Goal: Transaction & Acquisition: Purchase product/service

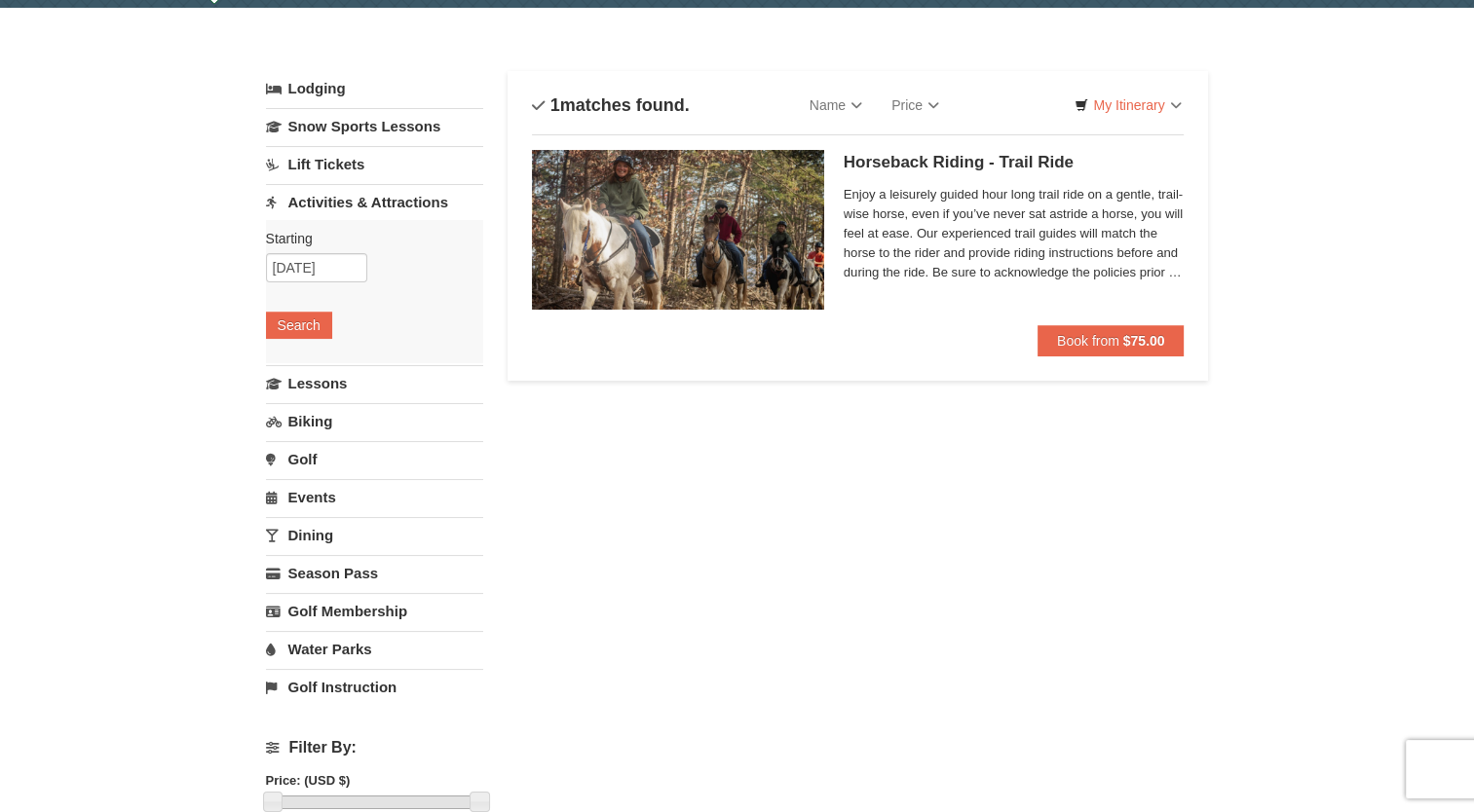
scroll to position [31, 0]
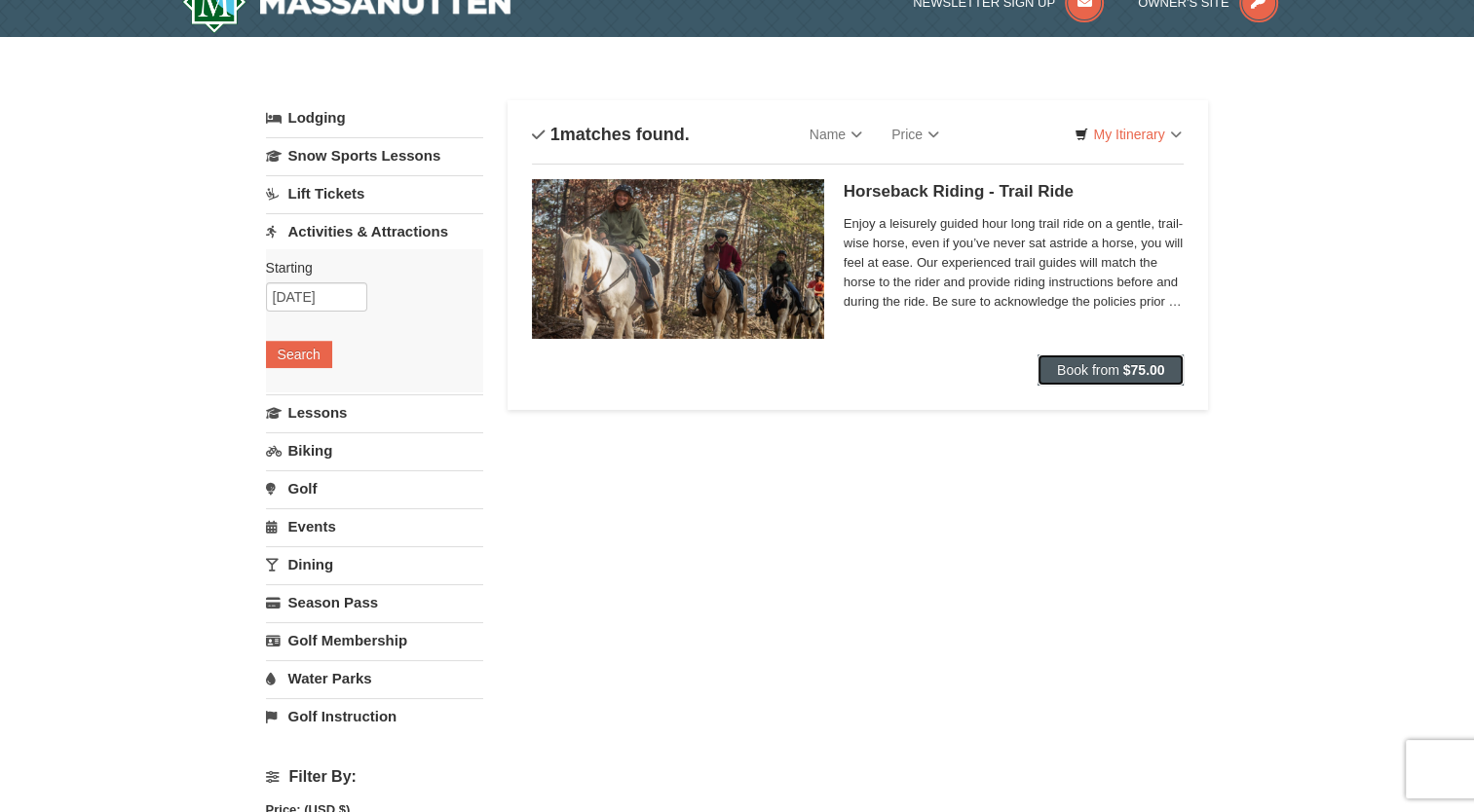
click at [1119, 372] on span "Book from" at bounding box center [1088, 370] width 62 height 16
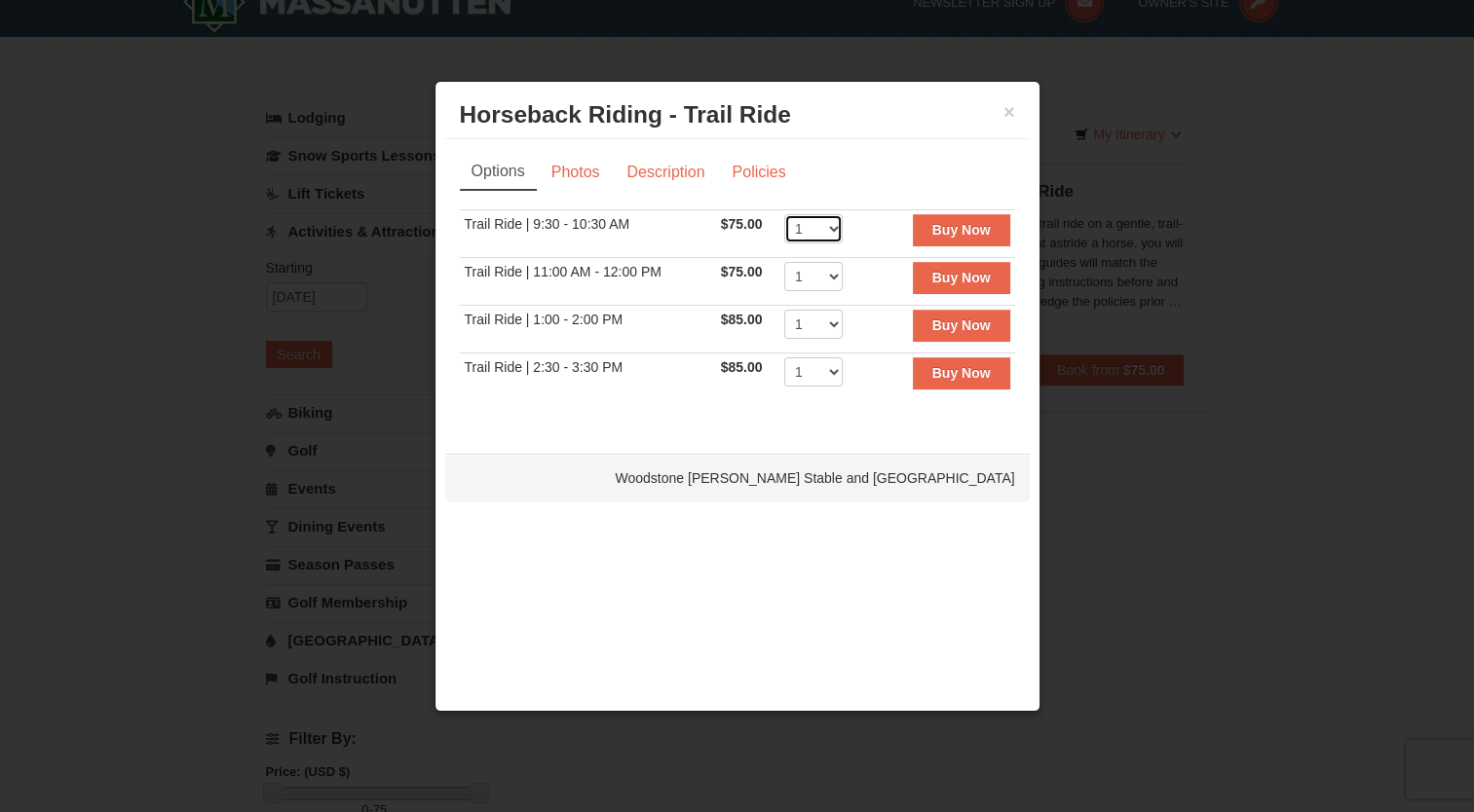
click at [826, 231] on select "1 2 3 4 5 6 7 8" at bounding box center [813, 229] width 58 height 30
select select "8"
click at [785, 215] on select "1 2 3 4 5 6 7 8" at bounding box center [813, 229] width 58 height 30
click at [820, 263] on select "1 2 3 4 5 6 7 8 9 10 11 12" at bounding box center [813, 277] width 58 height 30
drag, startPoint x: 1023, startPoint y: 474, endPoint x: 705, endPoint y: 477, distance: 318.0
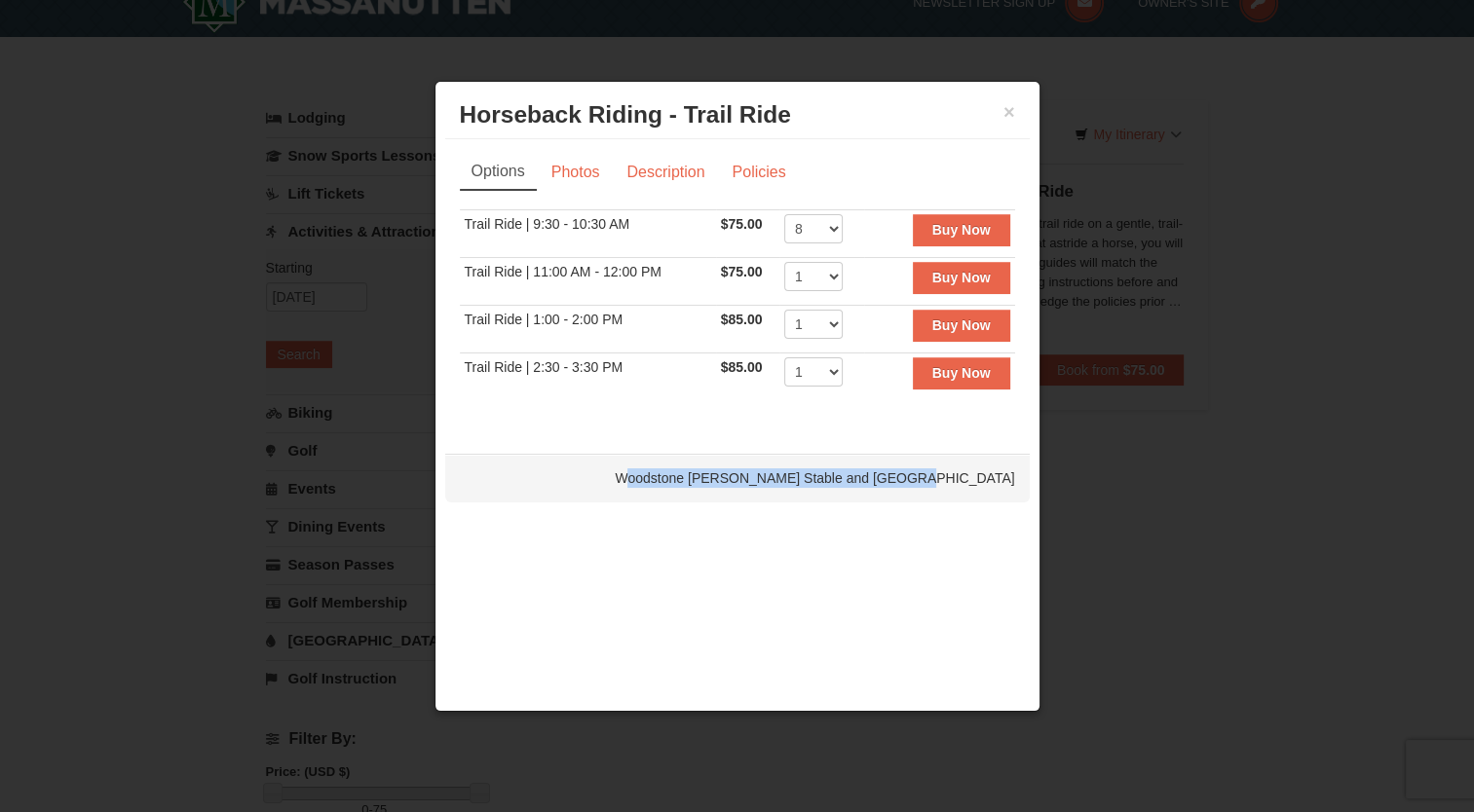
click at [705, 477] on div "Woodstone [PERSON_NAME] Stable and [GEOGRAPHIC_DATA]" at bounding box center [737, 477] width 585 height 48
drag, startPoint x: 705, startPoint y: 477, endPoint x: 593, endPoint y: 469, distance: 112.3
click at [593, 469] on div "Woodstone [PERSON_NAME] Stable and [GEOGRAPHIC_DATA]" at bounding box center [737, 477] width 585 height 48
click at [830, 276] on select "1 2 3 4 5 6 7 8 9 10 11 12" at bounding box center [813, 277] width 58 height 30
select select "12"
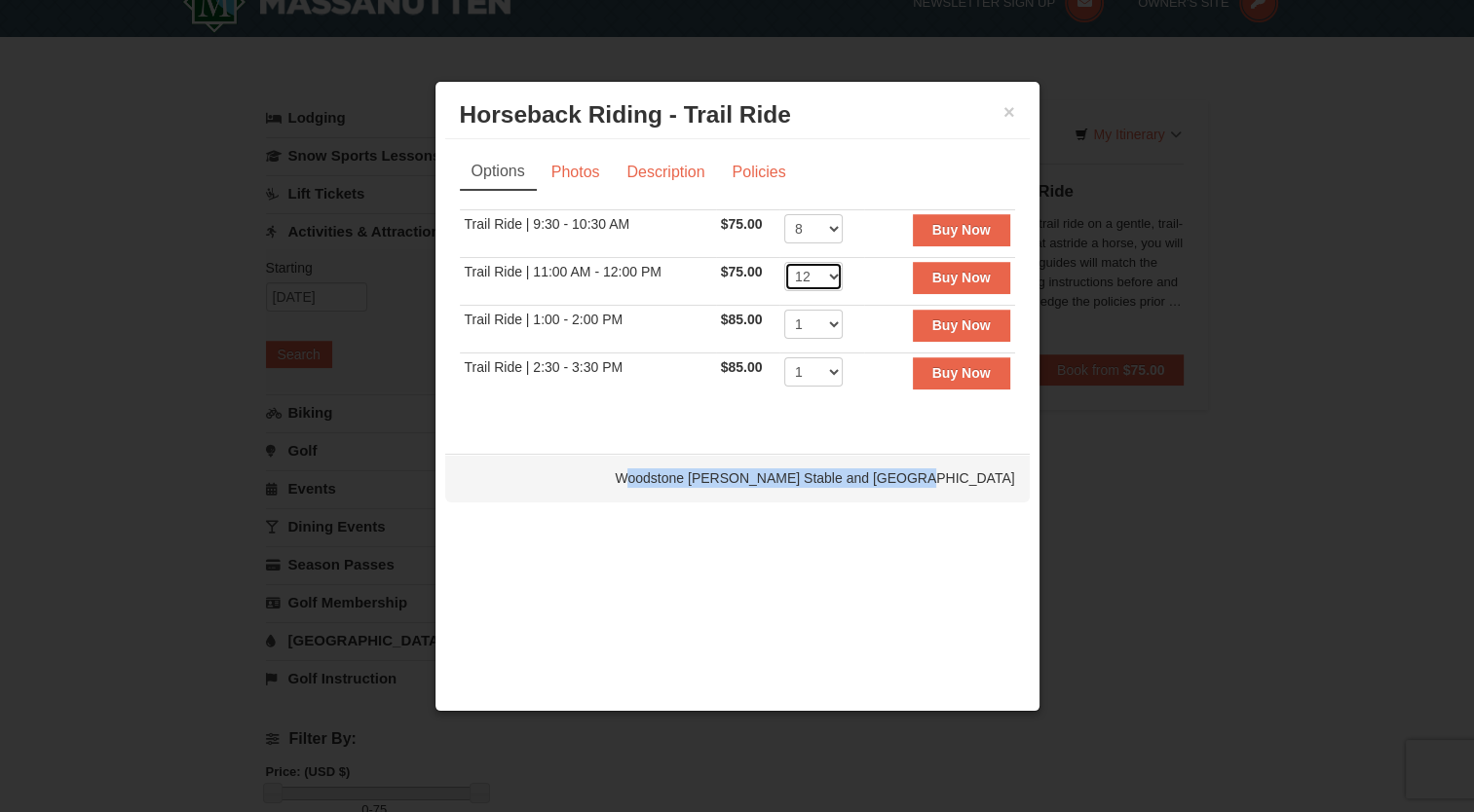
click at [785, 262] on select "1 2 3 4 5 6 7 8 9 10 11 12" at bounding box center [813, 277] width 58 height 30
click at [961, 238] on button "Buy Now" at bounding box center [961, 230] width 97 height 31
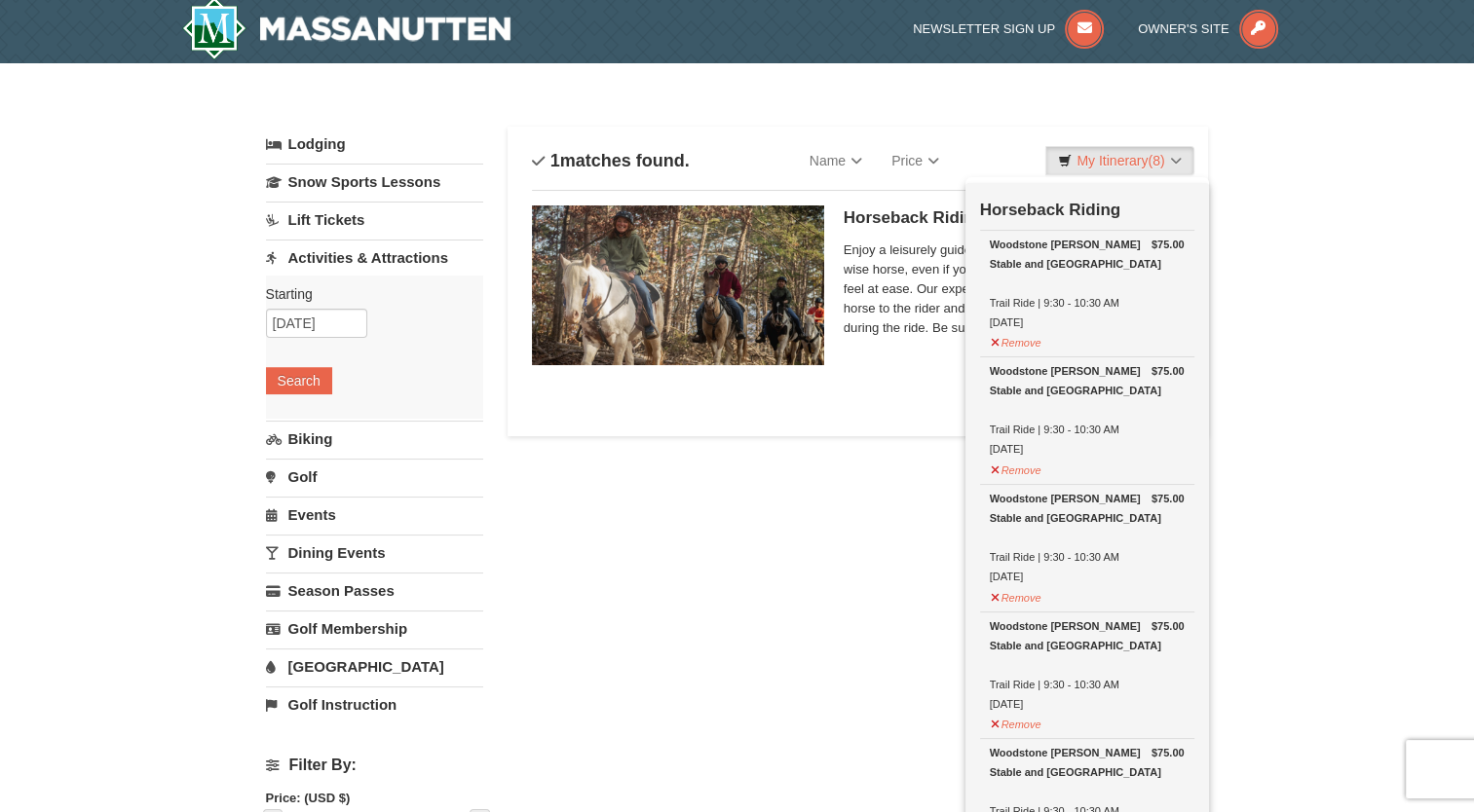
scroll to position [6, 0]
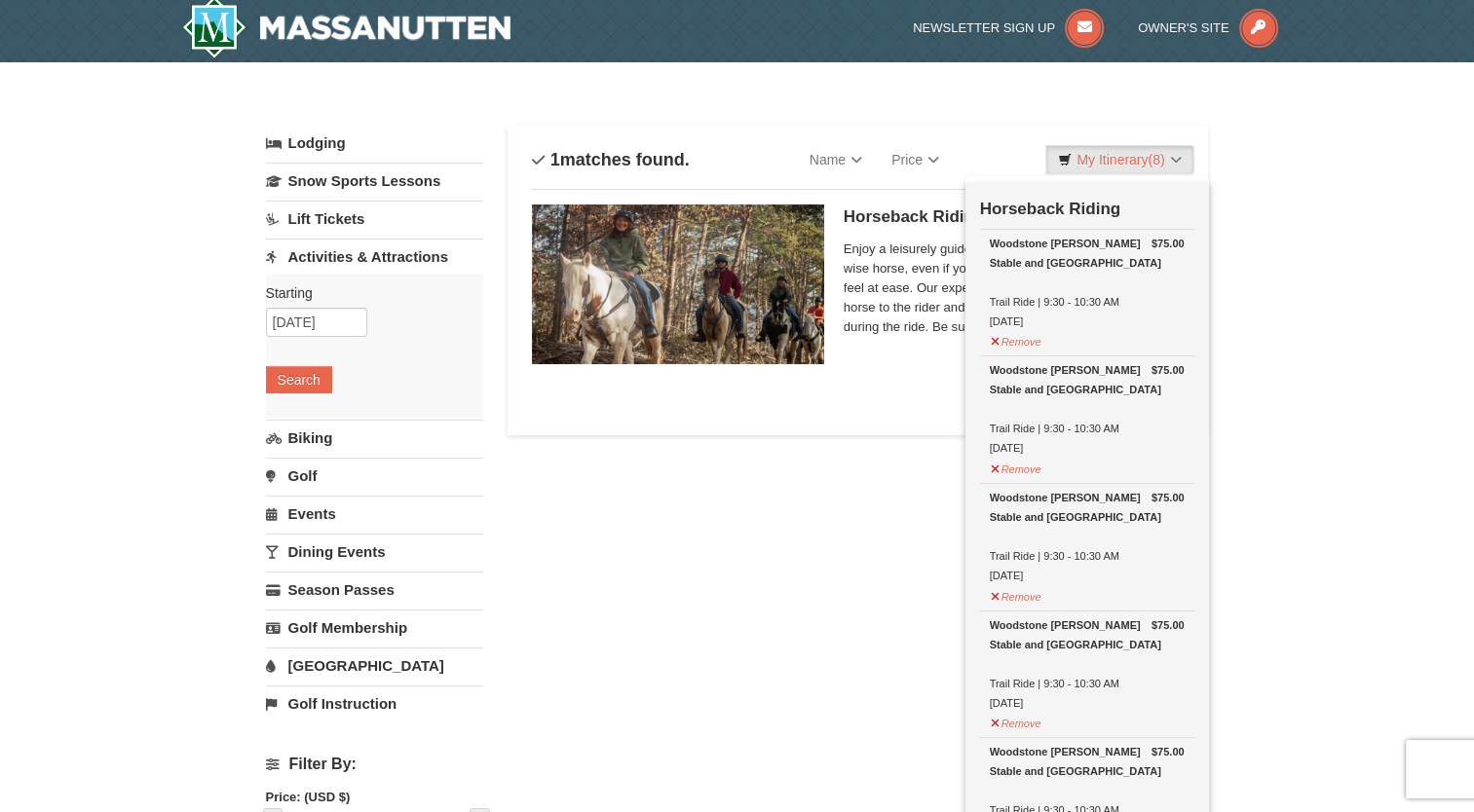
click at [1387, 442] on div "× Categories List Filter My Itinerary (8) Check Out Now Horseback Riding $75.00…" at bounding box center [737, 774] width 1474 height 1423
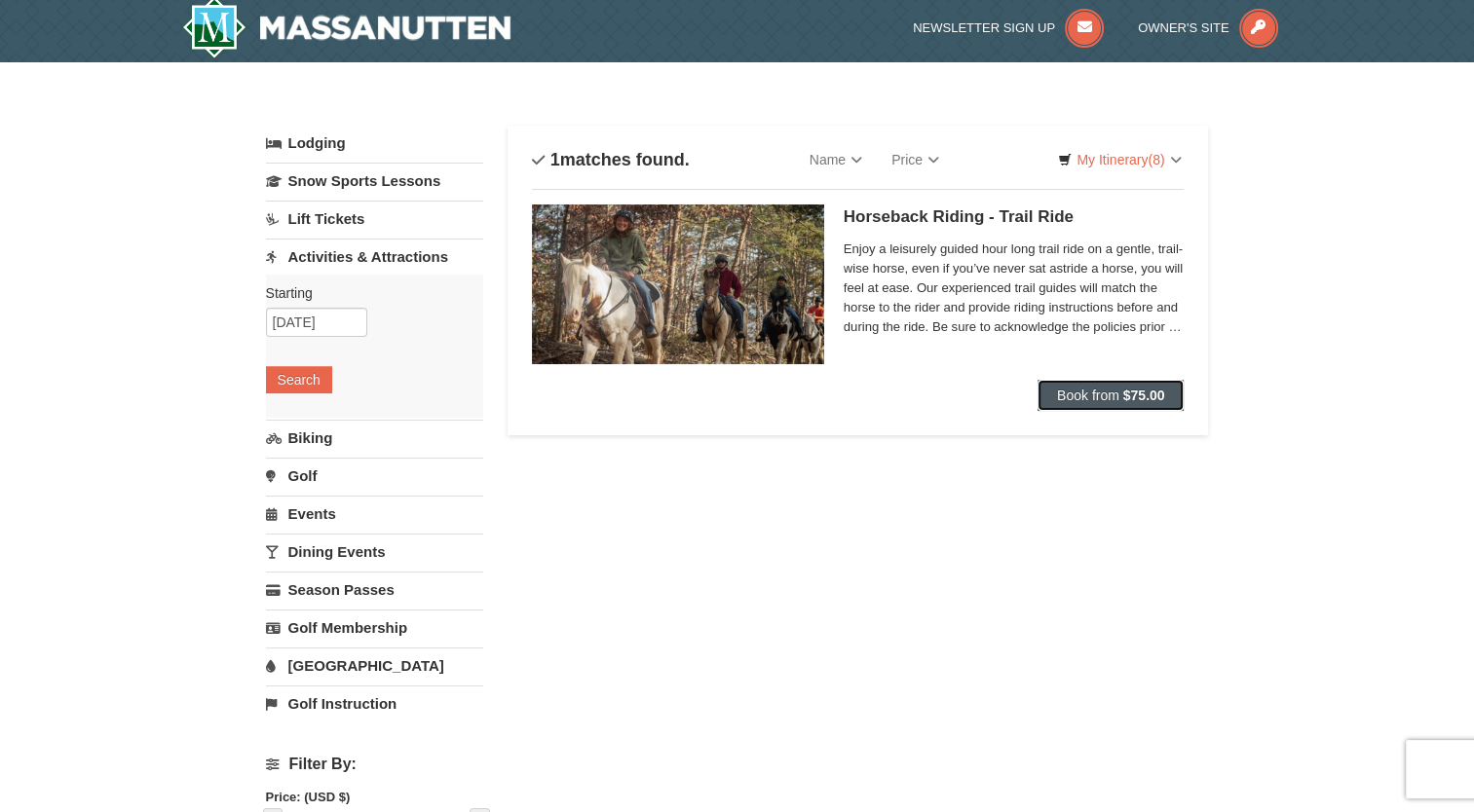
click at [1132, 391] on strong "$75.00" at bounding box center [1144, 396] width 42 height 16
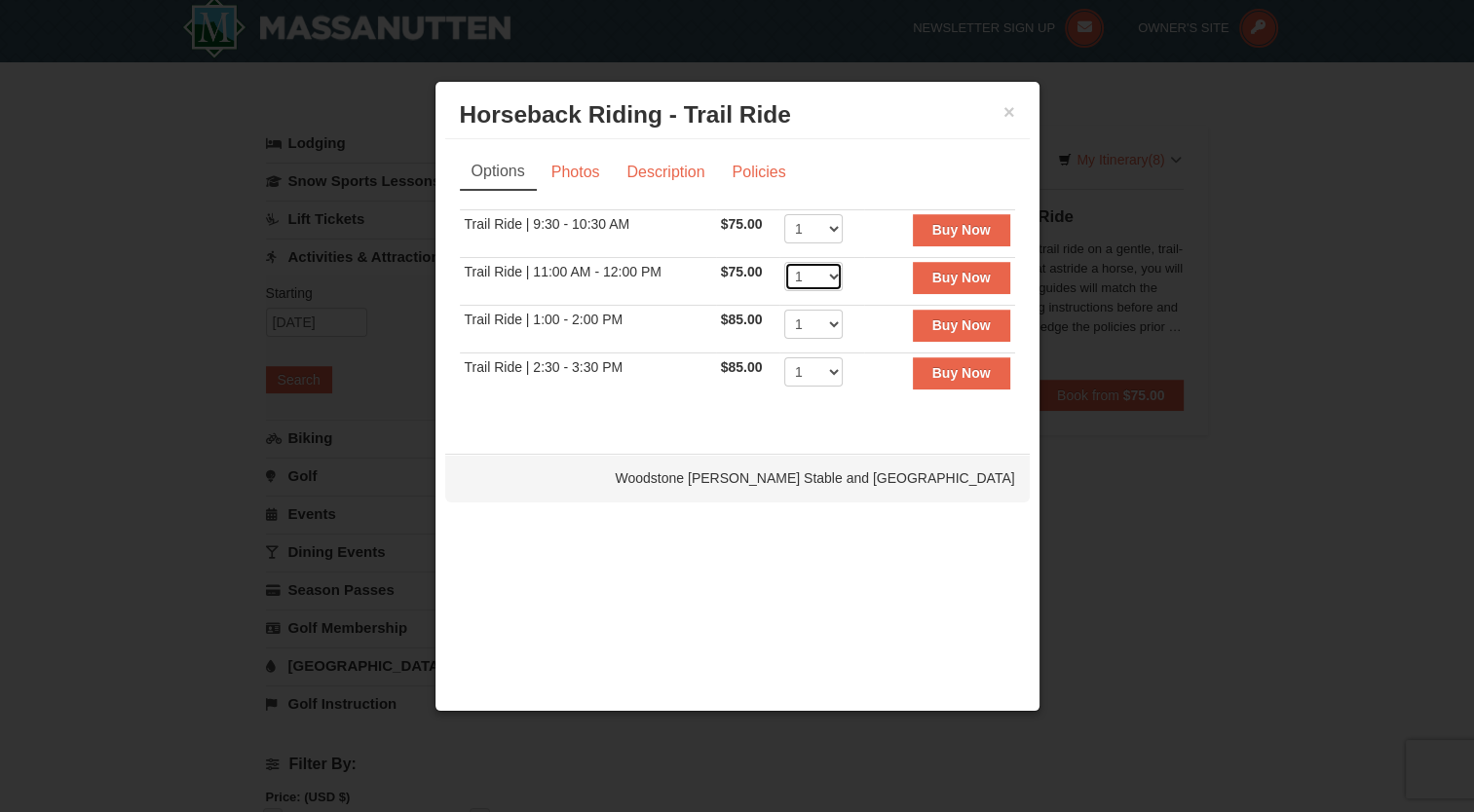
click at [838, 276] on select "1 2 3 4 5 6 7 8 9 10 11 12" at bounding box center [813, 277] width 58 height 30
click at [831, 587] on div "× Horseback Riding - Trail Ride Woodstone Meadows Stable and Petting Farm Optio…" at bounding box center [737, 396] width 607 height 631
click at [1010, 114] on button "×" at bounding box center [1009, 112] width 12 height 20
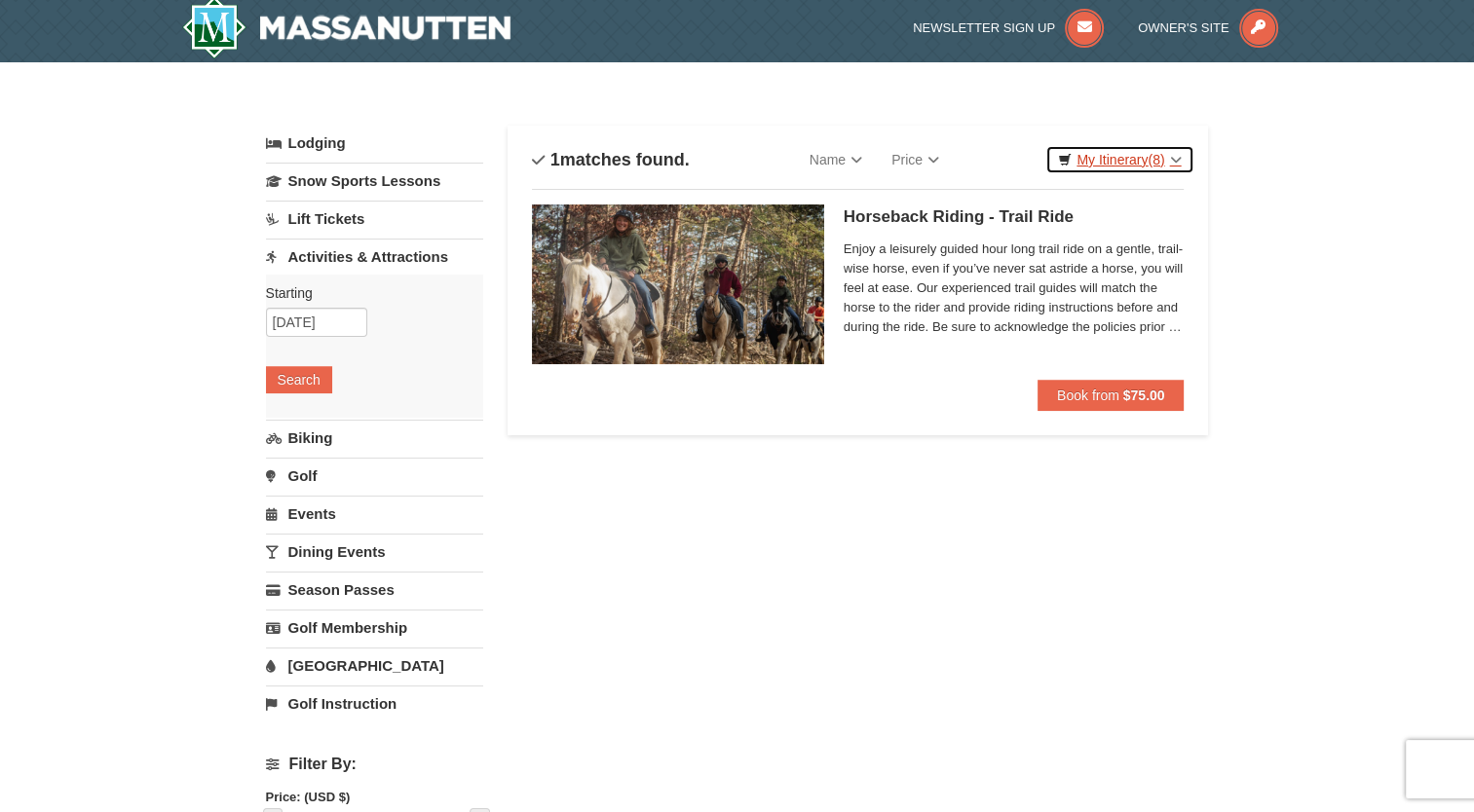
click at [1110, 158] on link "My Itinerary (8)" at bounding box center [1120, 159] width 148 height 30
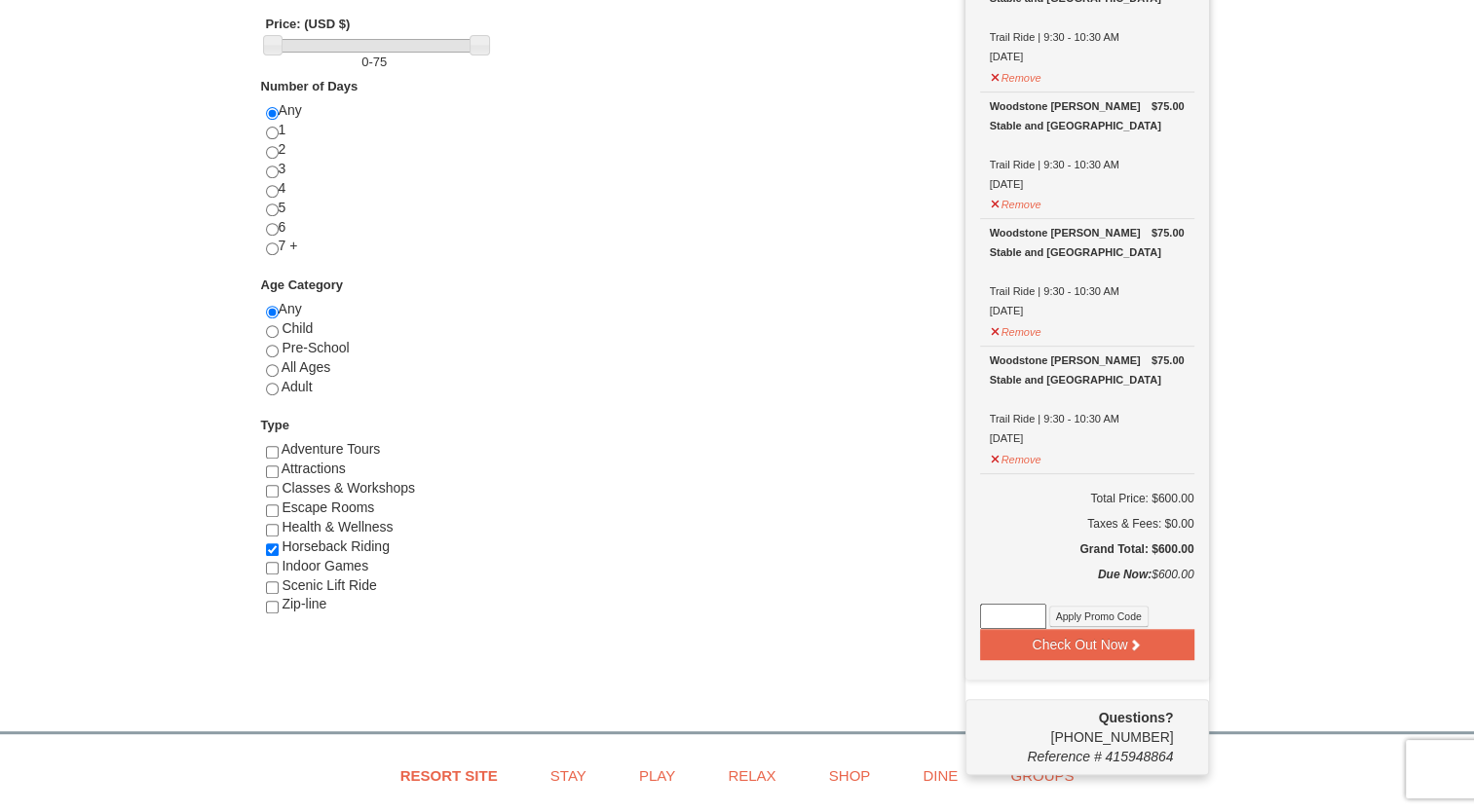
scroll to position [781, 0]
click at [1122, 634] on button "Check Out Now" at bounding box center [1087, 643] width 215 height 31
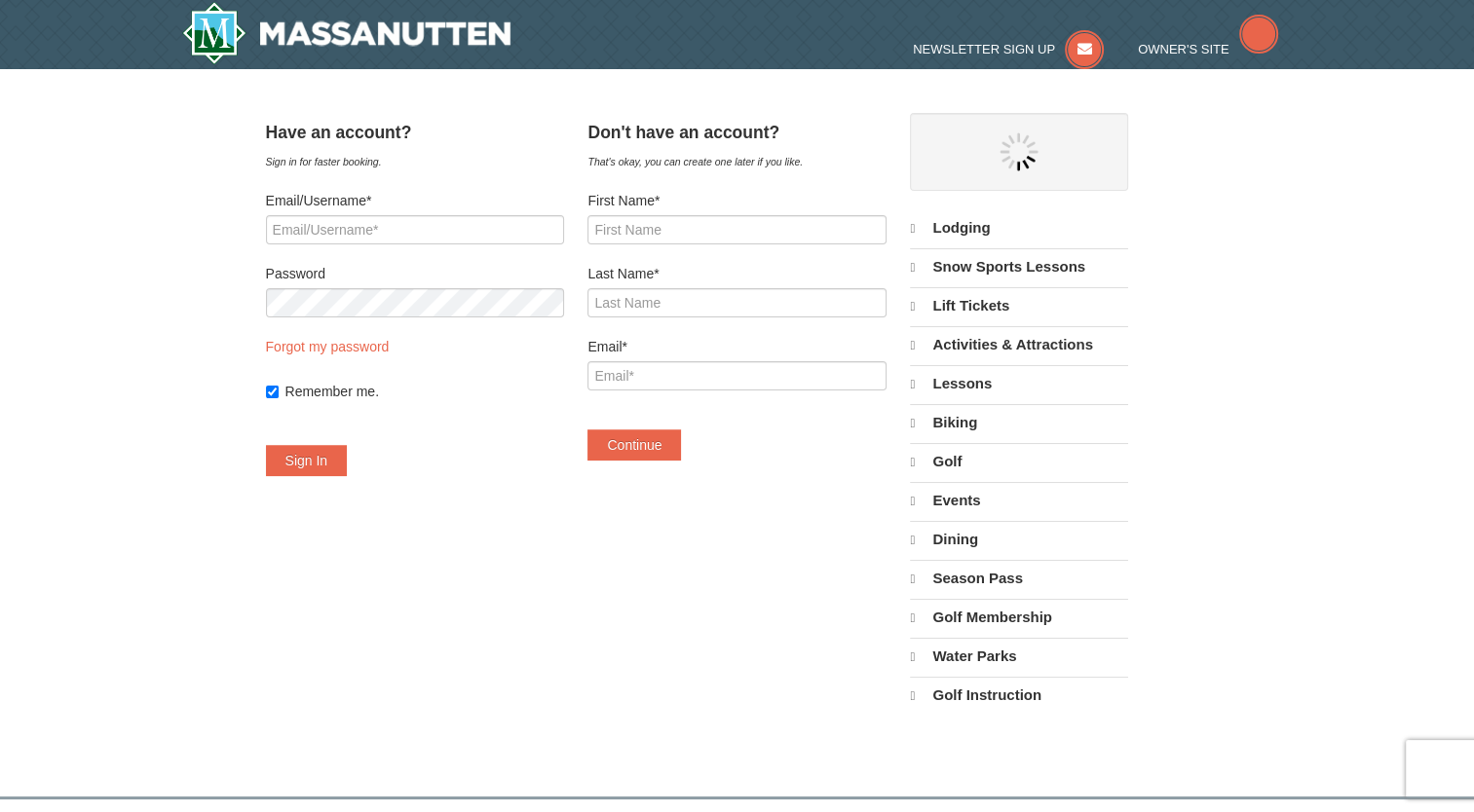
select select "9"
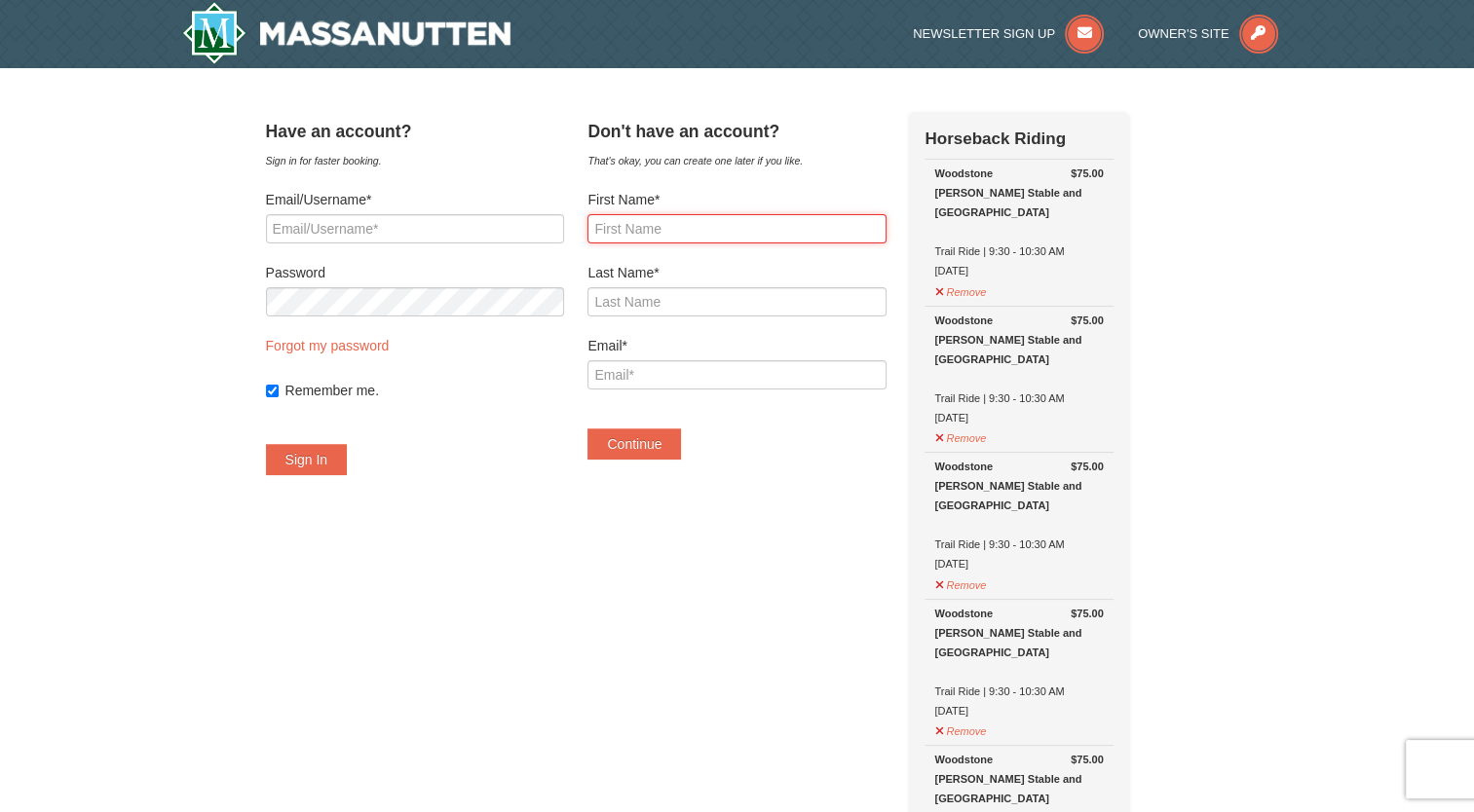
click at [635, 221] on input "First Name*" at bounding box center [737, 229] width 298 height 30
type input "Sophie"
type input "Moore"
click at [632, 380] on input "Email*" at bounding box center [737, 375] width 298 height 30
type input "SMOORE@TFCANGLICAN.ORG"
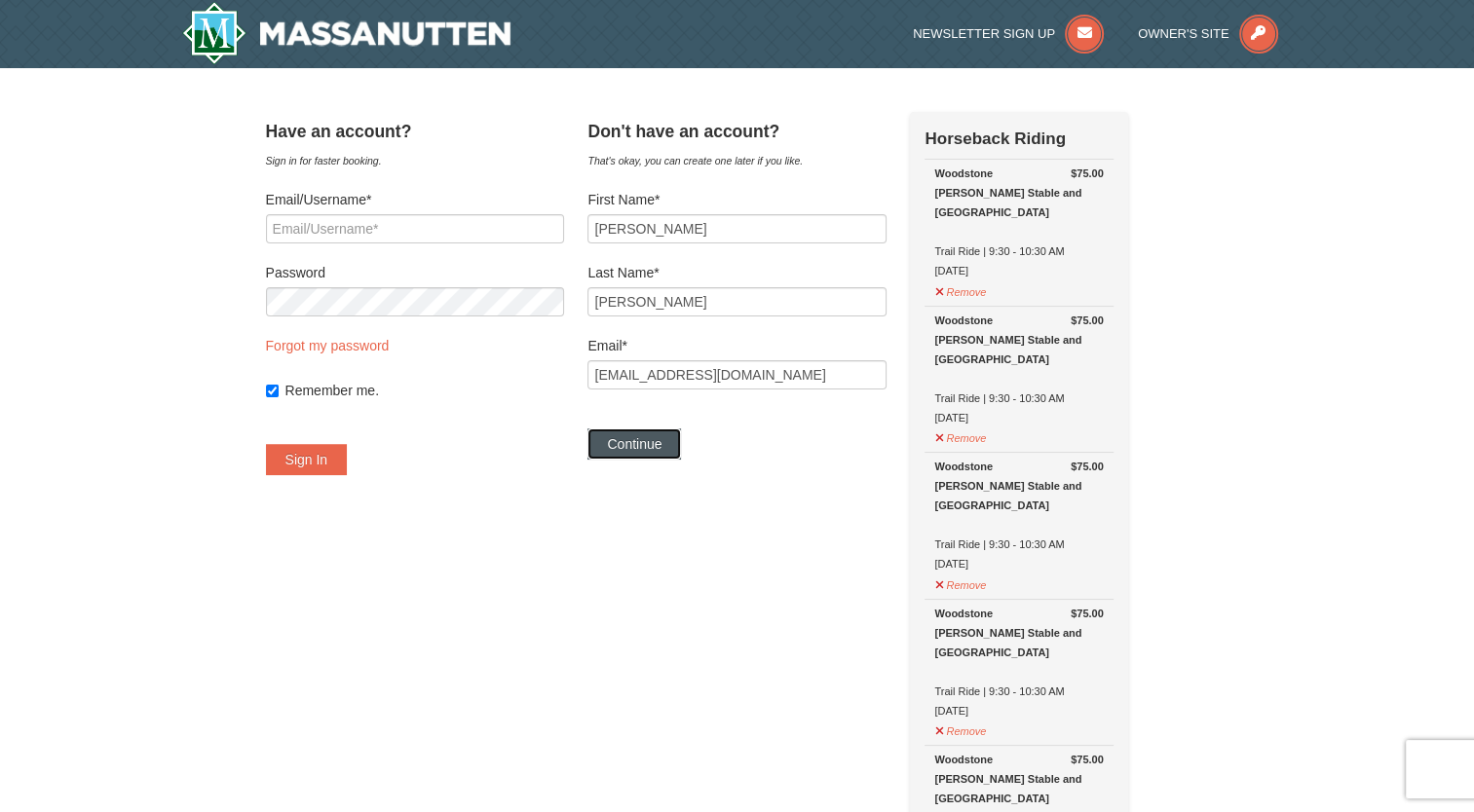
click at [678, 446] on button "Continue" at bounding box center [634, 444] width 94 height 31
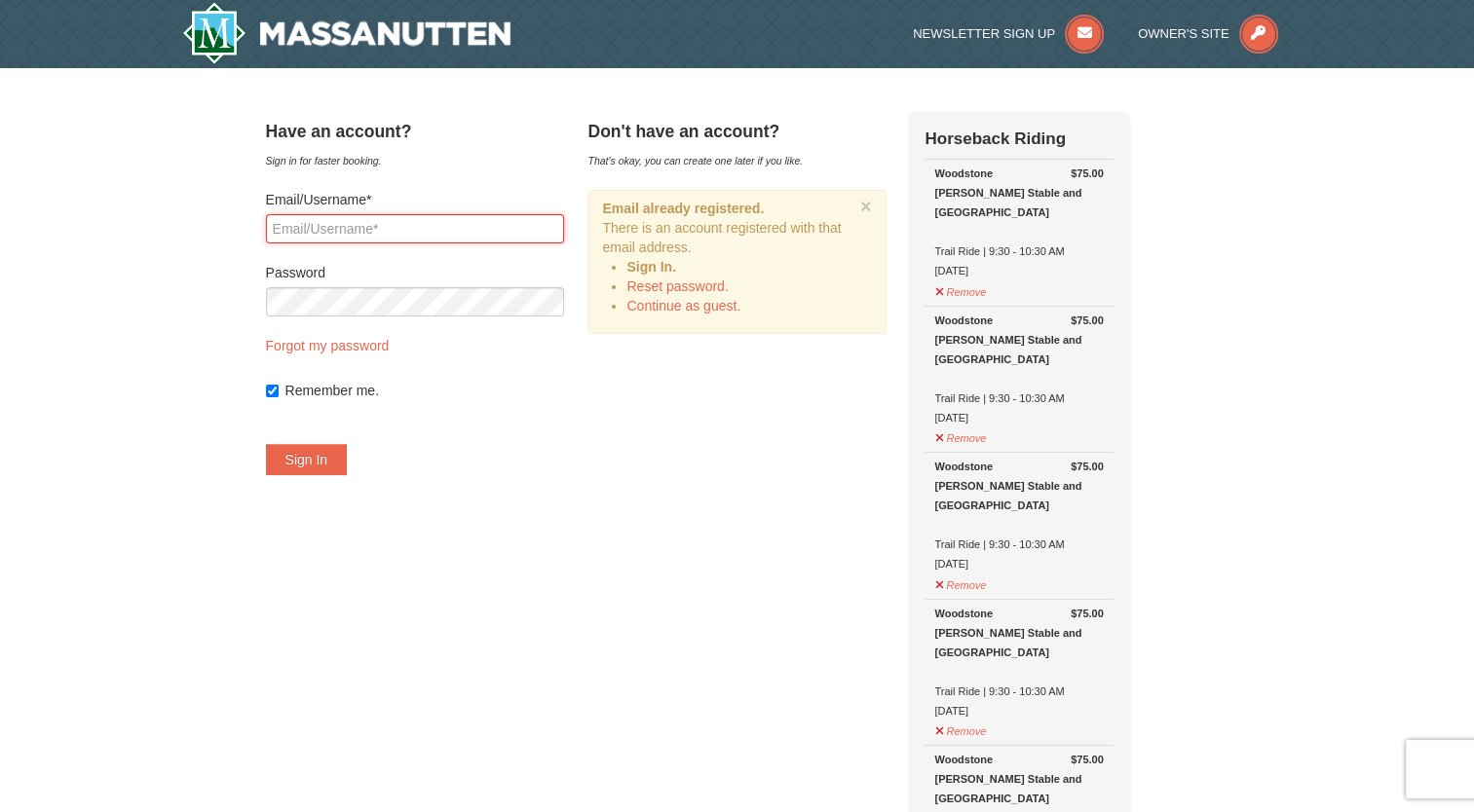
click at [383, 225] on input "Email/Username*" at bounding box center [415, 229] width 298 height 30
type input "SMOORE@TFCANGLICAN.ORG"
click at [266, 444] on button "Sign In" at bounding box center [306, 460] width 82 height 31
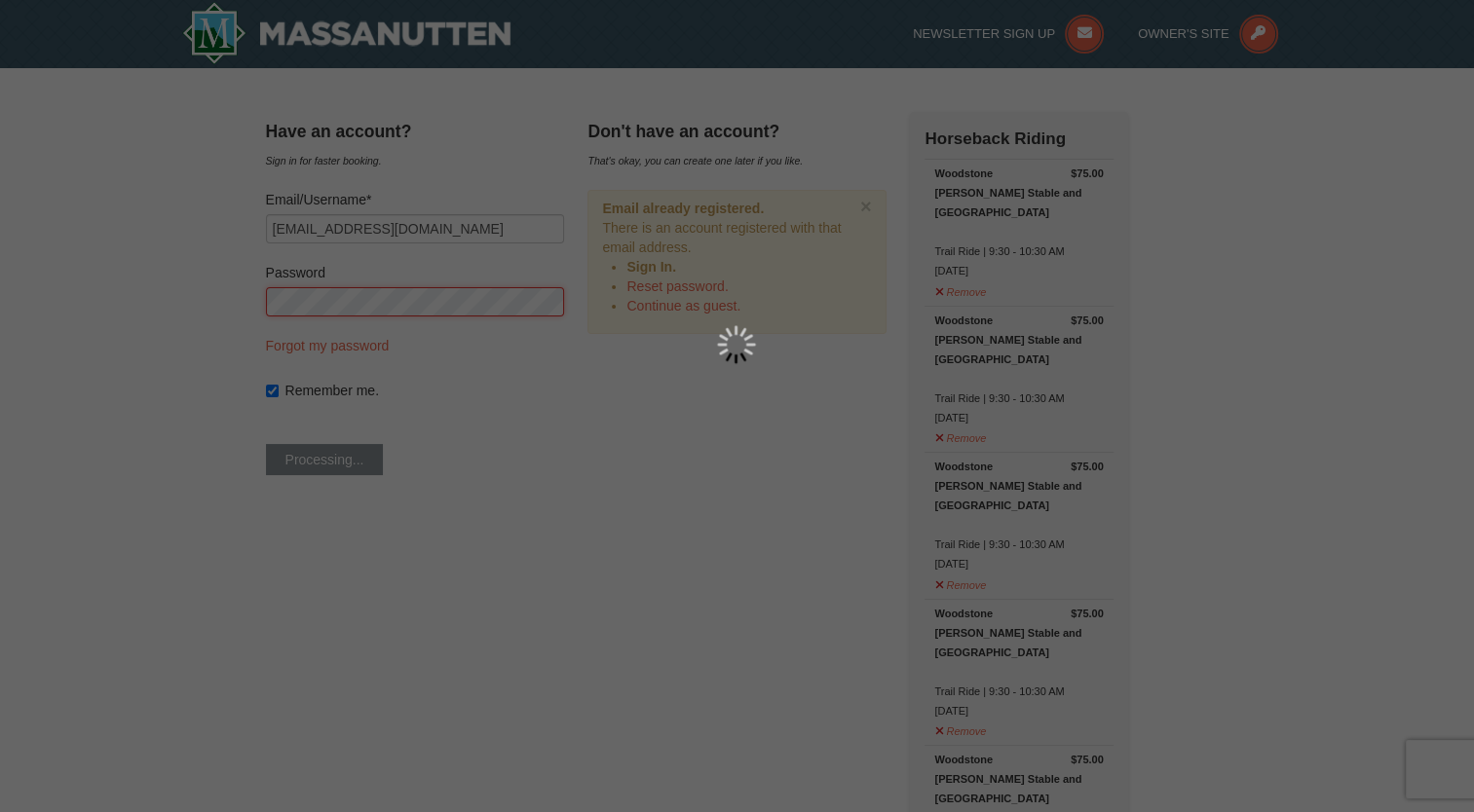
click at [607, 444] on div at bounding box center [737, 406] width 1474 height 812
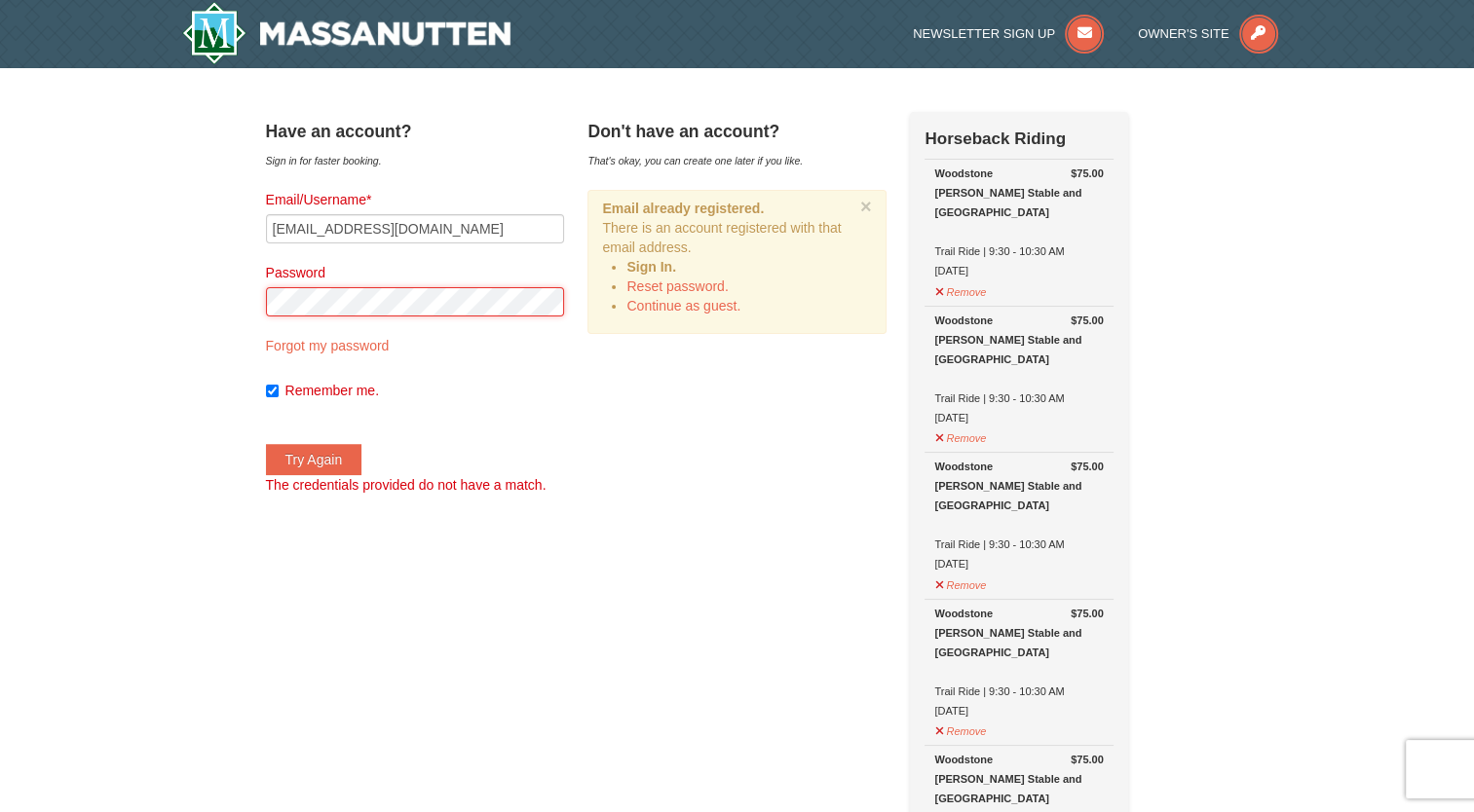
click at [266, 444] on button "Try Again" at bounding box center [314, 460] width 96 height 31
click at [390, 345] on link "Forgot my password" at bounding box center [328, 345] width 124 height 16
type input "SMOORE@TFCANGLICAN.ORG"
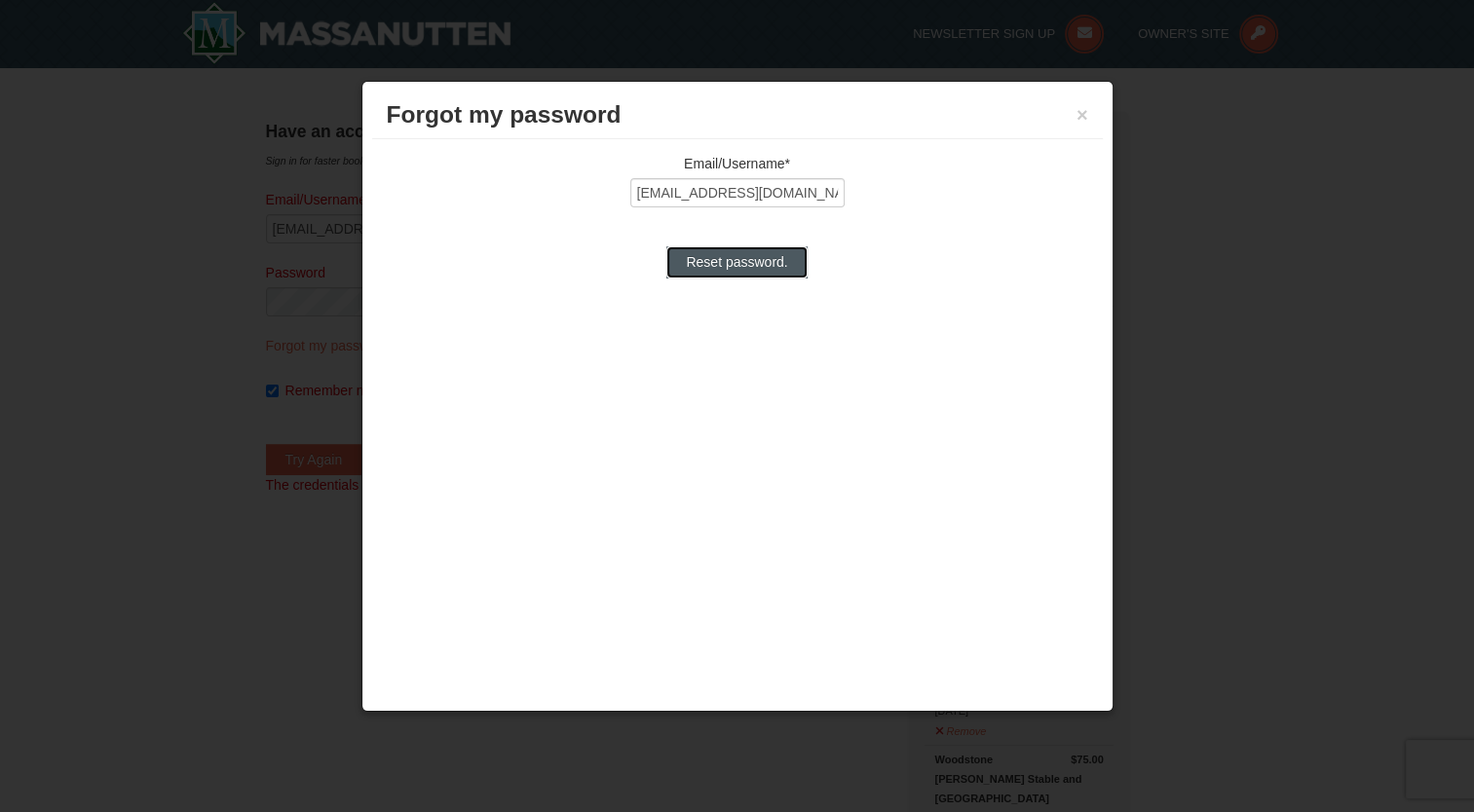
click at [772, 271] on input "Reset password." at bounding box center [737, 262] width 140 height 31
type input "Processing..."
type input "SMOORE@TFCANGLICAN.ORG"
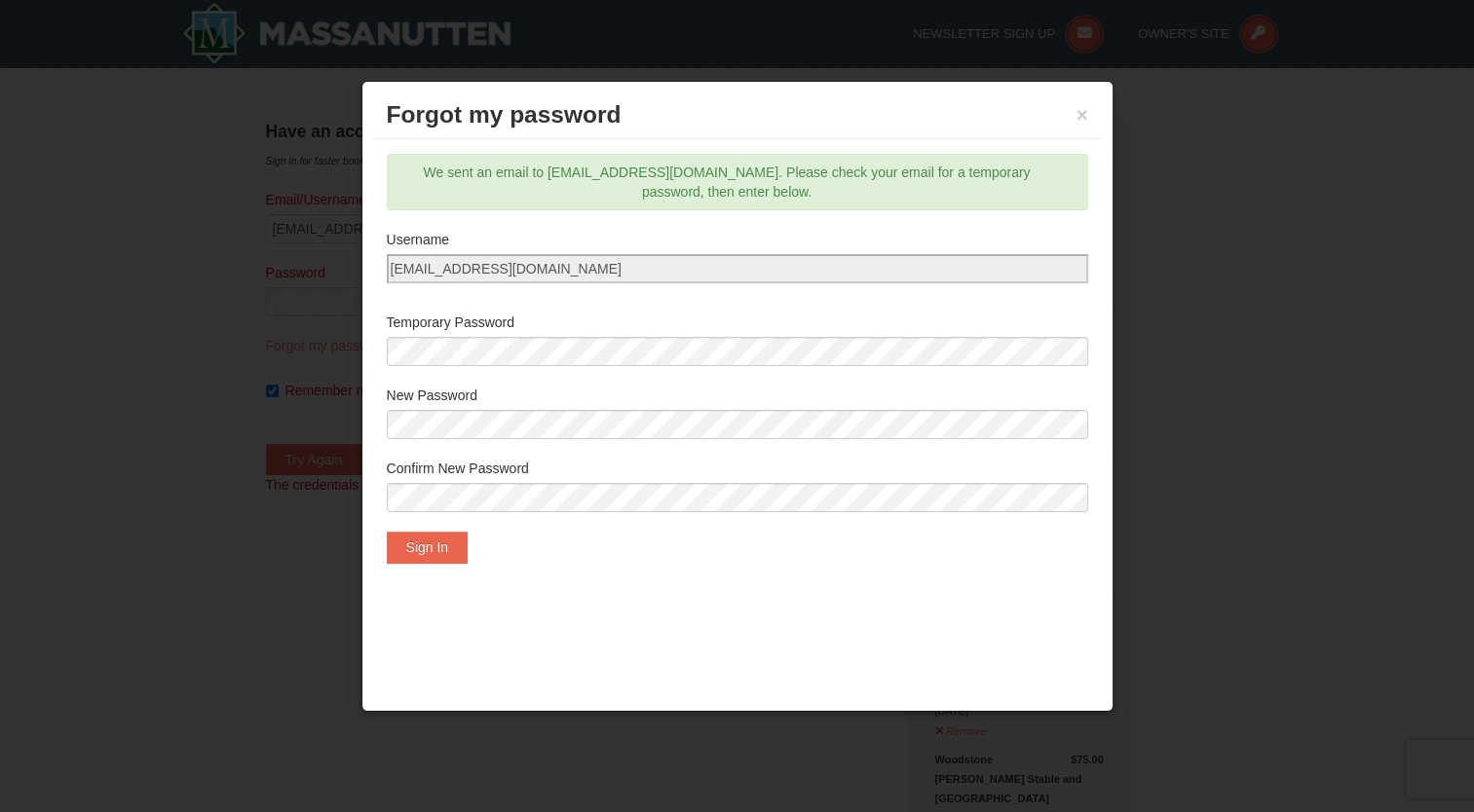
click at [482, 443] on div "New Password" at bounding box center [737, 417] width 701 height 63
click at [504, 463] on label "Confirm New Password" at bounding box center [737, 468] width 701 height 20
click at [430, 556] on button "Sign In" at bounding box center [427, 547] width 82 height 31
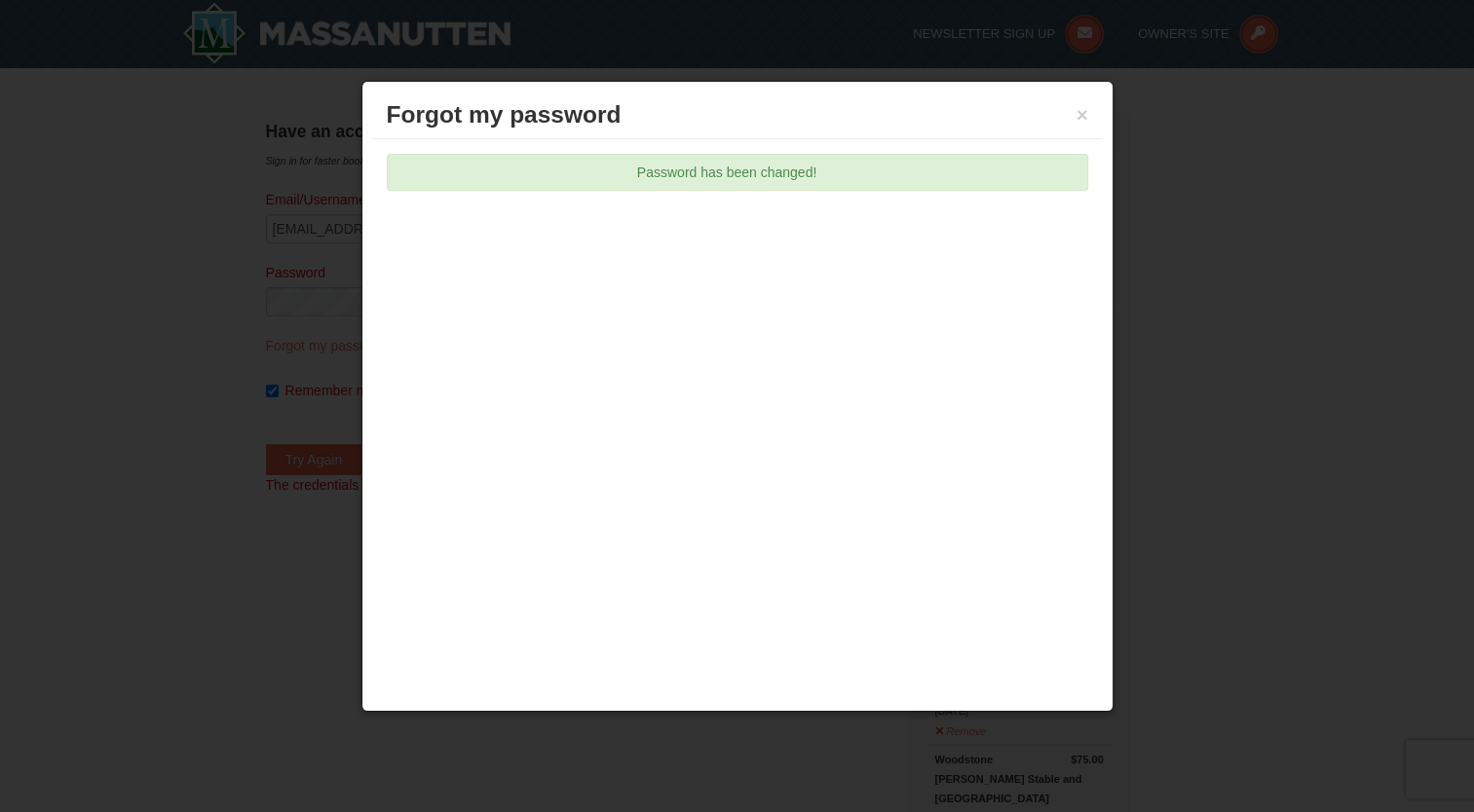
click at [1145, 352] on div at bounding box center [737, 406] width 1474 height 812
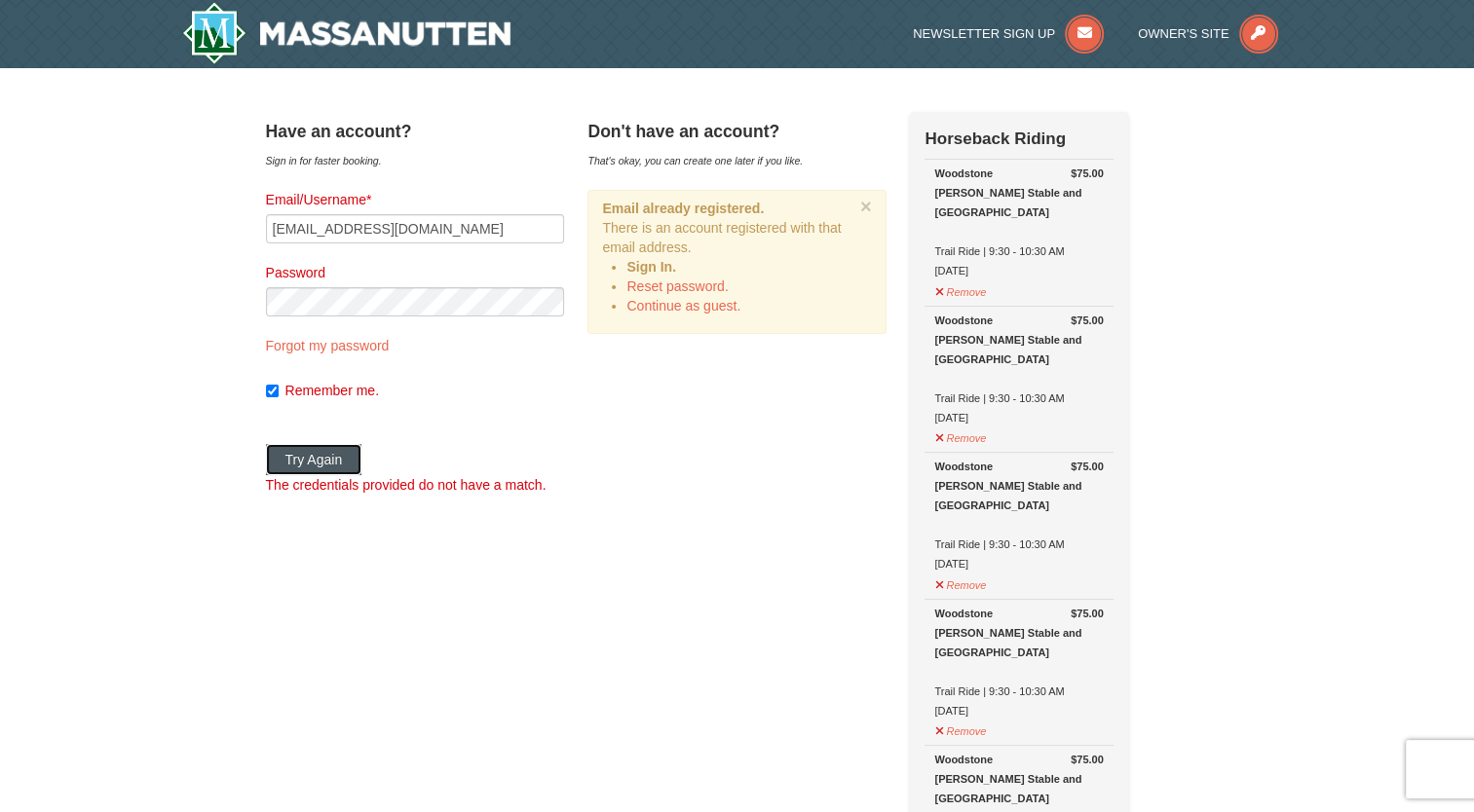
click at [350, 459] on button "Try Again" at bounding box center [314, 460] width 96 height 31
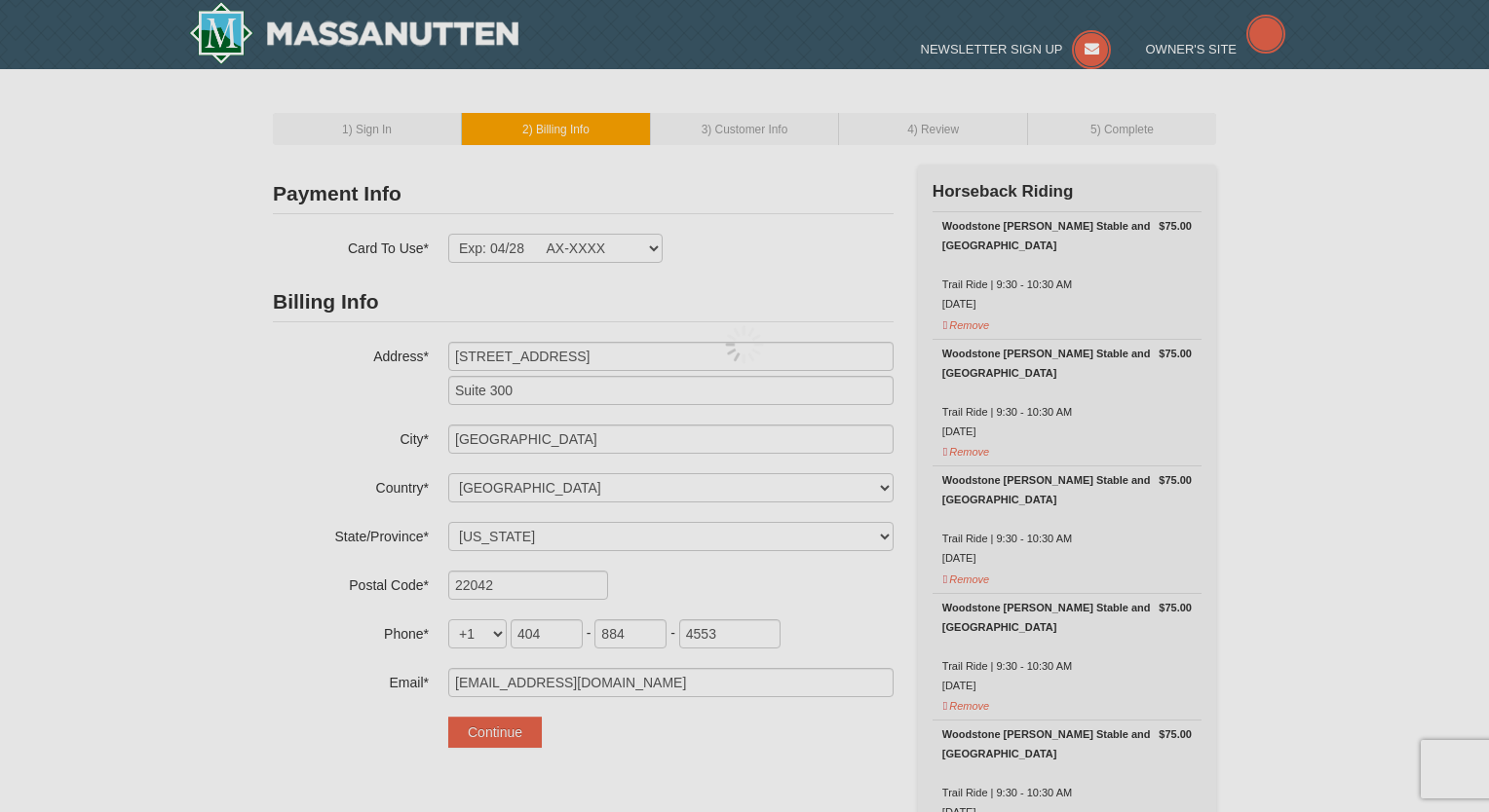
select select "VA"
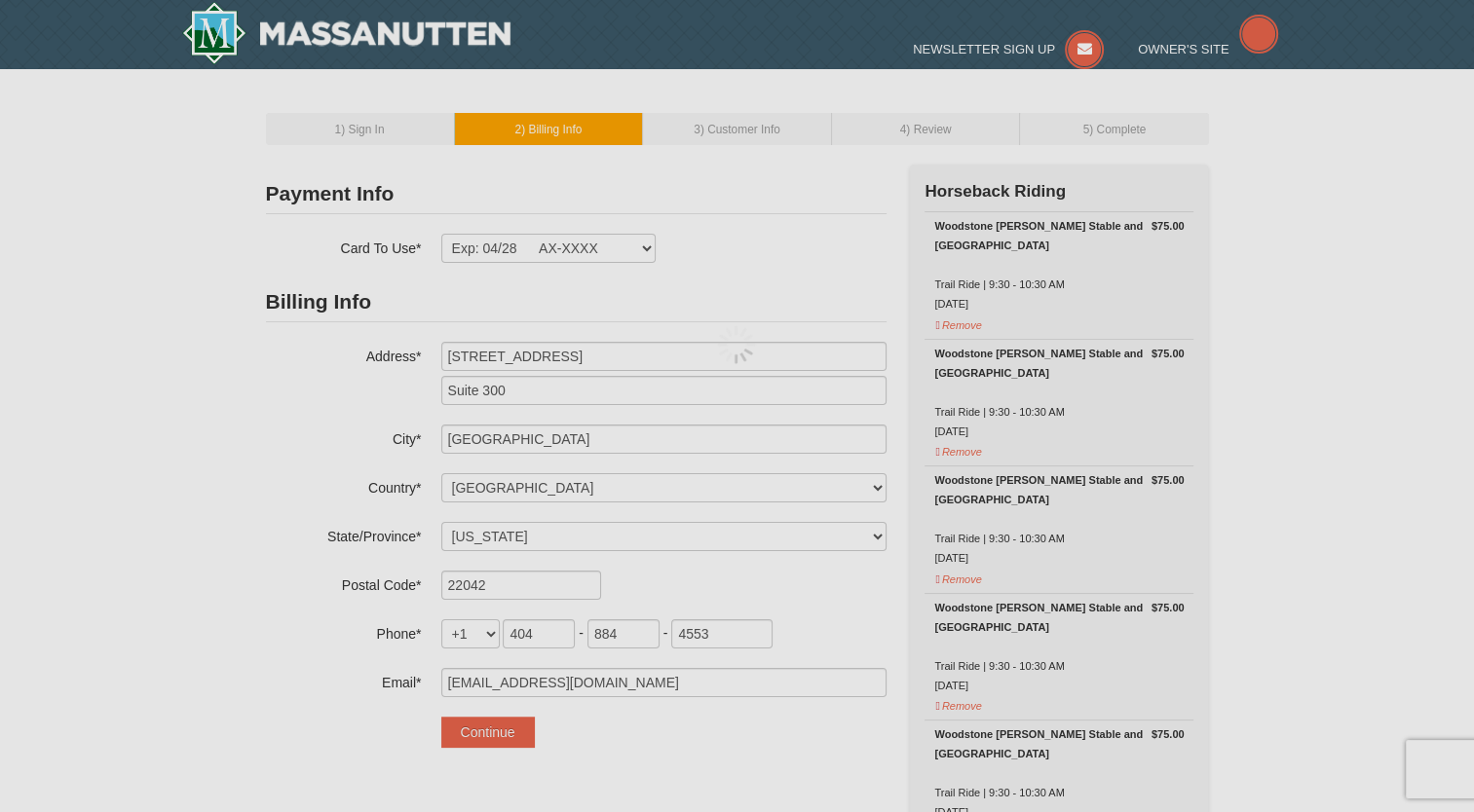
select select "9"
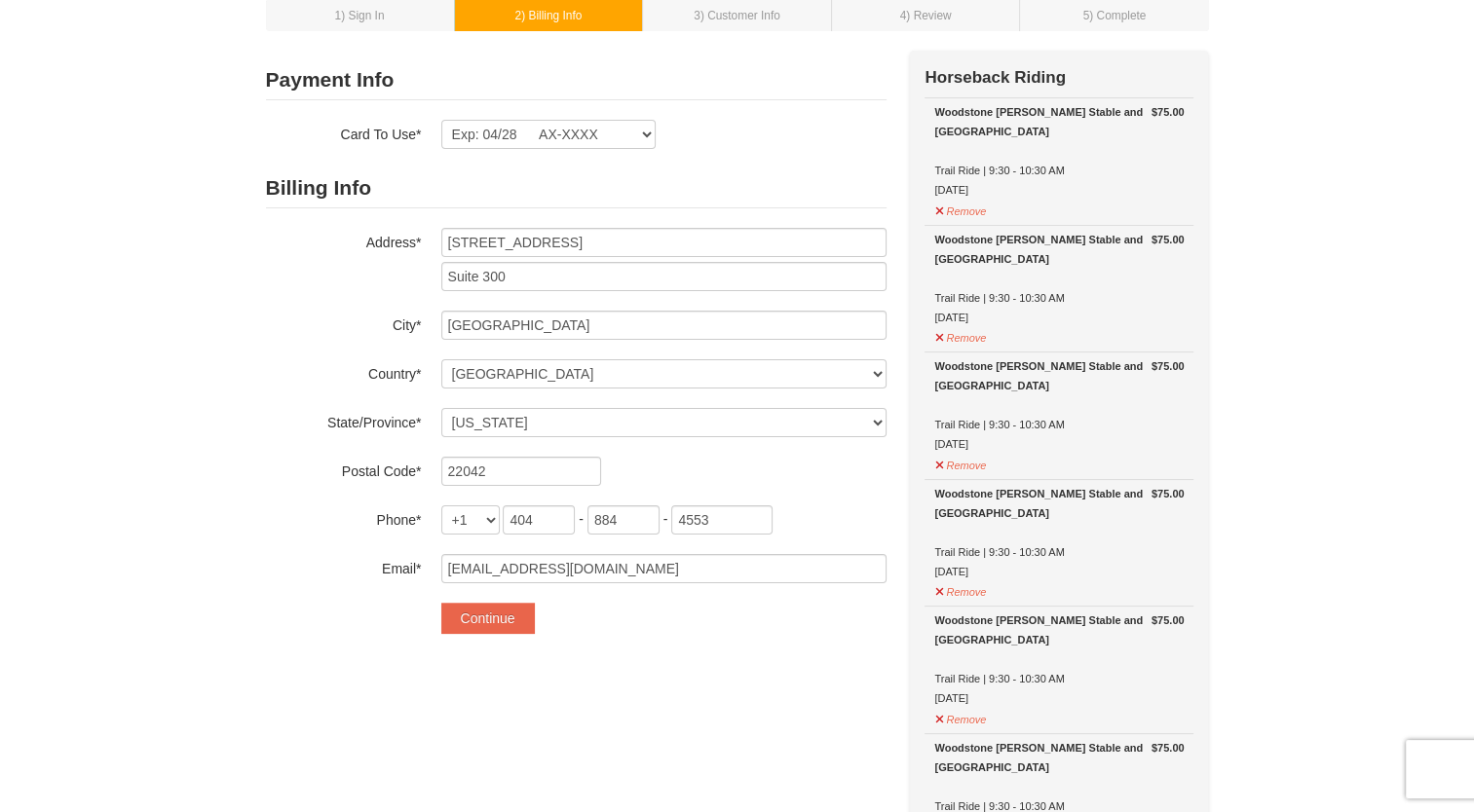
scroll to position [57, 0]
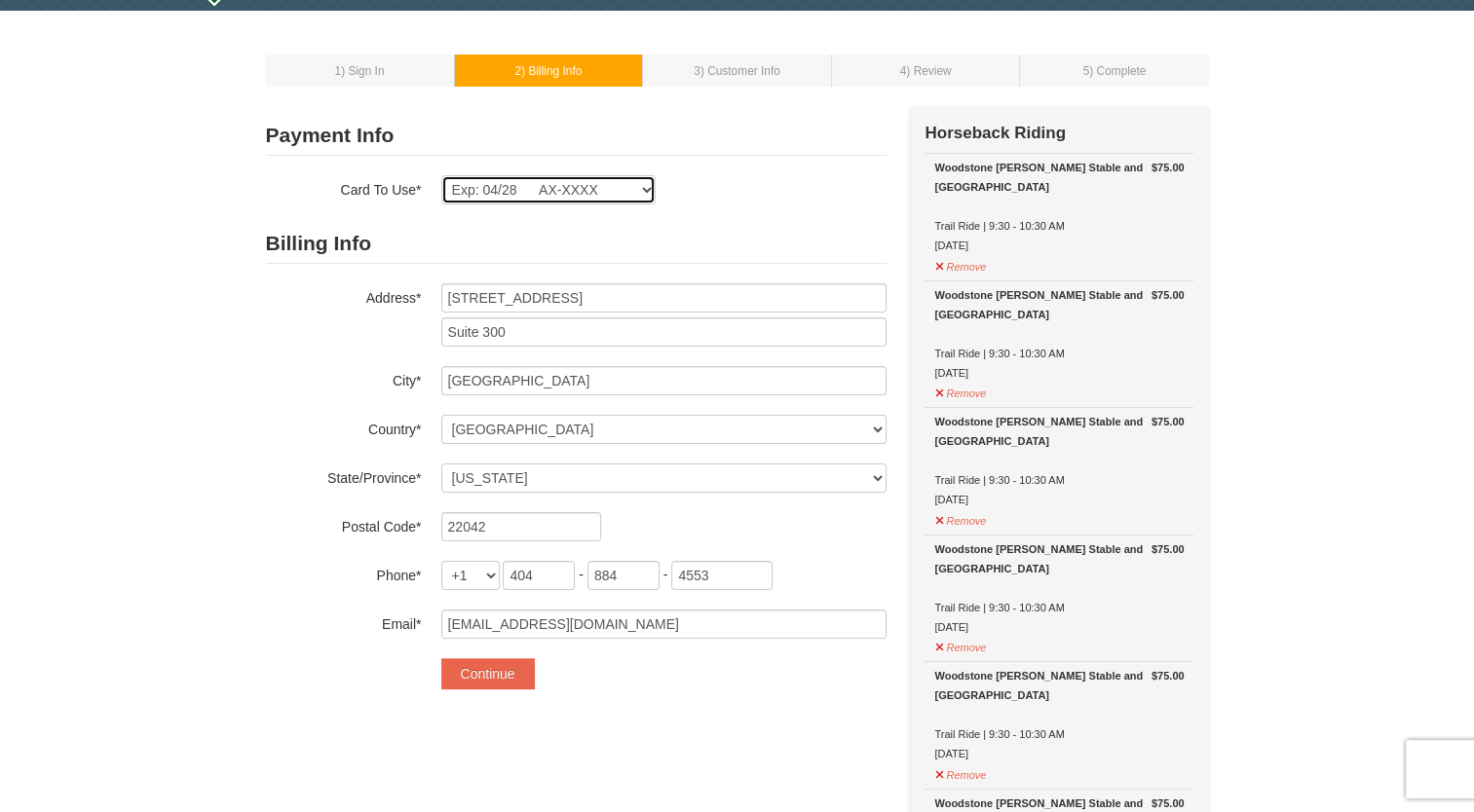
click at [622, 185] on select "Exp: 04/28 AX-XXXX New Card" at bounding box center [548, 190] width 215 height 30
click at [626, 185] on select "Exp: 04/28 AX-XXXX New Card" at bounding box center [548, 190] width 215 height 30
click at [474, 680] on button "Continue" at bounding box center [487, 674] width 94 height 31
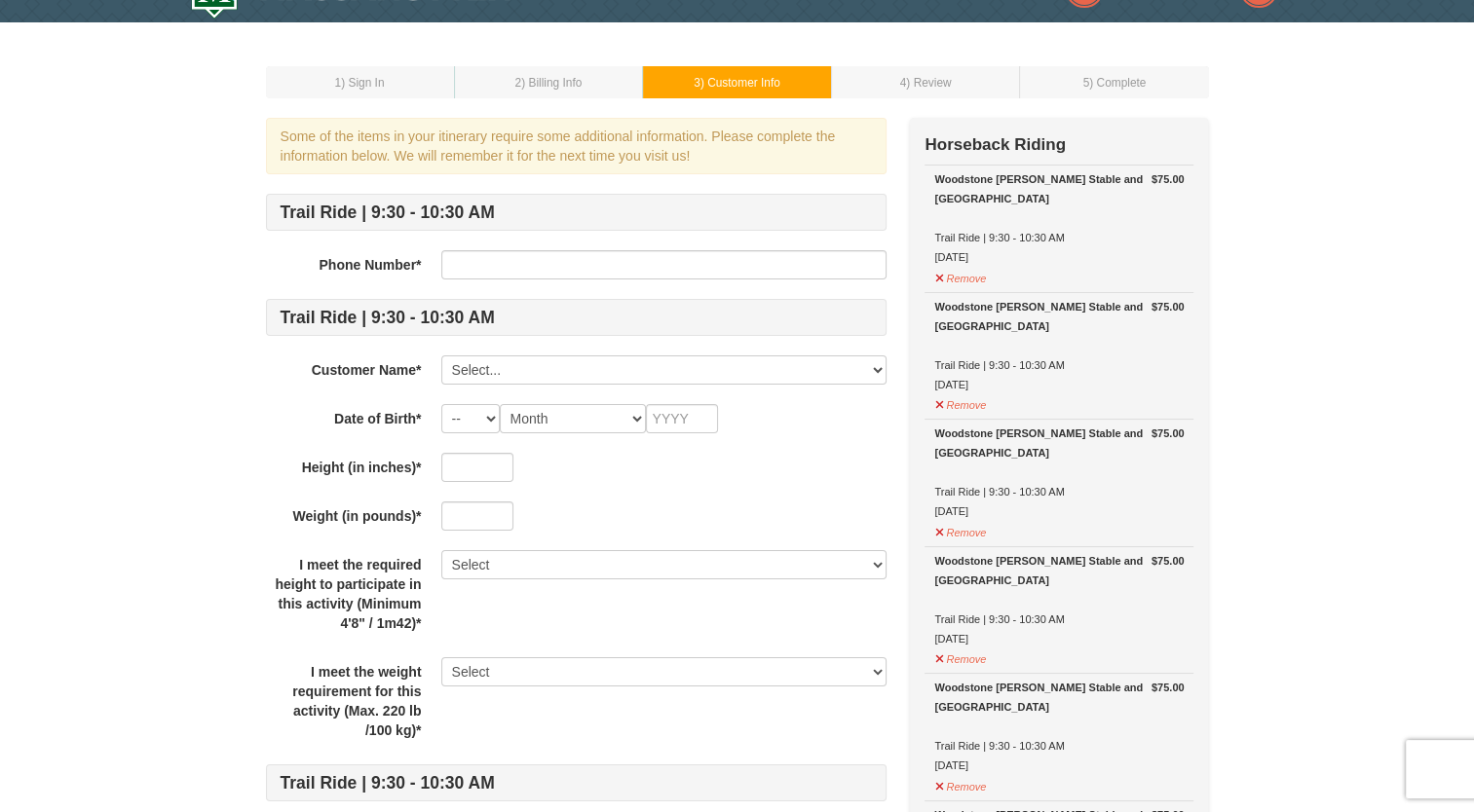
scroll to position [46, 0]
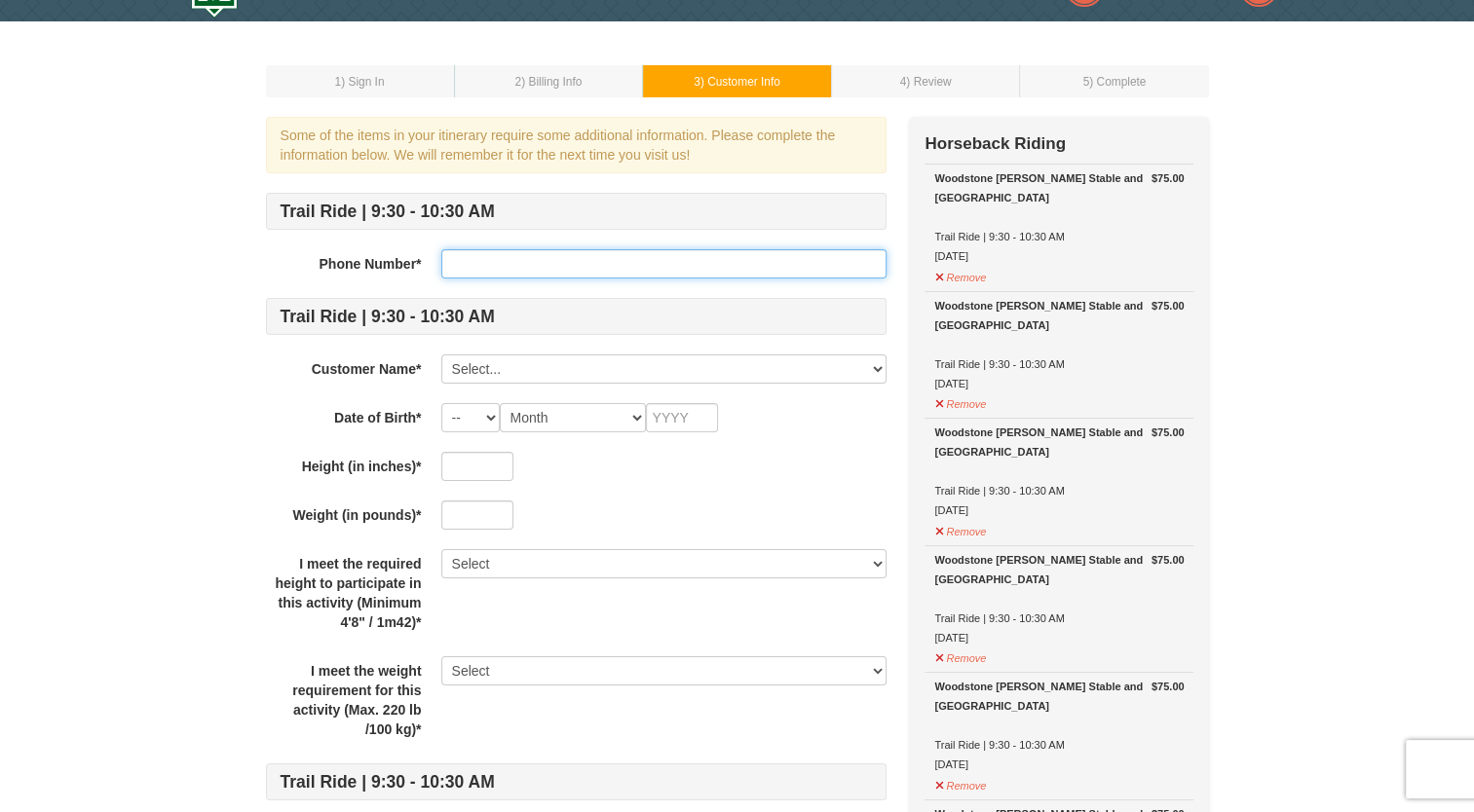
click at [543, 275] on input "text" at bounding box center [664, 264] width 445 height 30
type input "4048844553"
type input "2000"
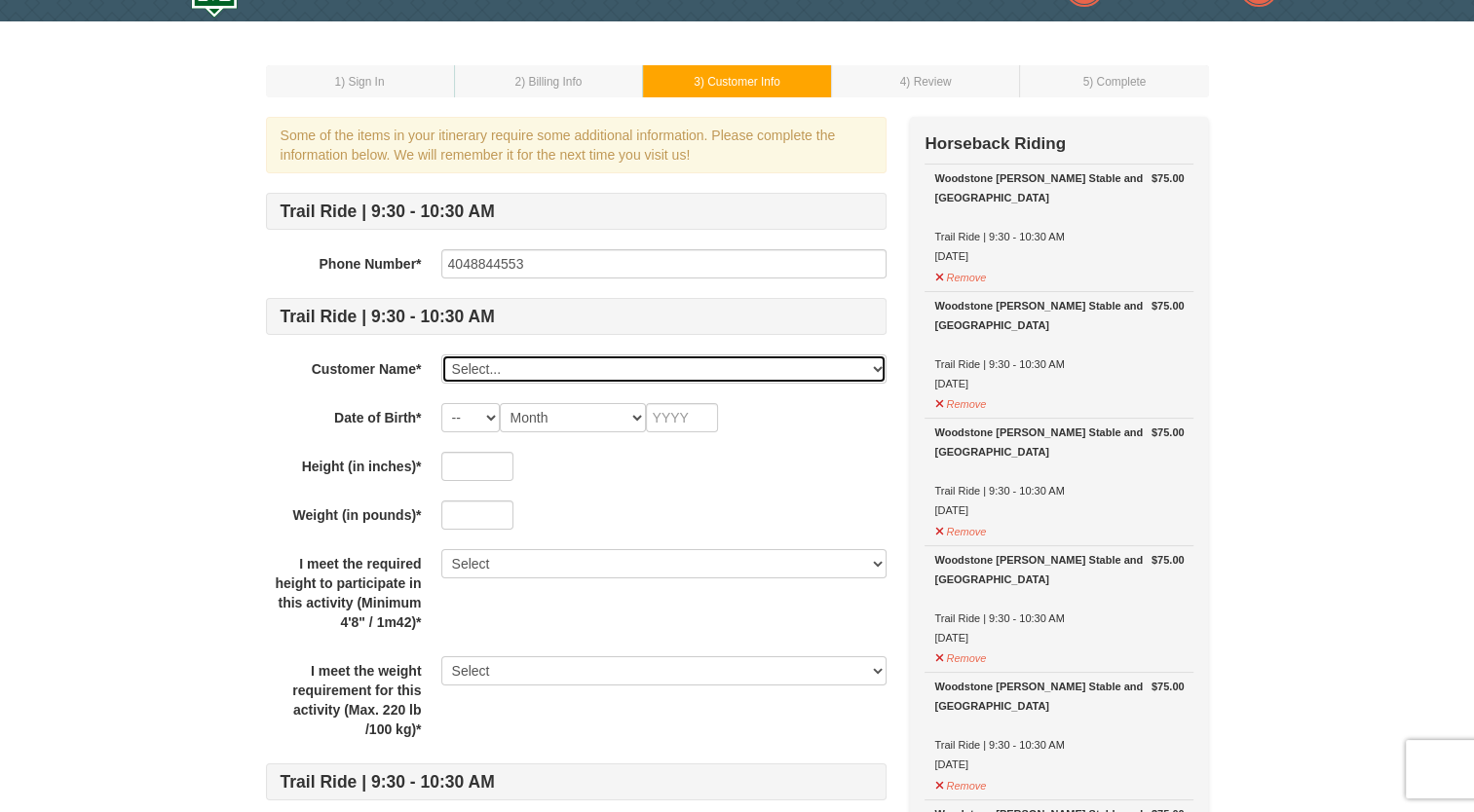
click at [520, 376] on select "Select... Sophie Moore Add New..." at bounding box center [664, 369] width 445 height 30
select select "28221989"
click at [441, 354] on select "Select... Sophie Moore Add New..." at bounding box center [664, 369] width 445 height 30
click at [468, 415] on select "-- 01 02 03 04 05 06 07 08 09 10 11 12 13 14 15 16 17 18 19 20 21 22 23 24 25 2…" at bounding box center [470, 418] width 58 height 30
select select "03"
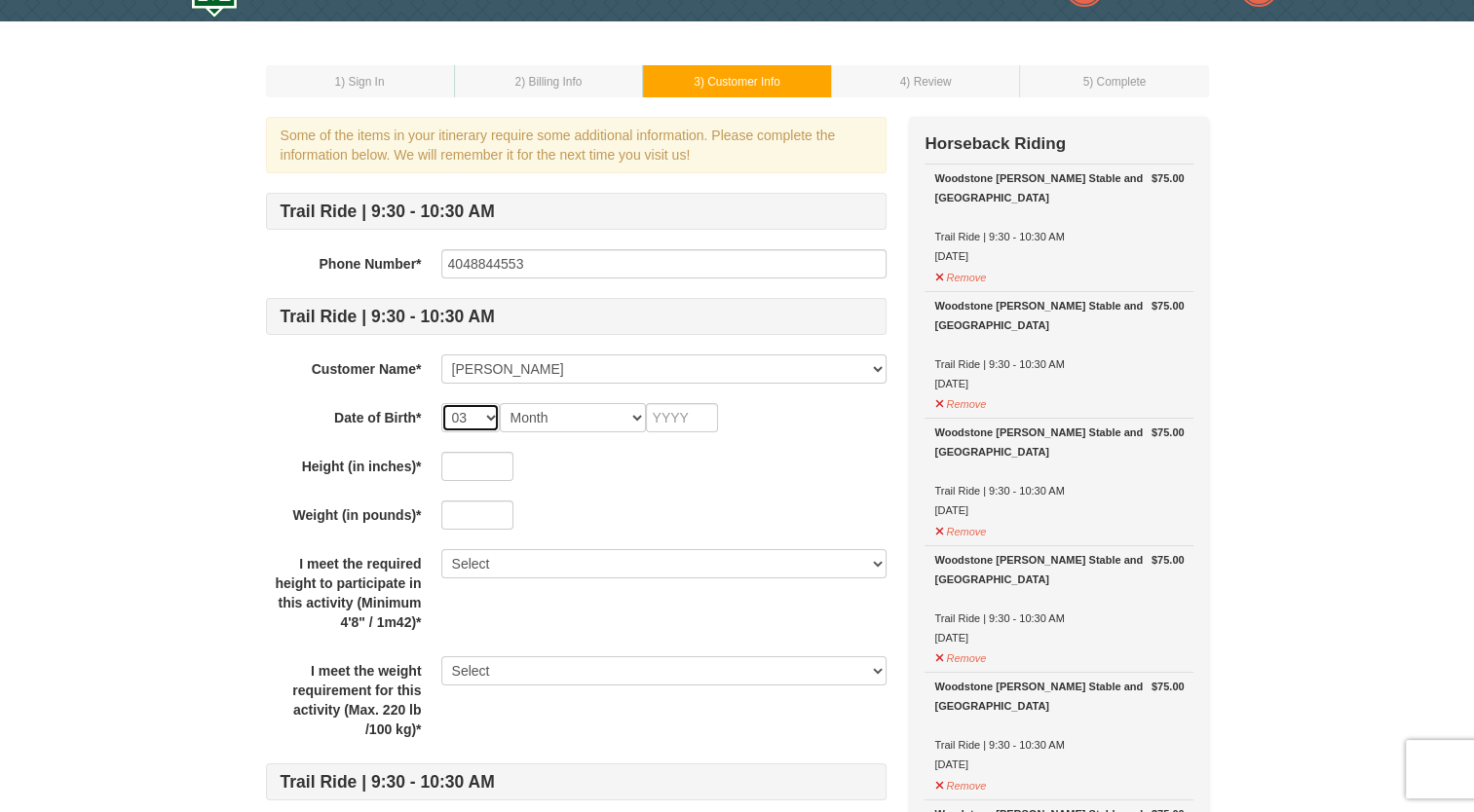
click at [441, 404] on select "-- 01 02 03 04 05 06 07 08 09 10 11 12 13 14 15 16 17 18 19 20 21 22 23 24 25 2…" at bounding box center [470, 418] width 58 height 30
click at [585, 418] on select "Month January February March April May June July August September October Novem…" at bounding box center [573, 418] width 146 height 30
select select "03"
click at [500, 404] on select "Month January February March April May June July August September October Novem…" at bounding box center [573, 418] width 146 height 30
click at [683, 421] on input "text" at bounding box center [681, 418] width 72 height 30
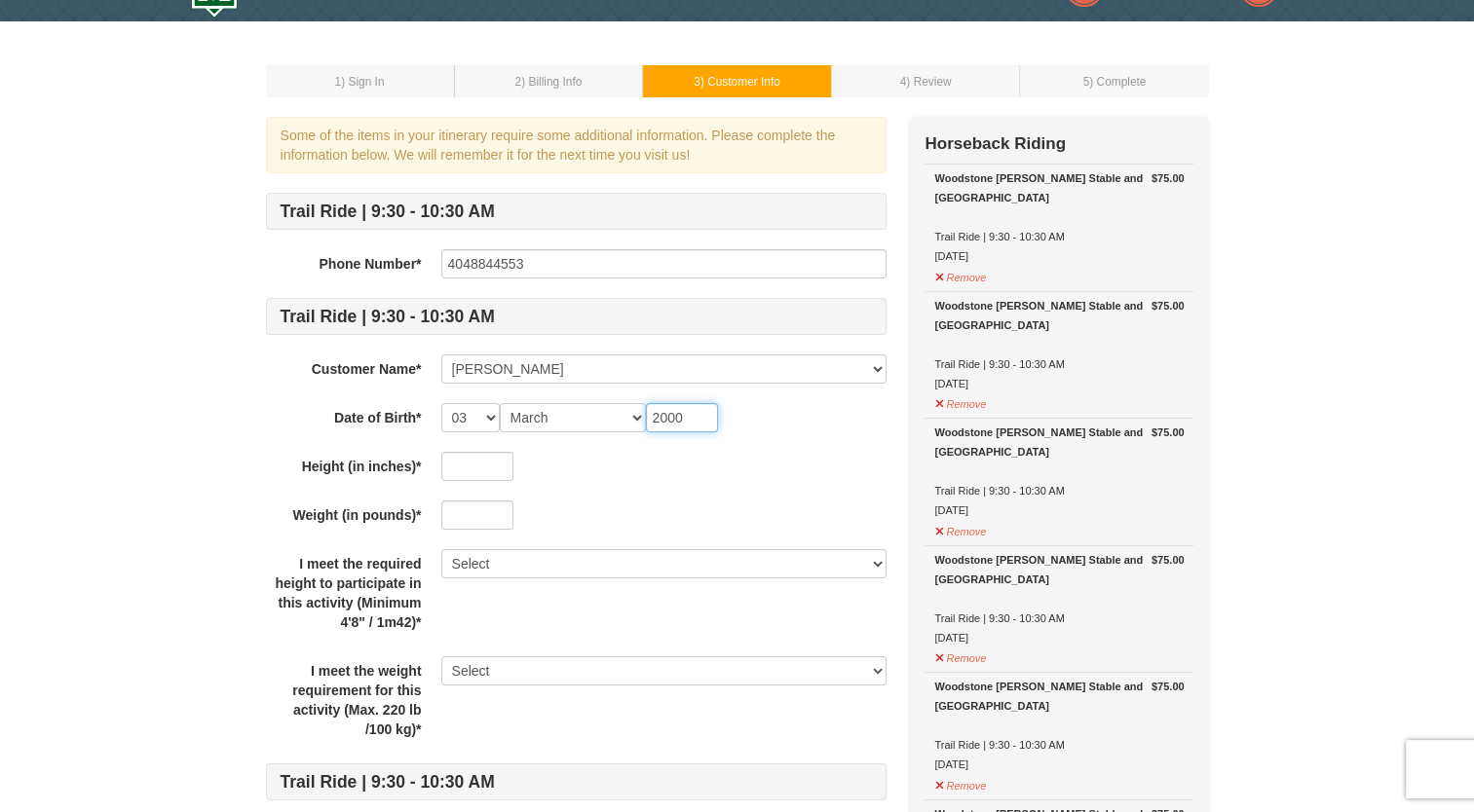
type input "2000"
click at [477, 471] on input "text" at bounding box center [477, 467] width 72 height 30
type input "69"
click at [477, 514] on input "text" at bounding box center [477, 516] width 72 height 30
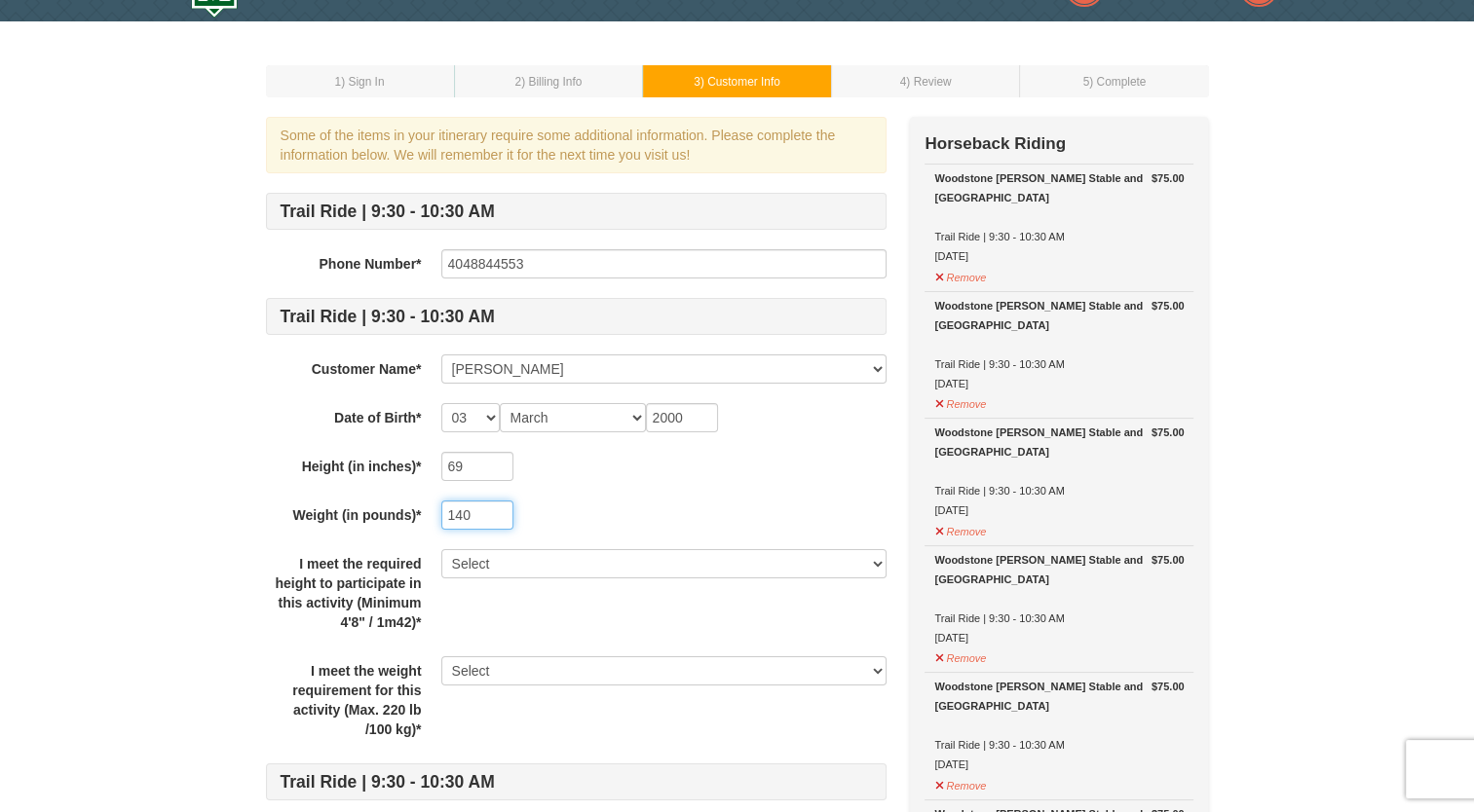
type input "140"
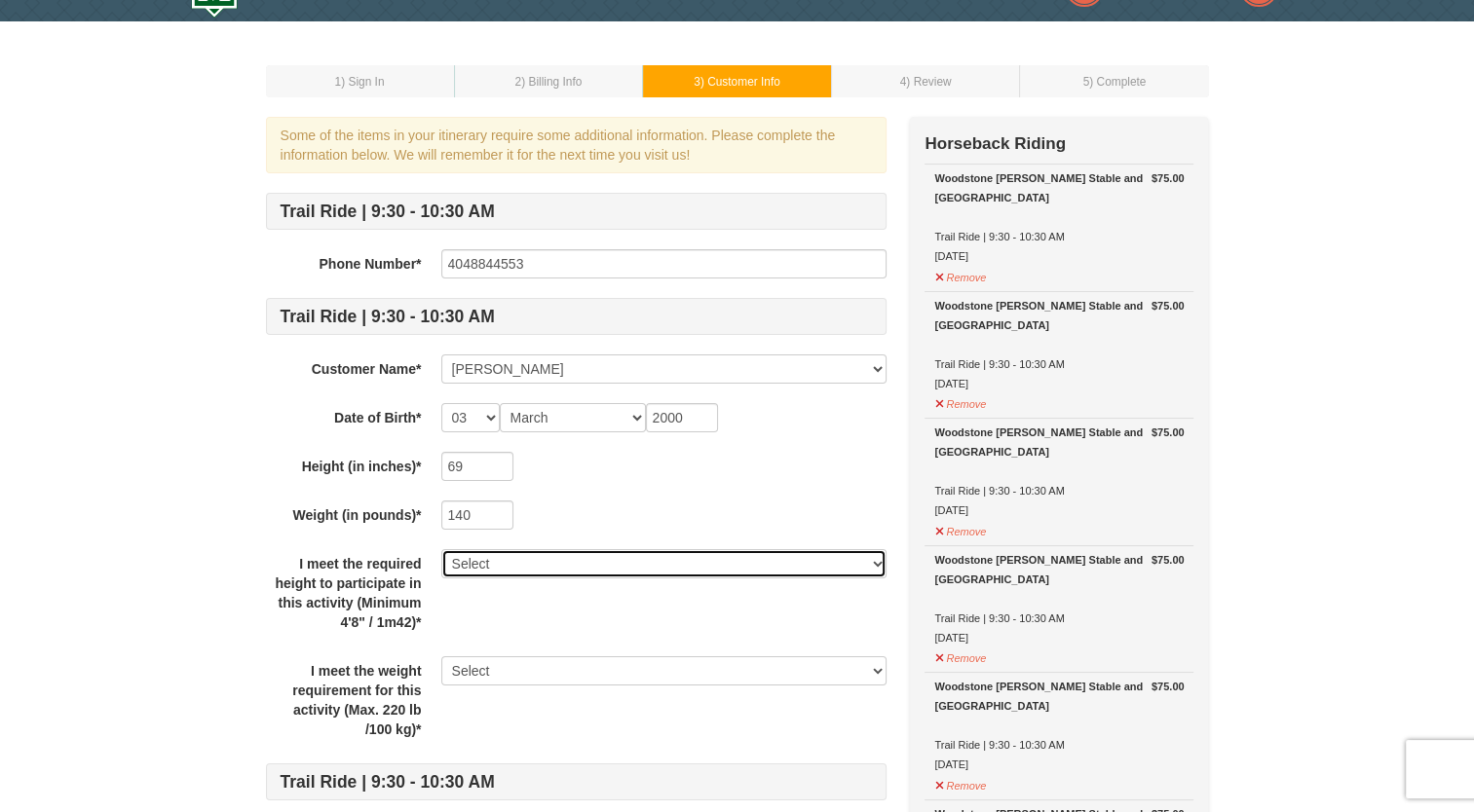
select select "Yes"
click at [441, 549] on select "Select Yes" at bounding box center [664, 564] width 445 height 30
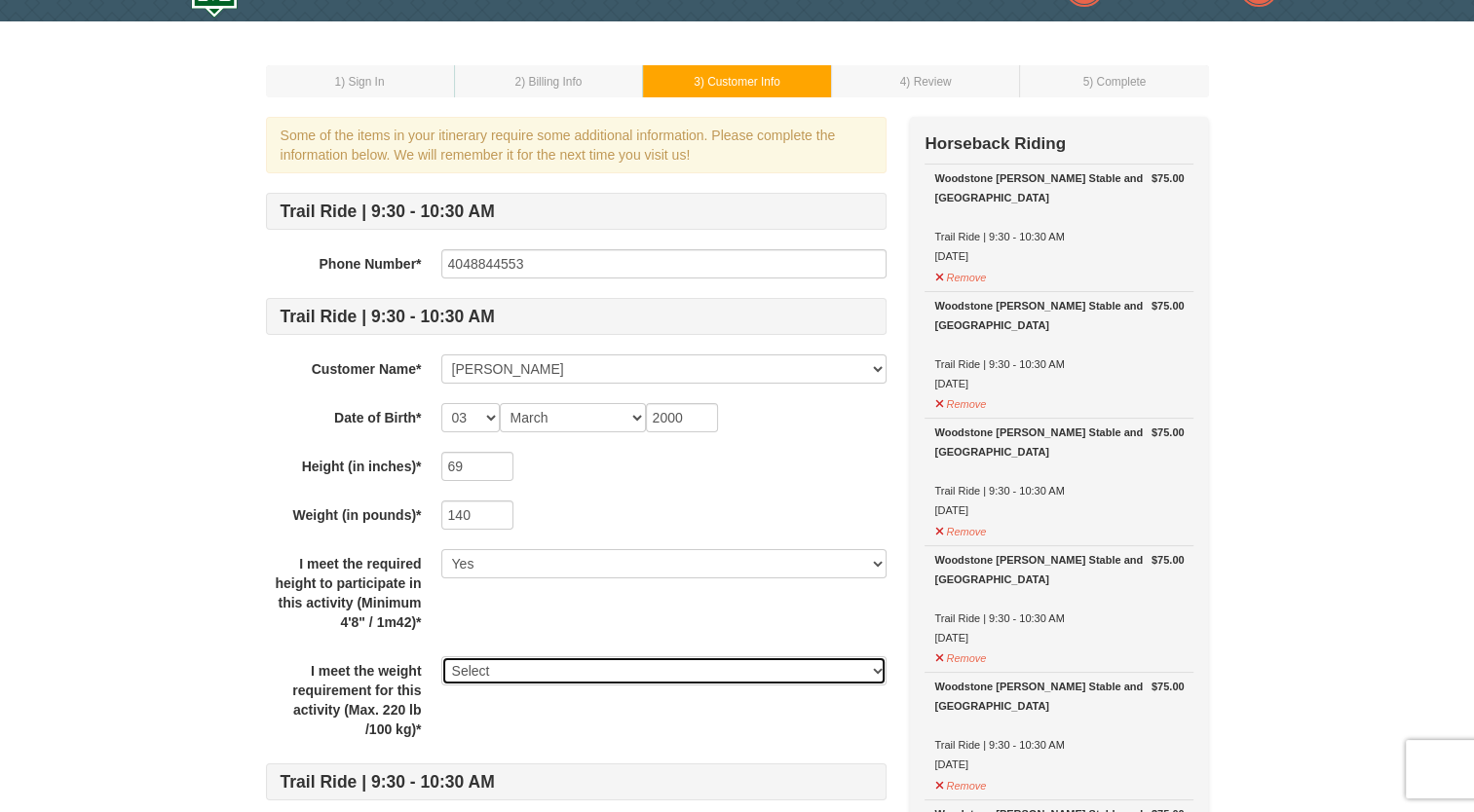
select select "Yes"
click at [441, 656] on select "Select Yes" at bounding box center [664, 671] width 445 height 30
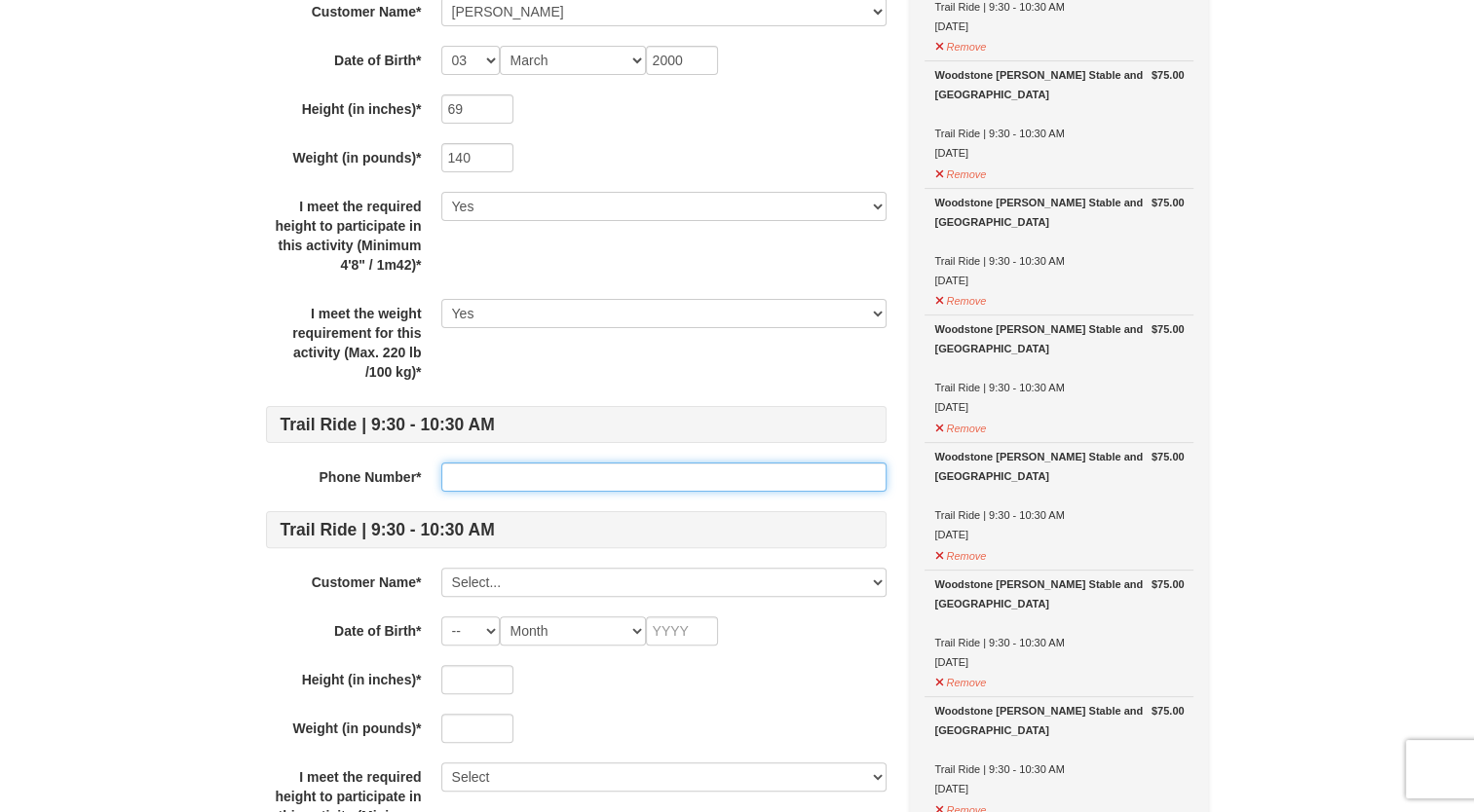
click at [504, 469] on input "text" at bounding box center [664, 477] width 445 height 30
type input "4048844553"
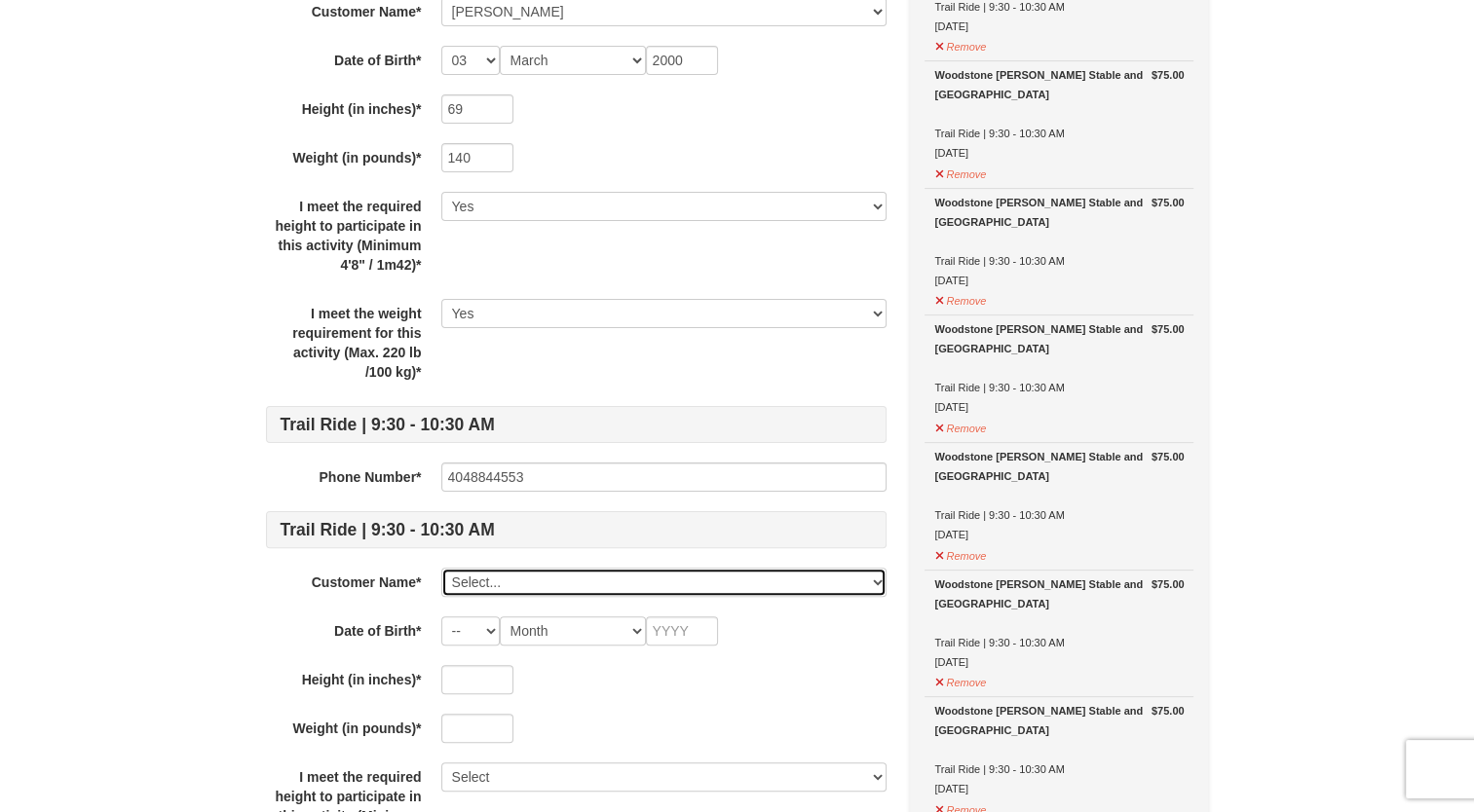
click at [516, 579] on select "Select... Sophie Moore Add New..." at bounding box center [664, 583] width 445 height 30
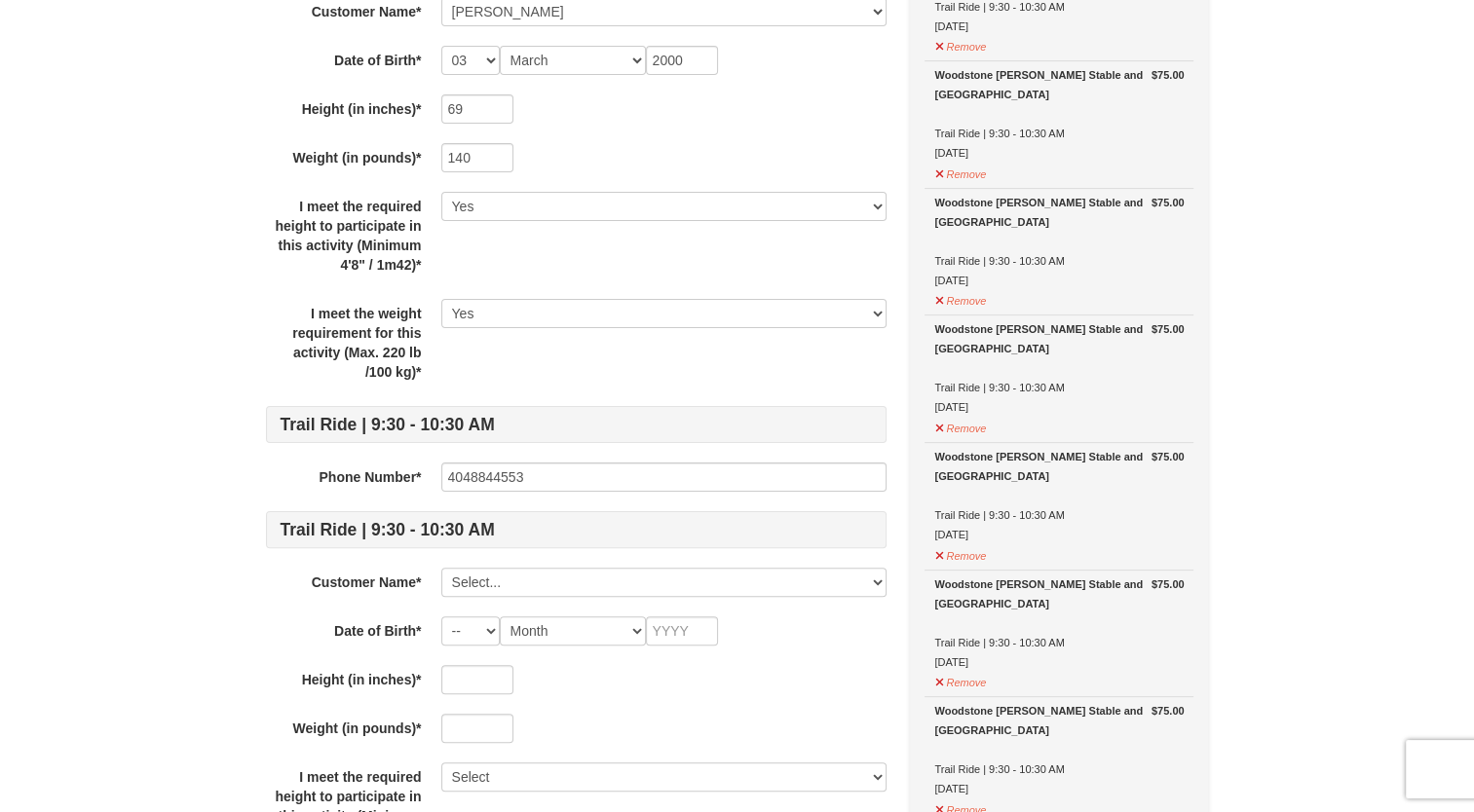
click at [339, 575] on strong "Customer Name*" at bounding box center [367, 583] width 110 height 16
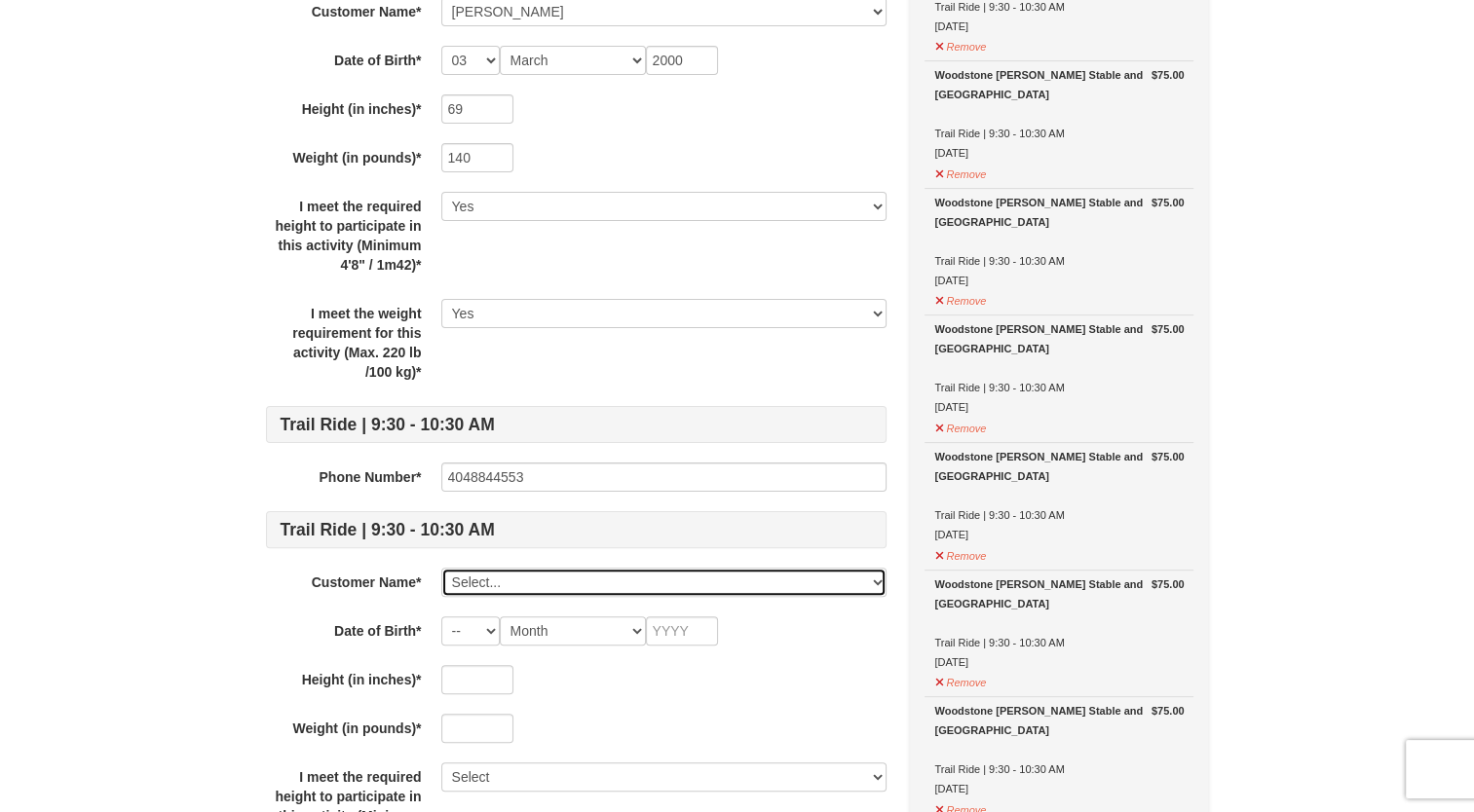
click at [472, 587] on select "Select... Sophie Moore Add New..." at bounding box center [664, 583] width 445 height 30
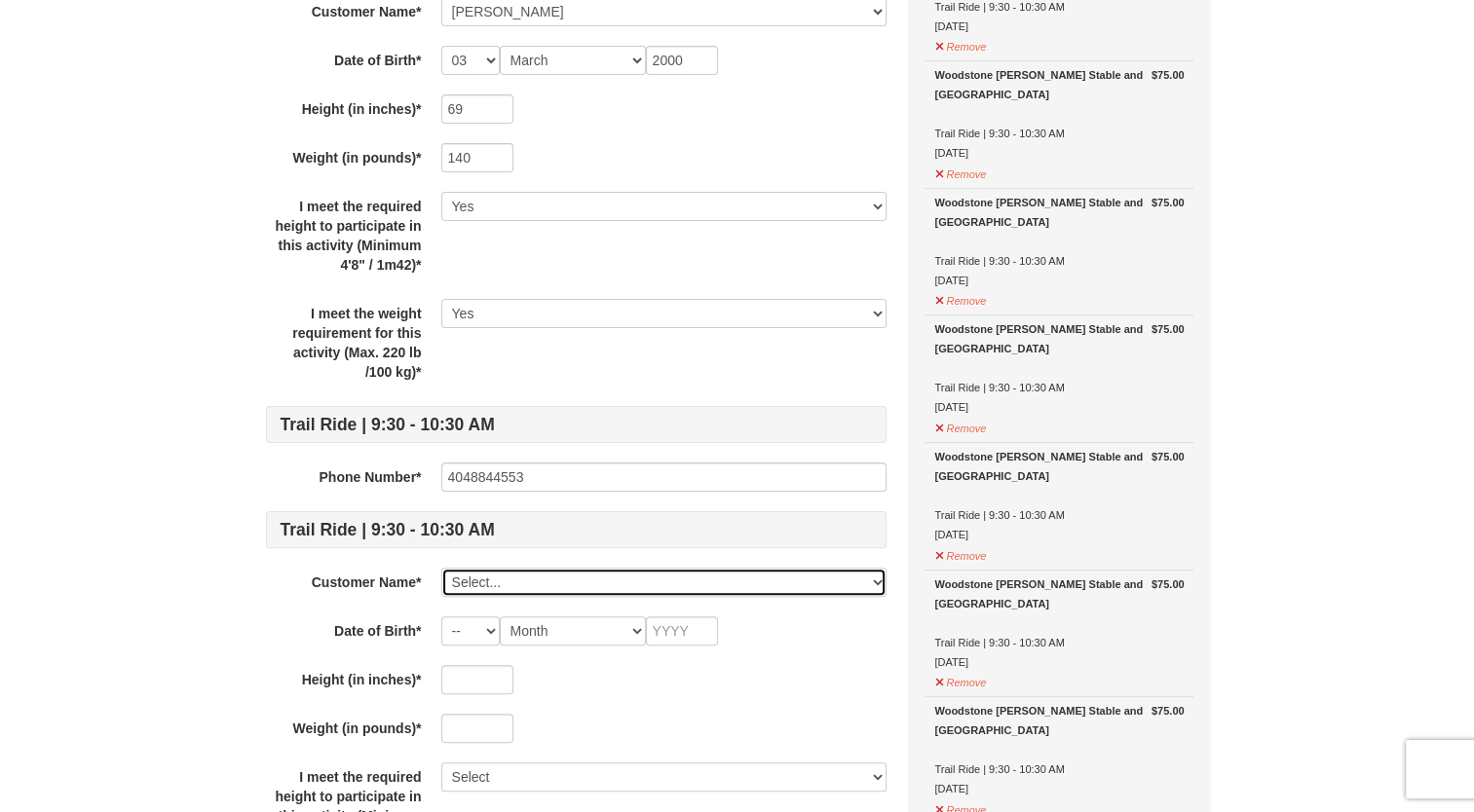
click at [528, 587] on select "Select... Sophie Moore Add New..." at bounding box center [664, 583] width 445 height 30
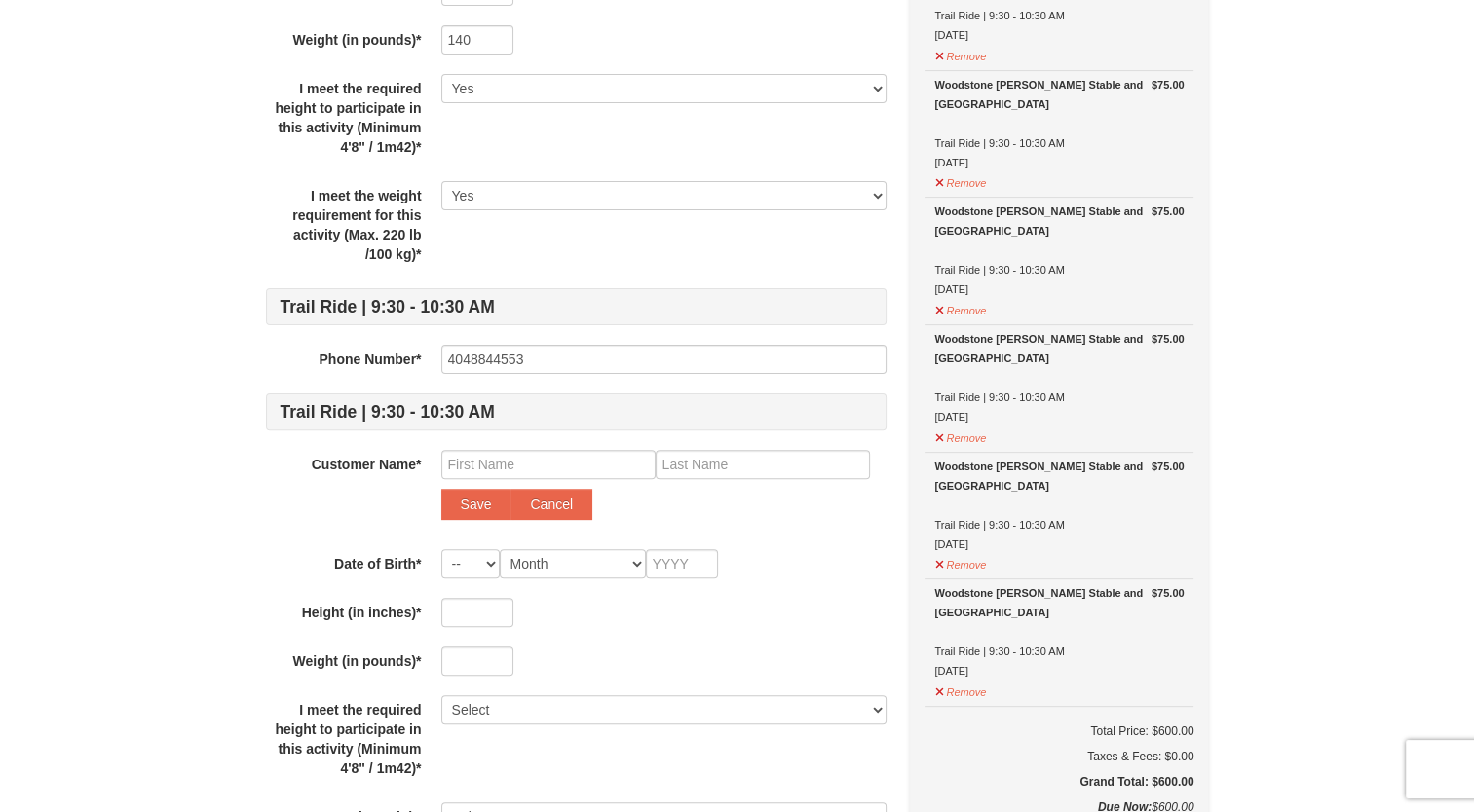
scroll to position [524, 0]
click at [538, 466] on input "text" at bounding box center [548, 463] width 215 height 30
type input "Grace"
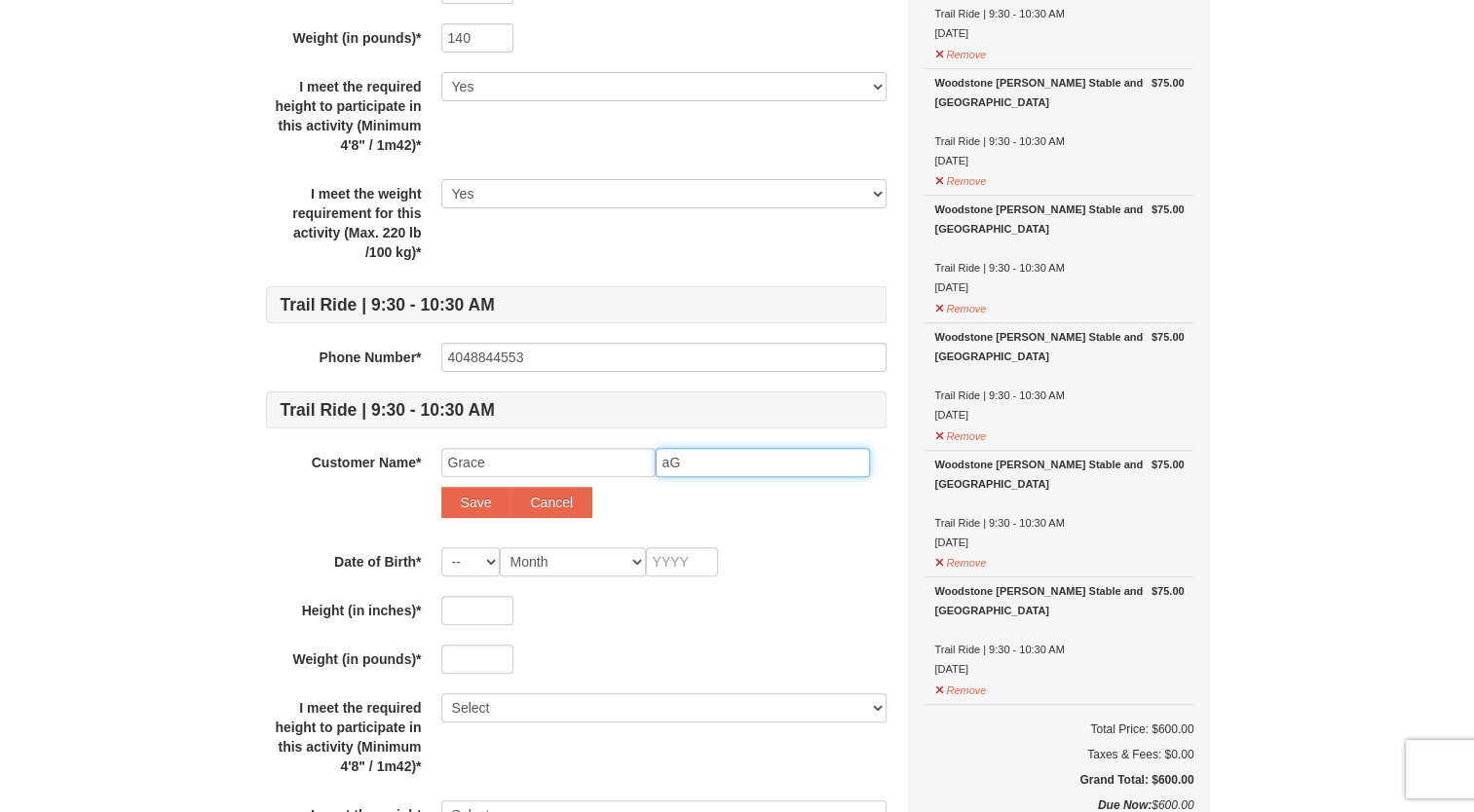
type input "a"
type input "Agnew"
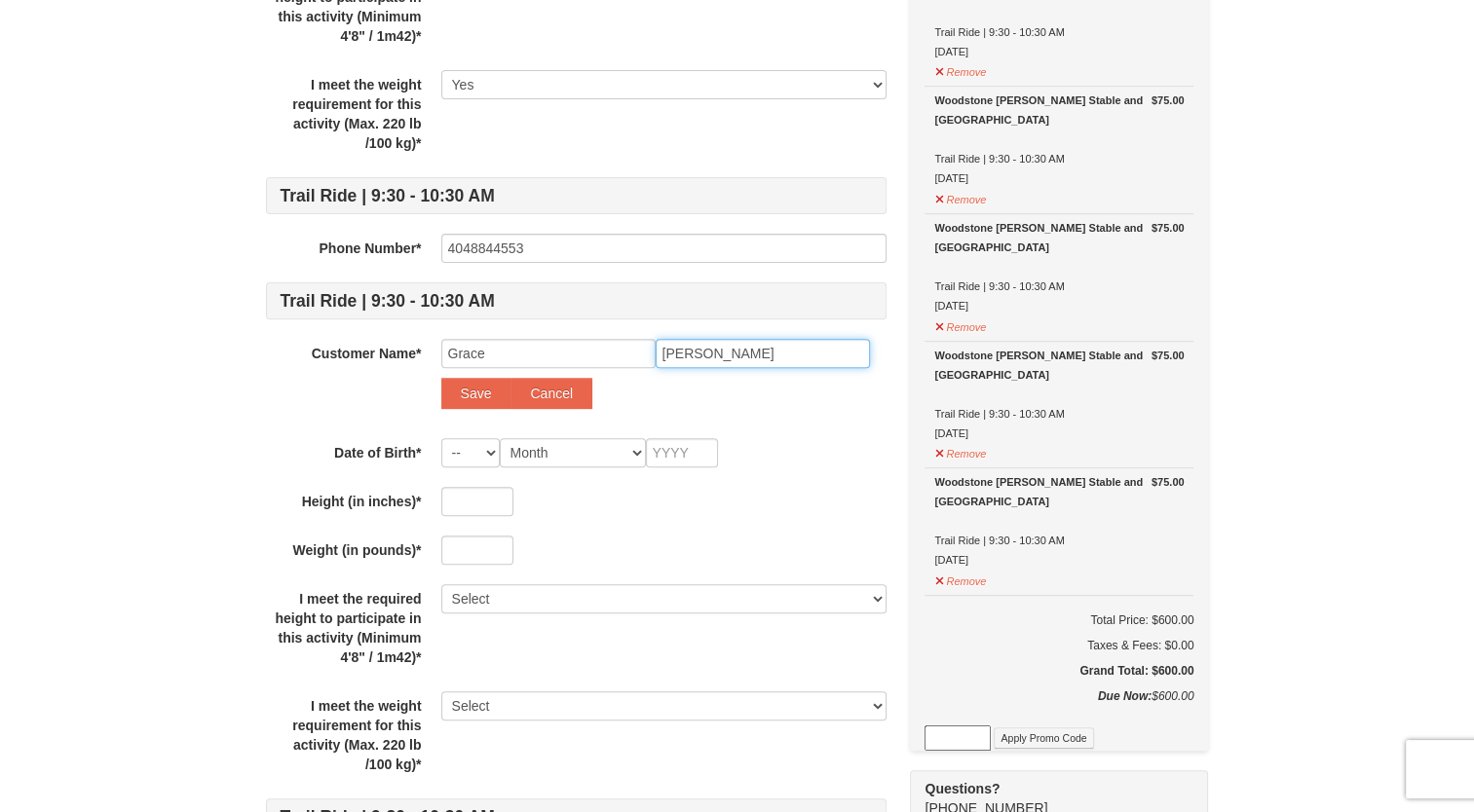
scroll to position [637, 0]
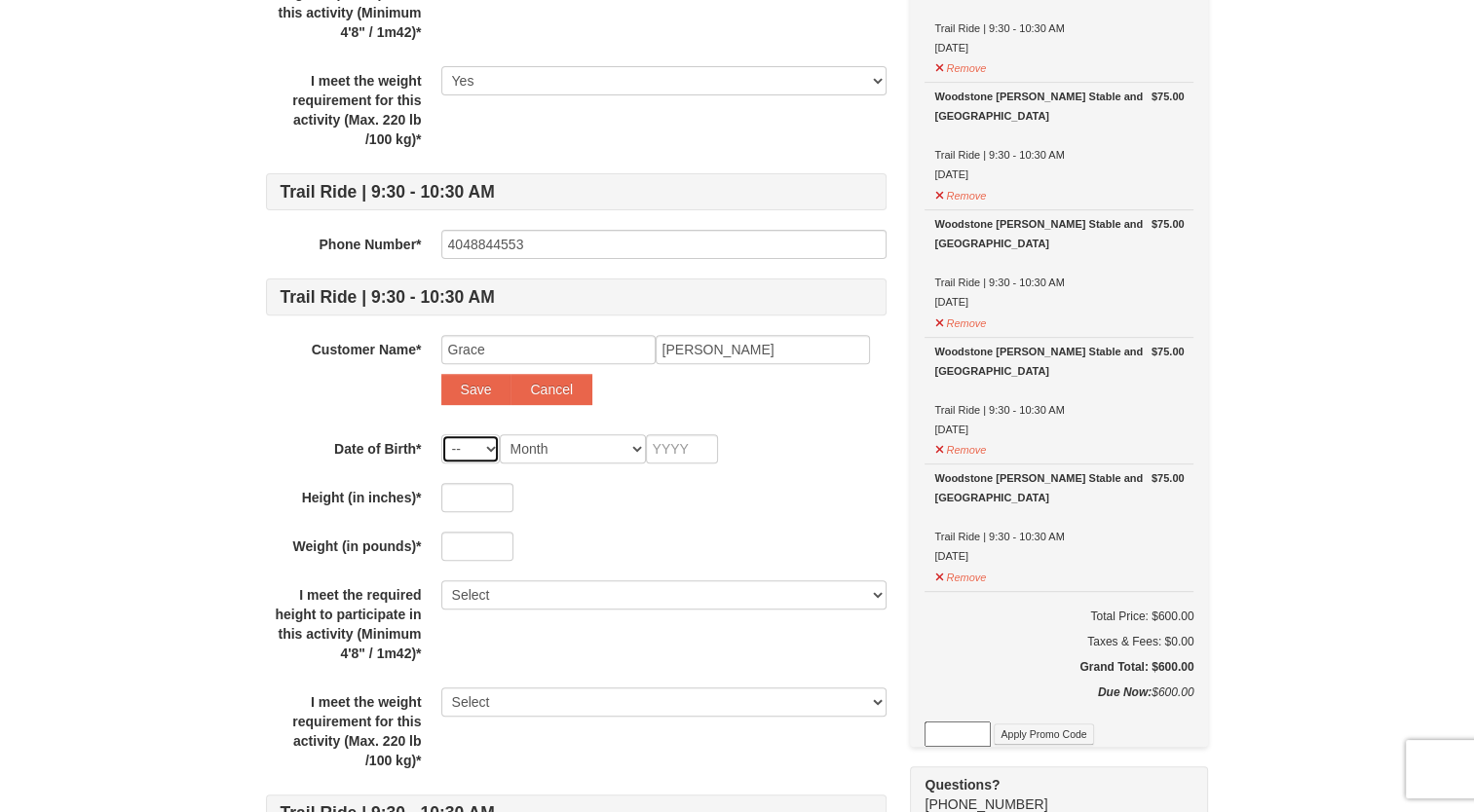
click at [490, 438] on select "-- 01 02 03 04 05 06 07 08 09 10 11 12 13 14 15 16 17 18 19 20 21 22 23 24 25 2…" at bounding box center [470, 449] width 58 height 30
drag, startPoint x: 490, startPoint y: 438, endPoint x: 486, endPoint y: 493, distance: 55.1
click at [474, 505] on input "text" at bounding box center [477, 498] width 72 height 30
type input "63"
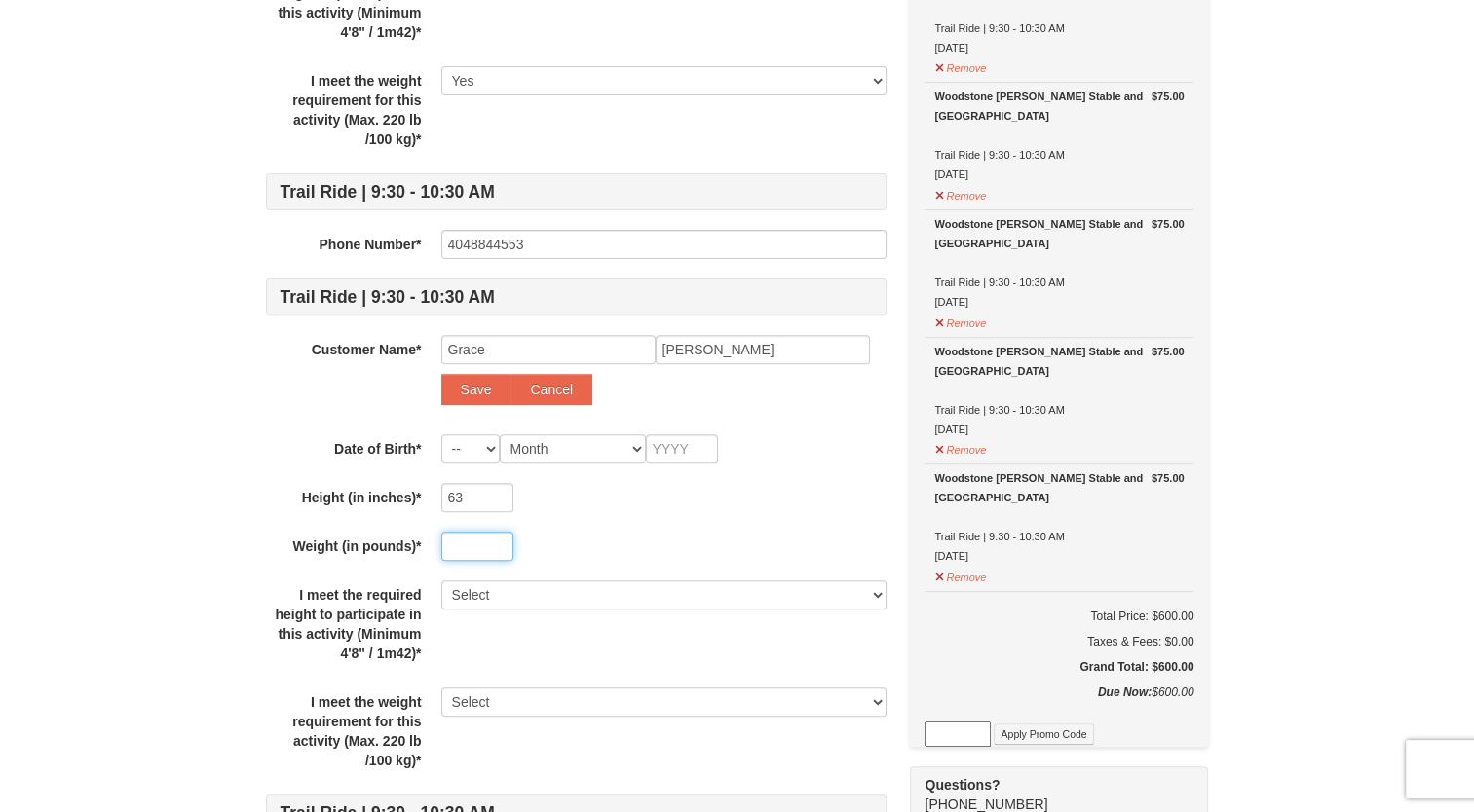
click at [472, 539] on input "text" at bounding box center [477, 546] width 72 height 30
type input "110"
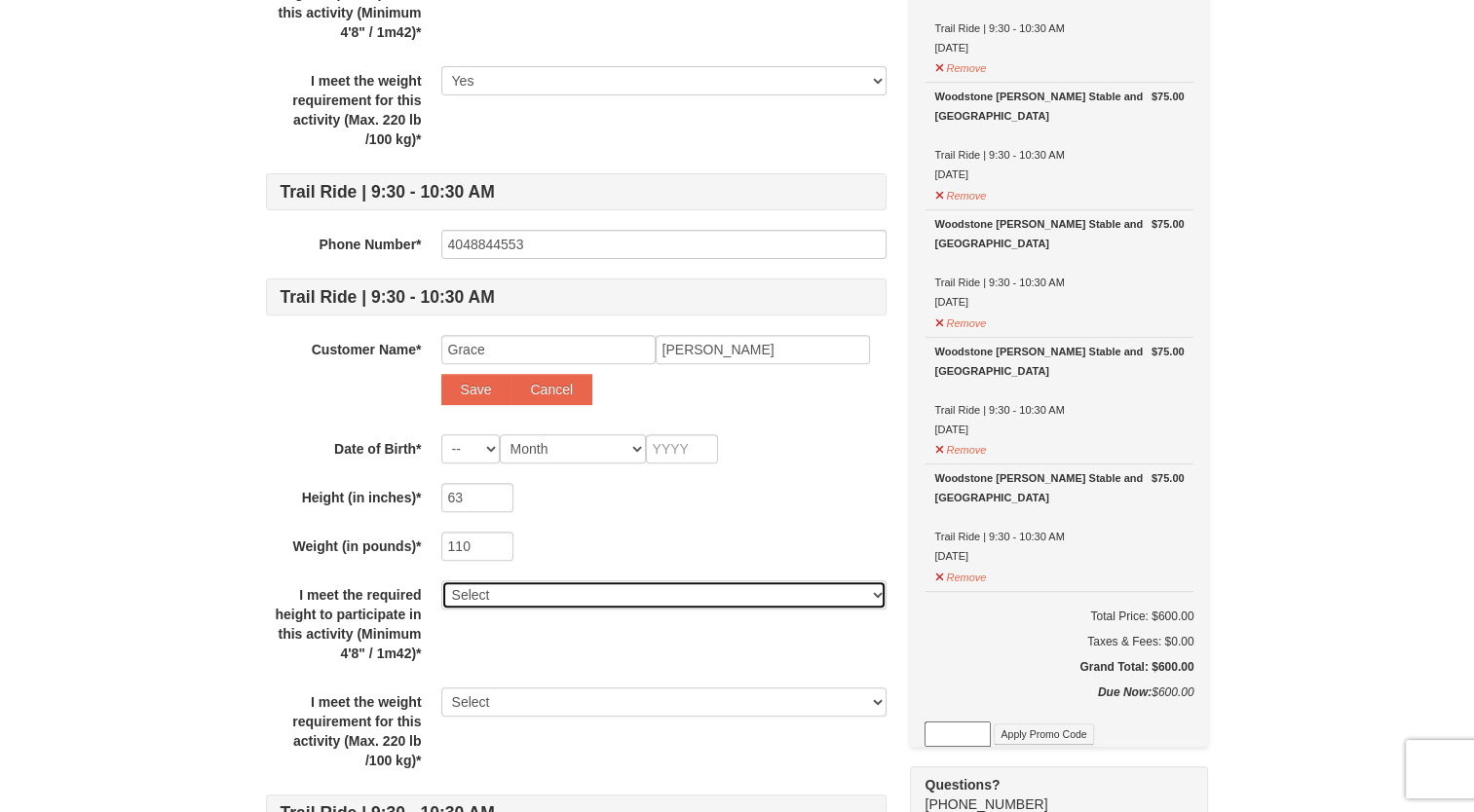
click at [502, 600] on select "Select Yes" at bounding box center [664, 595] width 445 height 30
select select "Yes"
click at [441, 581] on select "Select Yes" at bounding box center [664, 595] width 445 height 30
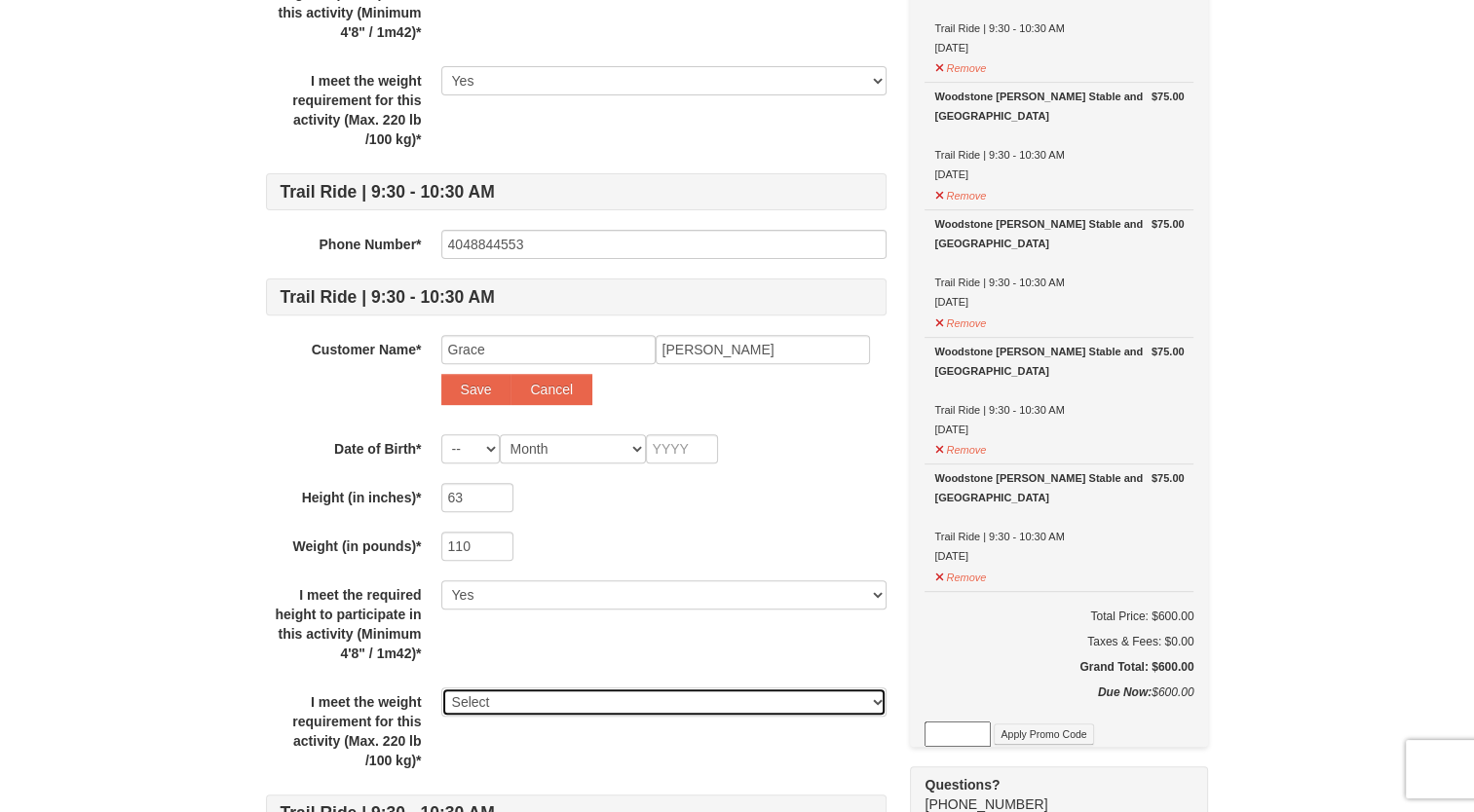
click at [506, 704] on select "Select Yes" at bounding box center [664, 703] width 445 height 30
select select "Yes"
click at [441, 688] on select "Select Yes" at bounding box center [664, 703] width 445 height 30
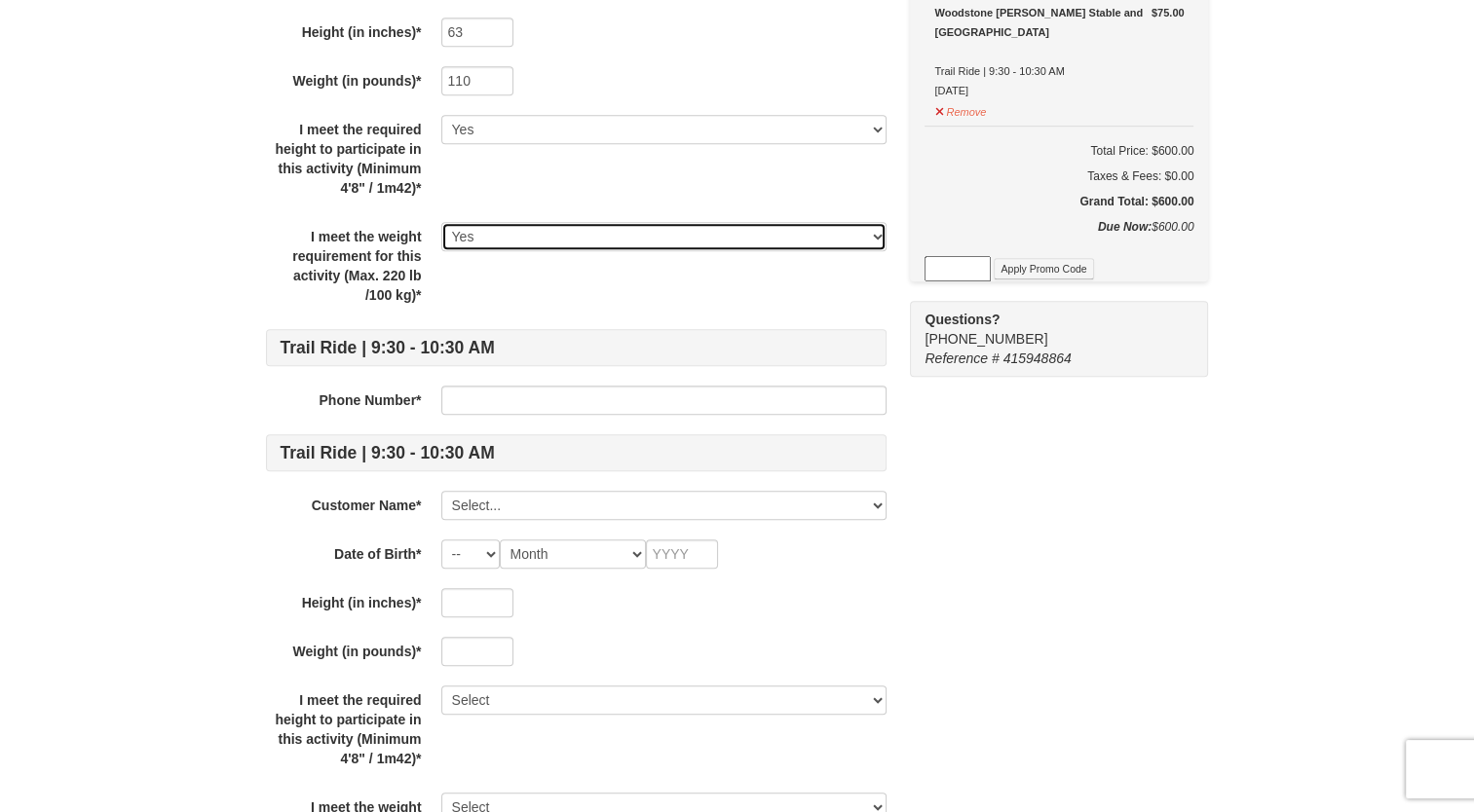
scroll to position [1102, 0]
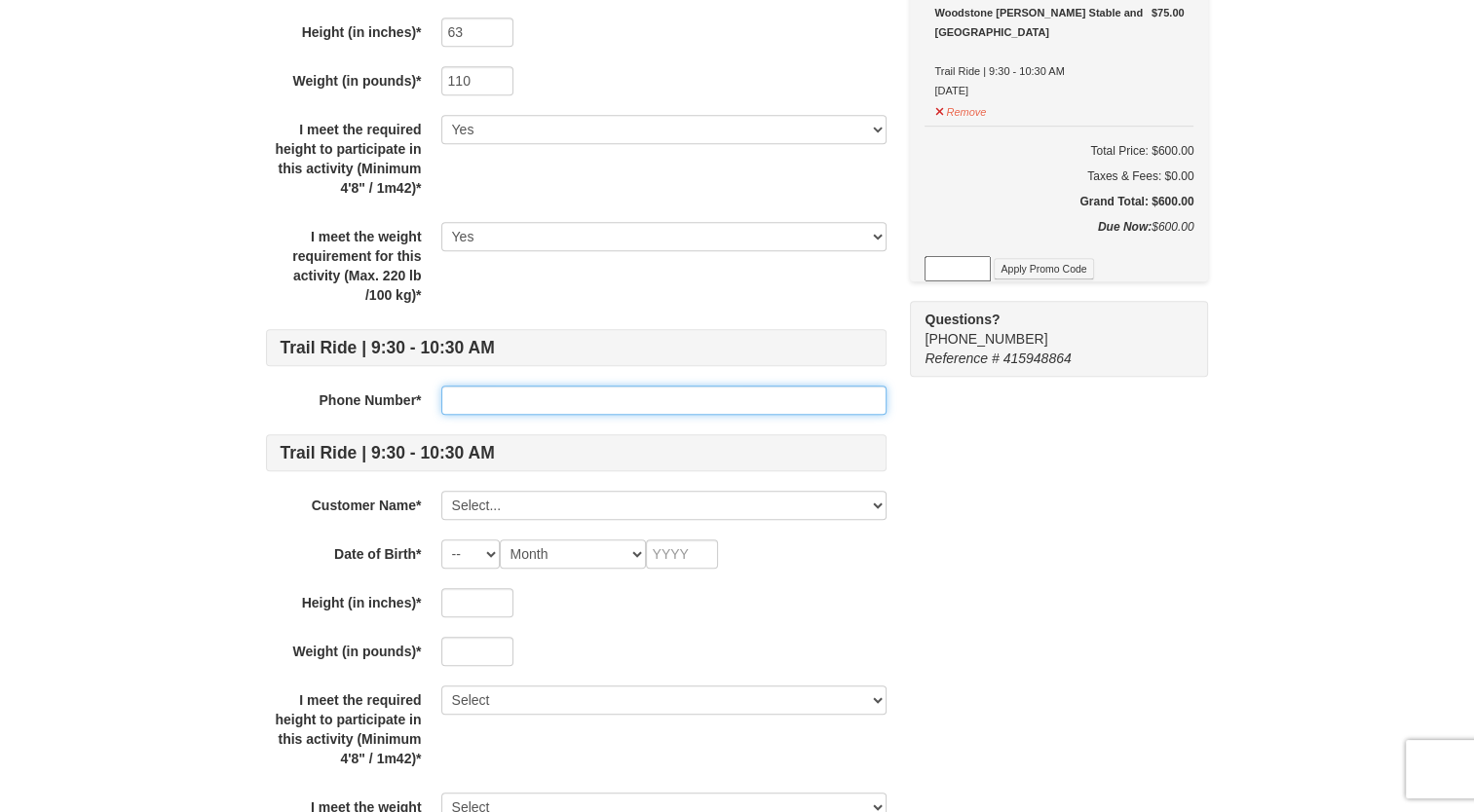
click at [530, 392] on input "text" at bounding box center [664, 401] width 445 height 30
type input "4048844553"
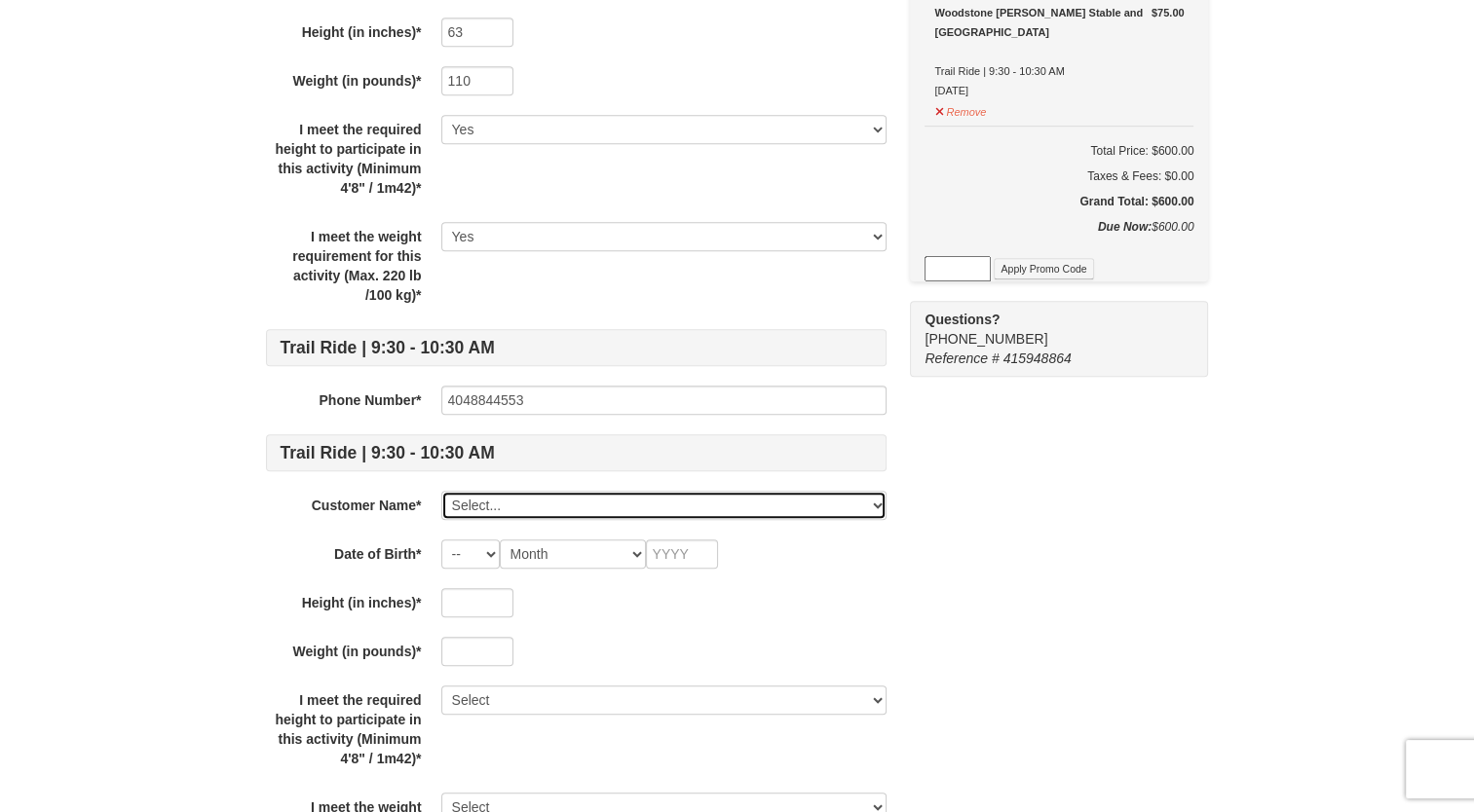
click at [474, 493] on select "Select... Sophie Moore Add New..." at bounding box center [664, 506] width 445 height 30
click at [343, 505] on strong "Customer Name*" at bounding box center [367, 506] width 110 height 16
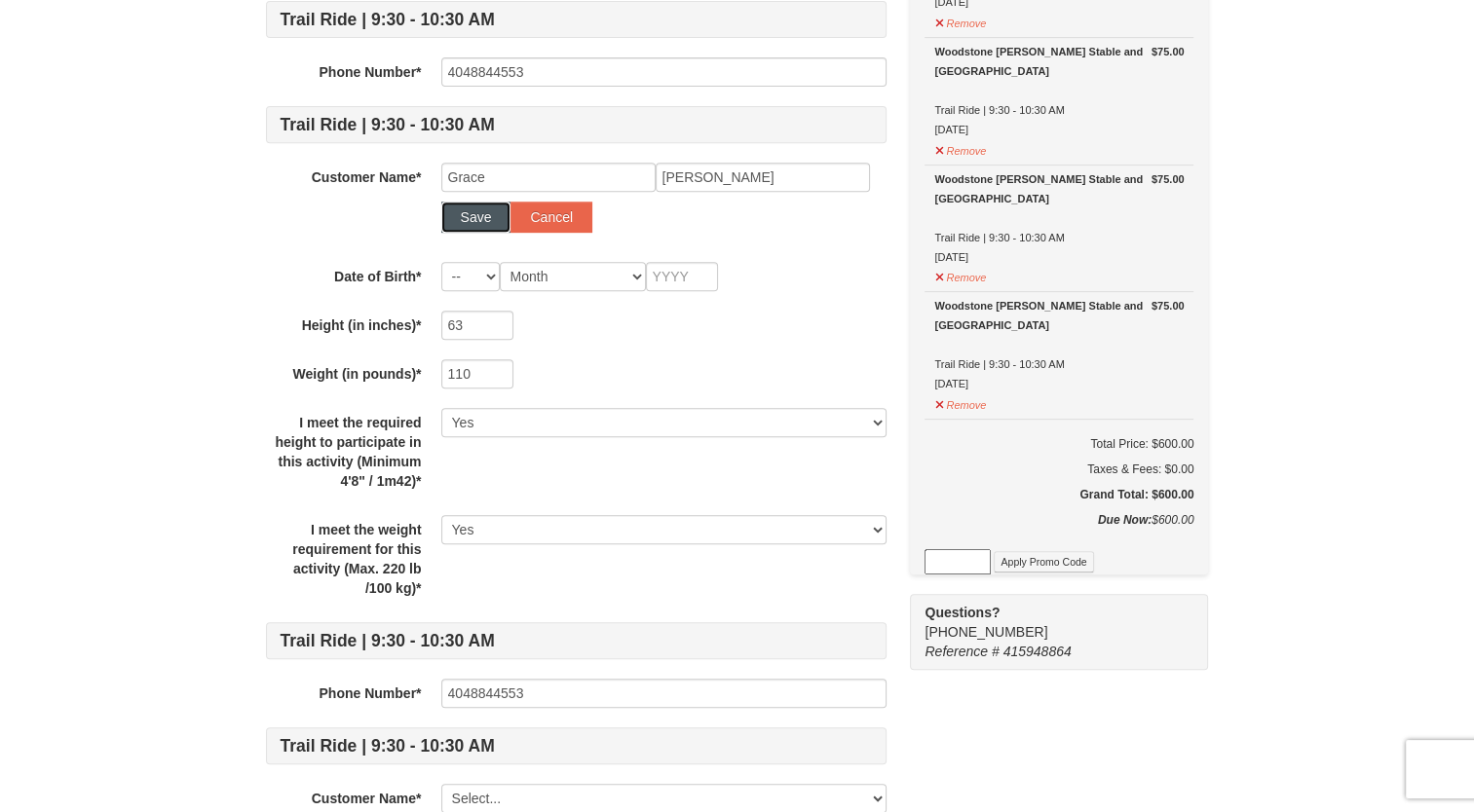
click at [487, 217] on button "Save" at bounding box center [476, 218] width 70 height 31
select select
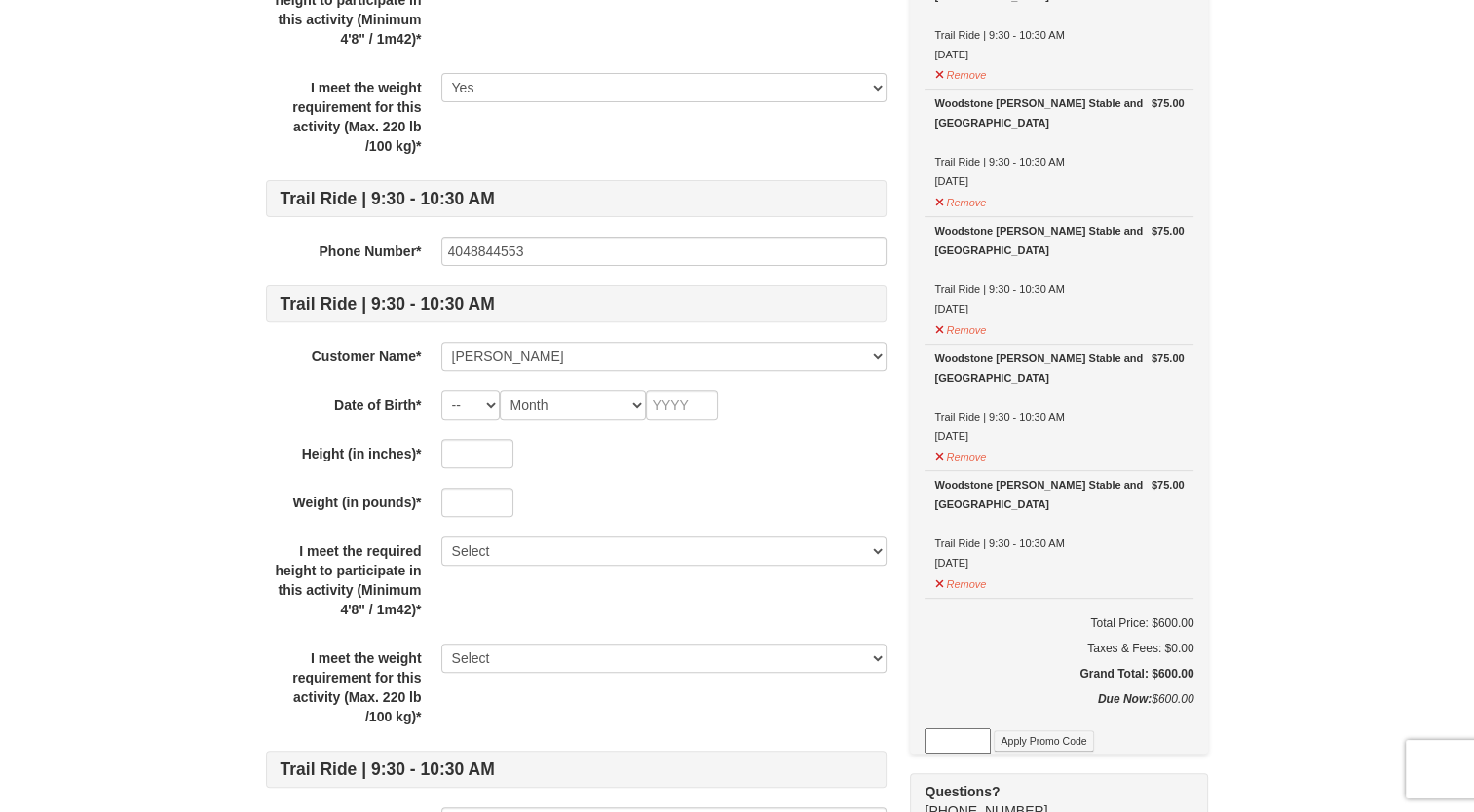
scroll to position [629, 0]
click at [478, 453] on input "text" at bounding box center [477, 455] width 72 height 30
type input "1"
type input "63"
type input "110"
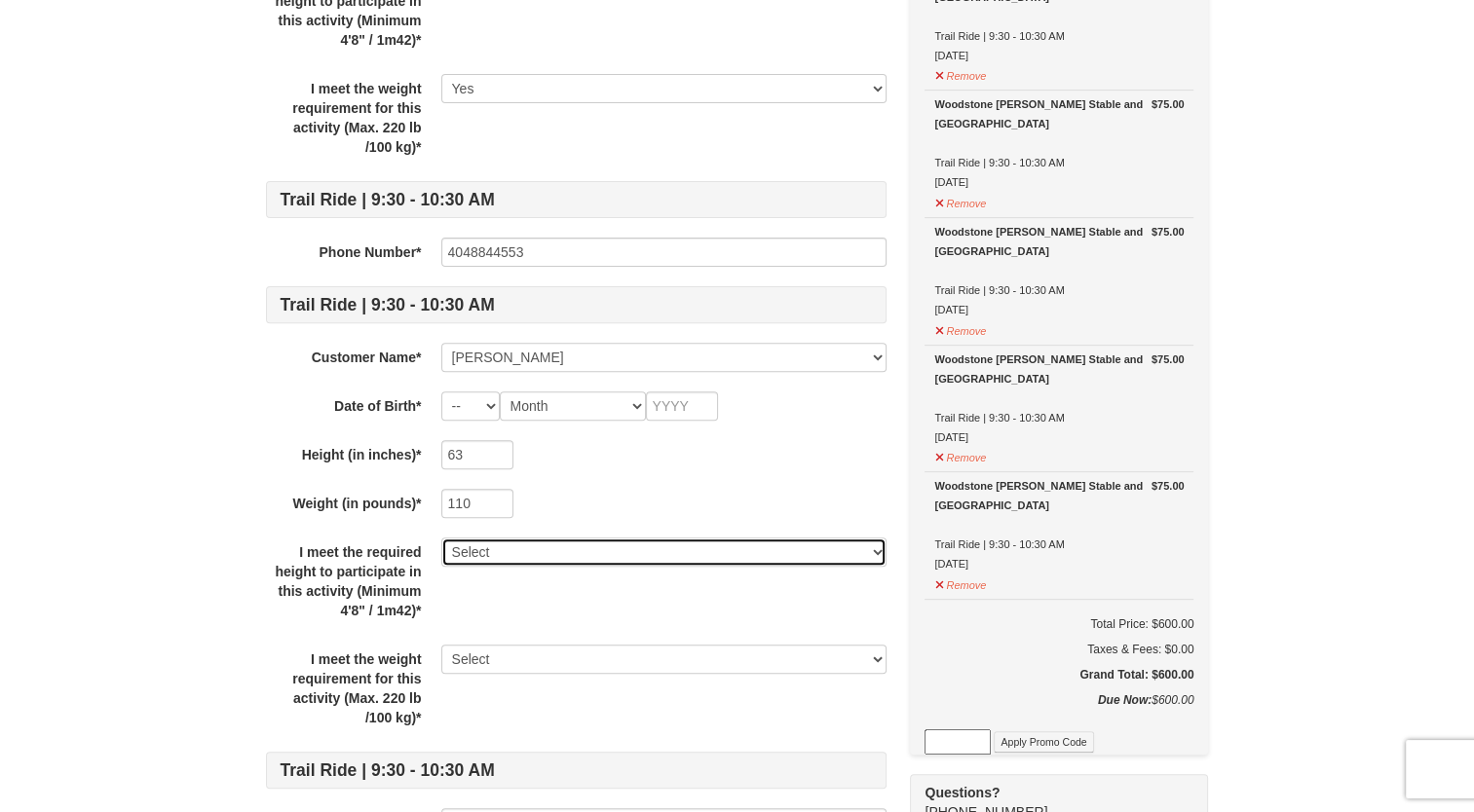
select select "Yes"
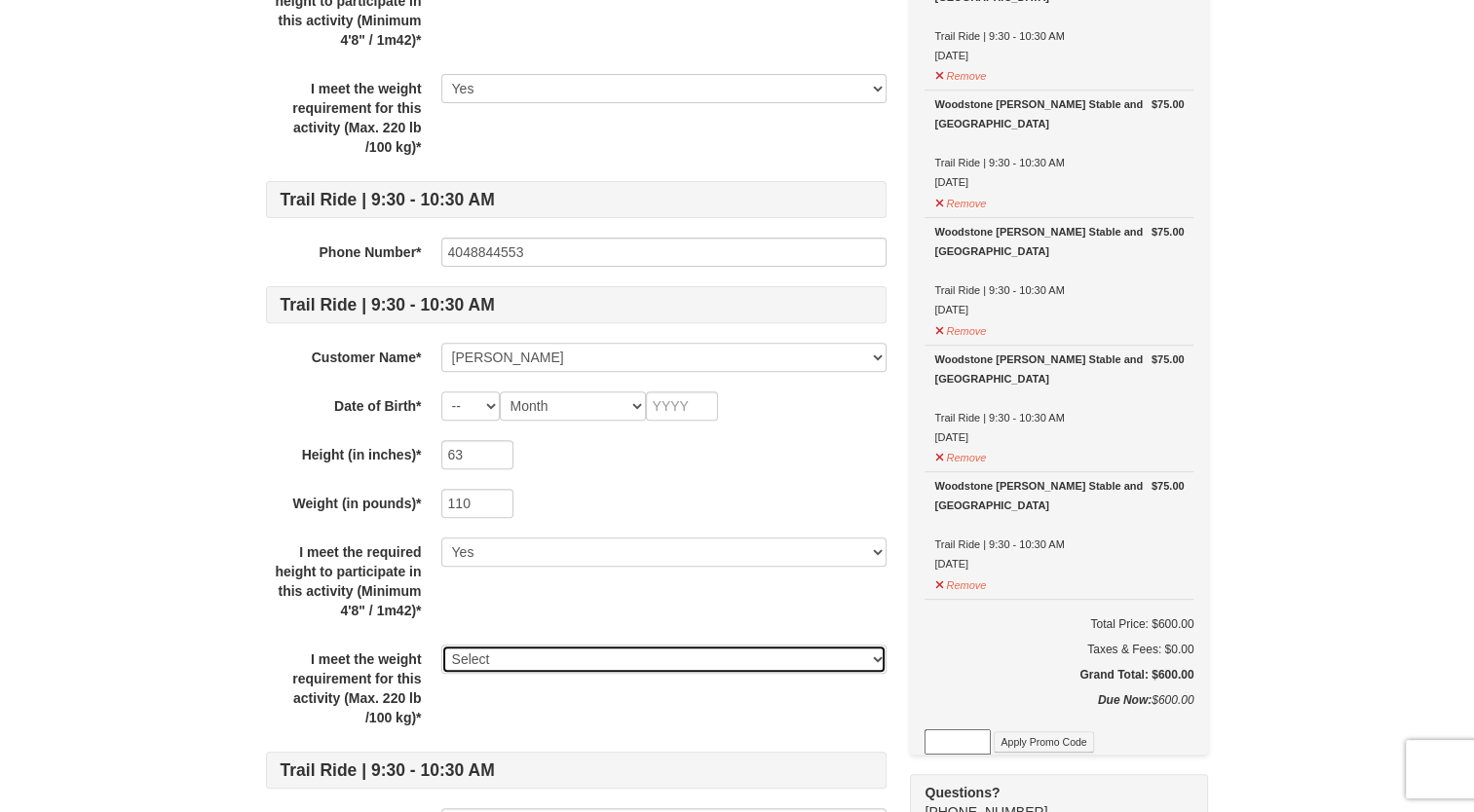
select select "Yes"
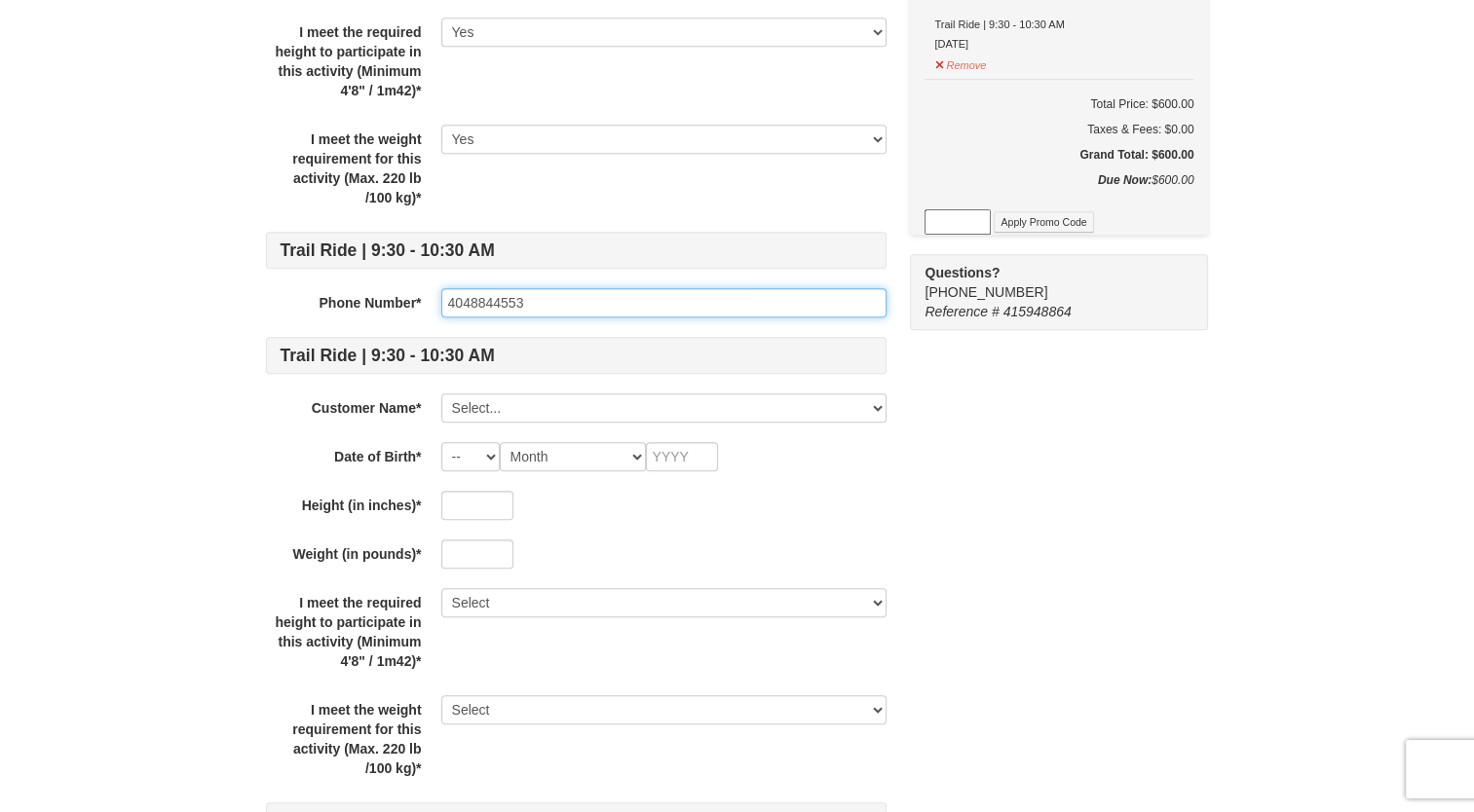
scroll to position [1150, 0]
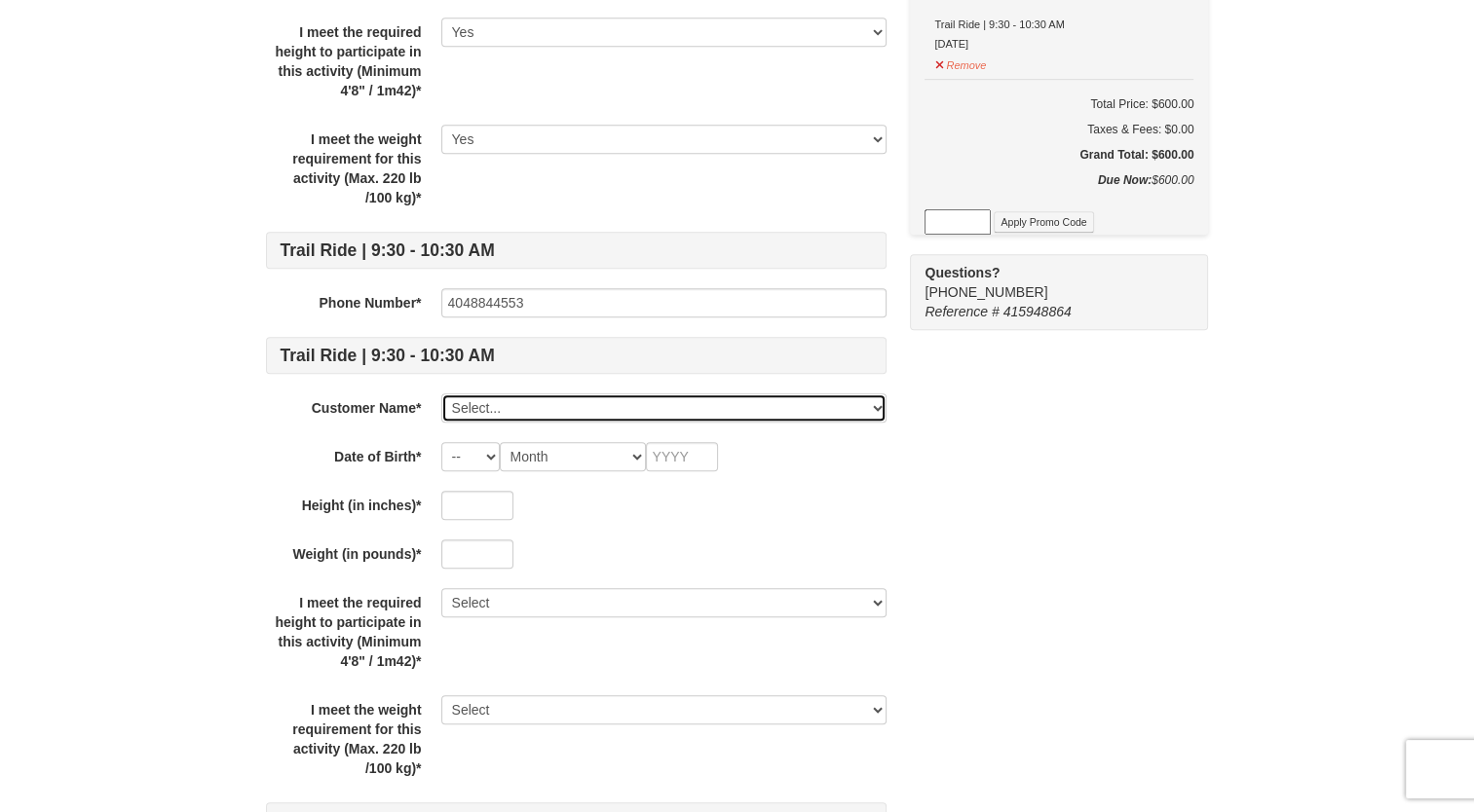
click at [494, 406] on select "Select... Sophie Moore Grace Agnew Add New..." at bounding box center [664, 408] width 445 height 30
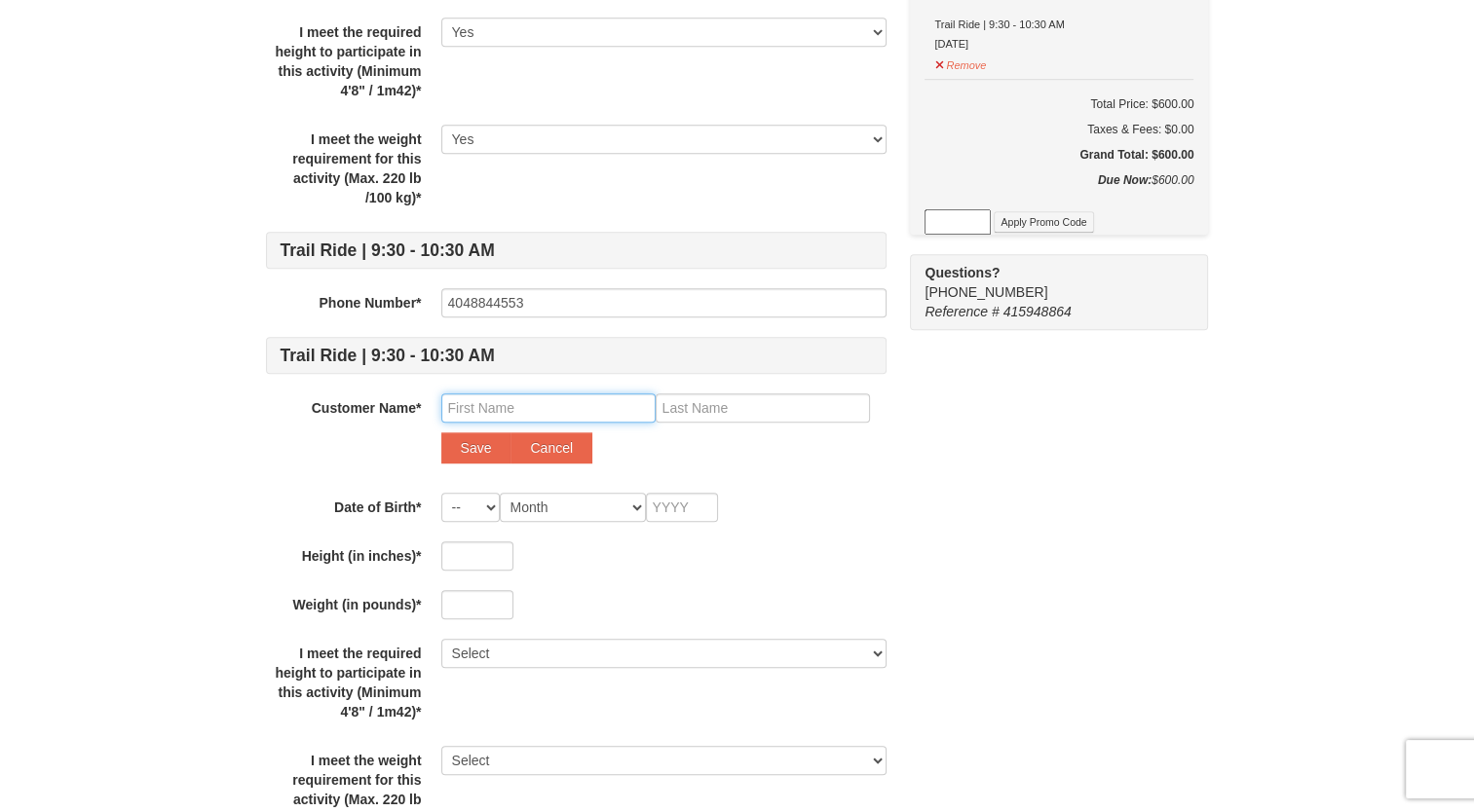
click at [526, 400] on input "text" at bounding box center [548, 408] width 215 height 30
type input "Deanna"
type input "Lizotte"
click at [441, 432] on button "Save" at bounding box center [476, 448] width 70 height 31
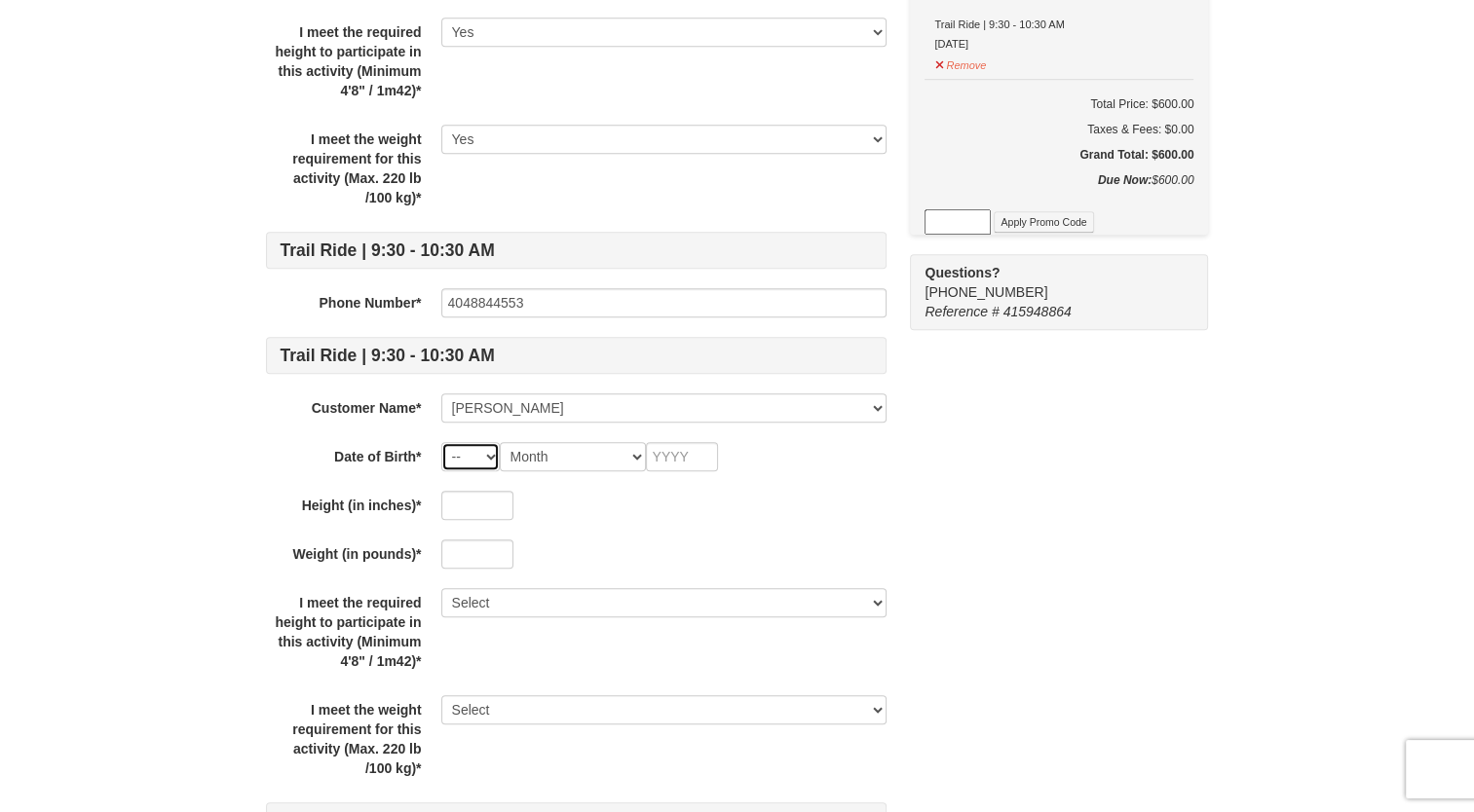
click at [472, 450] on select "-- 01 02 03 04 05 06 07 08 09 10 11 12 13 14 15 16 17 18 19 20 21 22 23 24 25 2…" at bounding box center [470, 457] width 58 height 30
select select "01"
click at [441, 442] on select "-- 01 02 03 04 05 06 07 08 09 10 11 12 13 14 15 16 17 18 19 20 21 22 23 24 25 2…" at bounding box center [470, 457] width 58 height 30
click at [556, 454] on select "Month January February March April May June July August September October Novem…" at bounding box center [573, 457] width 146 height 30
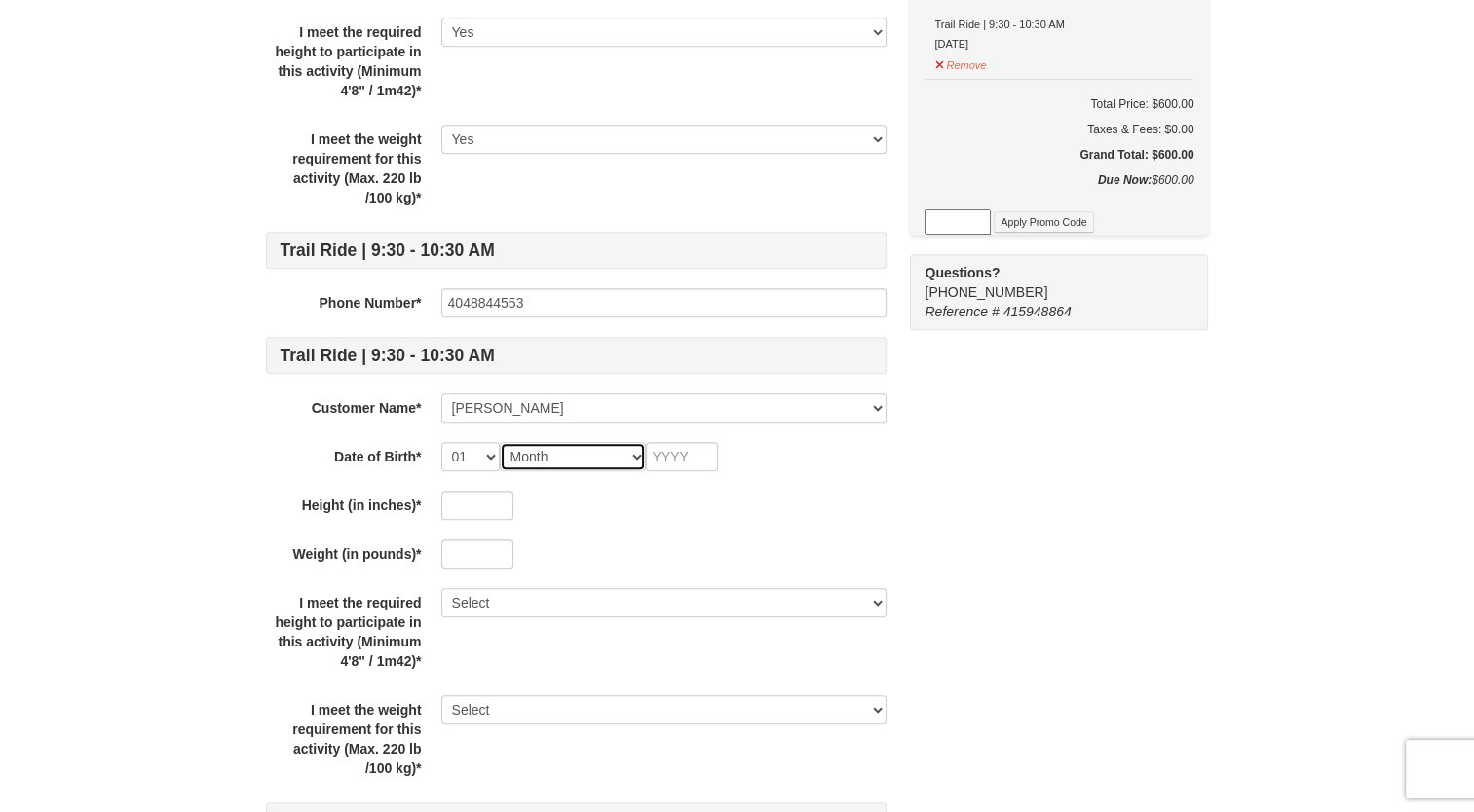
select select "01"
click at [500, 442] on select "Month January February March April May June July August September October Novem…" at bounding box center [573, 457] width 146 height 30
click at [686, 442] on input "text" at bounding box center [681, 457] width 72 height 30
type input "2000"
click at [481, 494] on input "text" at bounding box center [477, 506] width 72 height 30
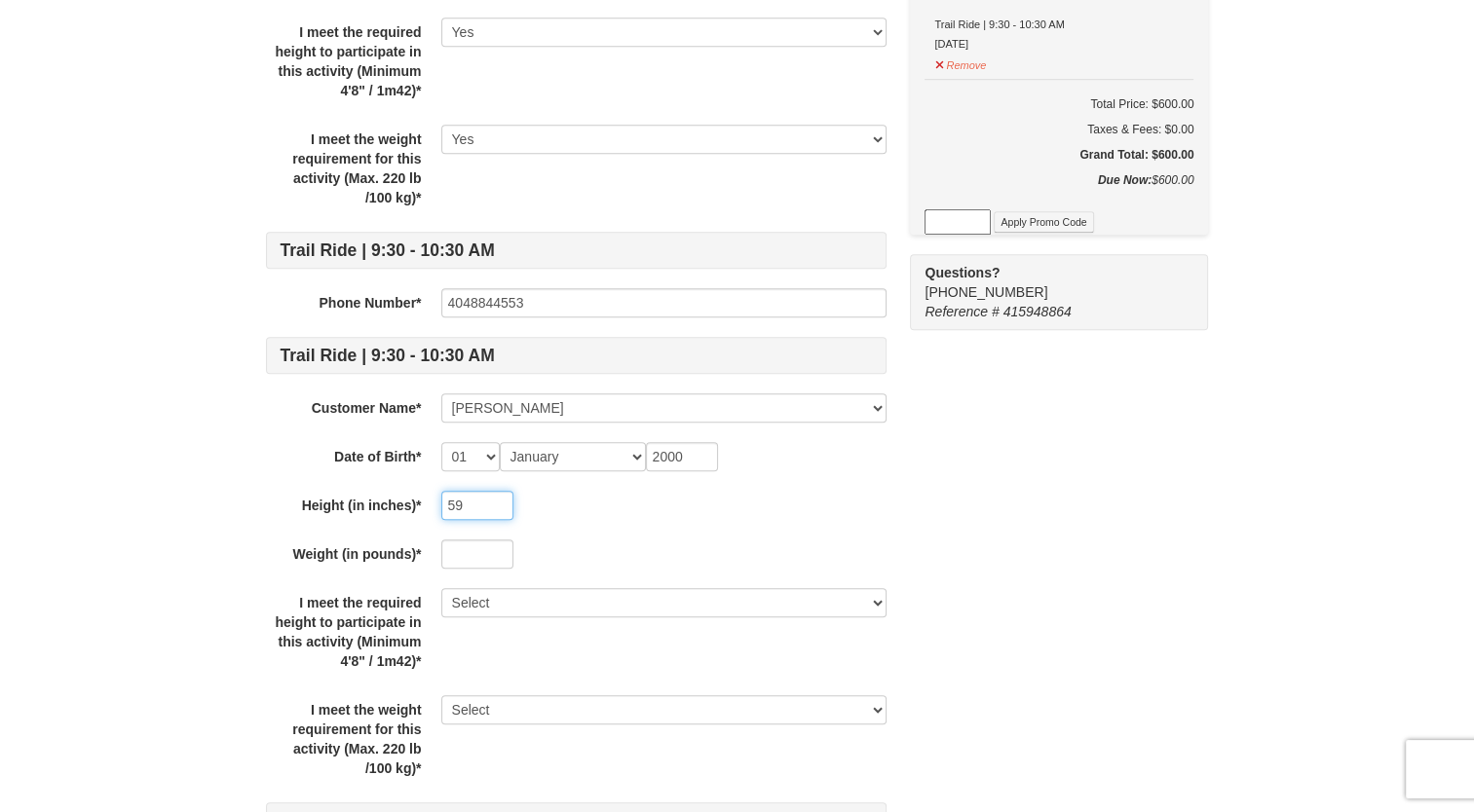
type input "59"
type input "110"
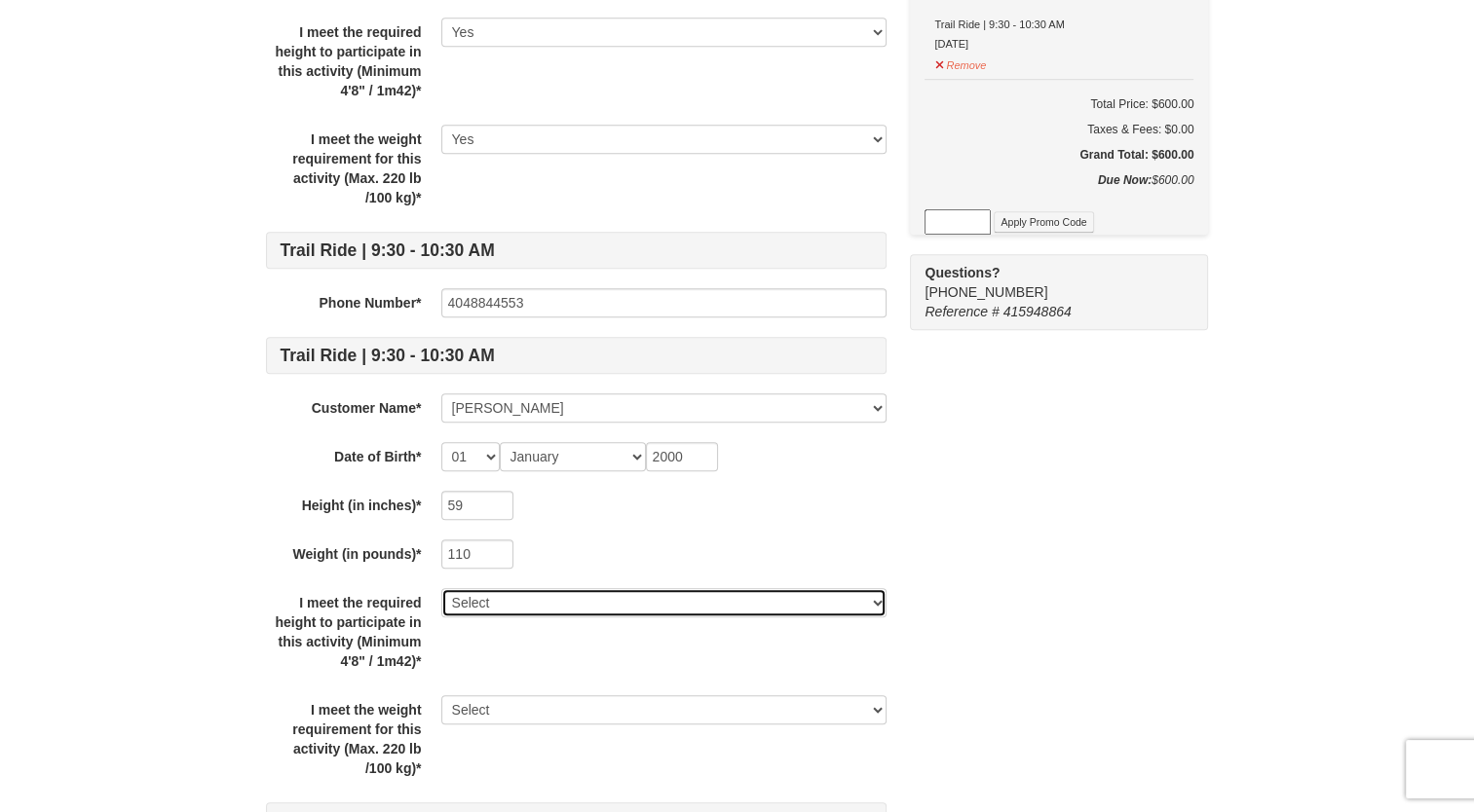
select select "Yes"
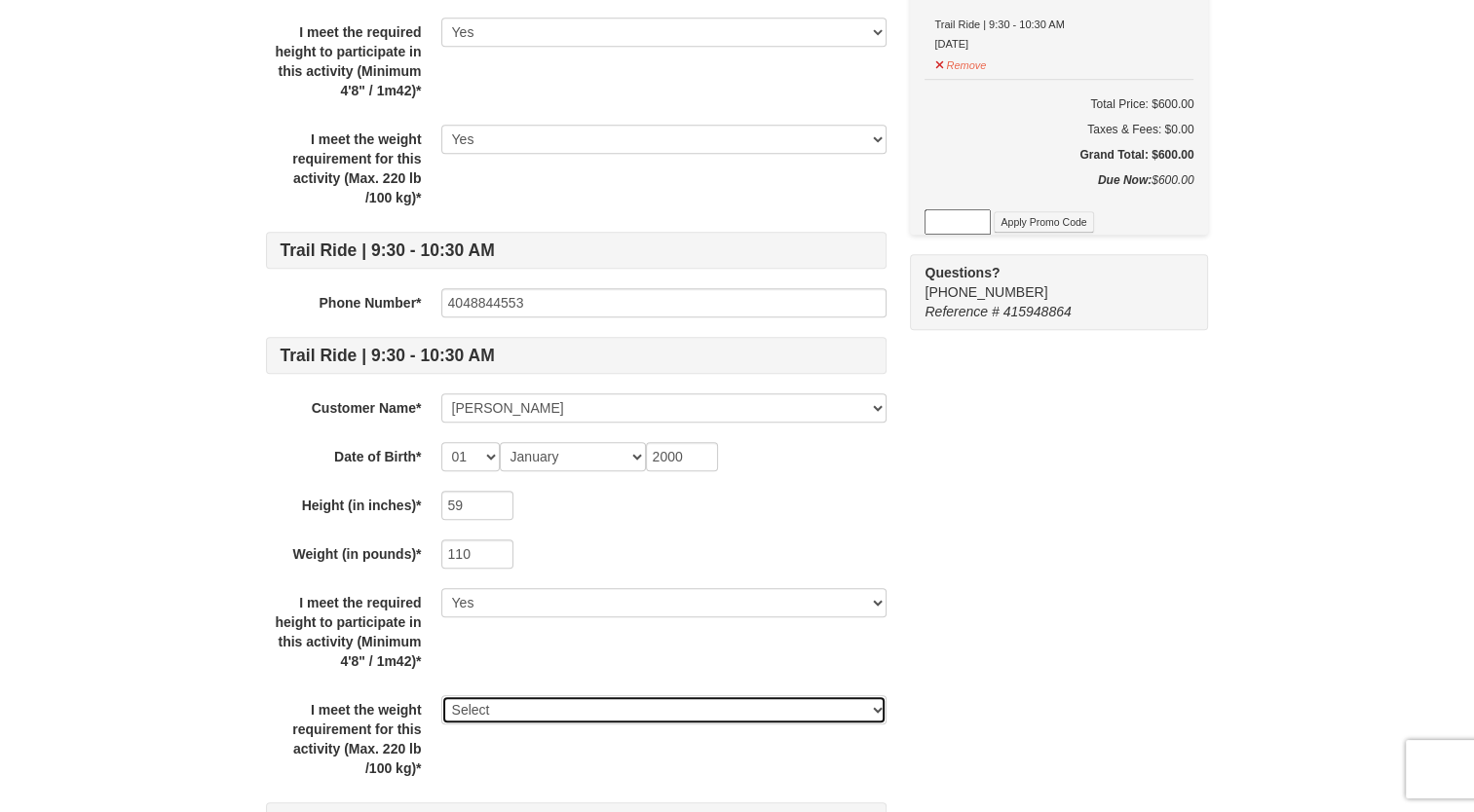
select select "Yes"
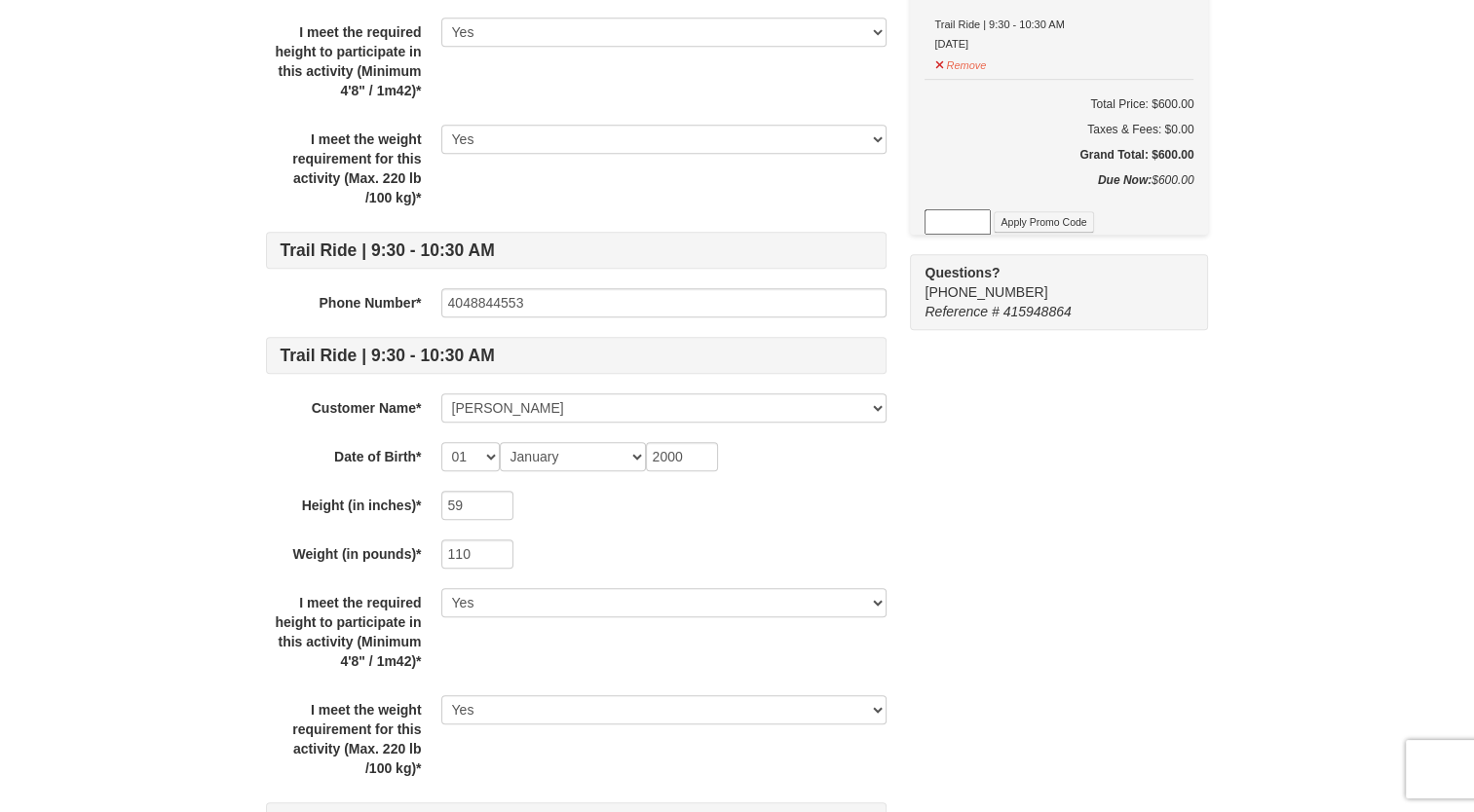
scroll to position [1613, 0]
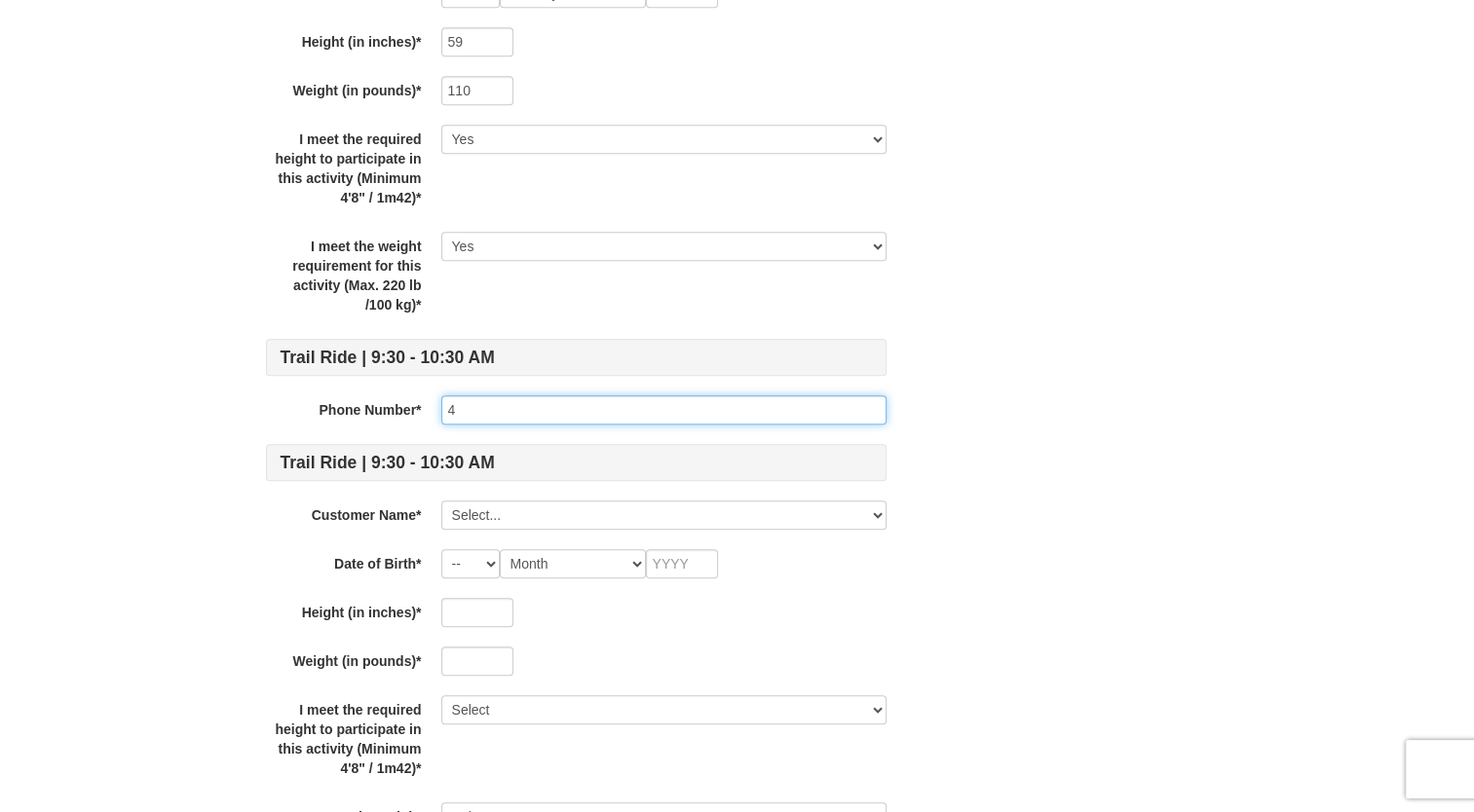
type input "4048844553"
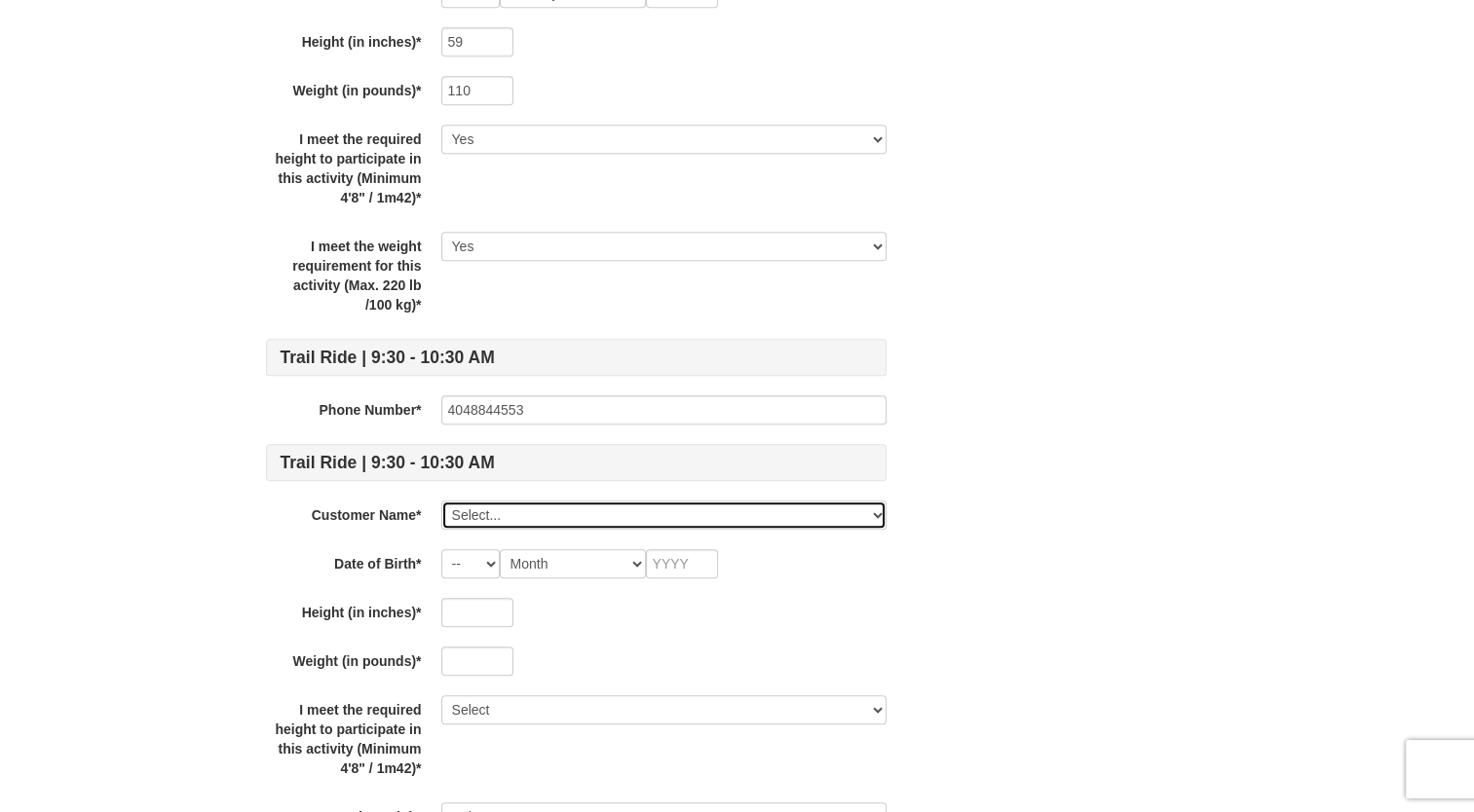
click at [519, 518] on select "Select... Sophie Moore Grace Agnew Deanna Lizotte Add New..." at bounding box center [664, 516] width 445 height 30
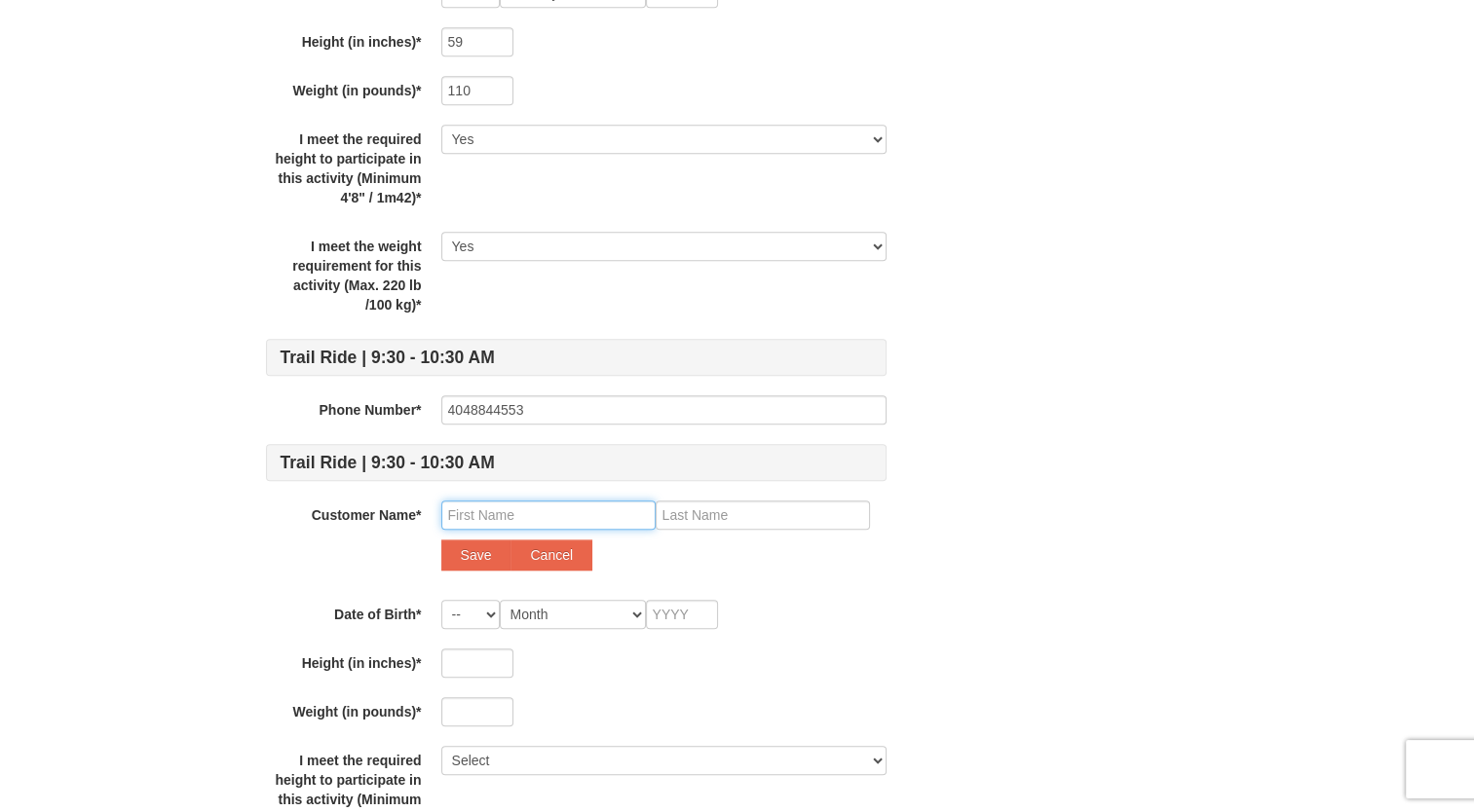
click at [512, 501] on input "text" at bounding box center [548, 516] width 215 height 30
type input "Ava"
type input "Cannady"
click at [465, 559] on button "Save" at bounding box center [476, 555] width 70 height 31
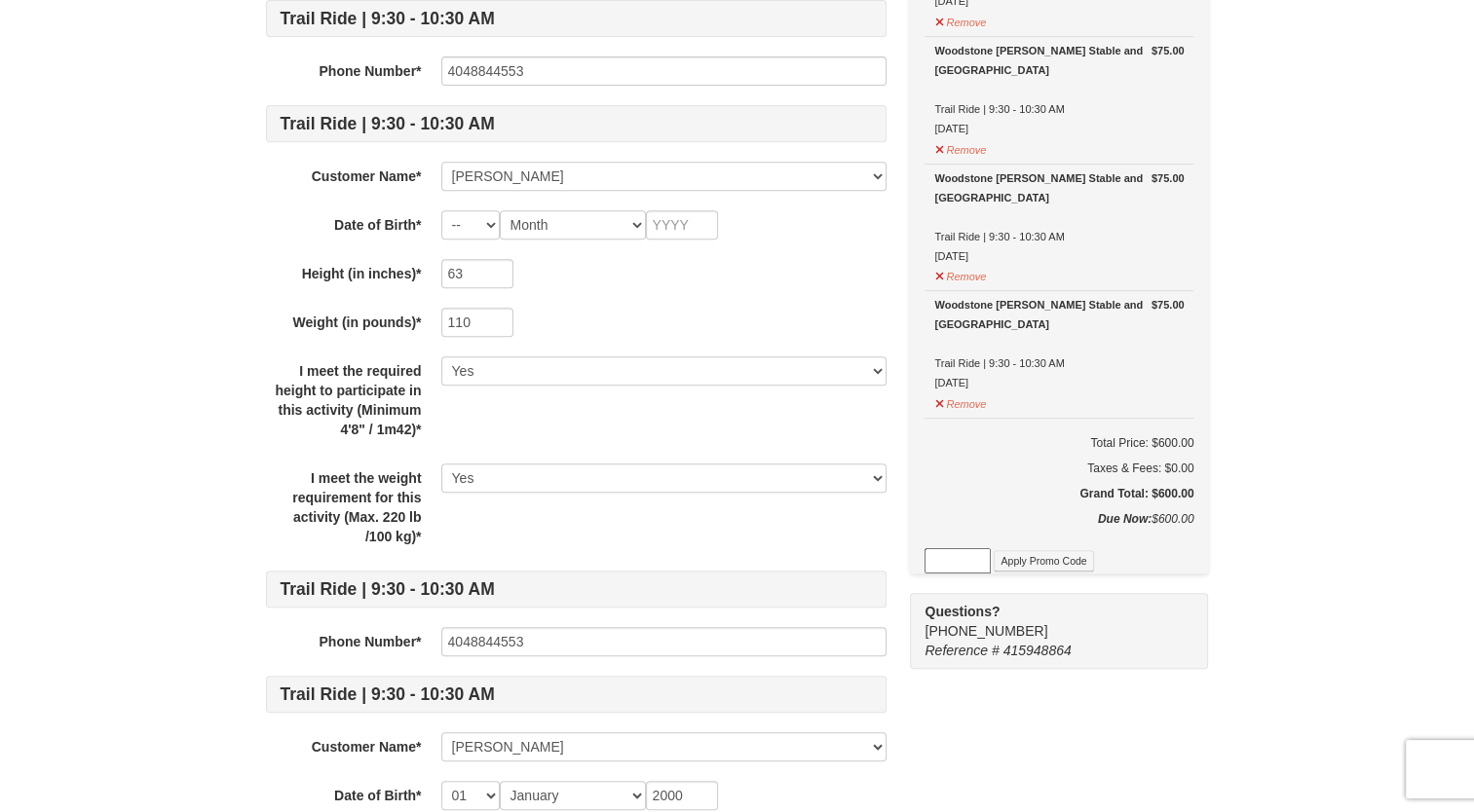
scroll to position [800, 0]
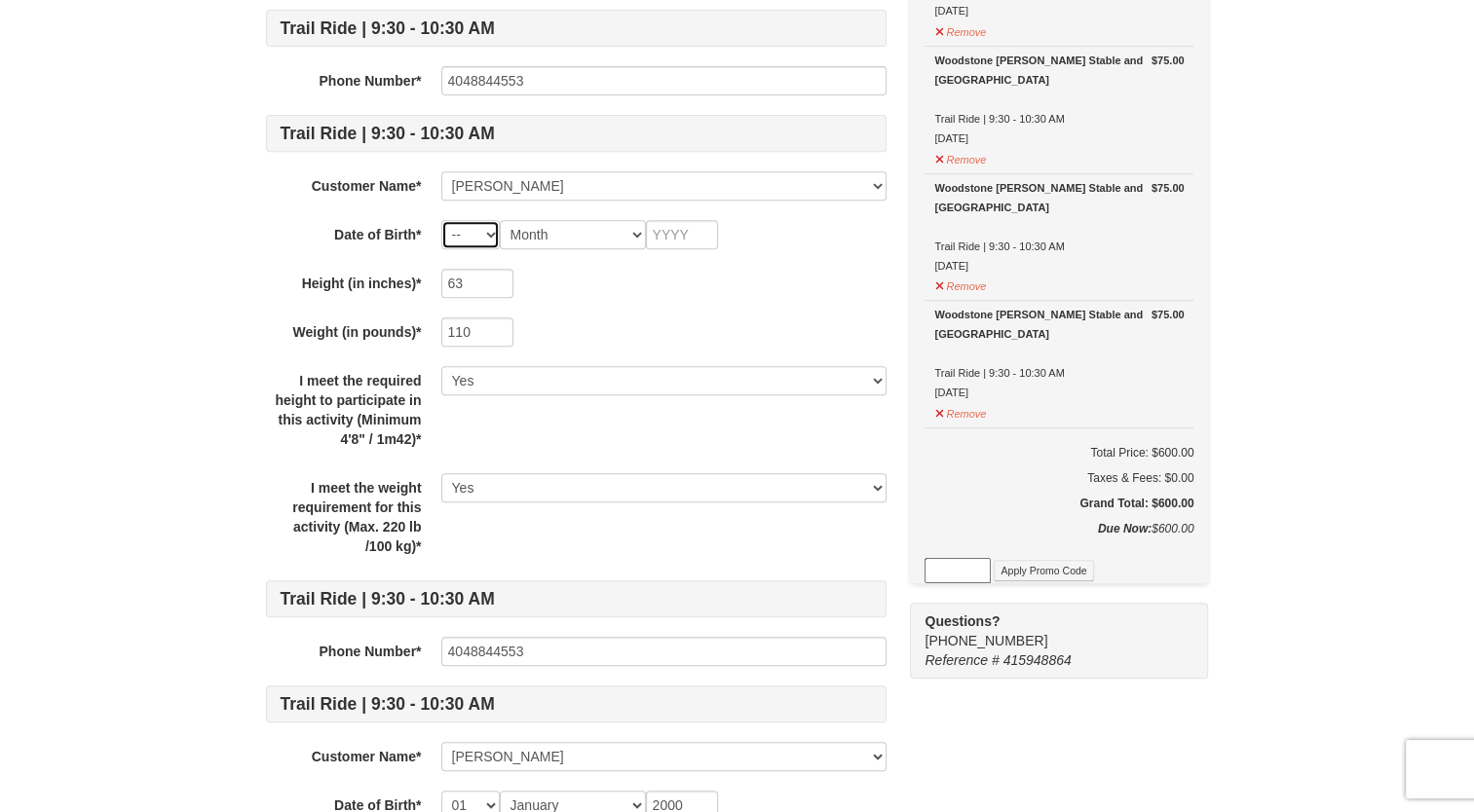
click at [473, 239] on select "-- 01 02 03 04 05 06 07 08 09 10 11 12 13 14 15 16 17 18 19 20 21 22 23 24 25 2…" at bounding box center [470, 235] width 58 height 30
select select "10"
click at [528, 224] on select "Month January February March April May June July August September October Novem…" at bounding box center [573, 235] width 146 height 30
select select "02"
click at [500, 220] on select "Month January February March April May June July August September October Novem…" at bounding box center [573, 235] width 146 height 30
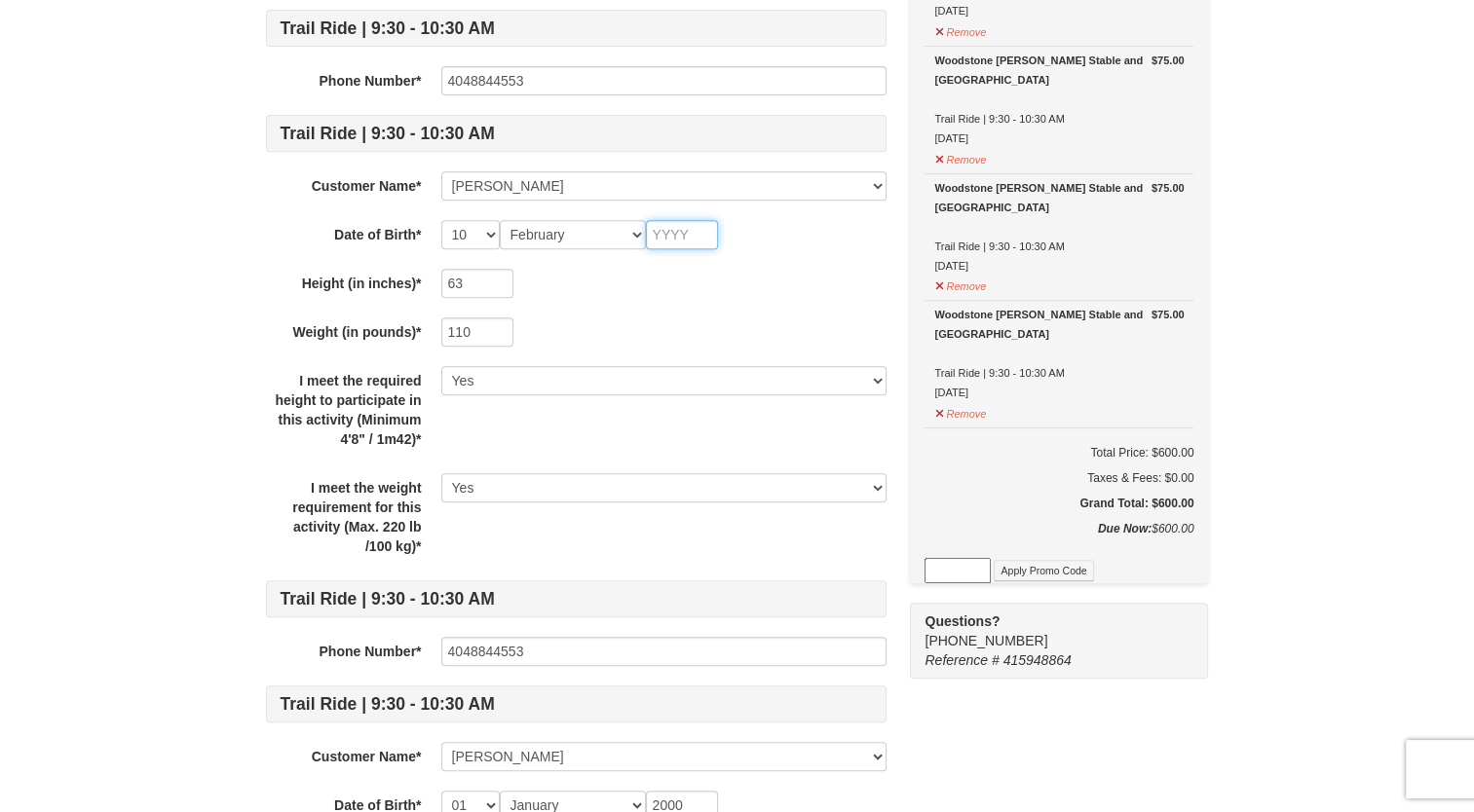
click at [674, 231] on input "text" at bounding box center [681, 235] width 72 height 30
type input "2010"
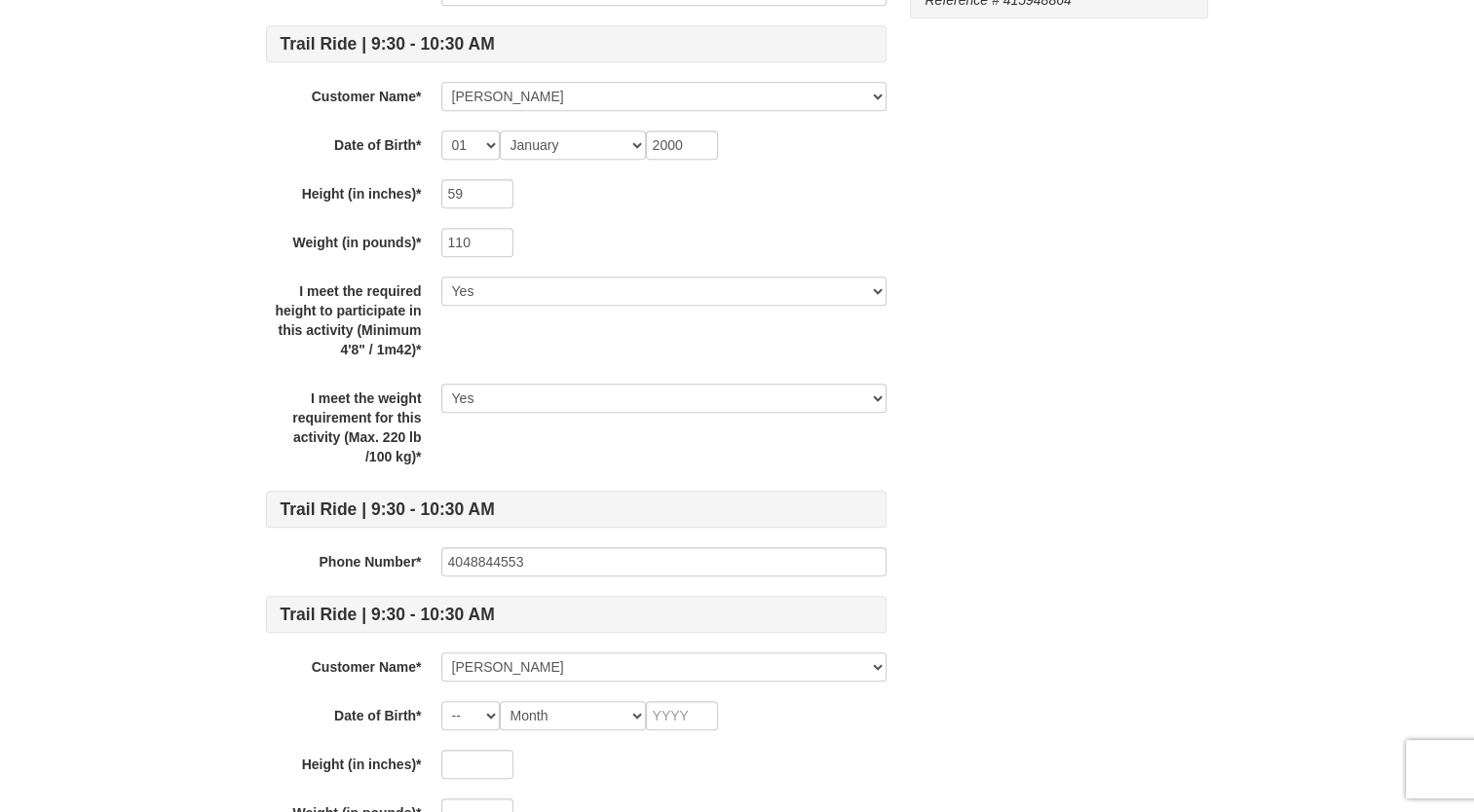
scroll to position [1640, 0]
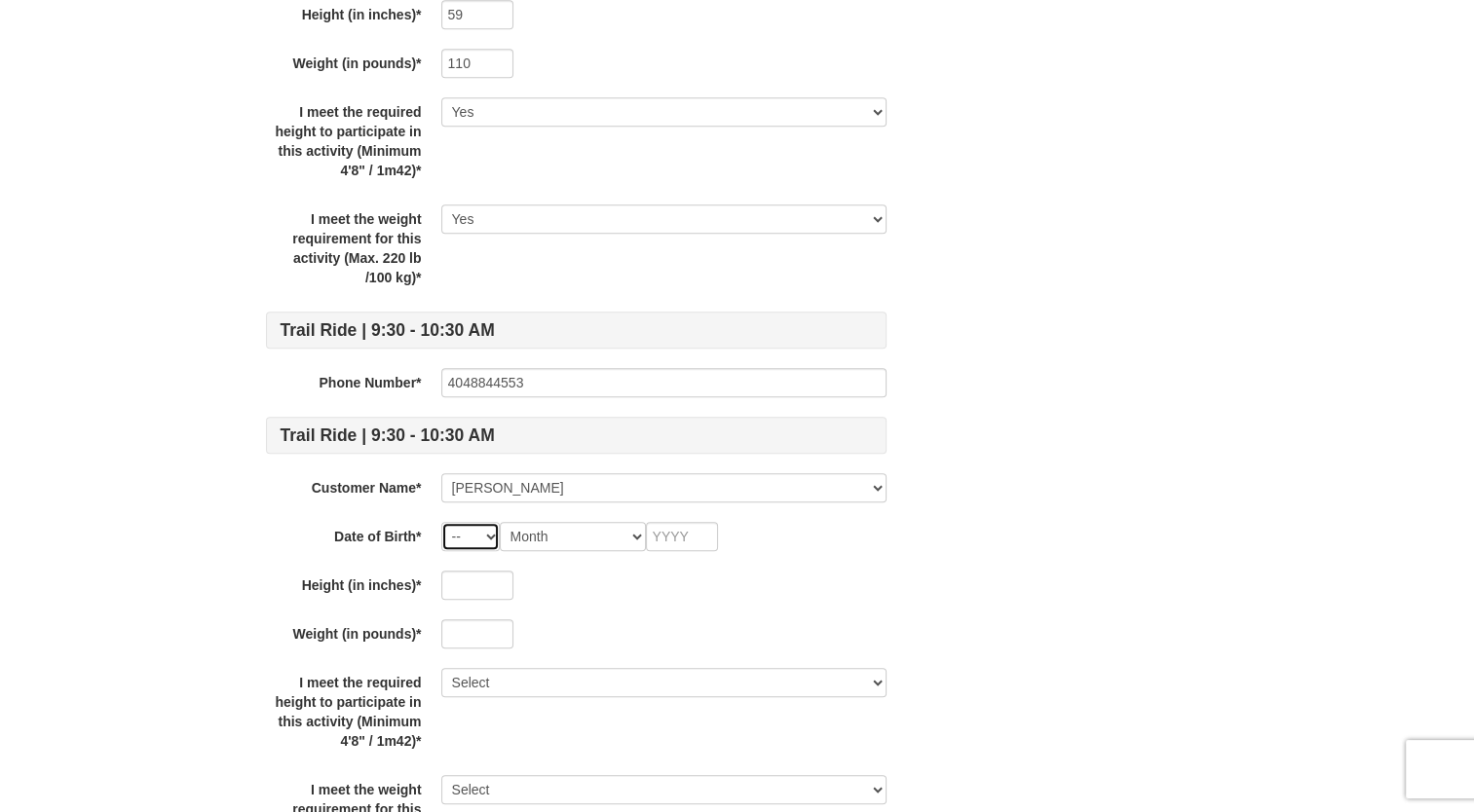
click at [465, 527] on select "-- 01 02 03 04 05 06 07 08 09 10 11 12 13 14 15 16 17 18 19 20 21 22 23 24 25 2…" at bounding box center [470, 536] width 58 height 30
click at [481, 522] on select "-- 01 02 03 04 05 06 07 08 09 10 11 12 13 14 15 16 17 18 19 20 21 22 23 24 25 2…" at bounding box center [470, 536] width 58 height 30
select select "04"
click at [441, 522] on select "-- 01 02 03 04 05 06 07 08 09 10 11 12 13 14 15 16 17 18 19 20 21 22 23 24 25 2…" at bounding box center [470, 536] width 58 height 30
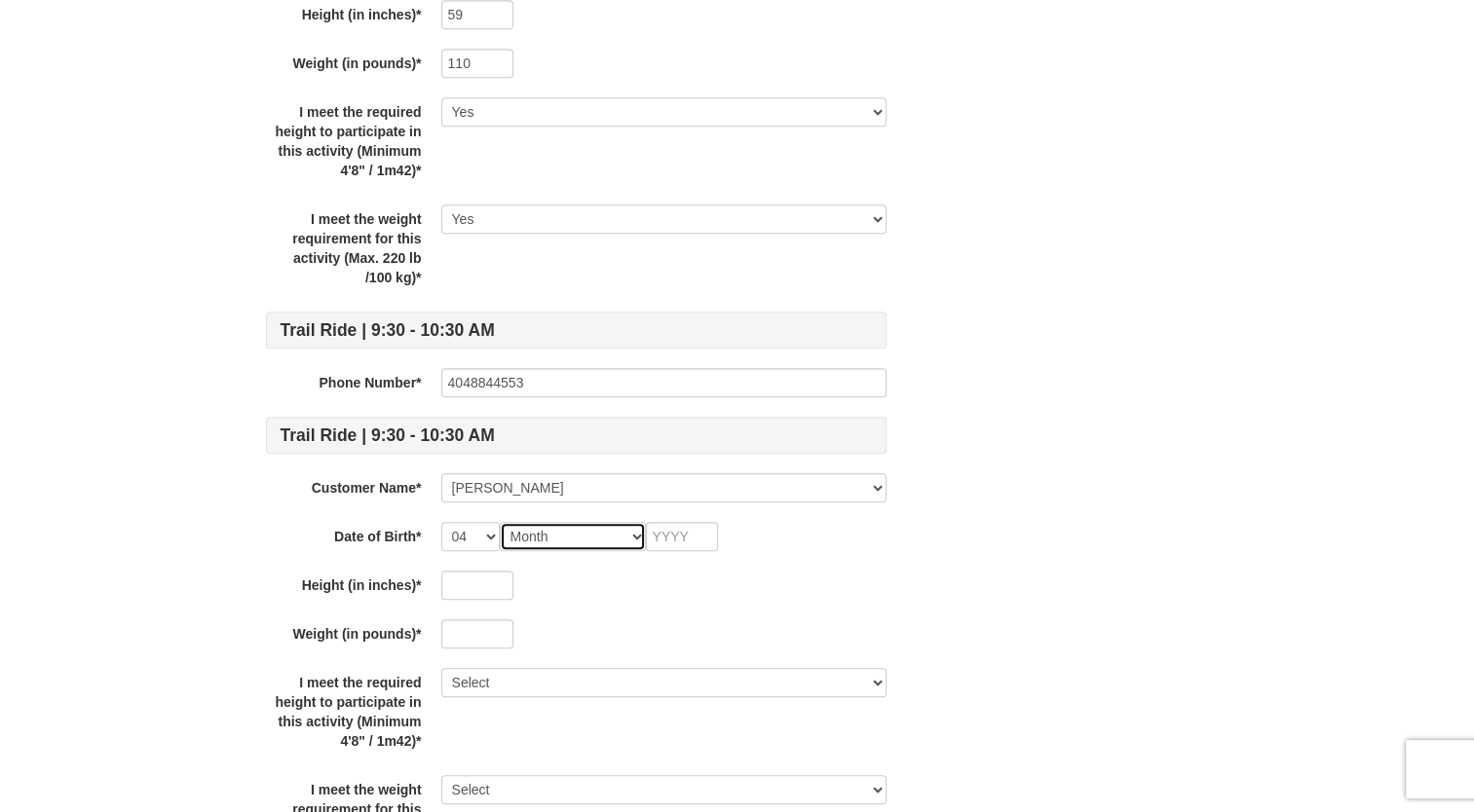
click at [542, 531] on select "Month January February March April May June July August September October Novem…" at bounding box center [573, 536] width 146 height 30
select select "06"
click at [500, 522] on select "Month January February March April May June July August September October Novem…" at bounding box center [573, 536] width 146 height 30
click at [678, 532] on input "text" at bounding box center [681, 536] width 72 height 30
type input "2007"
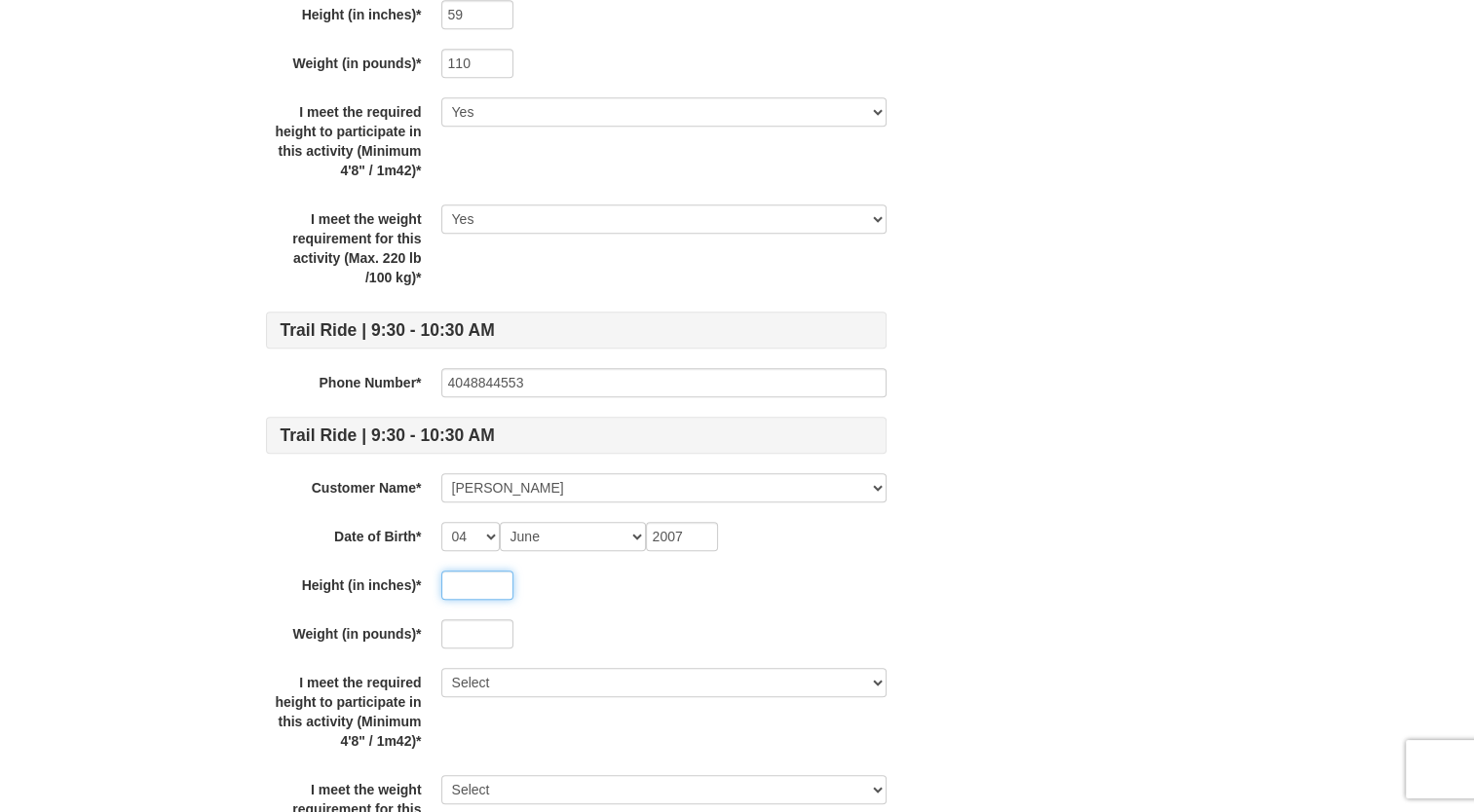
click at [476, 583] on input "text" at bounding box center [477, 586] width 72 height 30
type input "64"
click at [489, 639] on input "text" at bounding box center [477, 634] width 72 height 30
type input "110"
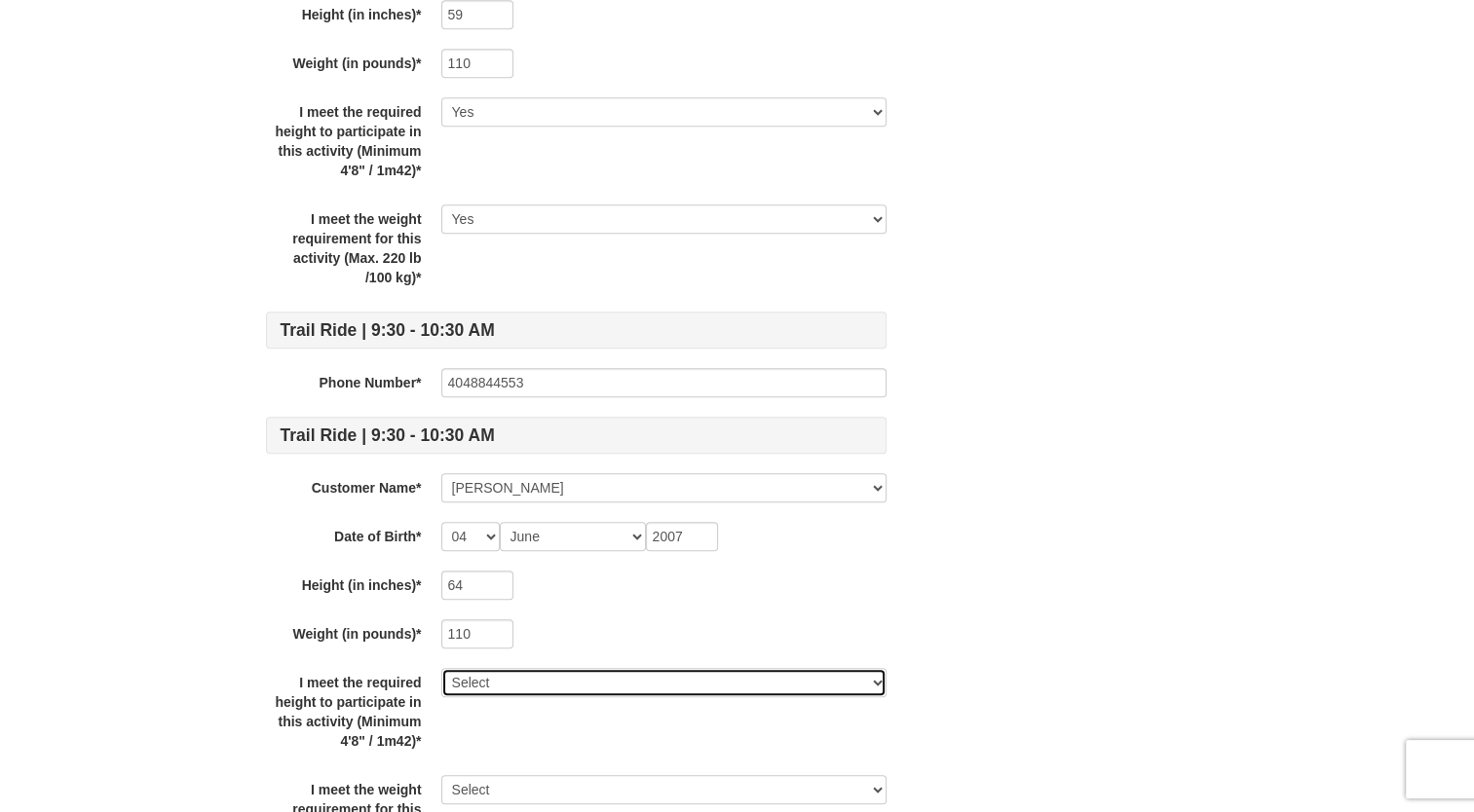
click at [491, 669] on select "Select Yes" at bounding box center [664, 683] width 445 height 30
select select "Yes"
click at [441, 668] on select "Select Yes" at bounding box center [664, 683] width 445 height 30
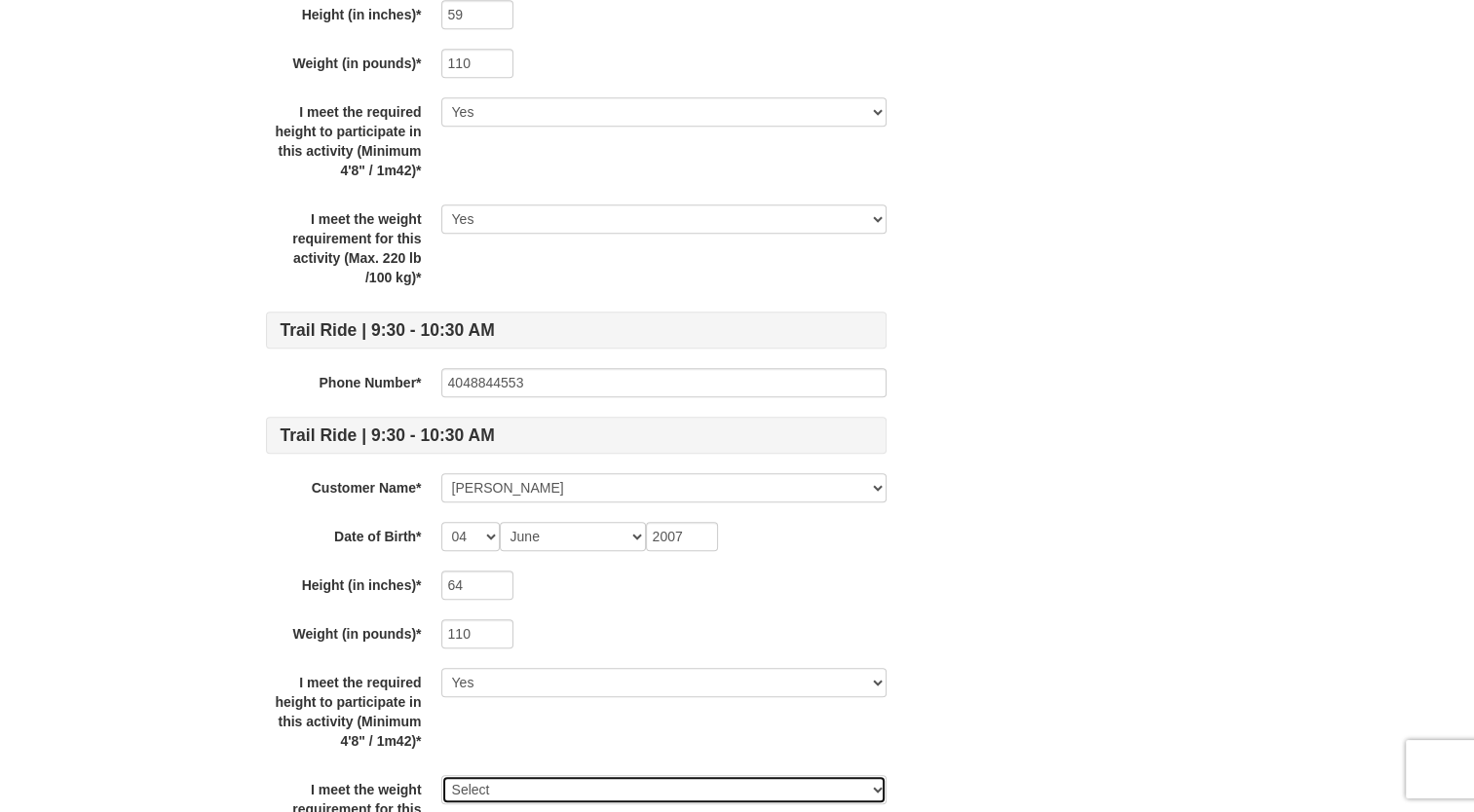
click at [497, 776] on select "Select Yes" at bounding box center [664, 790] width 445 height 30
select select "Yes"
click at [441, 776] on select "Select Yes" at bounding box center [664, 790] width 445 height 30
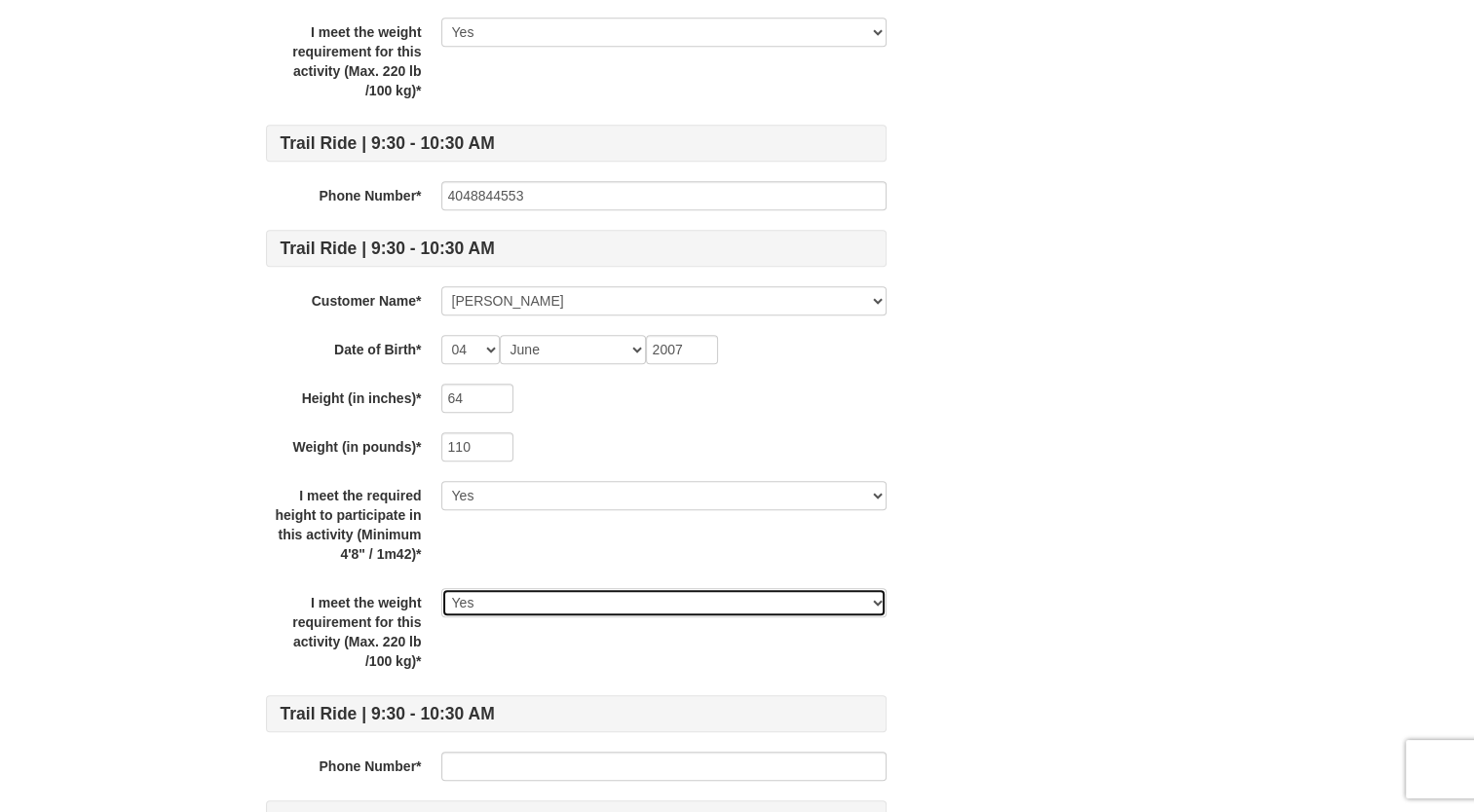
scroll to position [1832, 0]
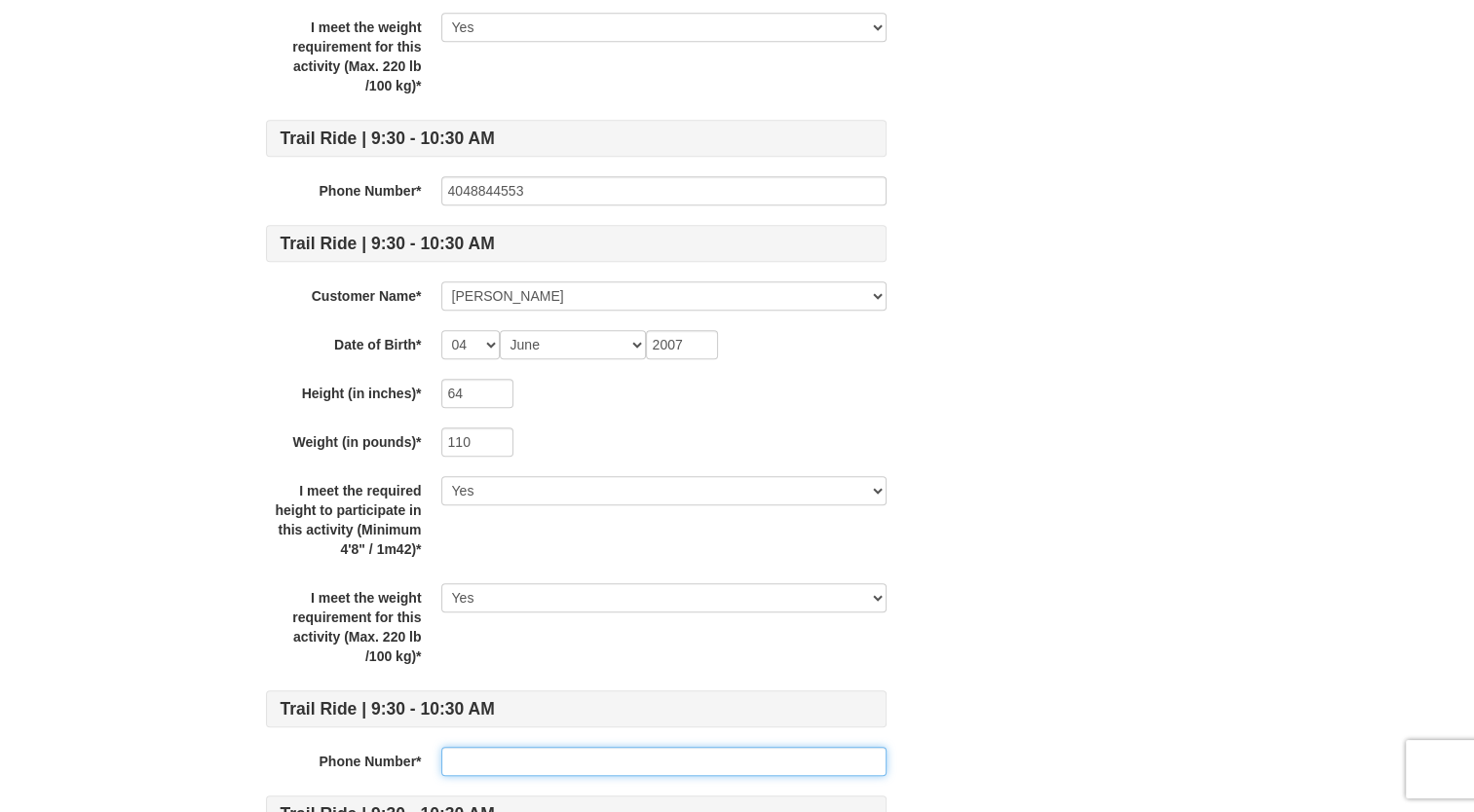
click at [498, 763] on input "text" at bounding box center [664, 762] width 445 height 30
type input "4048844553"
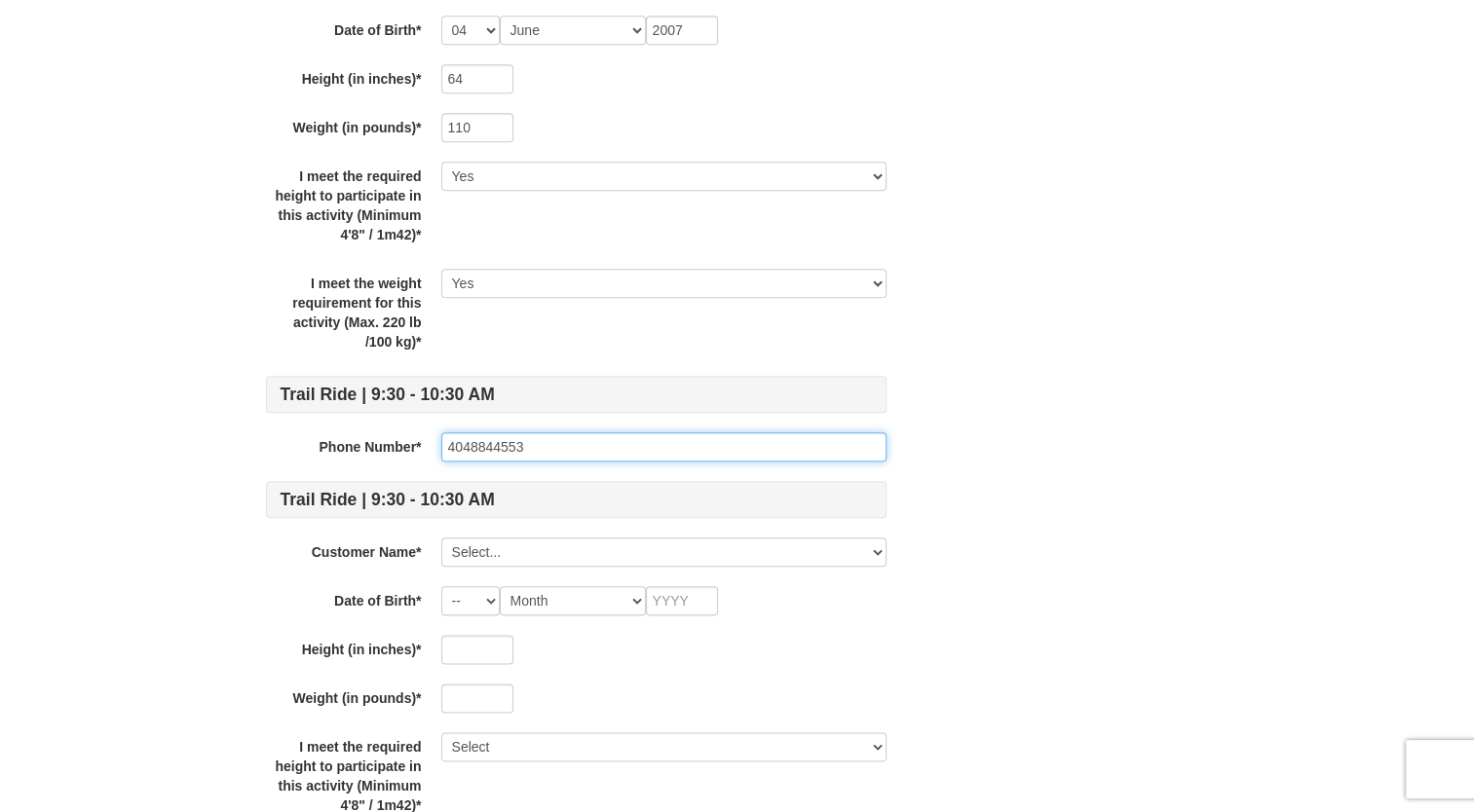
scroll to position [2147, 0]
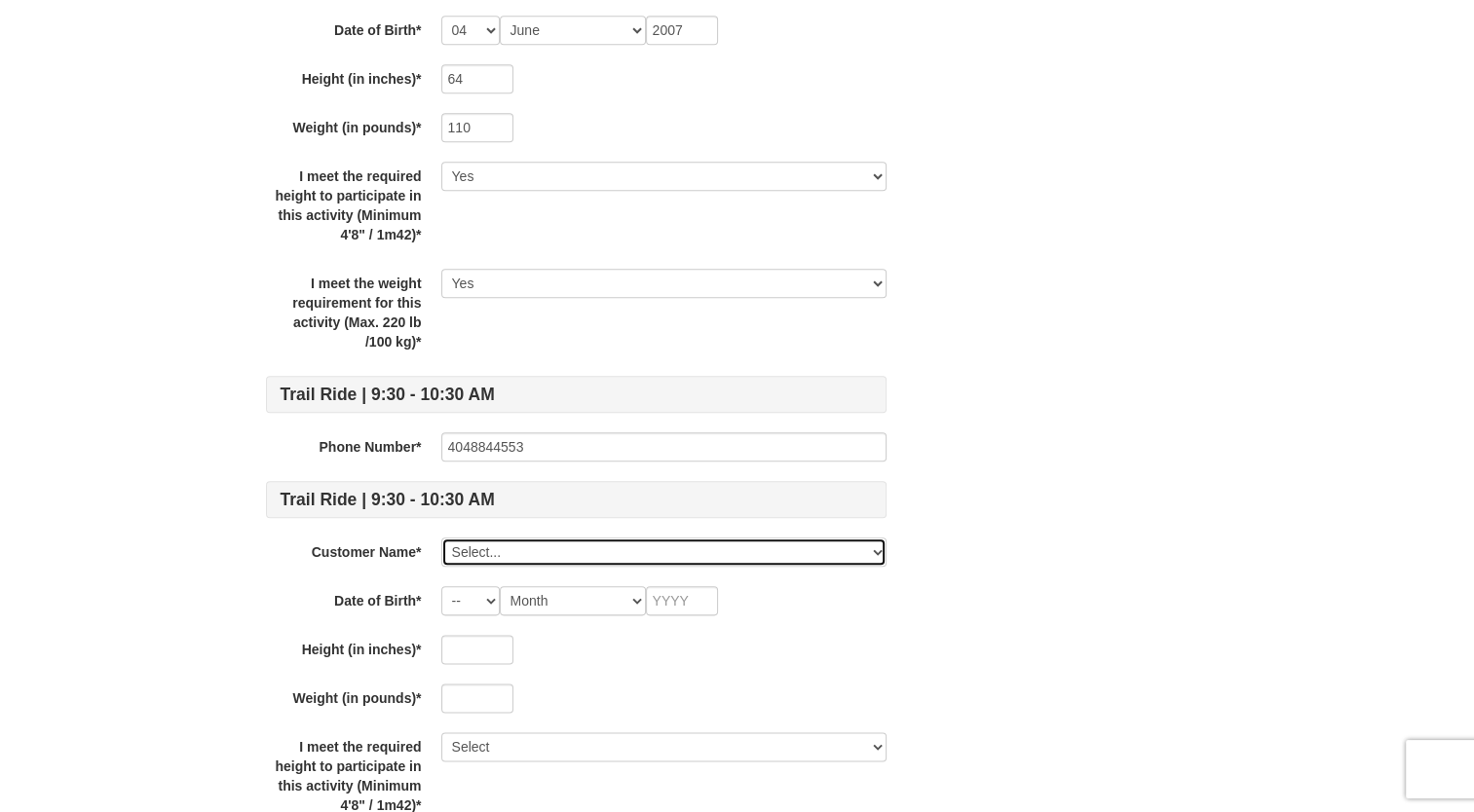
click at [531, 547] on select "Select... Sophie Moore Grace Agnew Deanna Lizotte Ava Cannady Add New..." at bounding box center [664, 552] width 445 height 30
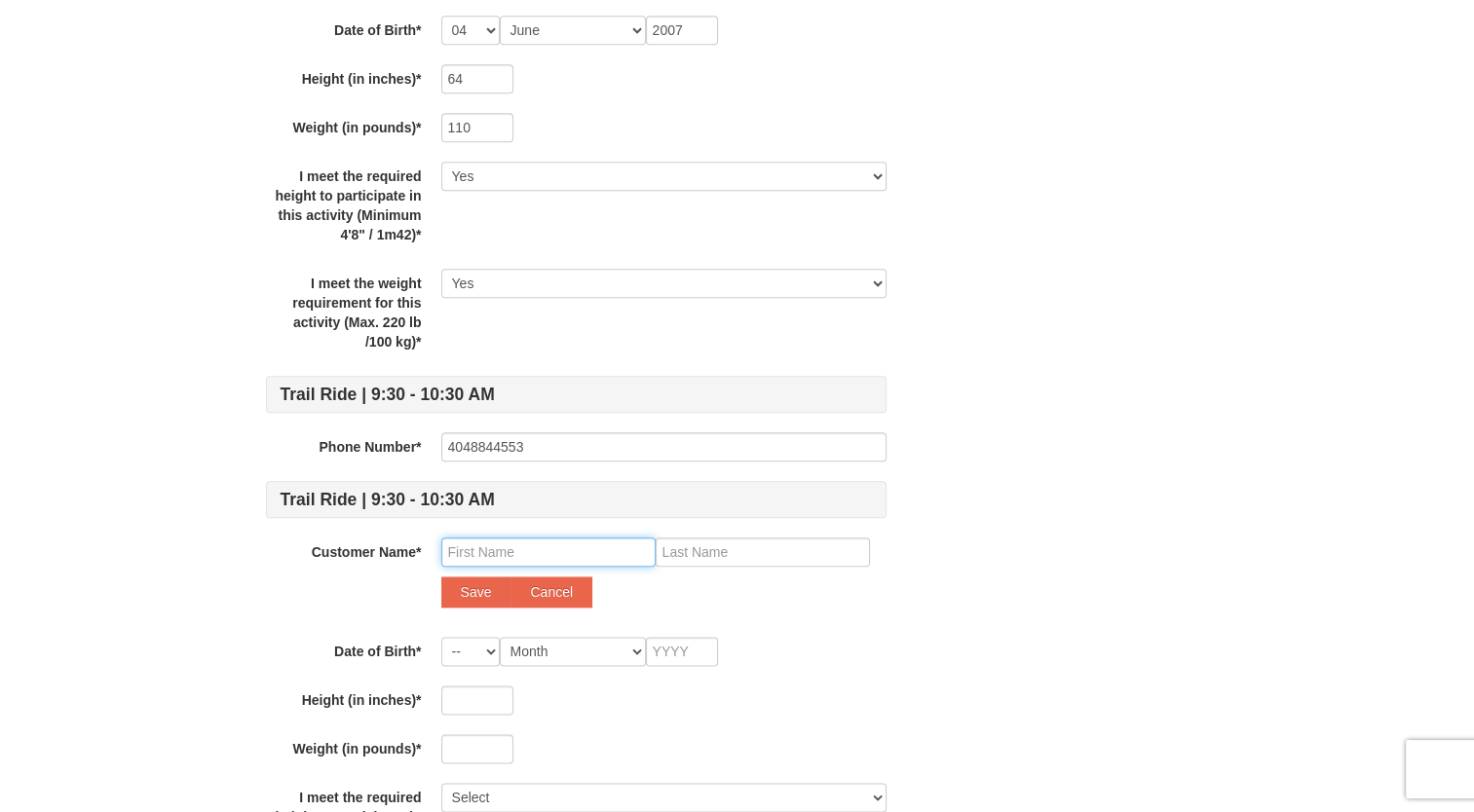
click at [557, 540] on input "text" at bounding box center [548, 552] width 215 height 30
type input "Savannah"
type input "Short"
click at [486, 593] on button "Save" at bounding box center [476, 593] width 70 height 31
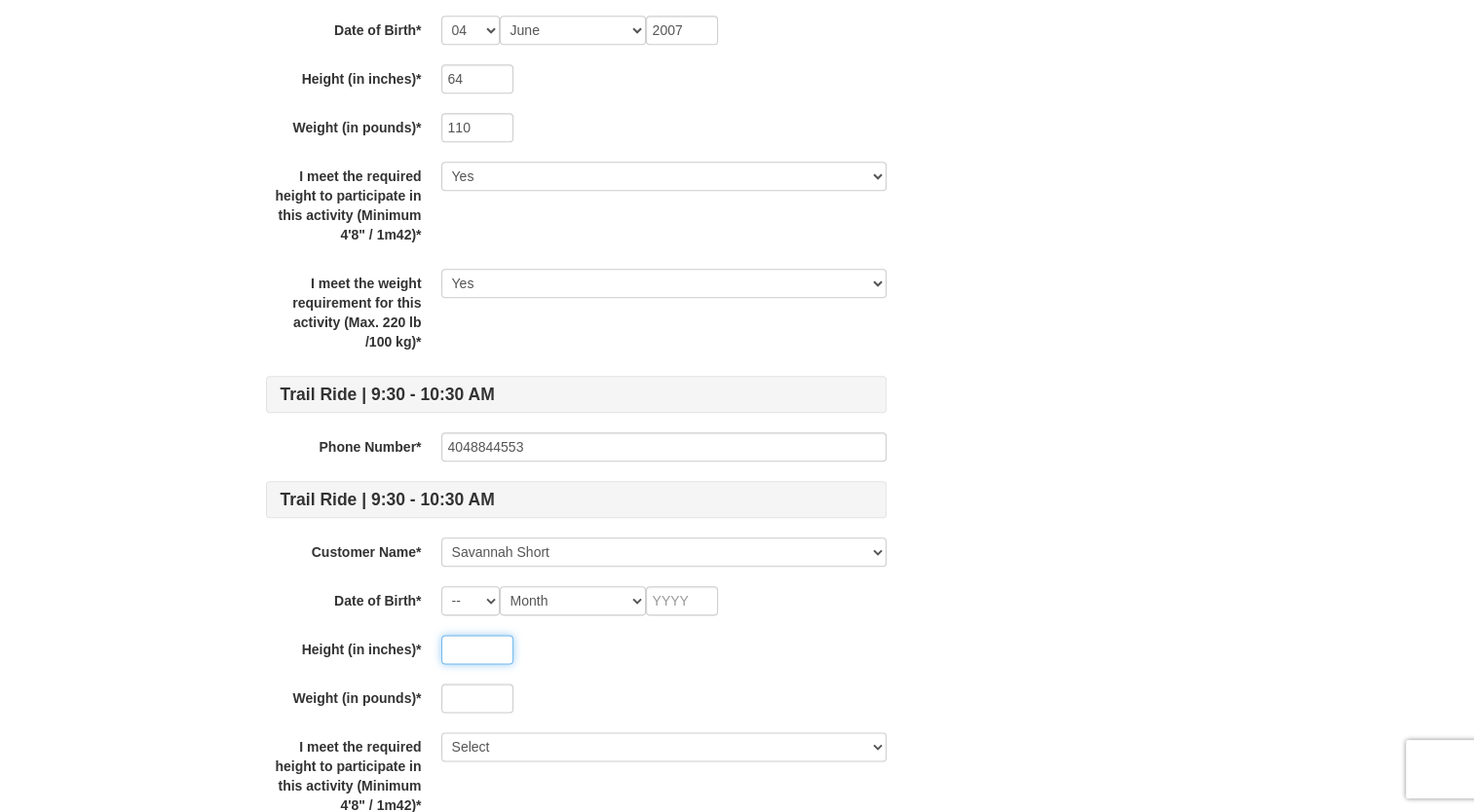
click at [473, 644] on input "text" at bounding box center [477, 650] width 72 height 30
click at [473, 588] on select "-- 01 02 03 04 05 06 07 08 09 10 11 12 13 14 15 16 17 18 19 20 21 22 23 24 25 2…" at bounding box center [470, 601] width 58 height 30
select select "04"
click at [441, 587] on select "-- 01 02 03 04 05 06 07 08 09 10 11 12 13 14 15 16 17 18 19 20 21 22 23 24 25 2…" at bounding box center [470, 601] width 58 height 30
click at [589, 569] on div "Trail Ride | 9:30 - 10:30 AM Phone Number* 4048844553 Trail Ride | 9:30 - 10:30…" at bounding box center [576, 365] width 620 height 4546
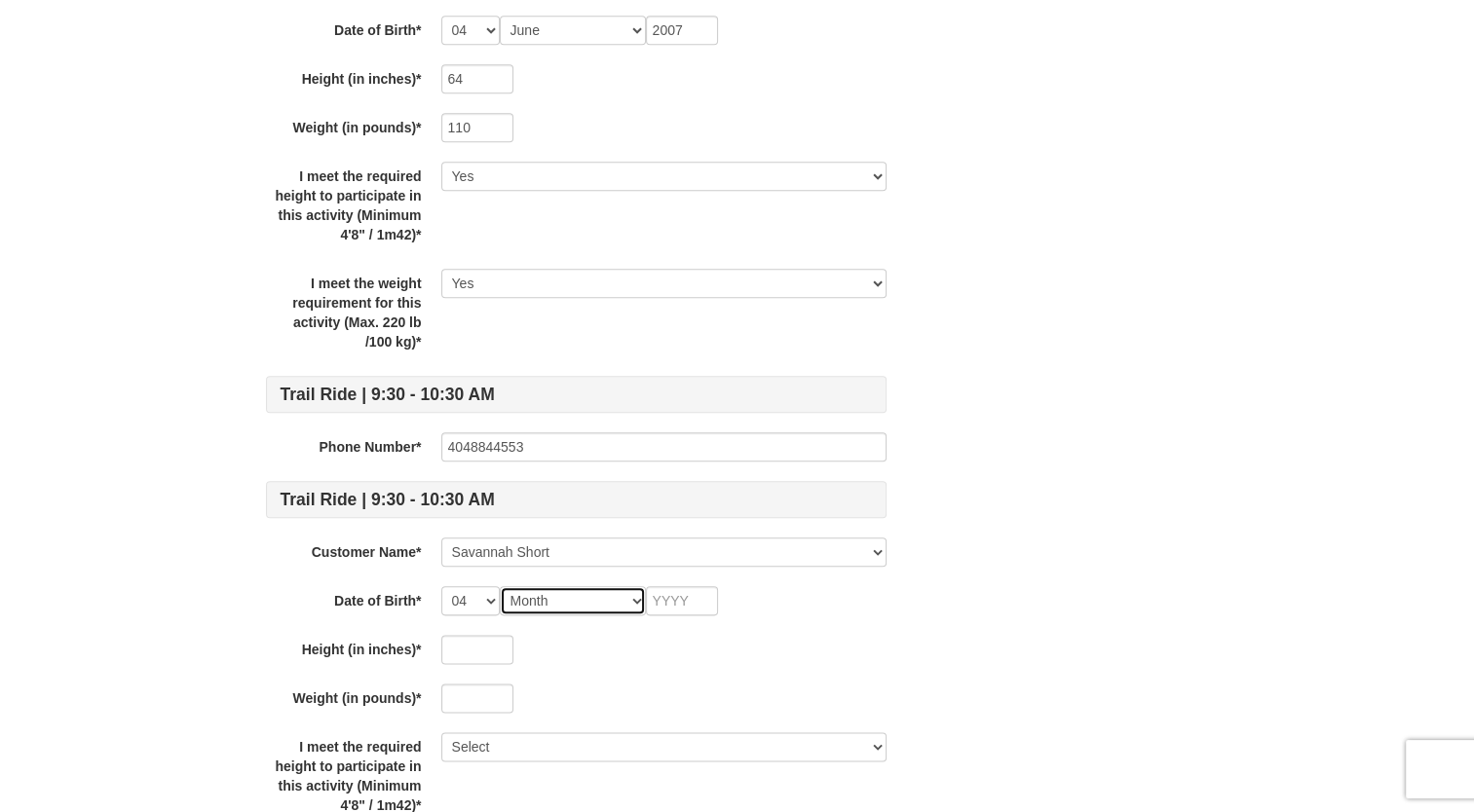
click at [586, 599] on select "Month January February March April May June July August September October Novem…" at bounding box center [573, 601] width 146 height 30
select select "06"
click at [500, 587] on select "Month January February March April May June July August September October Novem…" at bounding box center [573, 601] width 146 height 30
click at [698, 600] on input "text" at bounding box center [681, 601] width 72 height 30
type input "2007"
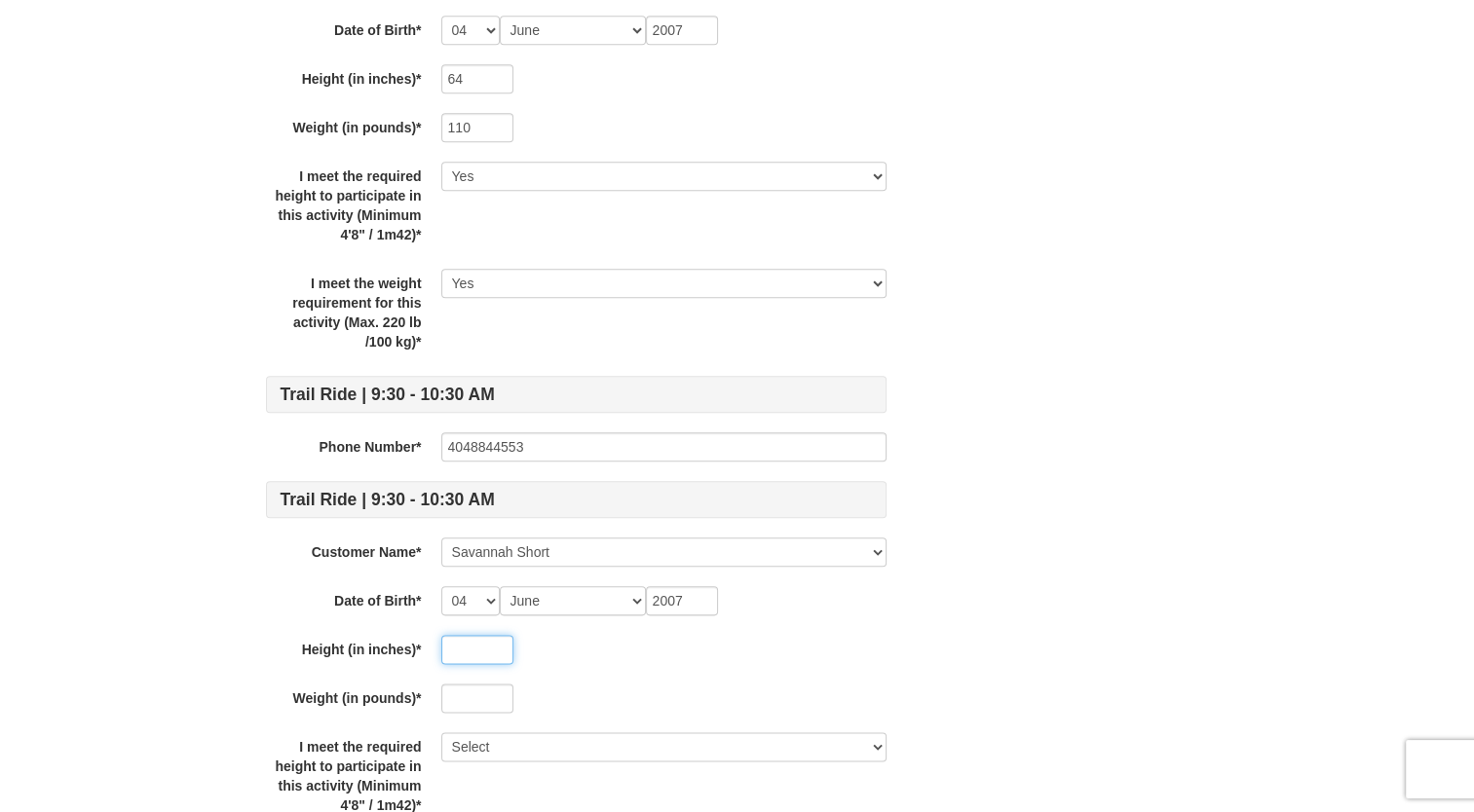
click at [469, 649] on input "text" at bounding box center [477, 650] width 72 height 30
type input "64"
click at [472, 695] on input "text" at bounding box center [477, 699] width 72 height 30
type input "110"
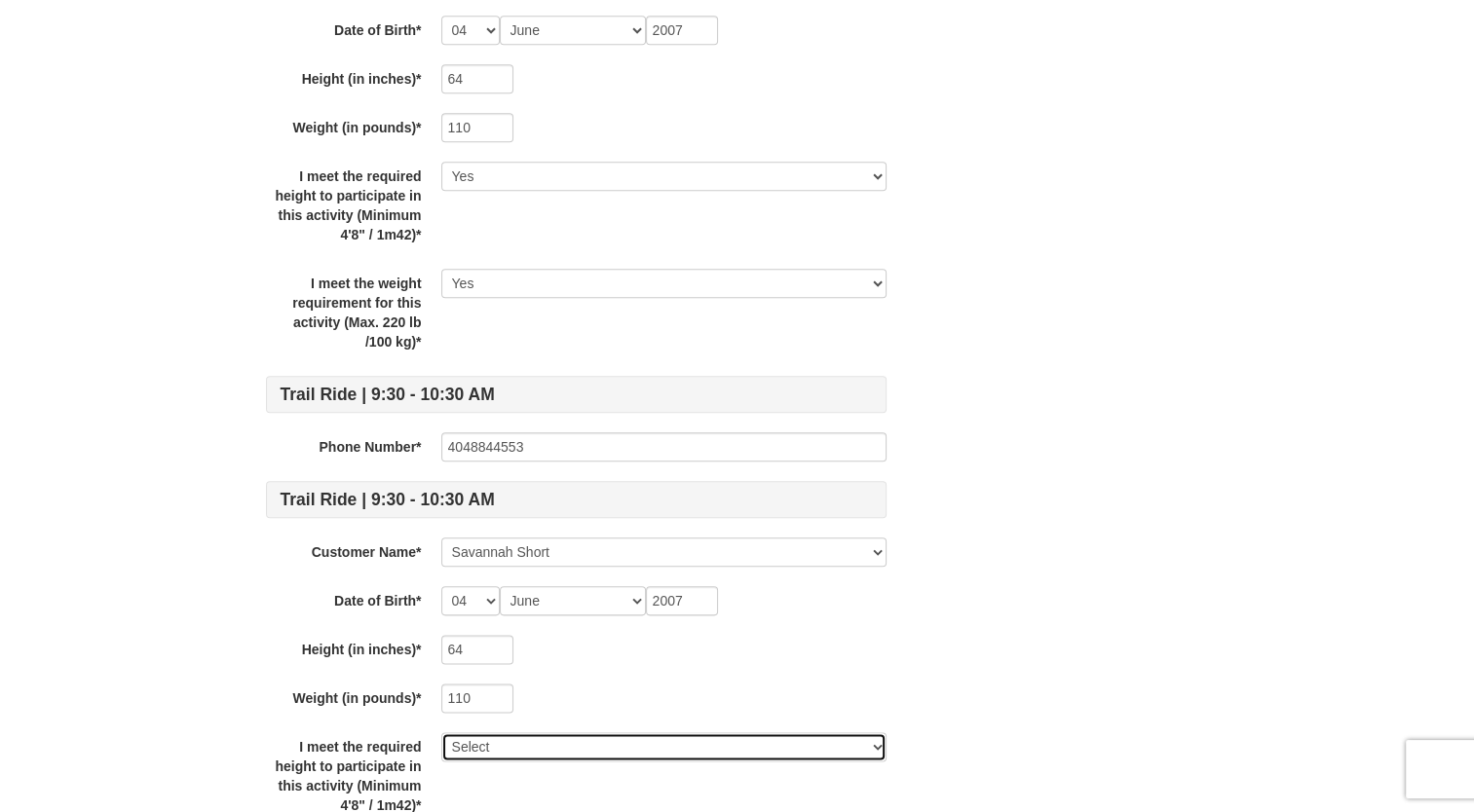
click at [463, 744] on select "Select Yes" at bounding box center [664, 747] width 445 height 30
select select "Yes"
click at [441, 732] on select "Select Yes" at bounding box center [664, 747] width 445 height 30
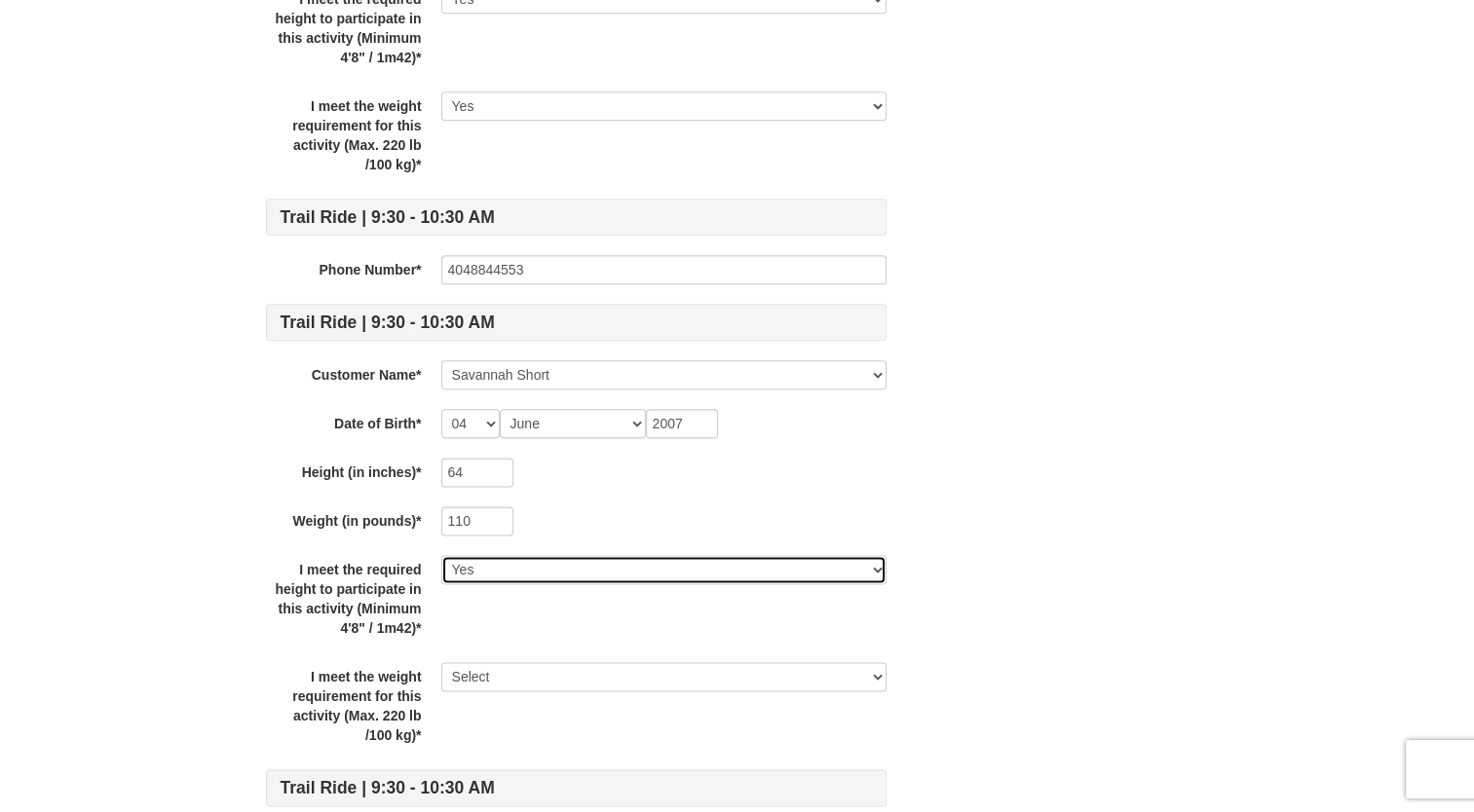
scroll to position [2327, 0]
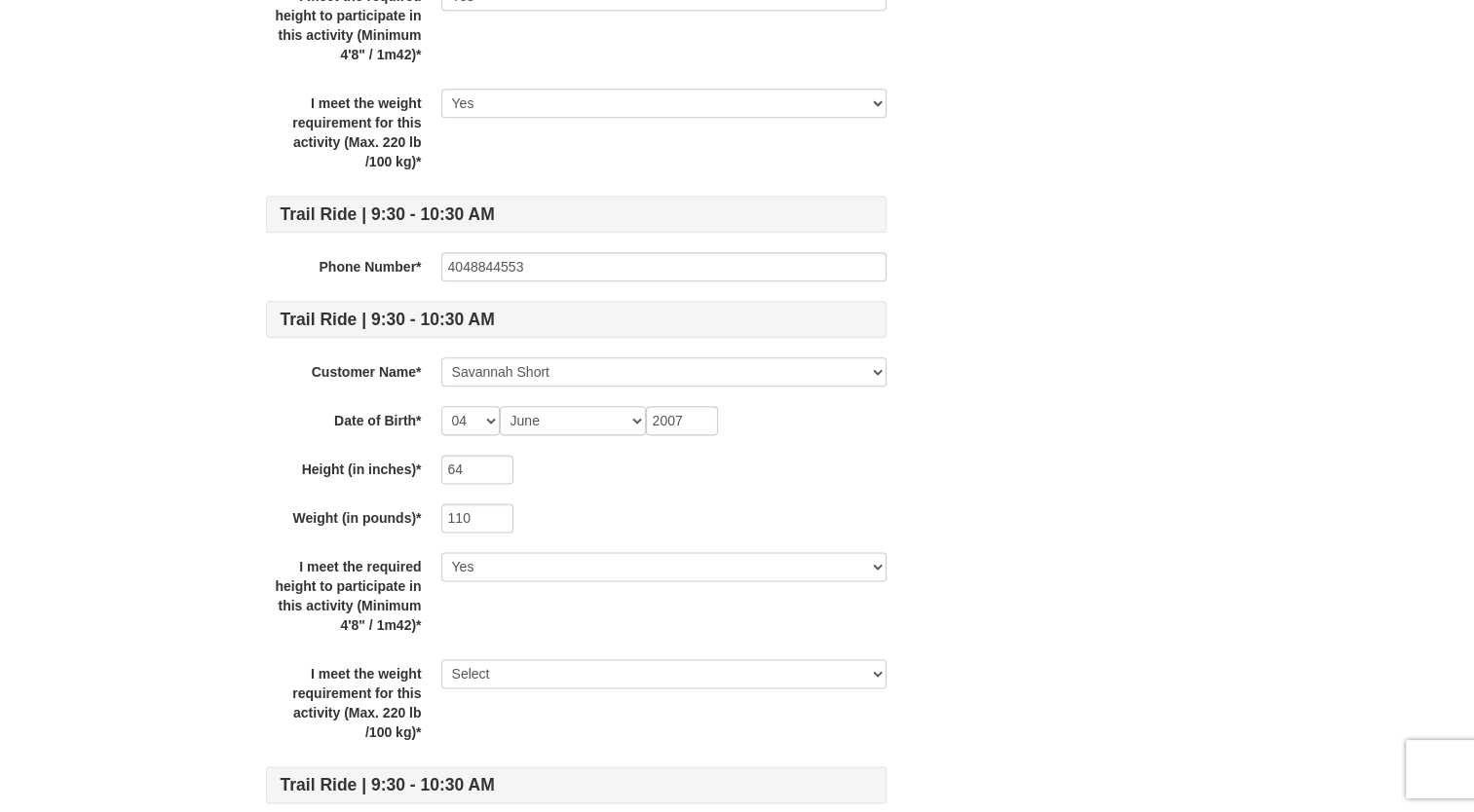
click at [491, 684] on div "I meet the weight requirement for this activity (Max. 220 lb /100 kg)* Select Y…" at bounding box center [576, 703] width 620 height 88
click at [499, 662] on select "Select Yes" at bounding box center [664, 674] width 445 height 30
select select "Yes"
click at [441, 659] on select "Select Yes" at bounding box center [664, 674] width 445 height 30
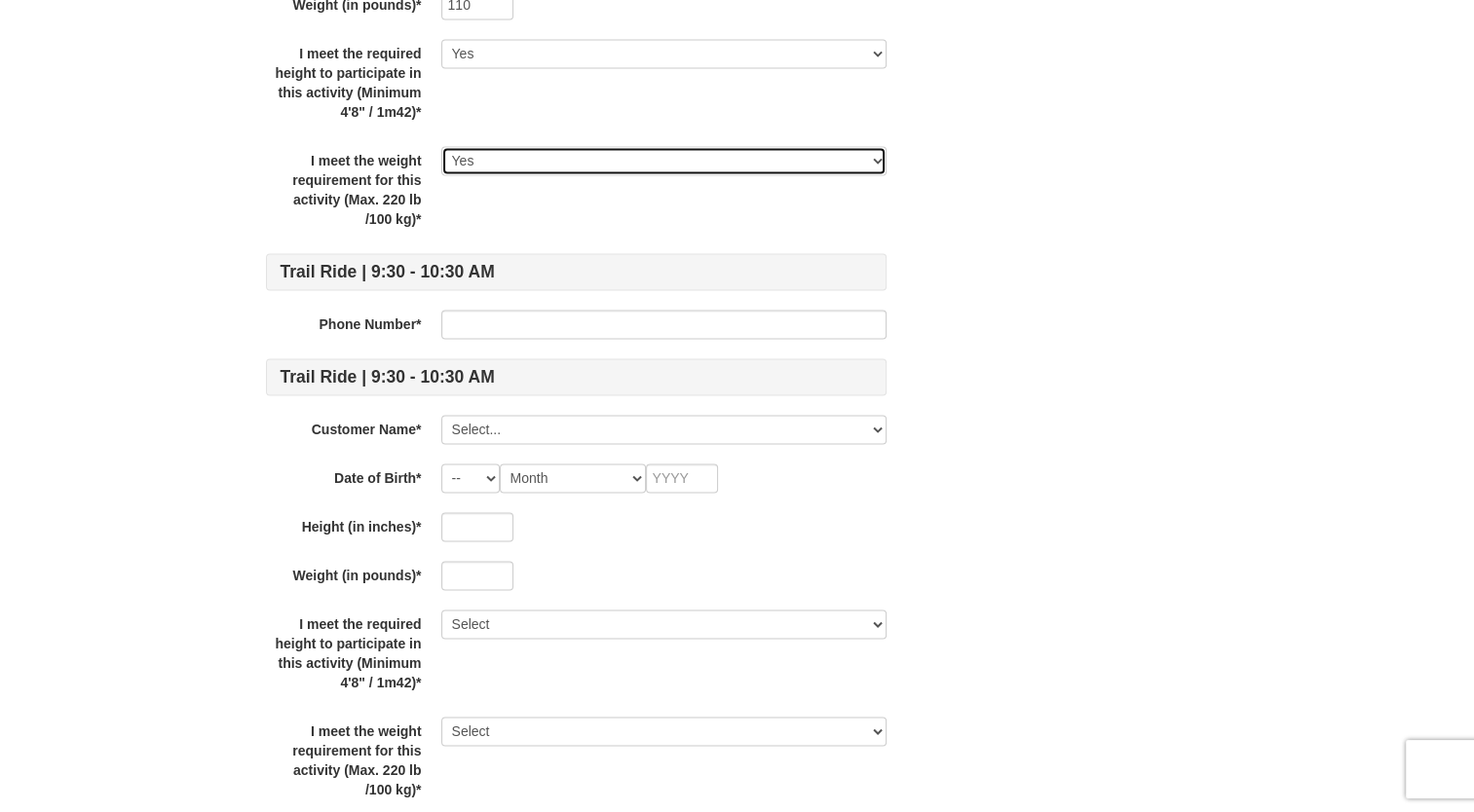
scroll to position [2844, 0]
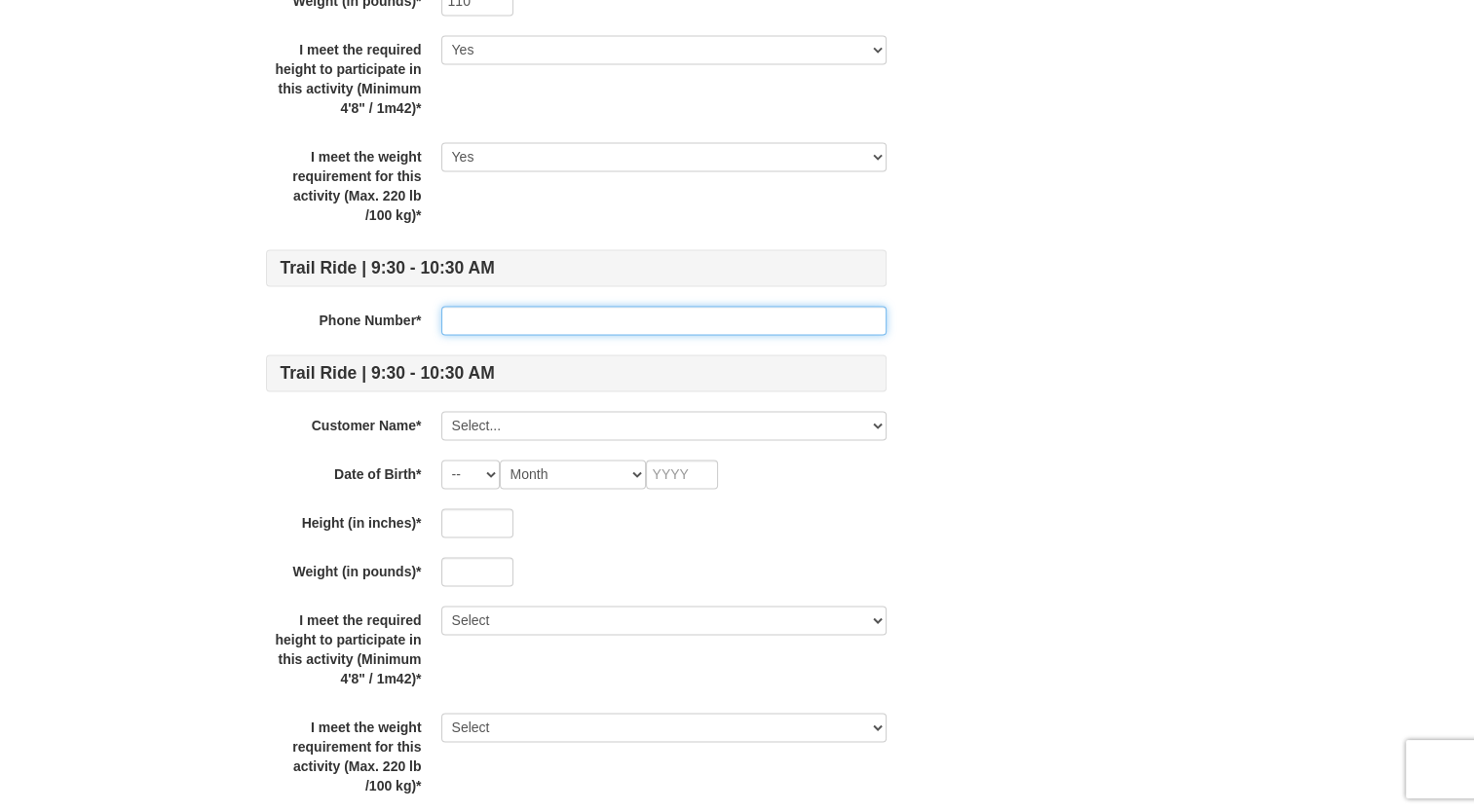
click at [518, 310] on input "text" at bounding box center [664, 321] width 445 height 30
type input "4048844553"
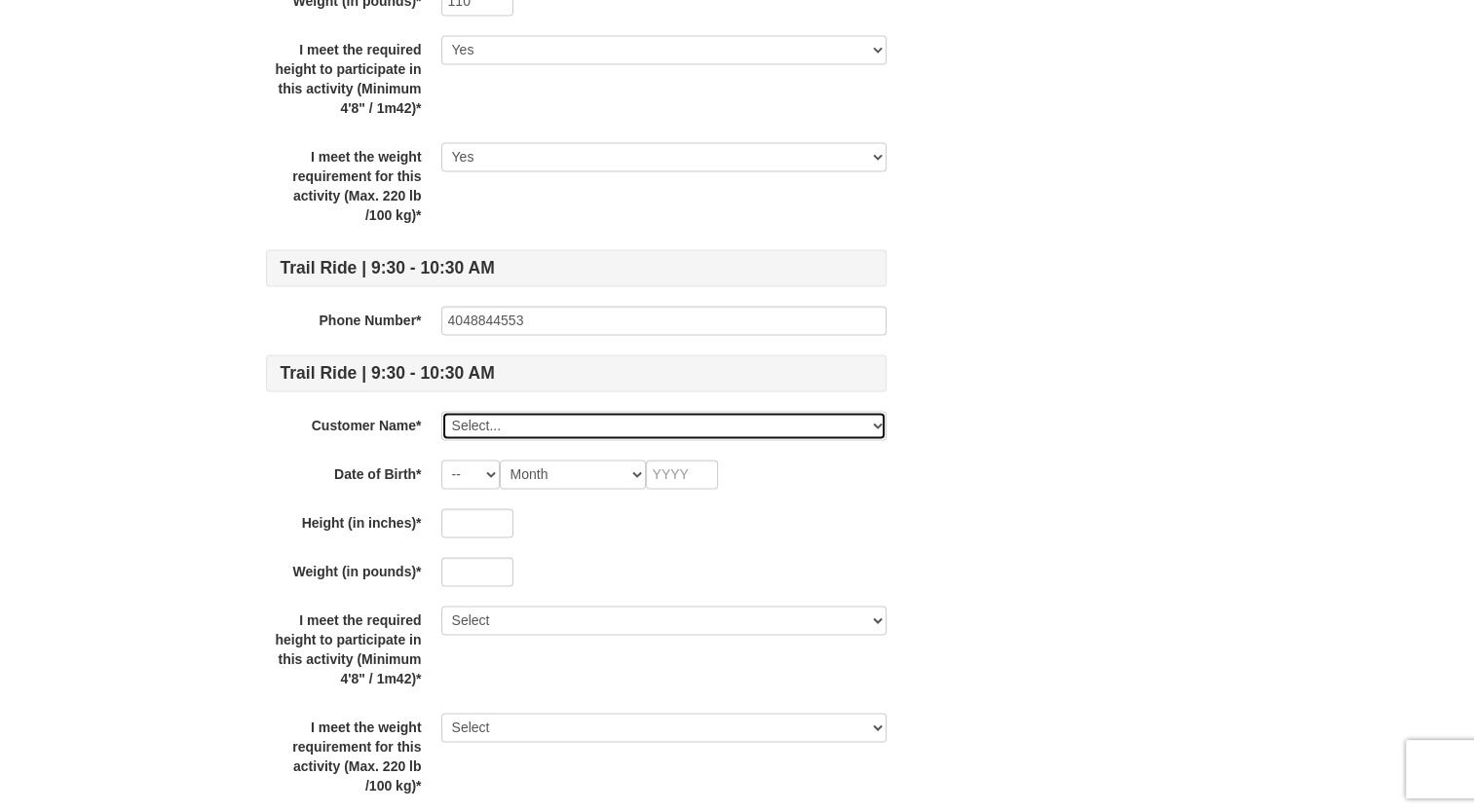
click at [463, 419] on select "Select... Sophie Moore Grace Agnew Deanna Lizotte Ava Cannady Savannah Short Ad…" at bounding box center [664, 426] width 445 height 30
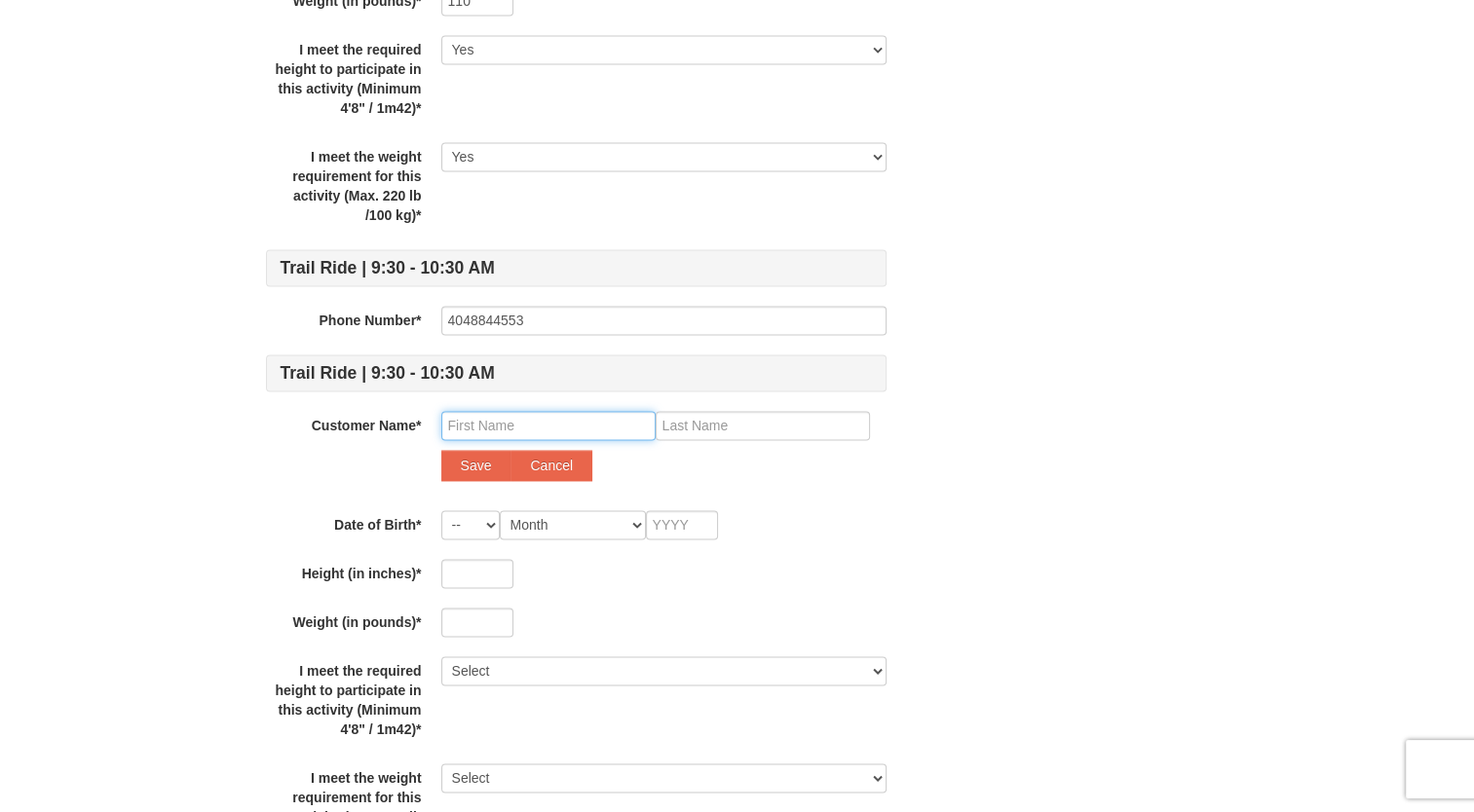
click at [501, 424] on input "text" at bounding box center [548, 426] width 215 height 30
type input "Paul"
type input "Liles"
click at [441, 450] on button "Save" at bounding box center [476, 466] width 70 height 31
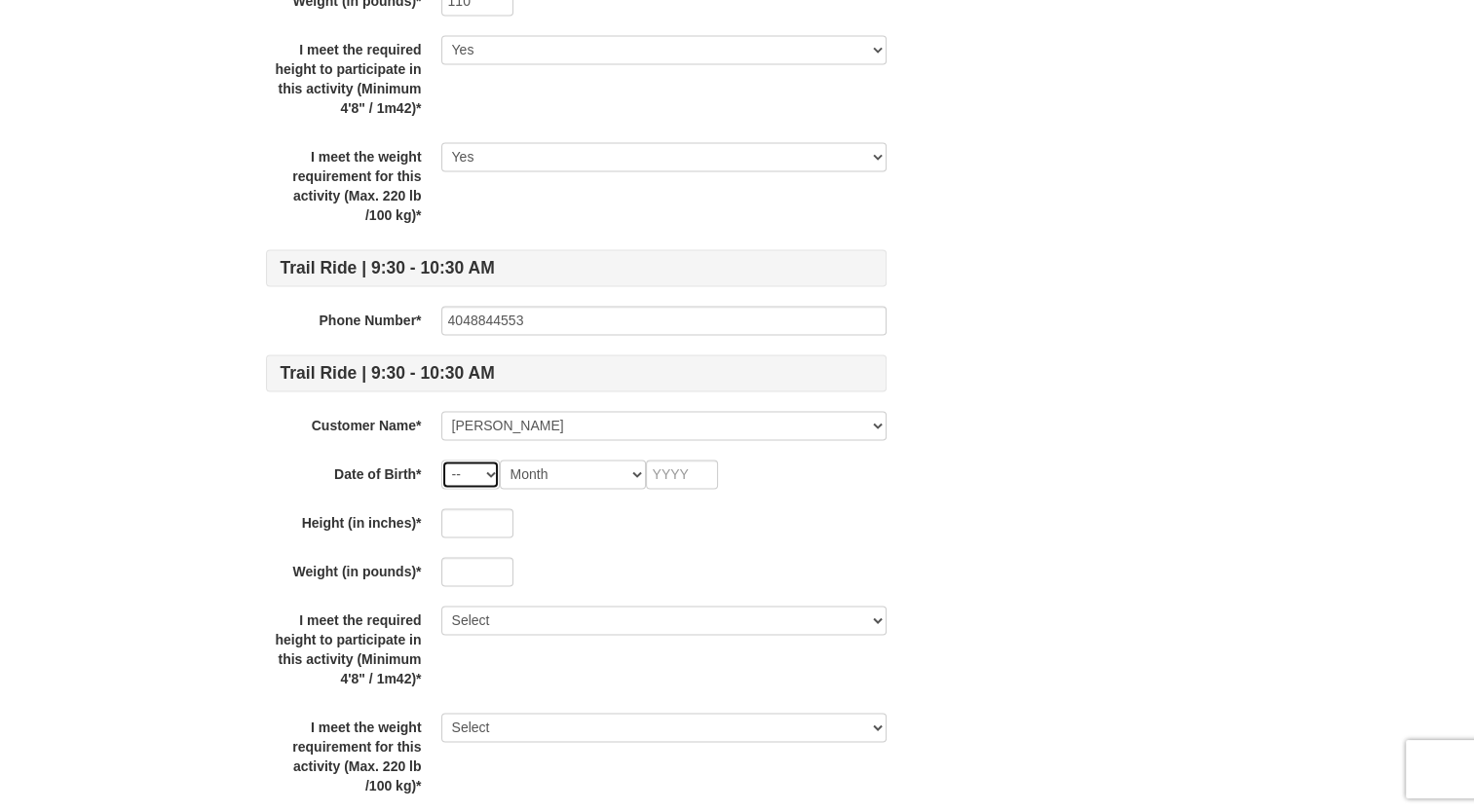
click at [462, 482] on select "-- 01 02 03 04 05 06 07 08 09 10 11 12 13 14 15 16 17 18 19 20 21 22 23 24 25 2…" at bounding box center [470, 474] width 58 height 30
select select "04"
click at [441, 460] on select "-- 01 02 03 04 05 06 07 08 09 10 11 12 13 14 15 16 17 18 19 20 21 22 23 24 25 2…" at bounding box center [470, 474] width 58 height 30
click at [592, 464] on select "Month January February March April May June July August September October Novem…" at bounding box center [573, 474] width 146 height 30
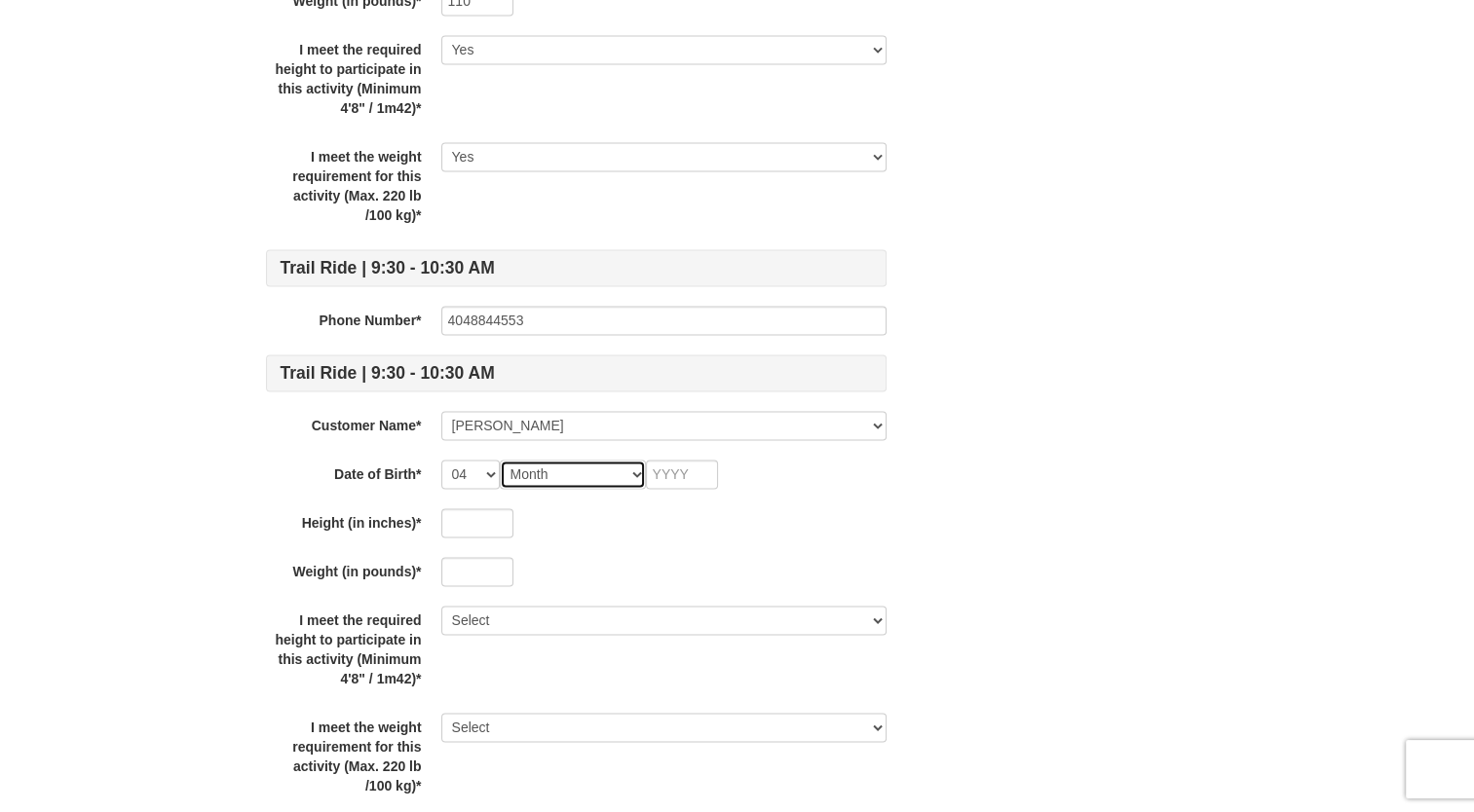
select select "06"
click at [500, 460] on select "Month January February March April May June July August September October Novem…" at bounding box center [573, 474] width 146 height 30
click at [698, 460] on input "text" at bounding box center [681, 474] width 72 height 30
type input "2007"
click at [466, 529] on input "text" at bounding box center [477, 524] width 72 height 30
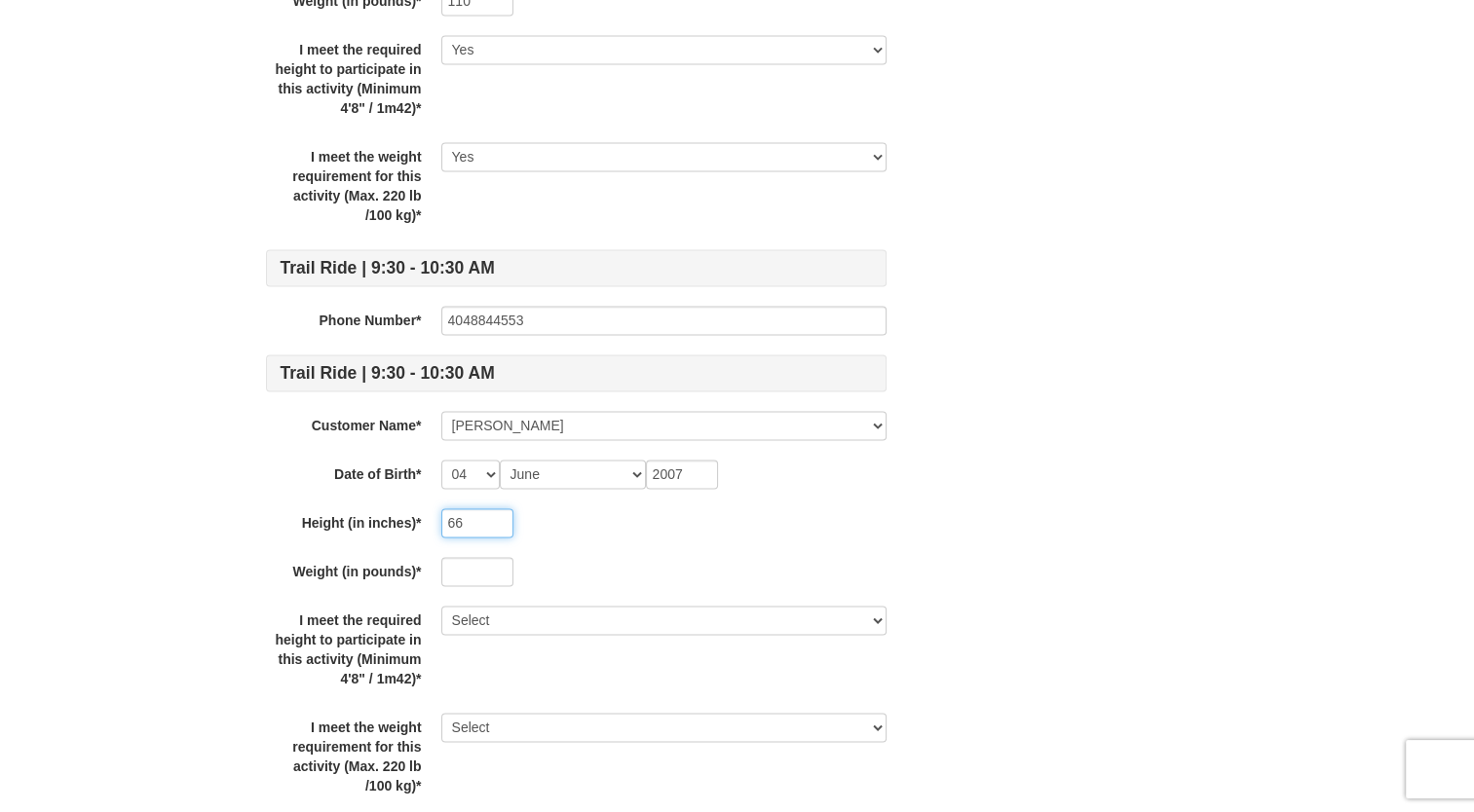
type input "66"
click at [465, 557] on input "text" at bounding box center [477, 572] width 72 height 30
type input "130"
click at [500, 653] on div "I meet the required height to participate in this activity (Minimum 4'8" / 1m42…" at bounding box center [576, 650] width 620 height 88
click at [510, 629] on div "I meet the required height to participate in this activity (Minimum 4'8" / 1m42…" at bounding box center [576, 650] width 620 height 88
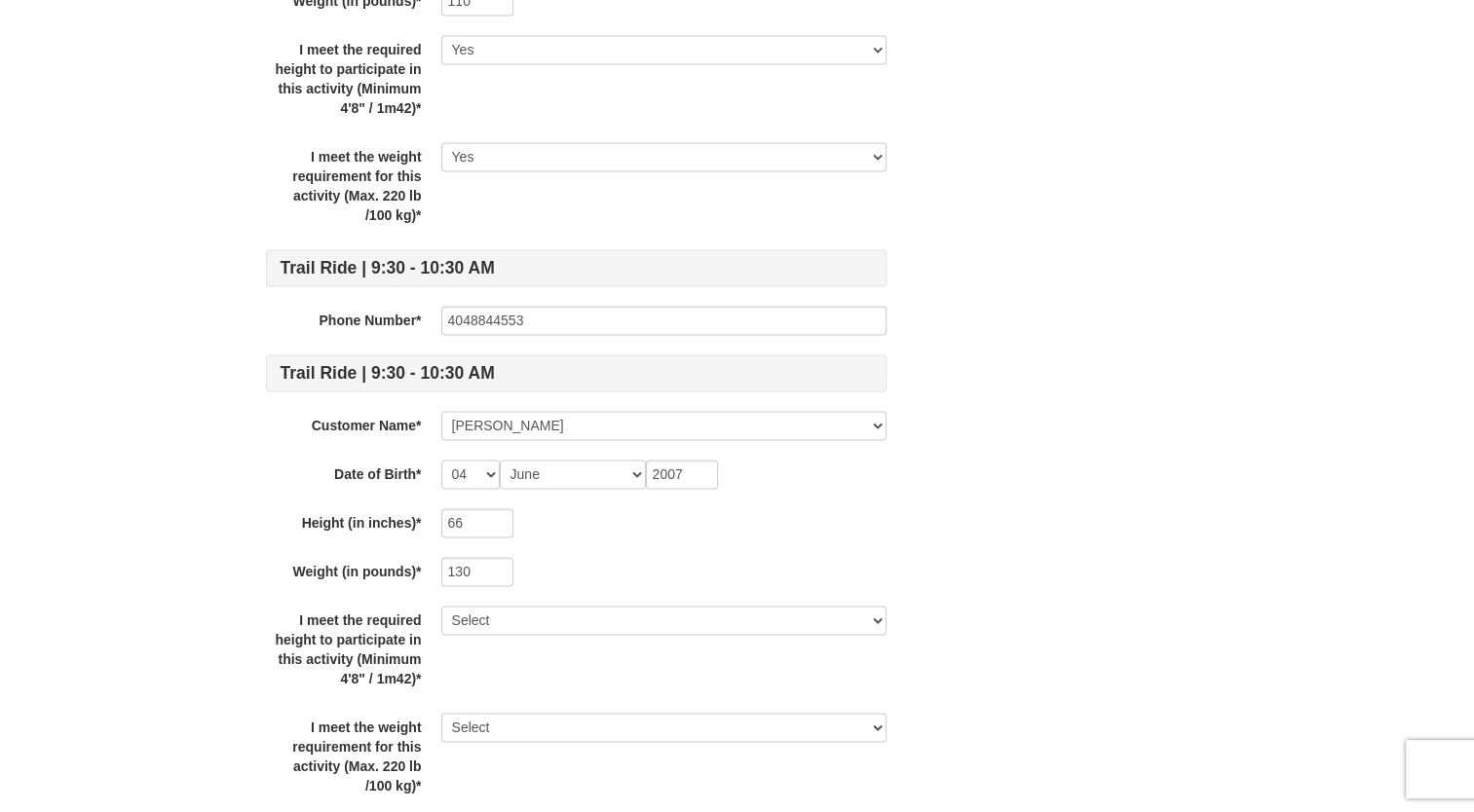
click at [517, 630] on div "I meet the required height to participate in this activity (Minimum 4'8" / 1m42…" at bounding box center [576, 650] width 620 height 88
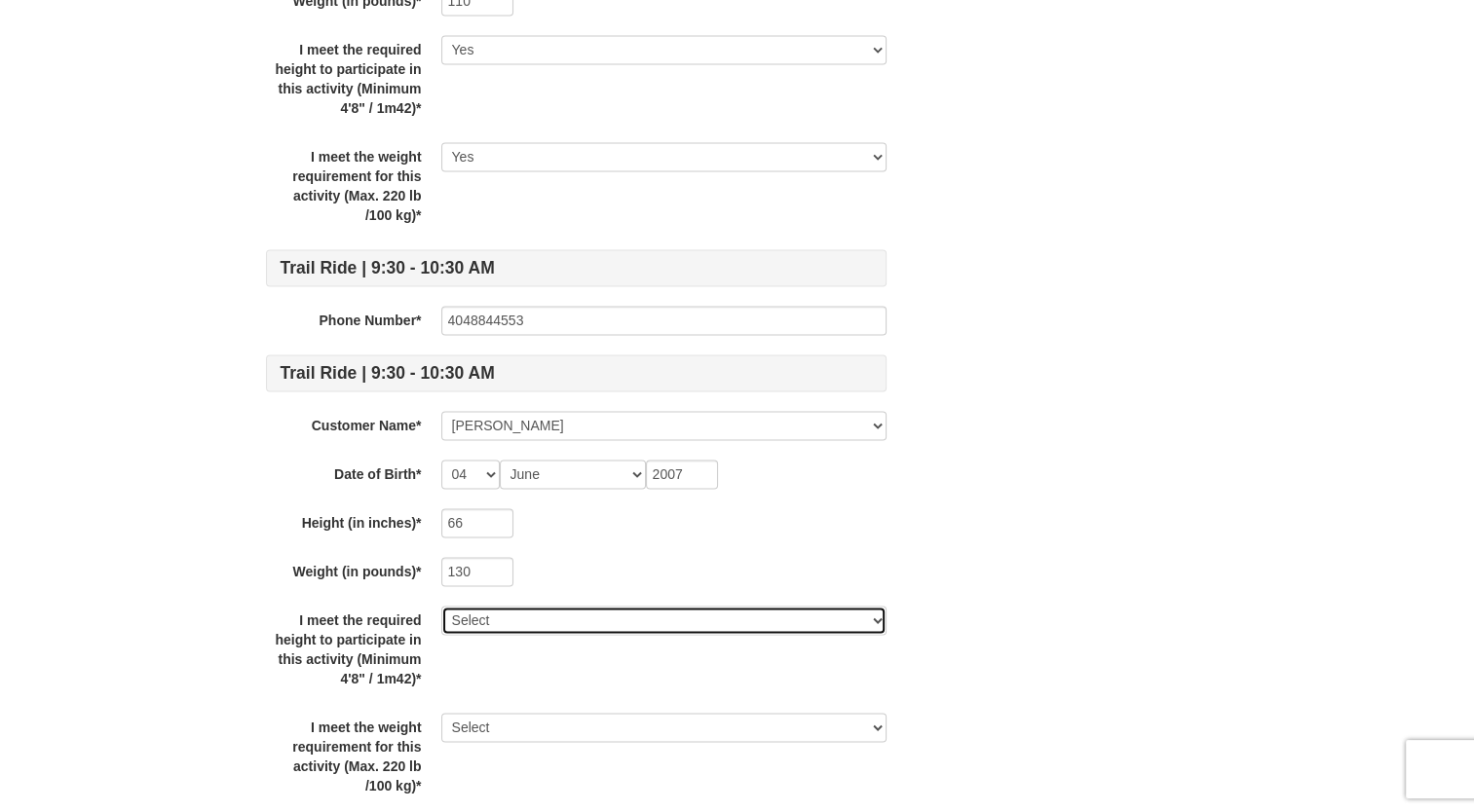
click at [519, 621] on select "Select Yes" at bounding box center [664, 621] width 445 height 30
select select "Yes"
click at [441, 606] on select "Select Yes" at bounding box center [664, 621] width 445 height 30
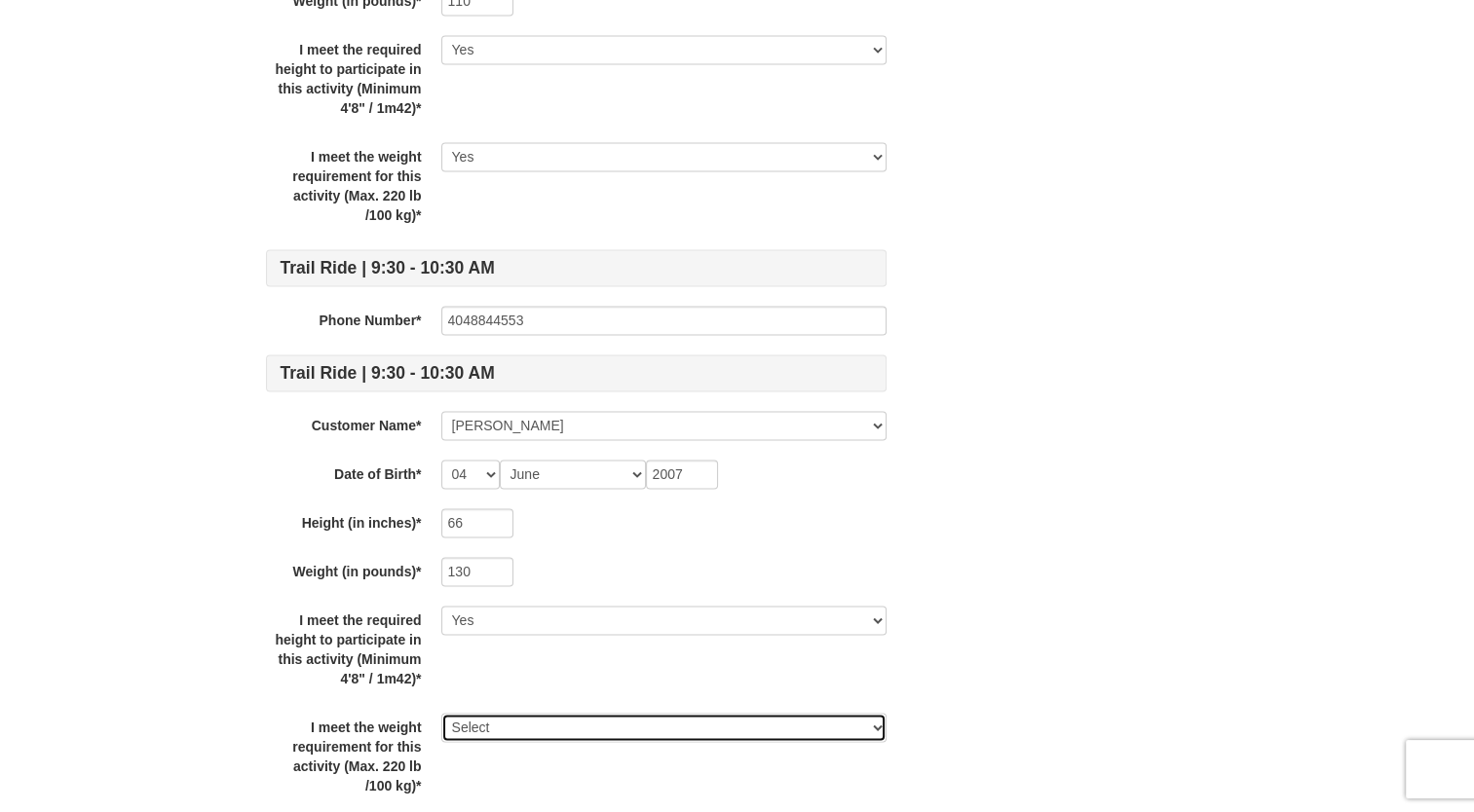
select select "Yes"
click at [441, 713] on select "Select Yes" at bounding box center [664, 727] width 445 height 30
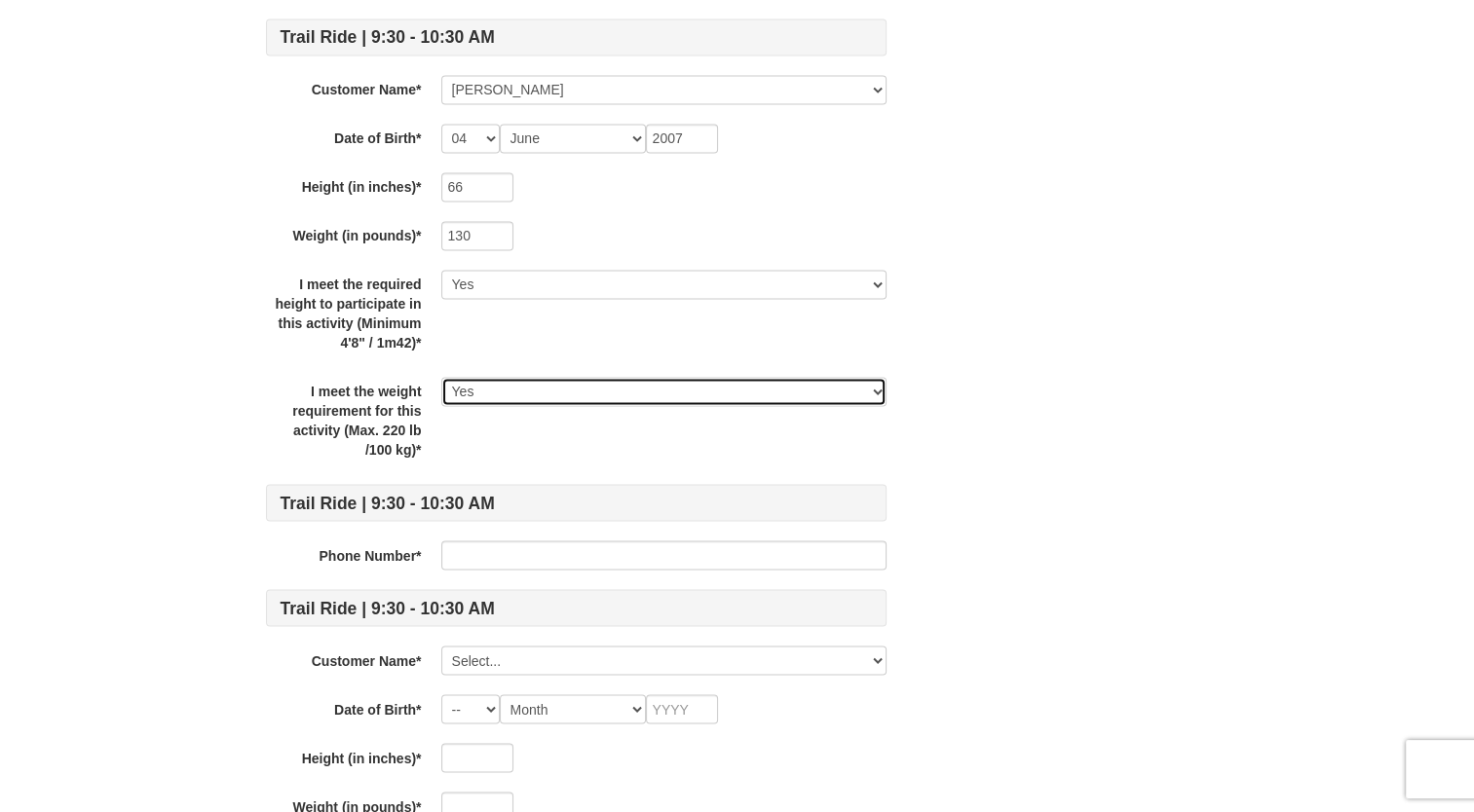
scroll to position [3183, 0]
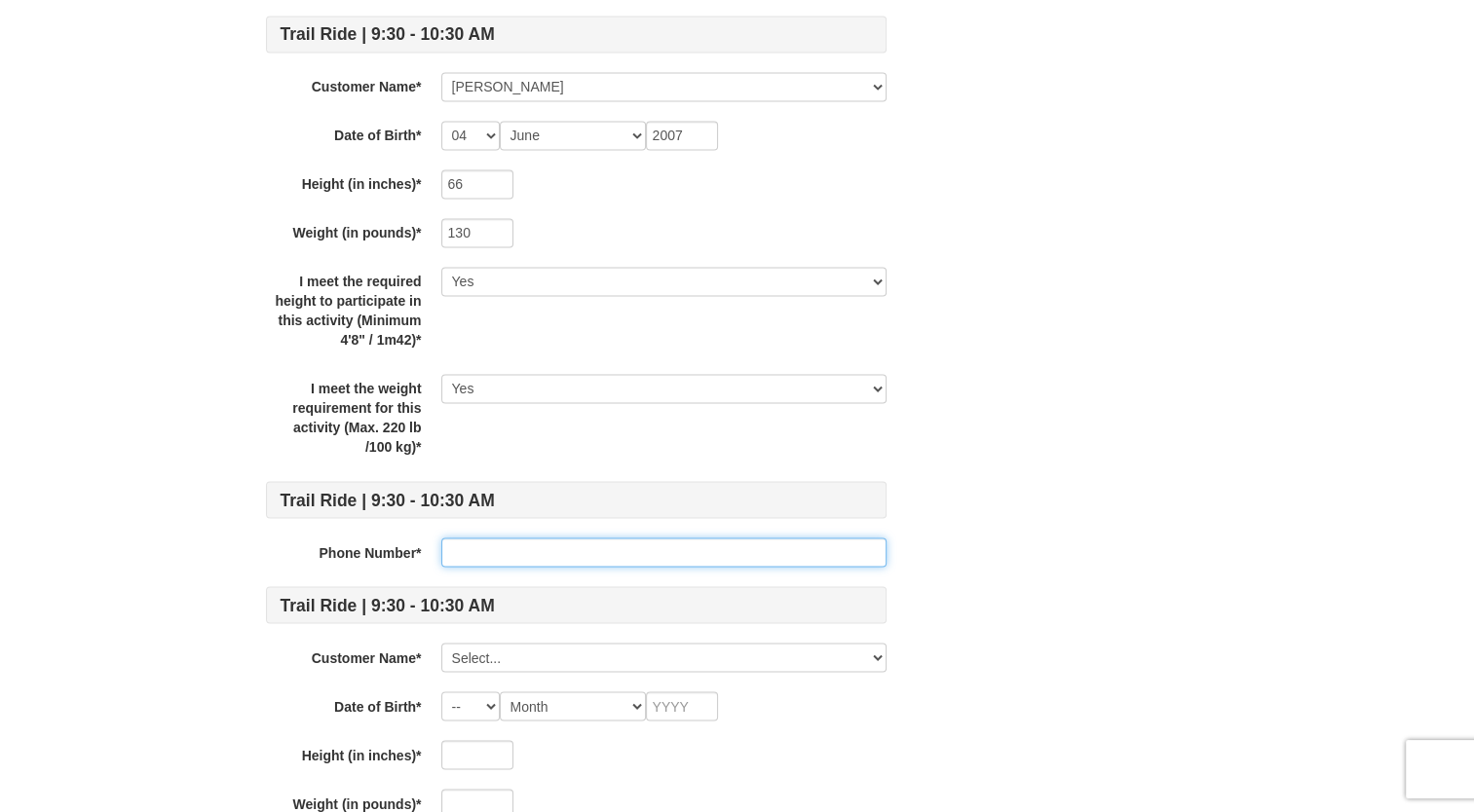
click at [531, 554] on input "text" at bounding box center [664, 552] width 445 height 30
type input "4048844553"
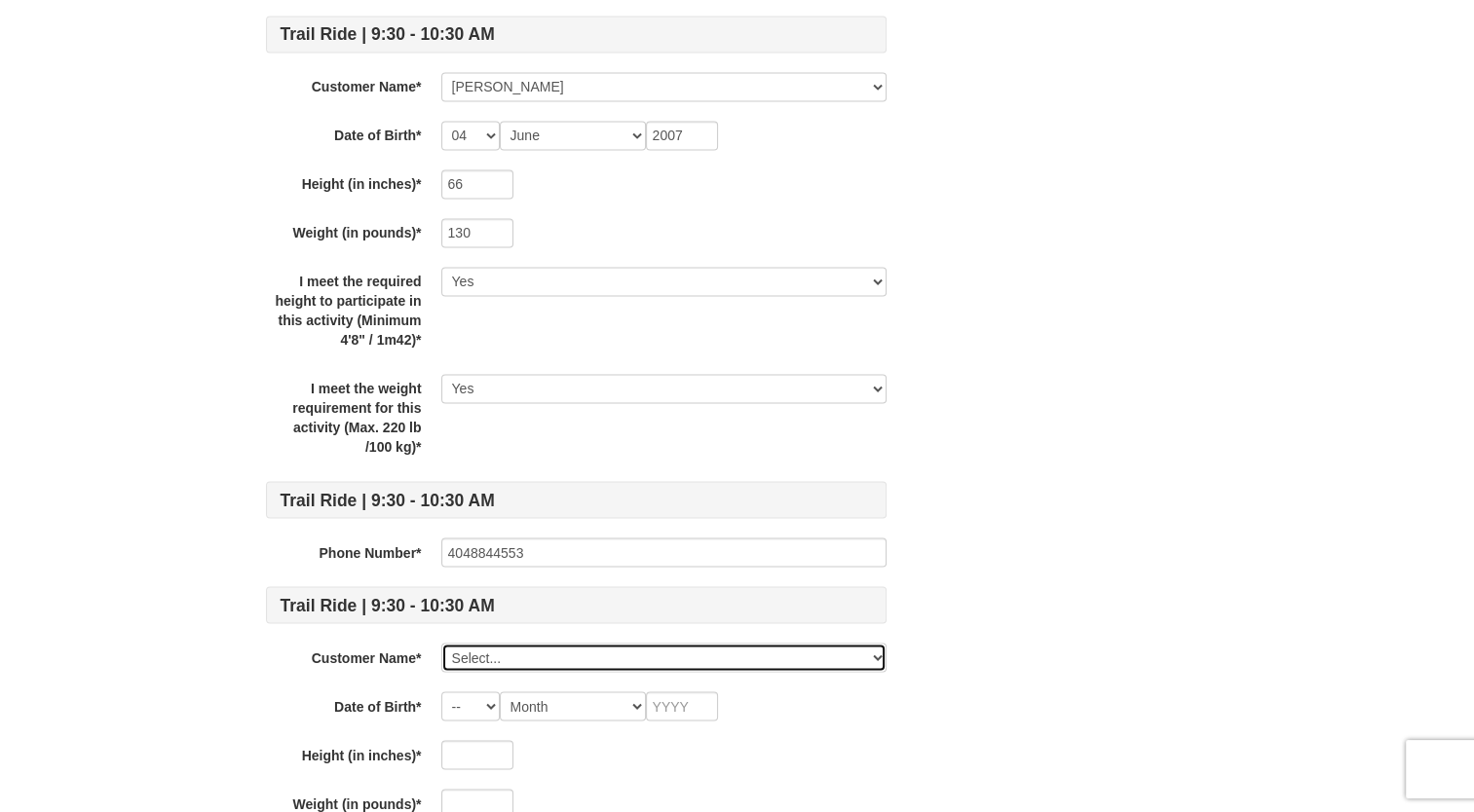
click at [492, 649] on select "Select... Sophie Moore Grace Agnew Deanna Lizotte Ava Cannady Savannah Short Pa…" at bounding box center [664, 657] width 445 height 30
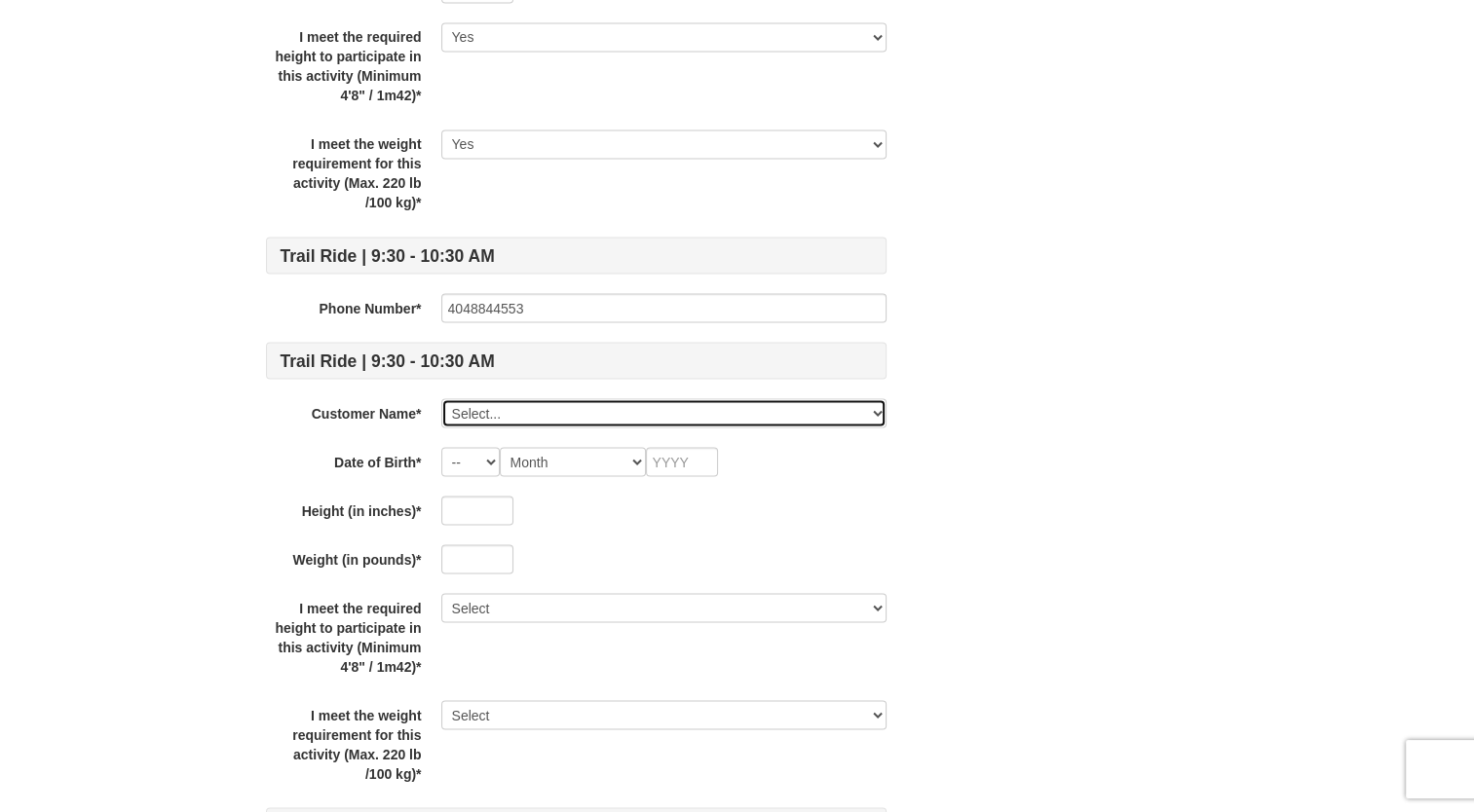
scroll to position [3425, 0]
click at [513, 408] on select "Select... Sophie Moore Grace Agnew Deanna Lizotte Ava Cannady Savannah Short Pa…" at bounding box center [664, 415] width 445 height 30
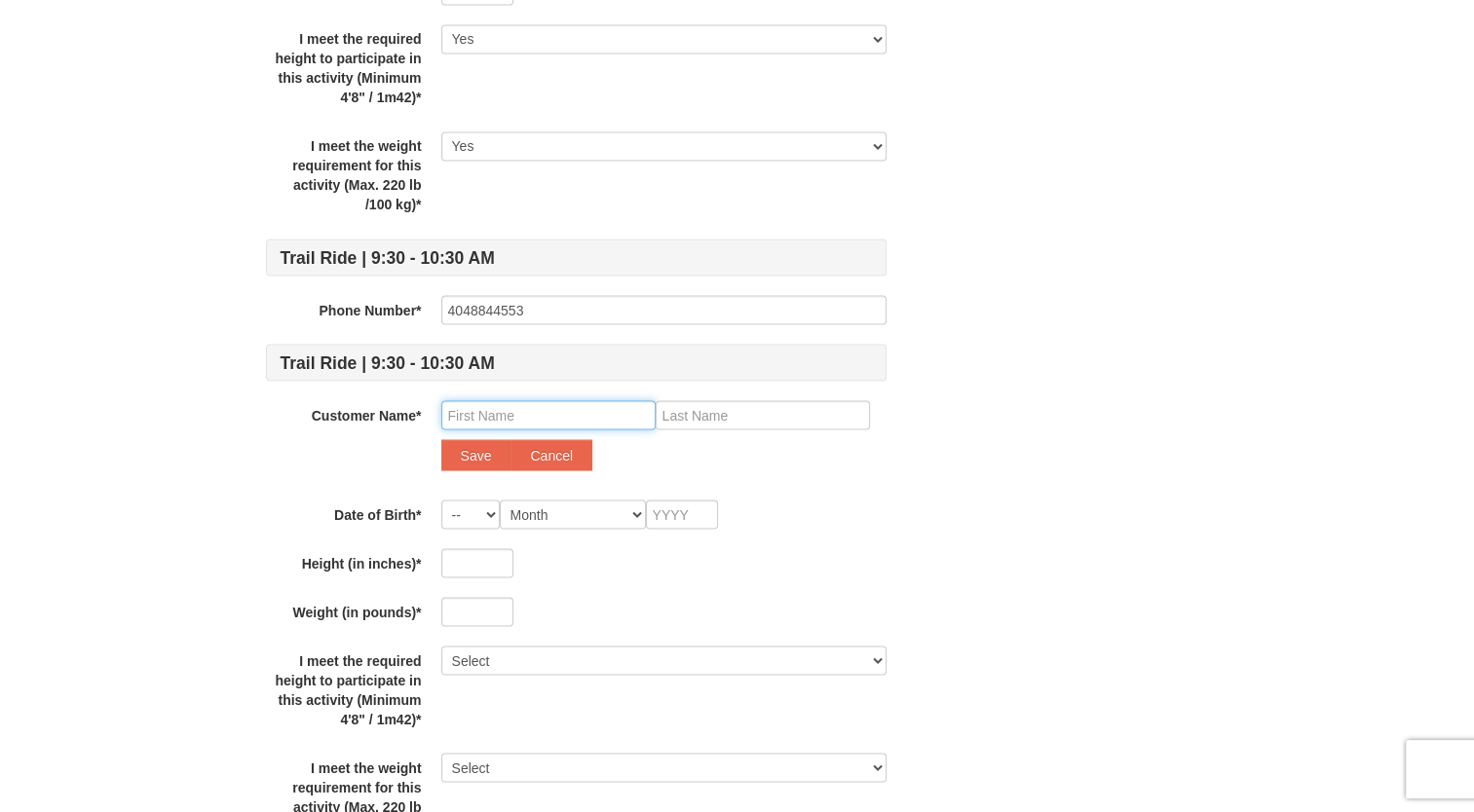
click at [556, 410] on input "text" at bounding box center [548, 415] width 215 height 30
type input "Reagan"
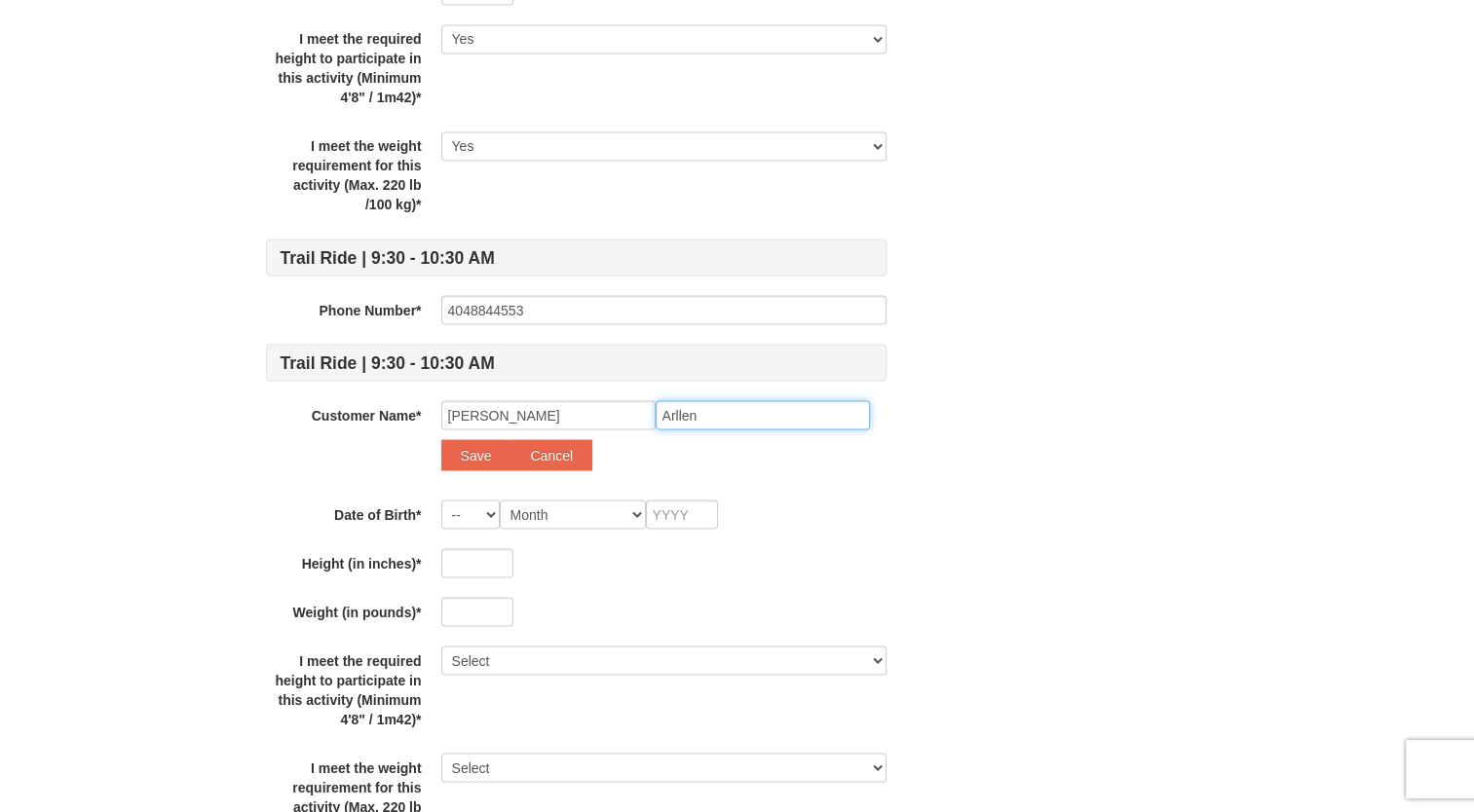
type input "Arllen"
click at [477, 449] on button "Save" at bounding box center [476, 455] width 70 height 31
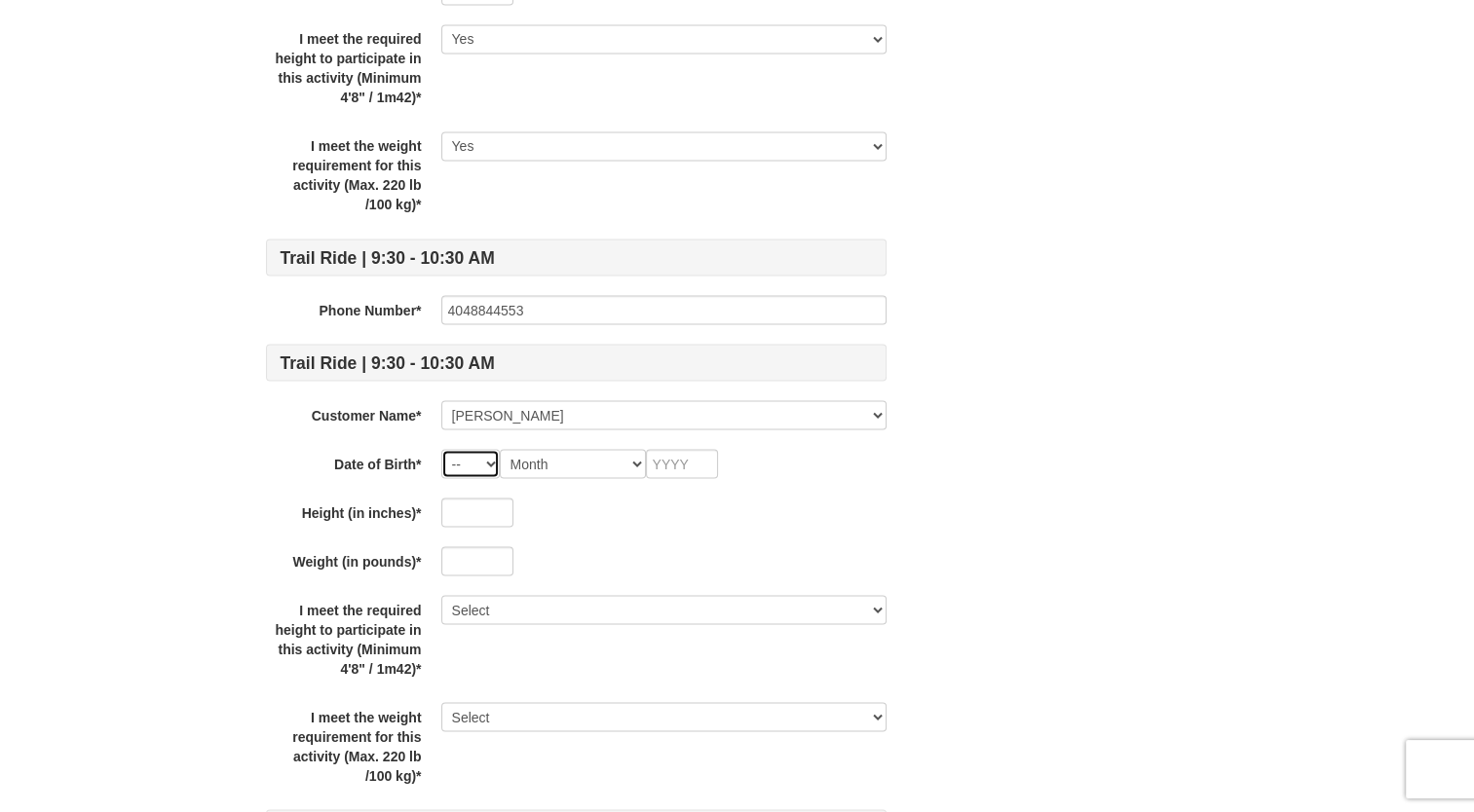
click at [468, 453] on select "-- 01 02 03 04 05 06 07 08 09 10 11 12 13 14 15 16 17 18 19 20 21 22 23 24 25 2…" at bounding box center [470, 464] width 58 height 30
select select "04"
click at [441, 449] on select "-- 01 02 03 04 05 06 07 08 09 10 11 12 13 14 15 16 17 18 19 20 21 22 23 24 25 2…" at bounding box center [470, 464] width 58 height 30
click at [592, 451] on select "Month January February March April May June July August September October Novem…" at bounding box center [573, 464] width 146 height 30
select select "06"
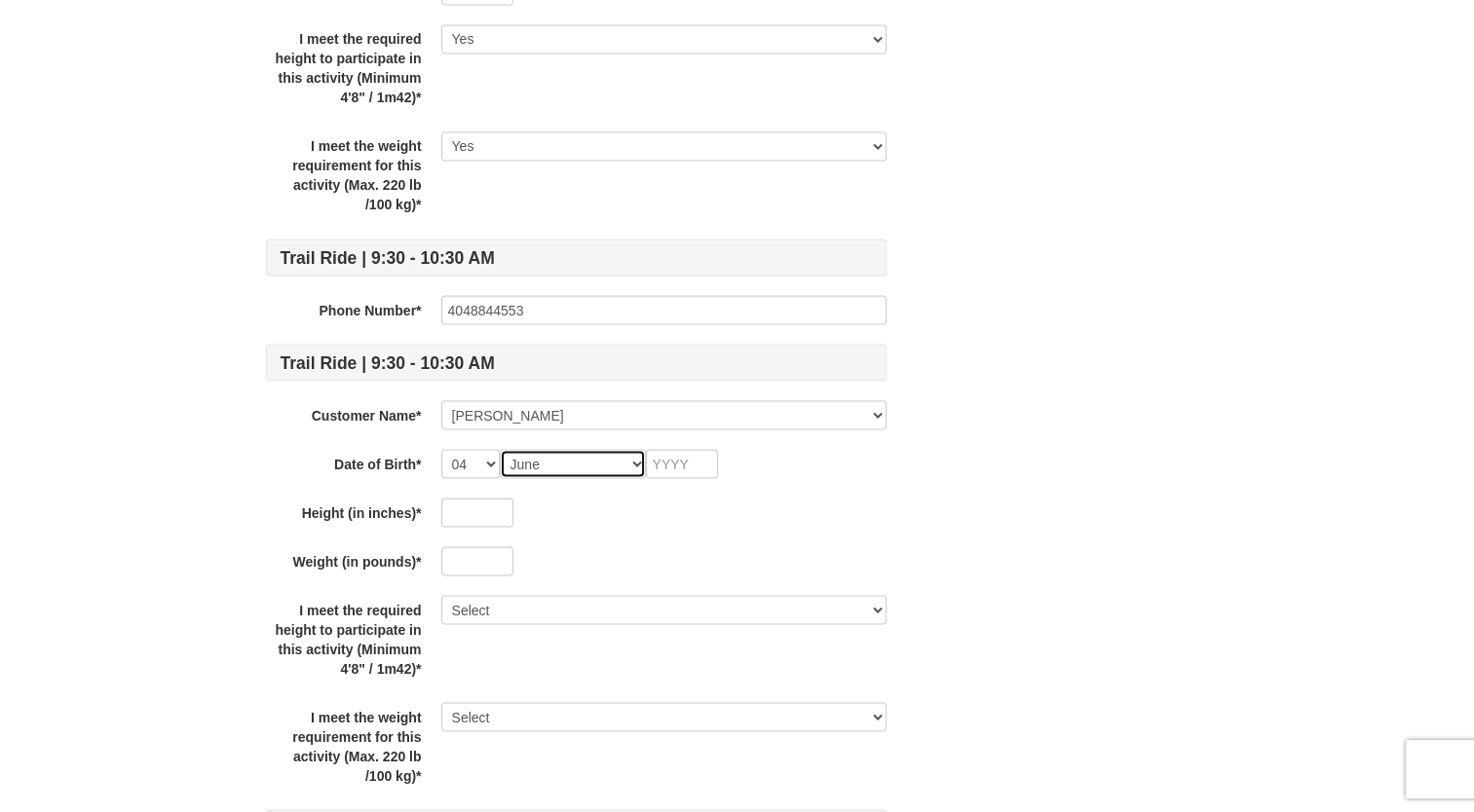
click at [500, 449] on select "Month January February March April May June July August September October Novem…" at bounding box center [573, 464] width 146 height 30
click at [685, 454] on input "text" at bounding box center [681, 464] width 72 height 30
type input "2010f"
type input "62"
type input "110"
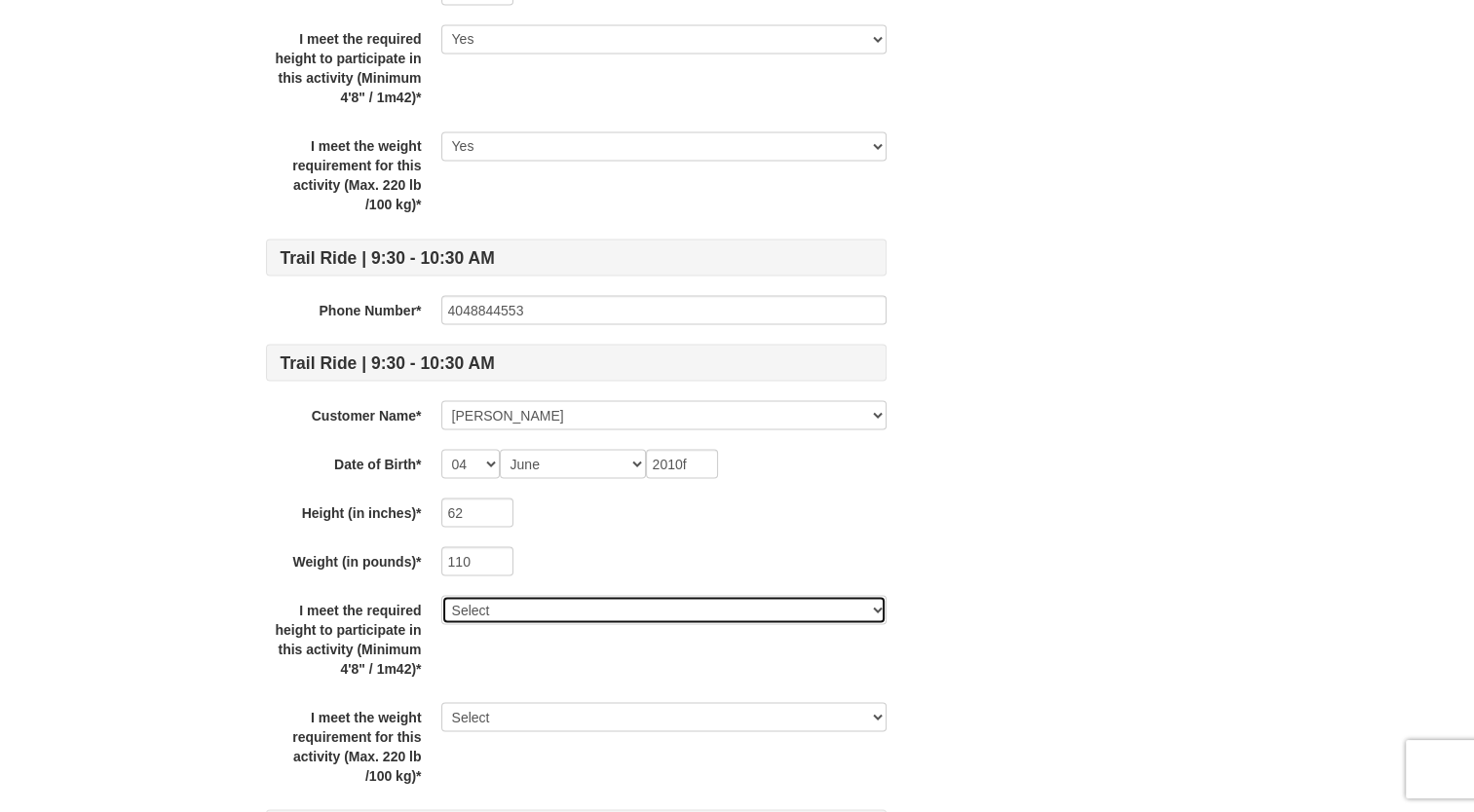
select select "Yes"
click at [441, 595] on select "Select Yes" at bounding box center [664, 610] width 445 height 30
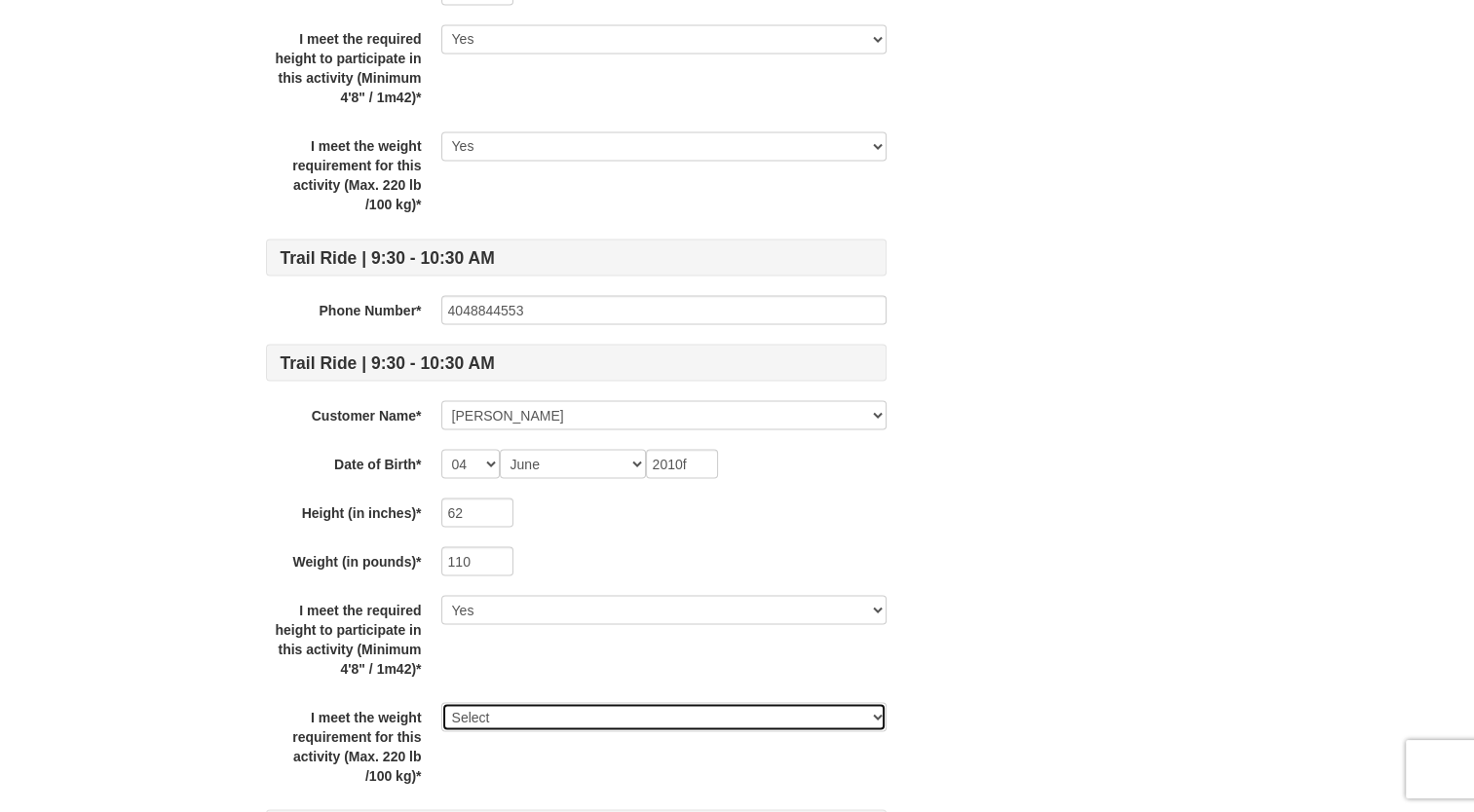
select select "Yes"
click at [441, 702] on select "Select Yes" at bounding box center [664, 717] width 445 height 30
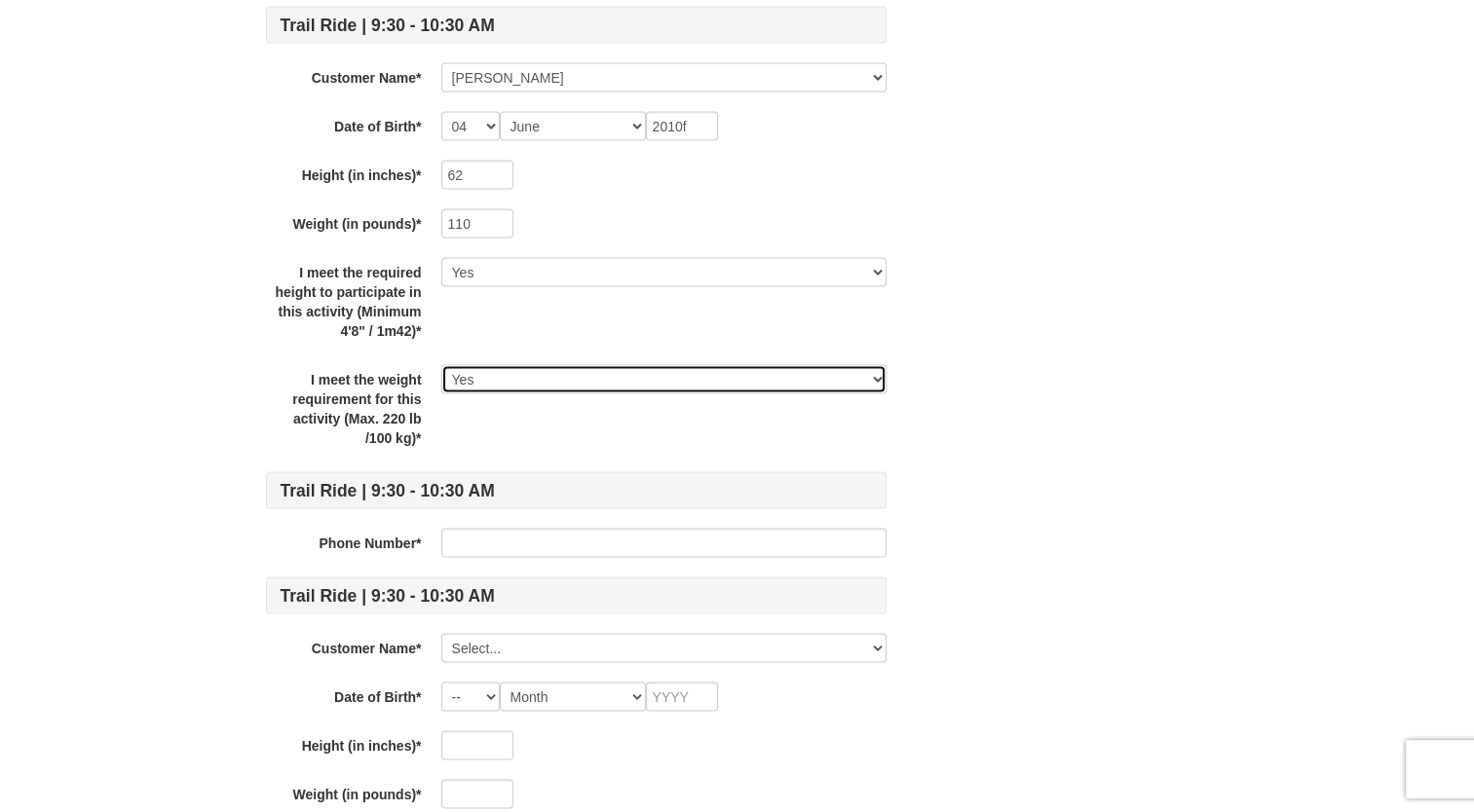
scroll to position [3767, 0]
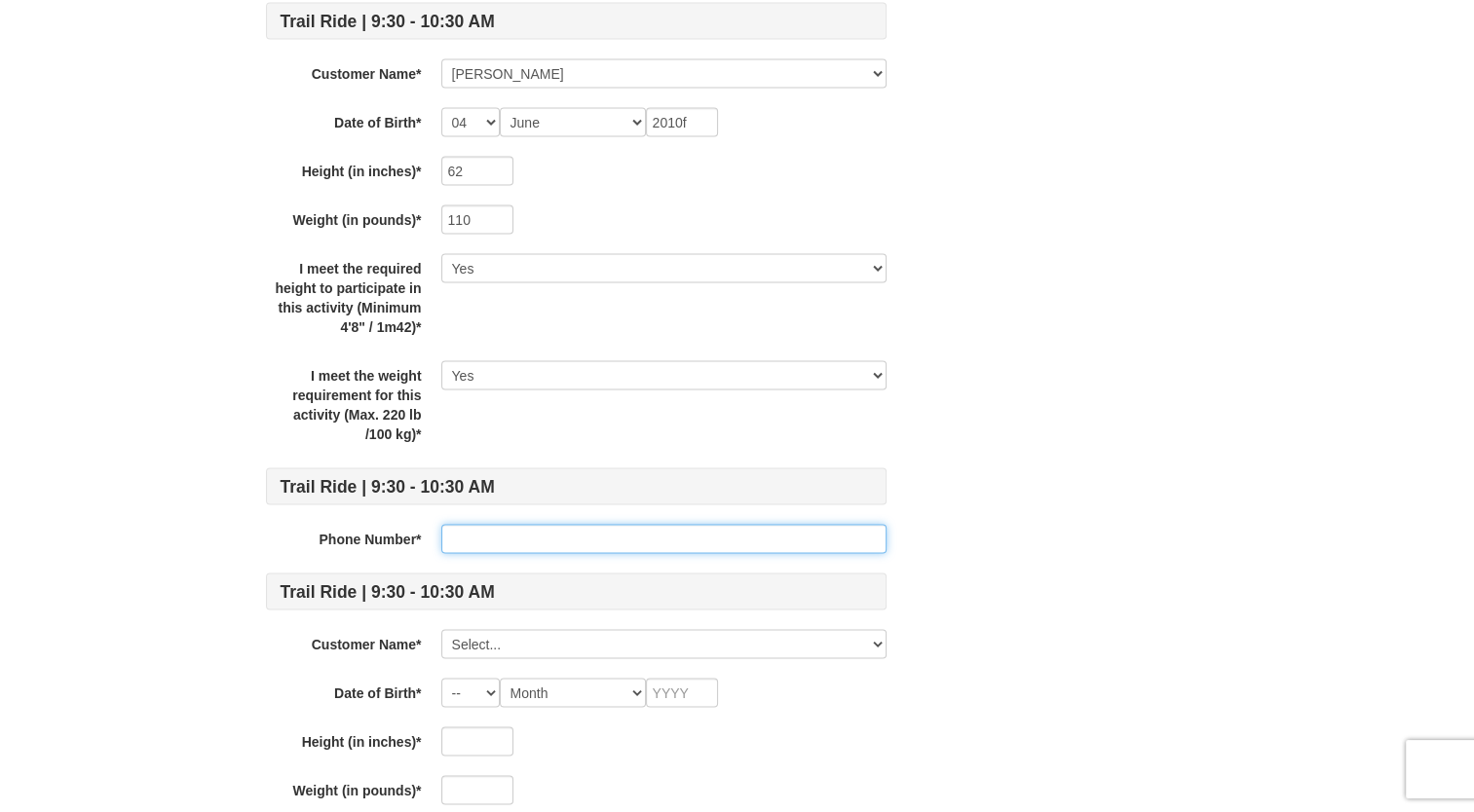
click at [594, 531] on input "text" at bounding box center [664, 539] width 445 height 30
type input "4048844553"
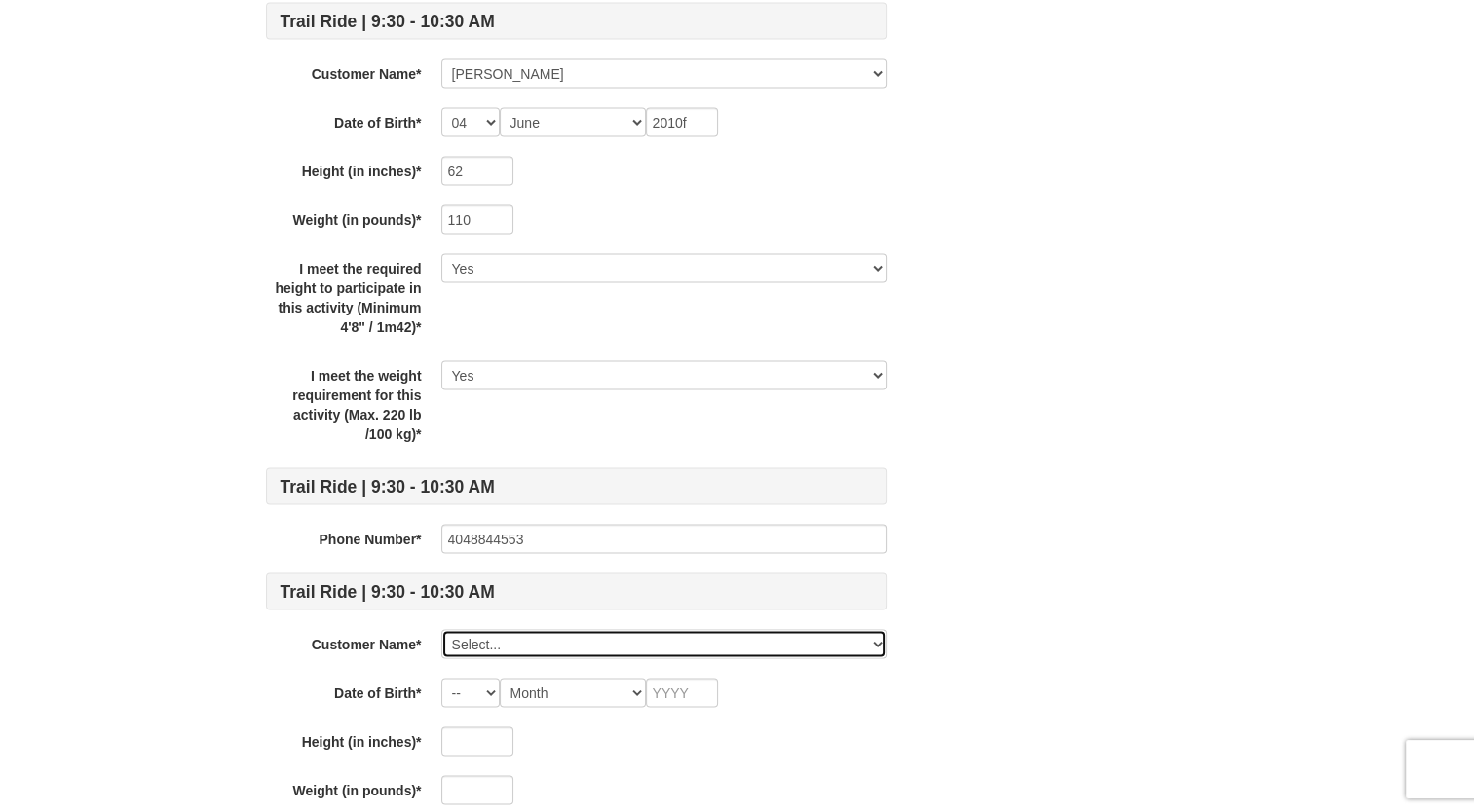
click at [536, 644] on select "Select... Sophie Moore Grace Agnew Deanna Lizotte Ava Cannady Savannah Short Pa…" at bounding box center [664, 645] width 445 height 30
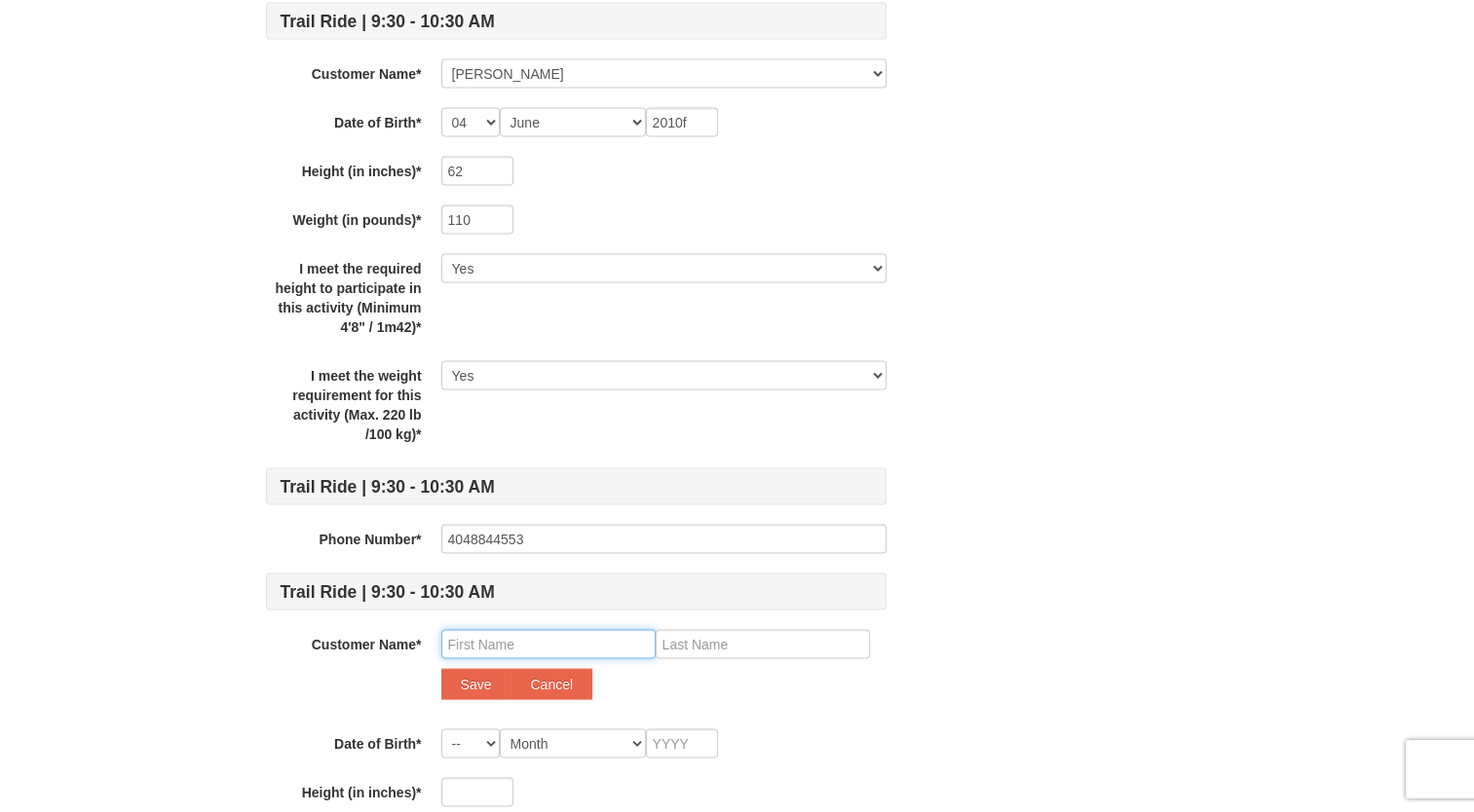
click at [517, 634] on input "text" at bounding box center [548, 645] width 215 height 30
type input "Sydney"
type input "Arllen"
click at [441, 669] on button "Save" at bounding box center [476, 685] width 70 height 31
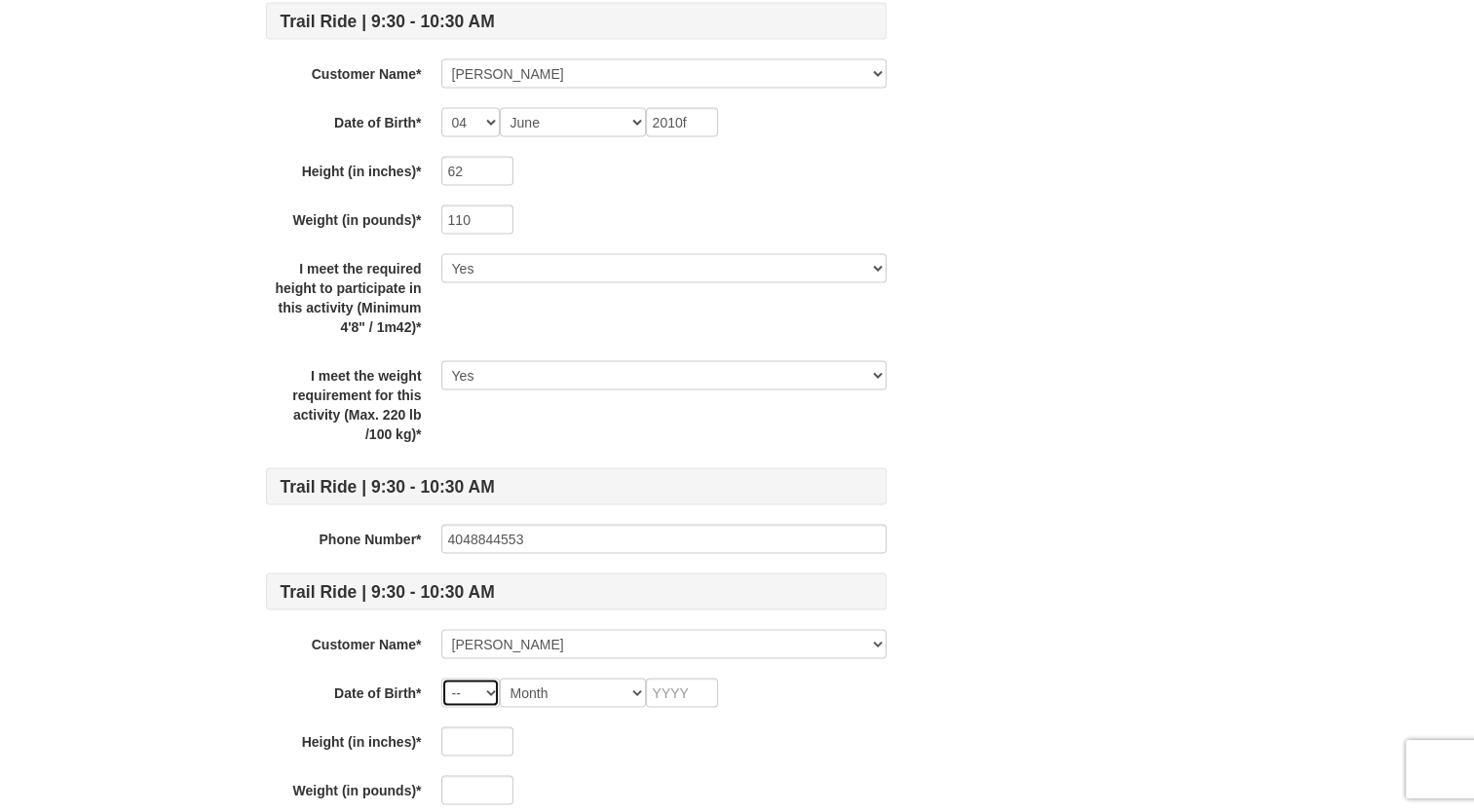
click at [475, 694] on select "-- 01 02 03 04 05 06 07 08 09 10 11 12 13 14 15 16 17 18 19 20 21 22 23 24 25 2…" at bounding box center [470, 694] width 58 height 30
select select "04"
click at [441, 679] on select "-- 01 02 03 04 05 06 07 08 09 10 11 12 13 14 15 16 17 18 19 20 21 22 23 24 25 2…" at bounding box center [470, 694] width 58 height 30
click at [593, 679] on select "Month January February March April May June July August September October Novem…" at bounding box center [573, 694] width 146 height 30
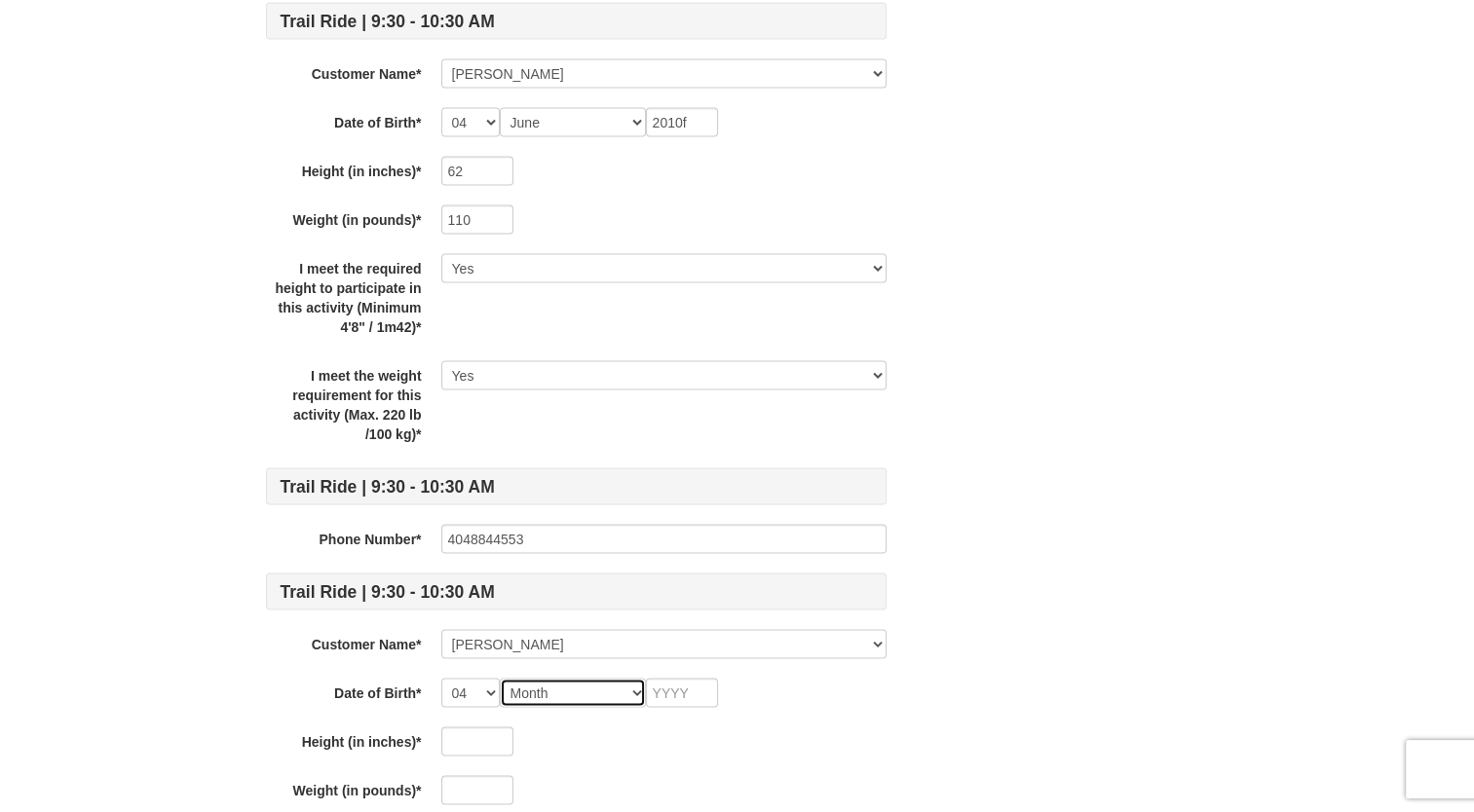
select select "06"
click at [500, 679] on select "Month January February March April May June July August September October Novem…" at bounding box center [573, 694] width 146 height 30
click at [699, 680] on input "text" at bounding box center [681, 694] width 72 height 30
type input "2007"
click at [457, 742] on input "text" at bounding box center [477, 742] width 72 height 30
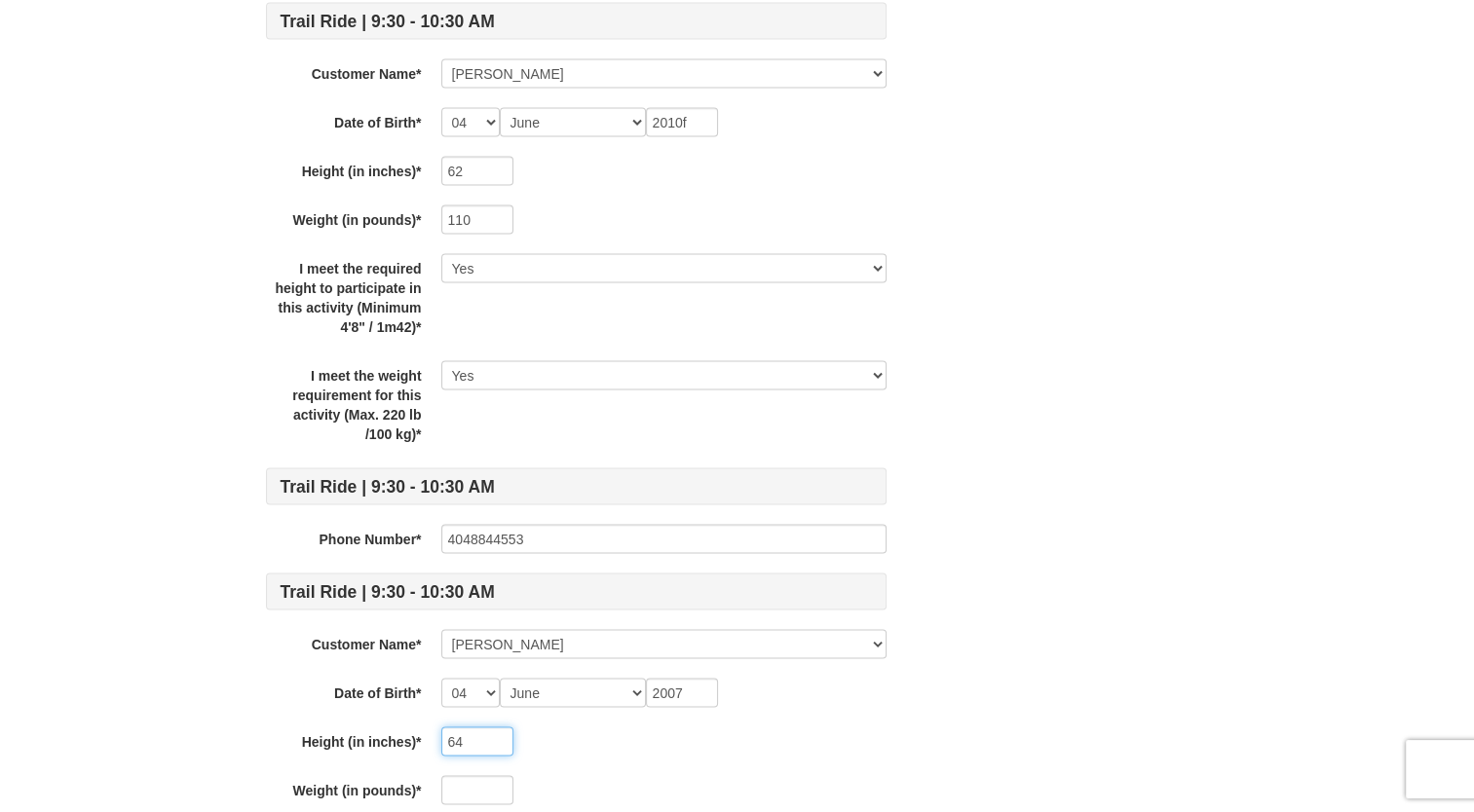
type input "64"
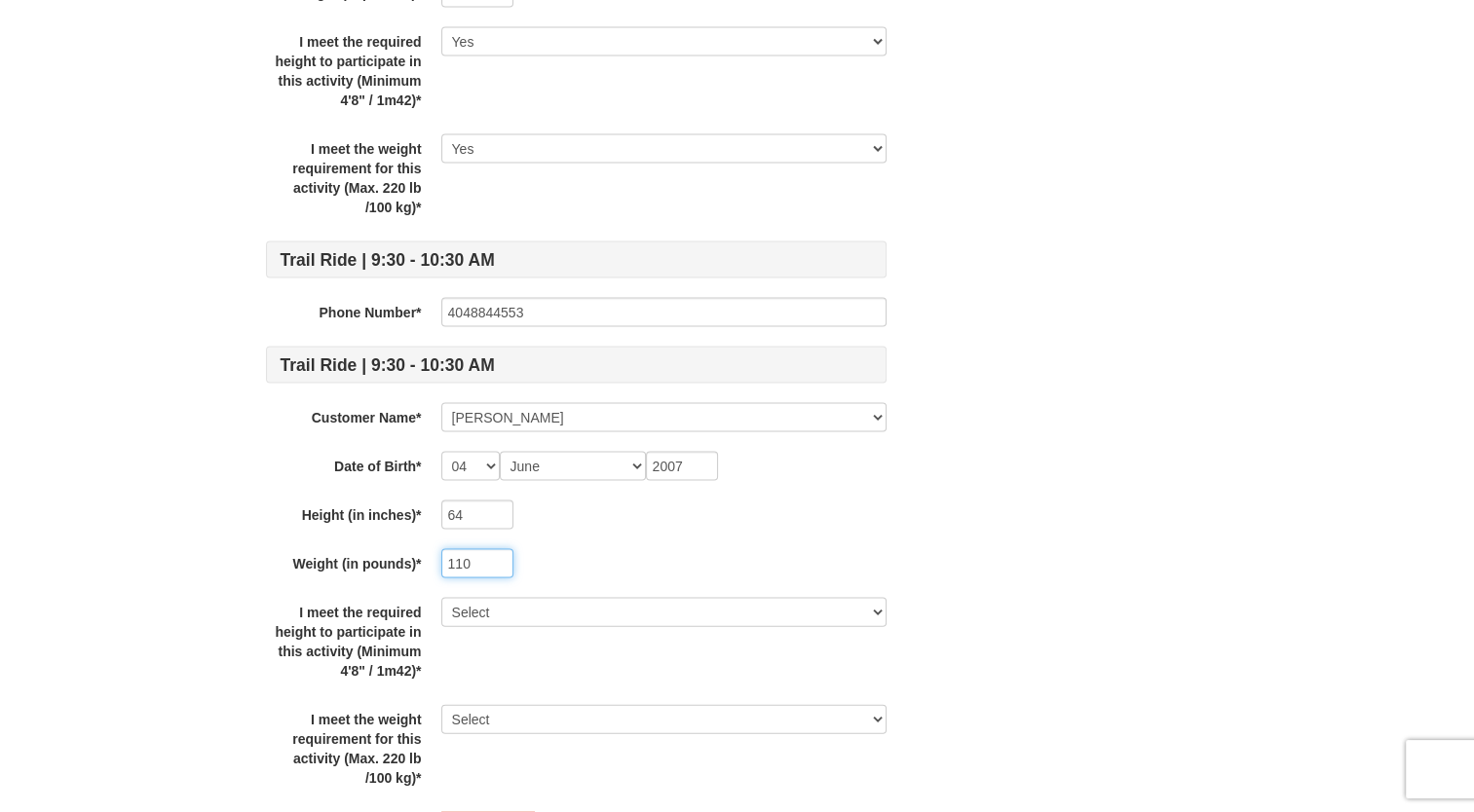
scroll to position [4001, 0]
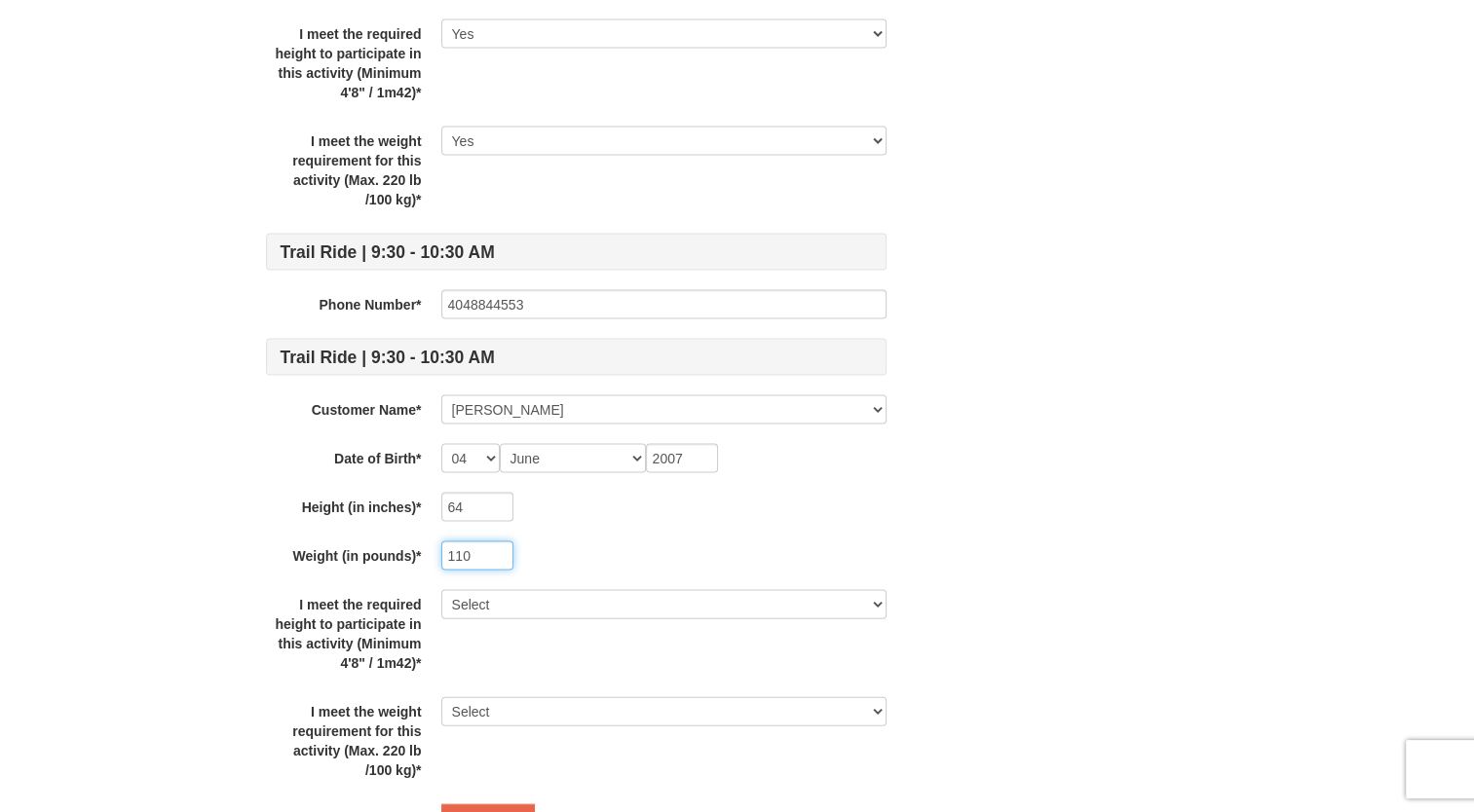
type input "110"
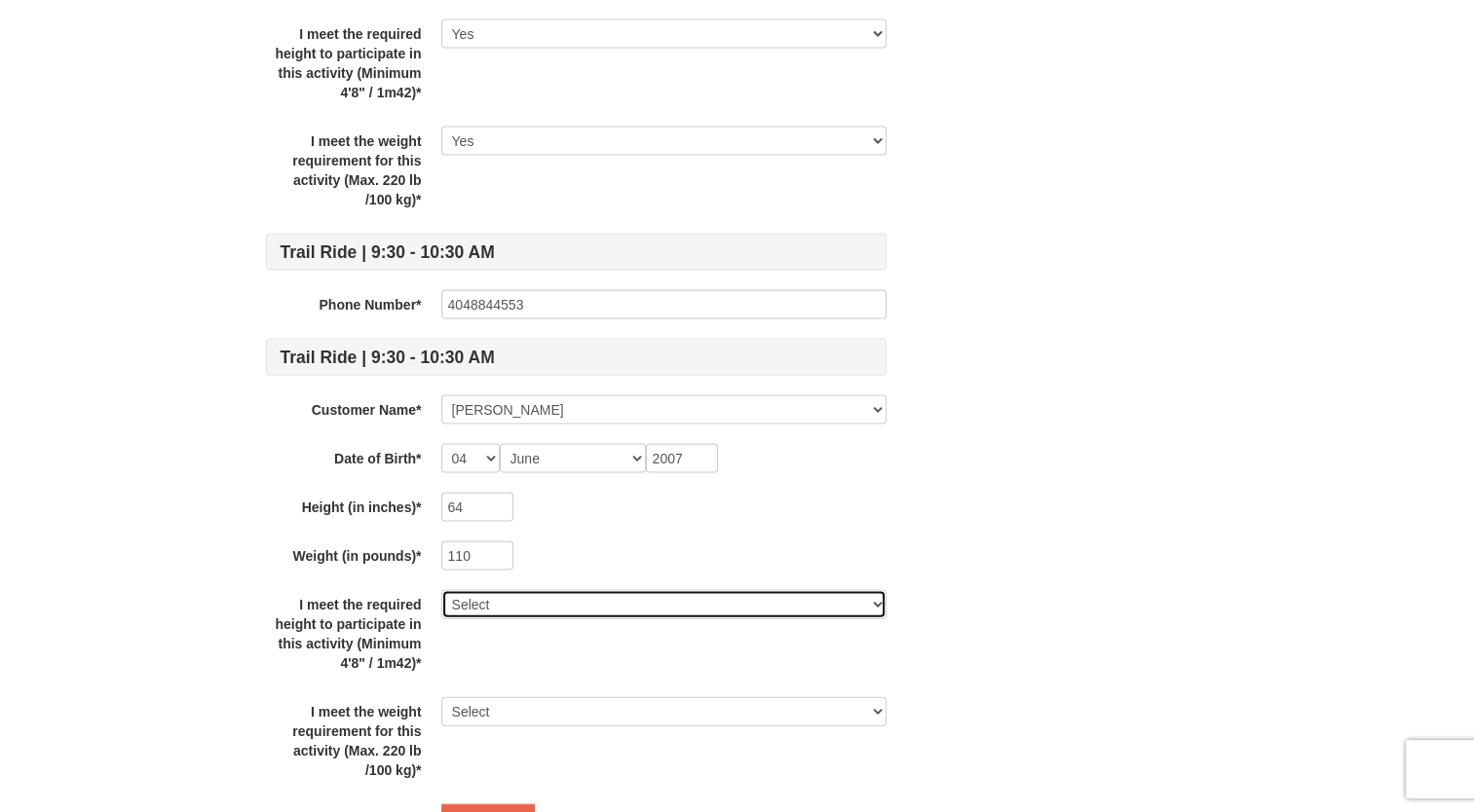
click at [504, 605] on select "Select Yes" at bounding box center [664, 605] width 445 height 30
select select "Yes"
click at [441, 591] on select "Select Yes" at bounding box center [664, 605] width 445 height 30
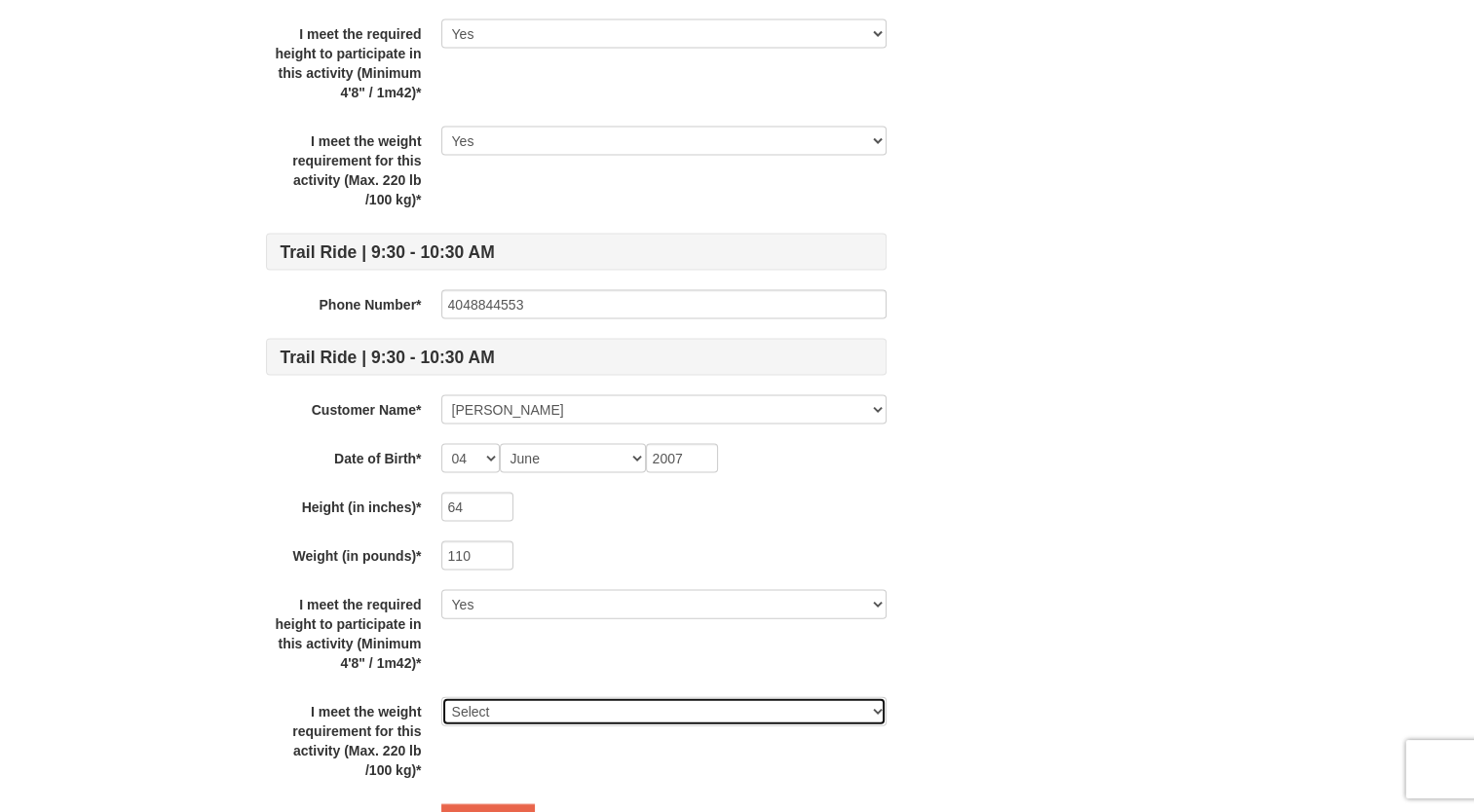
select select "Yes"
click at [441, 698] on select "Select Yes" at bounding box center [664, 713] width 445 height 30
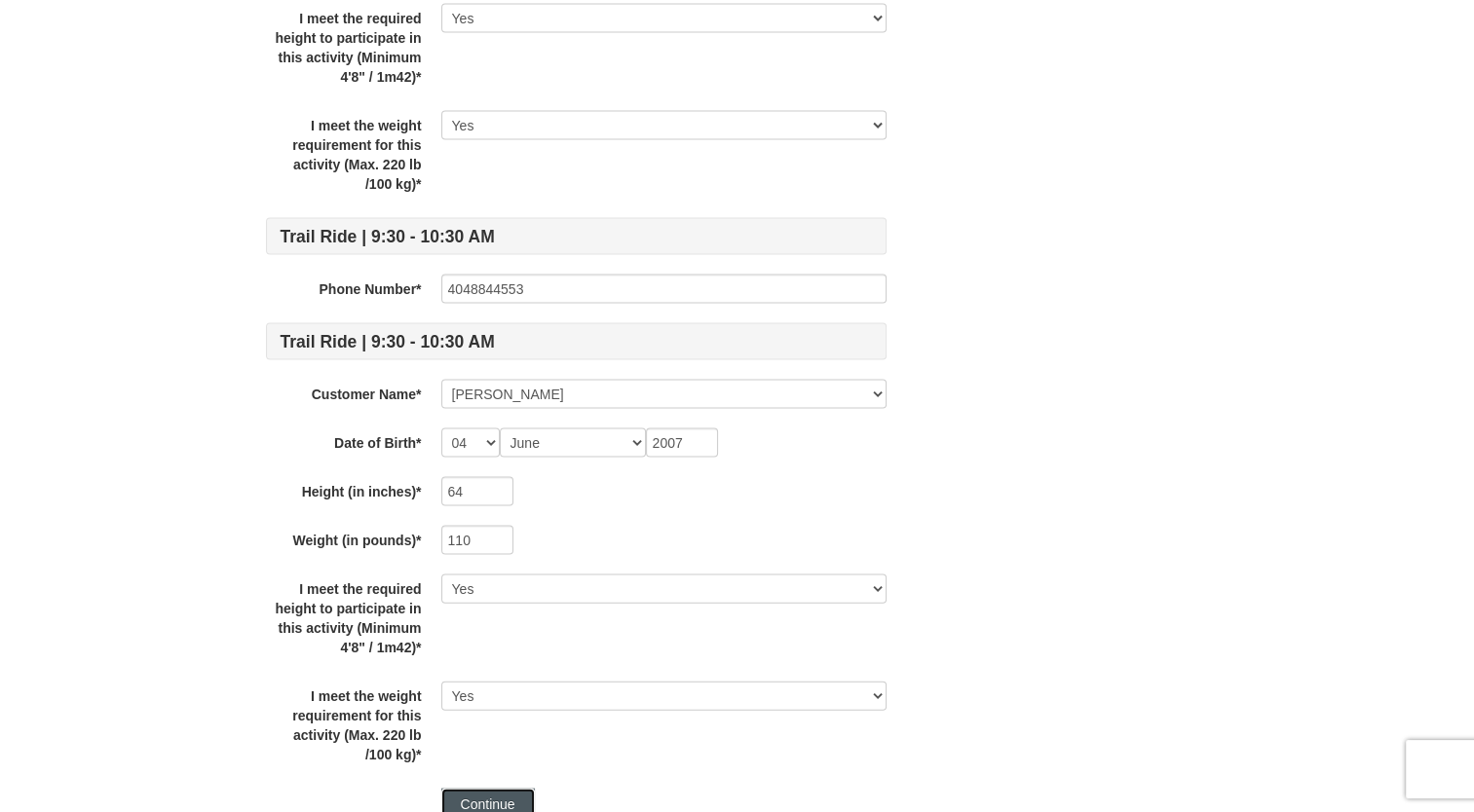
type button "continue"
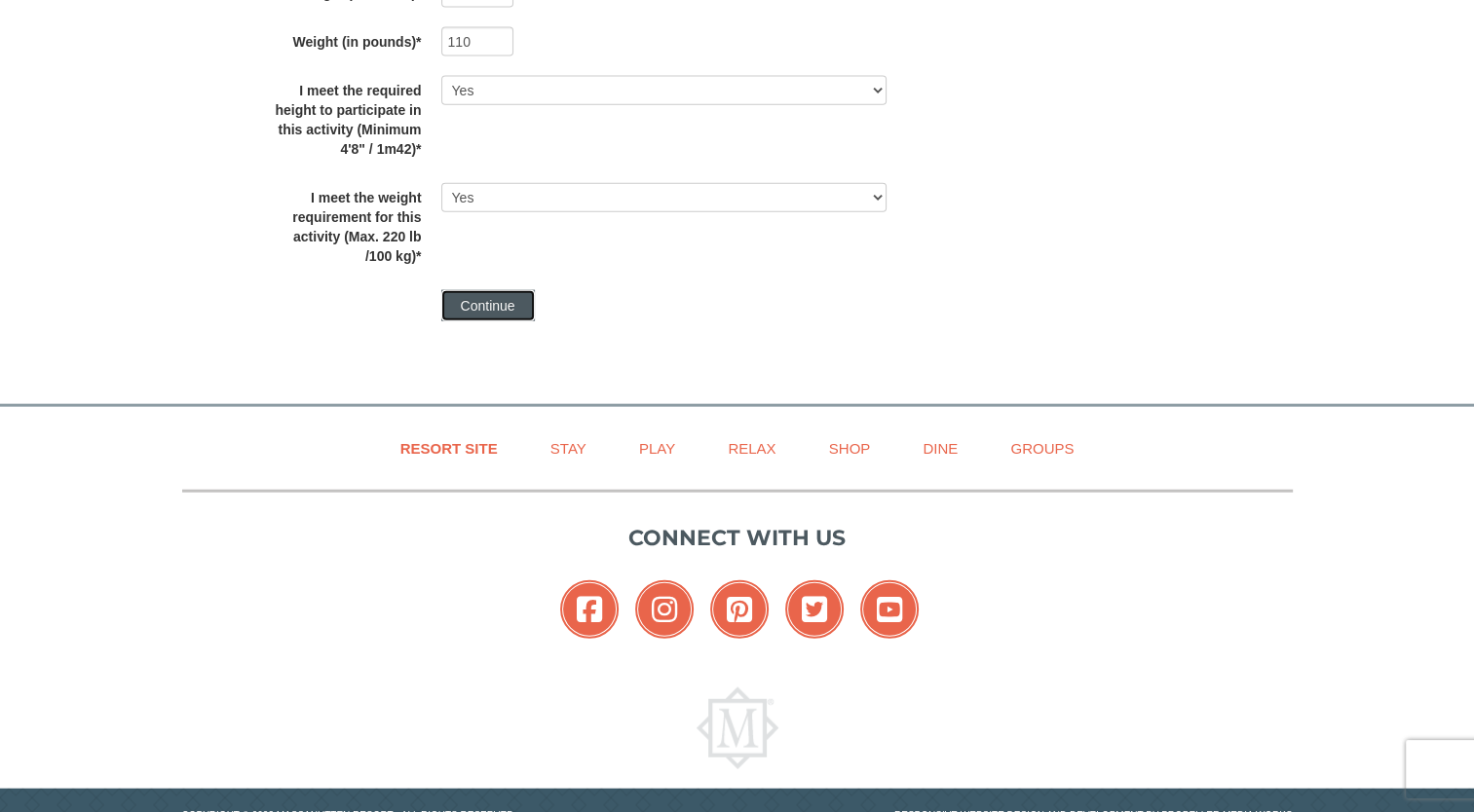
scroll to position [4518, 0]
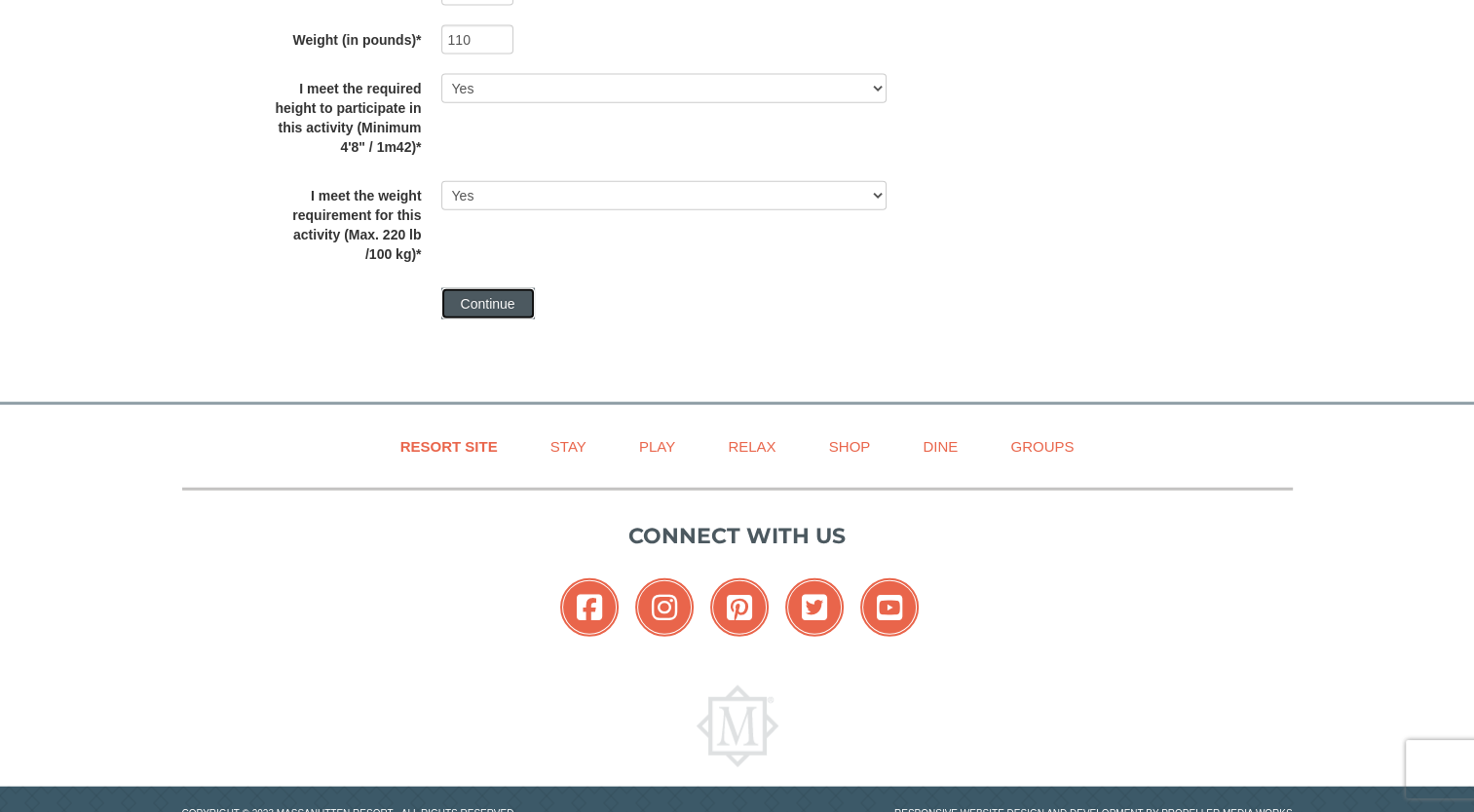
click at [499, 291] on button "Continue" at bounding box center [487, 304] width 94 height 31
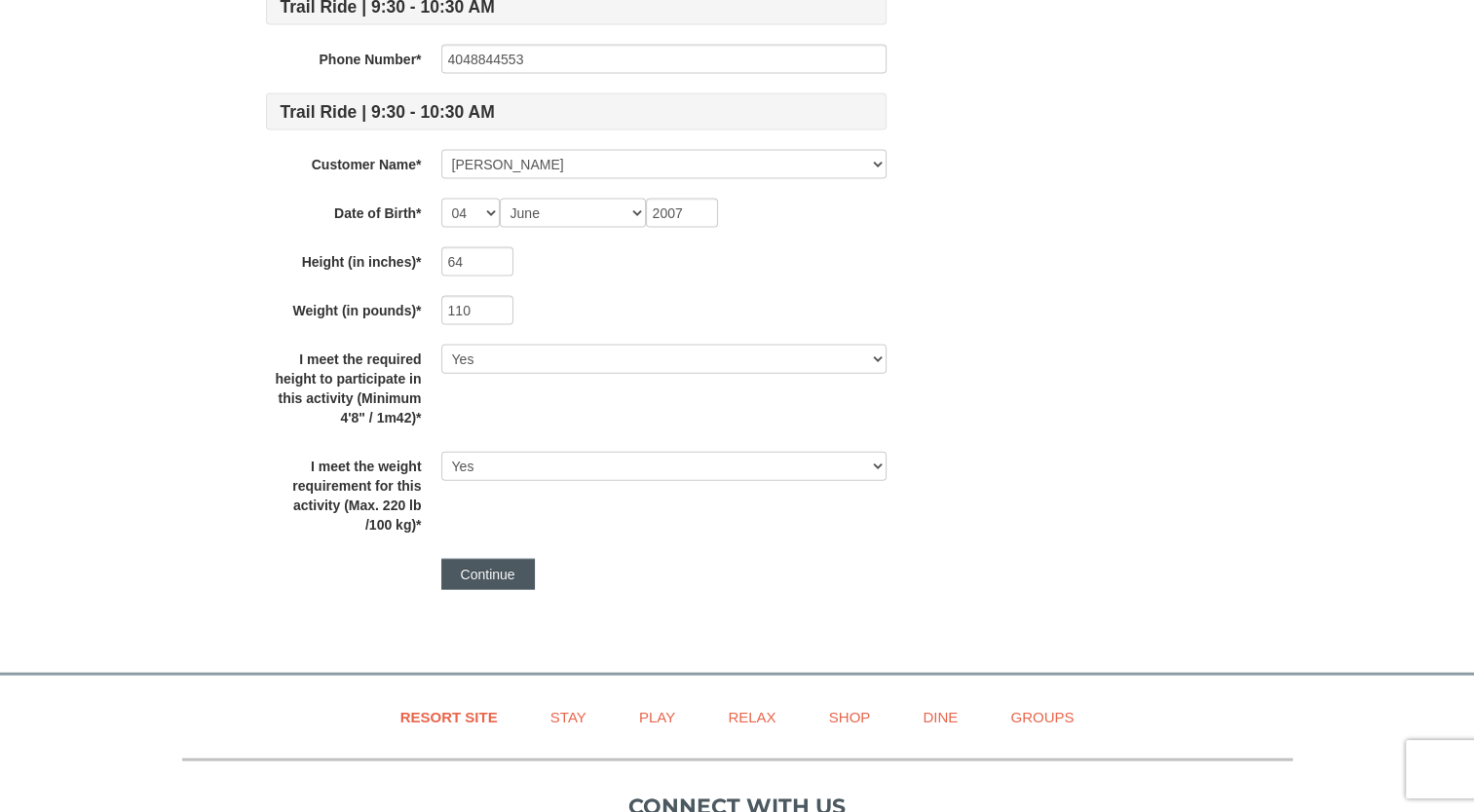
scroll to position [4229, 0]
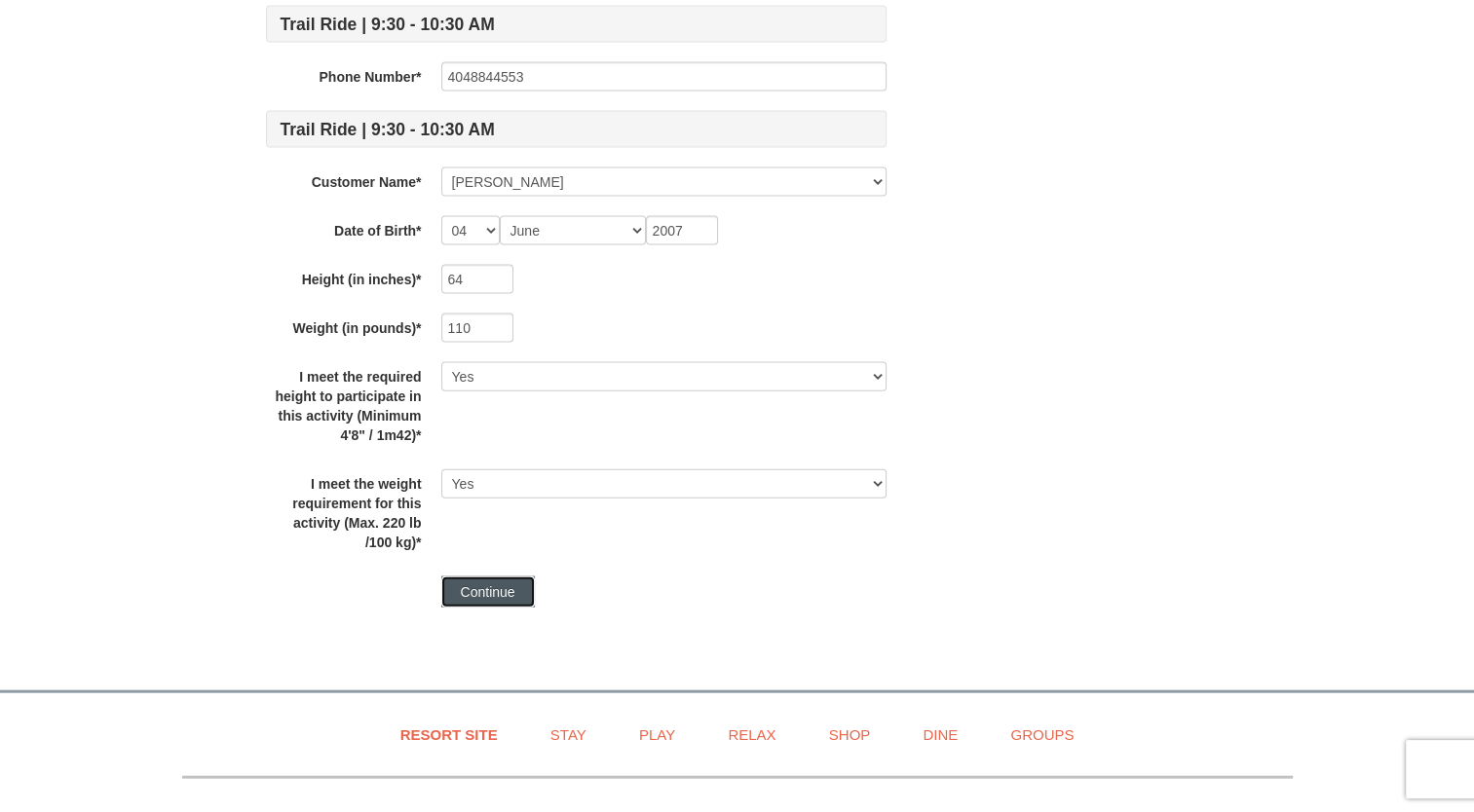
click at [511, 577] on button "Continue" at bounding box center [487, 593] width 94 height 31
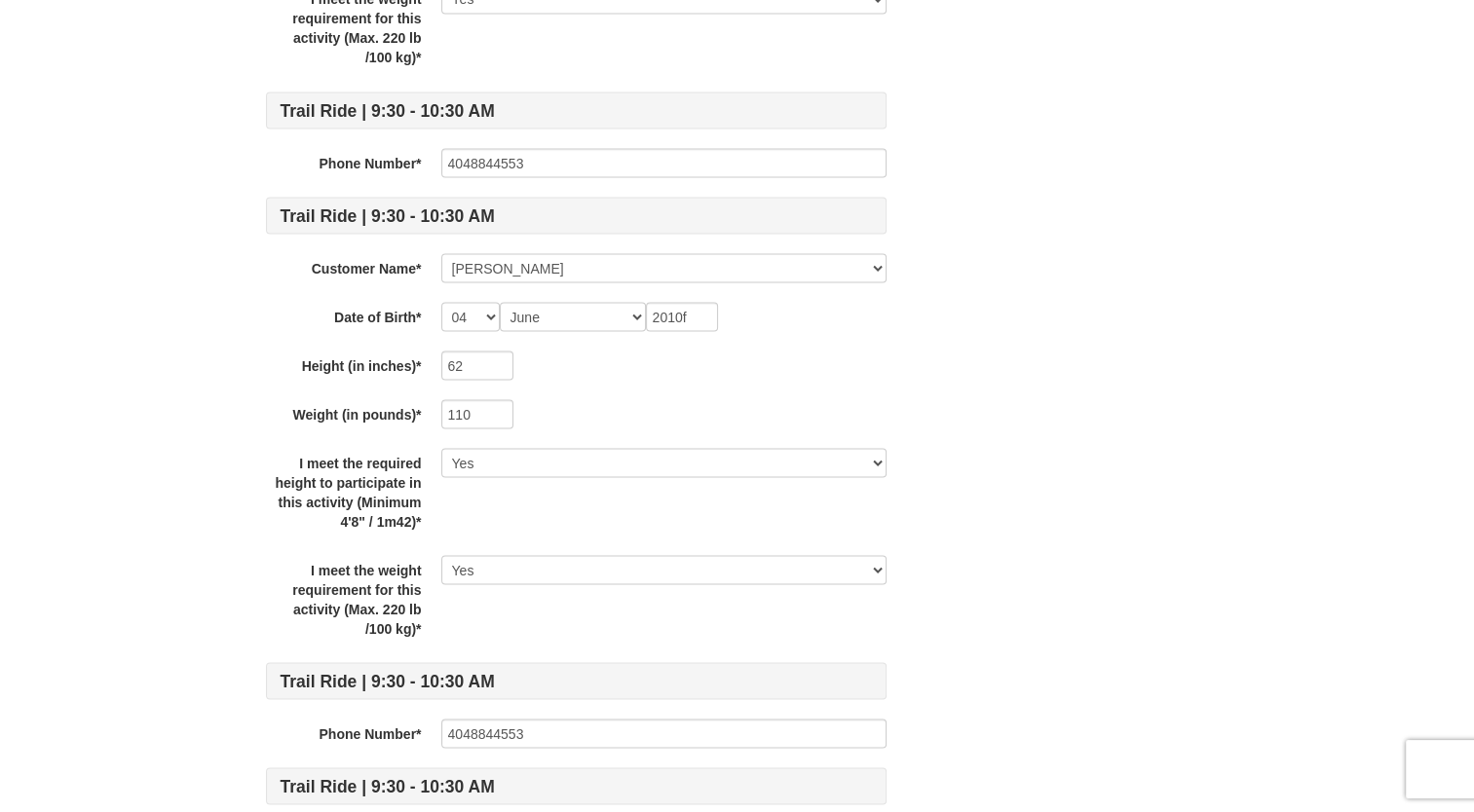
scroll to position [3575, 0]
click at [715, 306] on input "2010f" at bounding box center [681, 315] width 72 height 30
click at [715, 306] on input "2010" at bounding box center [681, 315] width 72 height 30
type input "2010"
click at [714, 367] on div "62" at bounding box center [664, 363] width 445 height 30
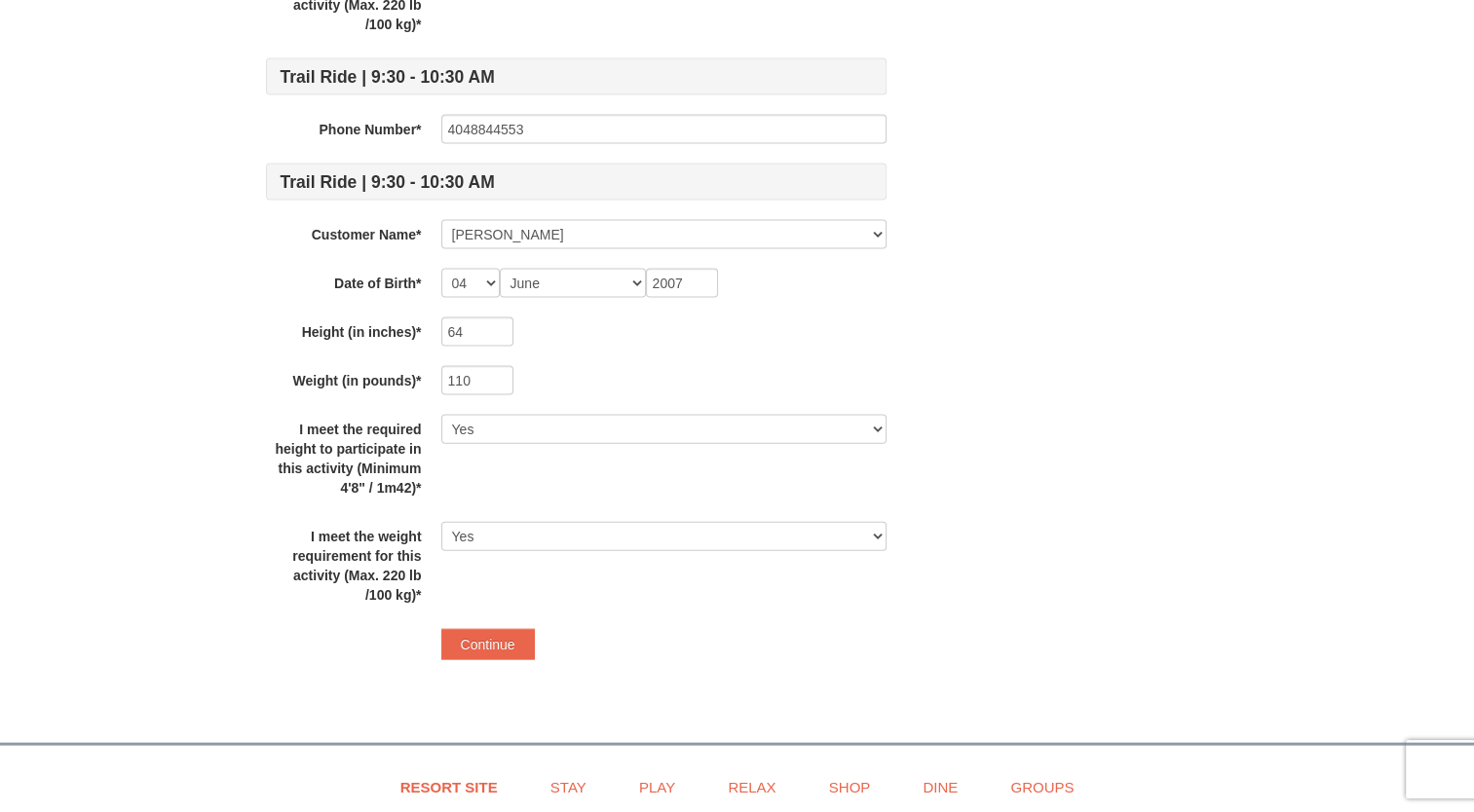
scroll to position [4271, 0]
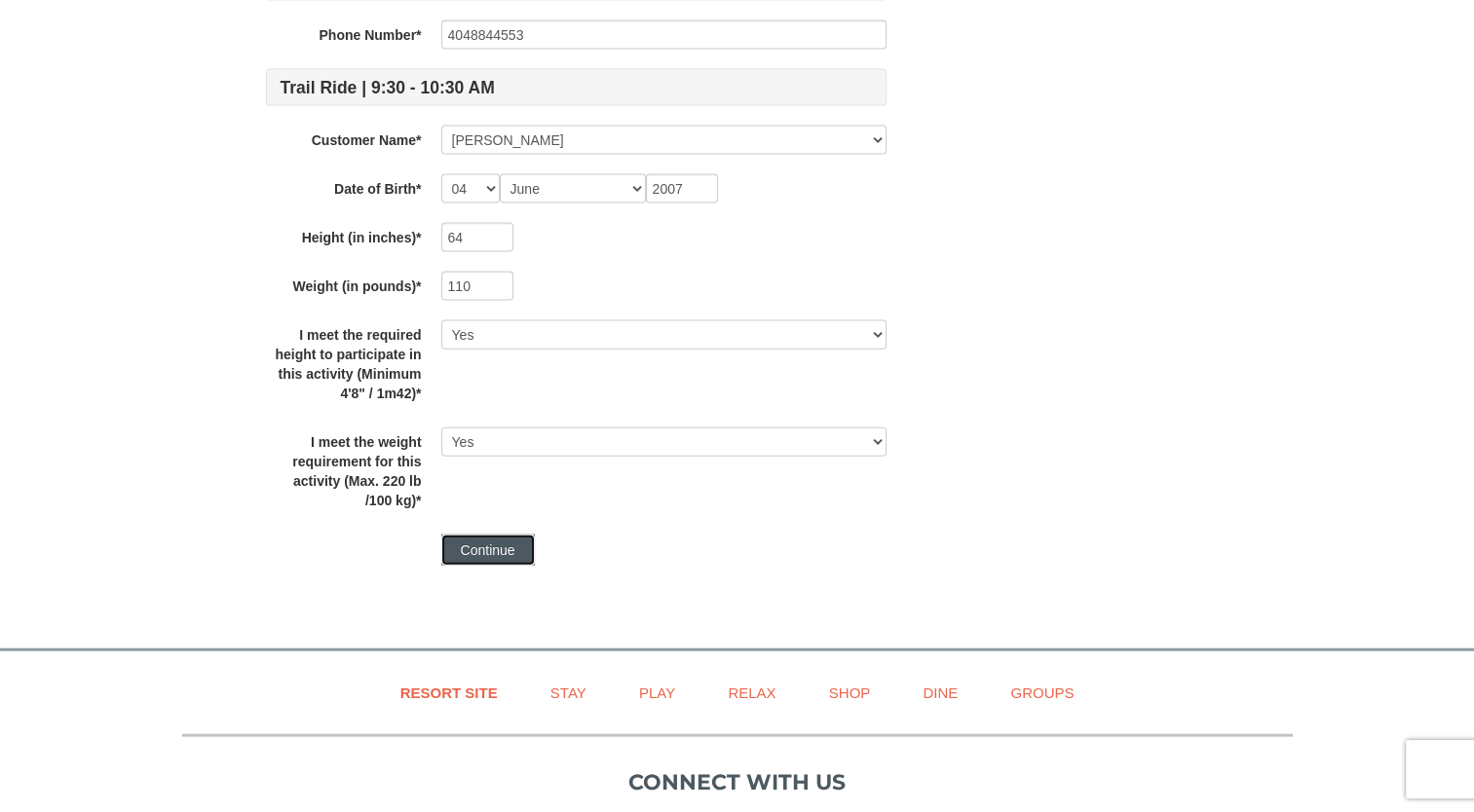
click at [484, 551] on button "Continue" at bounding box center [487, 550] width 94 height 31
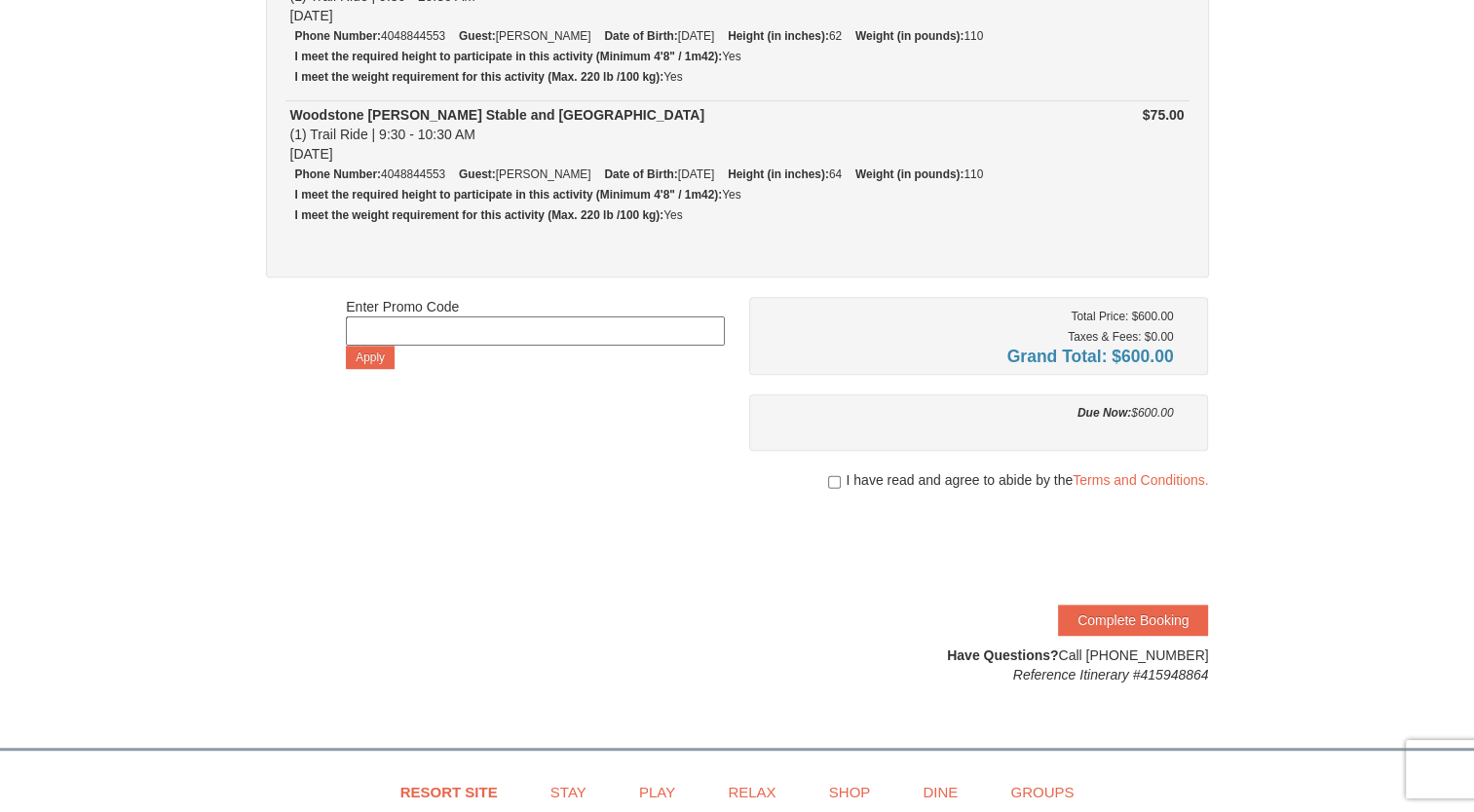
scroll to position [1091, 0]
click at [854, 469] on span "I have read and agree to abide by the Terms and Conditions." at bounding box center [1027, 479] width 362 height 20
click at [834, 475] on input "checkbox" at bounding box center [834, 481] width 13 height 16
checkbox input "true"
click at [1088, 607] on button "Complete Booking" at bounding box center [1133, 620] width 150 height 31
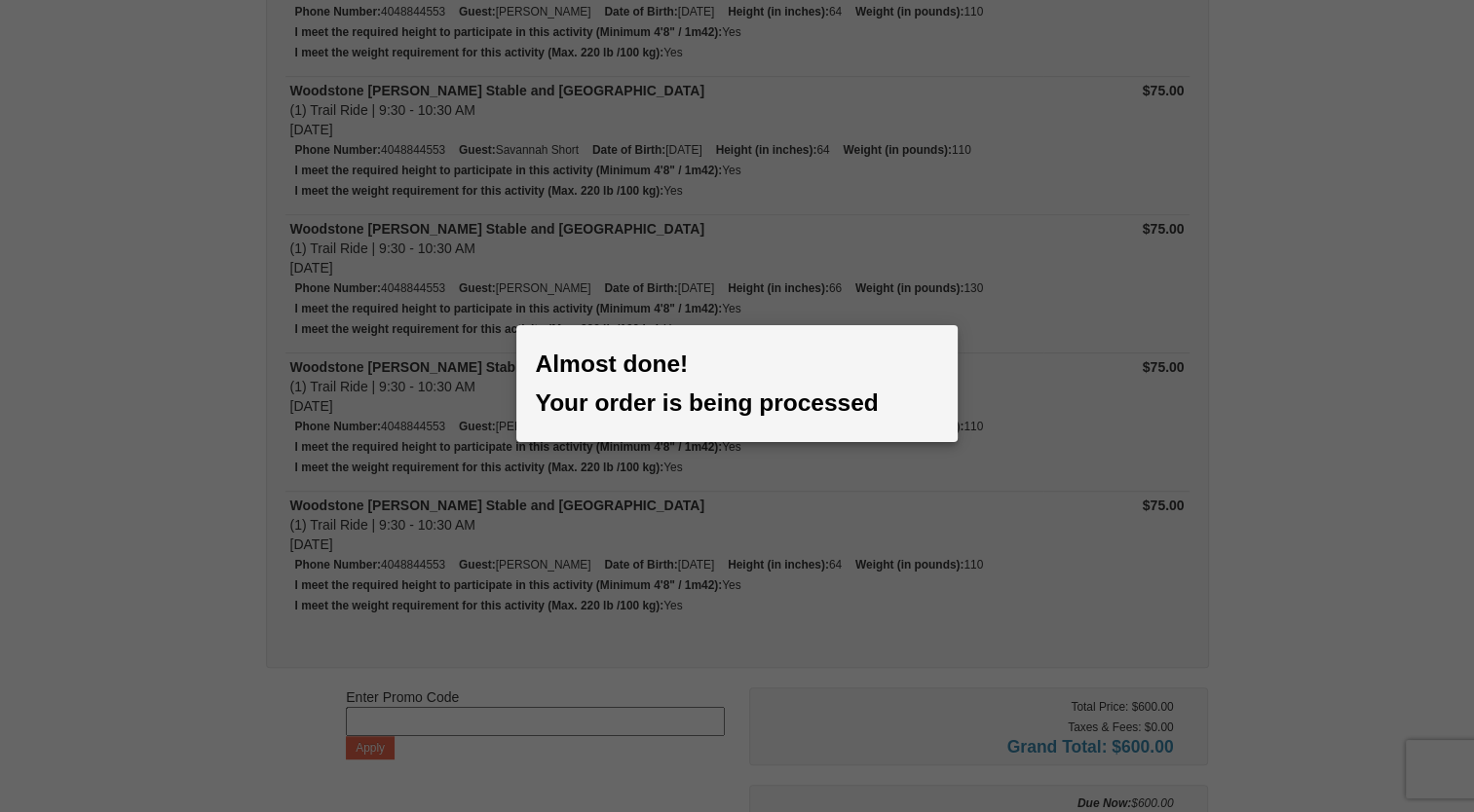
scroll to position [698, 0]
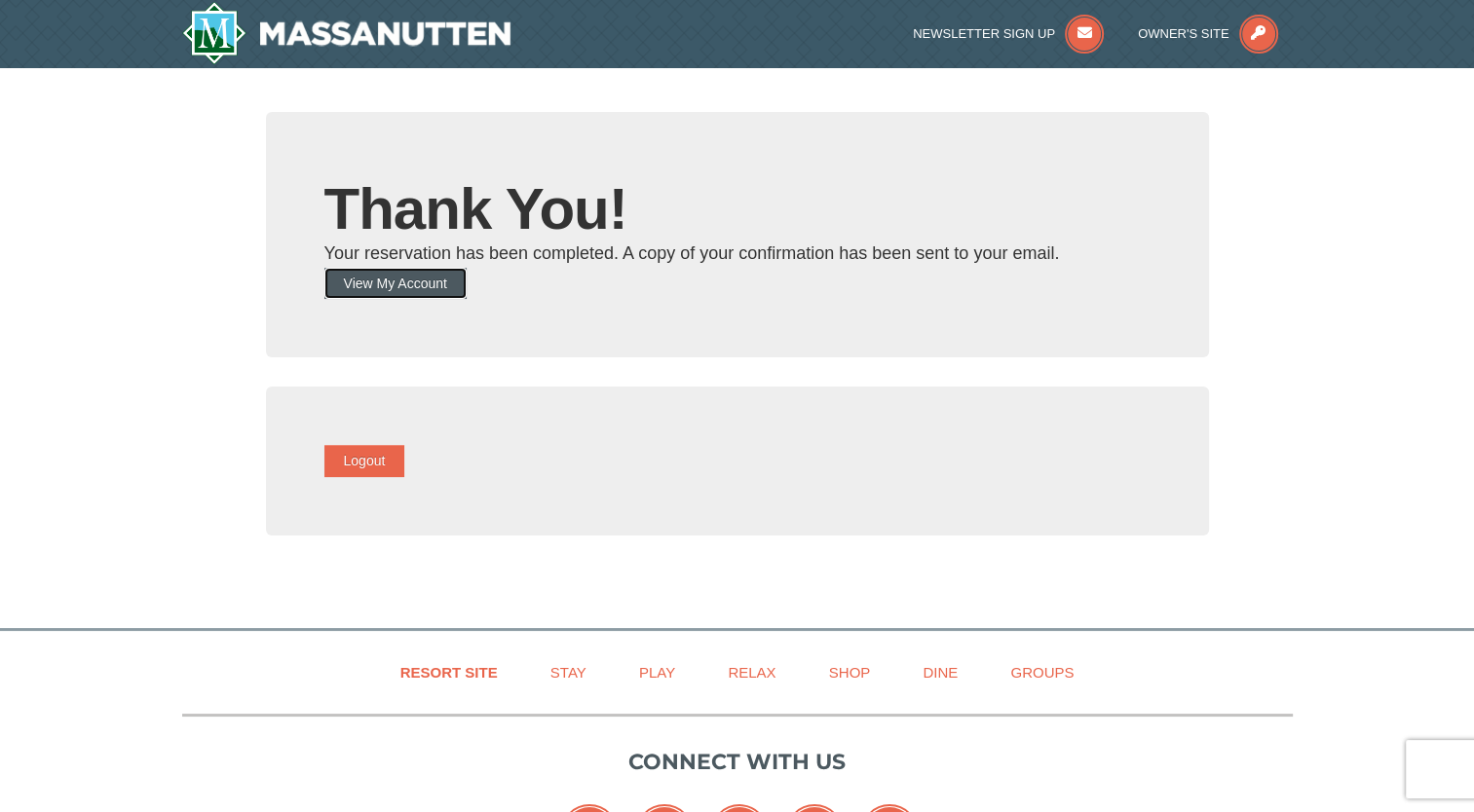
click at [454, 282] on button "View My Account" at bounding box center [396, 283] width 142 height 31
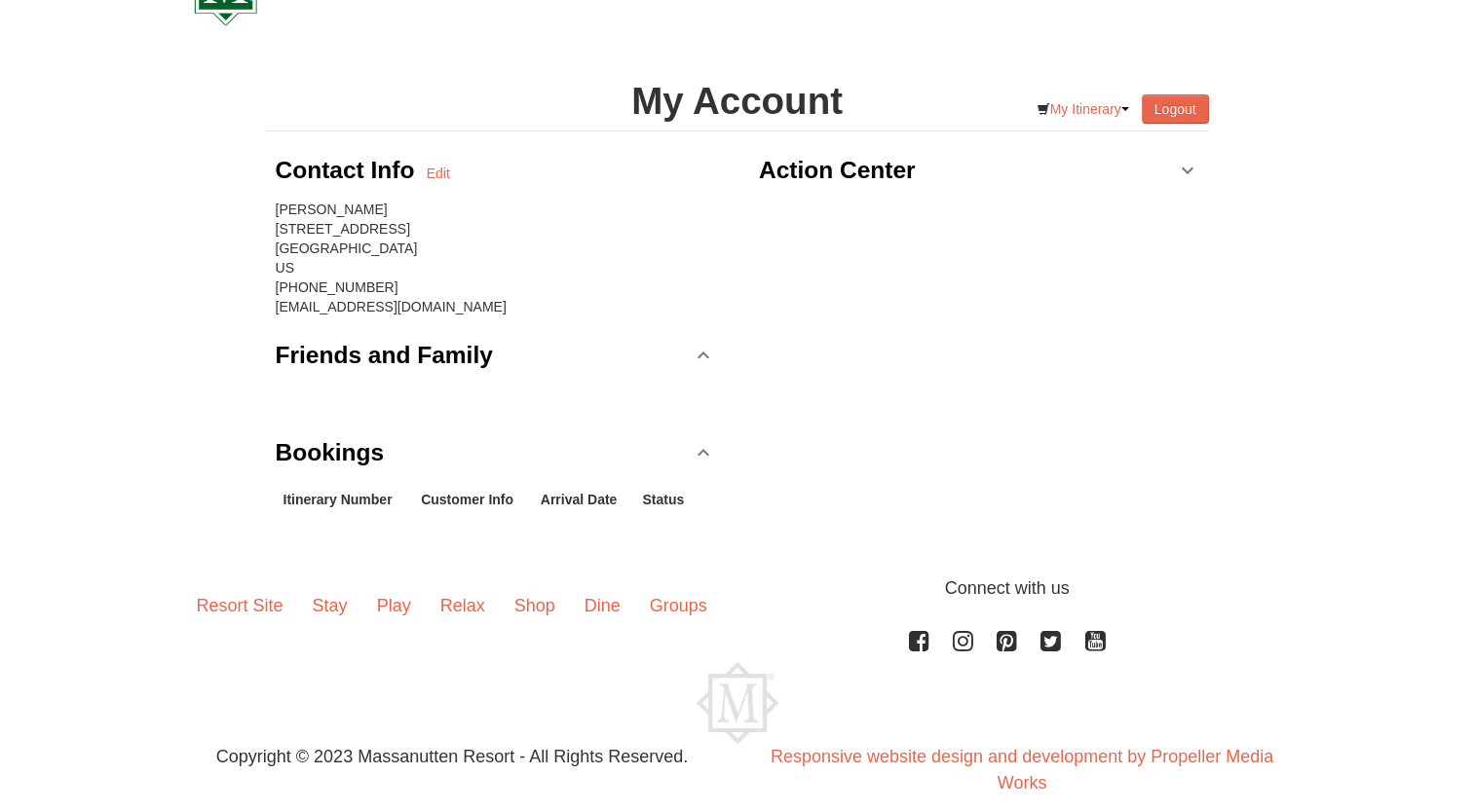
scroll to position [89, 0]
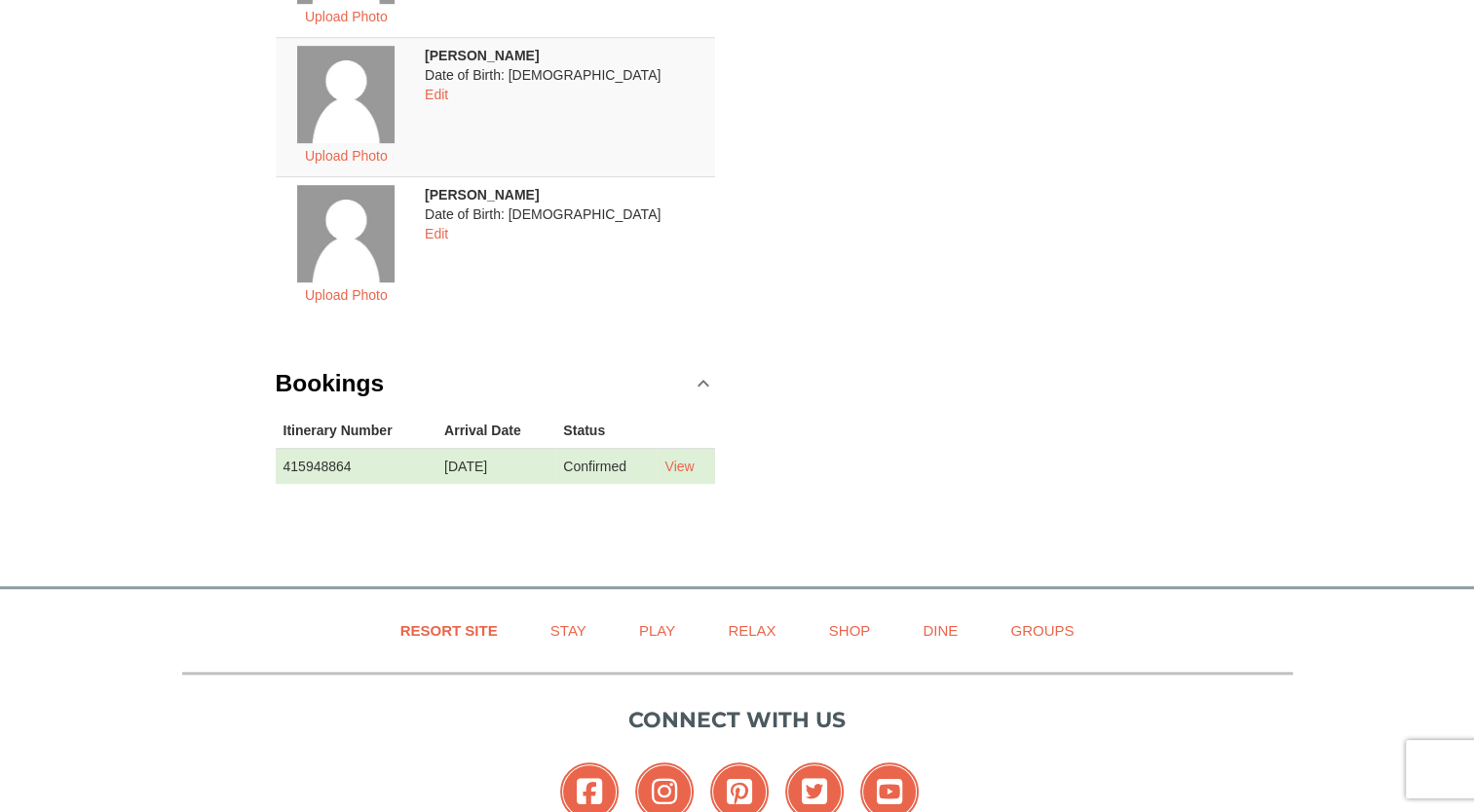
scroll to position [1313, 0]
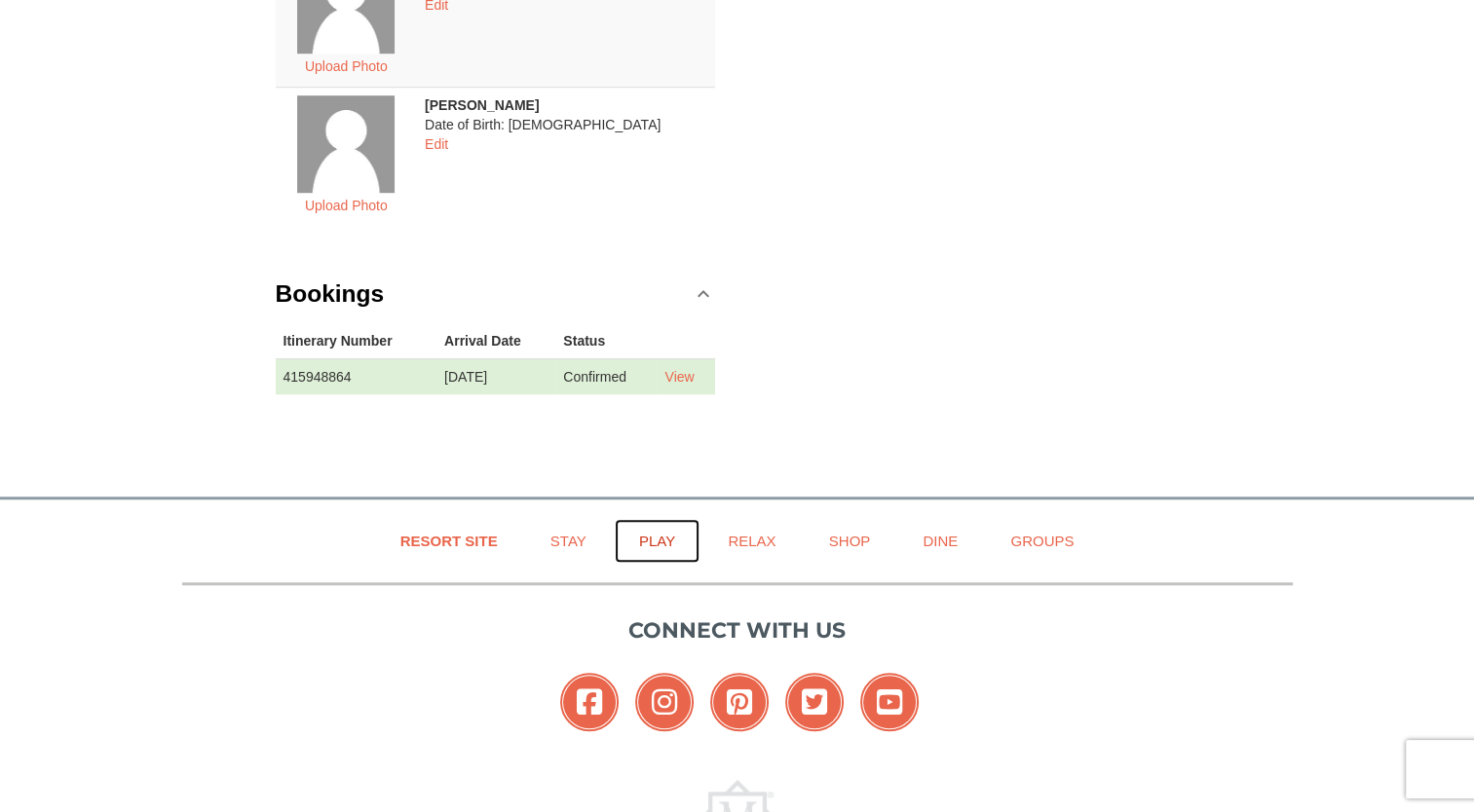
click at [661, 533] on link "Play" at bounding box center [657, 540] width 85 height 44
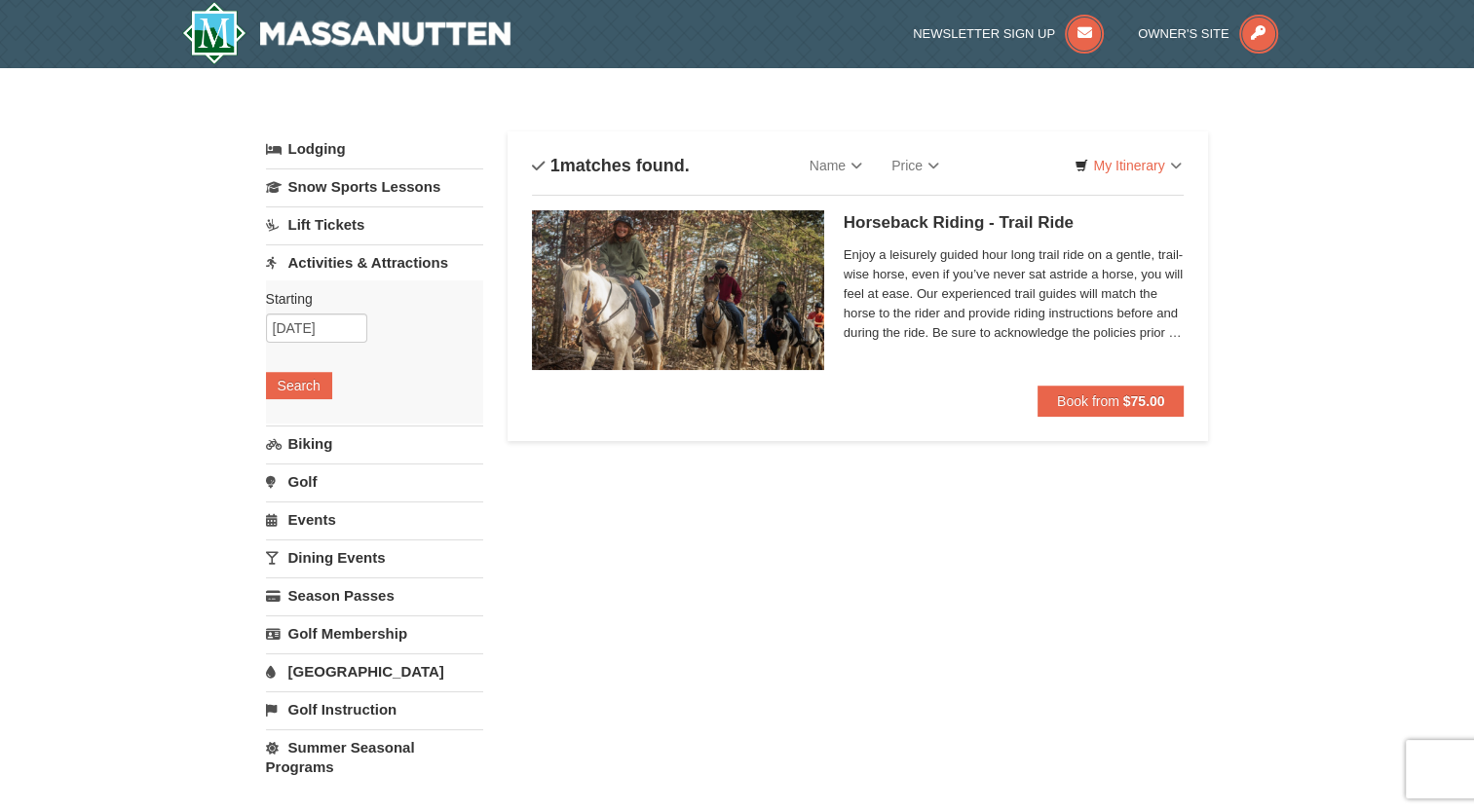
click at [1151, 384] on div "Horseback Riding - Trail Ride Woodstone Meadows Stable and Petting Farm Enjoy a…" at bounding box center [1014, 298] width 341 height 175
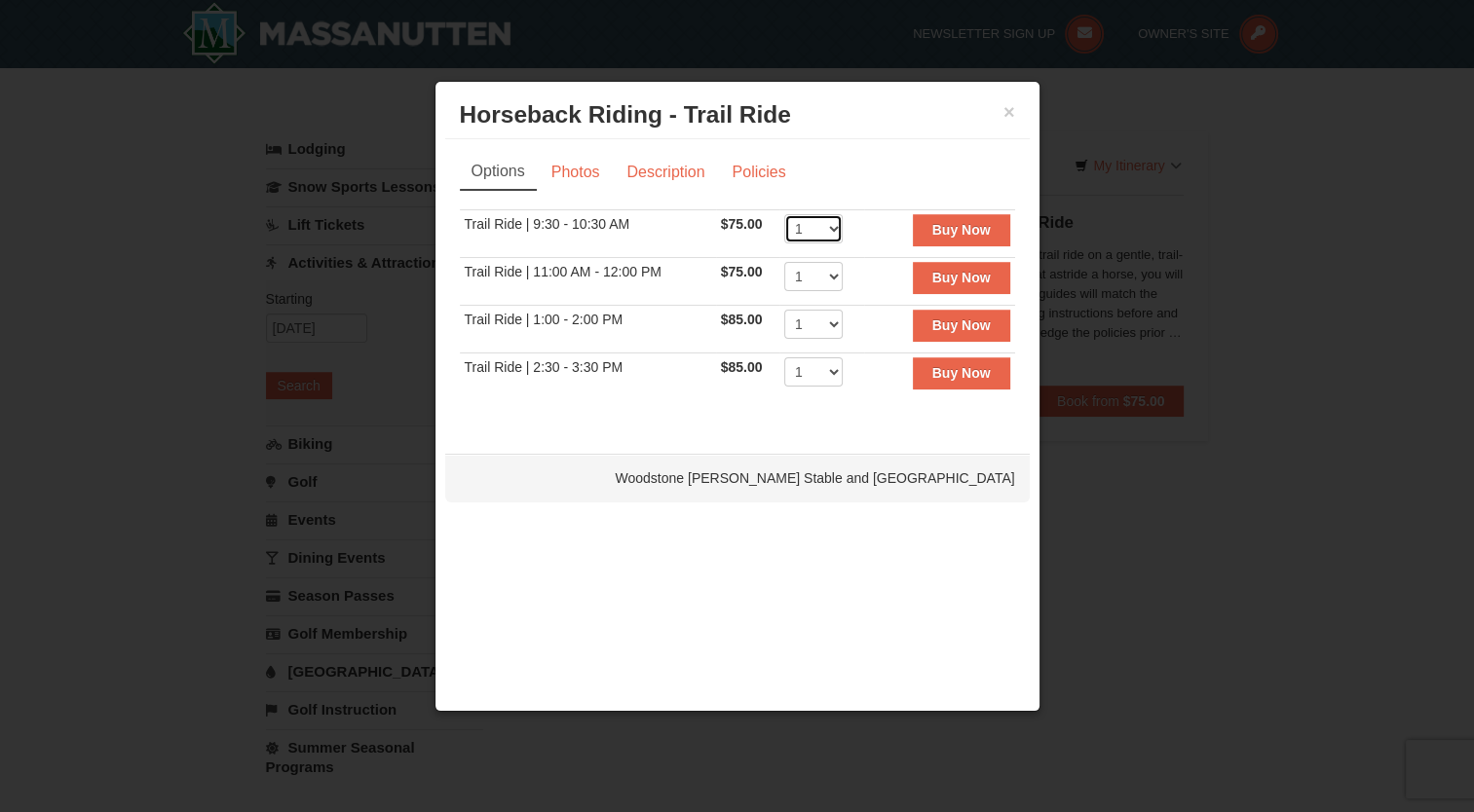
click at [836, 215] on select "1 2 3 4 5 6 7 8" at bounding box center [813, 229] width 58 height 30
select select "2"
click at [785, 215] on select "1 2 3 4 5 6 7 8" at bounding box center [813, 229] width 58 height 30
click at [846, 275] on td "1 2 3 4 5 6 7 8 9 10 11 12" at bounding box center [822, 281] width 85 height 47
click at [836, 275] on select "1 2 3 4 5 6 7 8 9 10 11 12" at bounding box center [813, 277] width 58 height 30
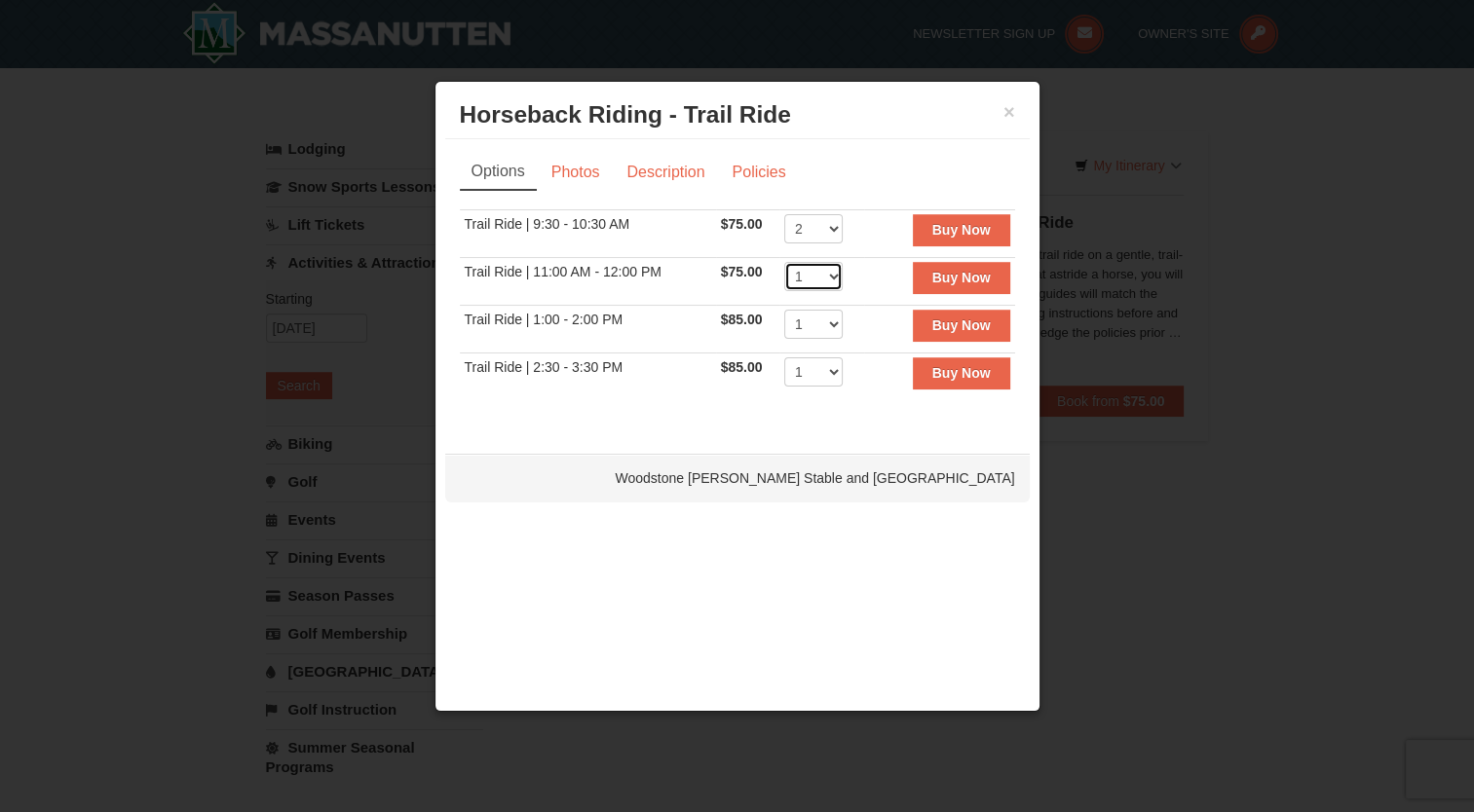
select select "10"
click at [785, 262] on select "1 2 3 4 5 6 7 8 9 10 11 12" at bounding box center [813, 277] width 58 height 30
click at [982, 226] on strong "Buy Now" at bounding box center [961, 230] width 58 height 16
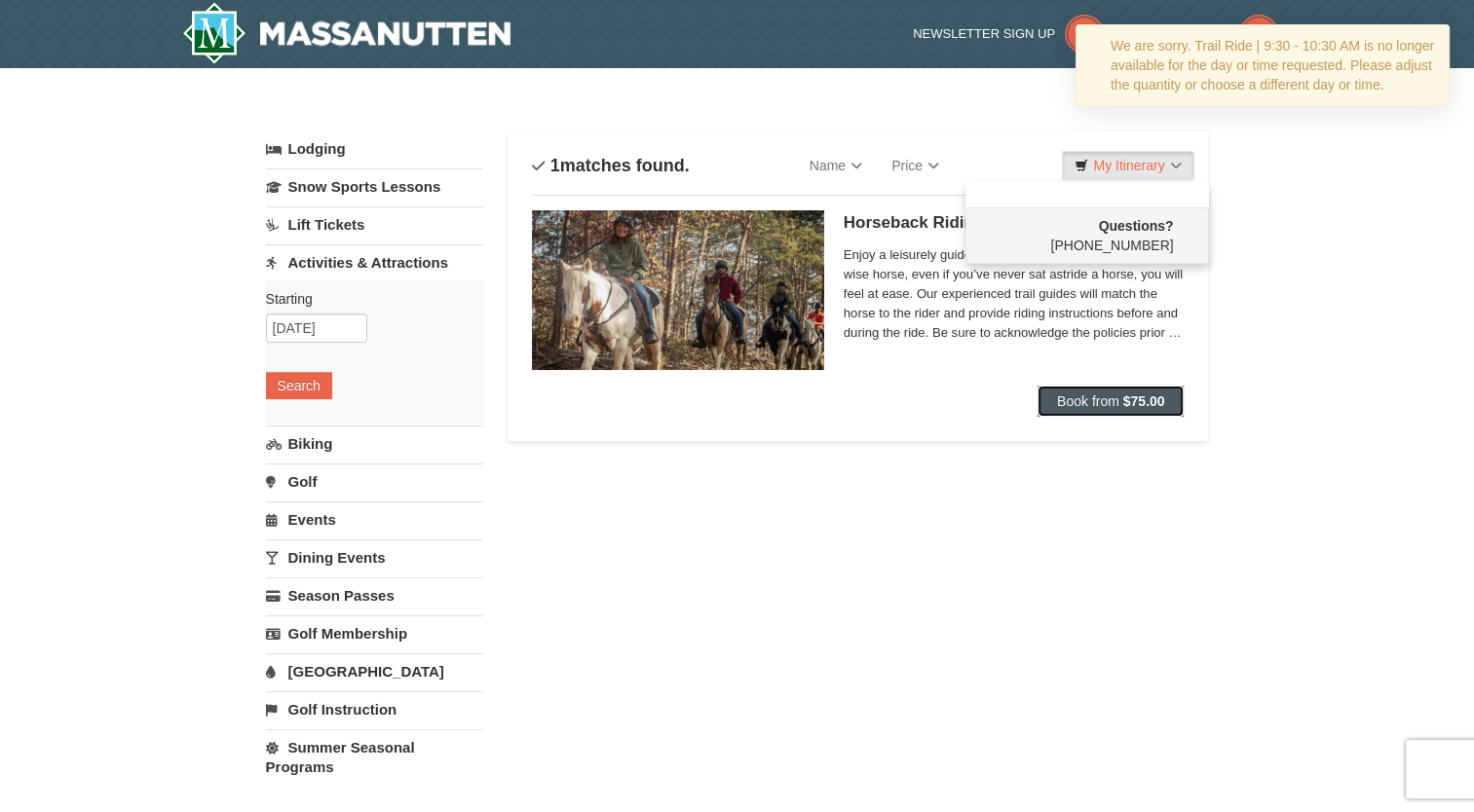
click at [1094, 395] on span "Book from" at bounding box center [1088, 402] width 62 height 16
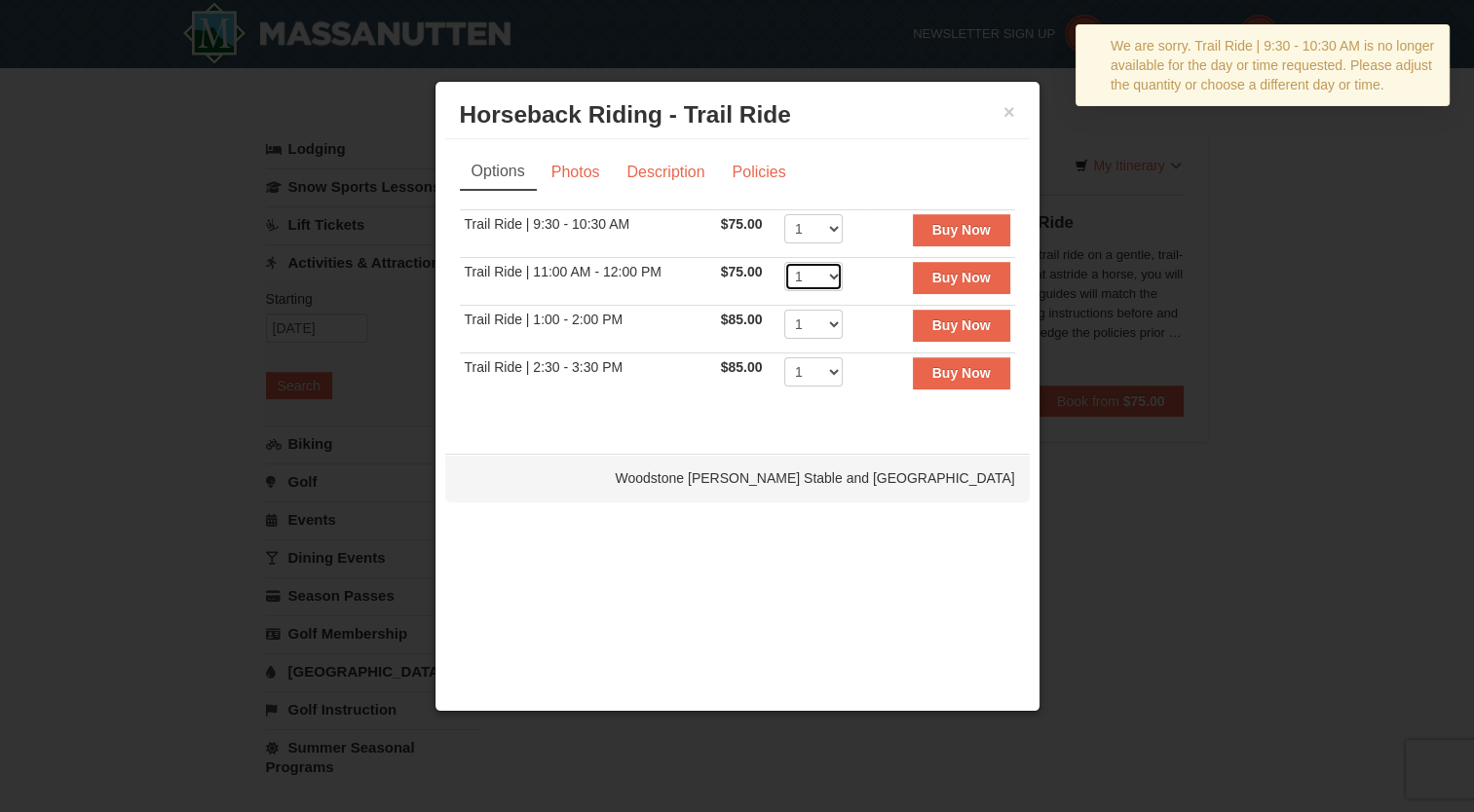
click at [835, 265] on select "1 2 3 4 5 6 7 8 9 10 11 12" at bounding box center [813, 277] width 58 height 30
select select "10"
click at [785, 262] on select "1 2 3 4 5 6 7 8 9 10 11 12" at bounding box center [813, 277] width 58 height 30
click at [960, 275] on strong "Buy Now" at bounding box center [961, 278] width 58 height 16
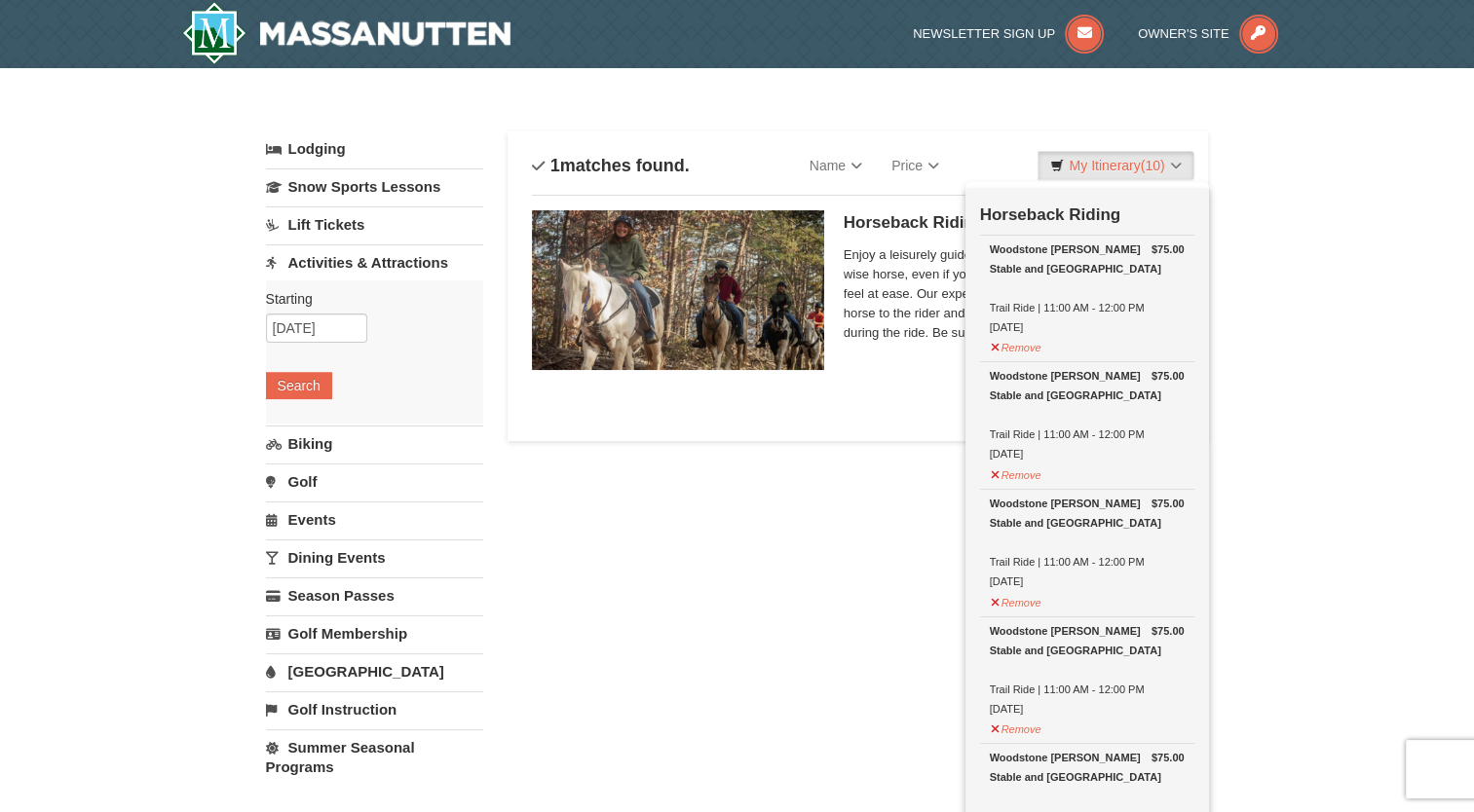
click at [1286, 323] on div "× Categories List Filter My Itinerary (10) Check Out Now Horseback Riding $75.0…" at bounding box center [737, 808] width 1474 height 1480
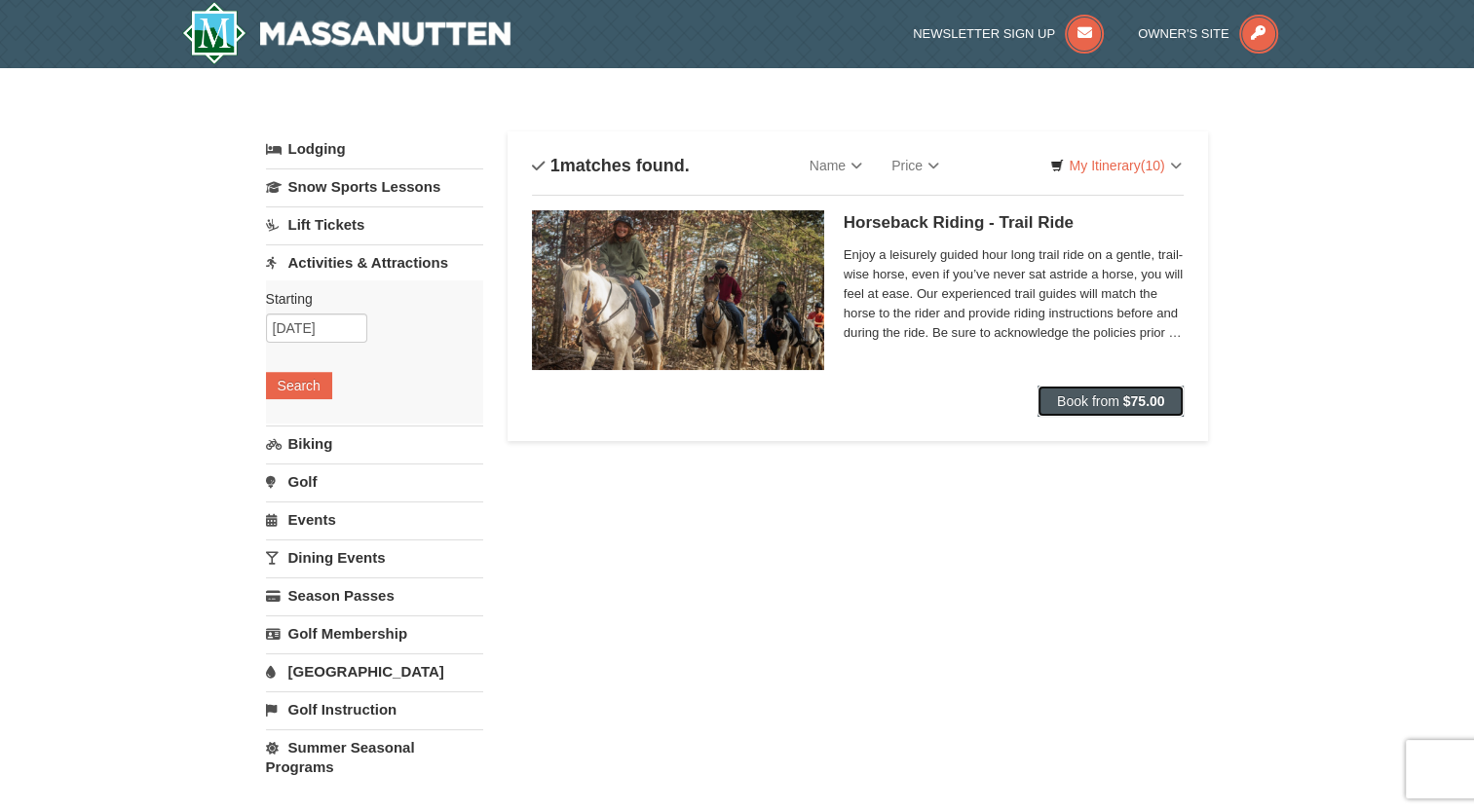
click at [1088, 402] on span "Book from" at bounding box center [1088, 402] width 62 height 16
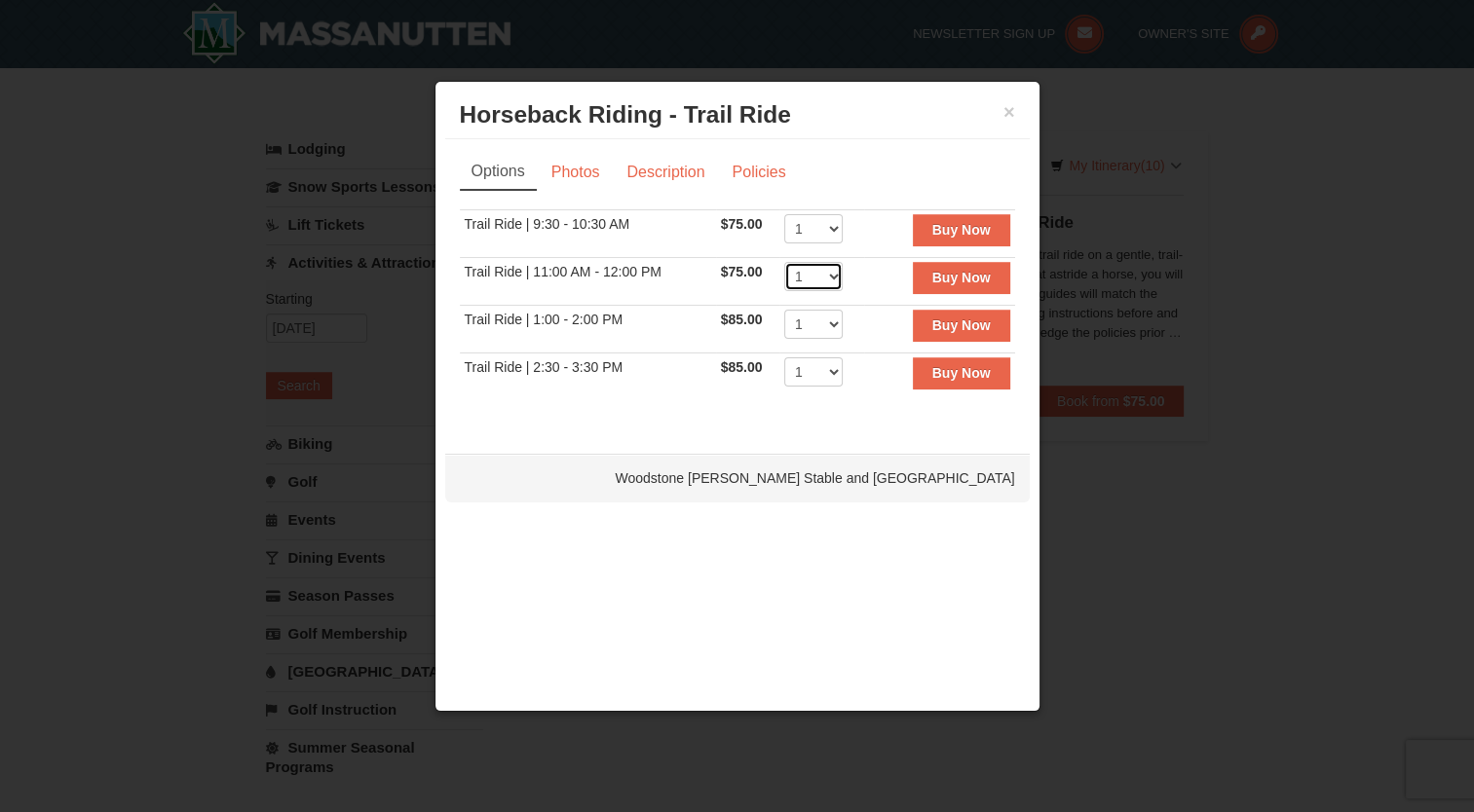
click at [828, 279] on select "1 2 3 4 5 6 7 8 9 10 11 12" at bounding box center [813, 277] width 58 height 30
select select "12"
click at [785, 262] on select "1 2 3 4 5 6 7 8 9 10 11 12" at bounding box center [813, 277] width 58 height 30
click at [964, 286] on button "Buy Now" at bounding box center [961, 278] width 97 height 31
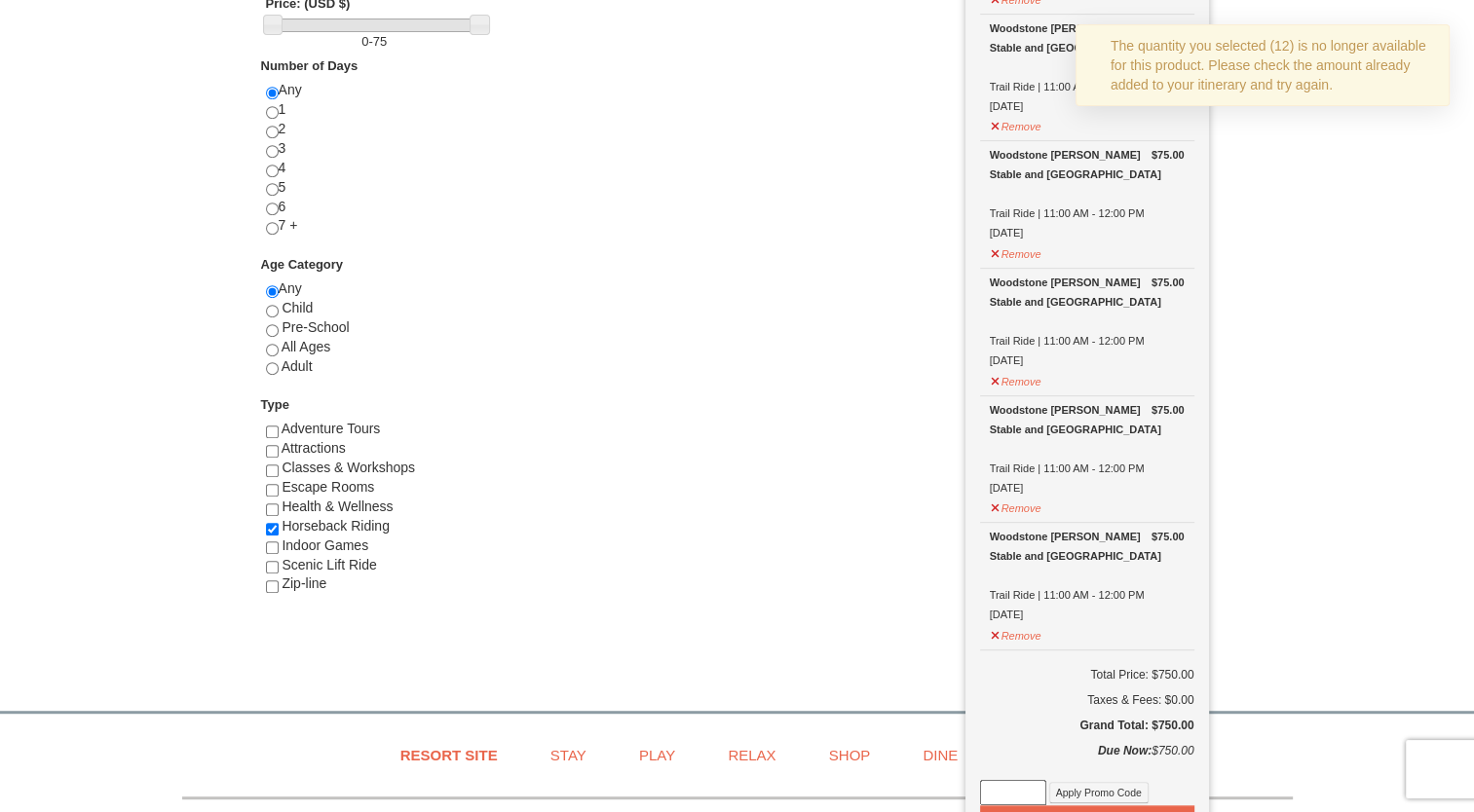
scroll to position [1114, 0]
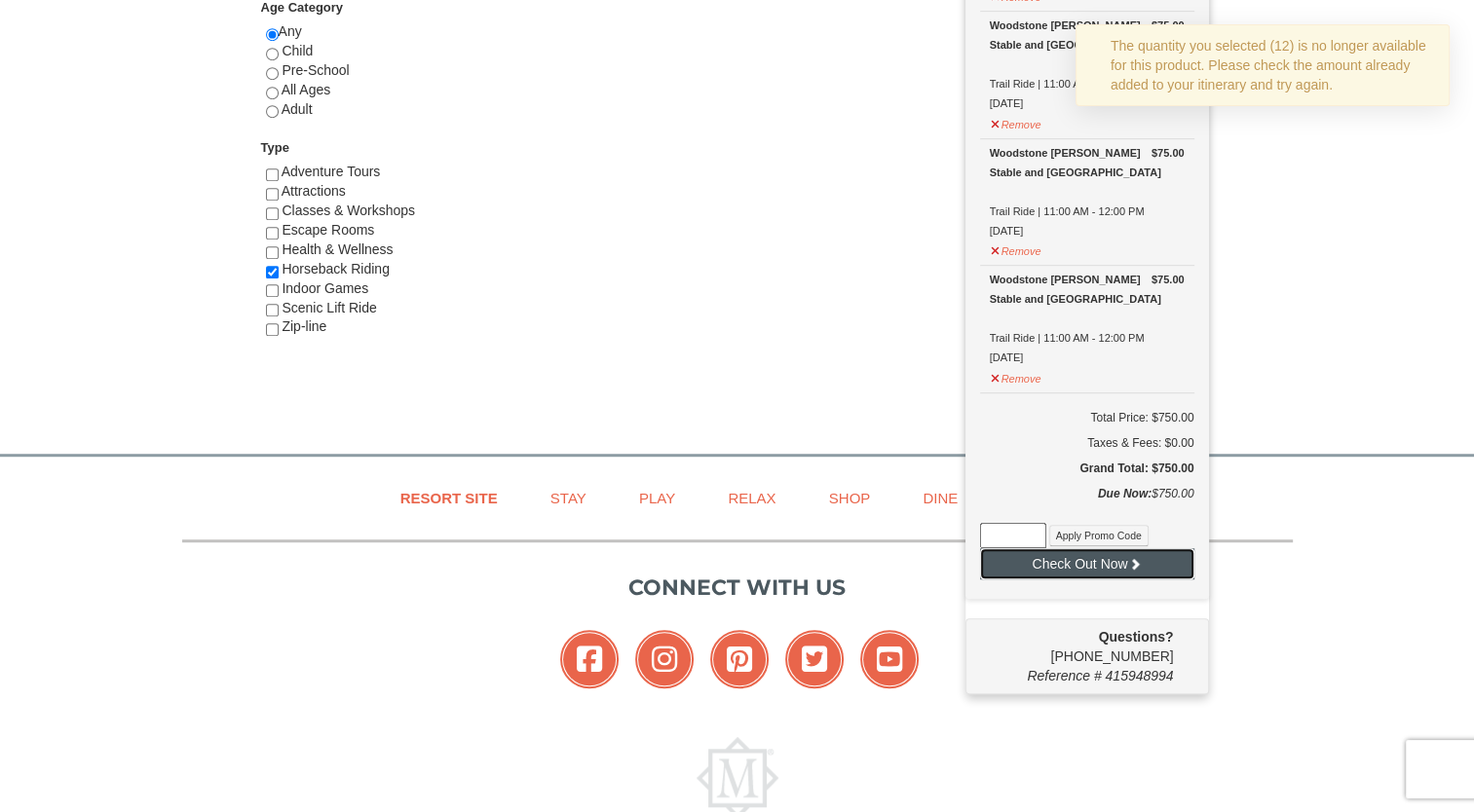
click at [1119, 565] on button "Check Out Now" at bounding box center [1087, 564] width 215 height 31
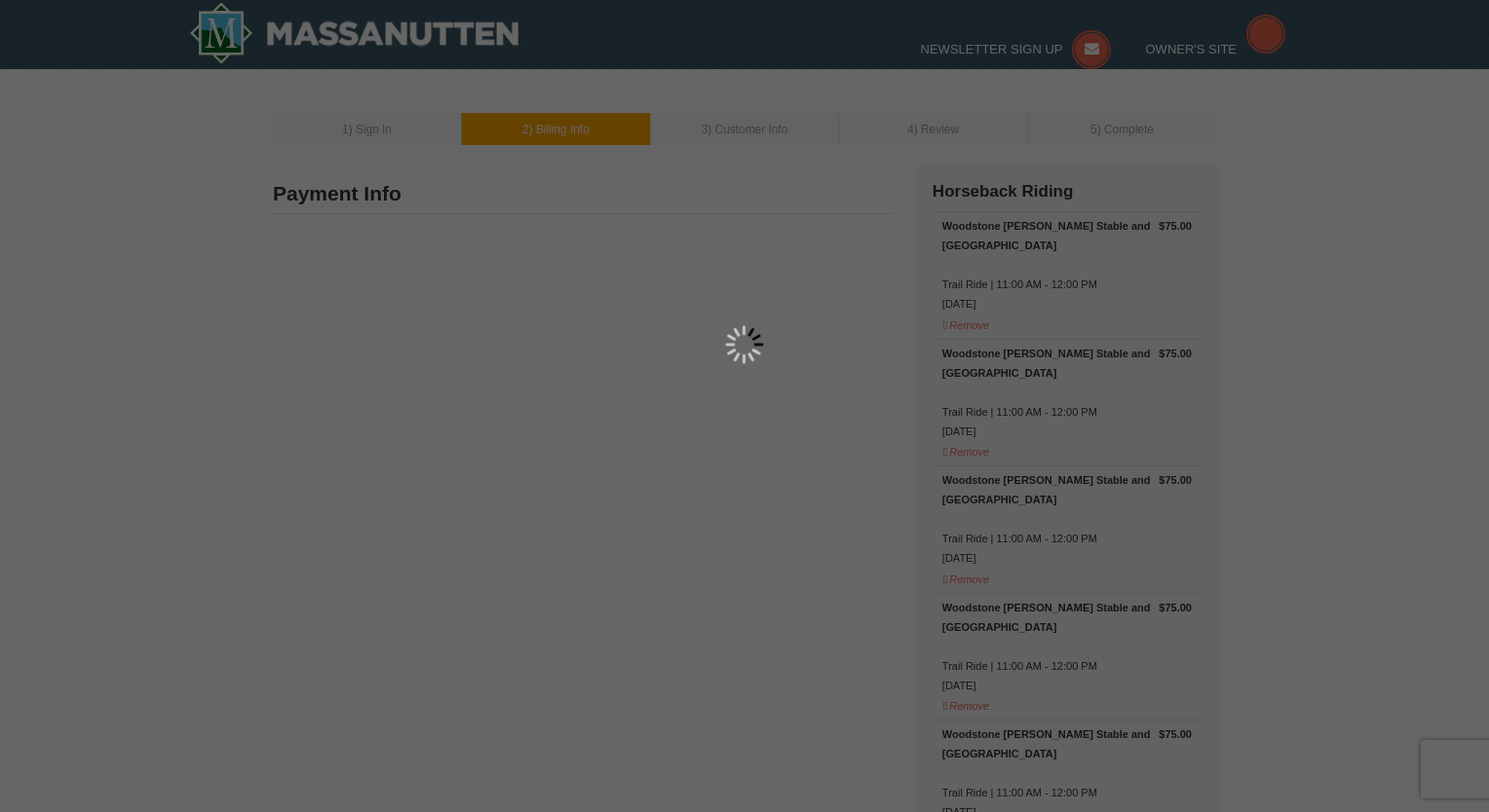
type input "[STREET_ADDRESS]"
type input "Suite 300"
type input "[GEOGRAPHIC_DATA]"
type input "22042"
type input "404"
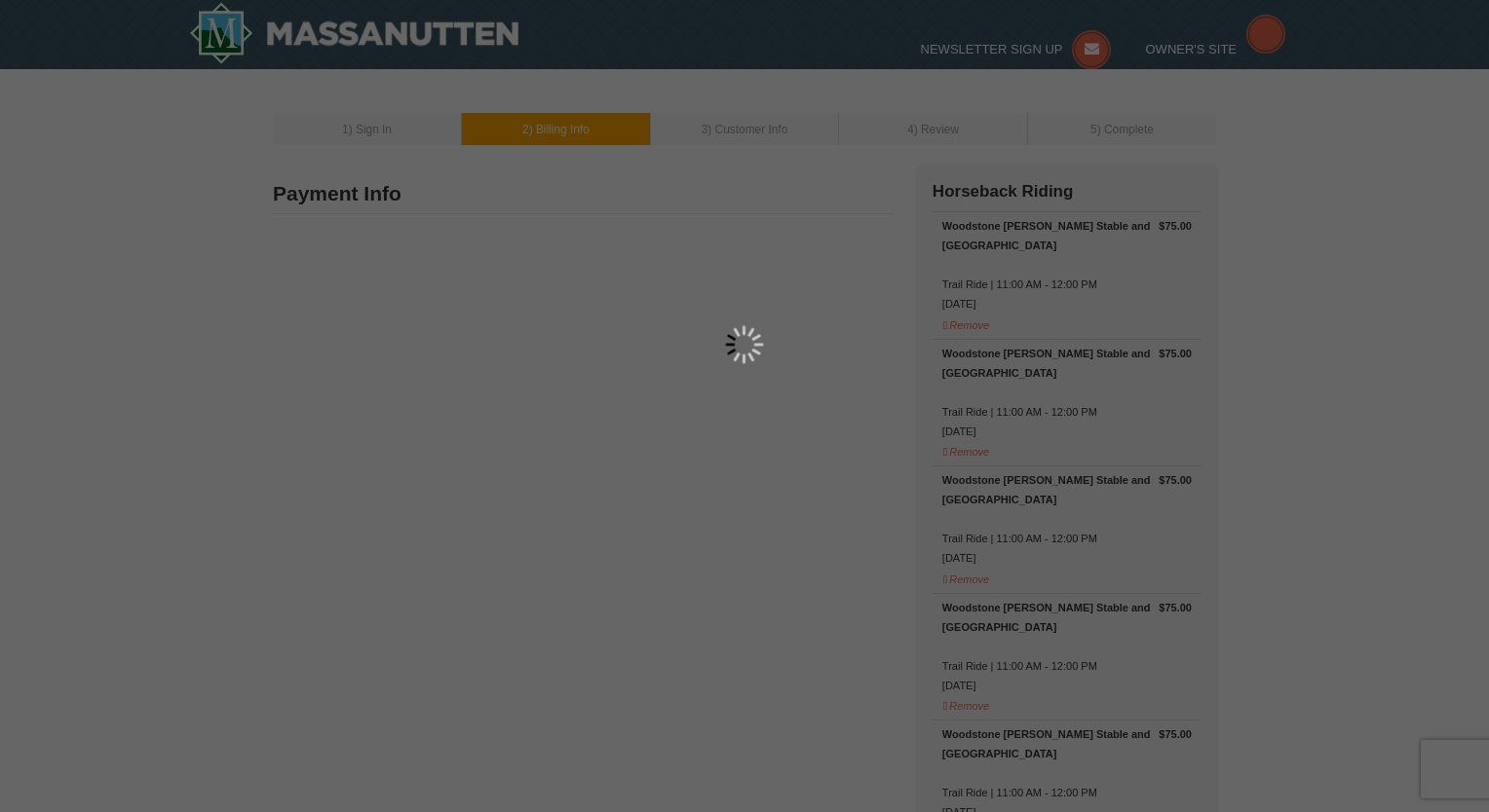
type input "884"
type input "4553"
type input "[EMAIL_ADDRESS][DOMAIN_NAME]"
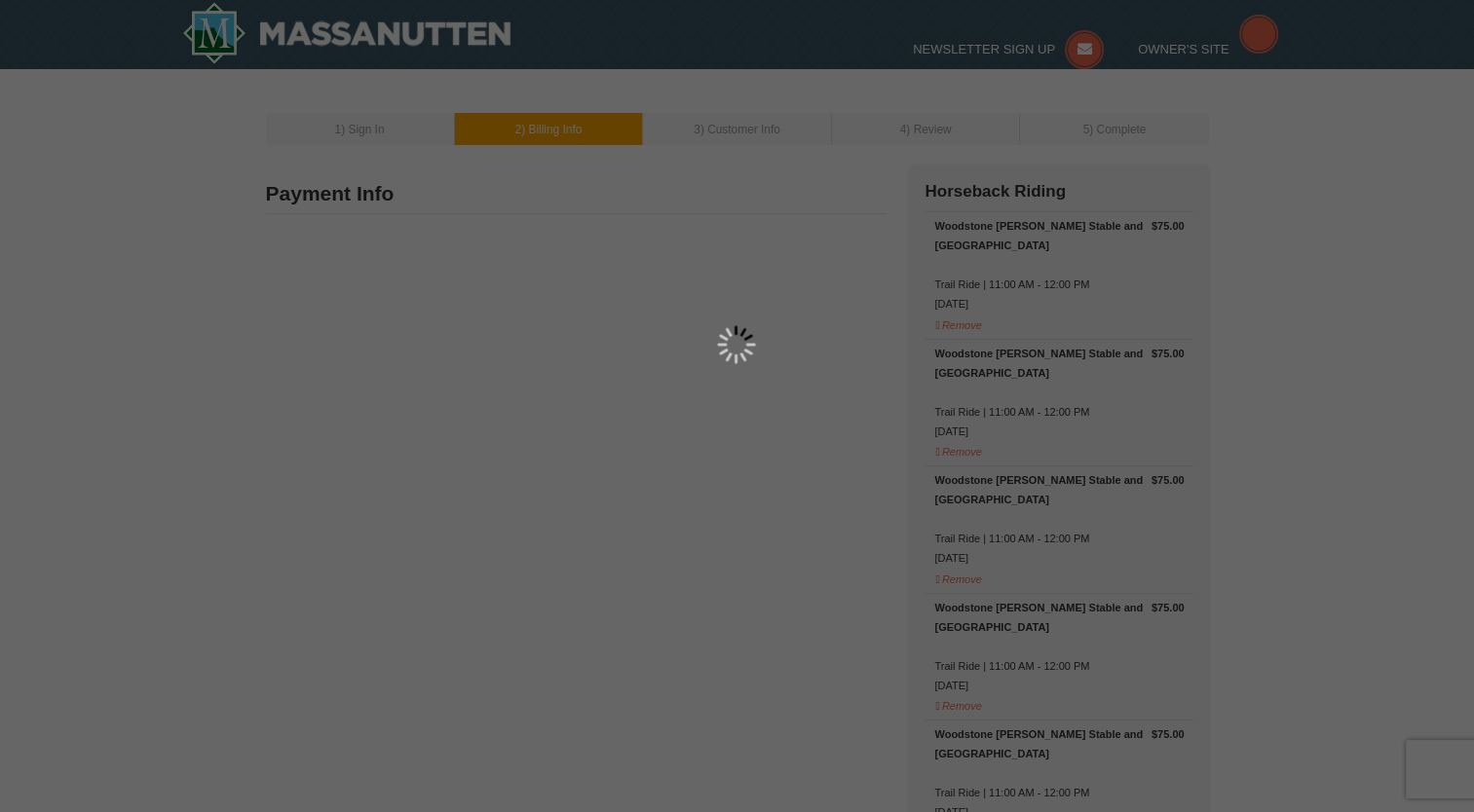
select select "VA"
select select "9"
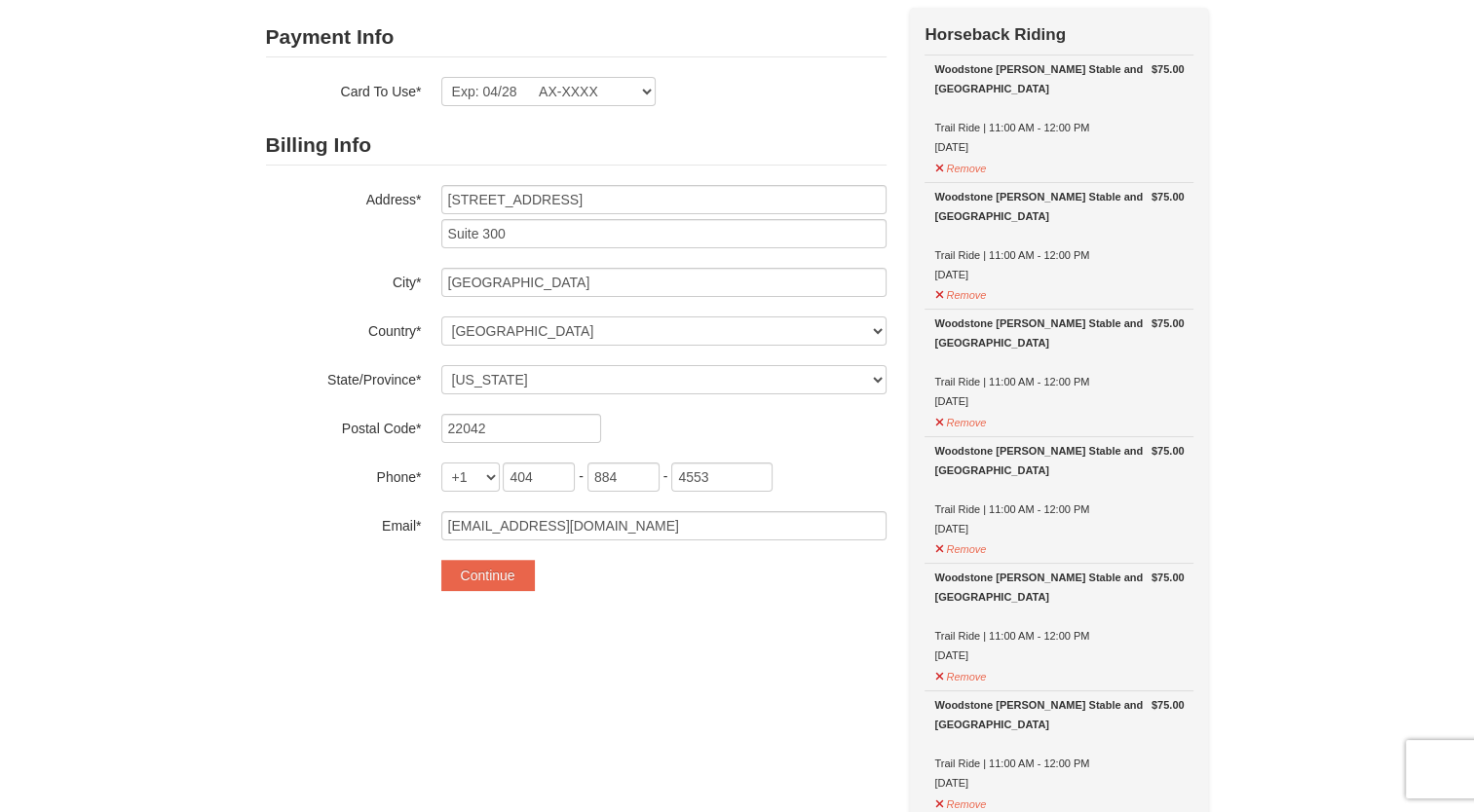
scroll to position [159, 0]
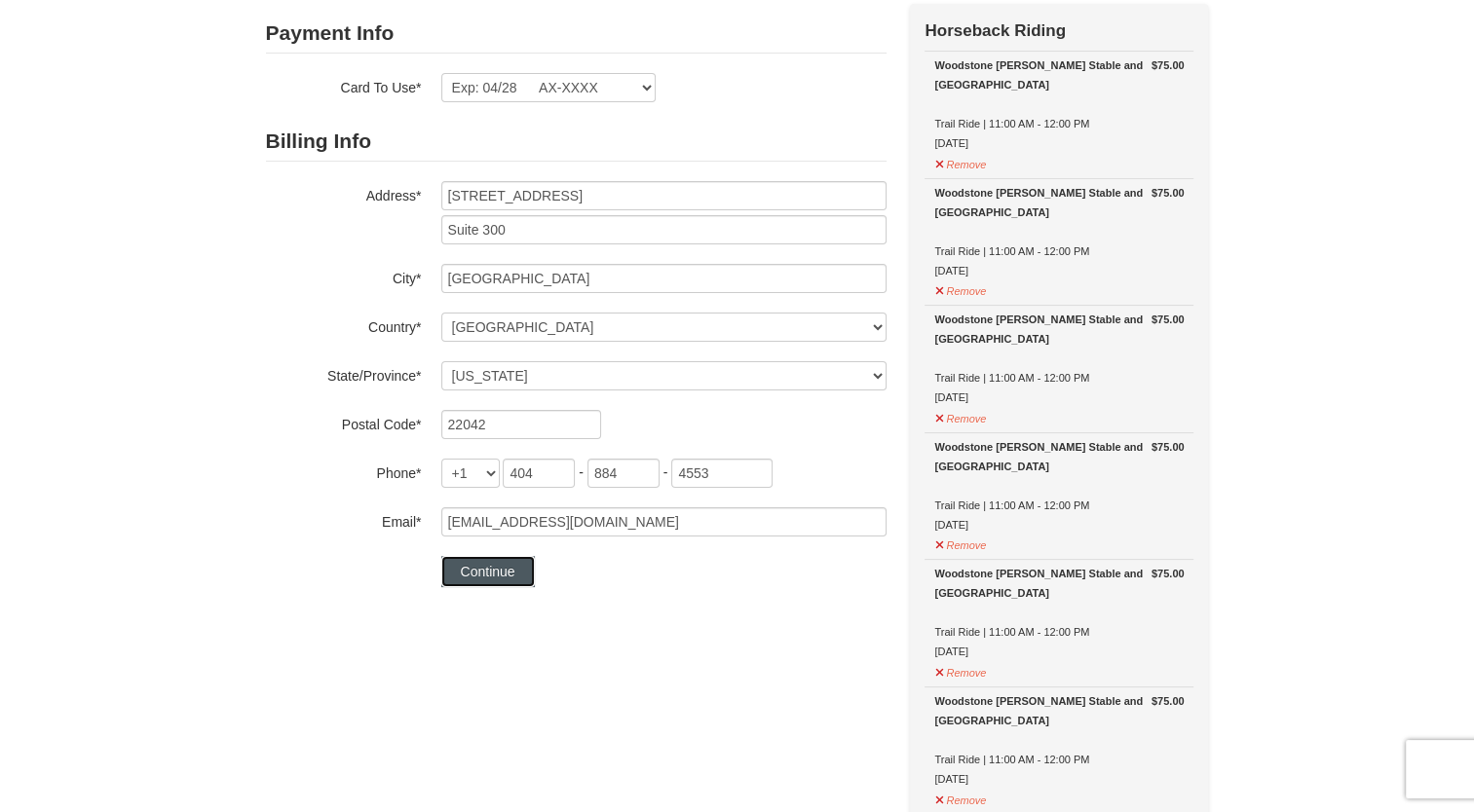
drag, startPoint x: 506, startPoint y: 573, endPoint x: 739, endPoint y: 188, distance: 450.0
click at [739, 188] on form "Payment Info Card To Use* Exp: 04/28 AX-XXXX New Card Are you sure you want to …" at bounding box center [576, 300] width 620 height 574
click at [617, 94] on select "Exp: 04/28 AX-XXXX New Card" at bounding box center [548, 88] width 215 height 30
click at [483, 575] on button "Continue" at bounding box center [487, 572] width 94 height 31
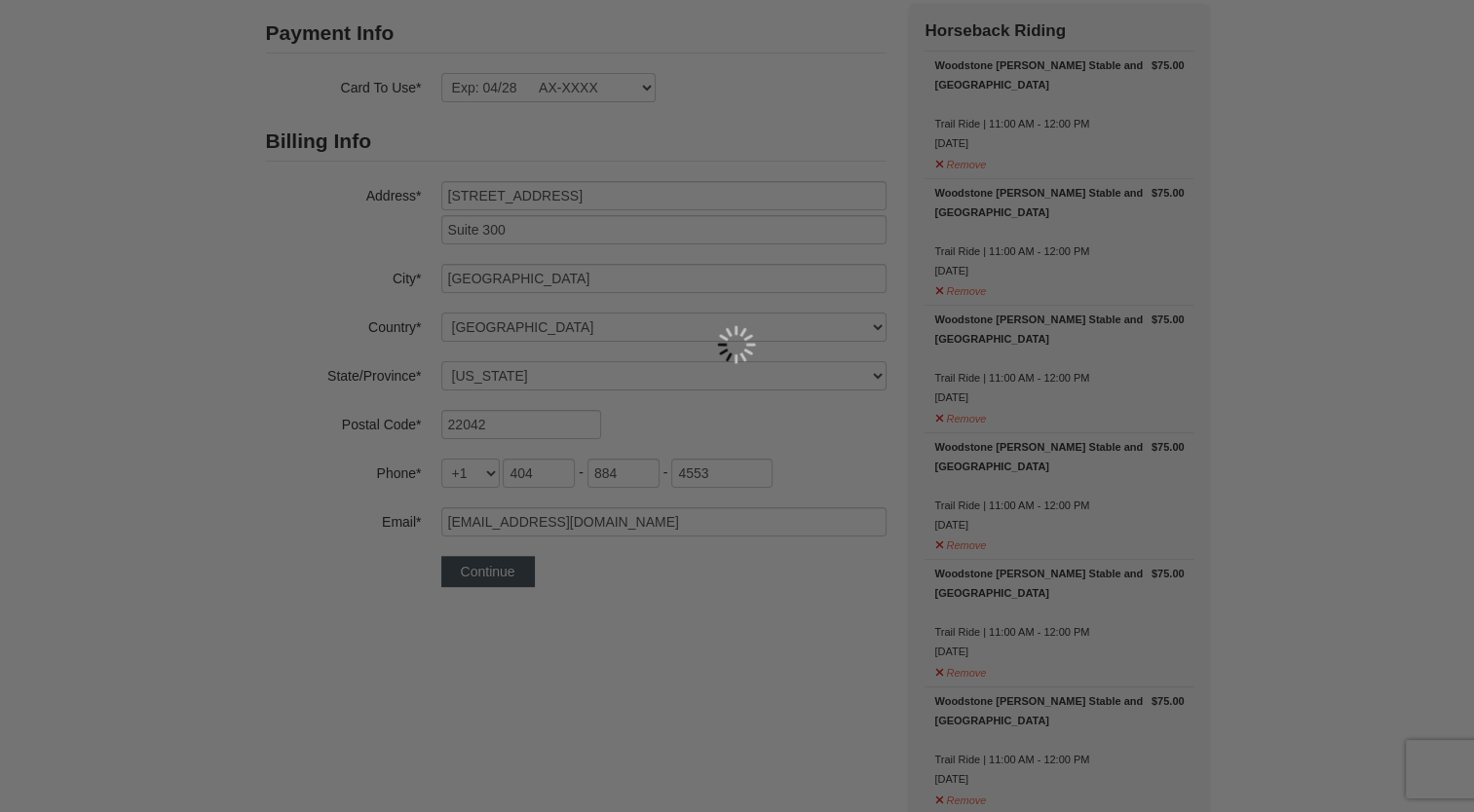
scroll to position [0, 0]
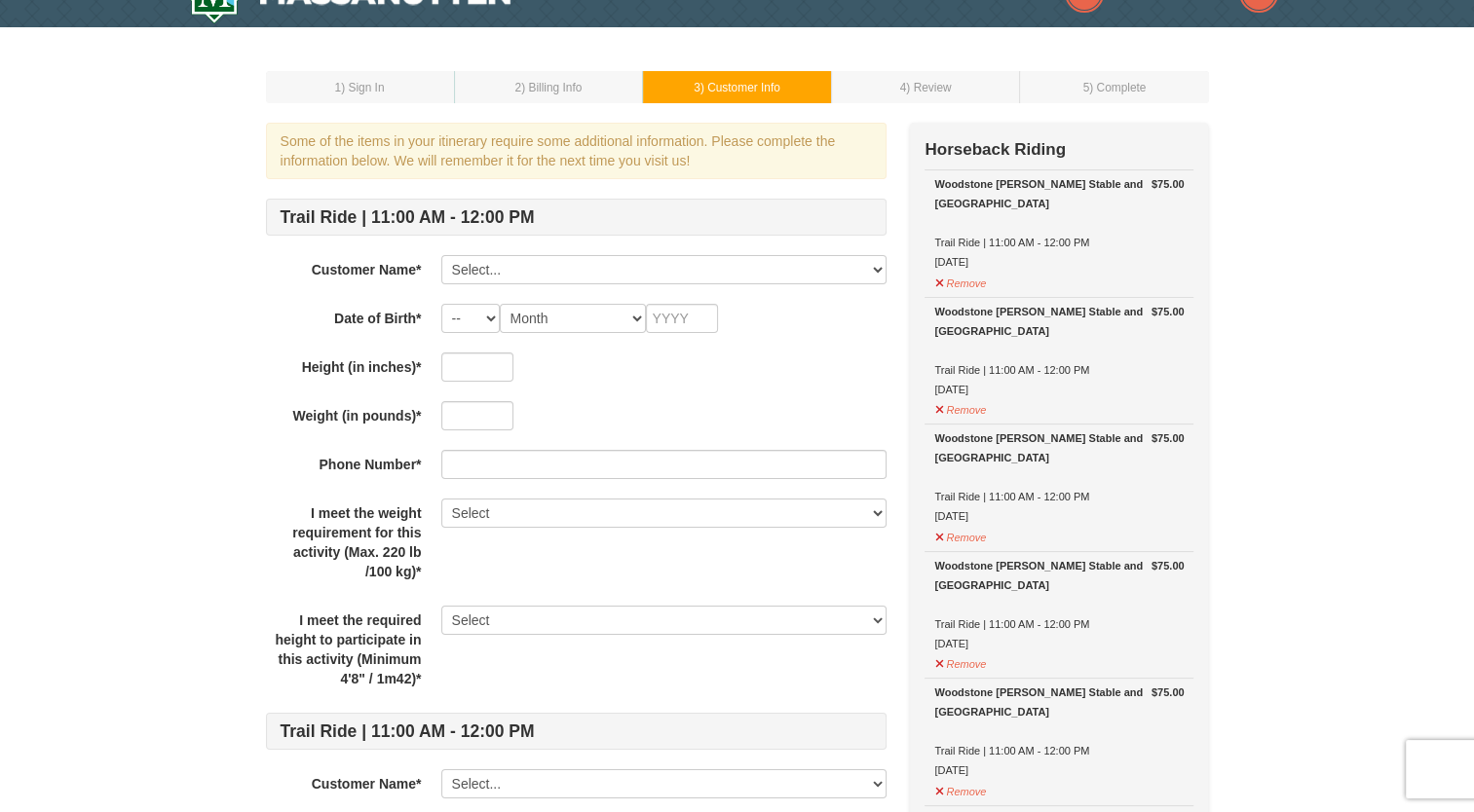
scroll to position [42, 0]
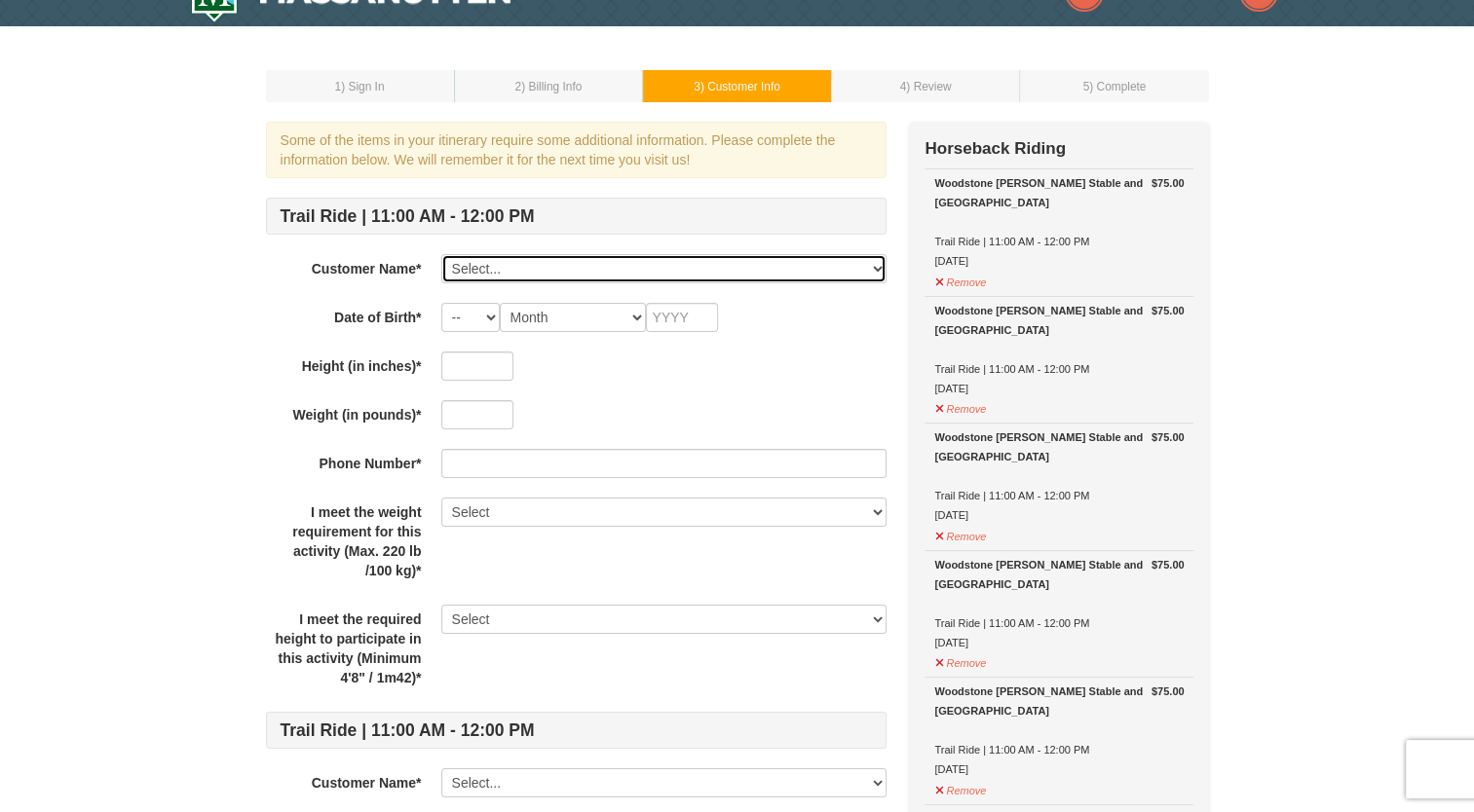
click at [507, 278] on select "Select... [PERSON_NAME] [PERSON_NAME] [PERSON_NAME] [PERSON_NAME] Savannah Shor…" at bounding box center [664, 269] width 445 height 30
select select "28221989"
click at [441, 254] on select "Select... [PERSON_NAME] [PERSON_NAME] [PERSON_NAME] [PERSON_NAME] Savannah Shor…" at bounding box center [664, 269] width 445 height 30
select select "03"
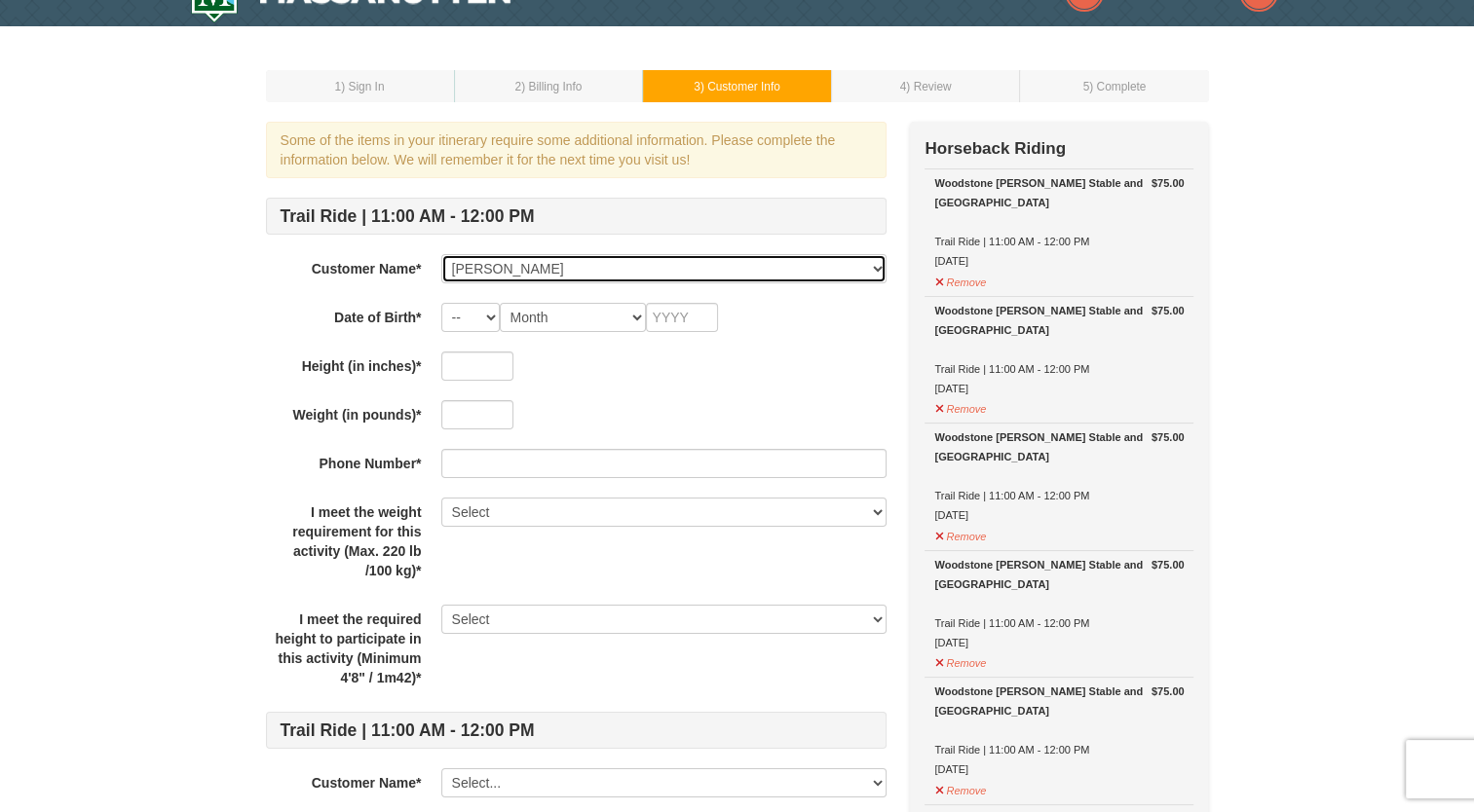
type input "2000"
type input "69"
type input "140"
select select "Yes"
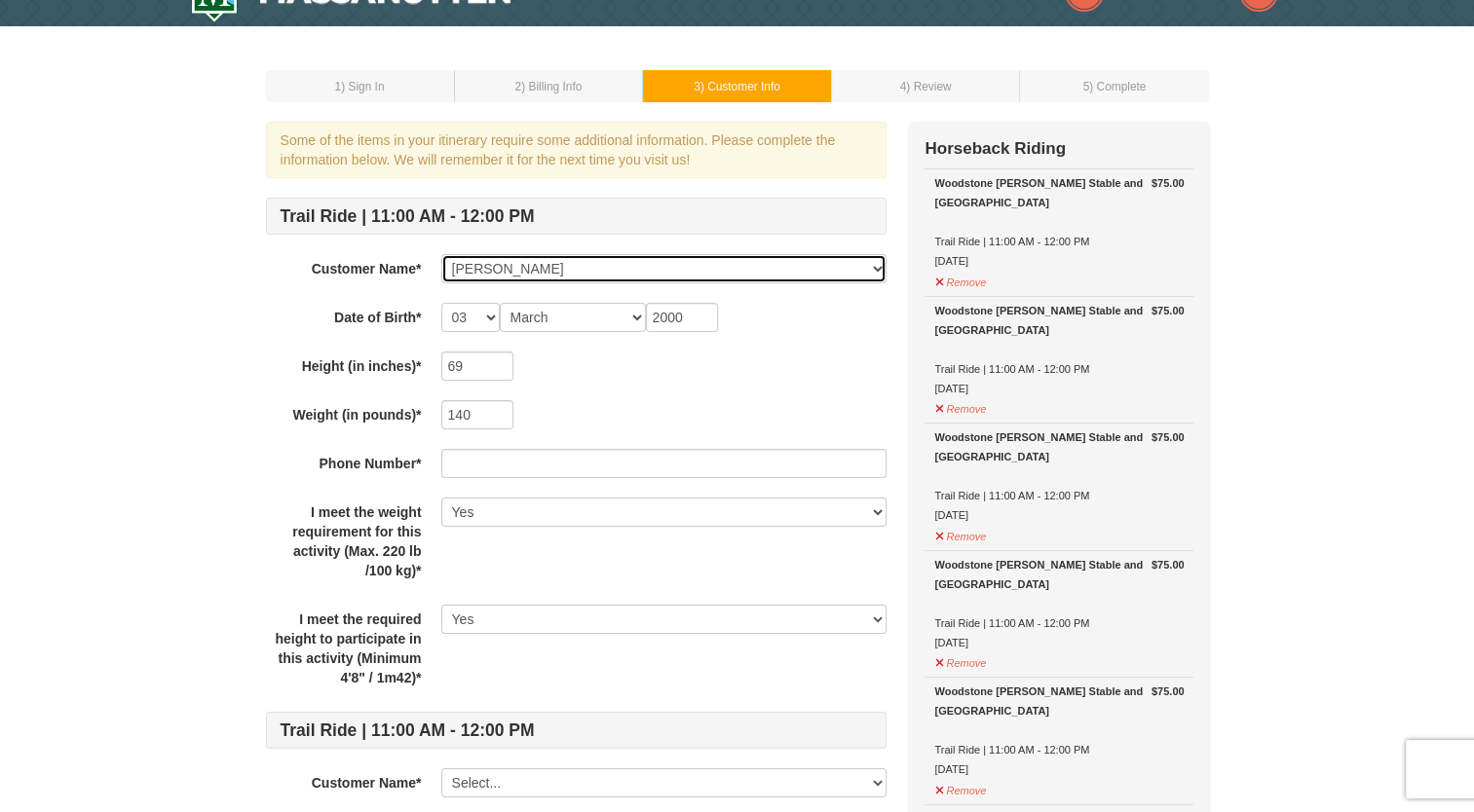
scroll to position [412, 0]
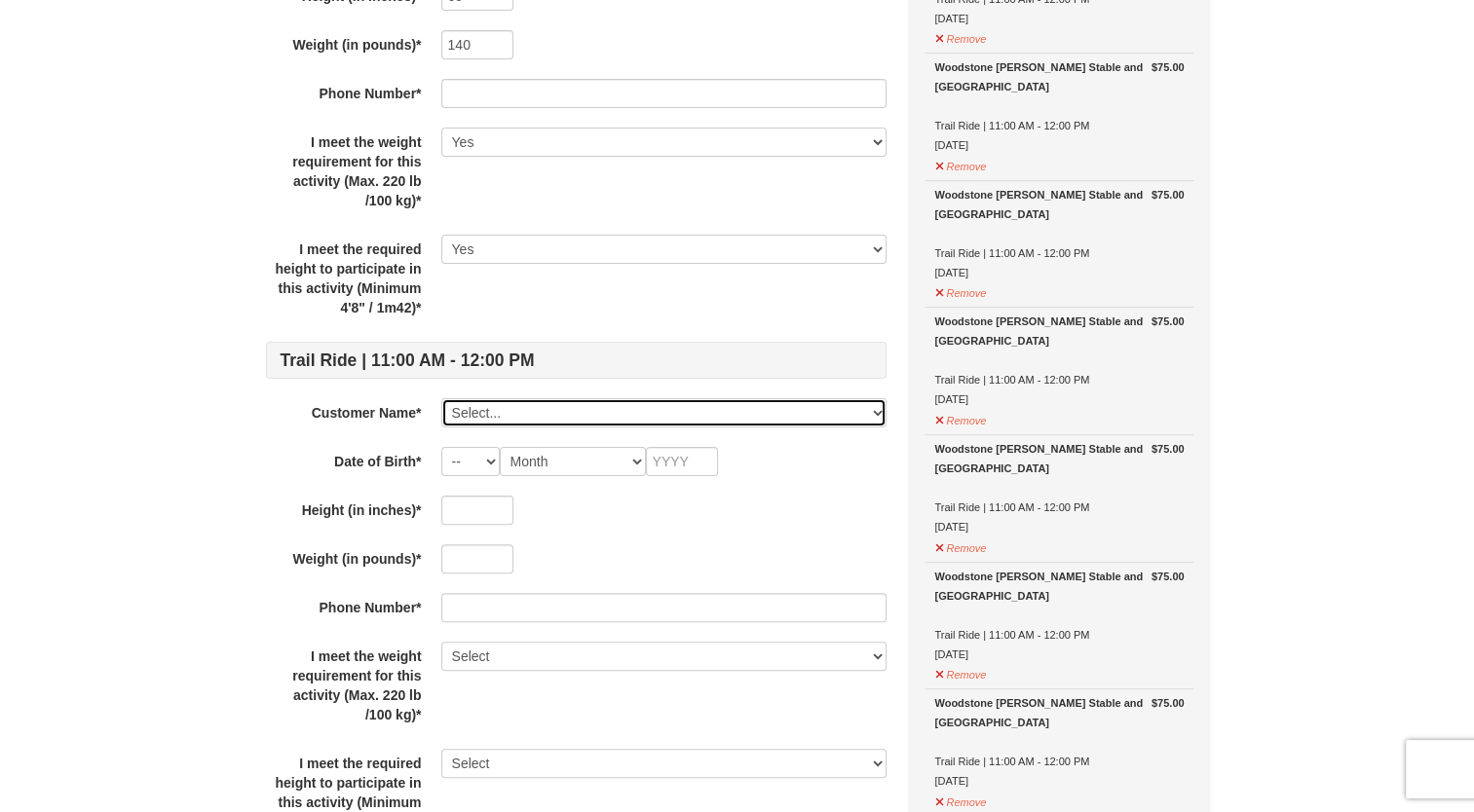
click at [511, 402] on select "Select... [PERSON_NAME] [PERSON_NAME] [PERSON_NAME] [PERSON_NAME] Savannah Shor…" at bounding box center [664, 413] width 445 height 30
select select "28239596"
click at [441, 399] on select "Select... [PERSON_NAME] [PERSON_NAME] [PERSON_NAME] [PERSON_NAME] Savannah Shor…" at bounding box center [664, 413] width 445 height 30
select select "10"
select select "02"
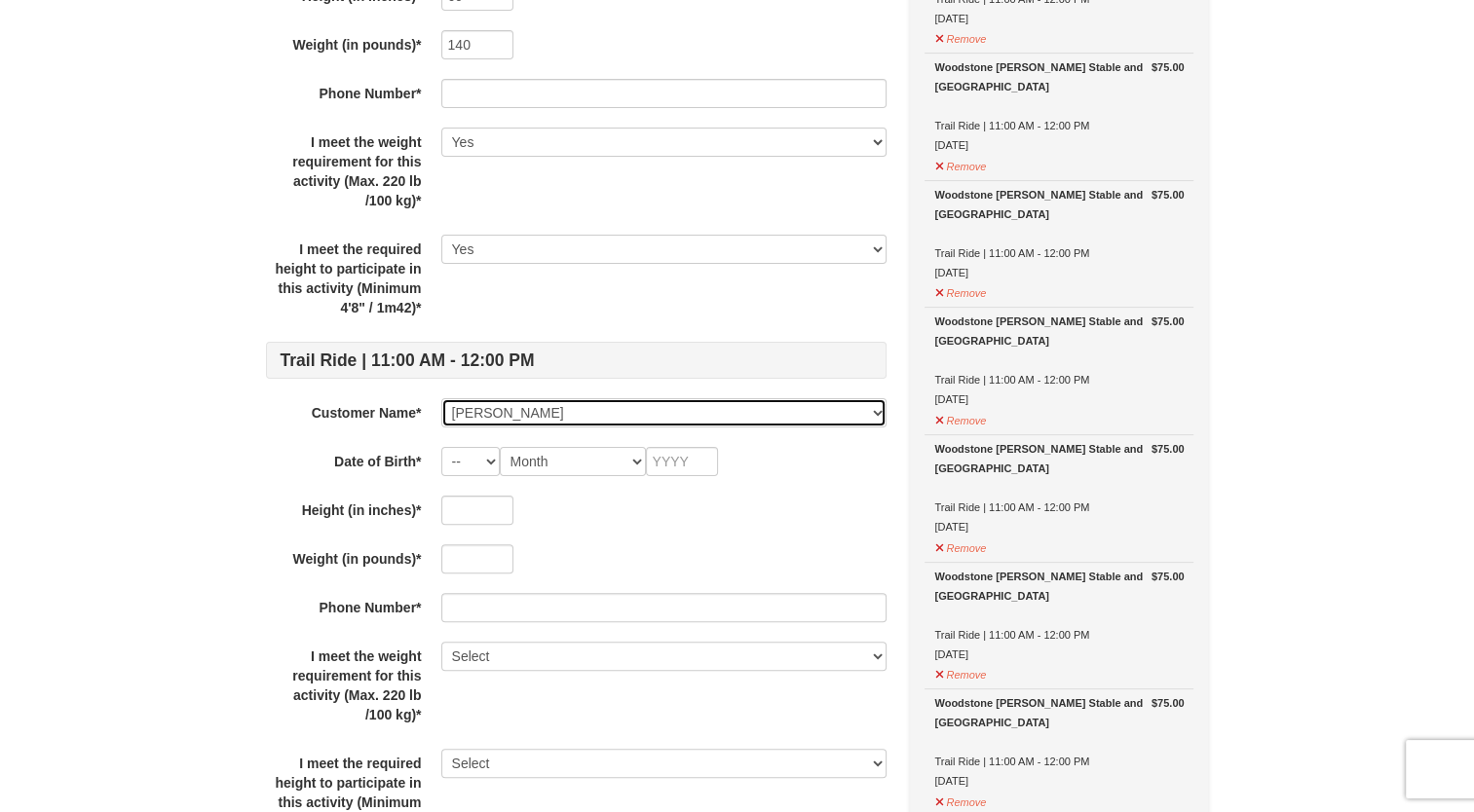
type input "2010"
type input "63"
type input "110"
select select "Yes"
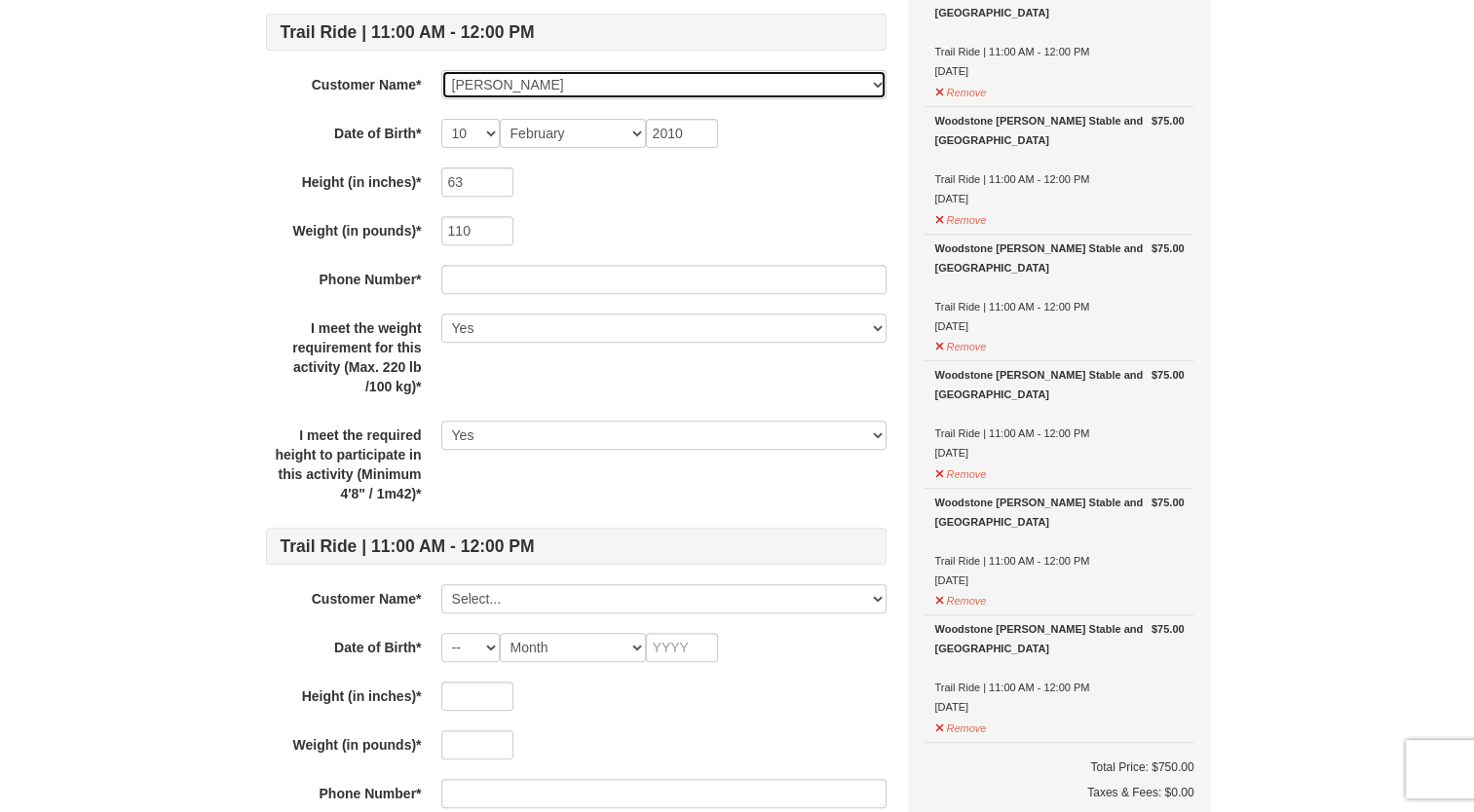
scroll to position [736, 0]
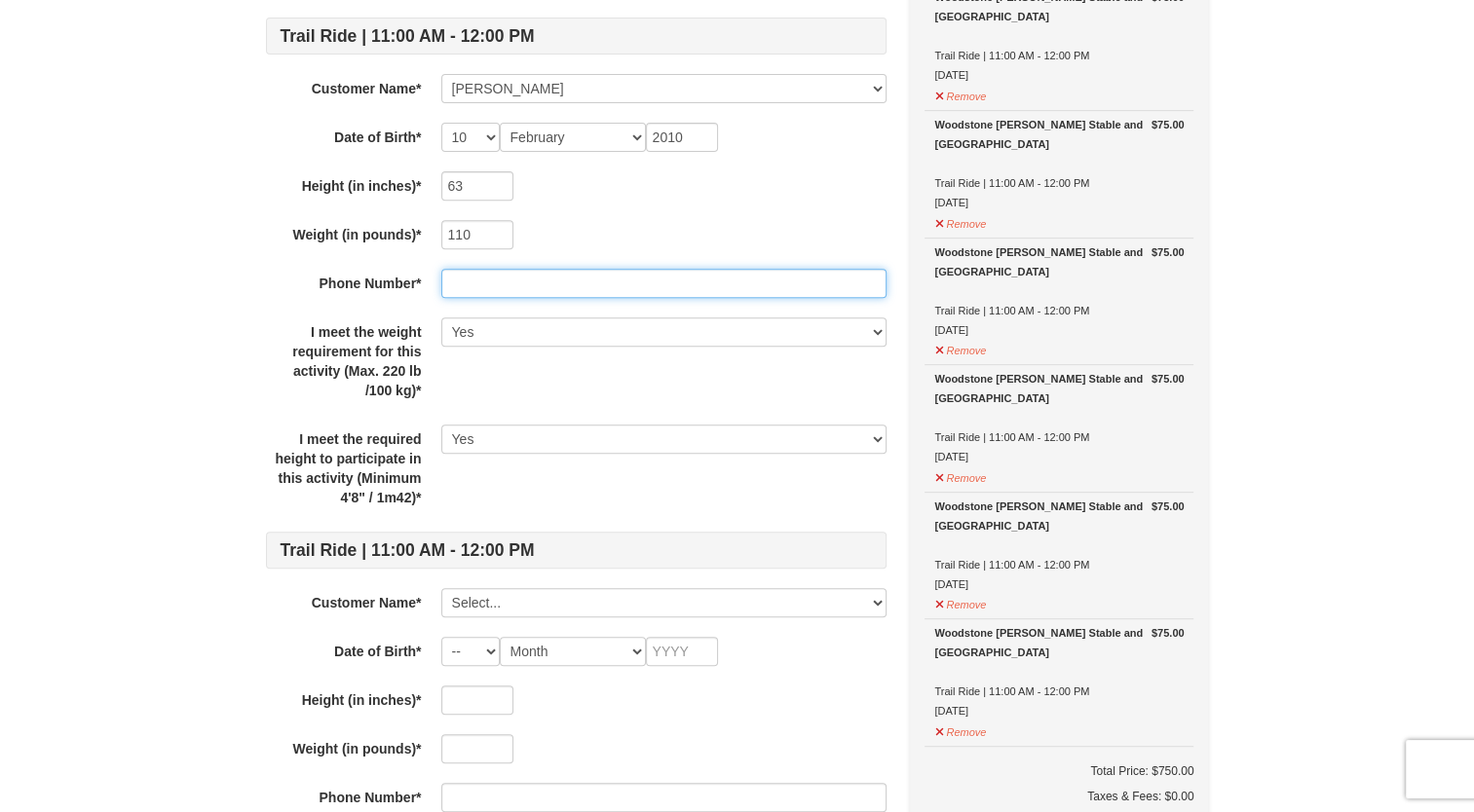
click at [560, 276] on input "text" at bounding box center [664, 283] width 445 height 30
type input "4048844553"
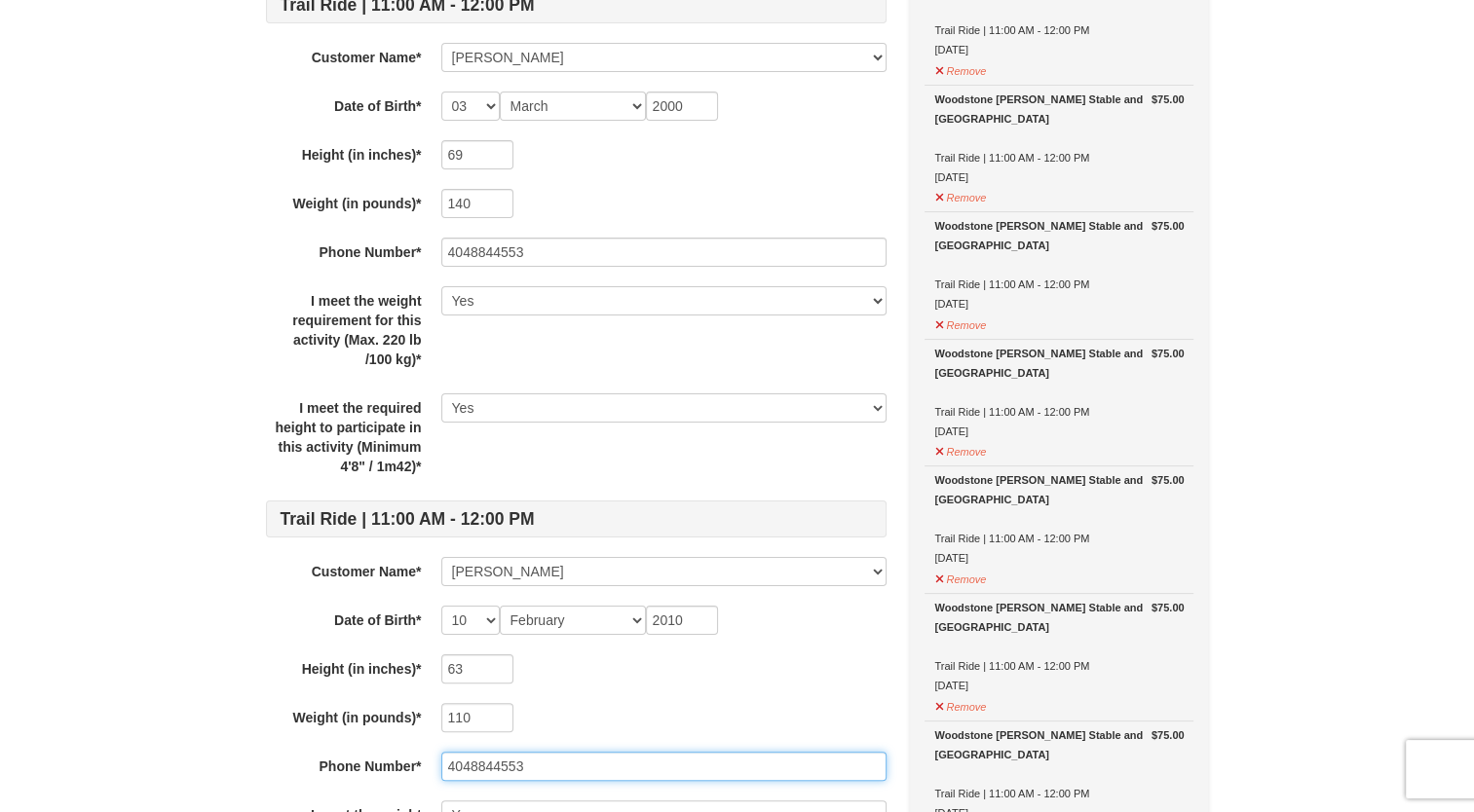
scroll to position [958, 0]
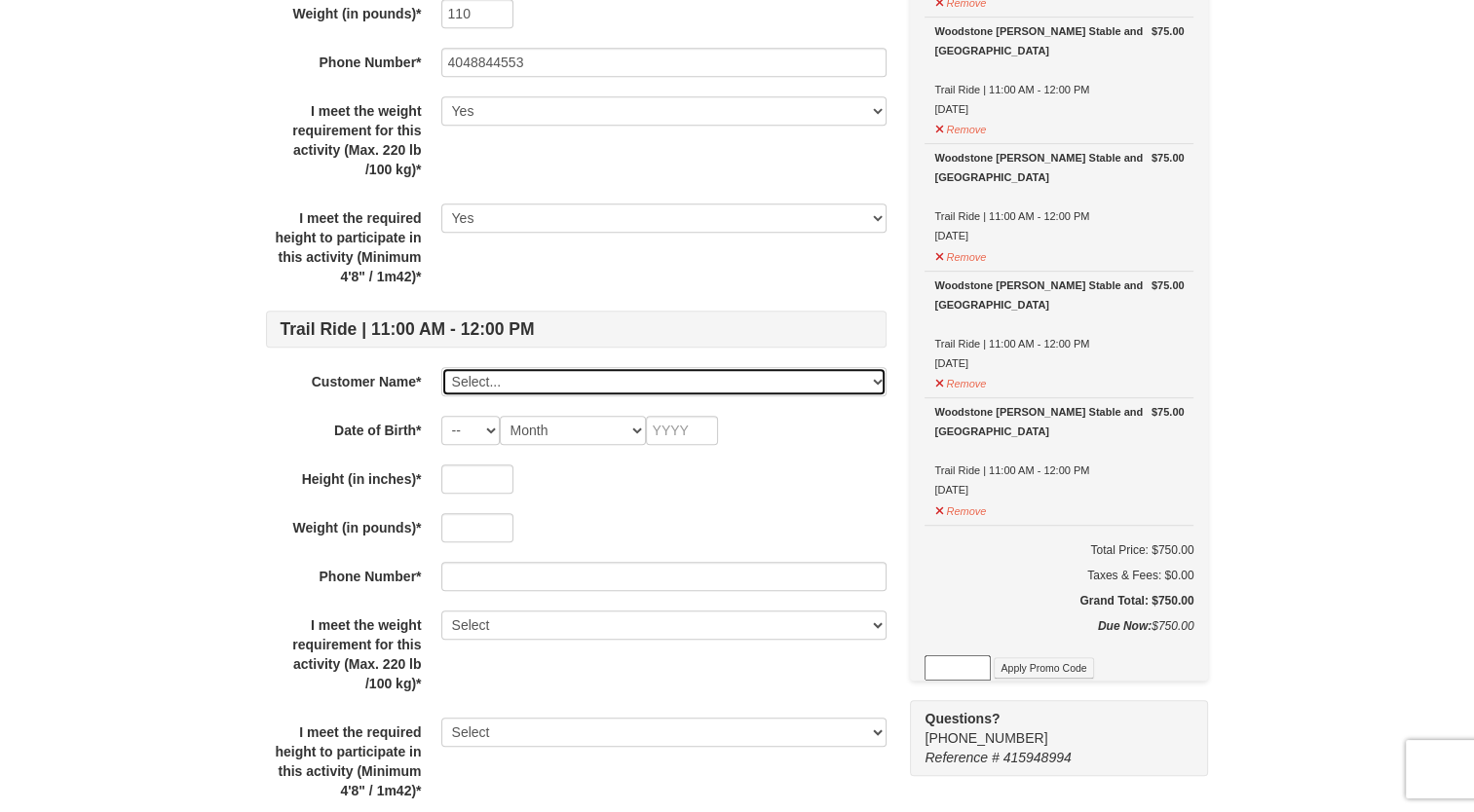
click at [544, 392] on select "Select... Sophie Moore Grace Agnew Deanna Lizotte Ava Cannady Savannah Short Pa…" at bounding box center [664, 382] width 445 height 30
select select "28239599"
click at [441, 367] on select "Select... Sophie Moore Grace Agnew Deanna Lizotte Ava Cannady Savannah Short Pa…" at bounding box center [664, 382] width 445 height 30
select select "01"
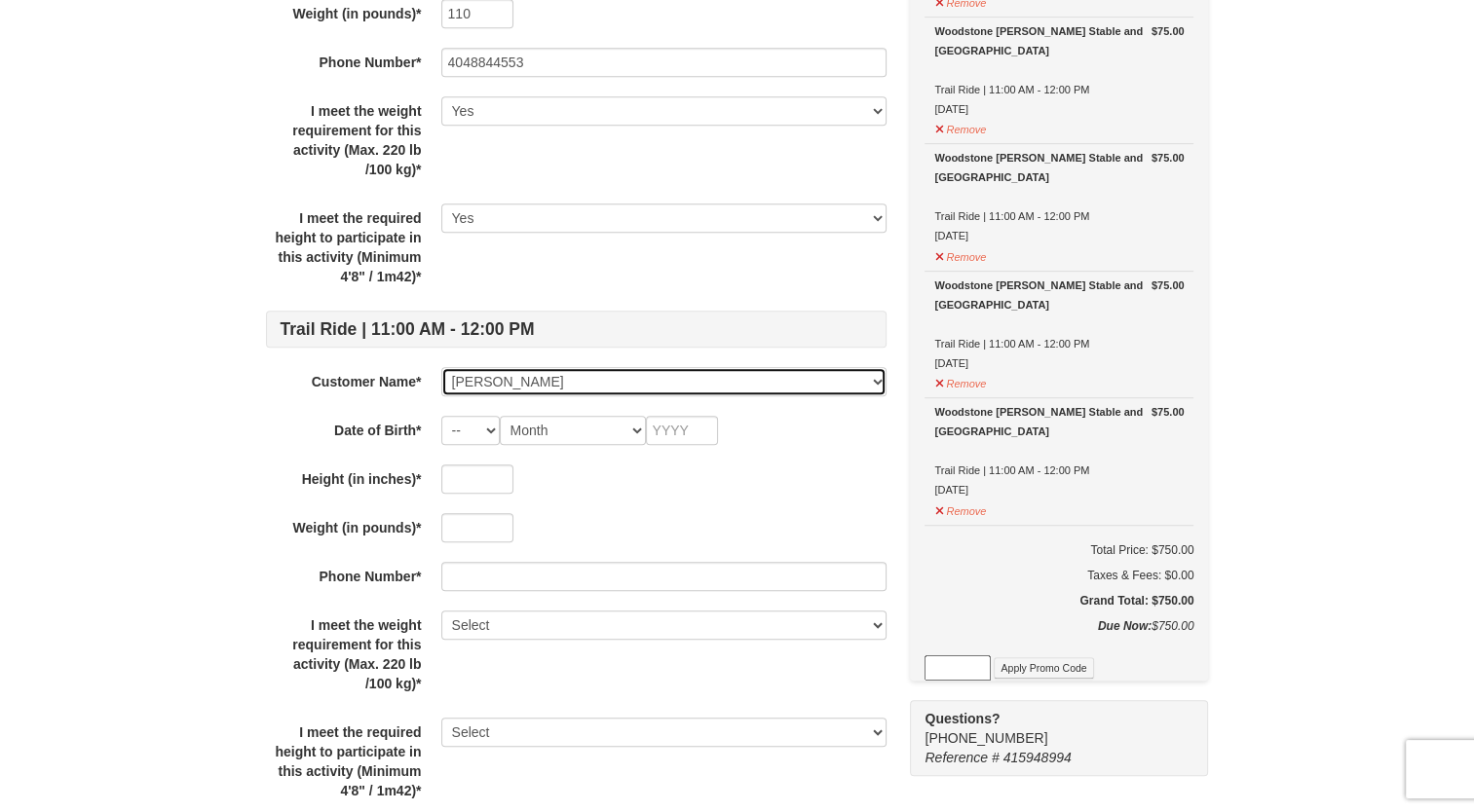
type input "2000"
type input "59"
type input "110"
select select "Yes"
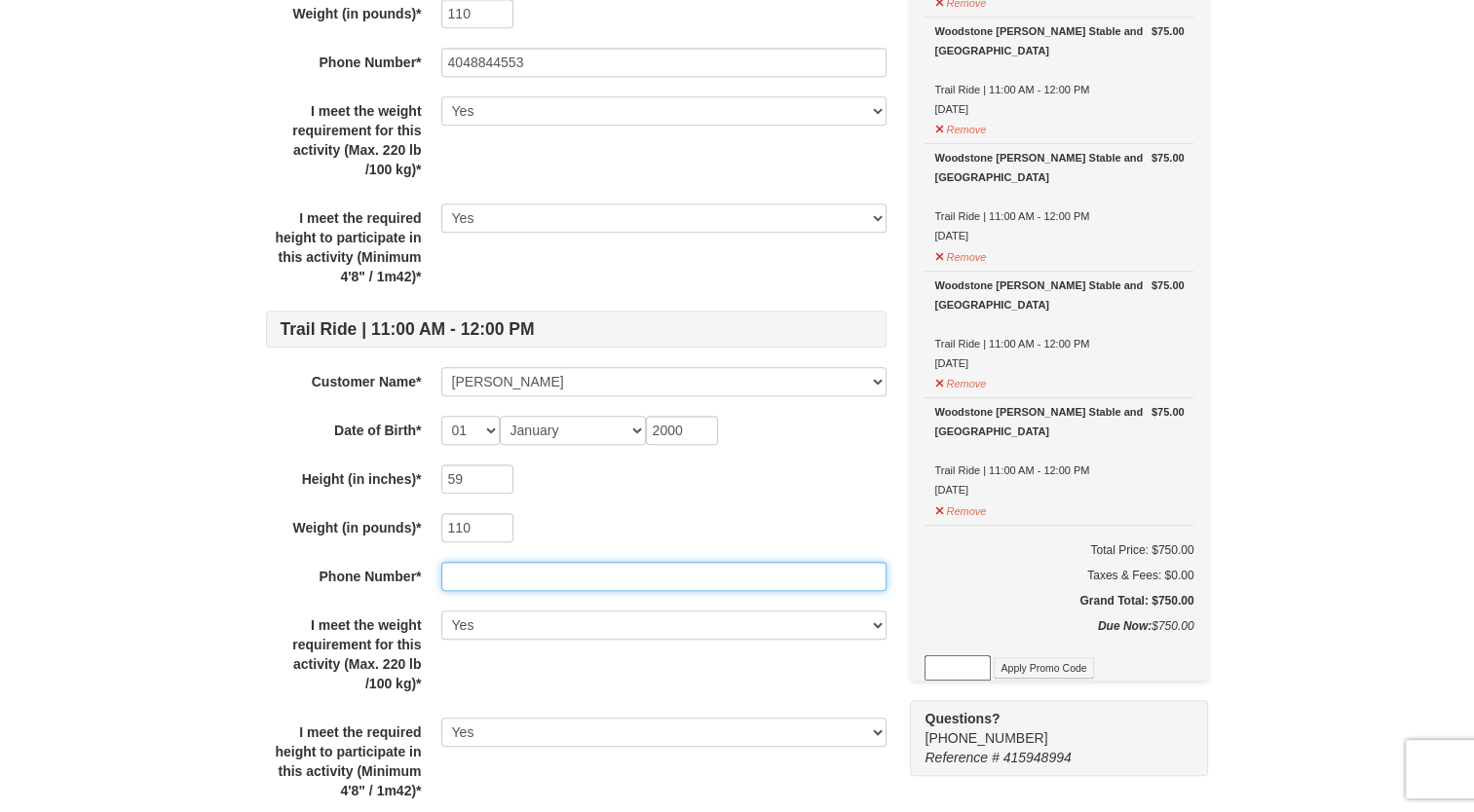
click at [498, 575] on input "text" at bounding box center [664, 577] width 445 height 30
type input "4048844553"
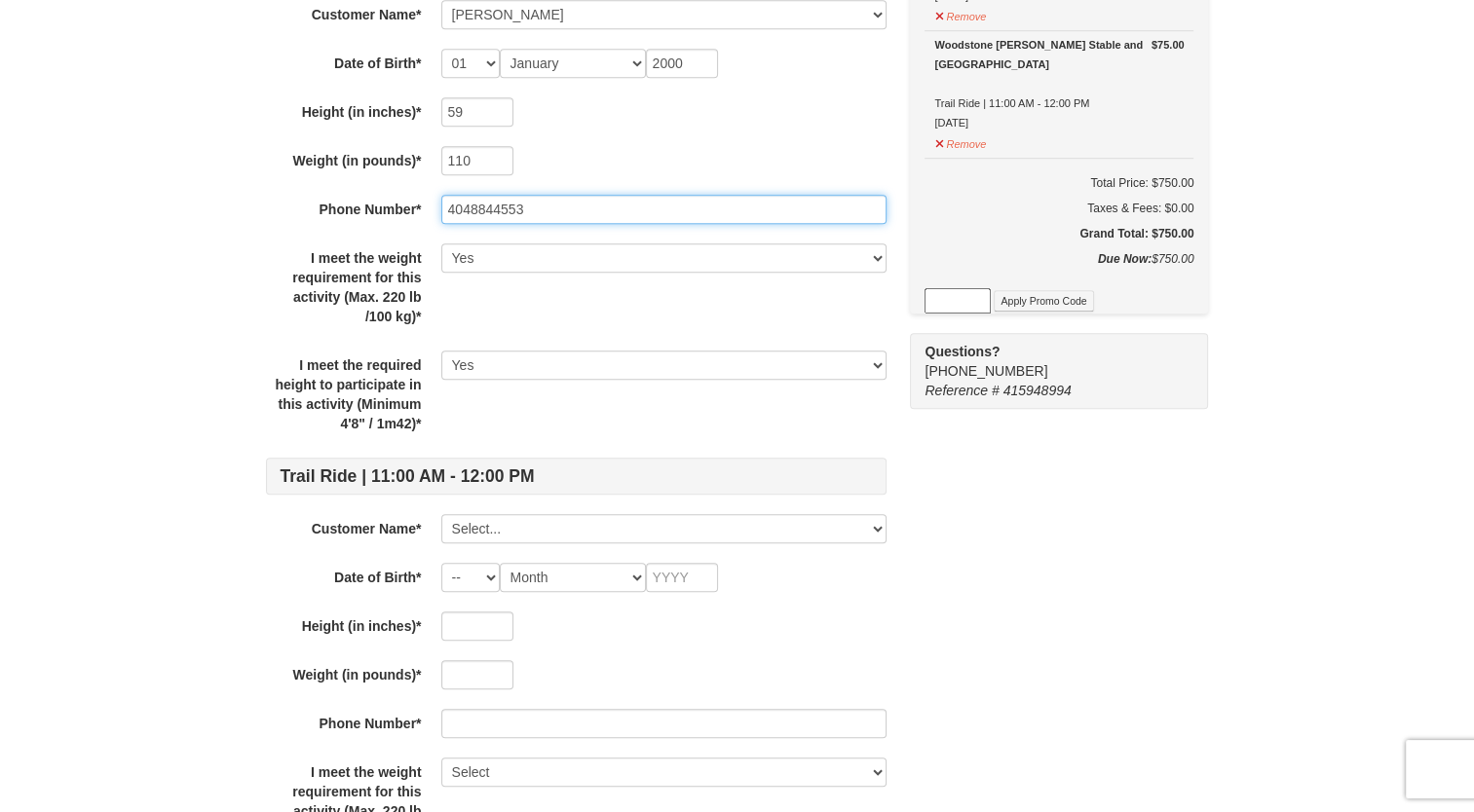
scroll to position [1328, 0]
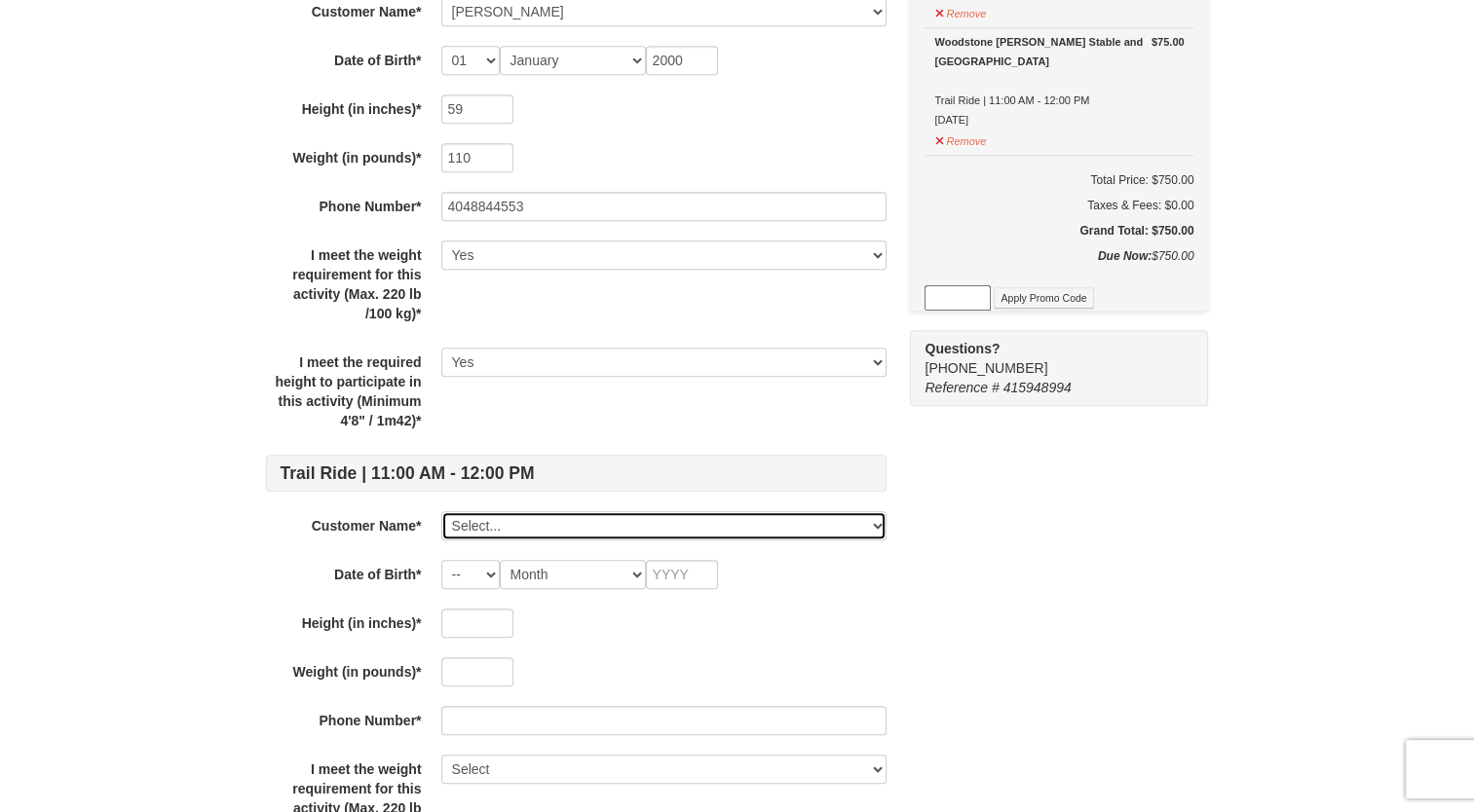
click at [551, 513] on select "Select... Sophie Moore Grace Agnew Deanna Lizotte Ava Cannady Savannah Short Pa…" at bounding box center [664, 527] width 445 height 30
select select "28239605"
click at [441, 512] on select "Select... Sophie Moore Grace Agnew Deanna Lizotte Ava Cannady Savannah Short Pa…" at bounding box center [664, 527] width 445 height 30
select select "04"
select select "06"
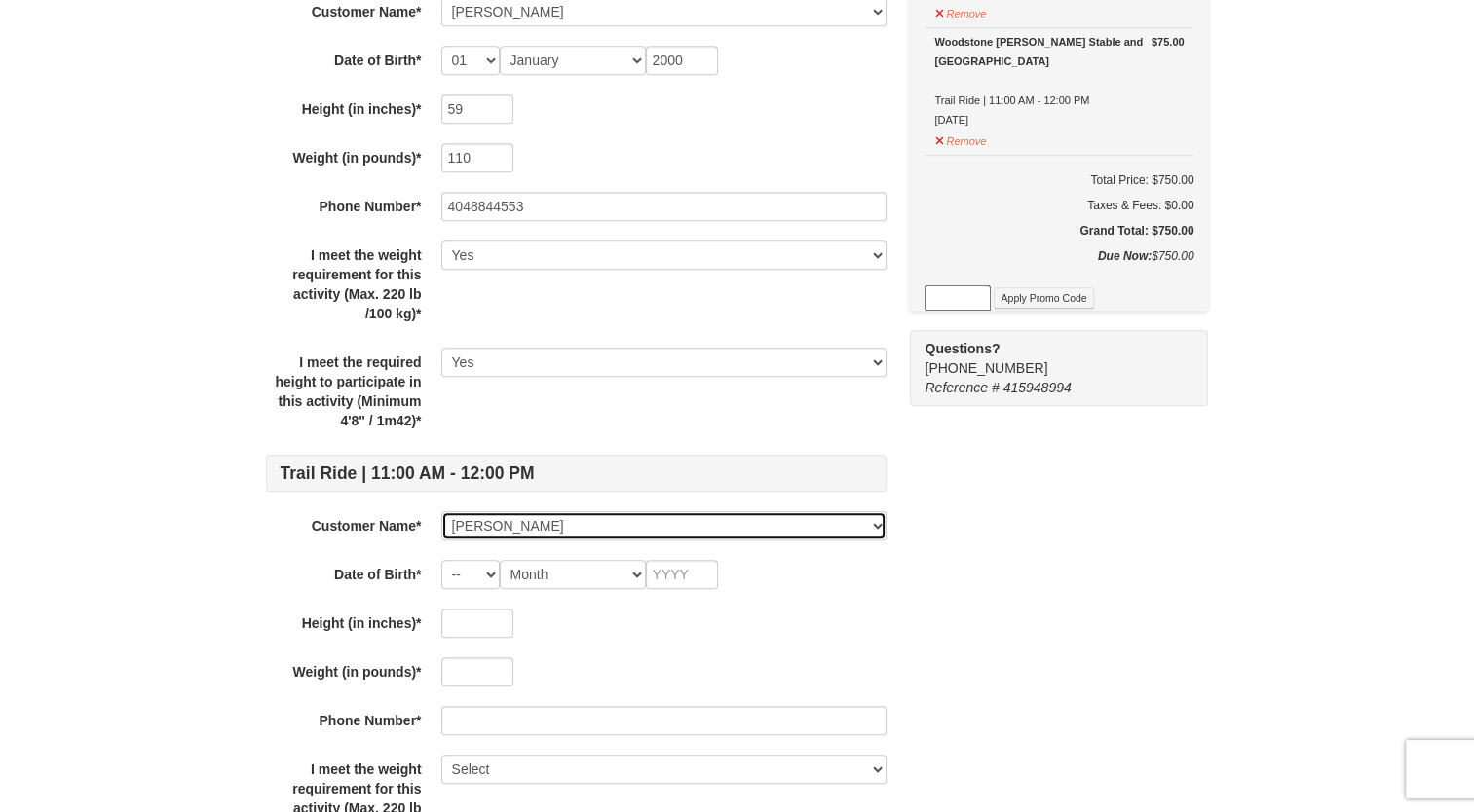
type input "2007"
type input "64"
type input "110"
select select "Yes"
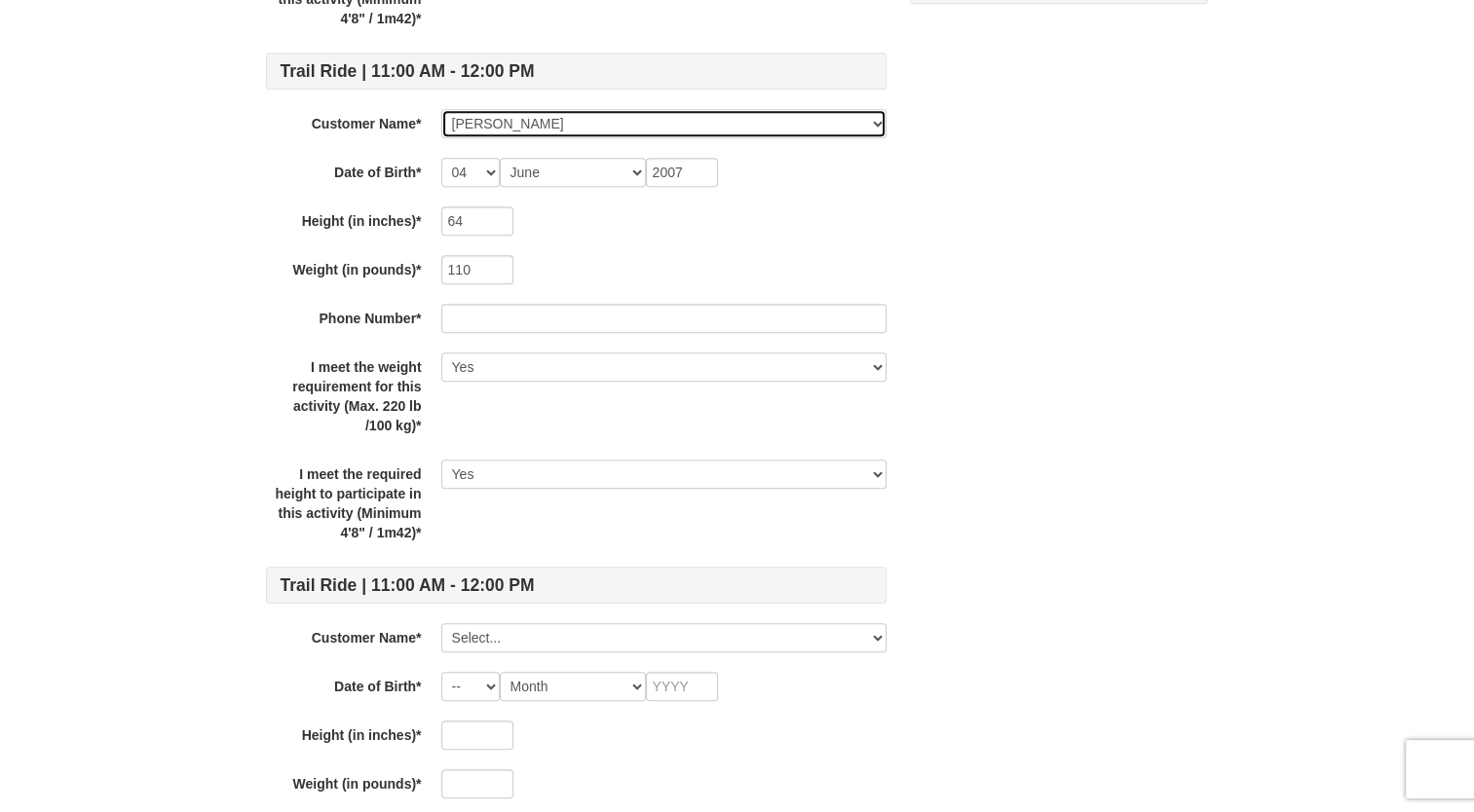
scroll to position [1729, 0]
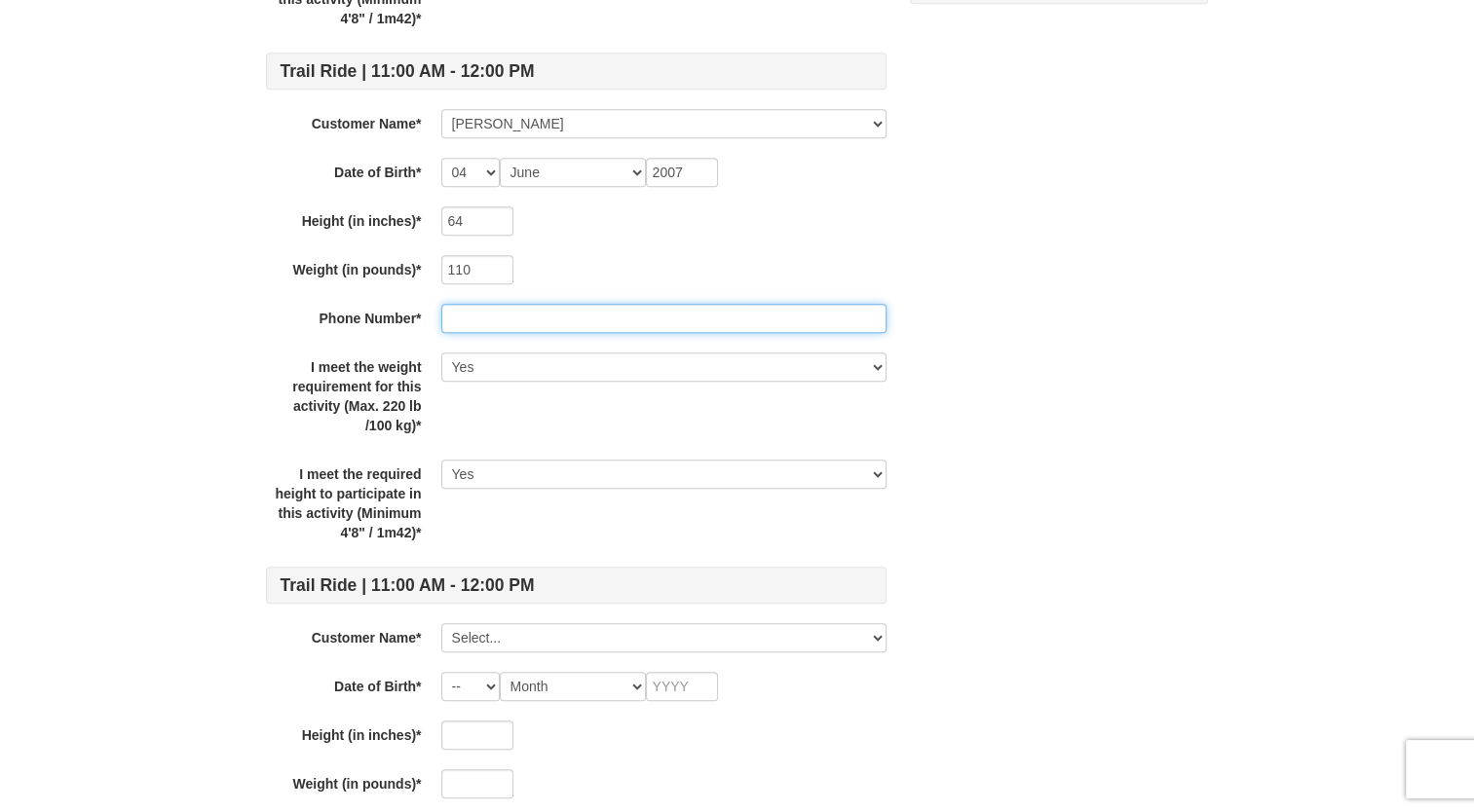
click at [542, 309] on input "text" at bounding box center [664, 319] width 445 height 30
type input "4048844553"
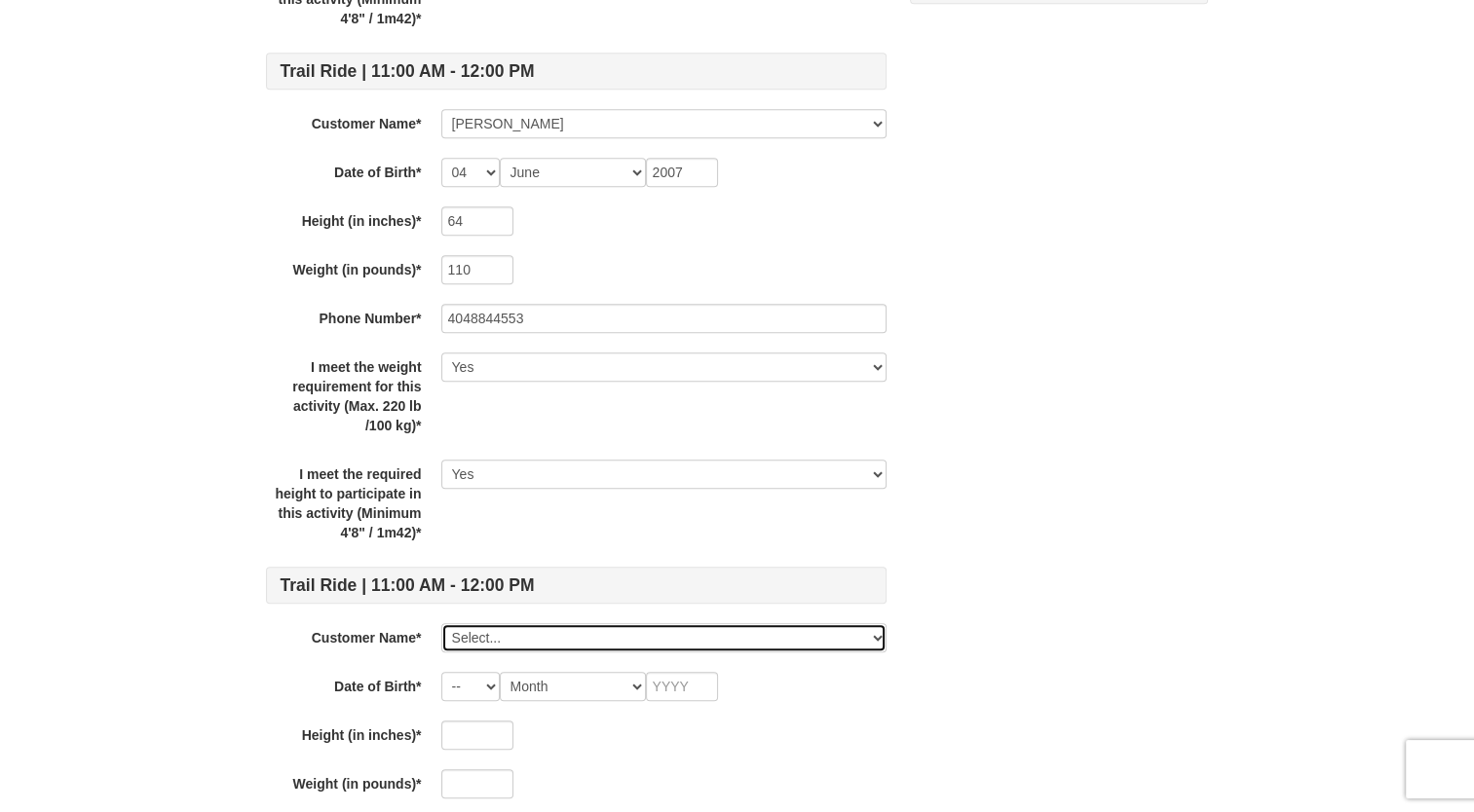
click at [521, 641] on select "Select... Sophie Moore Grace Agnew Deanna Lizotte Ava Cannady Savannah Short Pa…" at bounding box center [664, 638] width 445 height 30
select select "28239618"
click at [441, 623] on select "Select... Sophie Moore Grace Agnew Deanna Lizotte Ava Cannady Savannah Short Pa…" at bounding box center [664, 638] width 445 height 30
select select "04"
select select "06"
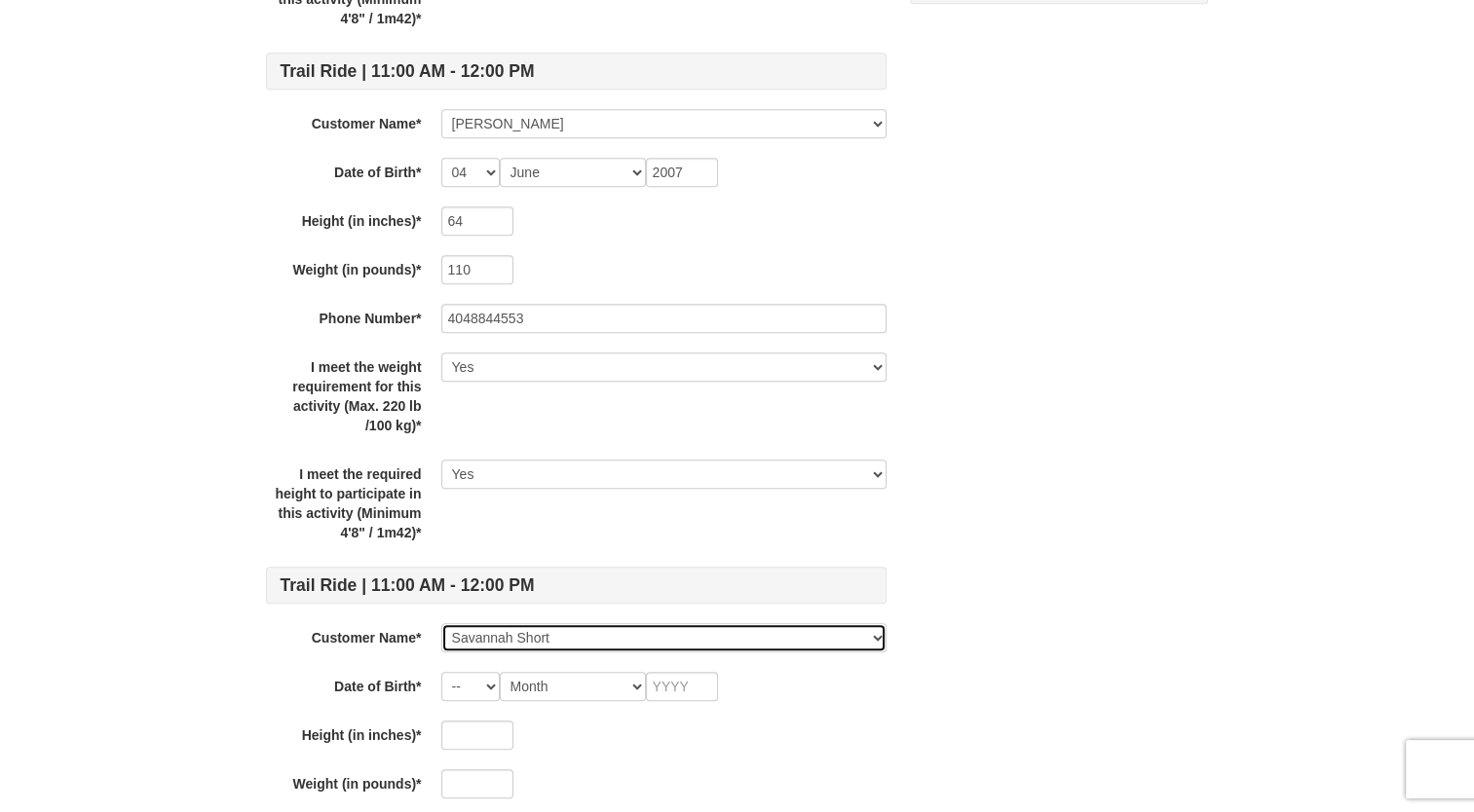
type input "2007"
type input "64"
type input "110"
select select "Yes"
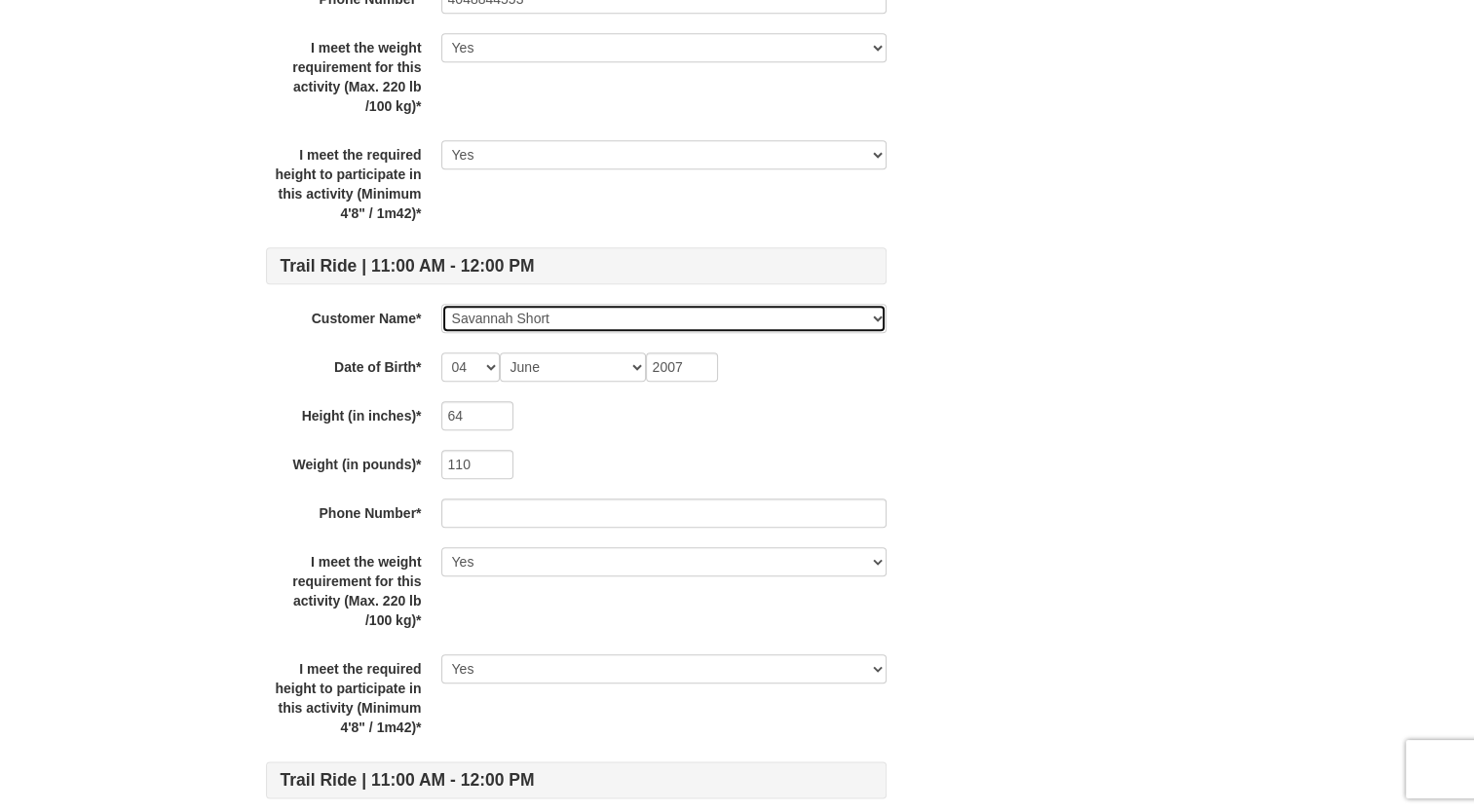
scroll to position [2049, 0]
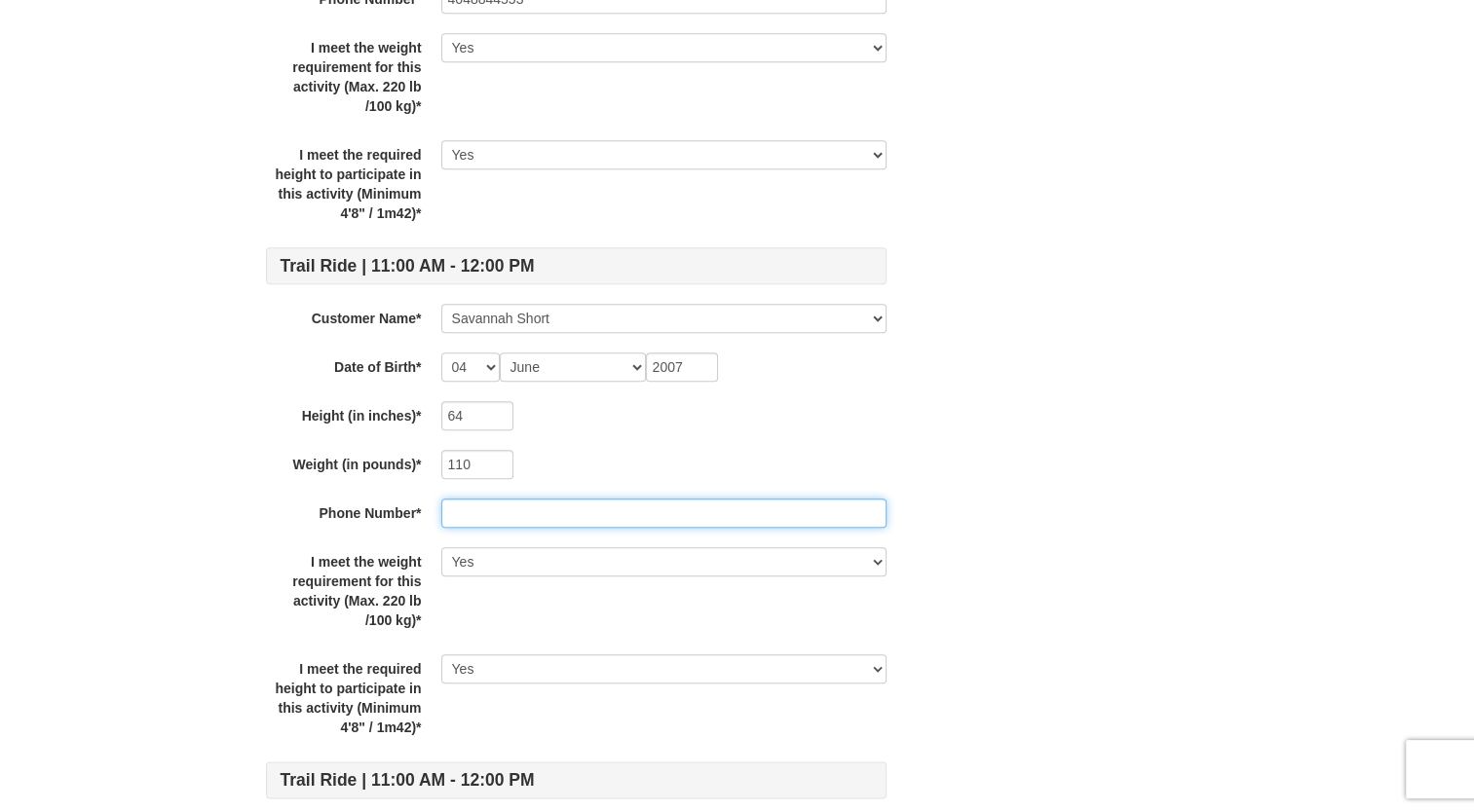
click at [513, 499] on input "text" at bounding box center [664, 514] width 445 height 30
type input "4048844553"
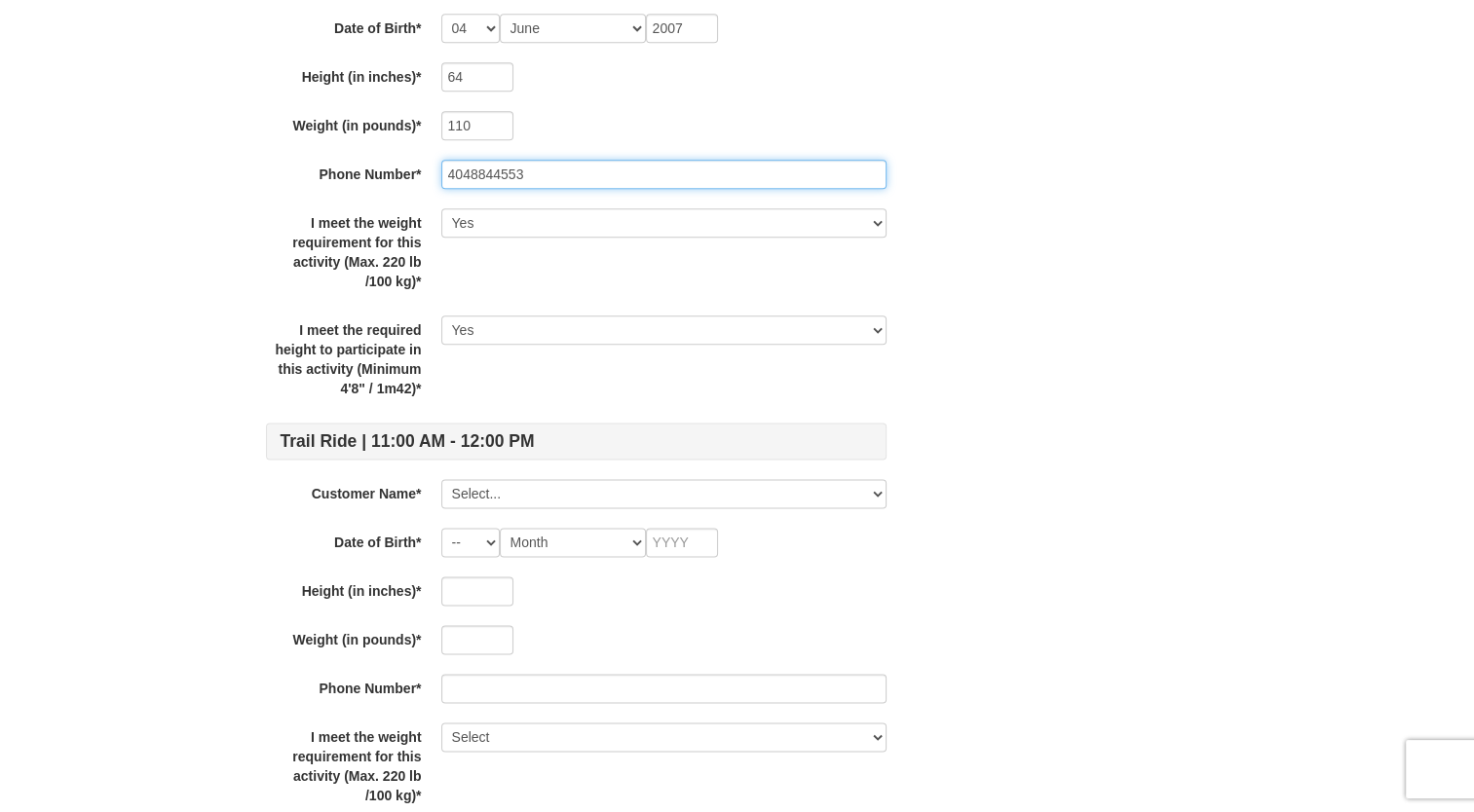
scroll to position [2388, 0]
click at [534, 506] on div "Trail Ride | 11:00 AM - 12:00 PM Customer Name* Select... Sophie Moore Grace Ag…" at bounding box center [576, 412] width 620 height 5123
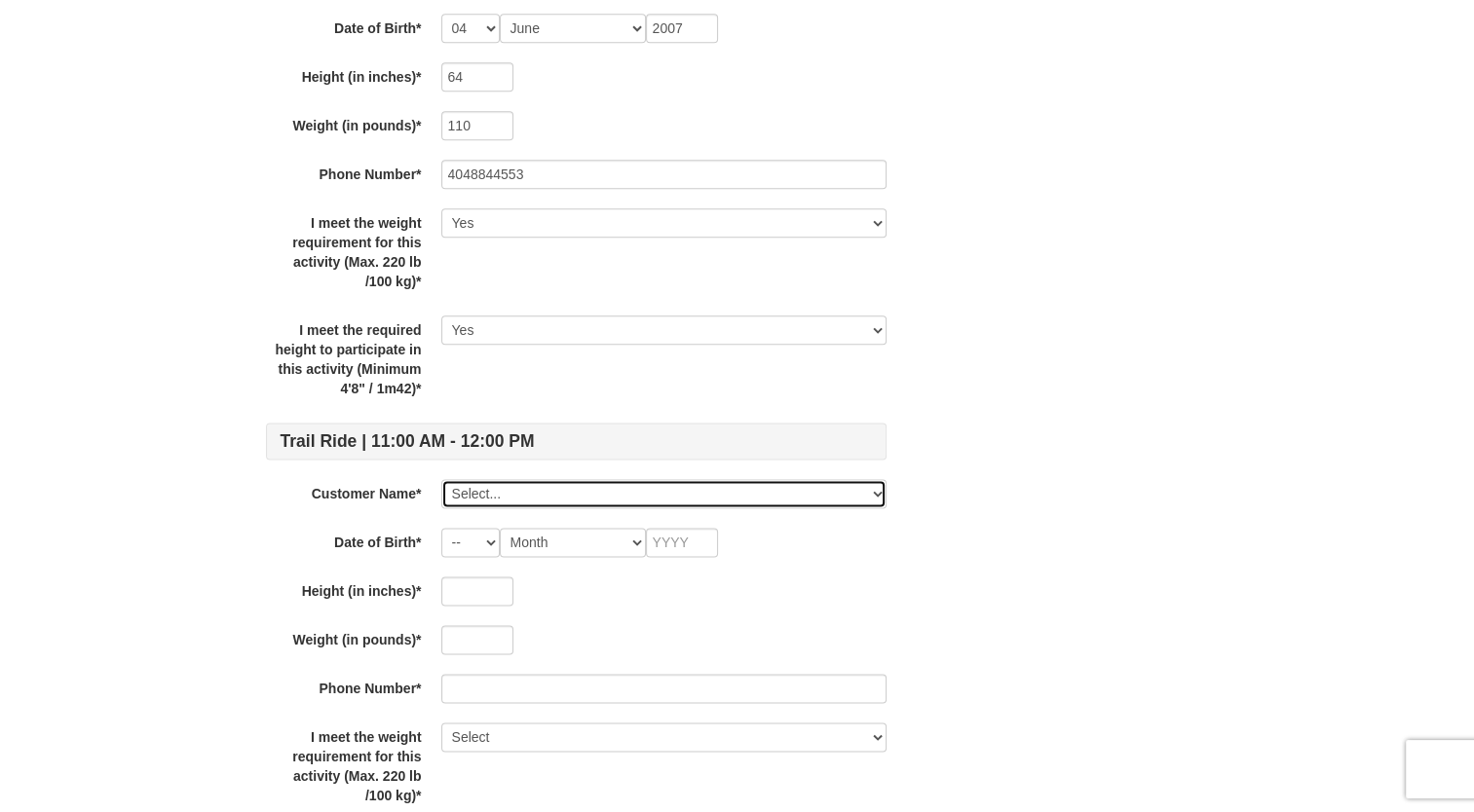
click at [542, 495] on select "Select... Sophie Moore Grace Agnew Deanna Lizotte Ava Cannady Savannah Short Pa…" at bounding box center [664, 494] width 445 height 30
select select "28239618"
click at [441, 479] on select "Select... Sophie Moore Grace Agnew Deanna Lizotte Ava Cannady Savannah Short Pa…" at bounding box center [664, 494] width 445 height 30
select select "04"
select select "06"
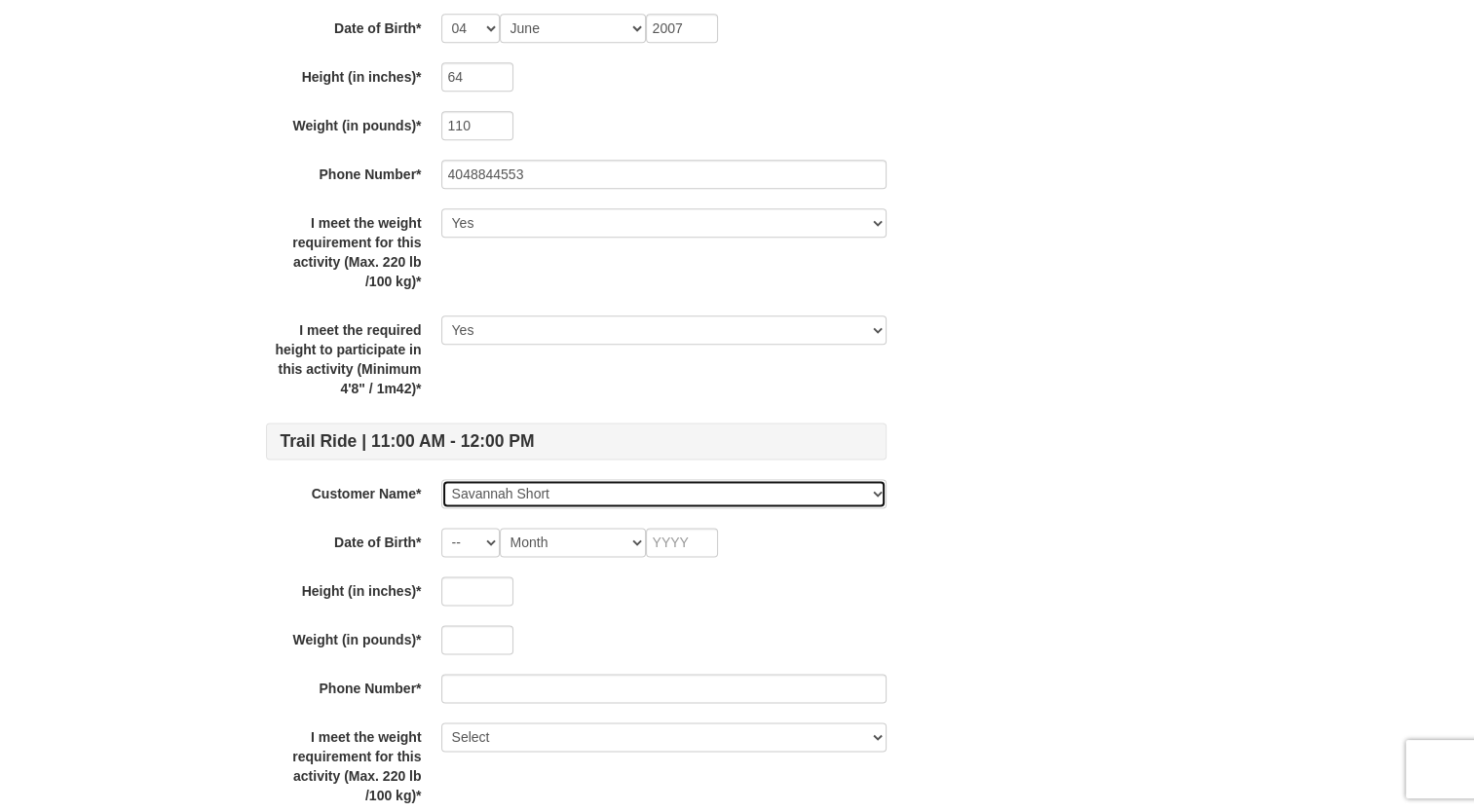
type input "2007"
type input "64"
type input "110"
type input "4048844553"
select select "Yes"
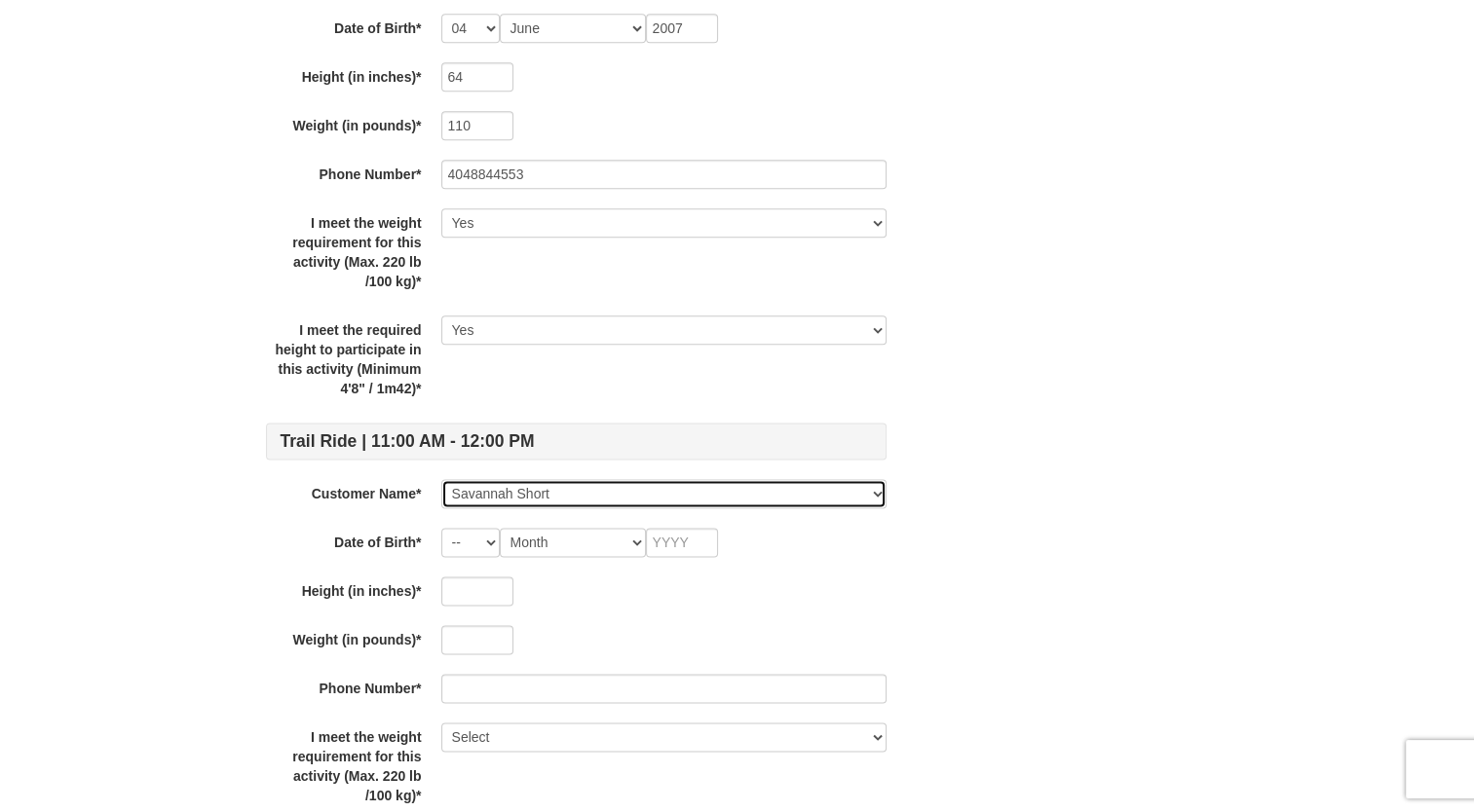
select select "Yes"
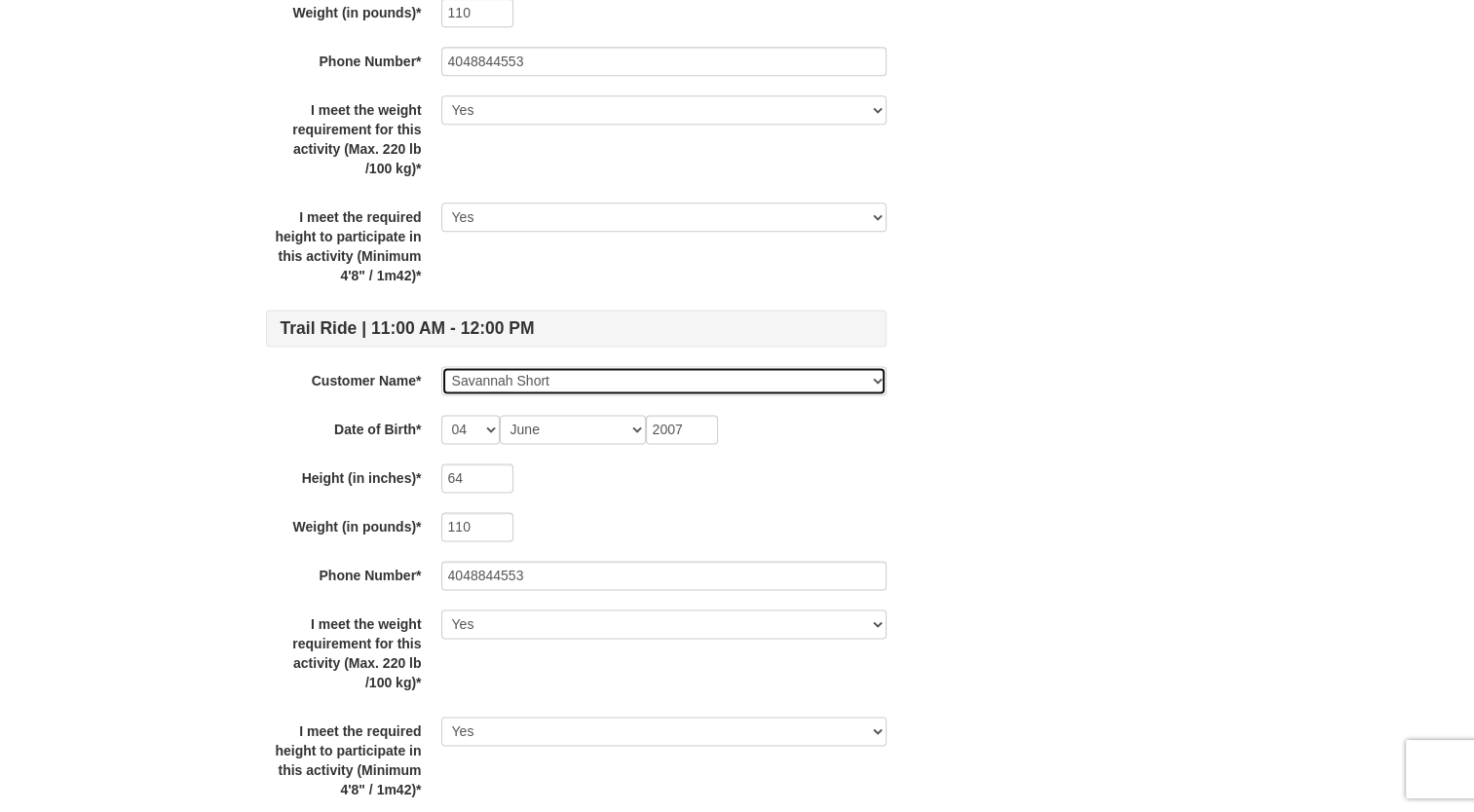
scroll to position [2501, 0]
click at [572, 377] on select "Select... Sophie Moore Grace Agnew Deanna Lizotte Ava Cannady Savannah Short Pa…" at bounding box center [664, 381] width 445 height 30
select select "28239620"
click at [441, 366] on select "Select... Sophie Moore Grace Agnew Deanna Lizotte Ava Cannady Savannah Short Pa…" at bounding box center [664, 381] width 445 height 30
type input "66"
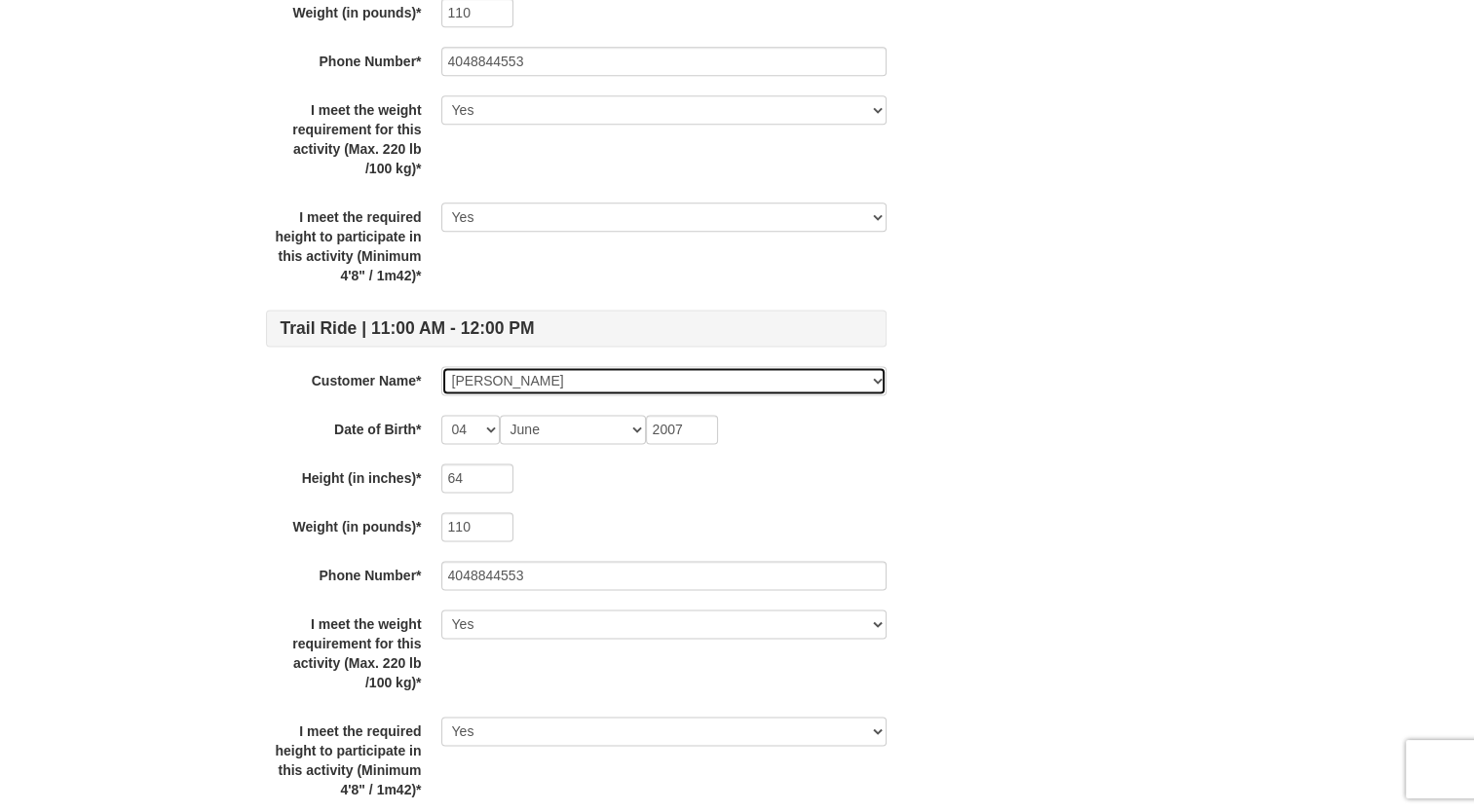
type input "130"
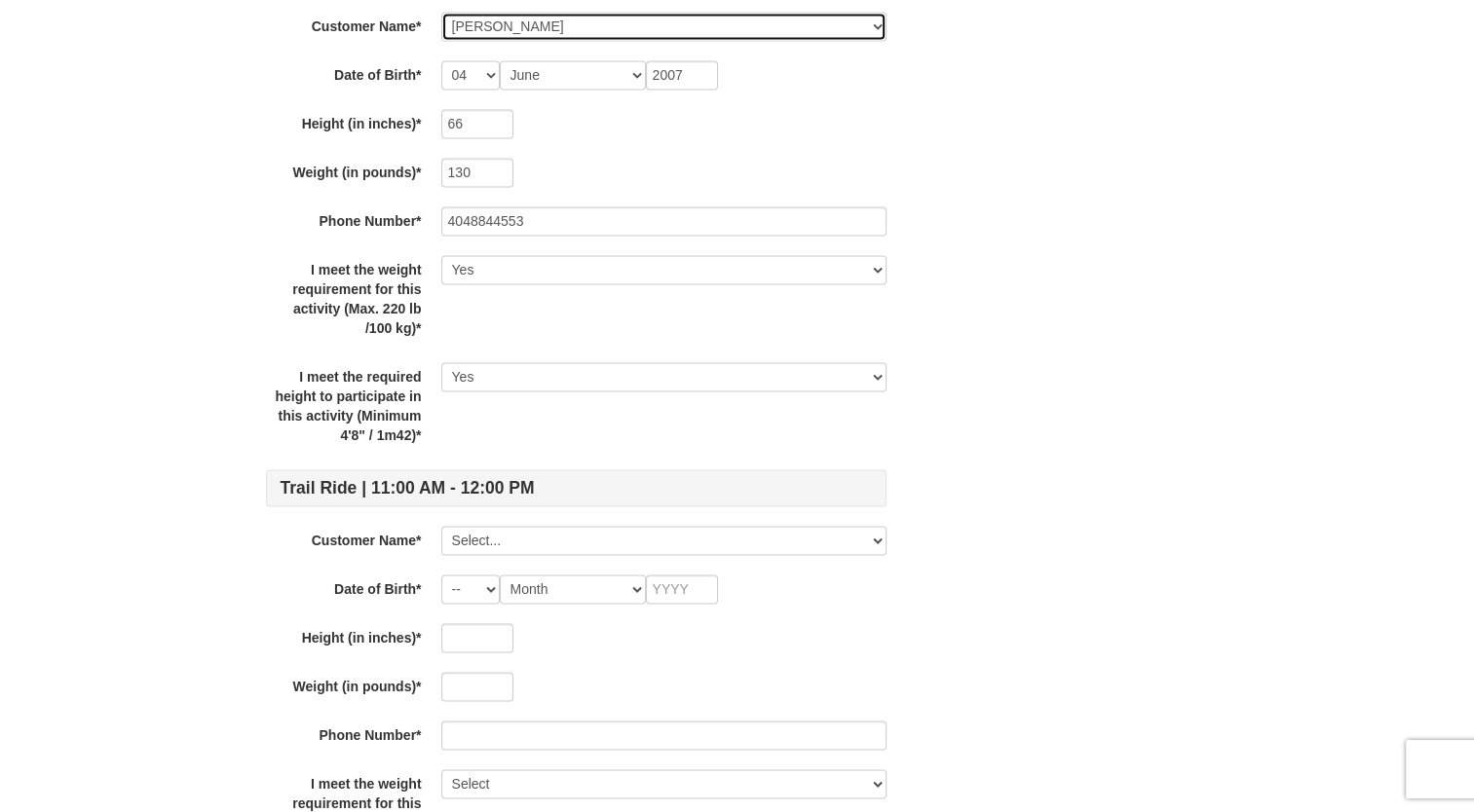
scroll to position [2855, 0]
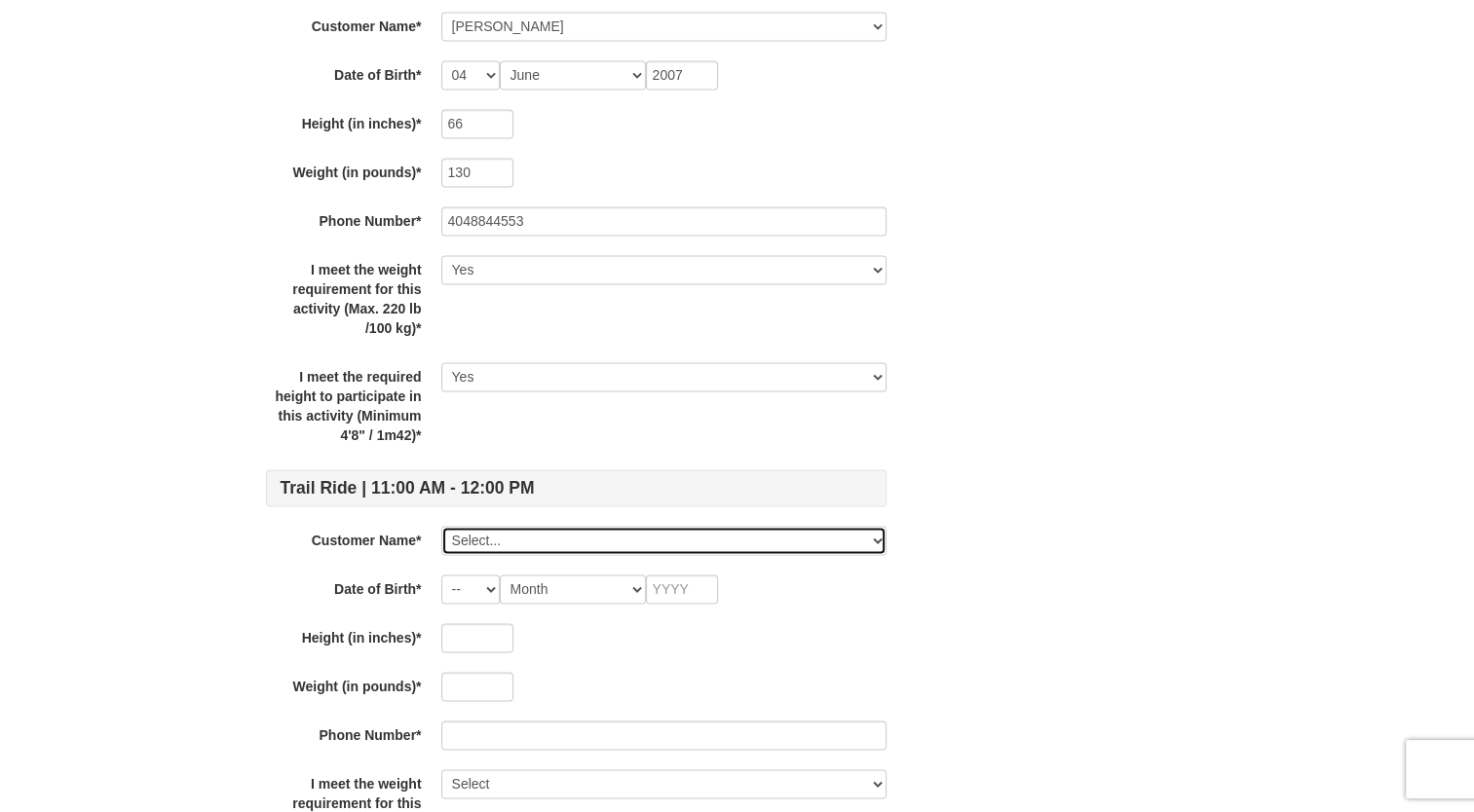
click at [550, 526] on select "Select... Sophie Moore Grace Agnew Deanna Lizotte Ava Cannady Savannah Short Pa…" at bounding box center [664, 540] width 445 height 30
select select "28239625"
click at [441, 526] on select "Select... Sophie Moore Grace Agnew Deanna Lizotte Ava Cannady Savannah Short Pa…" at bounding box center [664, 540] width 445 height 30
select select "04"
select select "06"
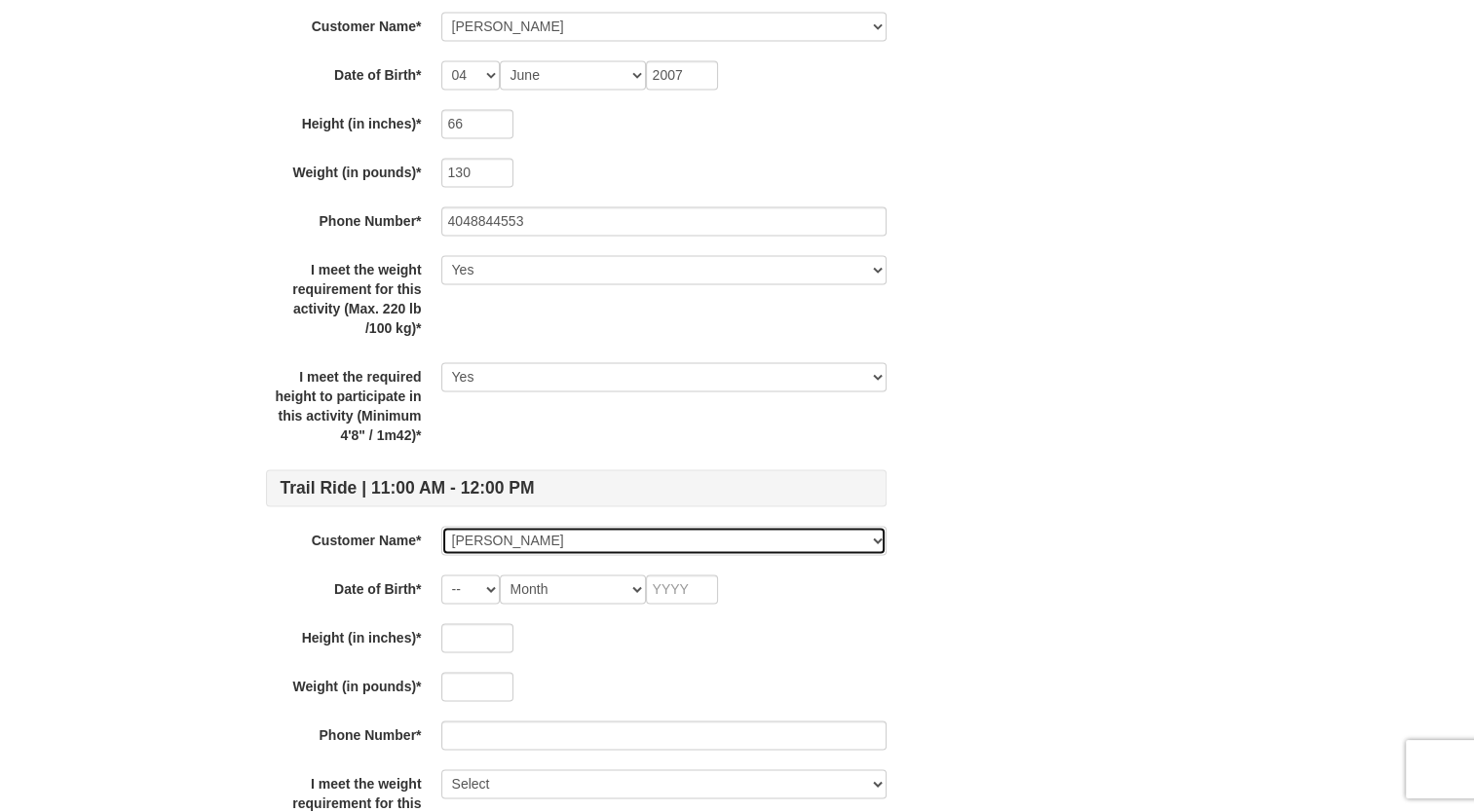
type input "2010"
type input "62"
type input "110"
select select "Yes"
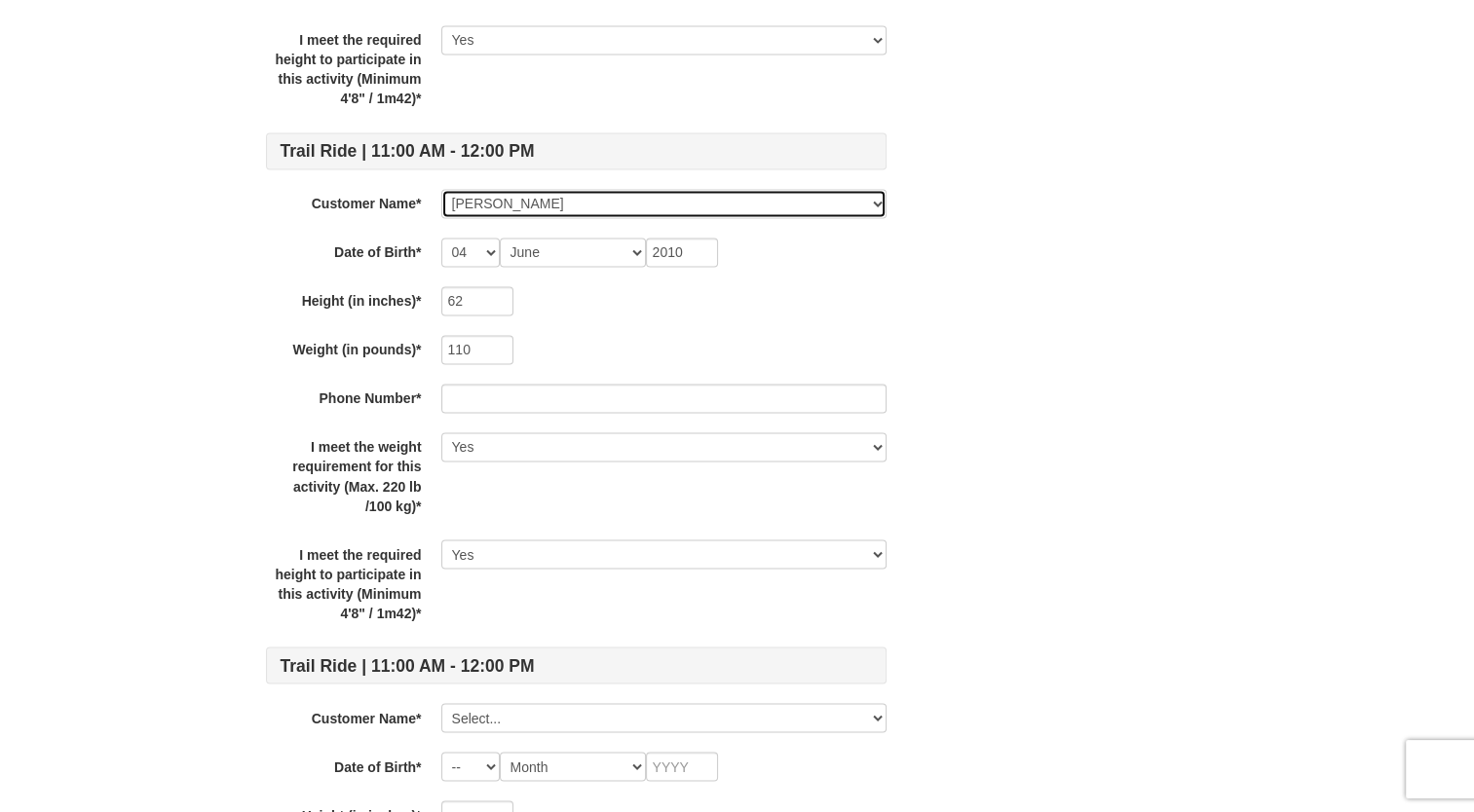
scroll to position [3194, 0]
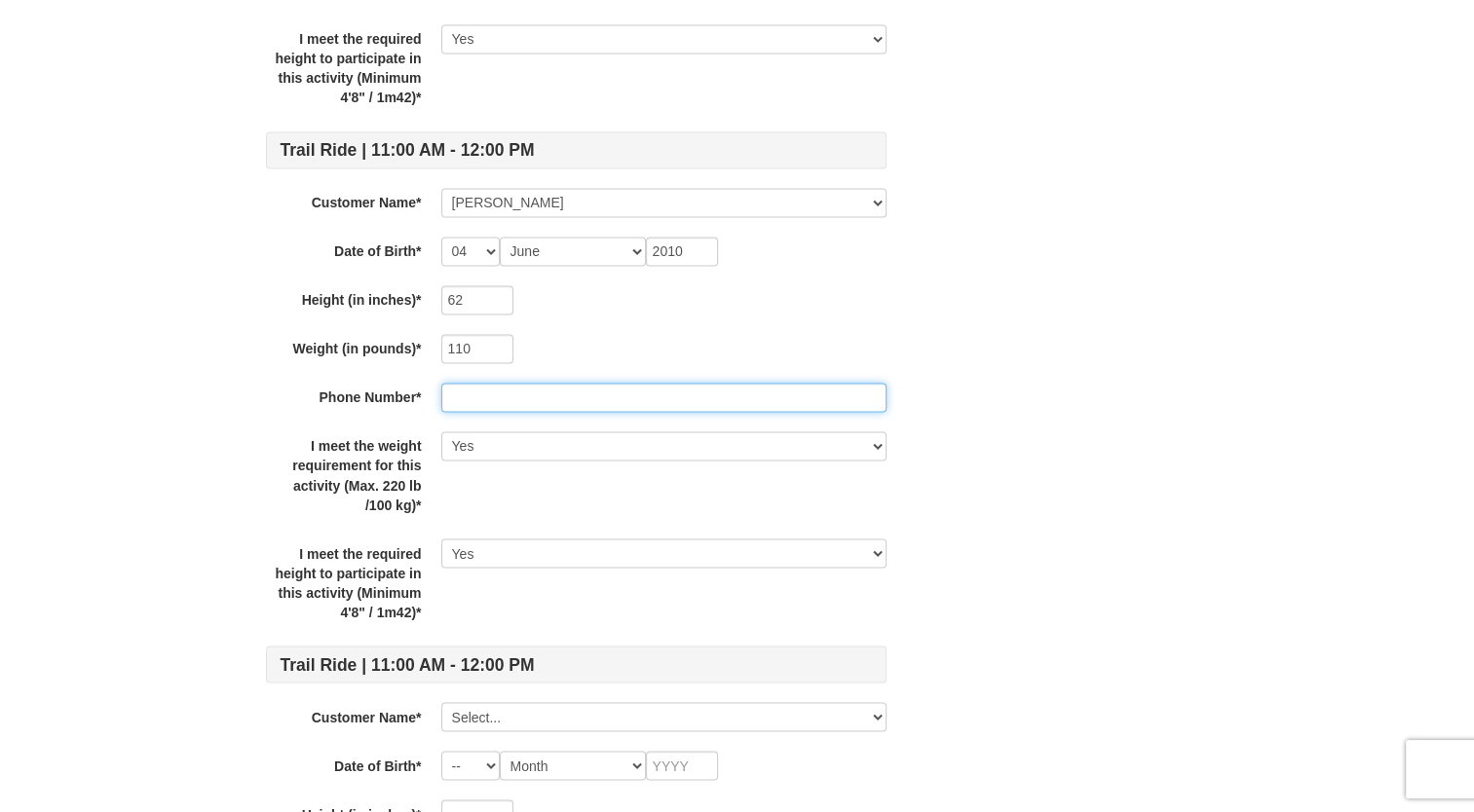
click at [538, 383] on input "text" at bounding box center [664, 398] width 445 height 30
type input "4048844553"
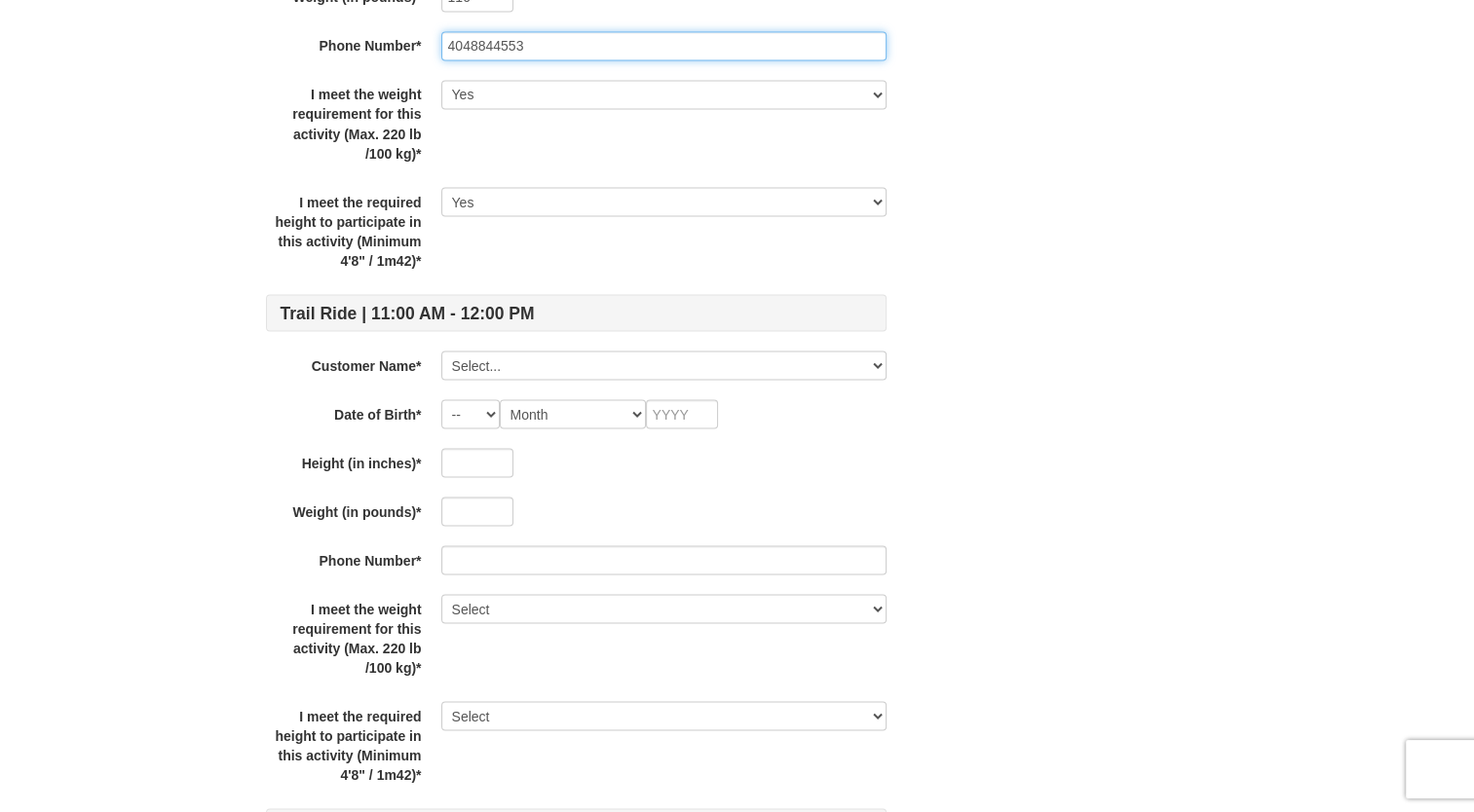
scroll to position [3551, 0]
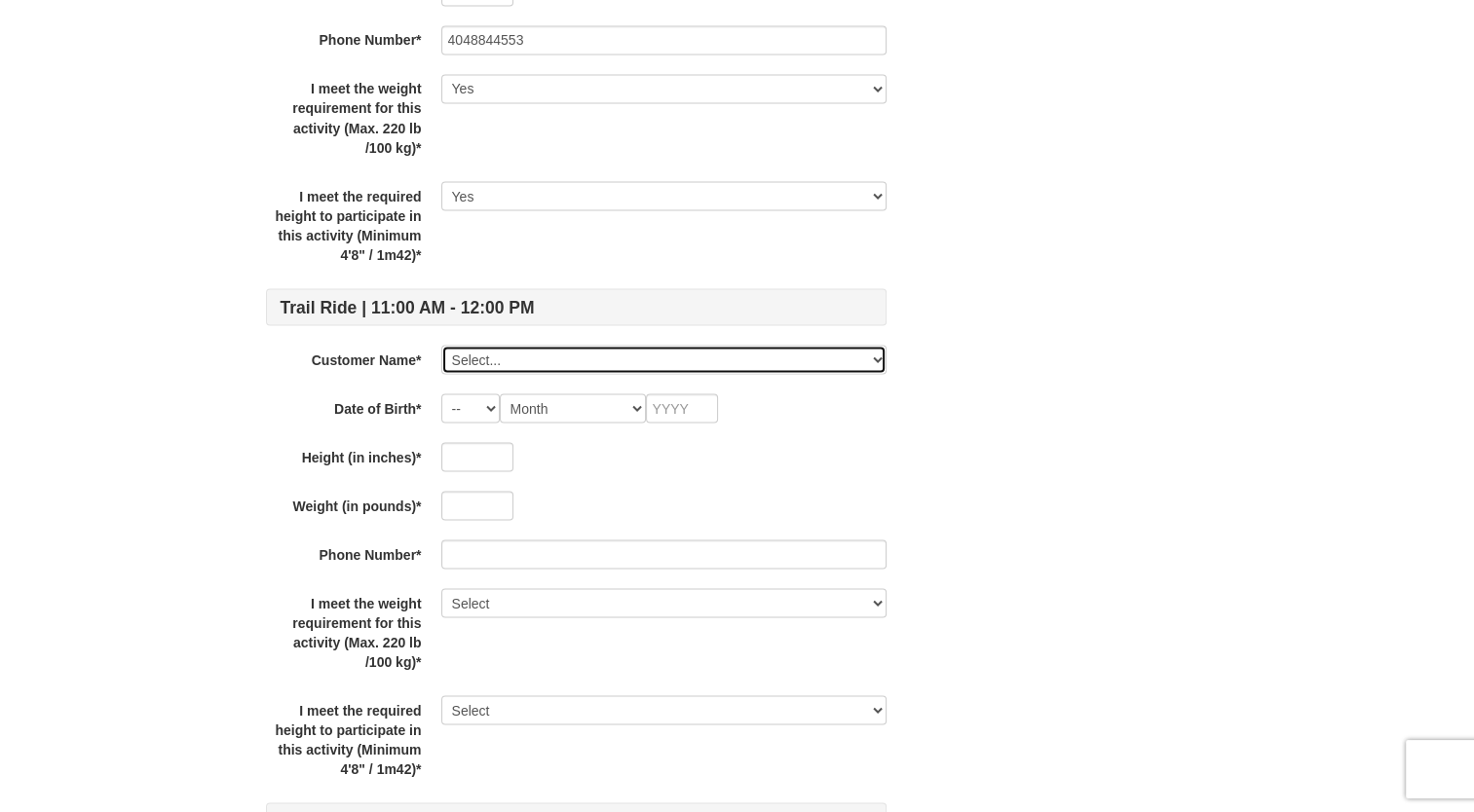
click at [566, 352] on select "Select... Sophie Moore Grace Agnew Deanna Lizotte Ava Cannady Savannah Short Pa…" at bounding box center [664, 359] width 445 height 30
select select "28239628"
click at [441, 344] on select "Select... Sophie Moore Grace Agnew Deanna Lizotte Ava Cannady Savannah Short Pa…" at bounding box center [664, 359] width 445 height 30
select select "04"
select select "06"
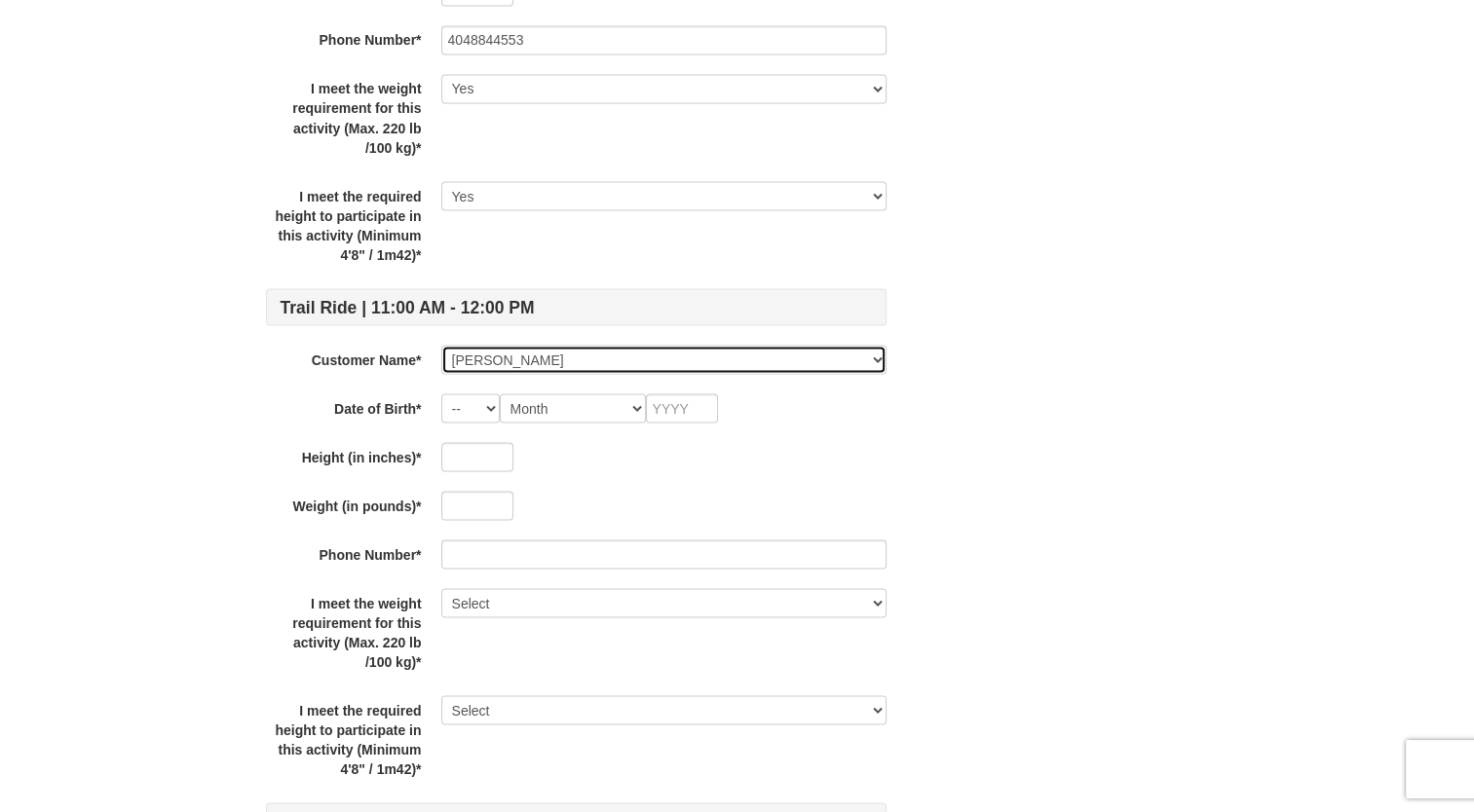
type input "2007"
type input "64"
type input "110"
select select "Yes"
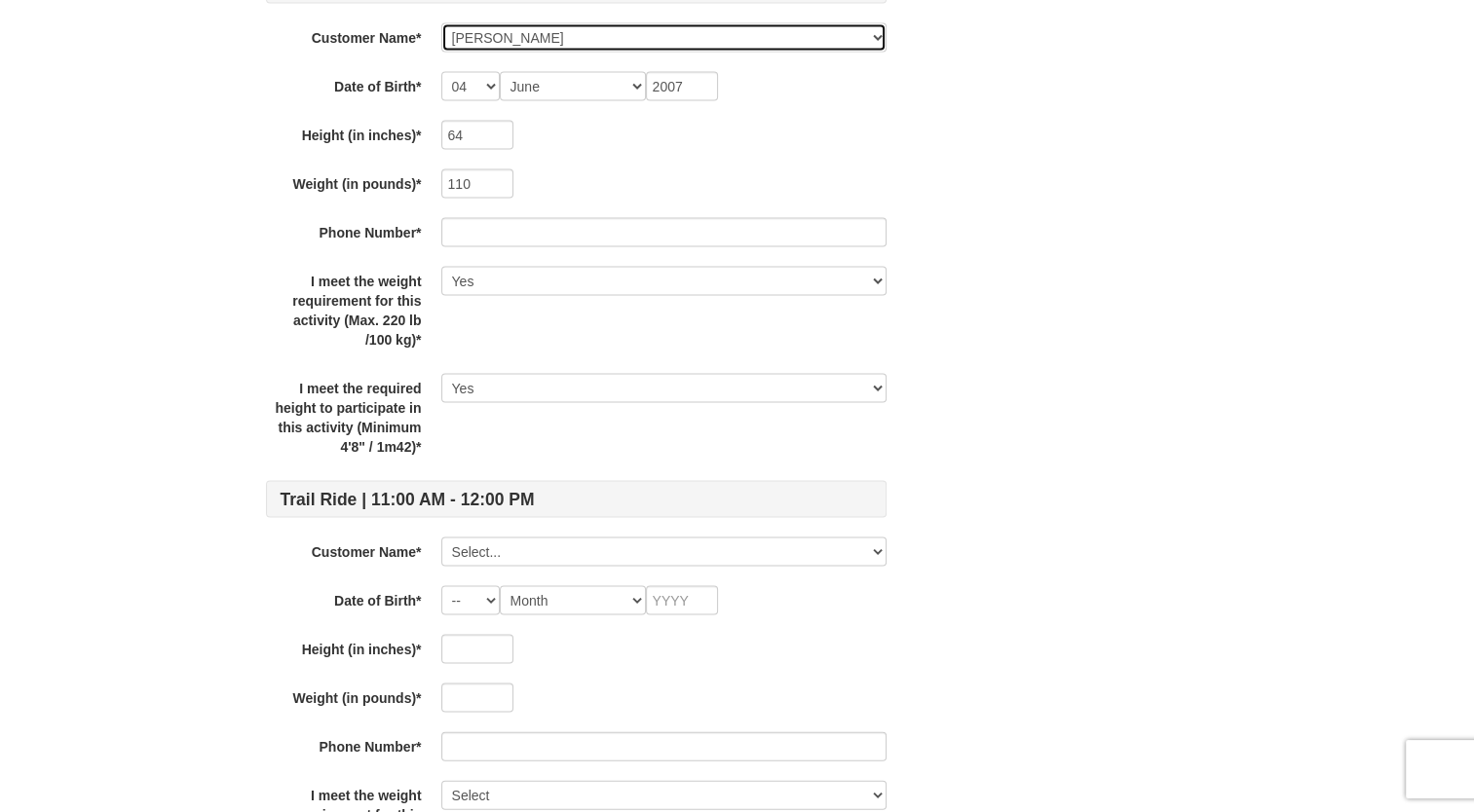
scroll to position [3958, 0]
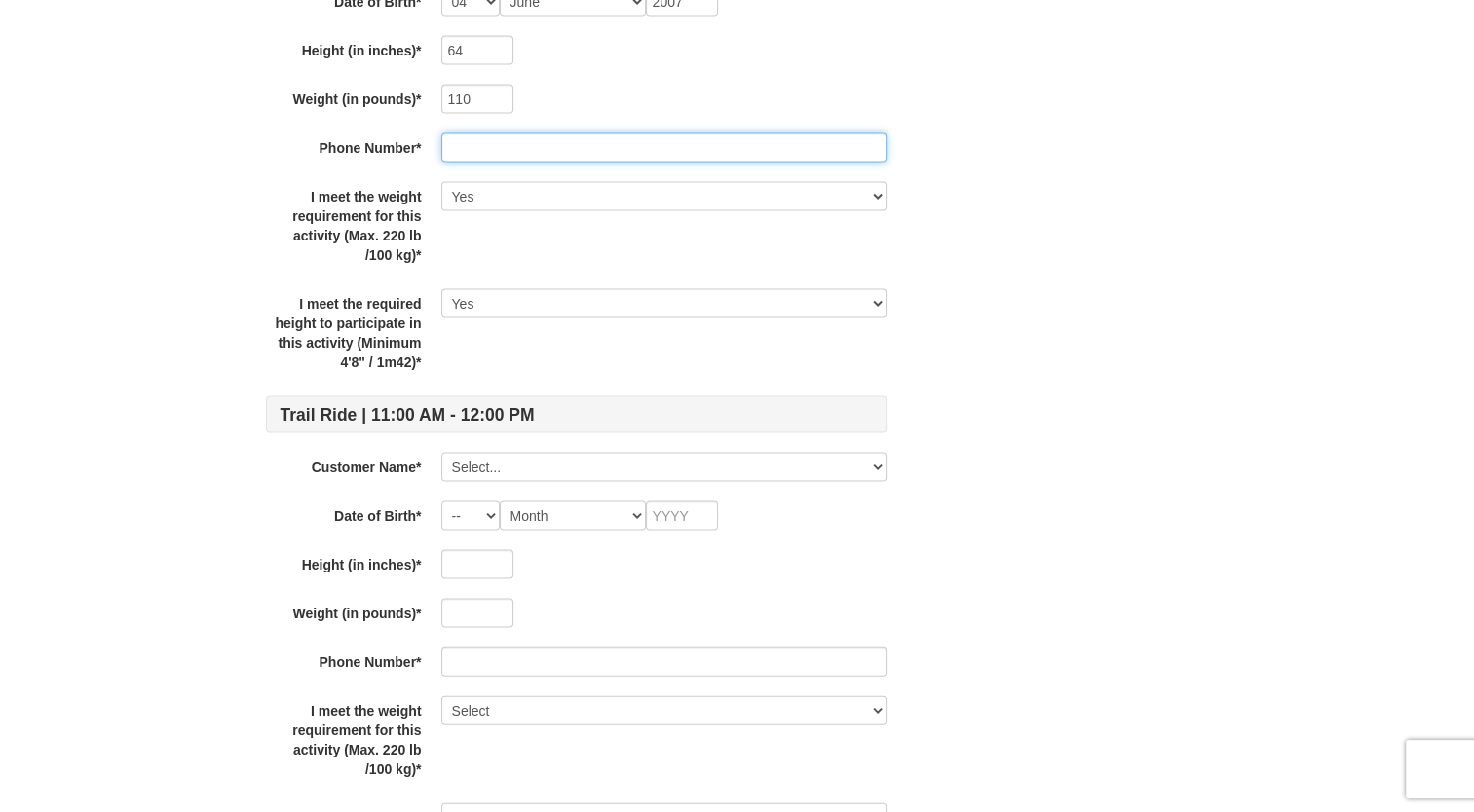
click at [596, 149] on input "text" at bounding box center [664, 149] width 445 height 30
type input "4048844553"
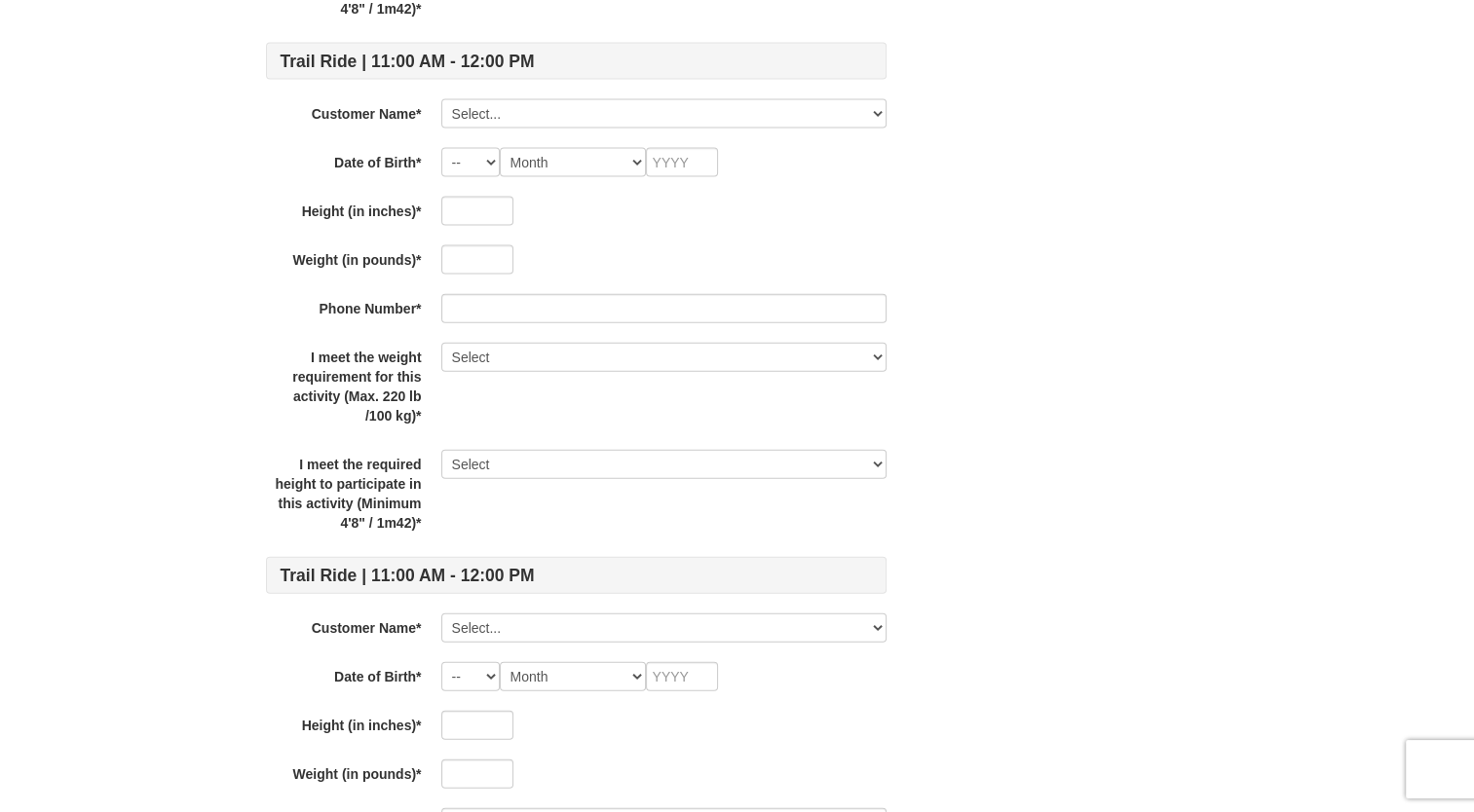
scroll to position [4307, 0]
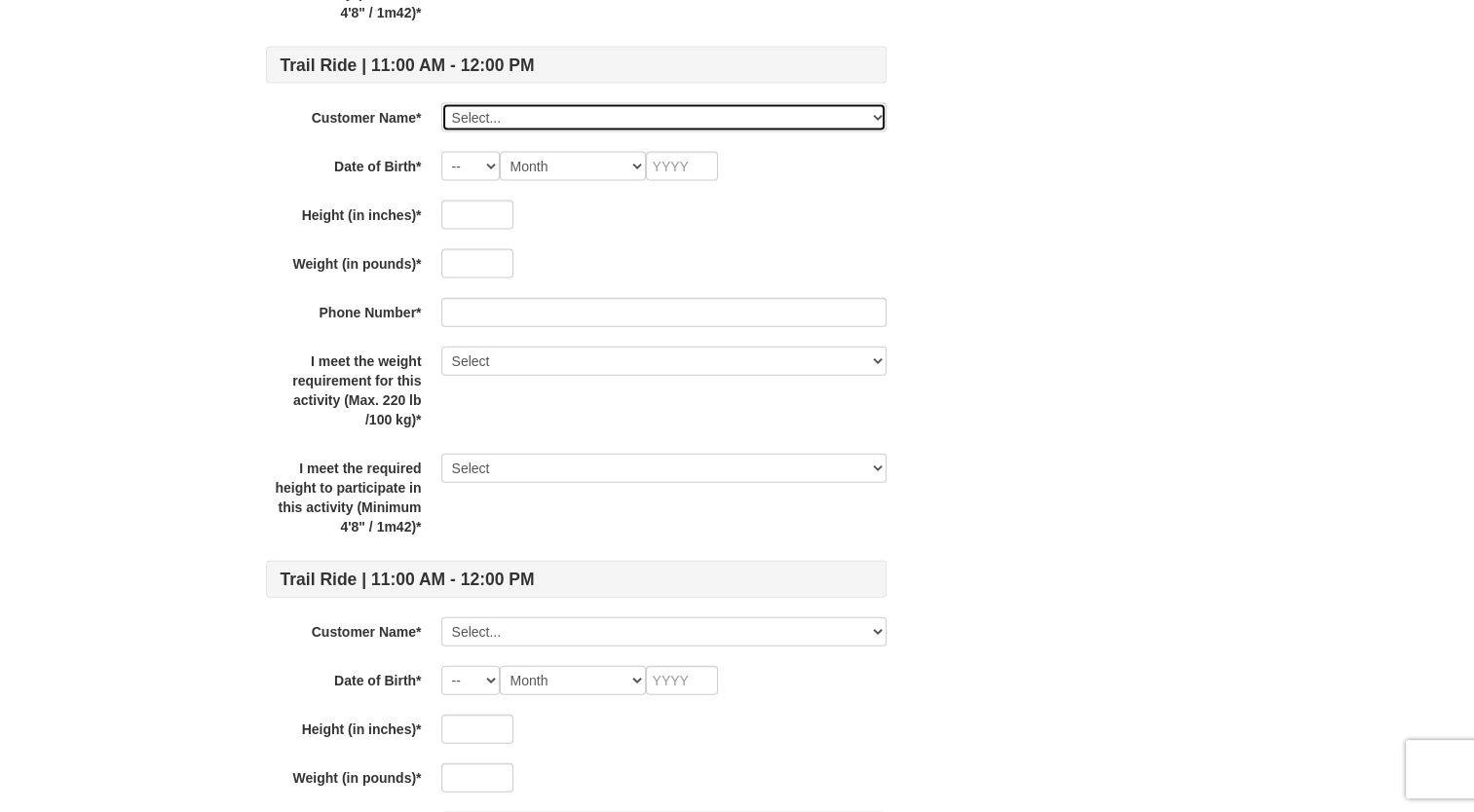
click at [557, 123] on select "Select... Sophie Moore Grace Agnew Deanna Lizotte Ava Cannady Savannah Short Pa…" at bounding box center [664, 118] width 445 height 30
click at [545, 107] on select "Select... Sophie Moore Grace Agnew Deanna Lizotte Ava Cannady Savannah Short Pa…" at bounding box center [664, 118] width 445 height 30
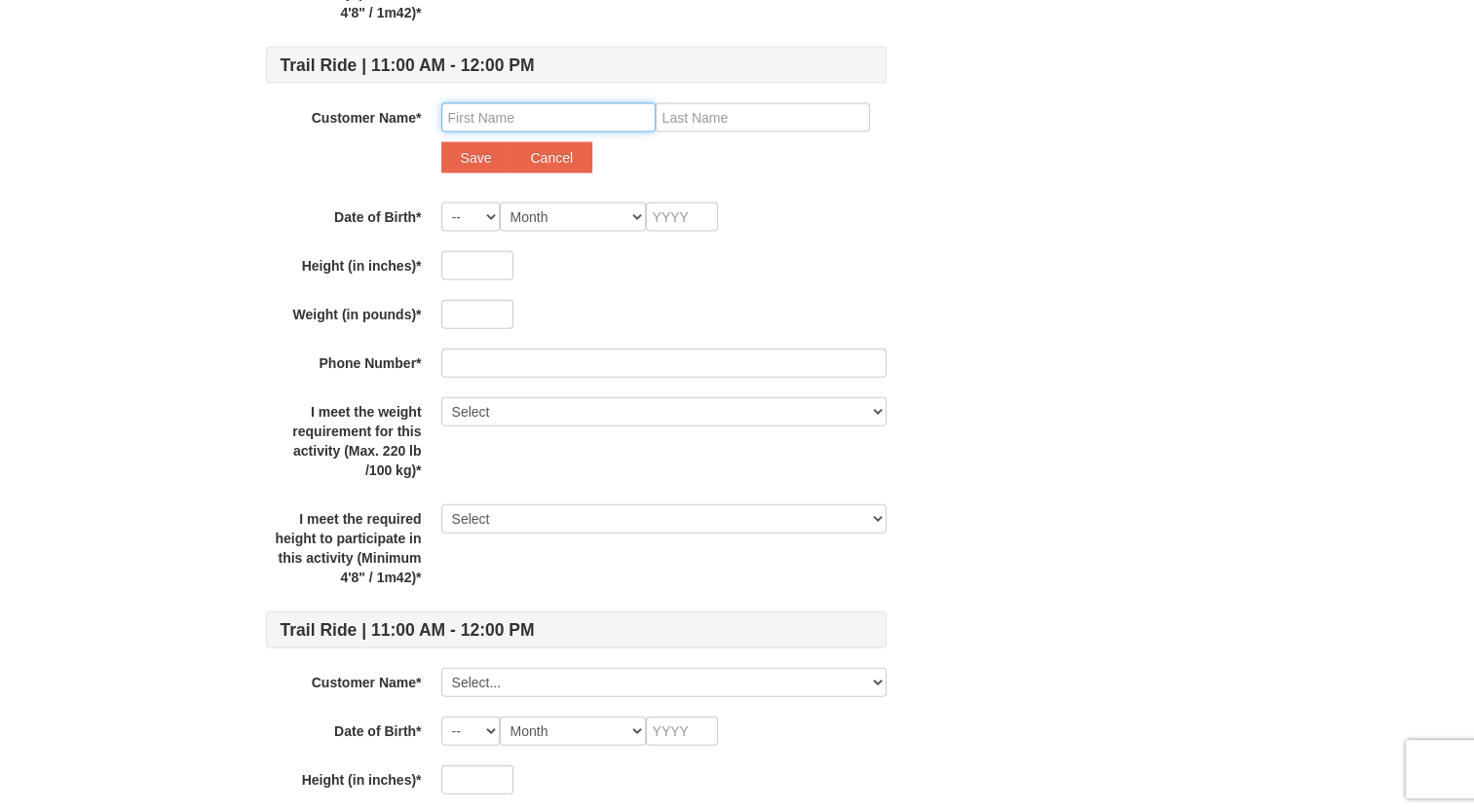
click at [538, 115] on input "text" at bounding box center [548, 118] width 215 height 30
type input "Grace"
type input "Oliver"
click at [483, 157] on button "Save" at bounding box center [476, 157] width 70 height 31
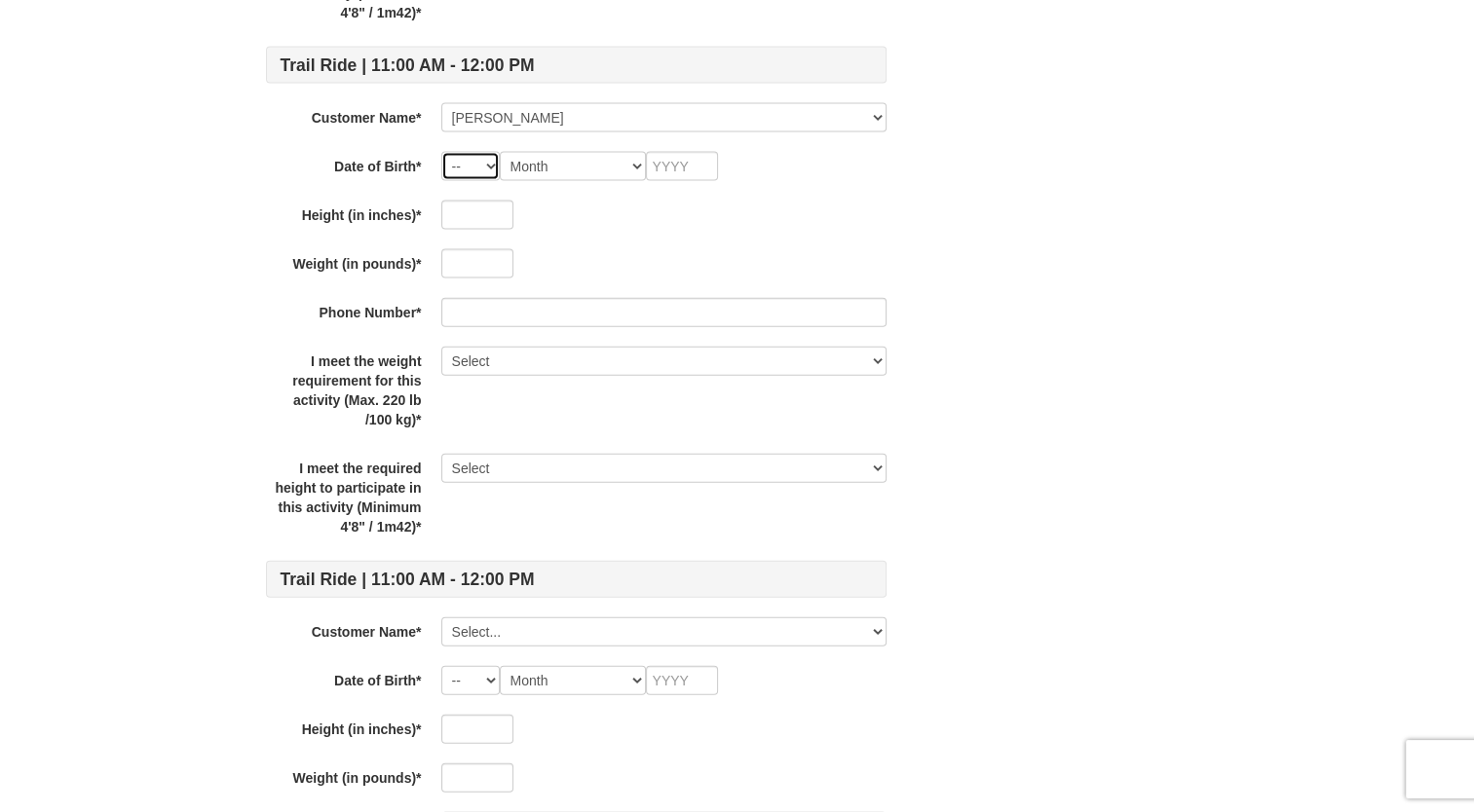
click at [465, 153] on select "-- 01 02 03 04 05 06 07 08 09 10 11 12 13 14 15 16 17 18 19 20 21 22 23 24 25 2…" at bounding box center [470, 166] width 58 height 30
select select "04"
click at [441, 152] on select "-- 01 02 03 04 05 06 07 08 09 10 11 12 13 14 15 16 17 18 19 20 21 22 23 24 25 2…" at bounding box center [470, 166] width 58 height 30
click at [573, 152] on select "Month January February March April May June July August September October Novem…" at bounding box center [573, 166] width 146 height 30
select select "06"
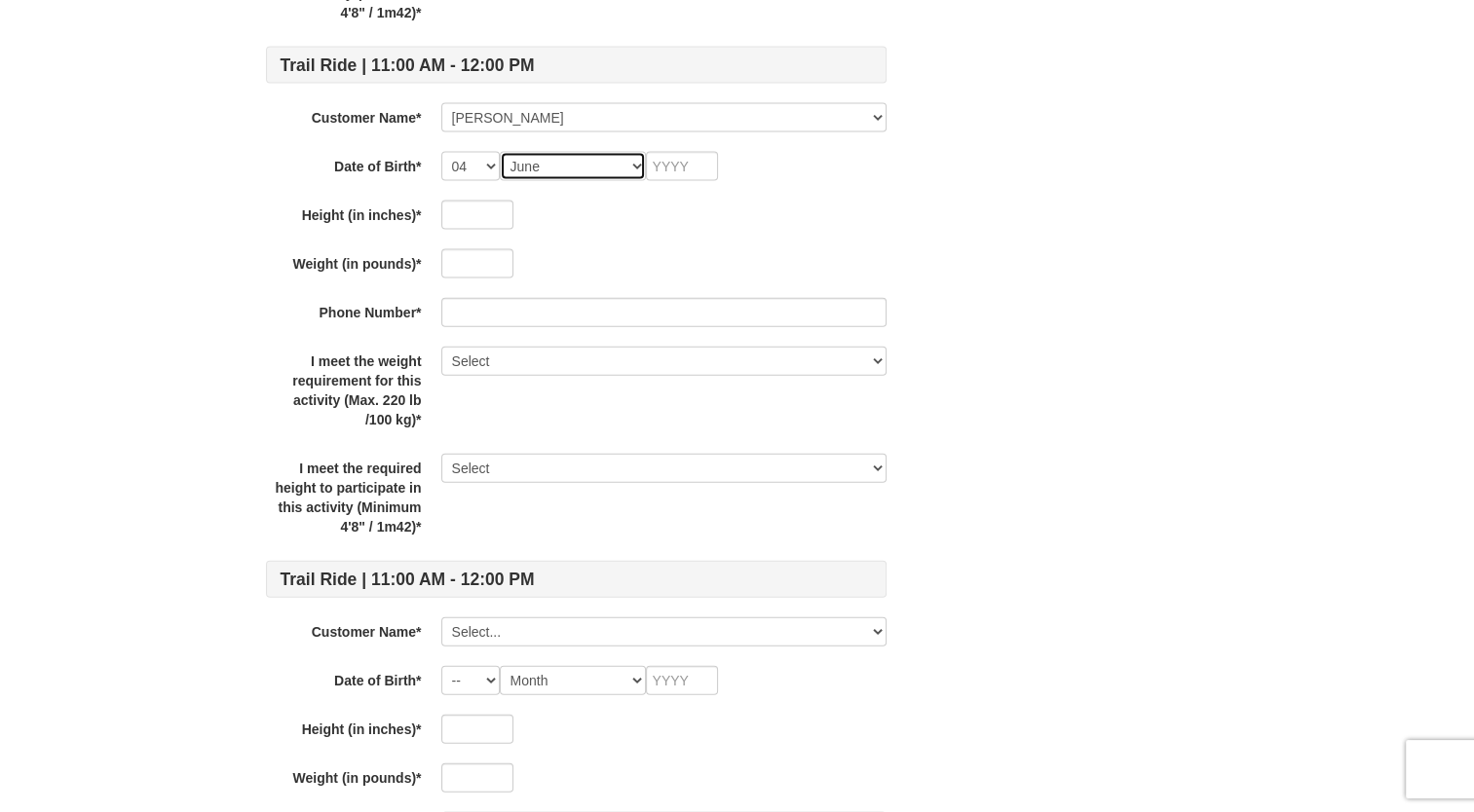
click at [500, 152] on select "Month January February March April May June July August September October Novem…" at bounding box center [573, 166] width 146 height 30
click at [691, 175] on input "text" at bounding box center [681, 166] width 72 height 30
type input "2009"
click at [469, 214] on input "text" at bounding box center [477, 216] width 72 height 30
type input "70"
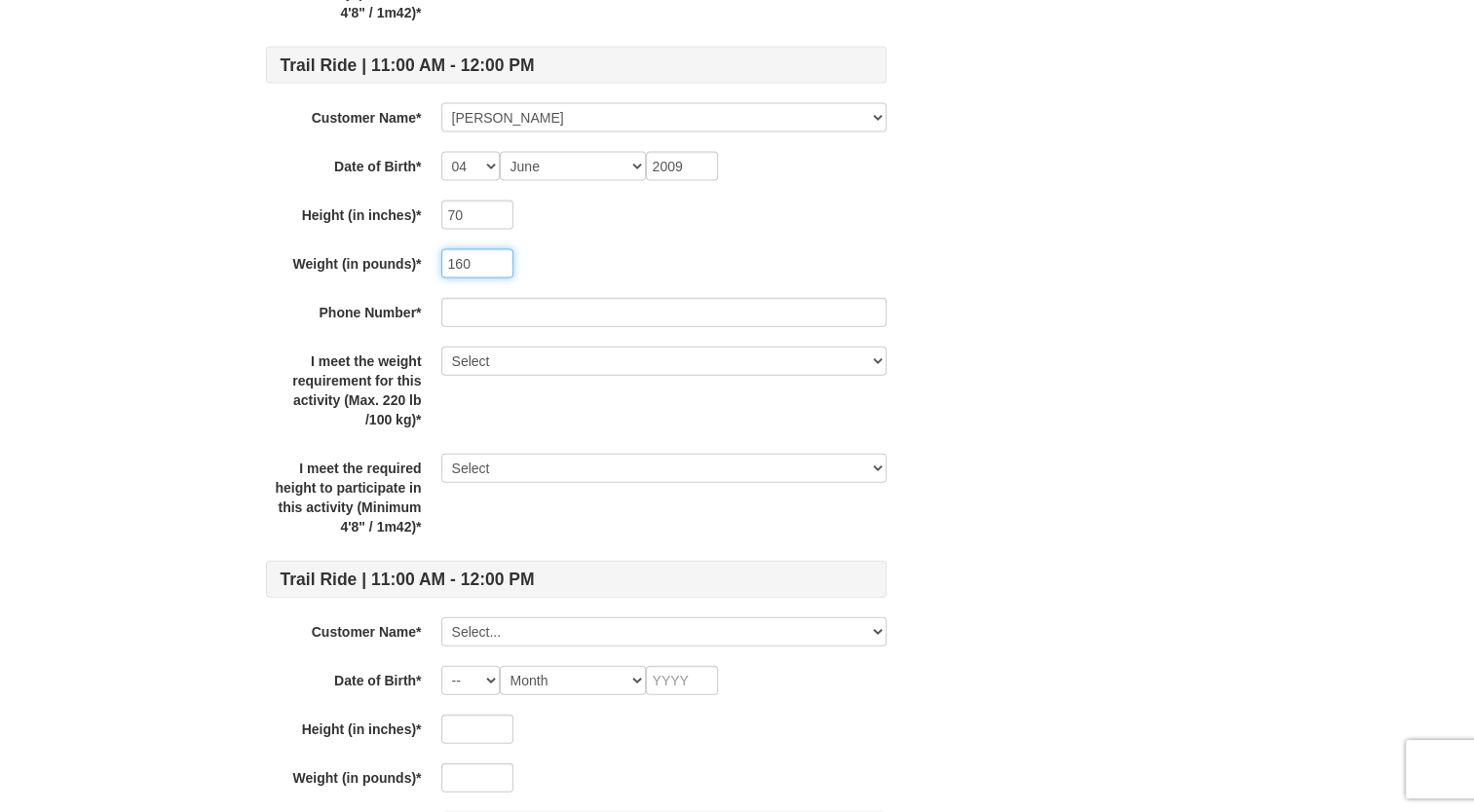
type input "160"
click at [500, 308] on input "text" at bounding box center [664, 313] width 445 height 30
type input "4048844553"
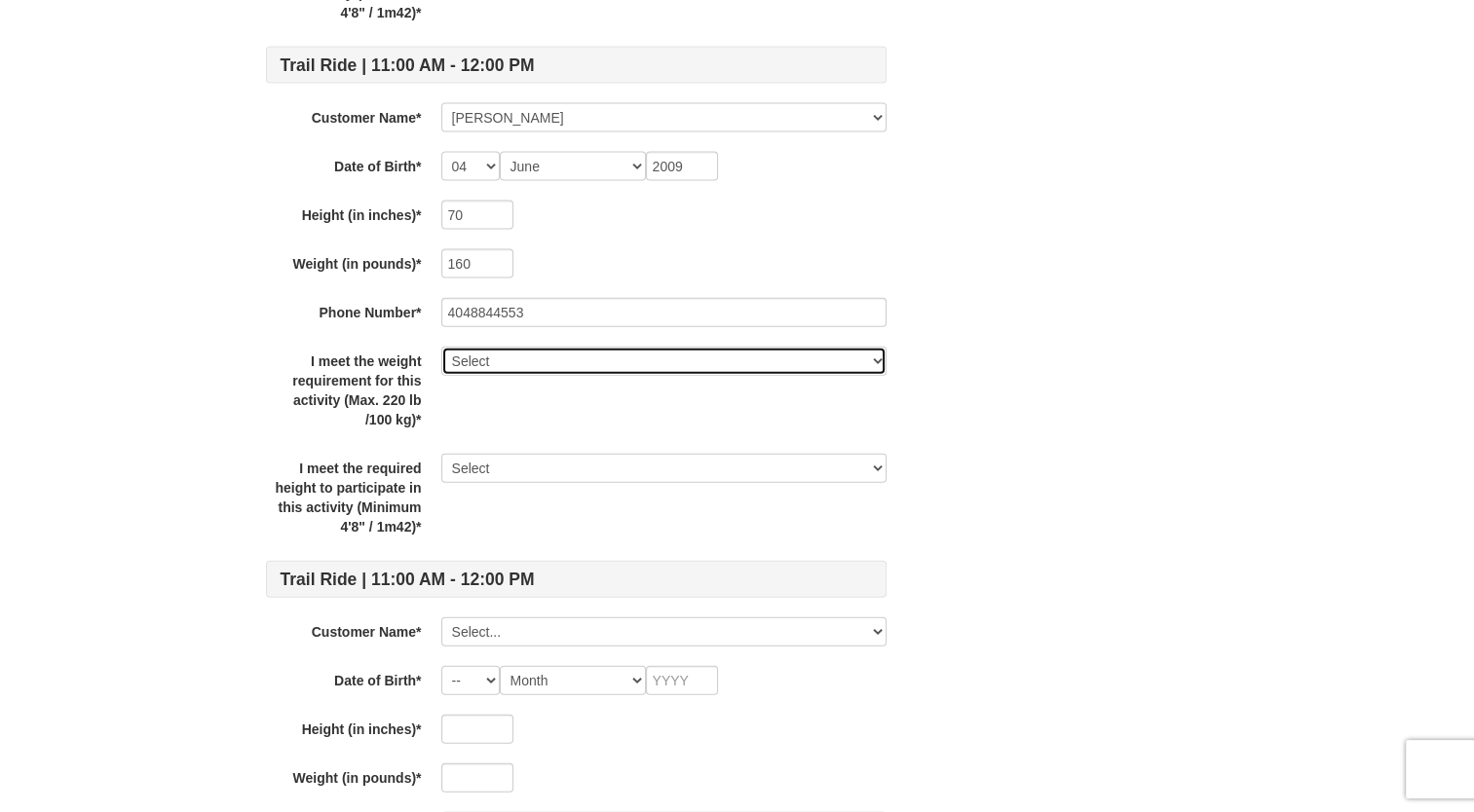
click at [518, 346] on select "Select Yes" at bounding box center [664, 361] width 445 height 30
select select "Yes"
click at [441, 346] on select "Select Yes" at bounding box center [664, 361] width 445 height 30
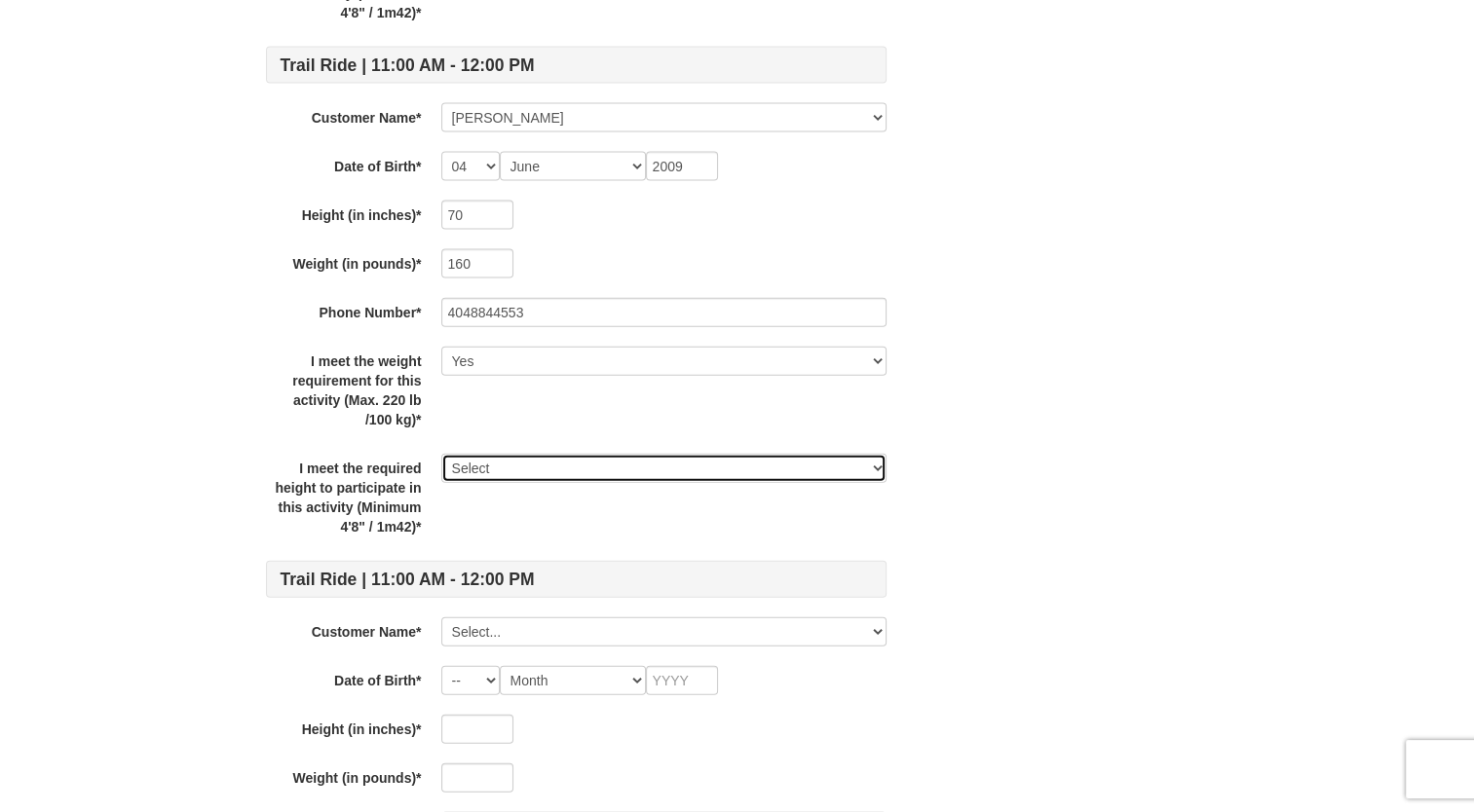
click at [509, 466] on select "Select Yes" at bounding box center [664, 468] width 445 height 30
select select "Yes"
click at [441, 454] on select "Select Yes" at bounding box center [664, 468] width 445 height 30
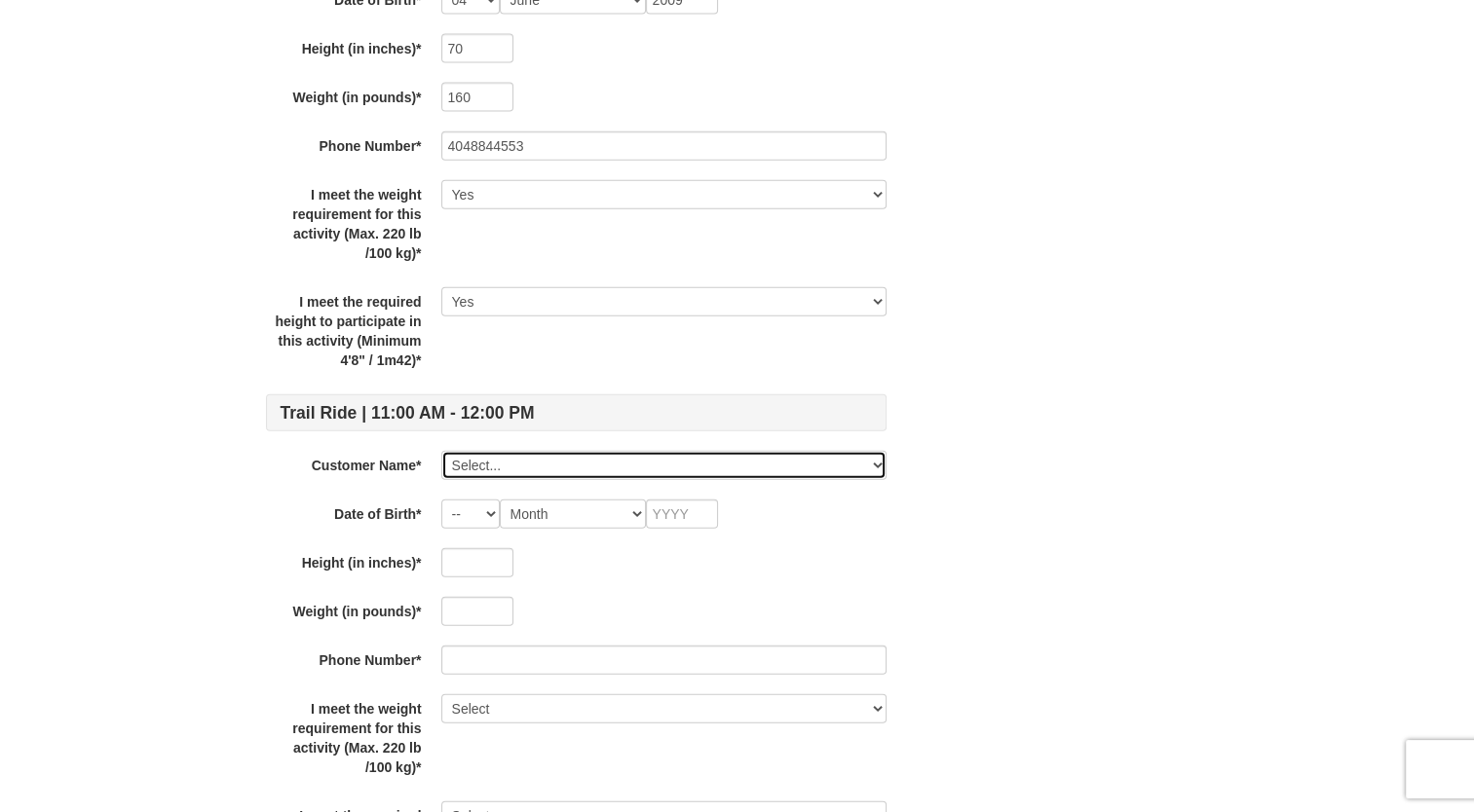
click at [506, 468] on select "Select... Sophie Moore Grace Agnew Deanna Lizotte Ava Cannady Savannah Short Pa…" at bounding box center [664, 466] width 445 height 30
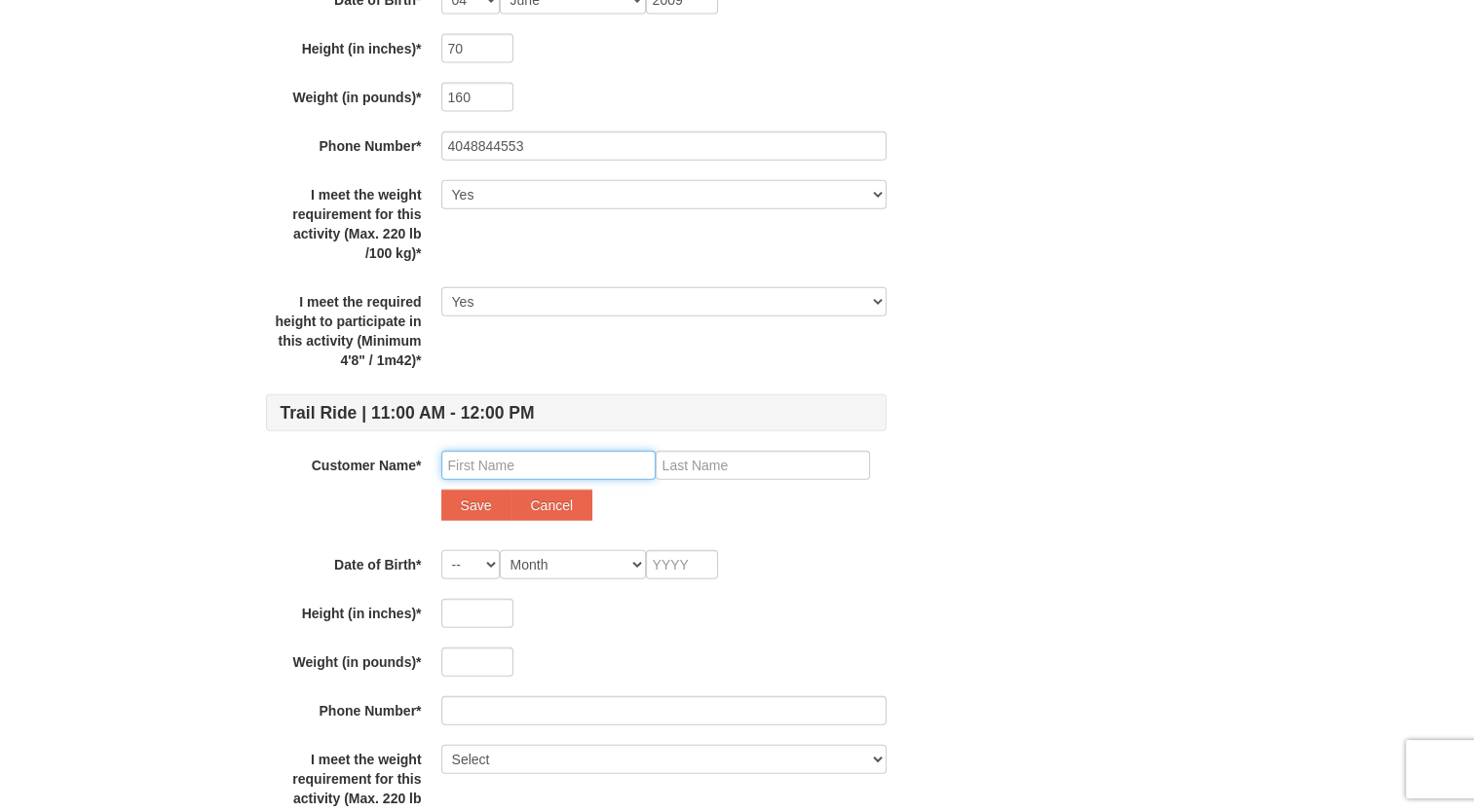
click at [538, 459] on input "text" at bounding box center [548, 466] width 215 height 30
type input "l"
type input "Lydia"
type input "Riegert"
click at [487, 573] on select "-- 01 02 03 04 05 06 07 08 09 10 11 12 13 14 15 16 17 18 19 20 21 22 23 24 25 2…" at bounding box center [470, 565] width 58 height 30
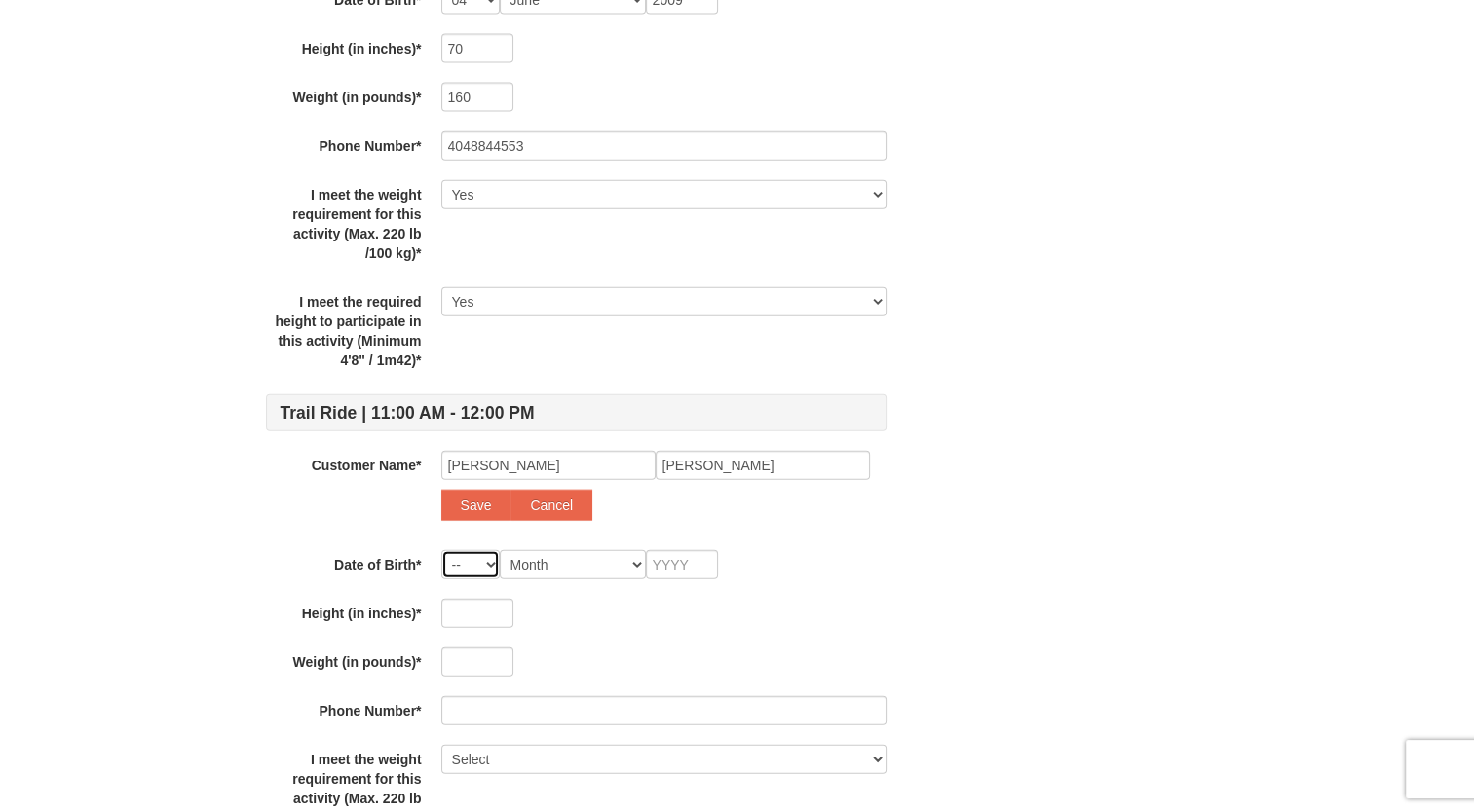
select select "04"
click at [441, 550] on select "-- 01 02 03 04 05 06 07 08 09 10 11 12 13 14 15 16 17 18 19 20 21 22 23 24 25 2…" at bounding box center [470, 565] width 58 height 30
click at [539, 565] on select "Month January February March April May June July August September October Novem…" at bounding box center [573, 565] width 146 height 30
select select "06"
click at [500, 550] on select "Month January February March April May June July August September October Novem…" at bounding box center [573, 565] width 146 height 30
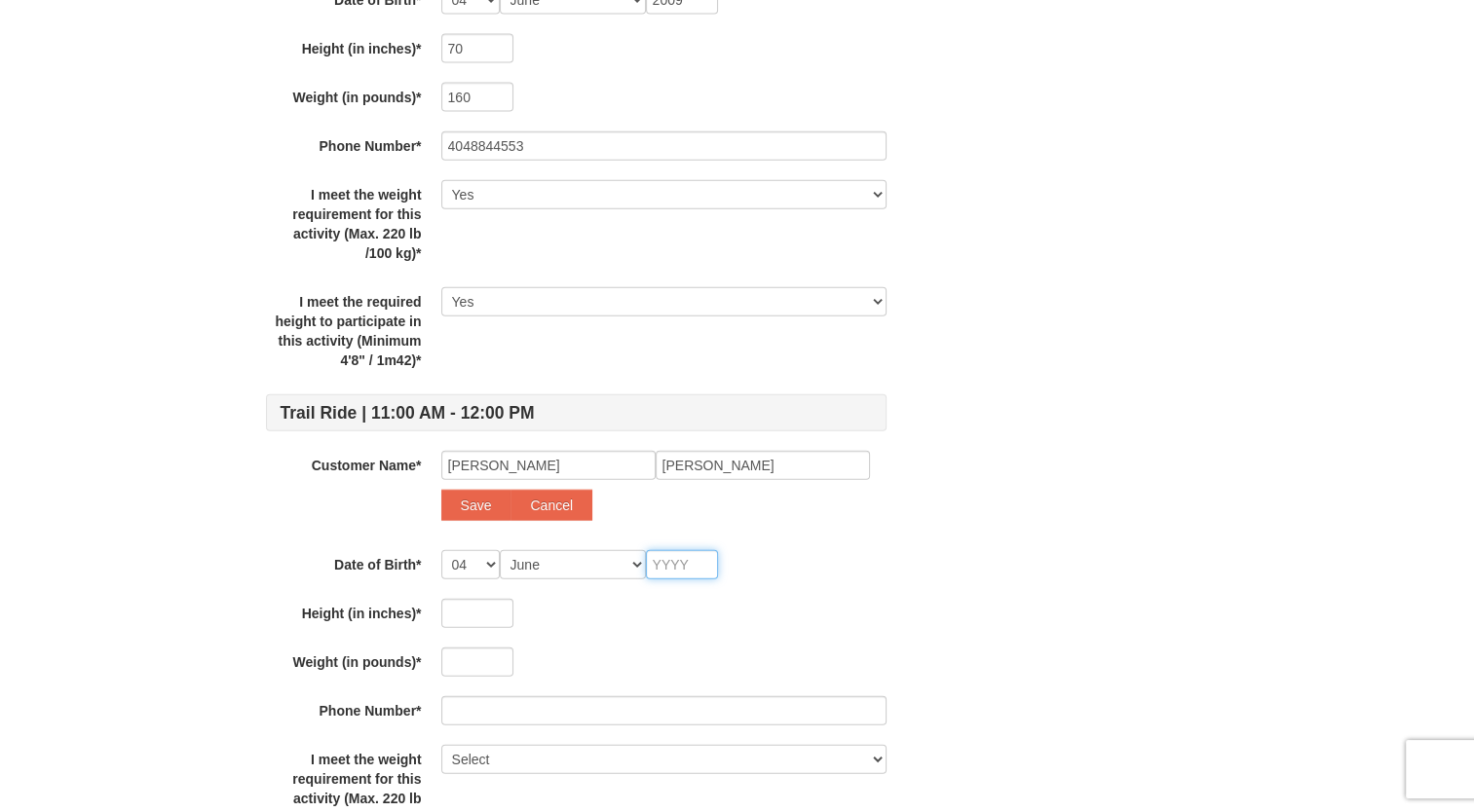
click at [688, 551] on input "text" at bounding box center [681, 565] width 72 height 30
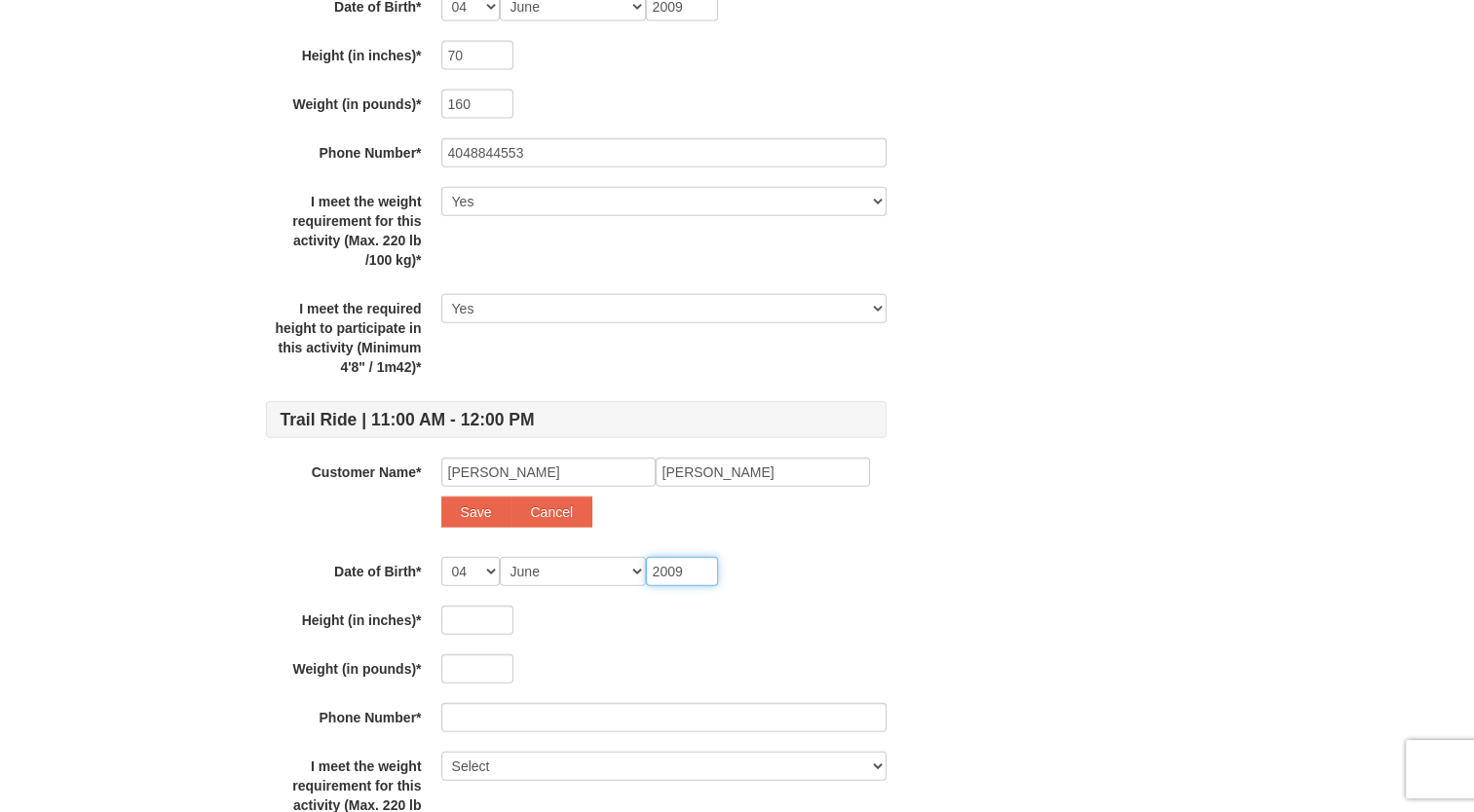
scroll to position [4472, 0]
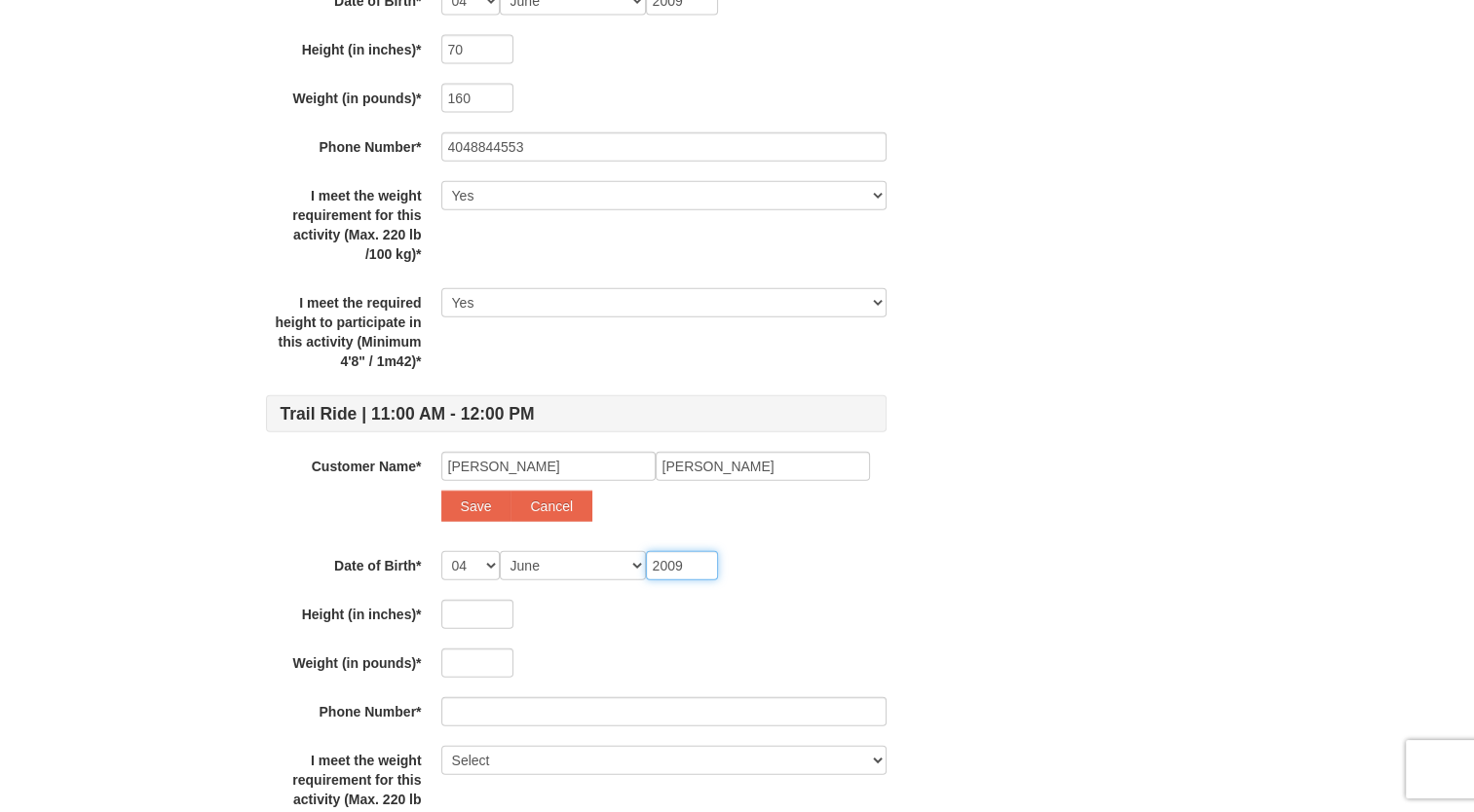
type input "2009"
click at [502, 617] on input "text" at bounding box center [477, 615] width 72 height 30
type input "64"
click at [460, 659] on input "text" at bounding box center [477, 663] width 72 height 30
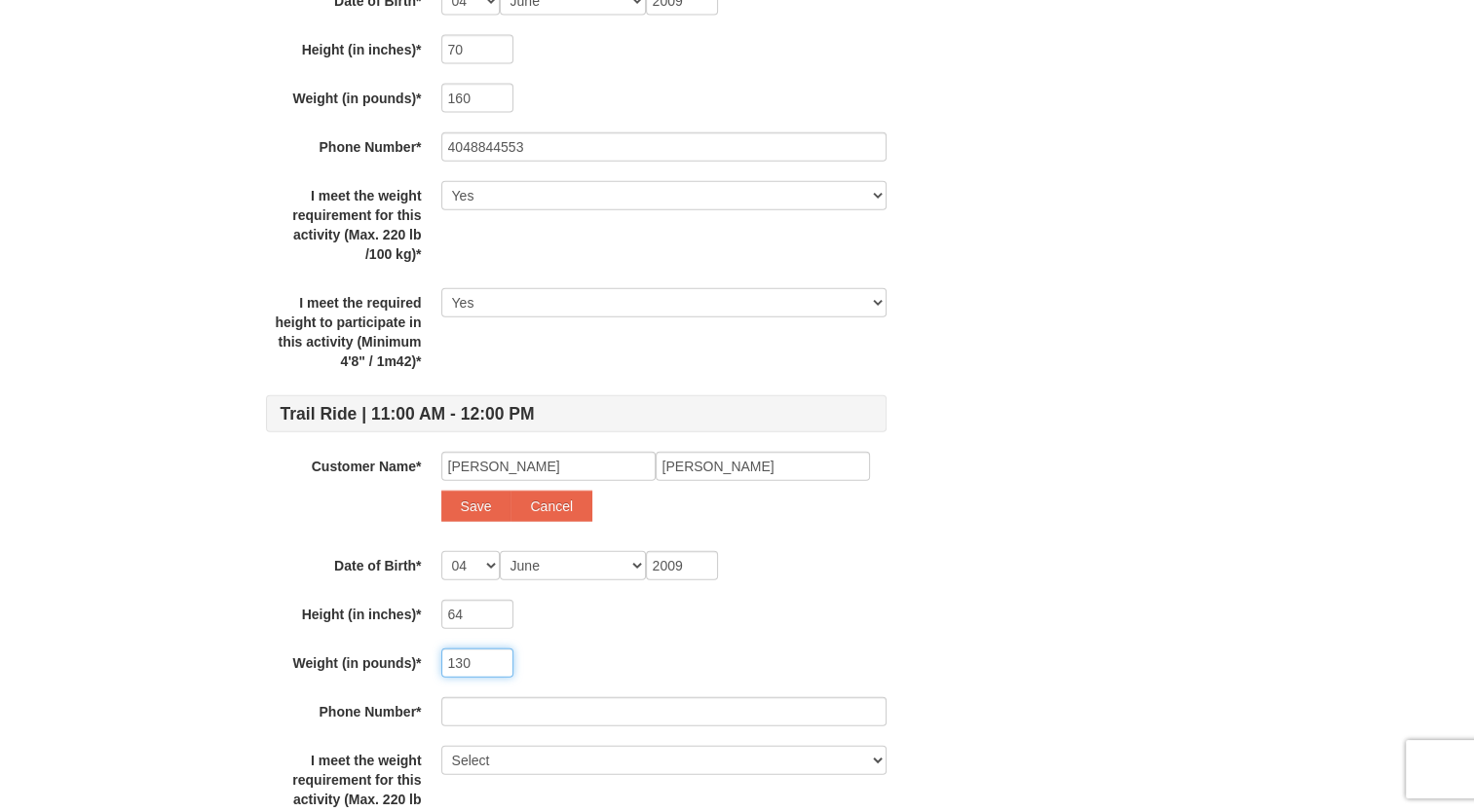
type input "130"
click at [513, 710] on input "text" at bounding box center [664, 713] width 445 height 30
click at [531, 718] on input "404" at bounding box center [664, 713] width 445 height 30
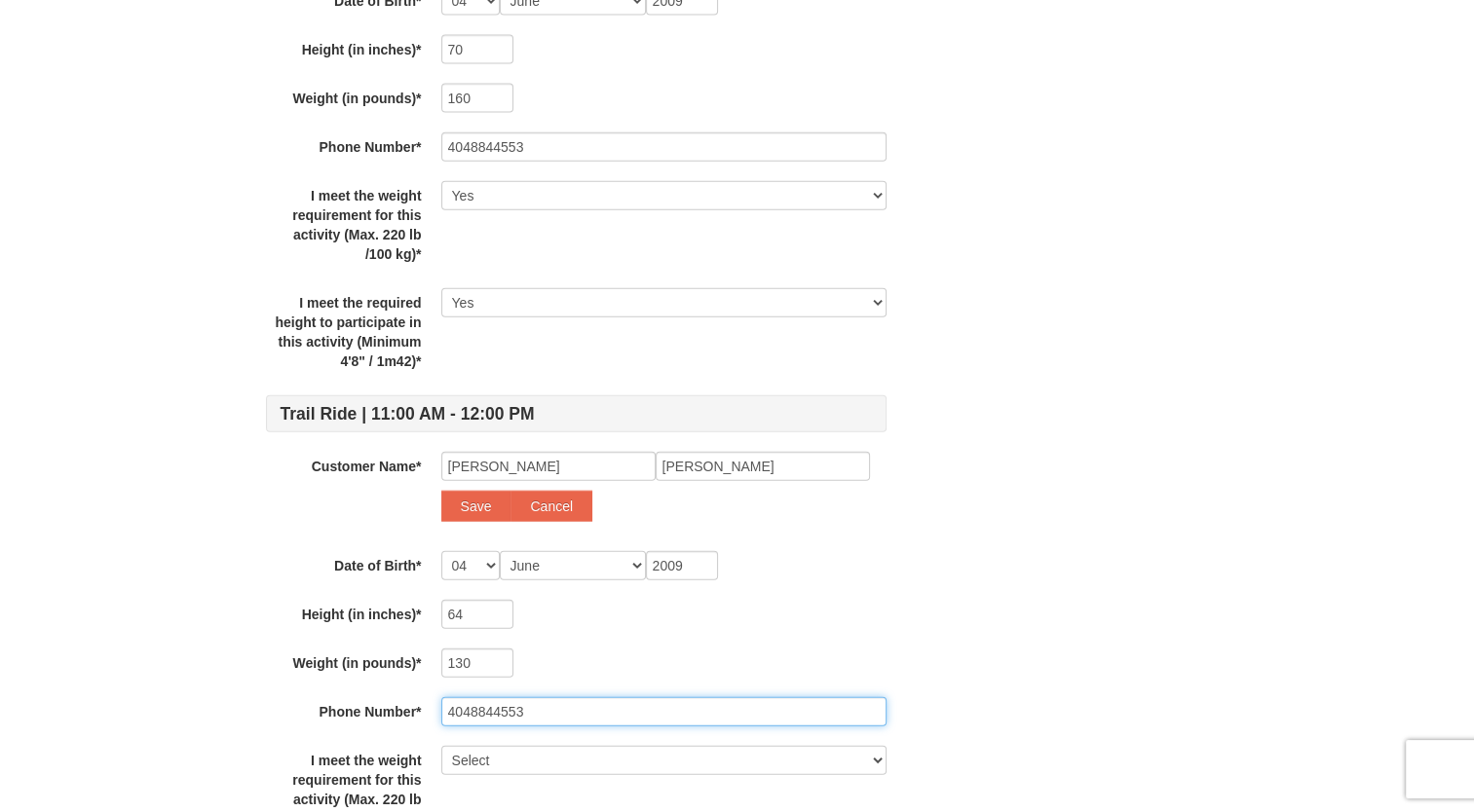
type input "4048844553"
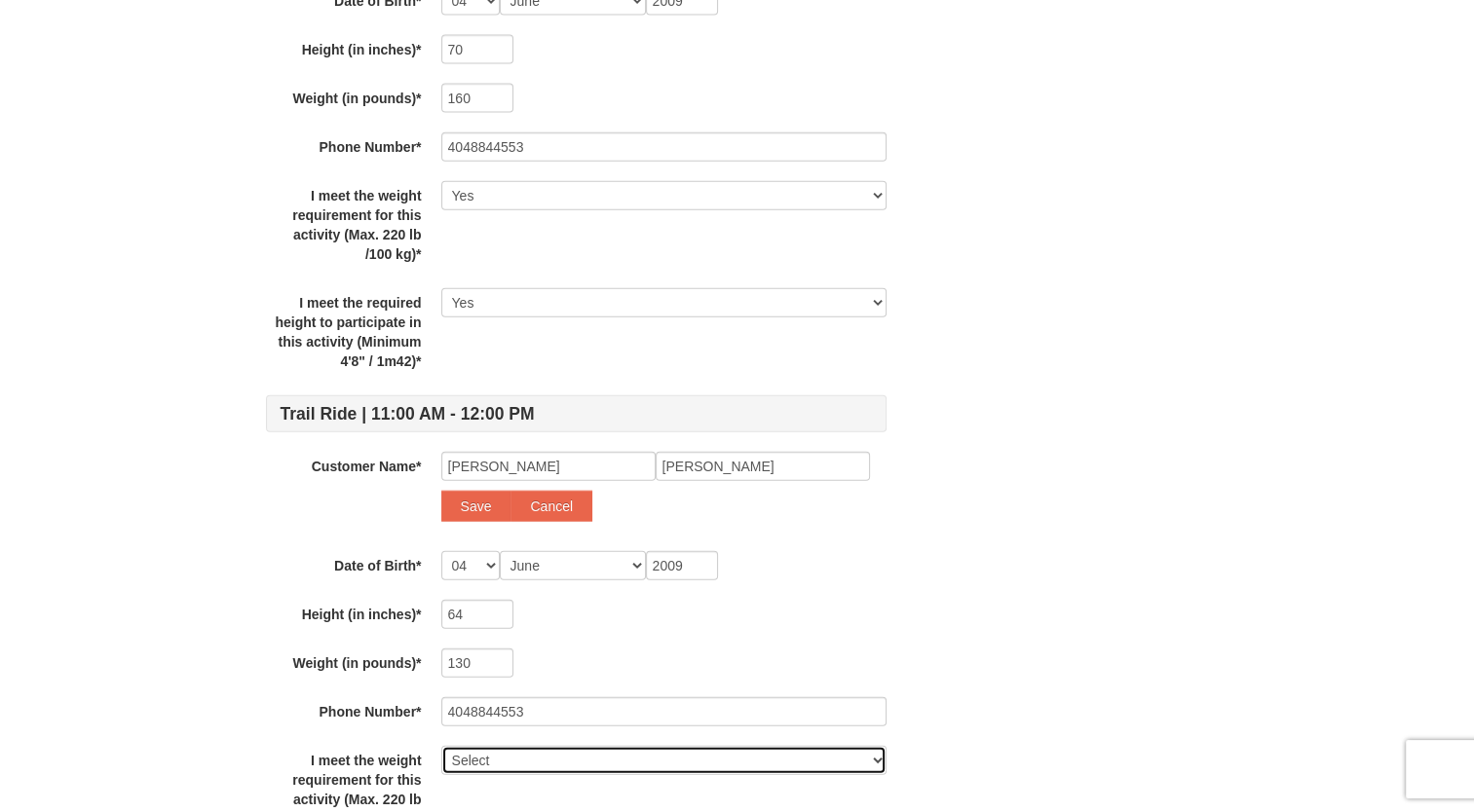
click at [510, 758] on select "Select Yes" at bounding box center [664, 761] width 445 height 30
select select "Yes"
click at [441, 746] on select "Select Yes" at bounding box center [664, 761] width 445 height 30
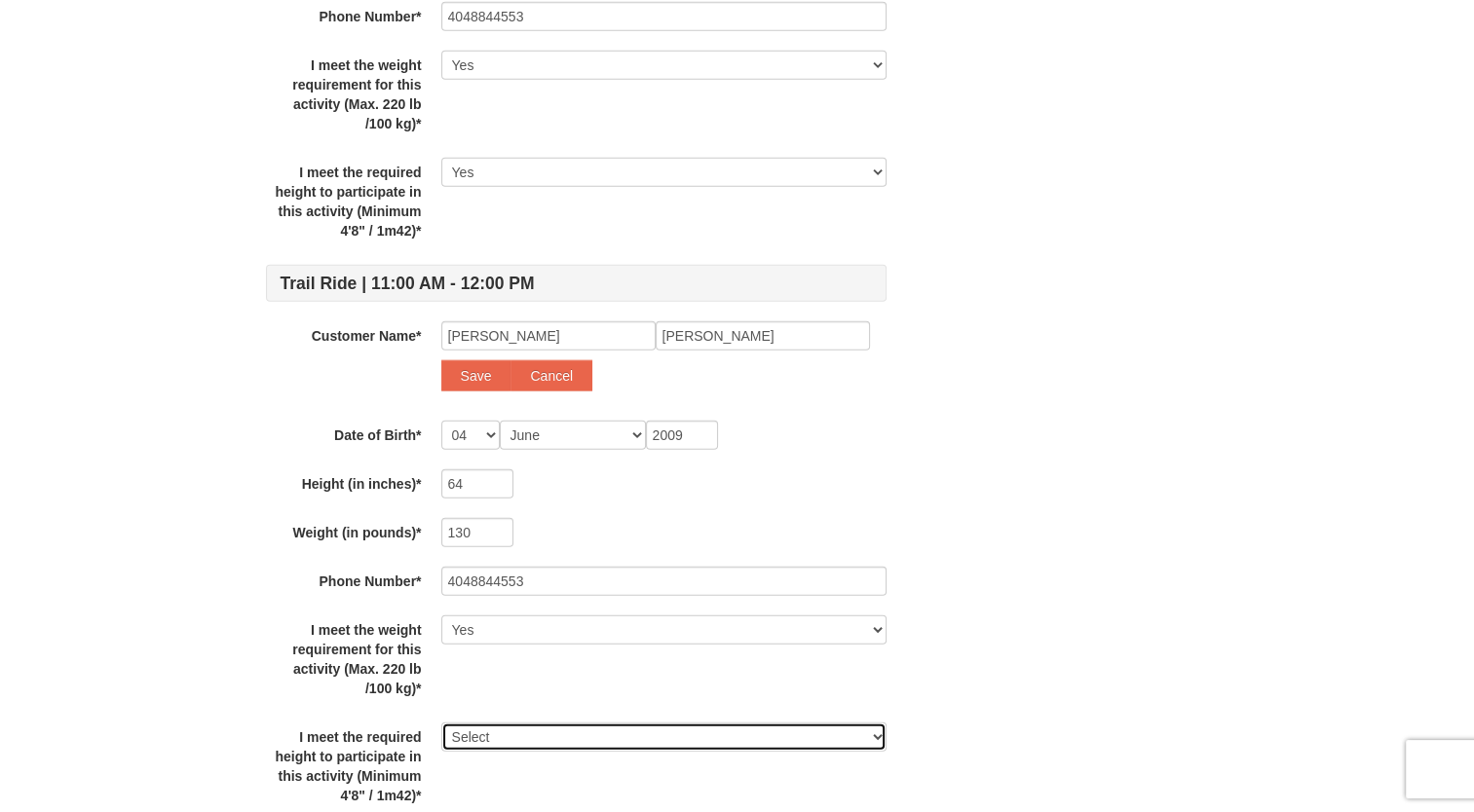
click at [513, 726] on select "Select Yes" at bounding box center [664, 737] width 445 height 30
select select "Yes"
click at [441, 722] on select "Select Yes" at bounding box center [664, 737] width 445 height 30
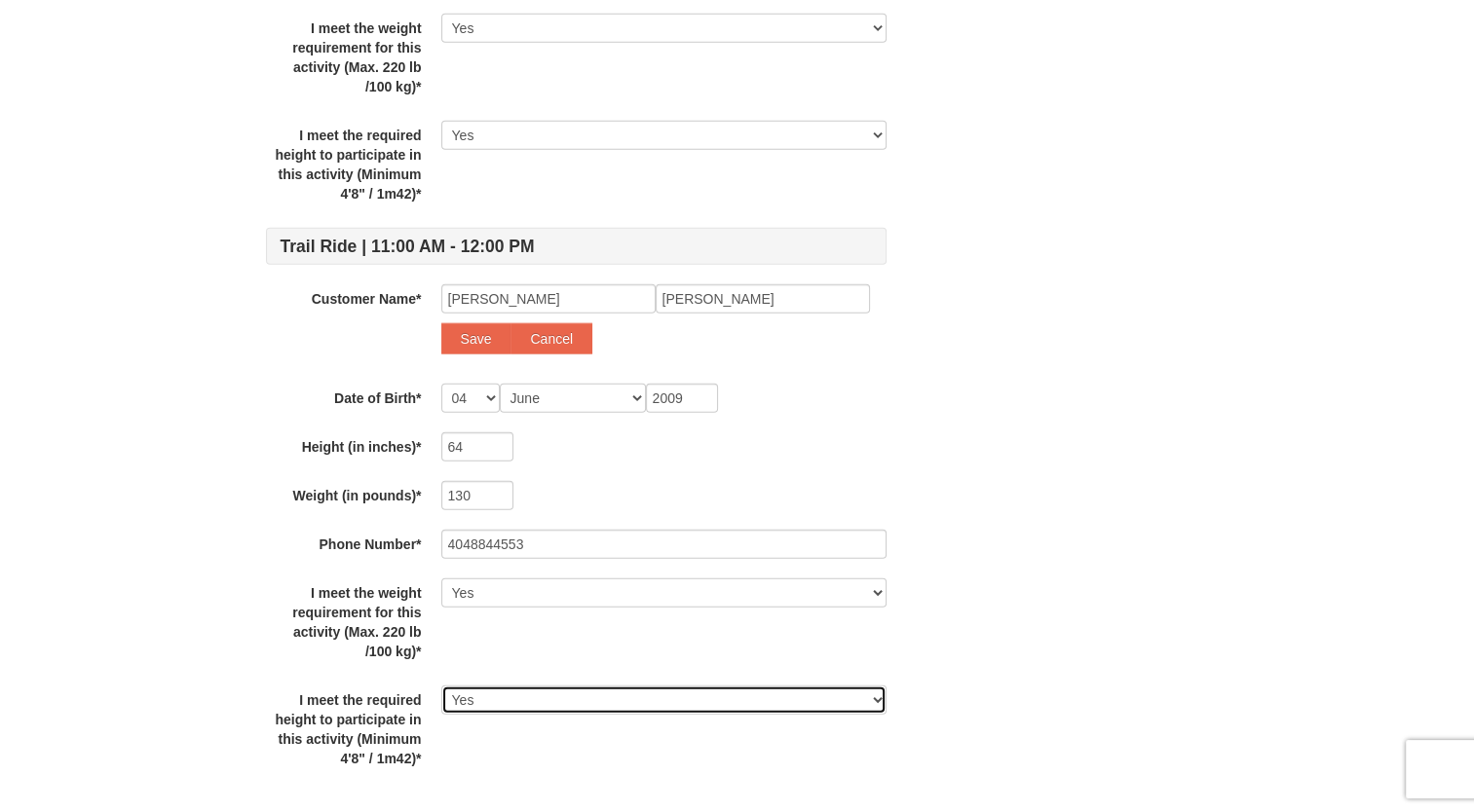
scroll to position [4639, 0]
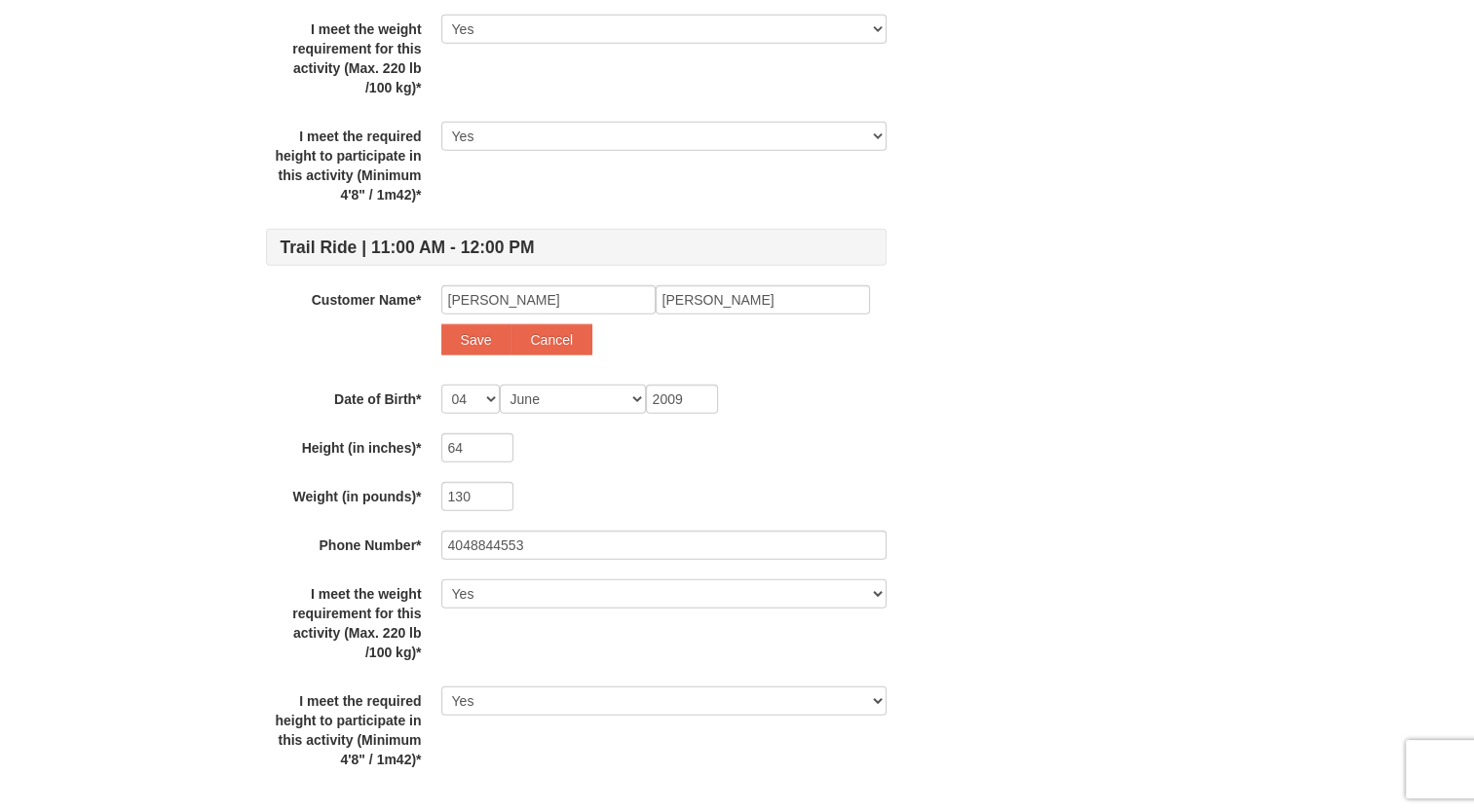
click at [465, 338] on button "Save" at bounding box center [476, 341] width 70 height 31
select select
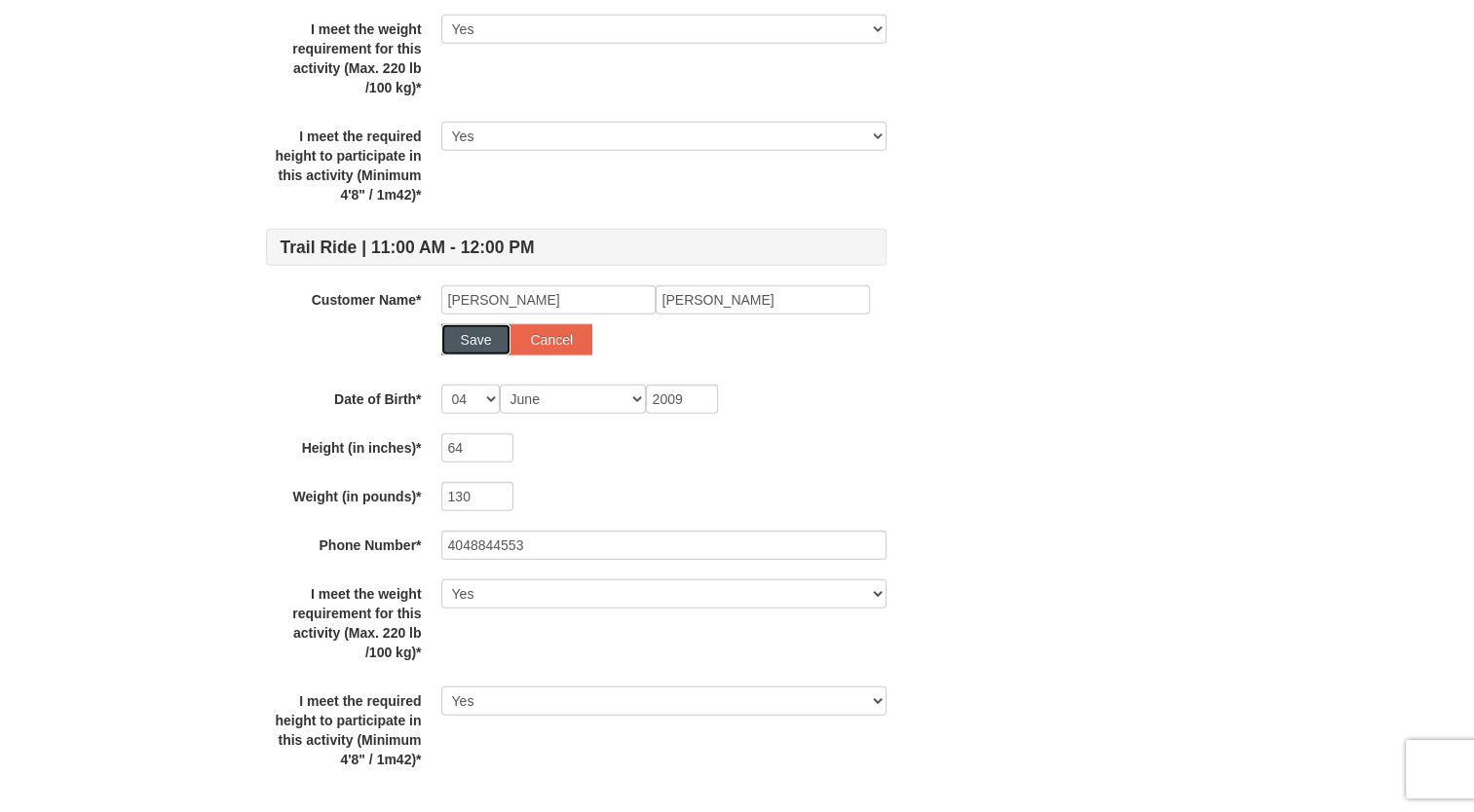
select select
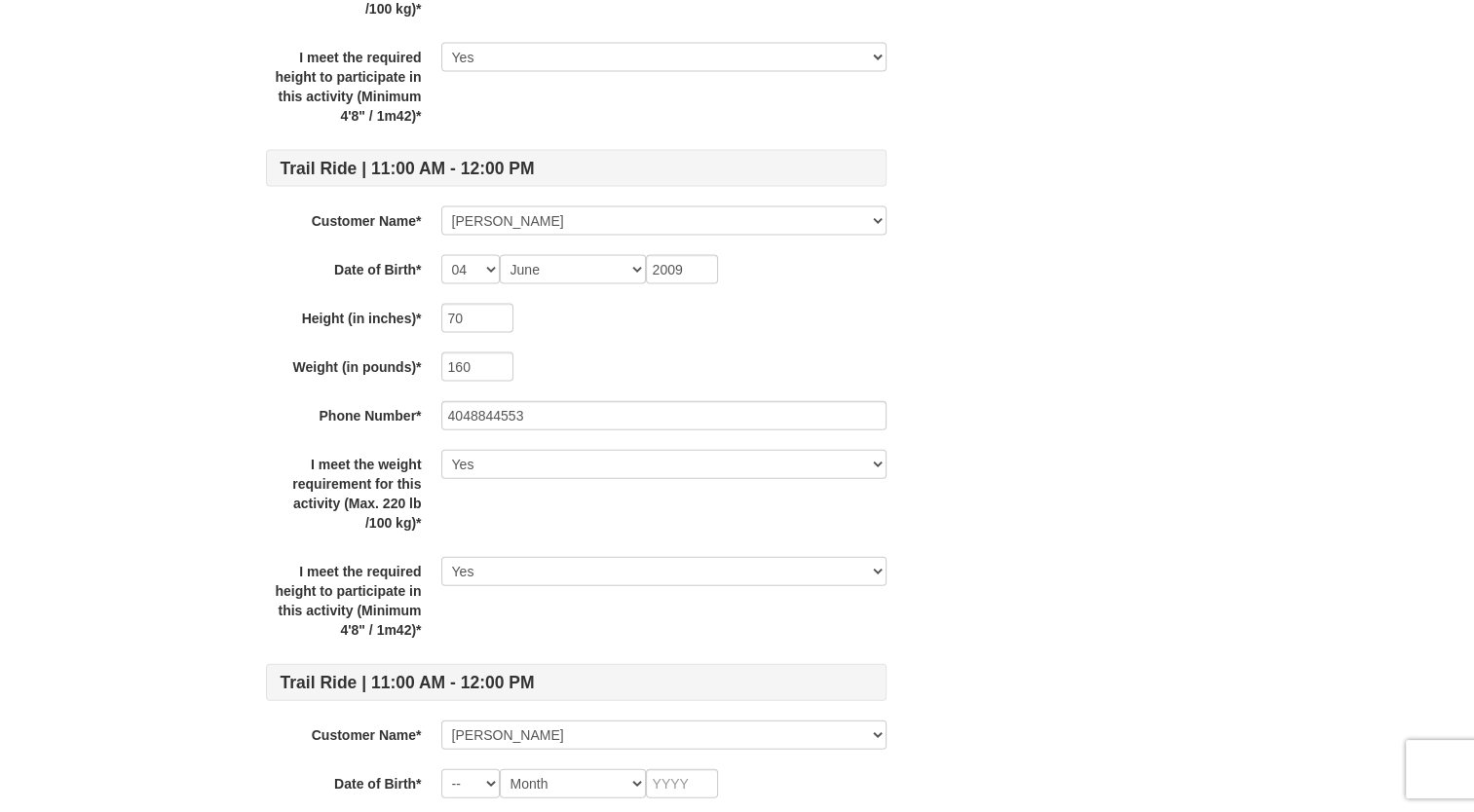
scroll to position [4456, 0]
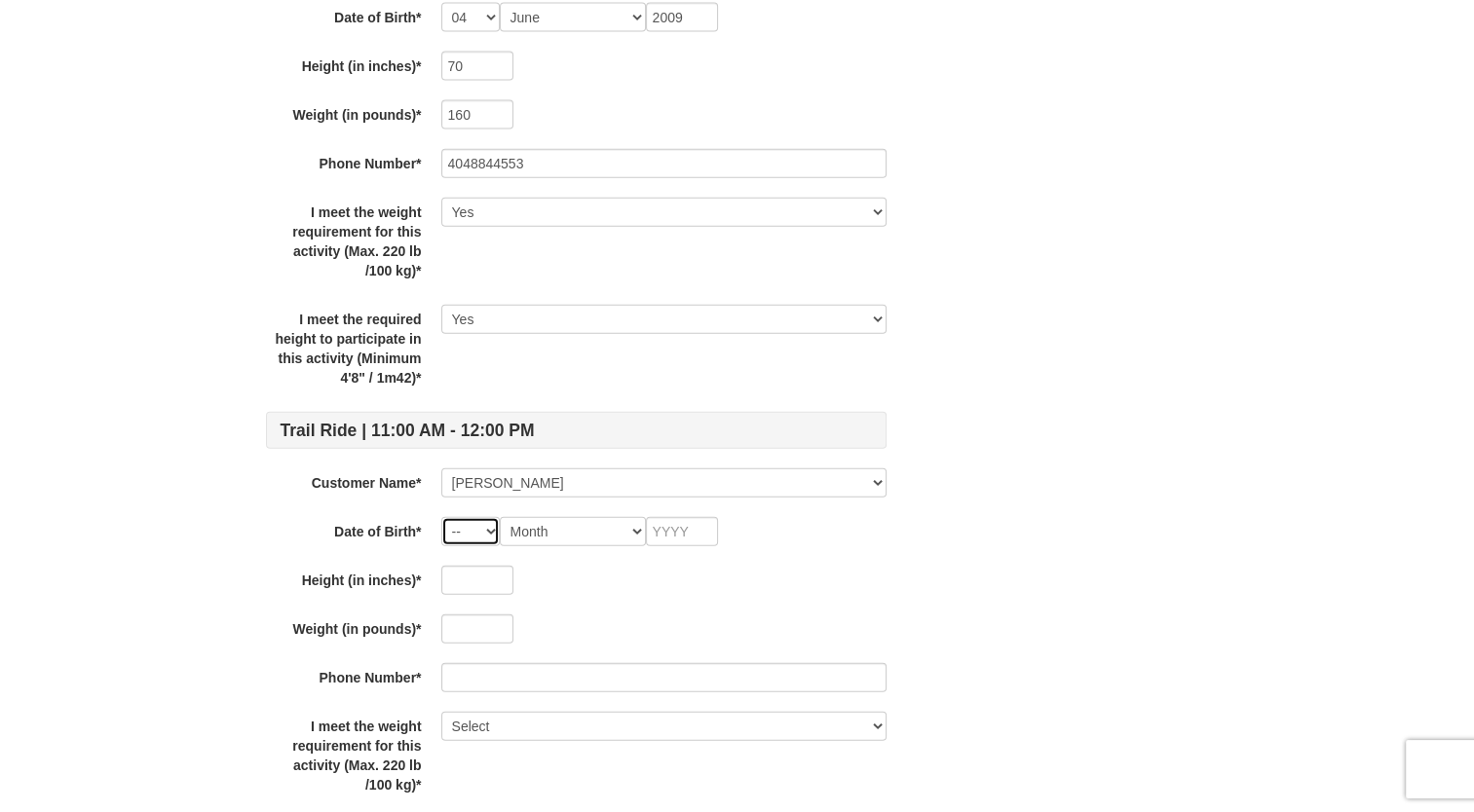
click at [480, 520] on select "-- 01 02 03 04 05 06 07 08 09 10 11 12 13 14 15 16 17 18 19 20 21 22 23 24 25 2…" at bounding box center [470, 531] width 58 height 30
select select "04"
click at [441, 517] on select "-- 01 02 03 04 05 06 07 08 09 10 11 12 13 14 15 16 17 18 19 20 21 22 23 24 25 2…" at bounding box center [470, 531] width 58 height 30
click at [541, 517] on select "Month January February March April May June July August September October Novem…" at bounding box center [573, 531] width 146 height 30
select select "06"
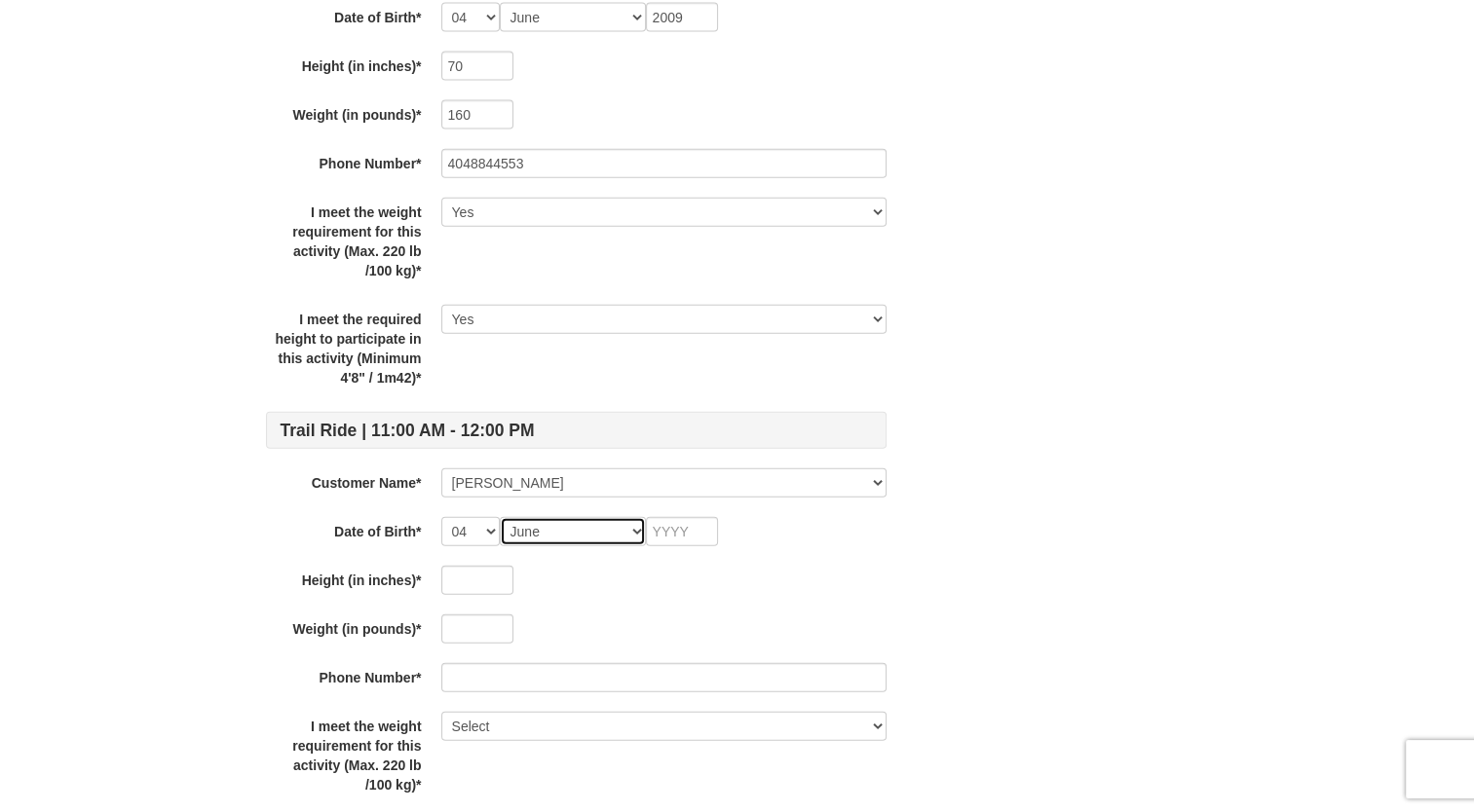
click at [500, 517] on select "Month January February March April May June July August September October Novem…" at bounding box center [573, 531] width 146 height 30
click at [701, 517] on input "text" at bounding box center [681, 531] width 72 height 30
type input "2009"
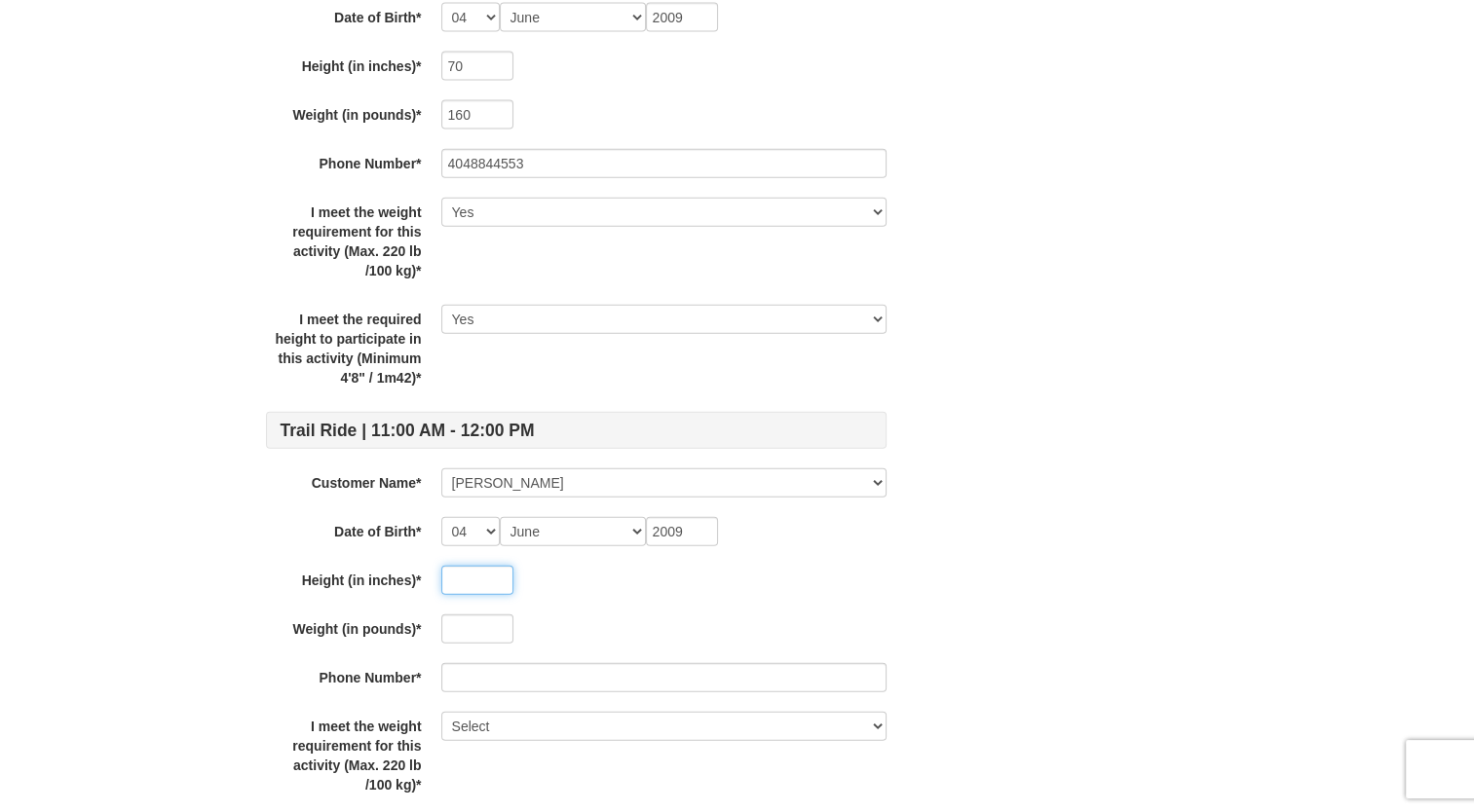
click at [489, 566] on input "text" at bounding box center [477, 581] width 72 height 30
type input "64"
type input "130"
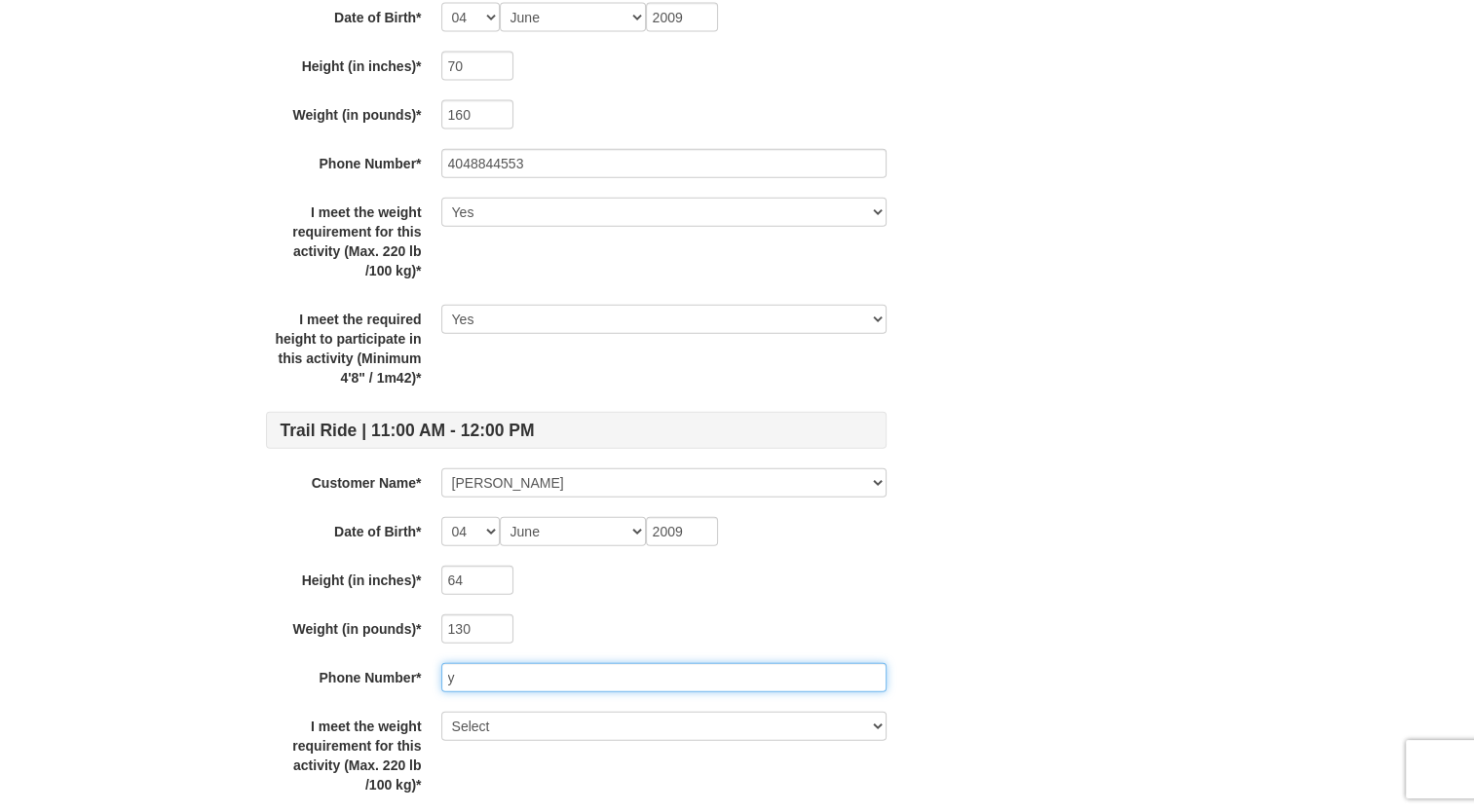
type input "y"
click at [493, 686] on input "y" at bounding box center [664, 678] width 445 height 30
type input "4048844553"
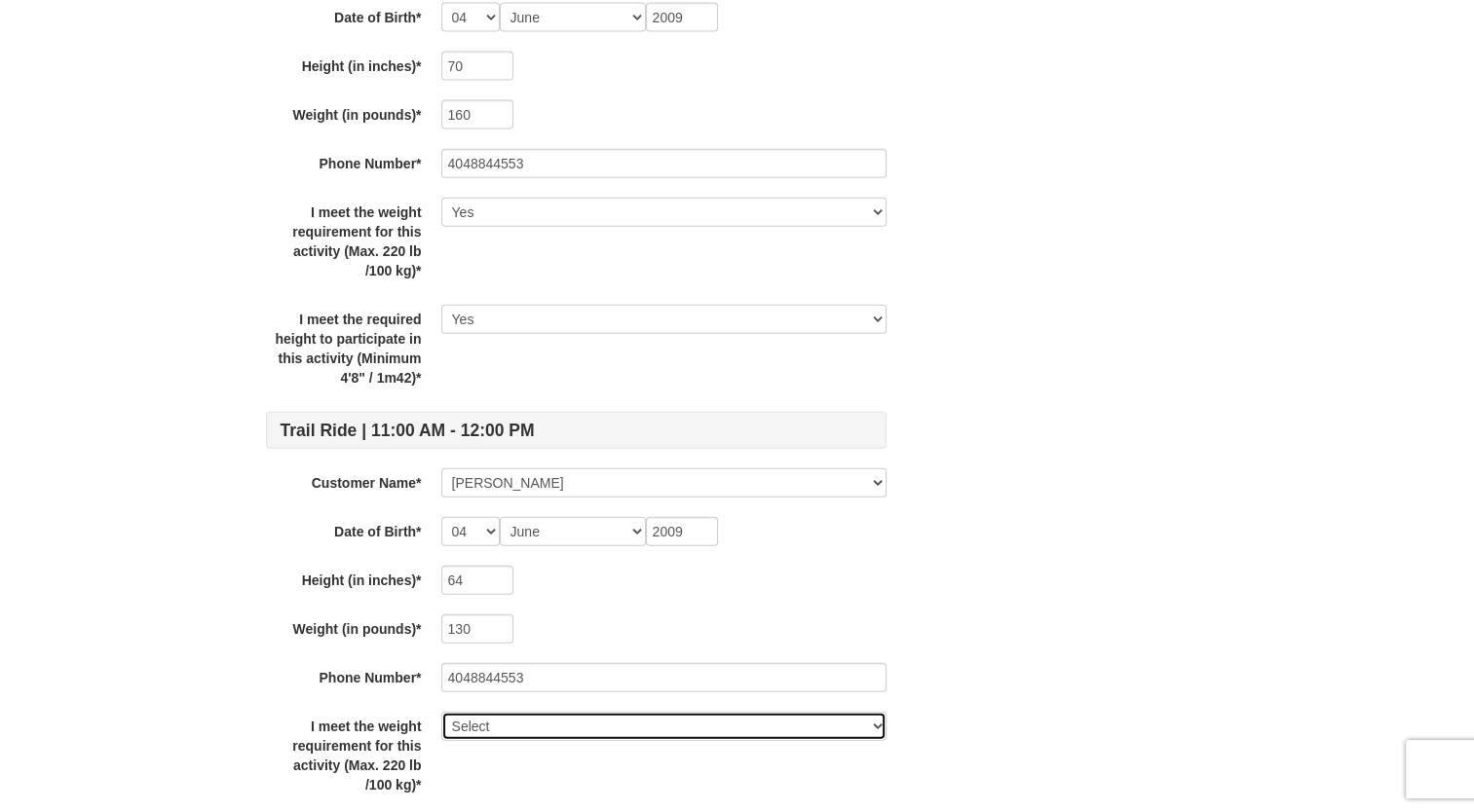
click at [460, 712] on select "Select Yes" at bounding box center [664, 726] width 445 height 30
select select "Yes"
click at [441, 712] on select "Select Yes" at bounding box center [664, 726] width 445 height 30
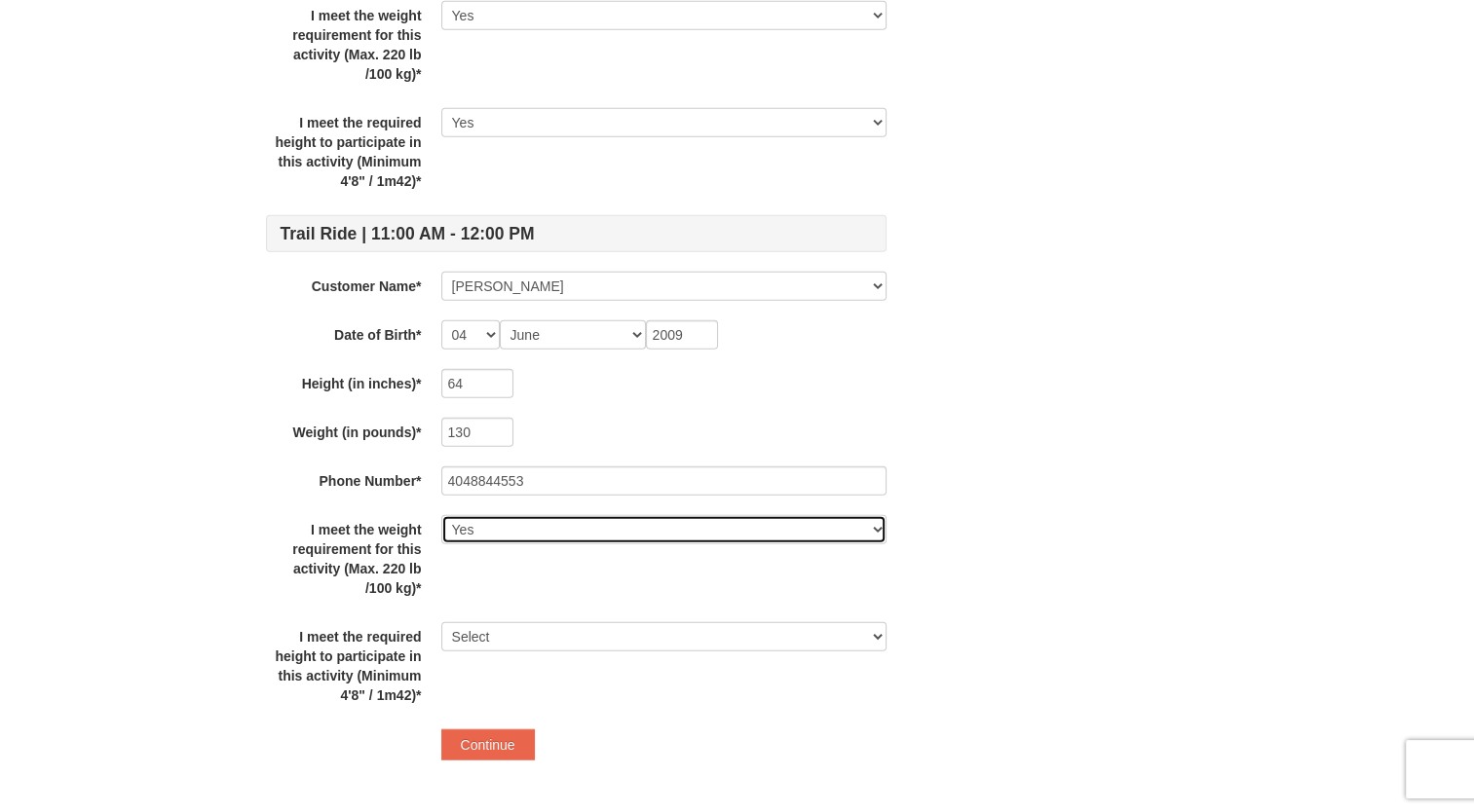
scroll to position [4664, 0]
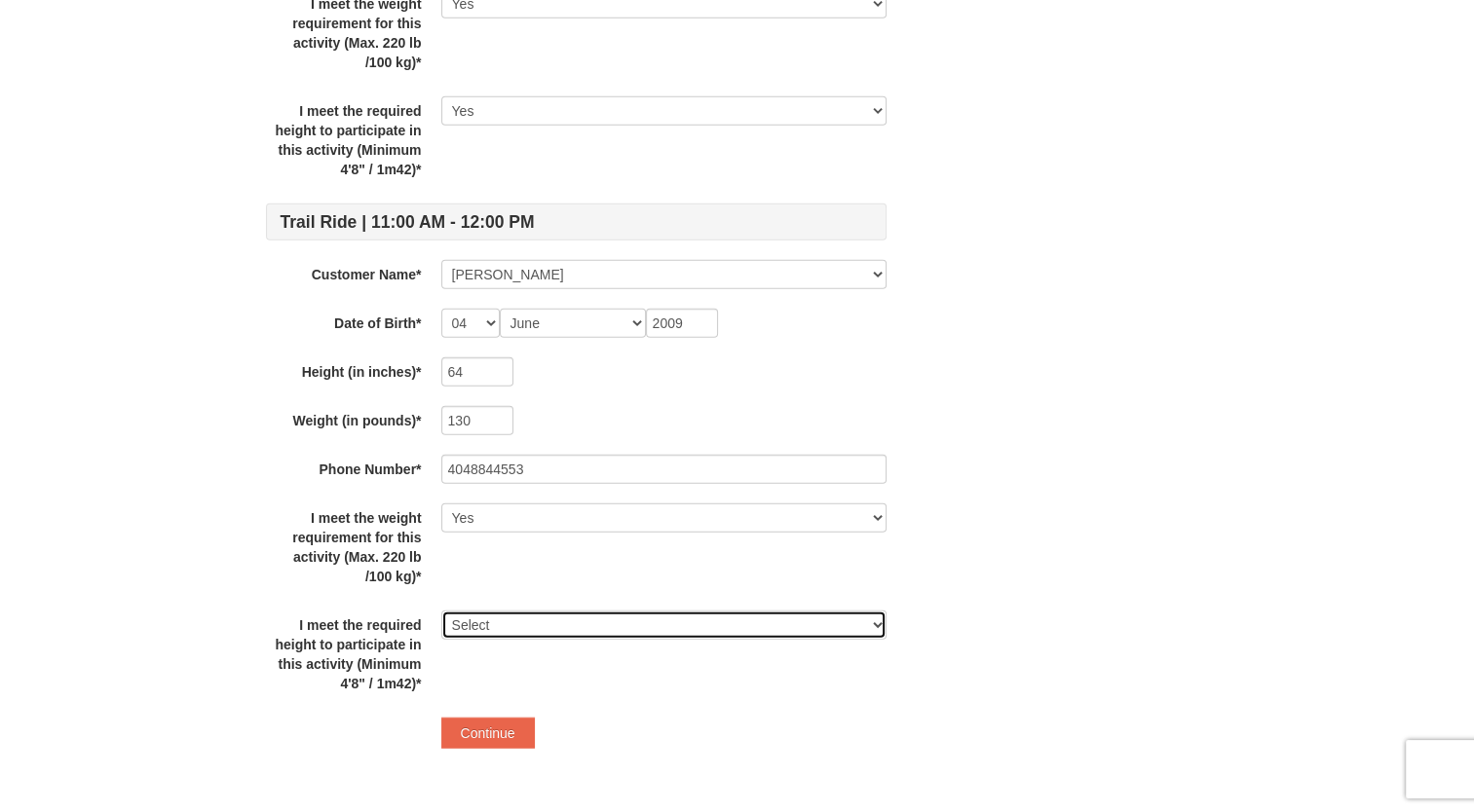
click at [502, 621] on select "Select Yes" at bounding box center [664, 625] width 445 height 30
select select "Yes"
click at [441, 610] on select "Select Yes" at bounding box center [664, 625] width 445 height 30
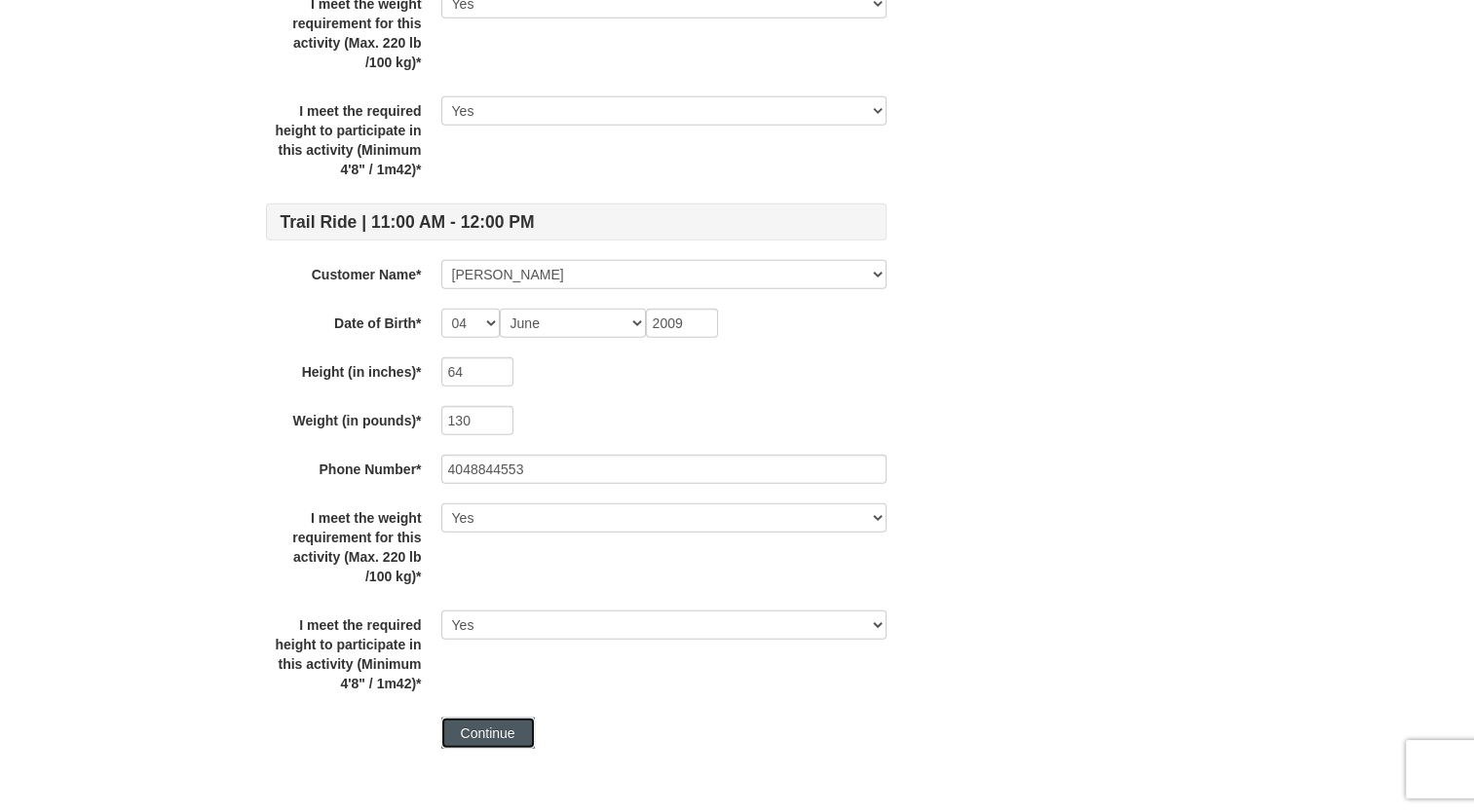
click at [514, 722] on button "Continue" at bounding box center [487, 733] width 94 height 31
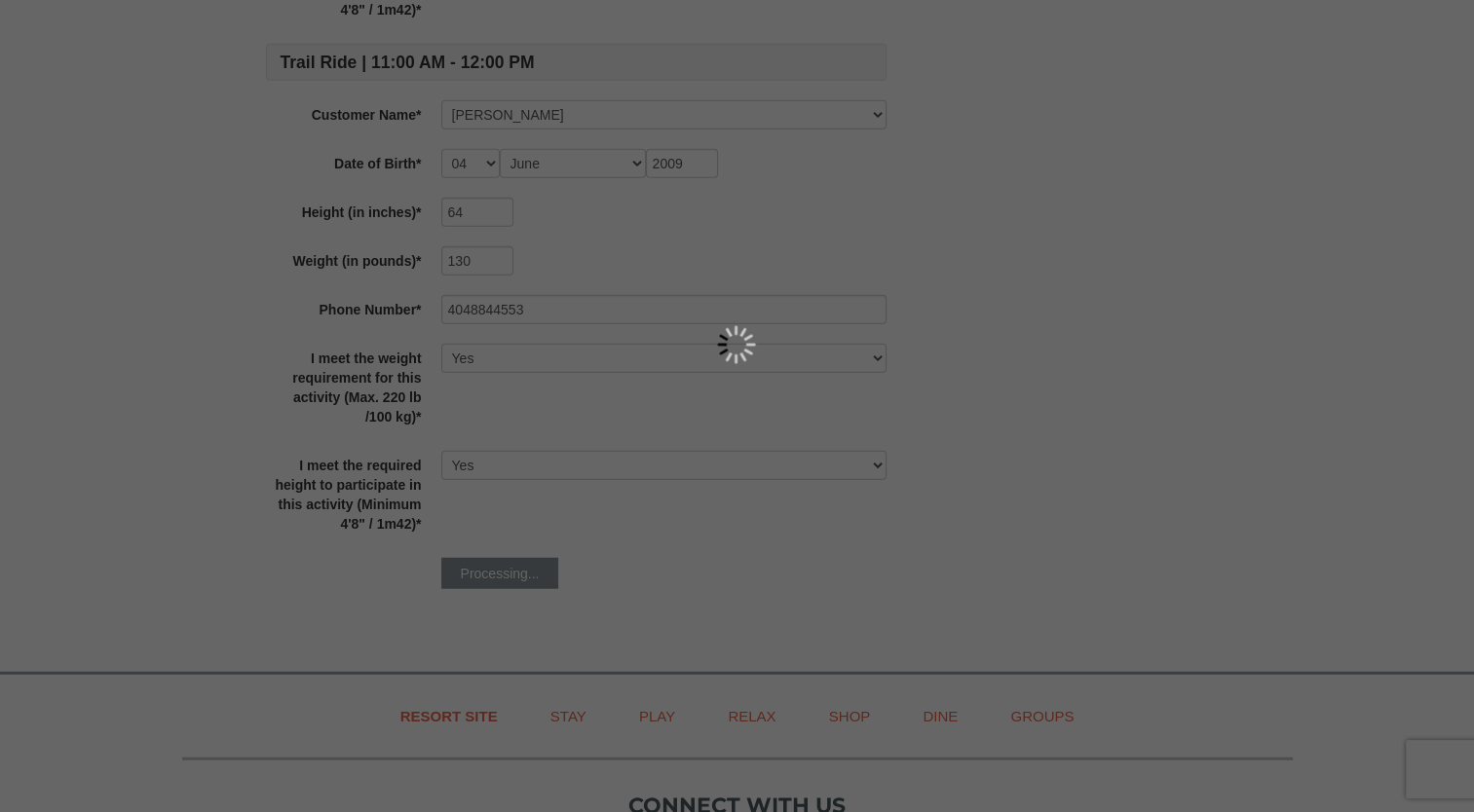
scroll to position [4833, 0]
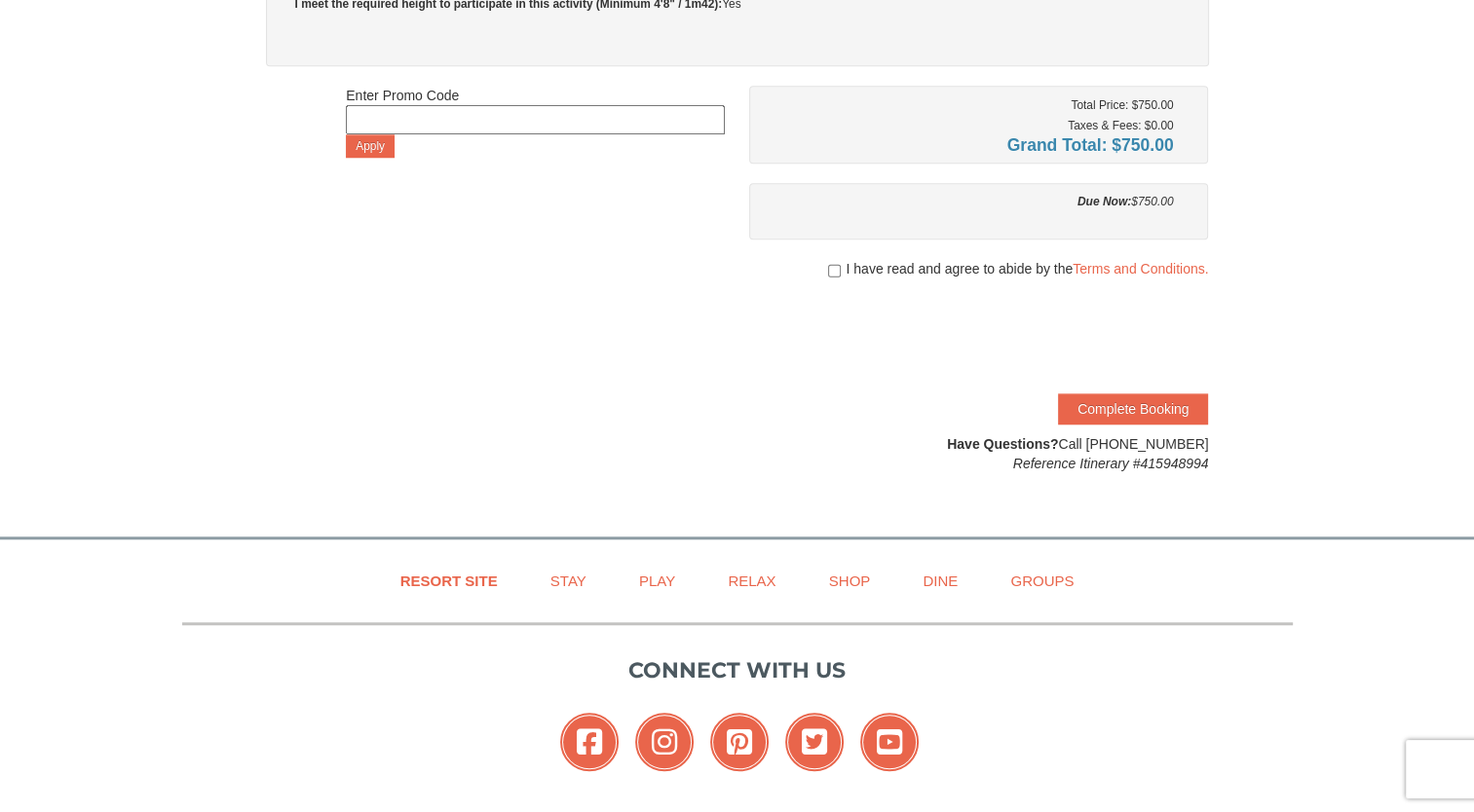
scroll to position [1621, 0]
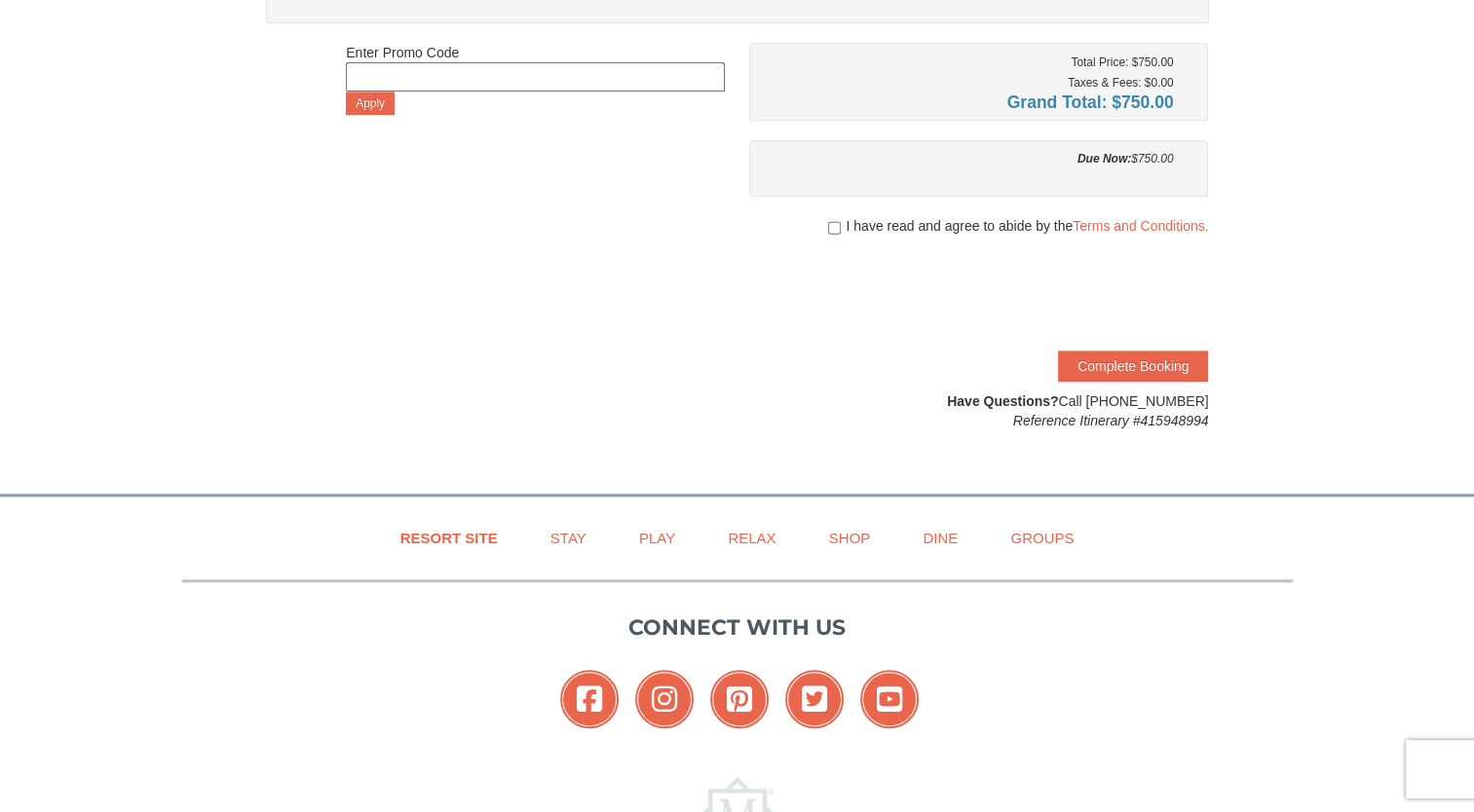
click at [867, 221] on span "I have read and agree to abide by the Terms and Conditions." at bounding box center [1027, 226] width 362 height 20
click at [829, 220] on input "checkbox" at bounding box center [834, 228] width 13 height 16
checkbox input "true"
click at [1139, 362] on button "Complete Booking" at bounding box center [1133, 366] width 150 height 31
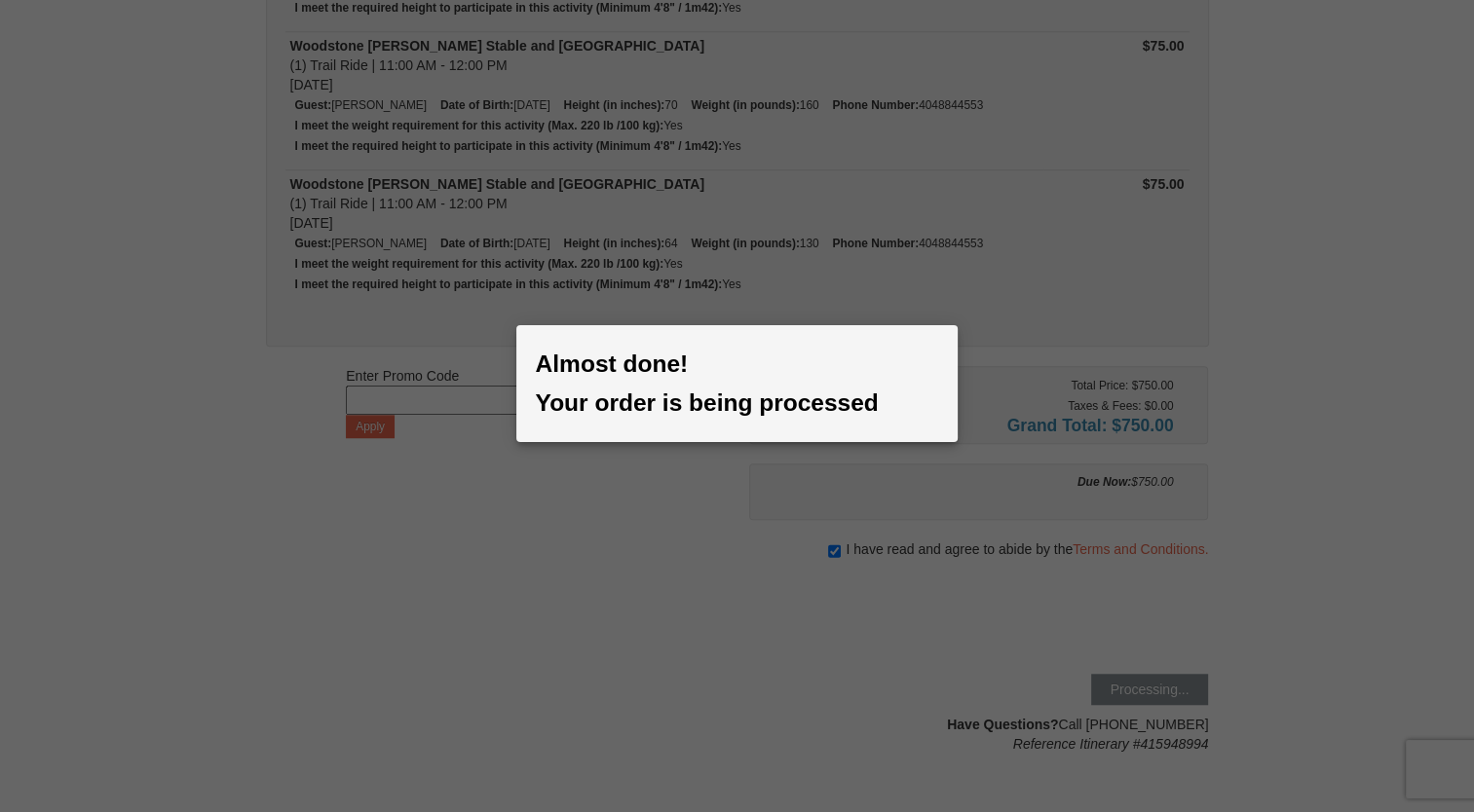
scroll to position [1297, 0]
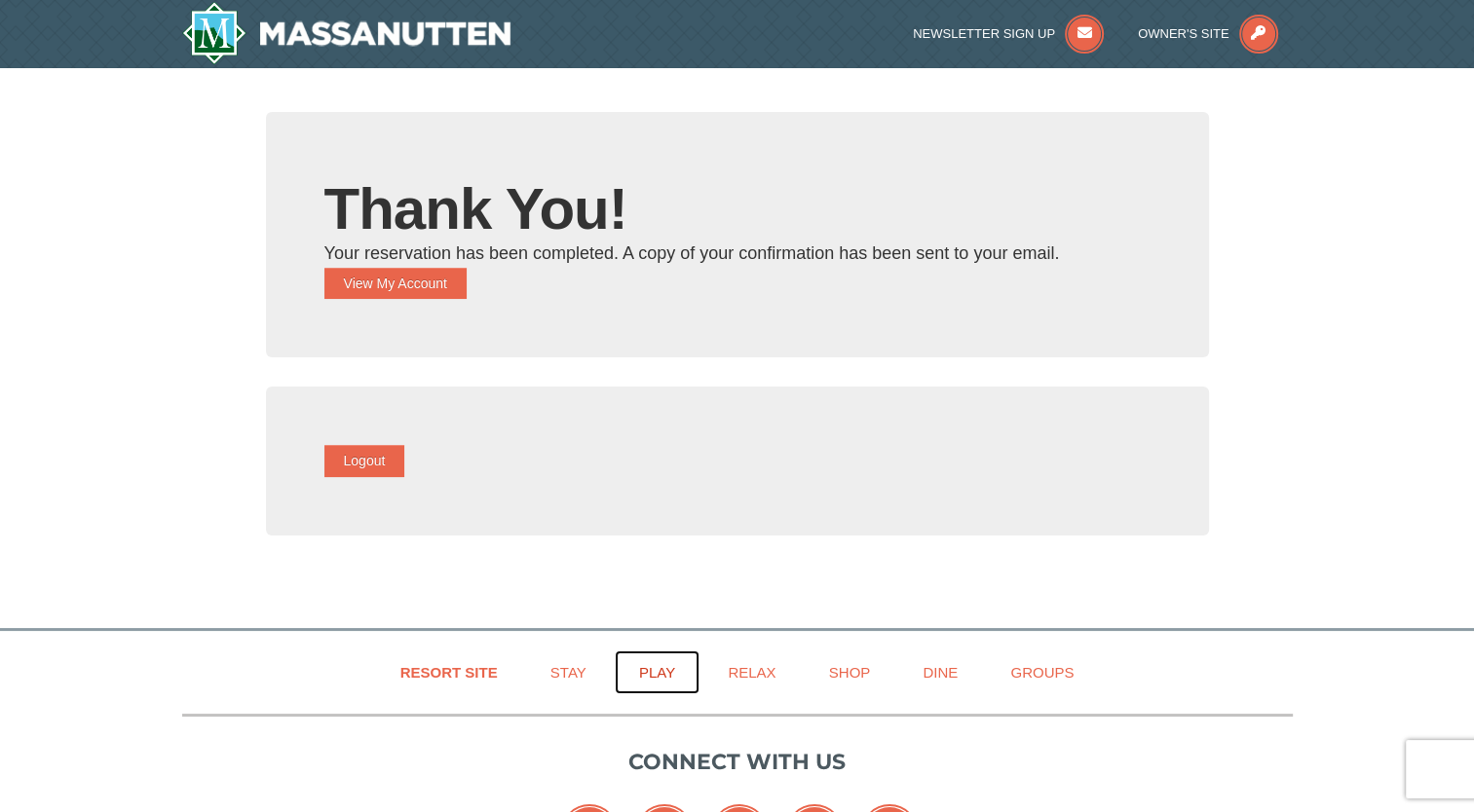
click at [668, 675] on link "Play" at bounding box center [657, 672] width 85 height 44
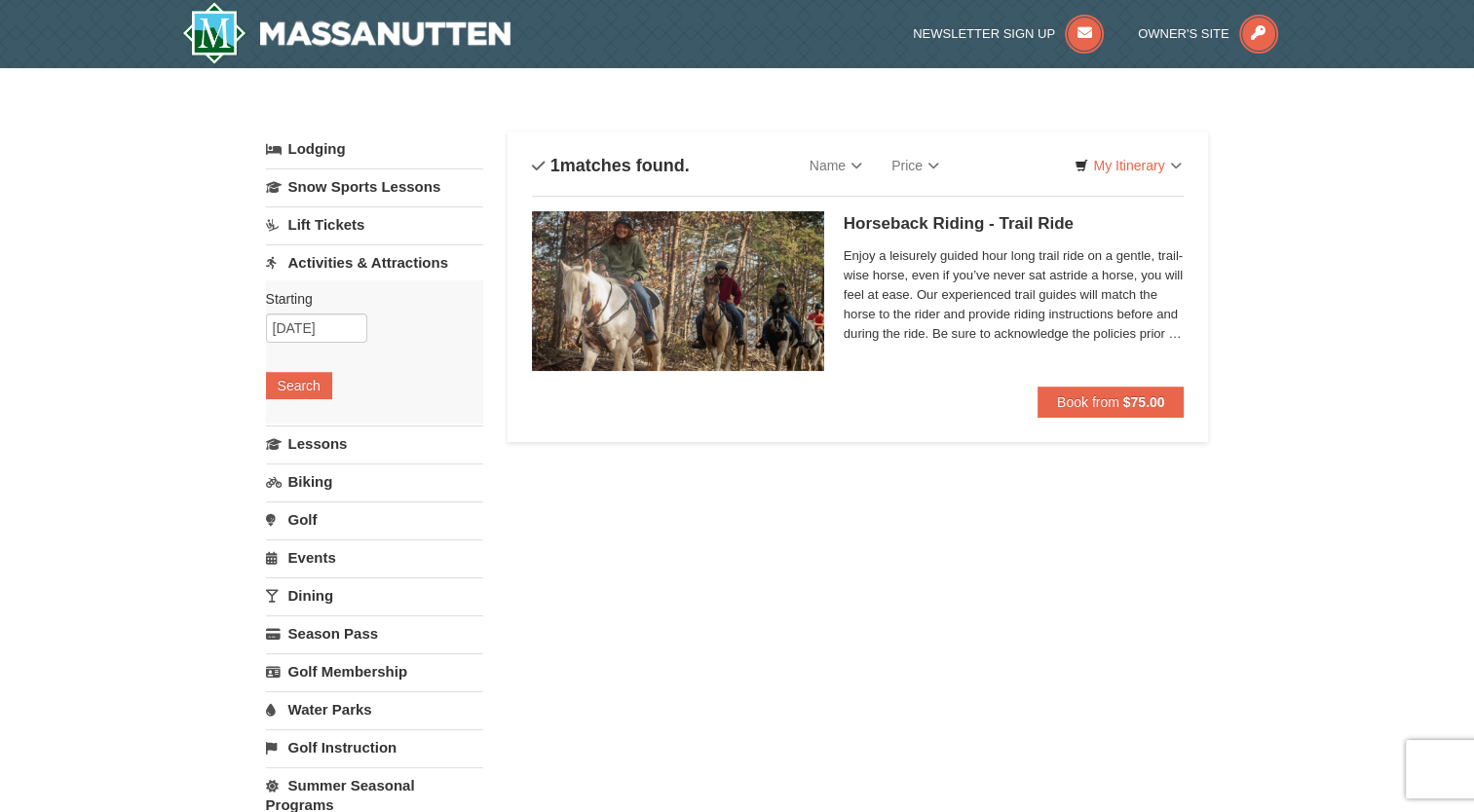
select select "9"
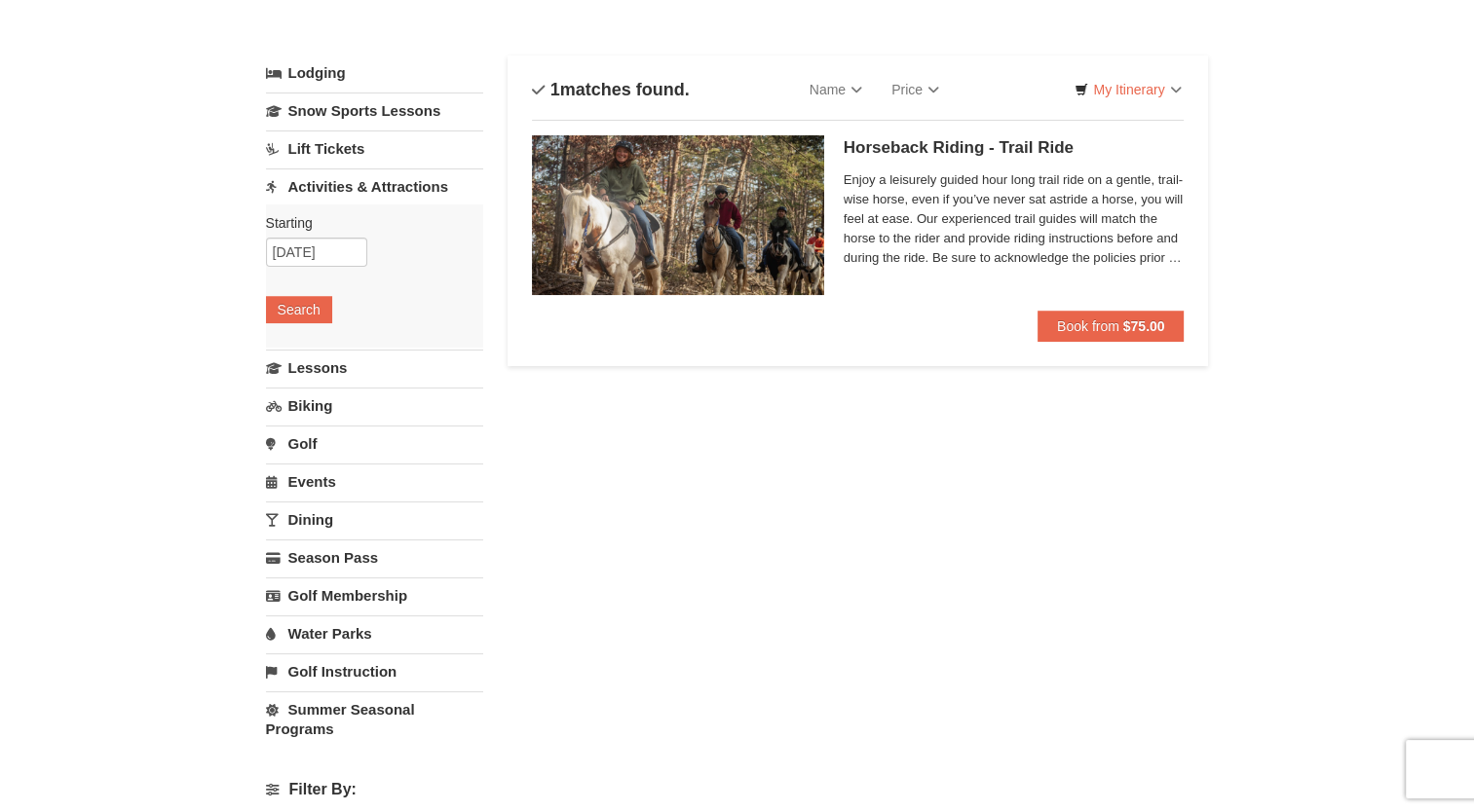
scroll to position [77, 0]
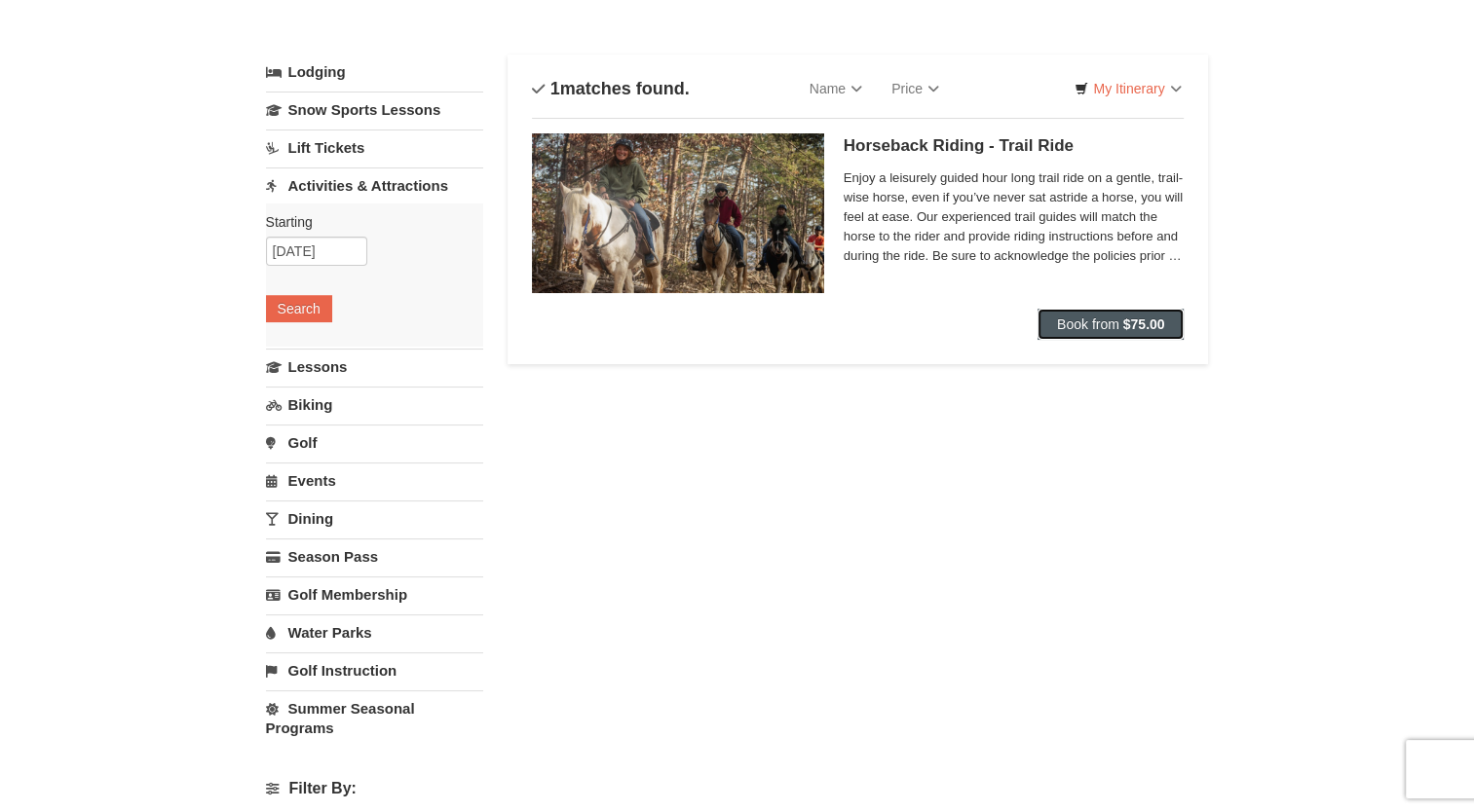
click at [1117, 326] on span "Book from" at bounding box center [1088, 325] width 62 height 16
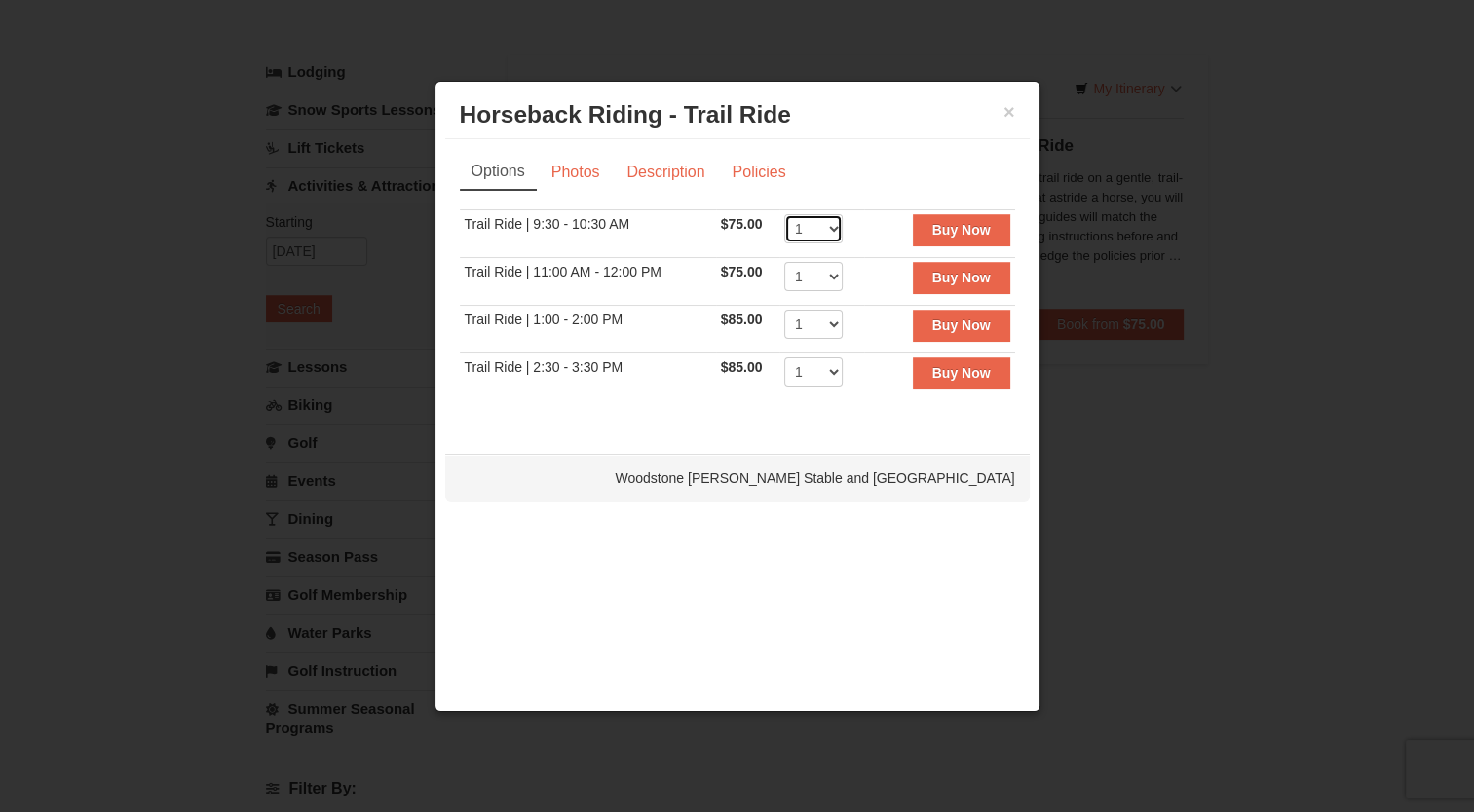
click at [822, 236] on select "1 2 3 4 5 6 7 8" at bounding box center [813, 229] width 58 height 30
select select "2"
click at [785, 215] on select "1 2 3 4 5 6 7 8" at bounding box center [813, 229] width 58 height 30
click at [939, 222] on strong "Buy Now" at bounding box center [961, 230] width 58 height 16
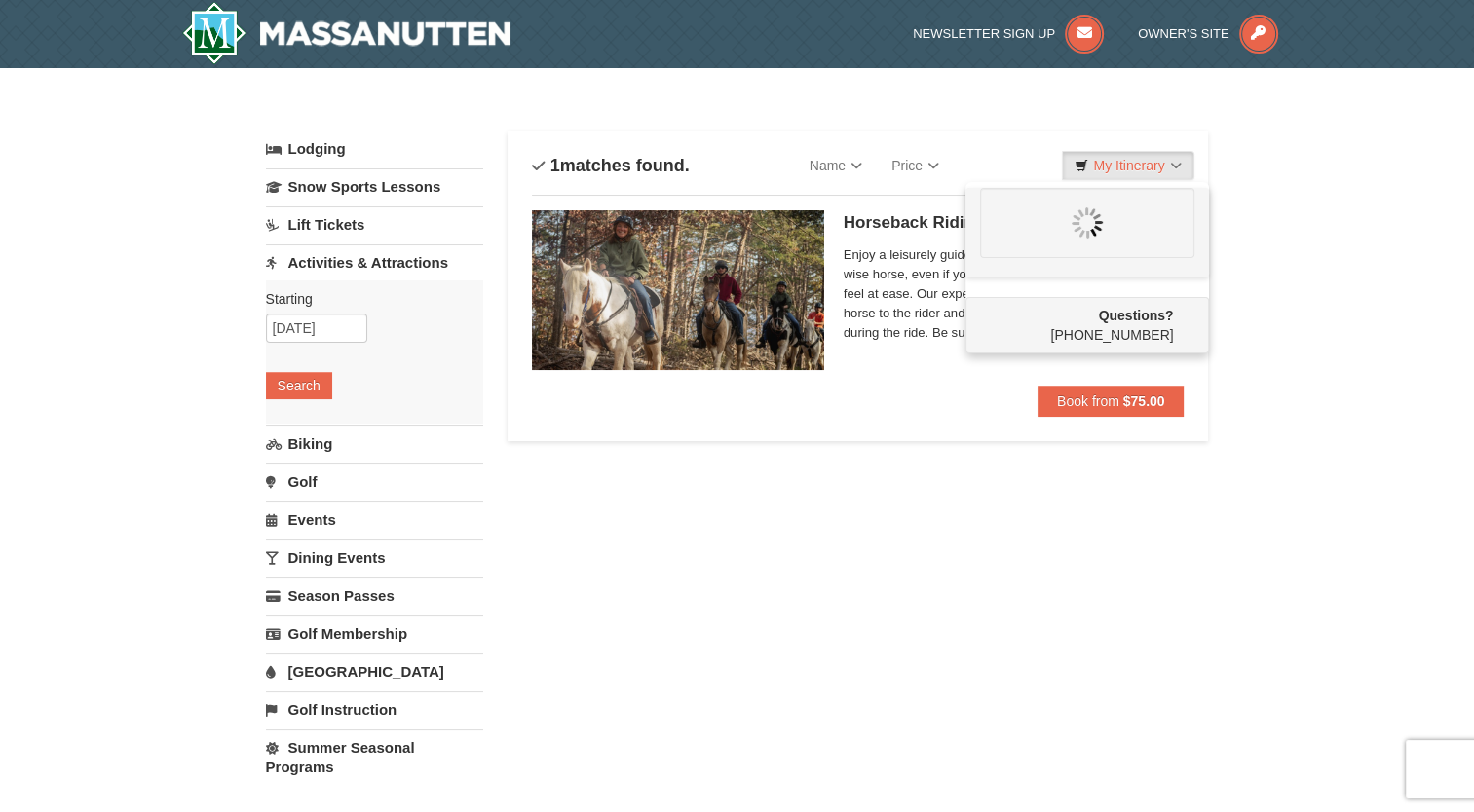
scroll to position [0, 0]
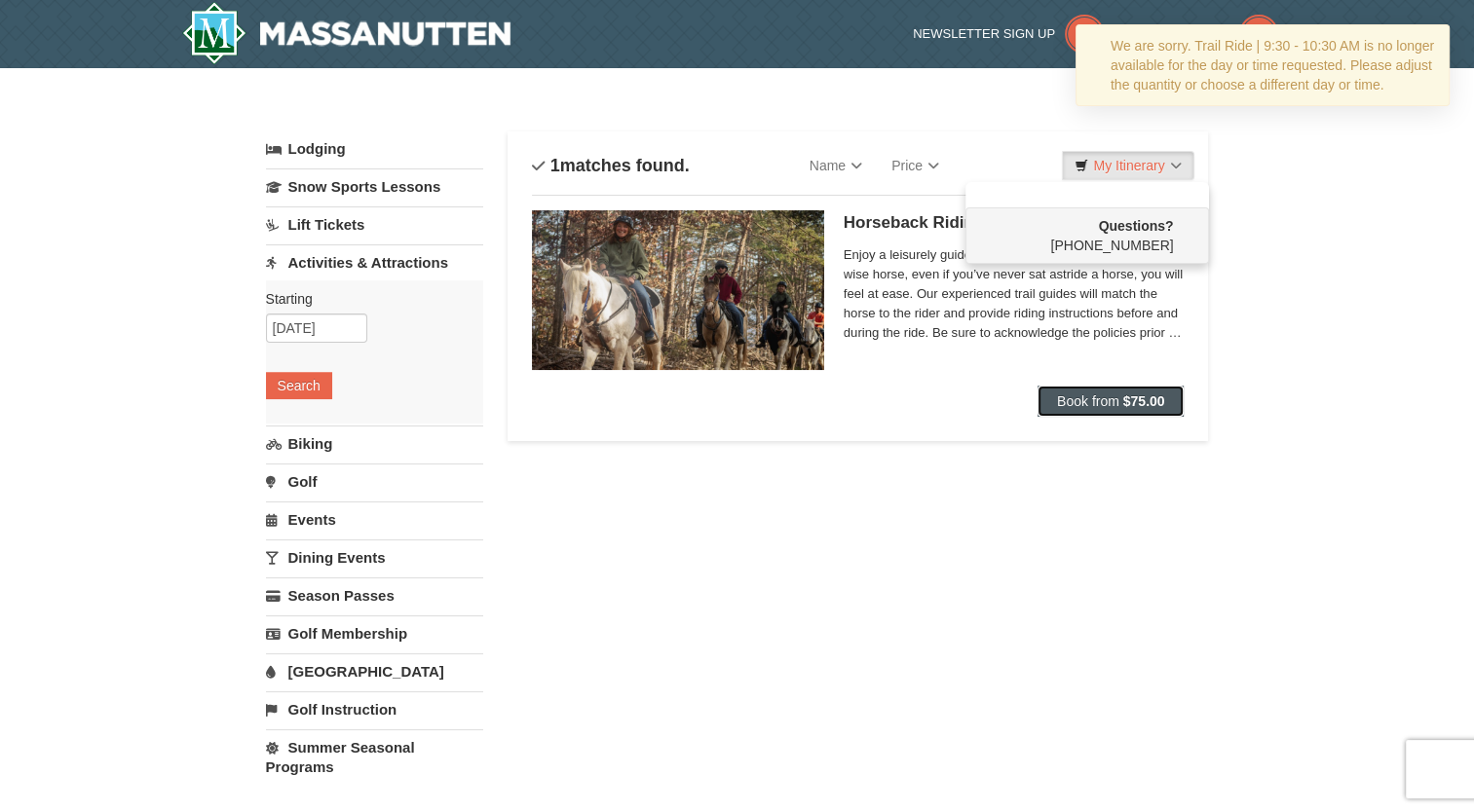
click at [1099, 398] on span "Book from" at bounding box center [1088, 402] width 62 height 16
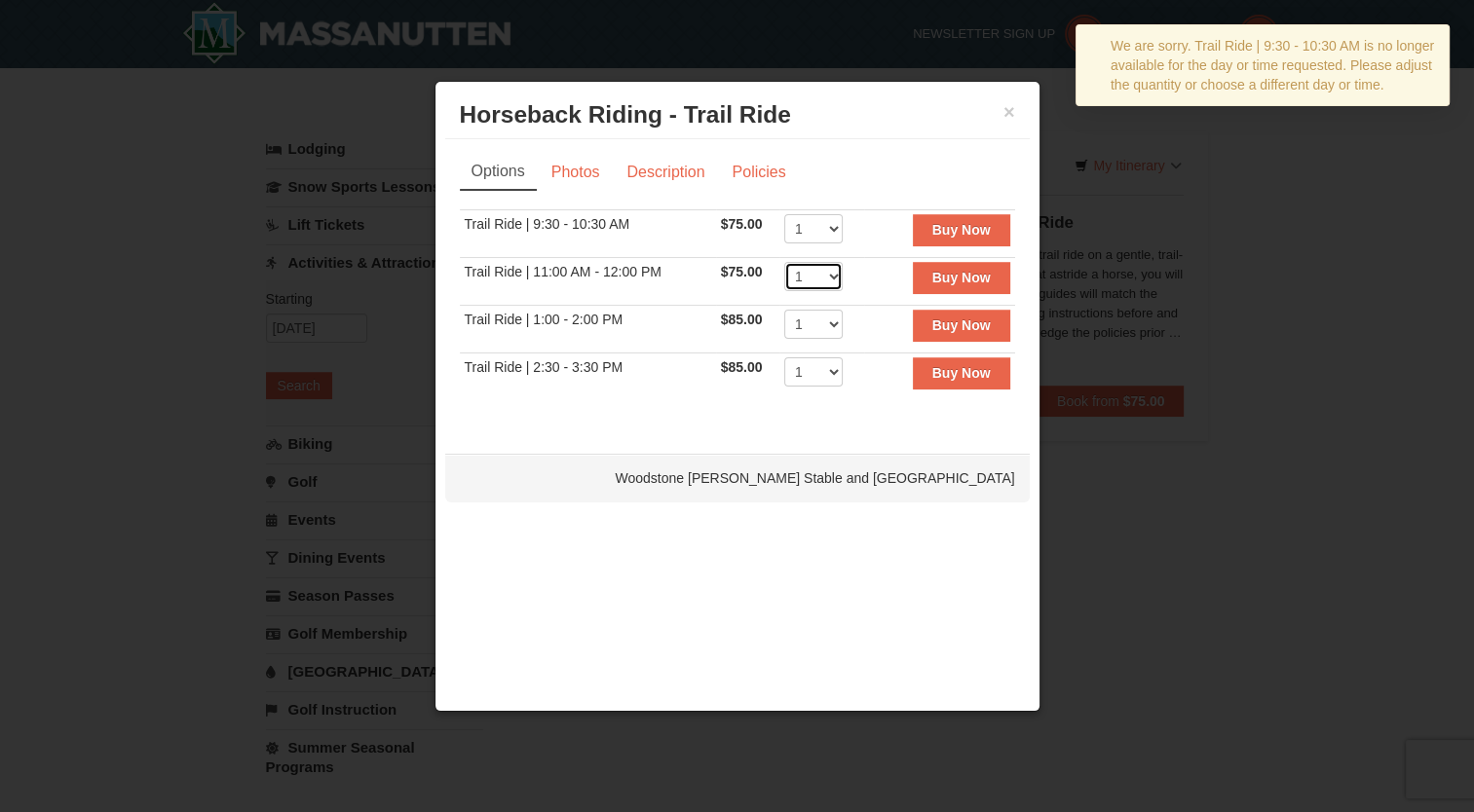
click at [835, 278] on select "1 2 3 4 5 6 7 8 9 10 11 12" at bounding box center [813, 277] width 58 height 30
select select "2"
click at [785, 262] on select "1 2 3 4 5 6 7 8 9 10 11 12" at bounding box center [813, 277] width 58 height 30
click at [945, 283] on strong "Buy Now" at bounding box center [961, 278] width 58 height 16
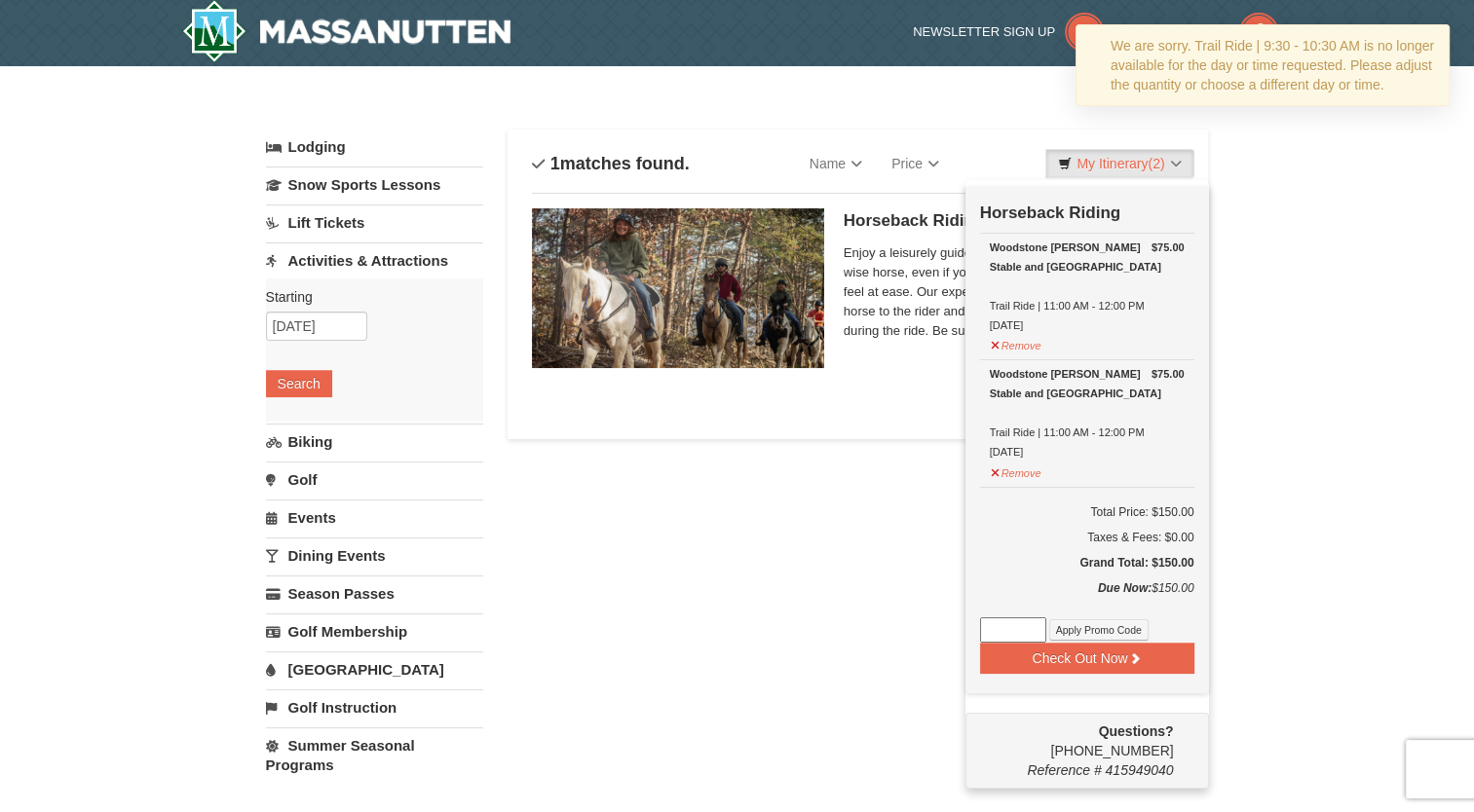
scroll to position [6, 0]
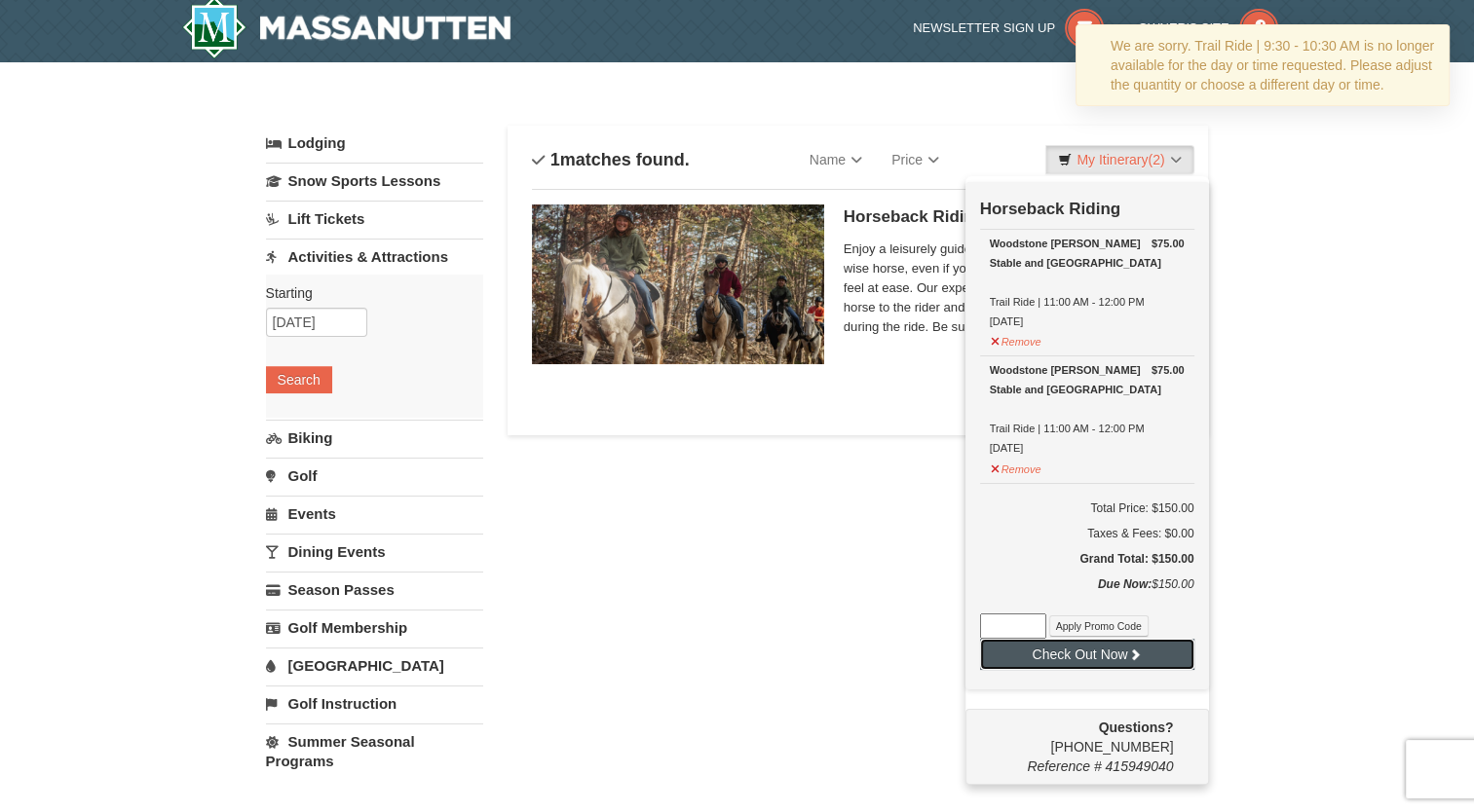
click at [1138, 651] on icon at bounding box center [1135, 655] width 14 height 14
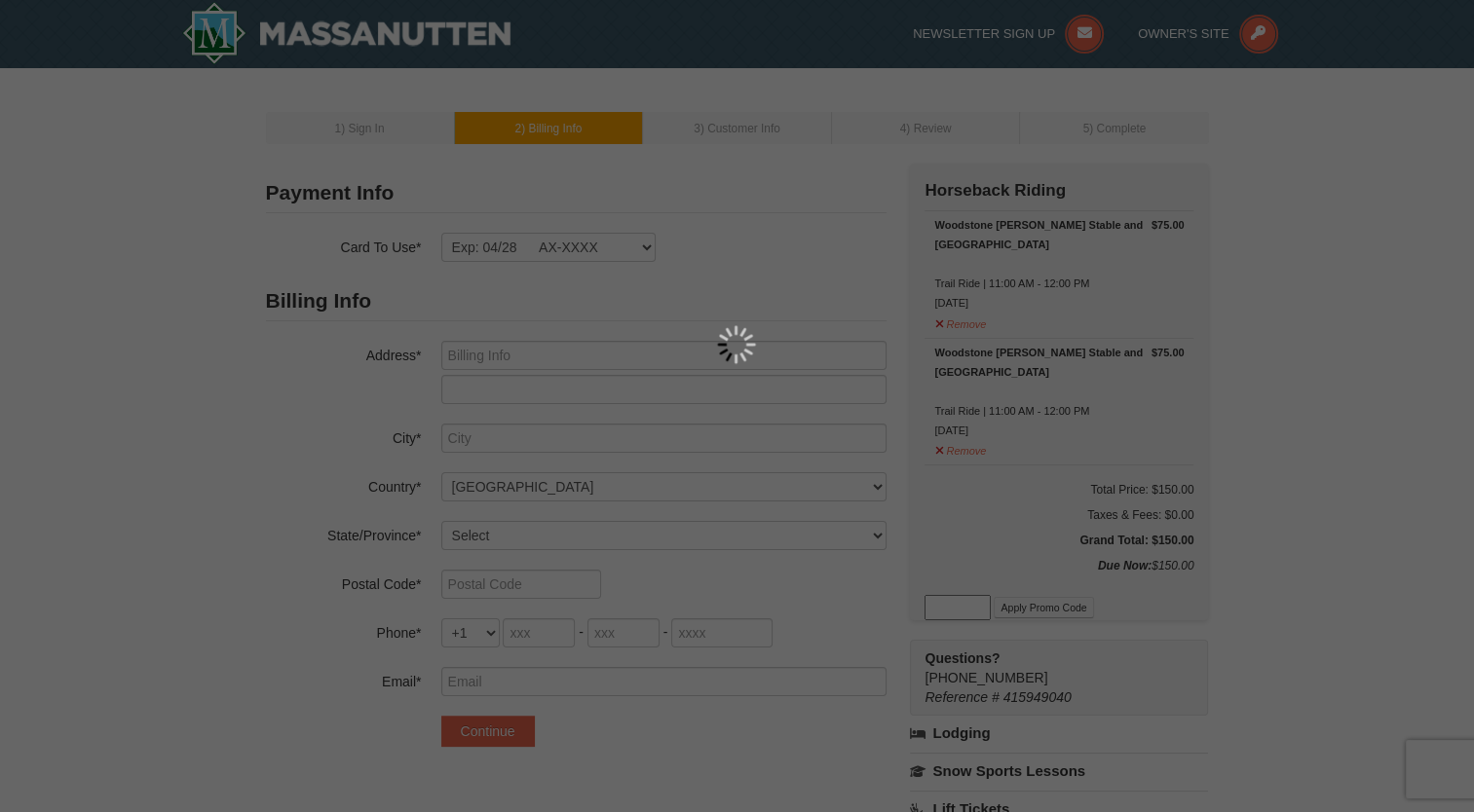
type input "[STREET_ADDRESS]"
type input "Suite 300"
type input "[GEOGRAPHIC_DATA]"
select select "VA"
type input "22042"
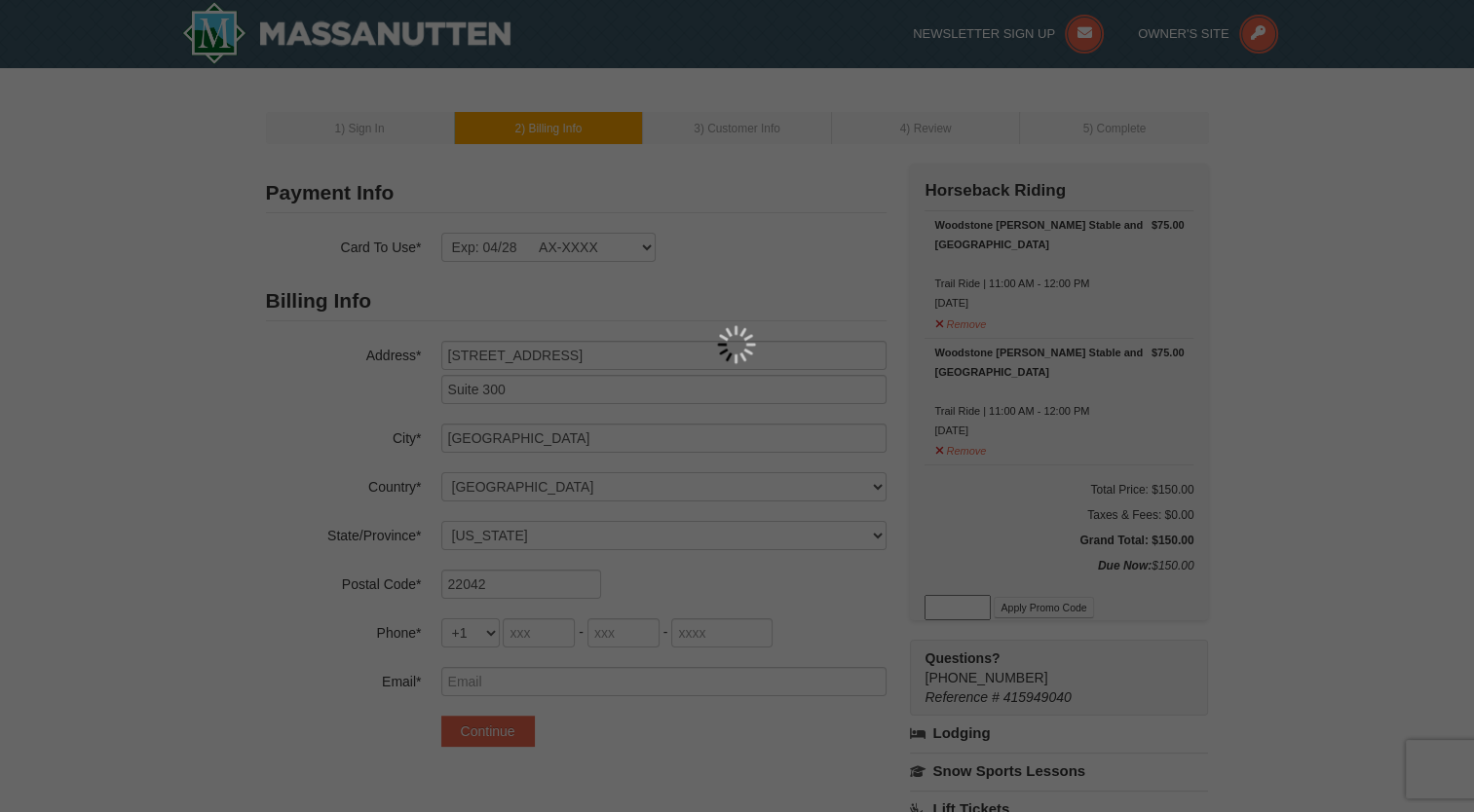
type input "404"
type input "884"
type input "4553"
type input "[EMAIL_ADDRESS][DOMAIN_NAME]"
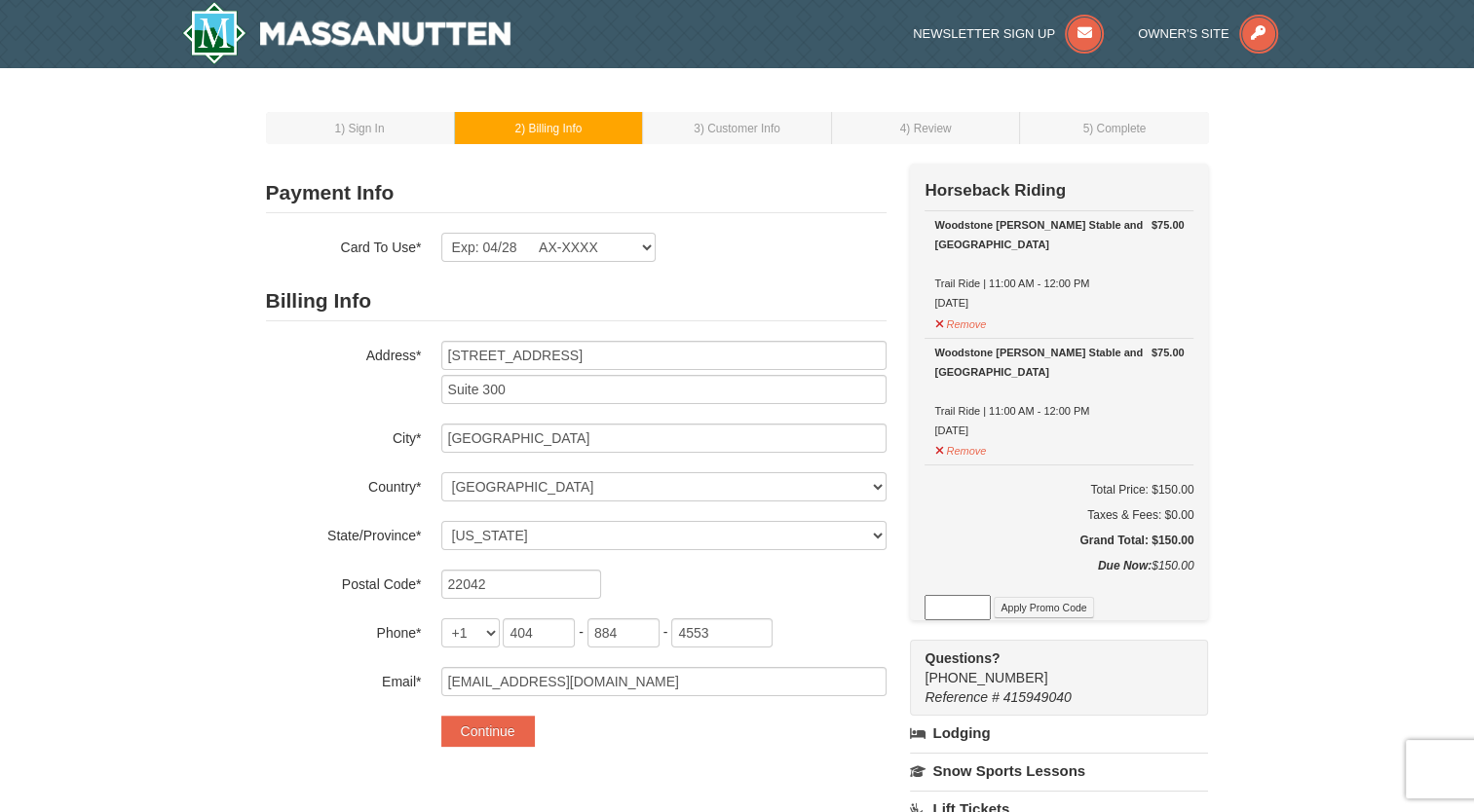
scroll to position [33, 0]
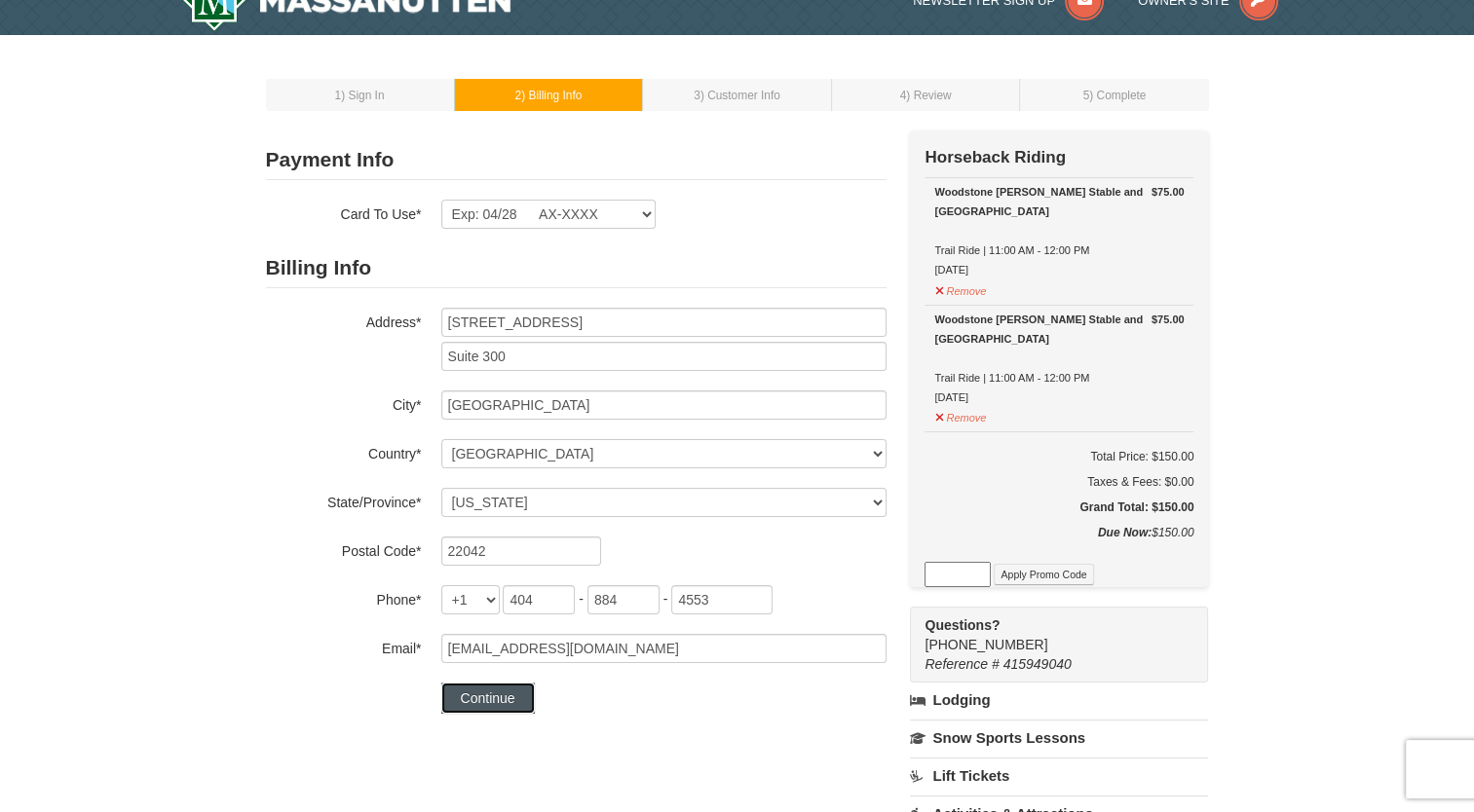
click at [503, 701] on button "Continue" at bounding box center [487, 699] width 94 height 31
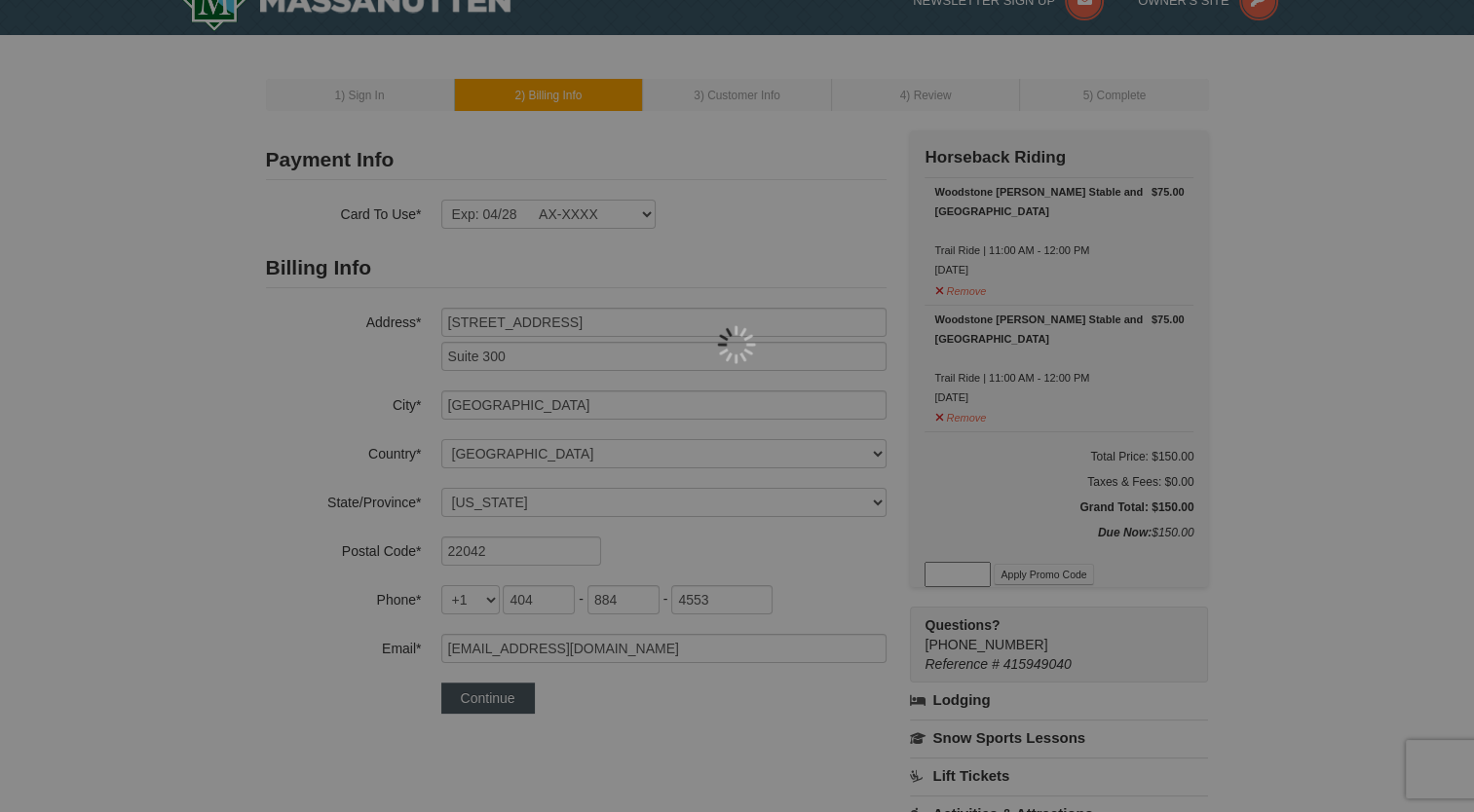
scroll to position [115, 0]
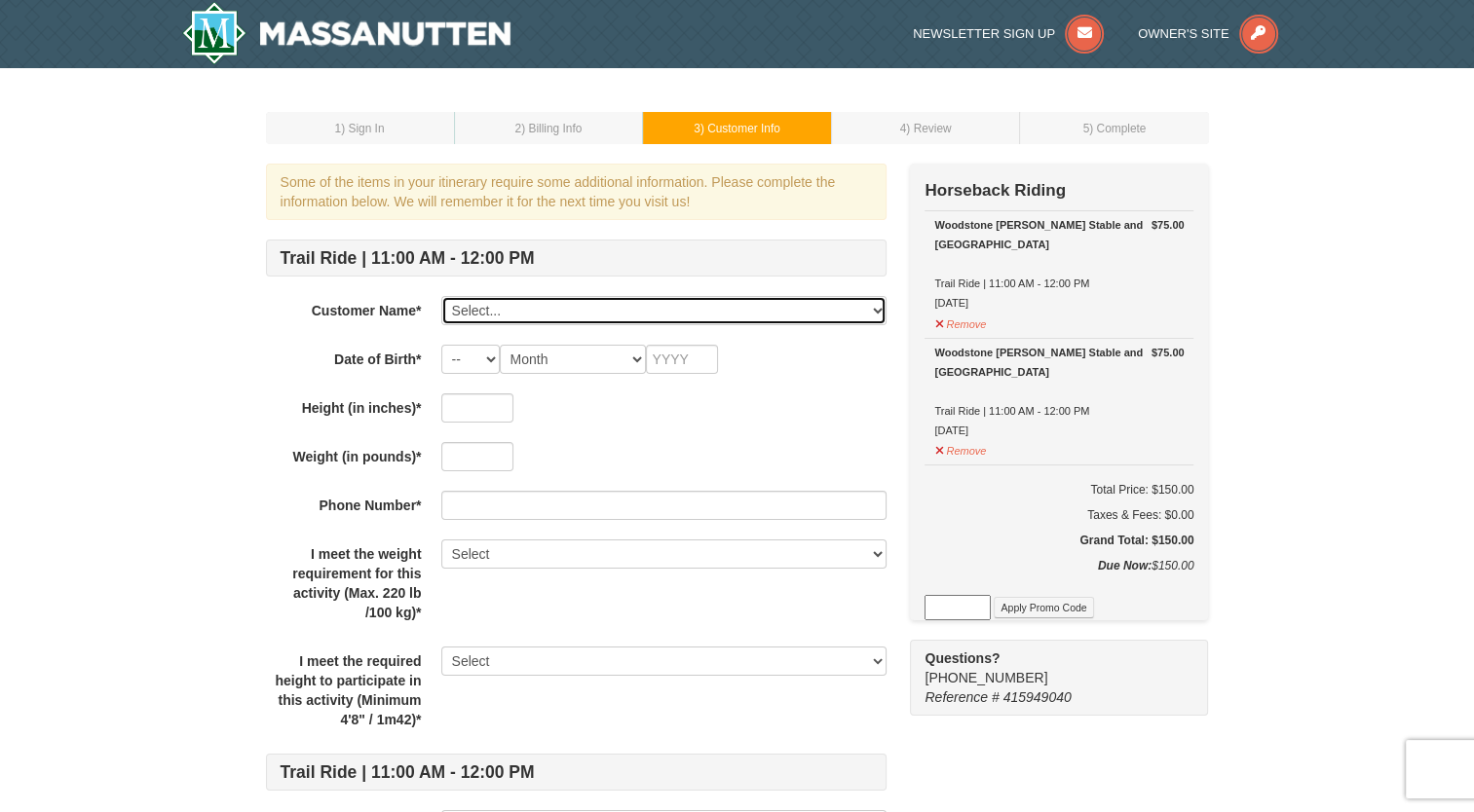
click at [538, 316] on select "Select... [PERSON_NAME] [PERSON_NAME] [PERSON_NAME] [PERSON_NAME] [PERSON_NAME]…" at bounding box center [664, 311] width 445 height 30
select select "28221989"
click at [441, 296] on select "Select... [PERSON_NAME] [PERSON_NAME] [PERSON_NAME] [PERSON_NAME] [PERSON_NAME]…" at bounding box center [664, 311] width 445 height 30
select select "03"
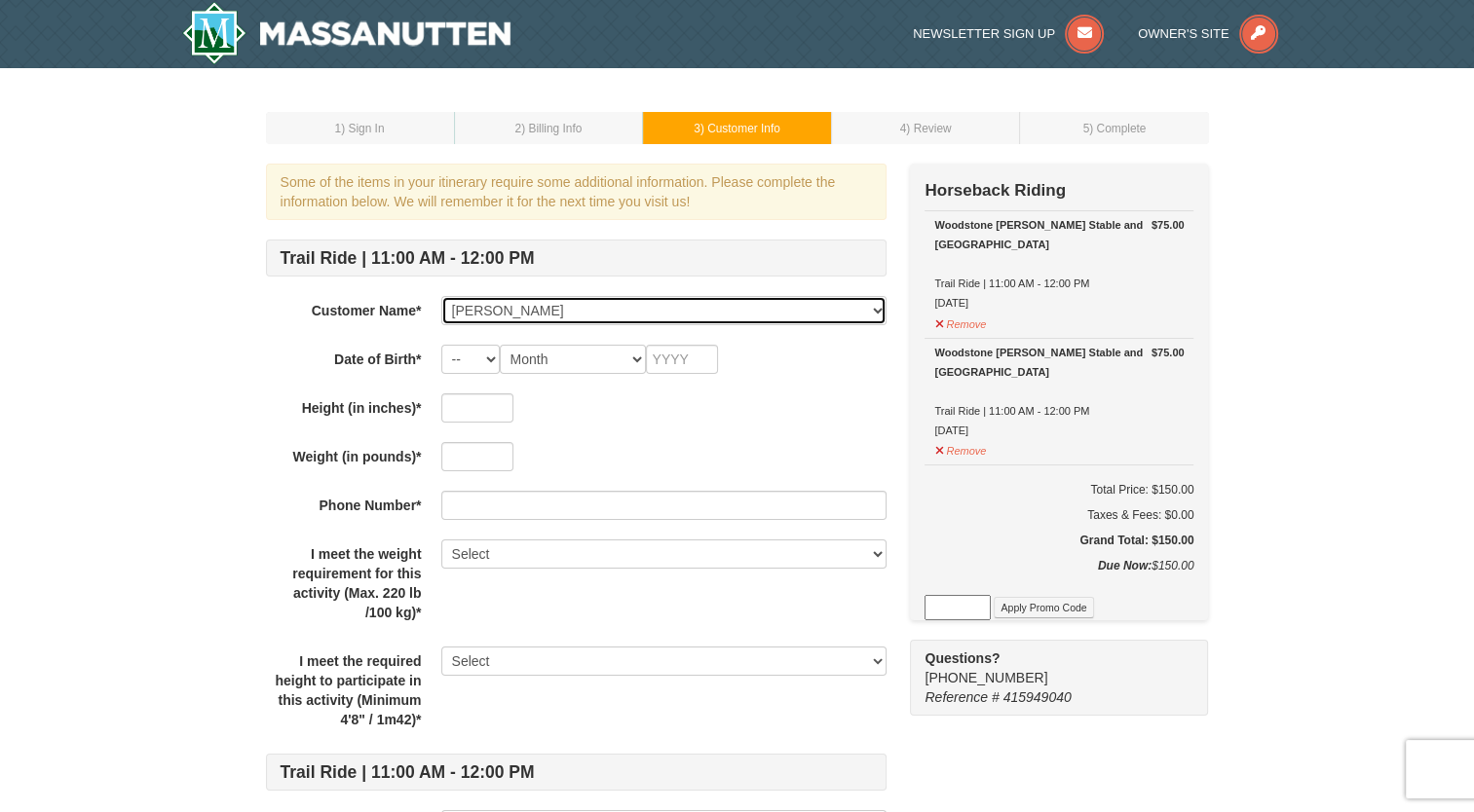
type input "2000"
type input "69"
type input "140"
type input "4048844553"
select select "Yes"
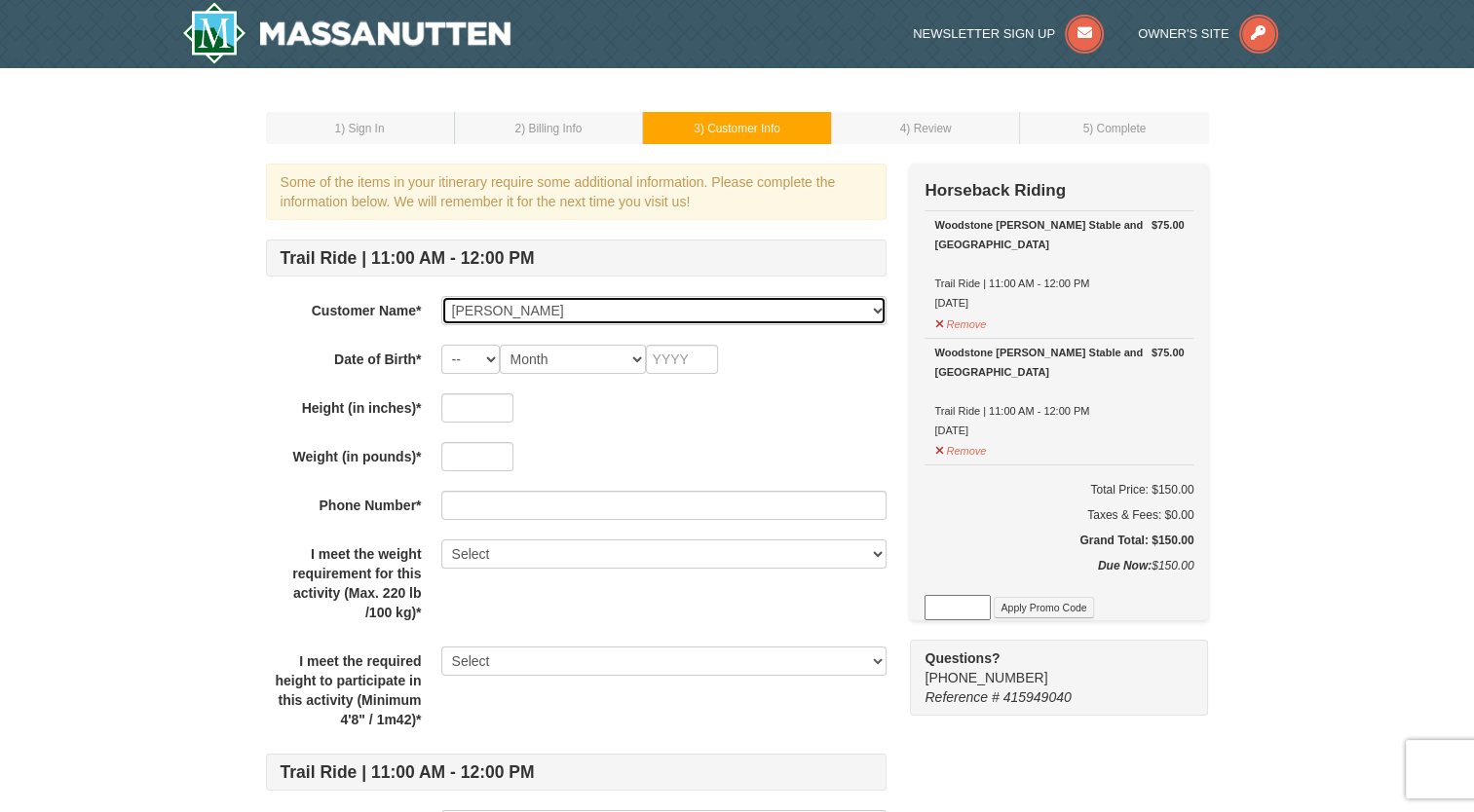
select select "Yes"
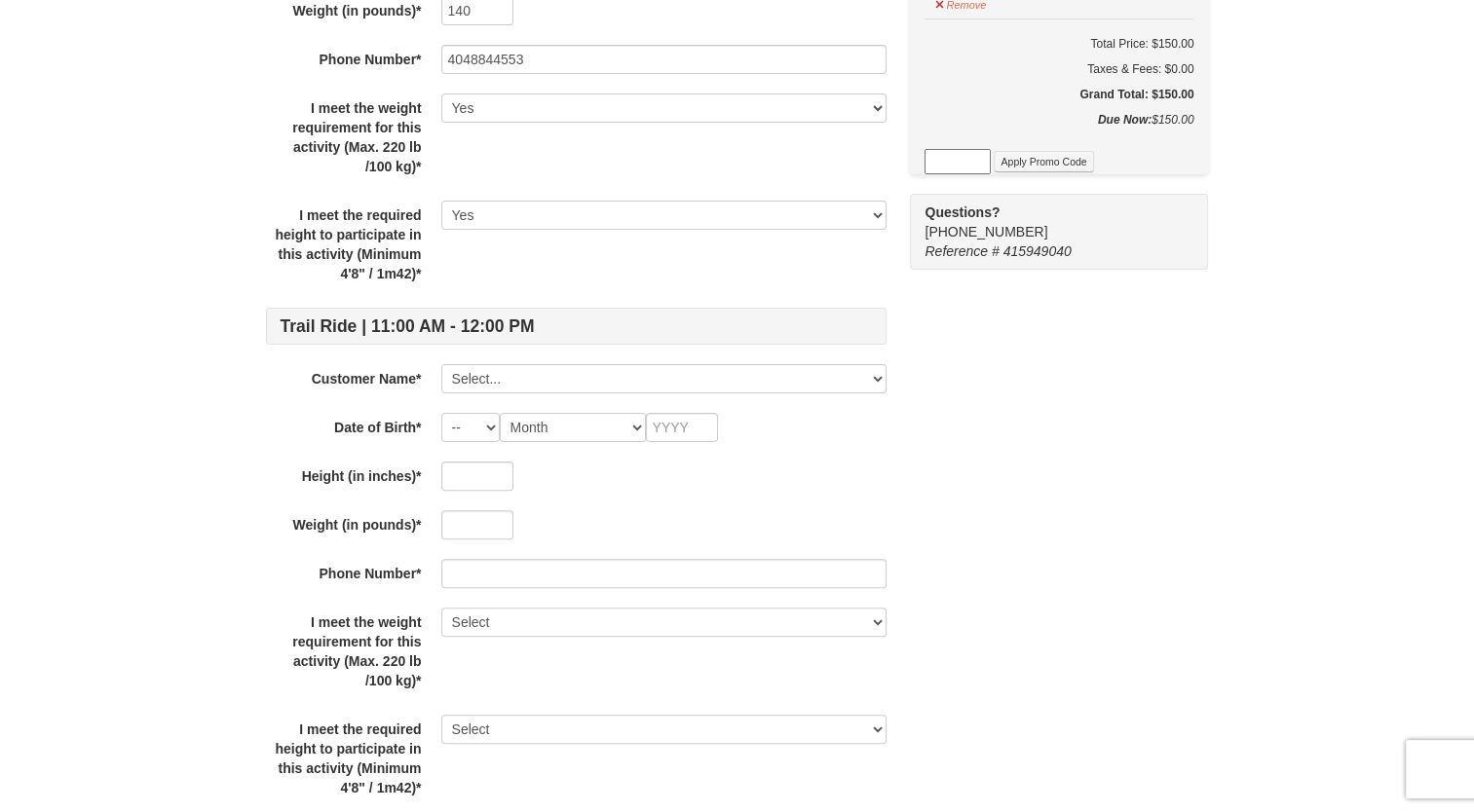
scroll to position [447, 0]
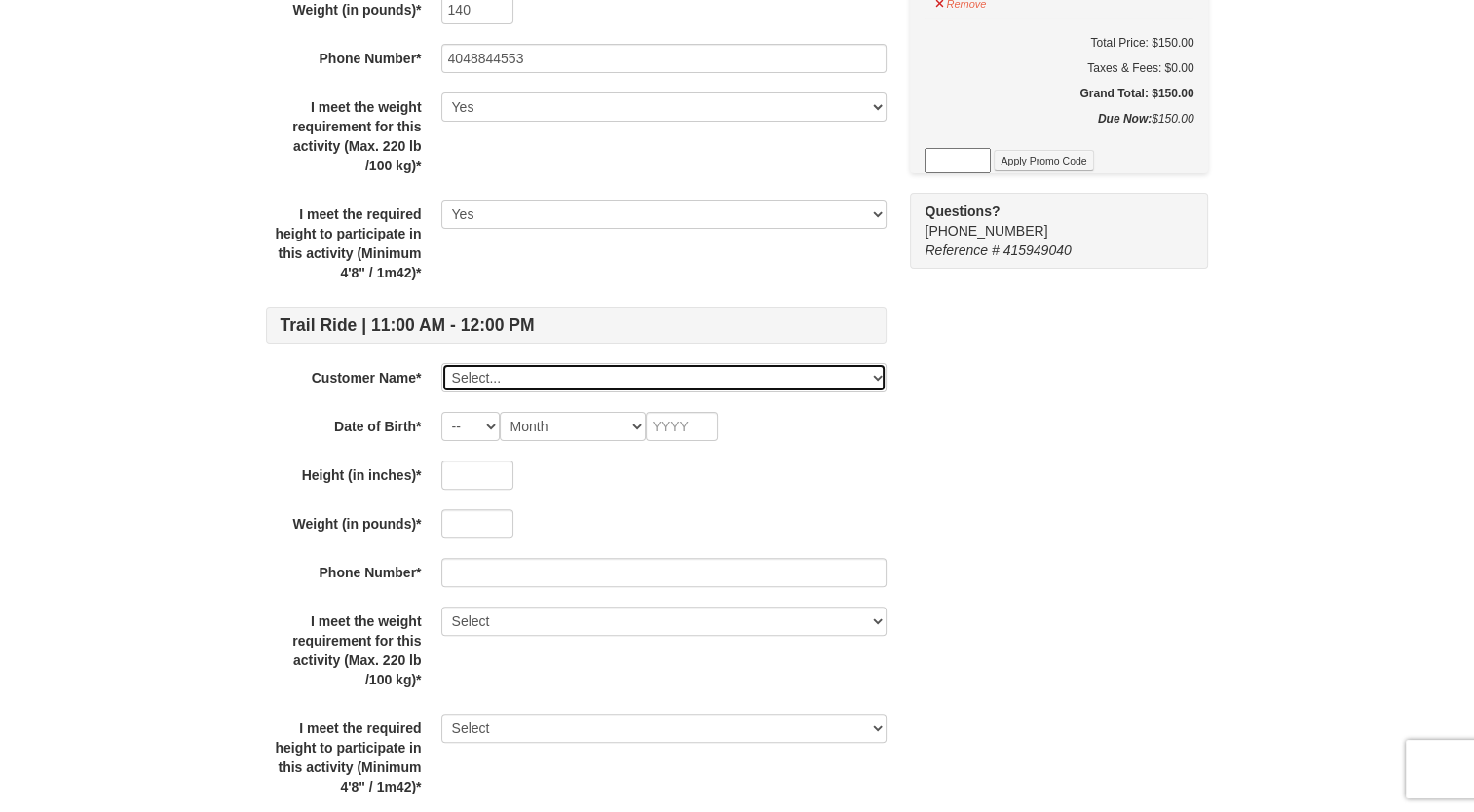
click at [537, 377] on select "Select... [PERSON_NAME] [PERSON_NAME] [PERSON_NAME] [PERSON_NAME] [PERSON_NAME]…" at bounding box center [664, 378] width 445 height 30
select select "28239605"
click at [441, 363] on select "Select... [PERSON_NAME] [PERSON_NAME] [PERSON_NAME] [PERSON_NAME] [PERSON_NAME]…" at bounding box center [664, 378] width 445 height 30
select select "04"
select select "06"
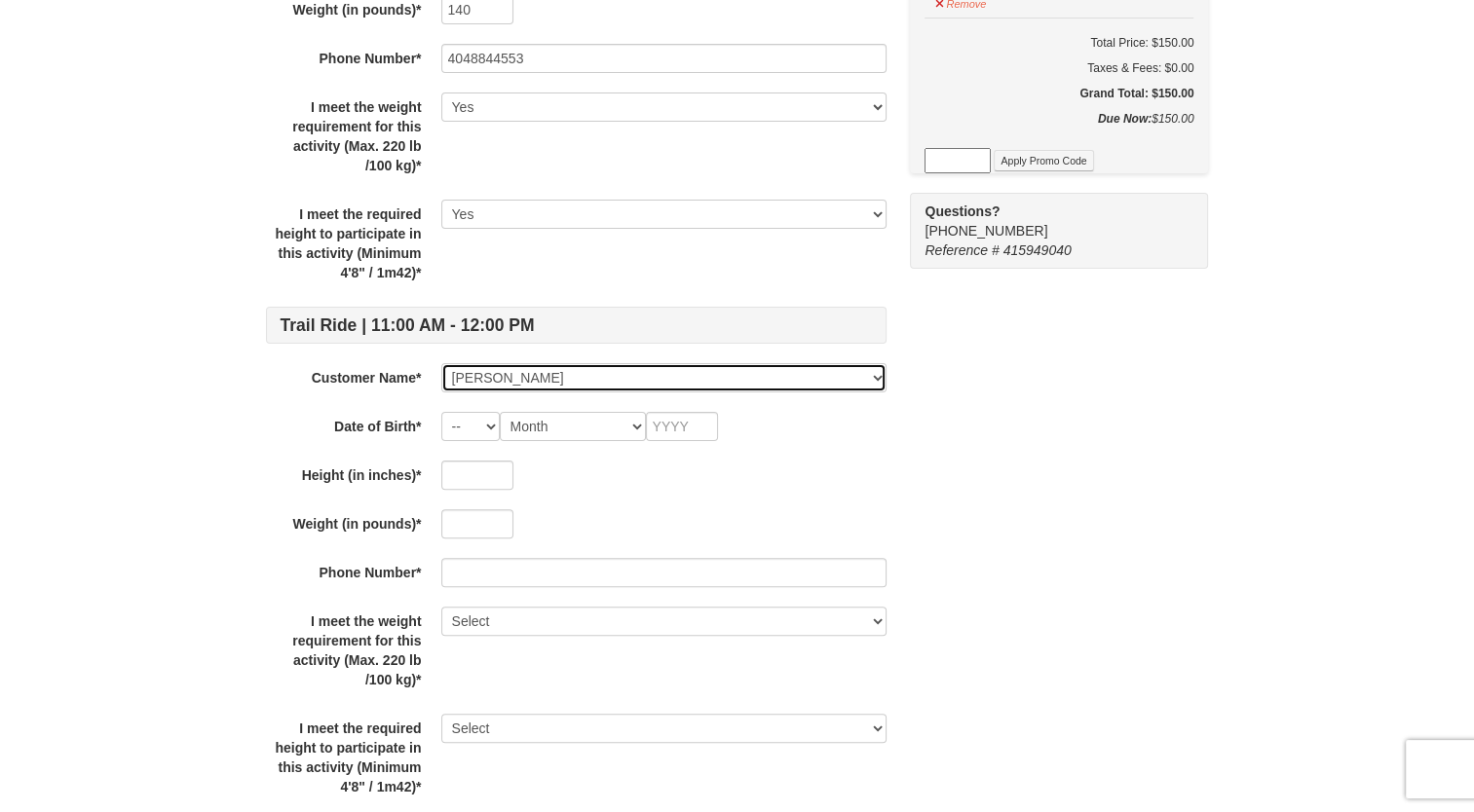
type input "2007"
type input "64"
type input "110"
type input "4048844553"
select select "Yes"
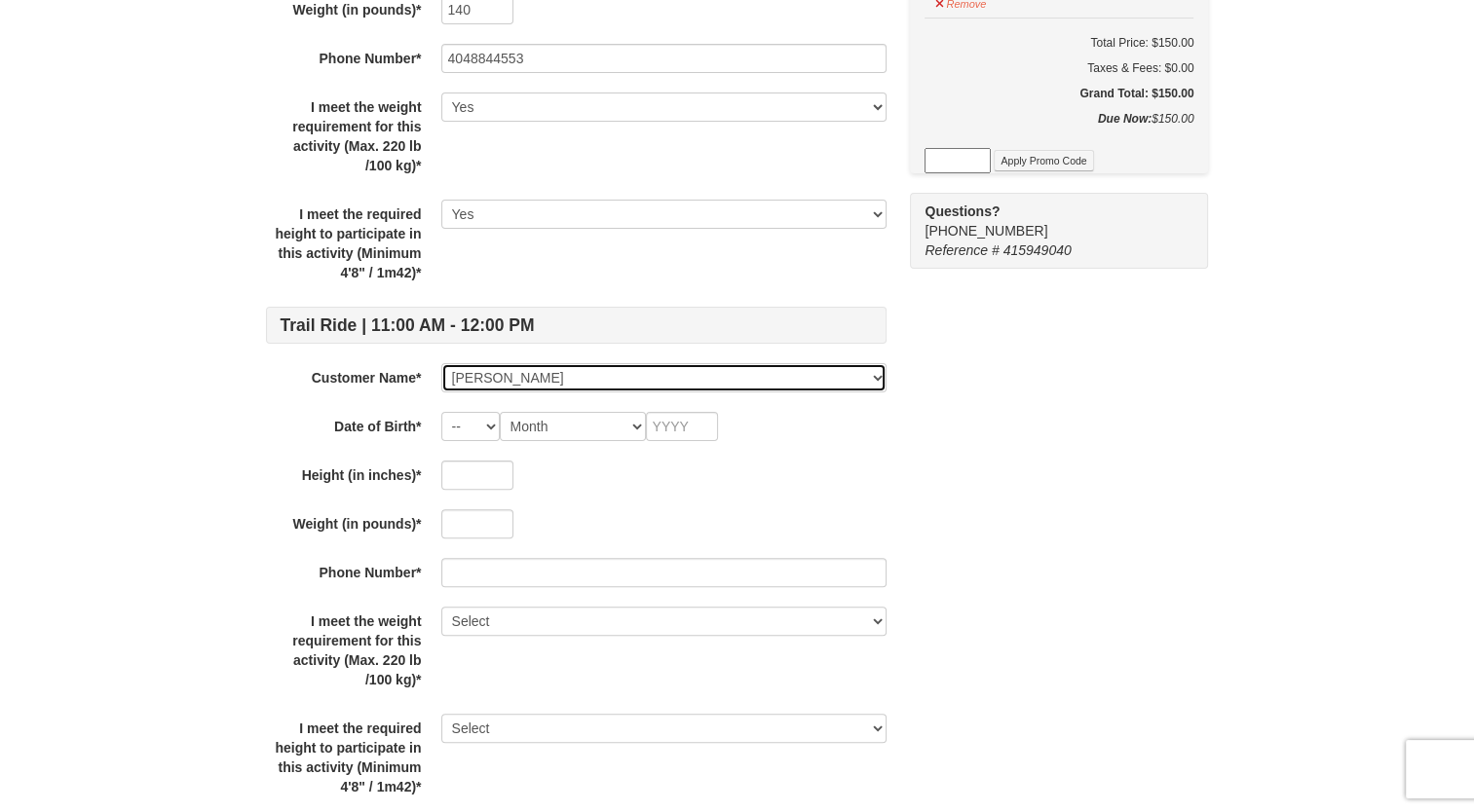
select select "Yes"
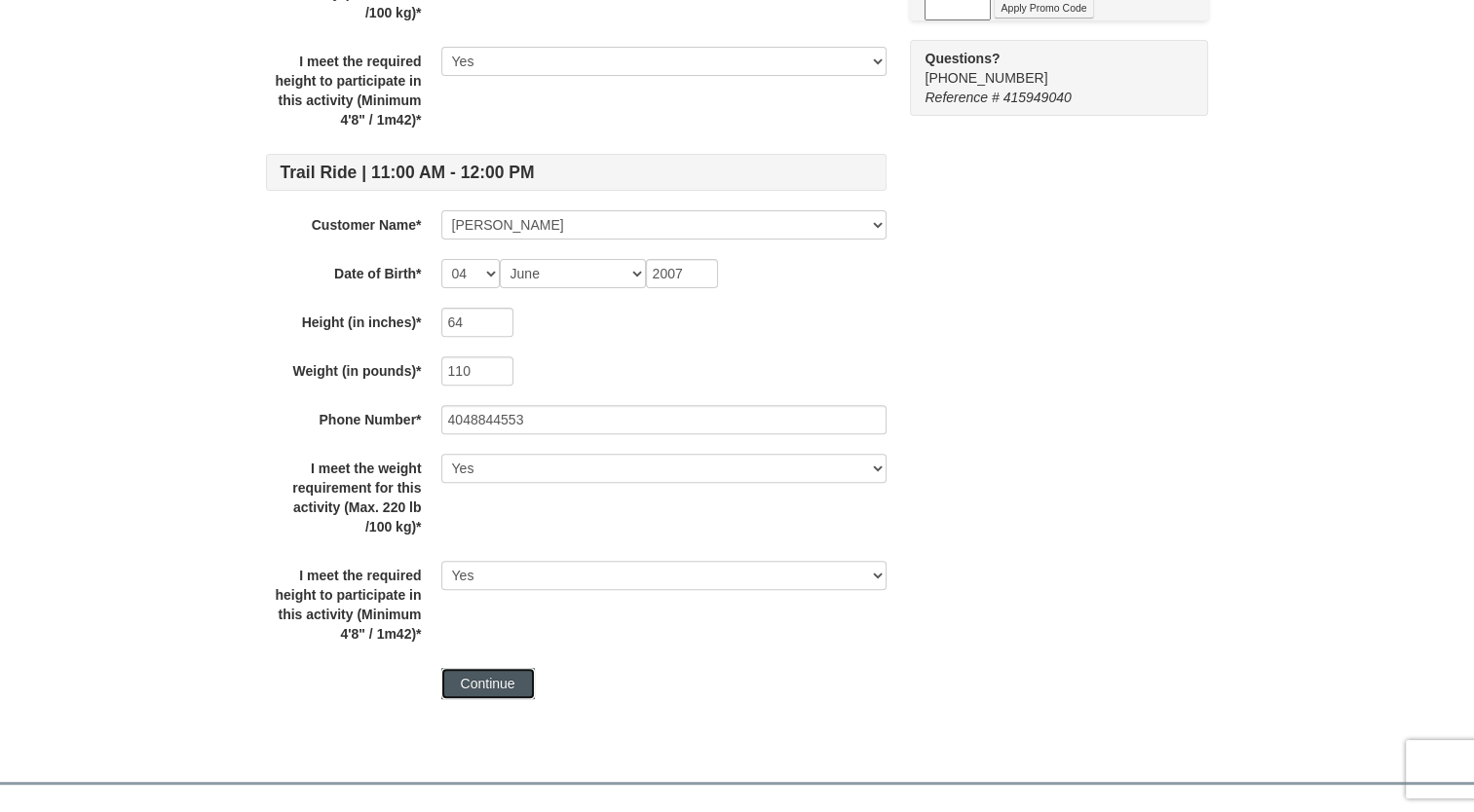
click at [496, 681] on button "Continue" at bounding box center [487, 684] width 94 height 31
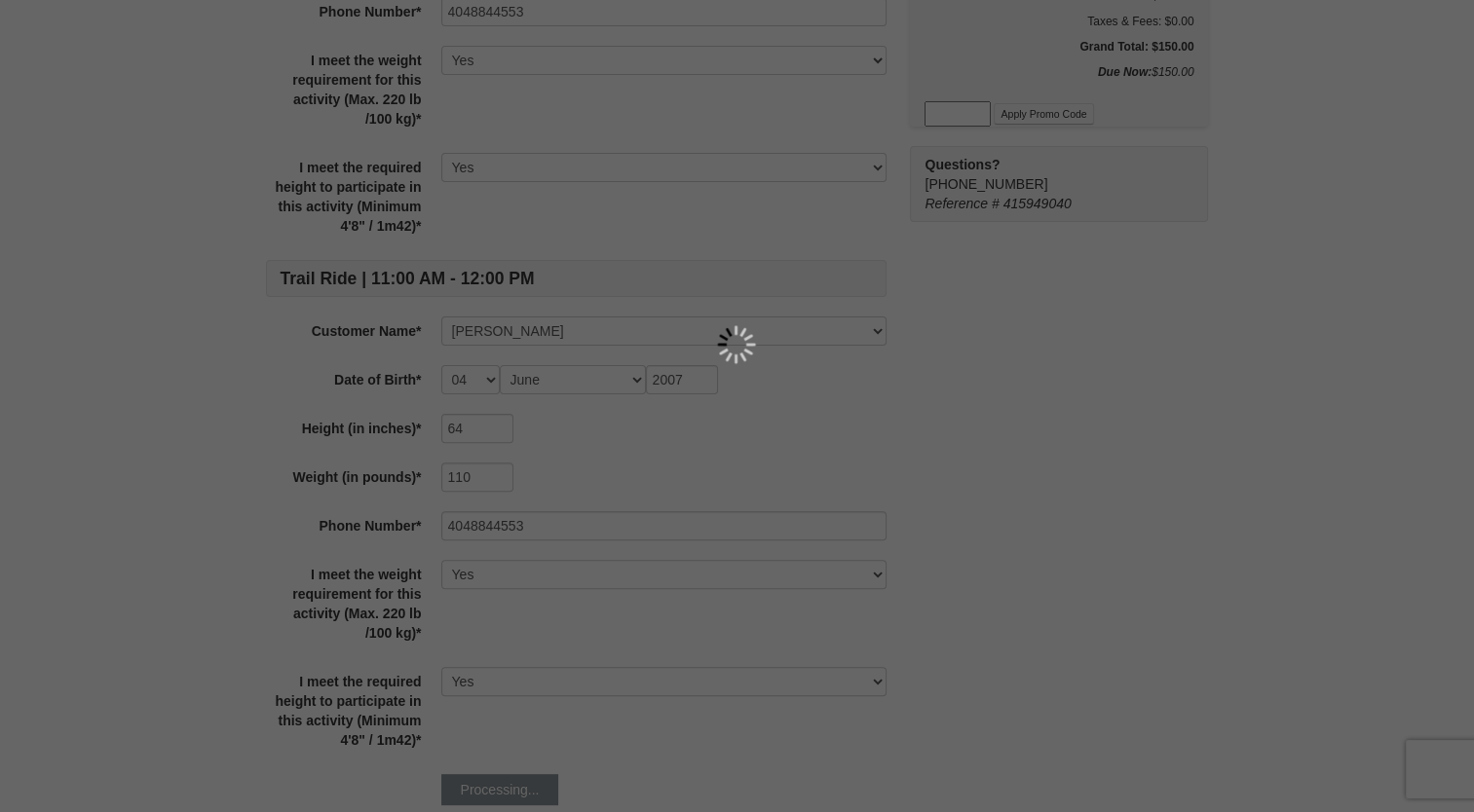
scroll to position [493, 0]
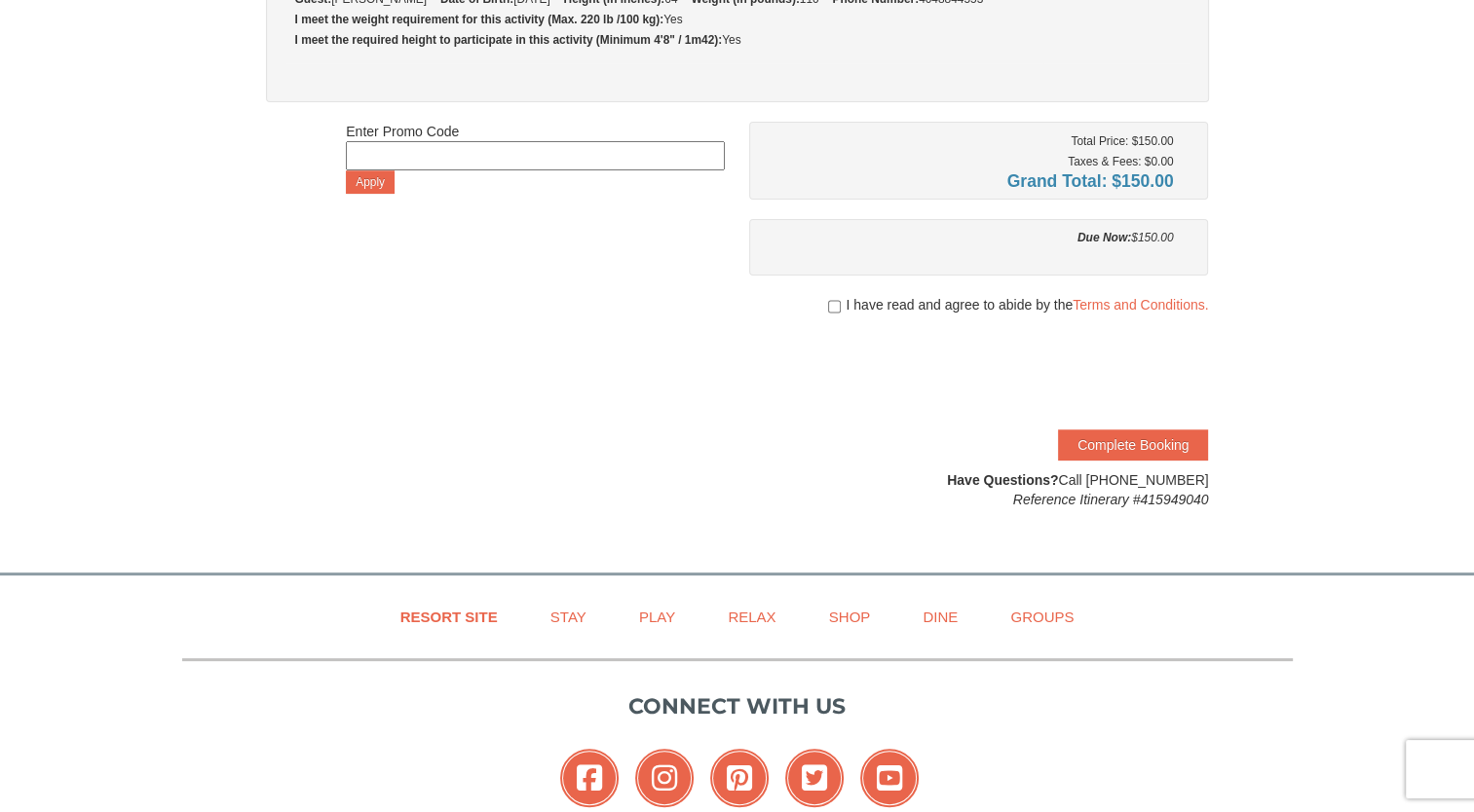
scroll to position [436, 0]
click at [935, 298] on span "I have read and agree to abide by the Terms and Conditions." at bounding box center [1027, 304] width 362 height 20
click at [835, 309] on input "checkbox" at bounding box center [834, 306] width 13 height 16
checkbox input "true"
click at [1111, 441] on button "Complete Booking" at bounding box center [1133, 444] width 150 height 31
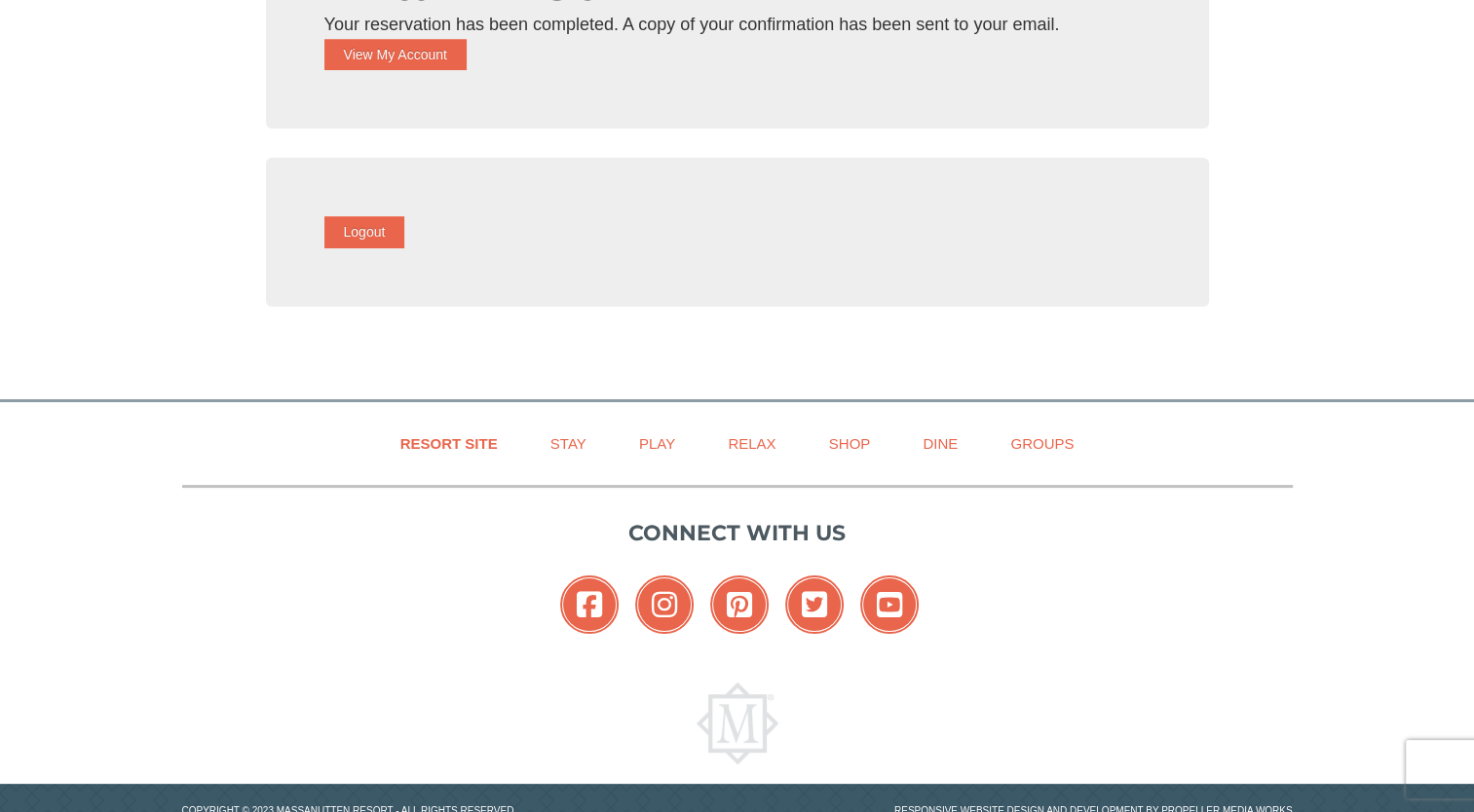
scroll to position [235, 0]
